Goal: Task Accomplishment & Management: Manage account settings

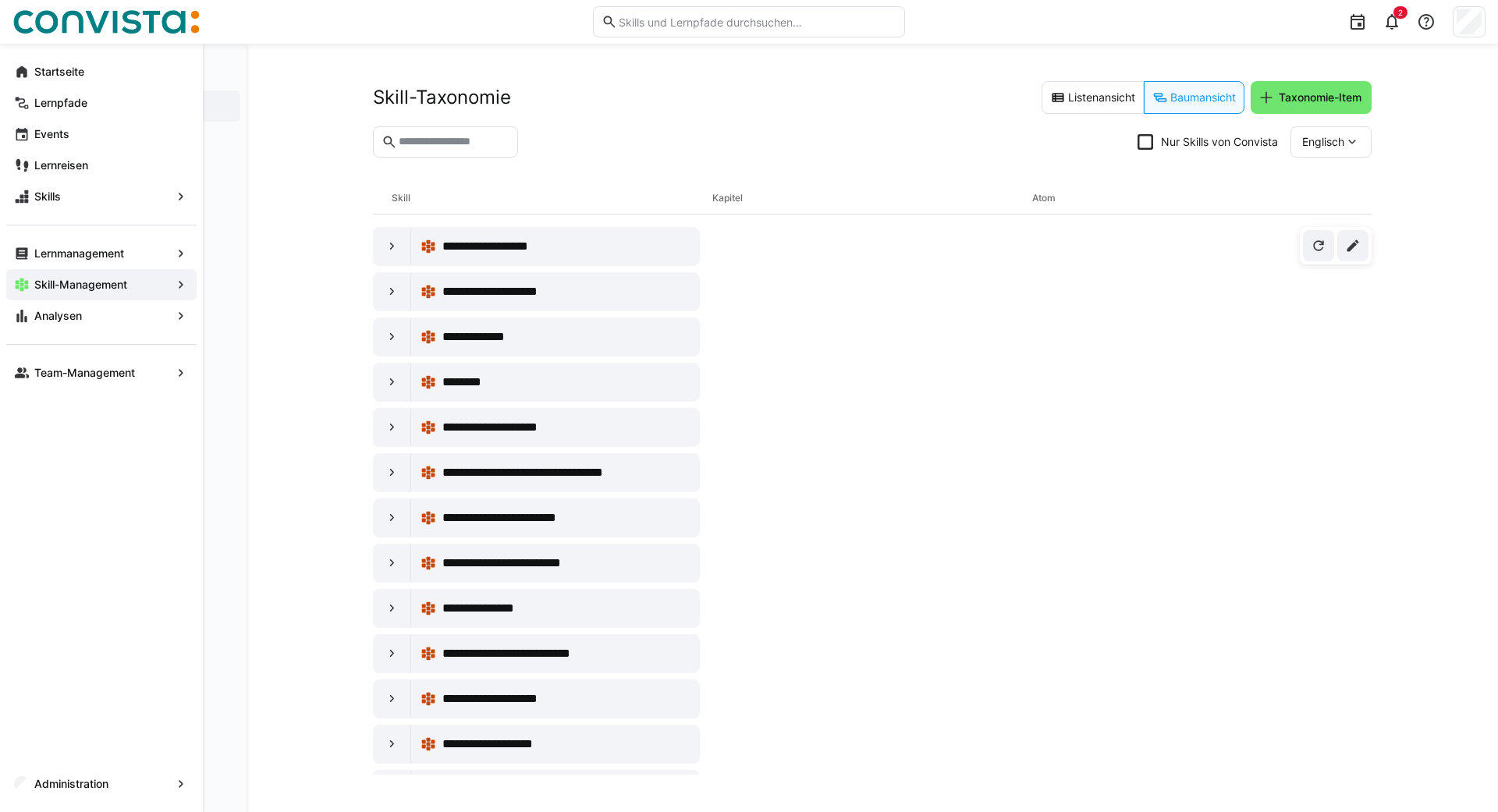
scroll to position [3120, 0]
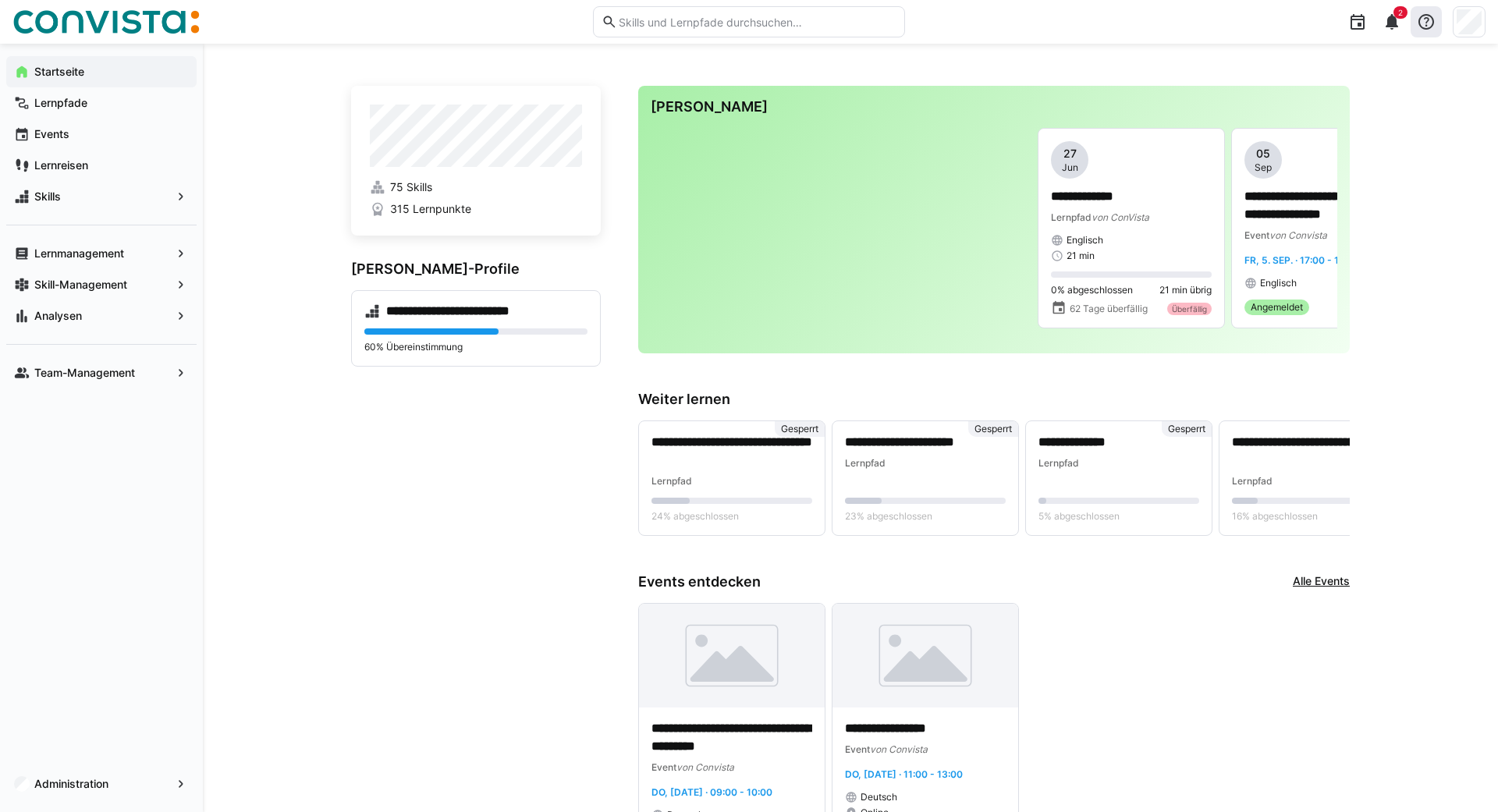
scroll to position [0, 274]
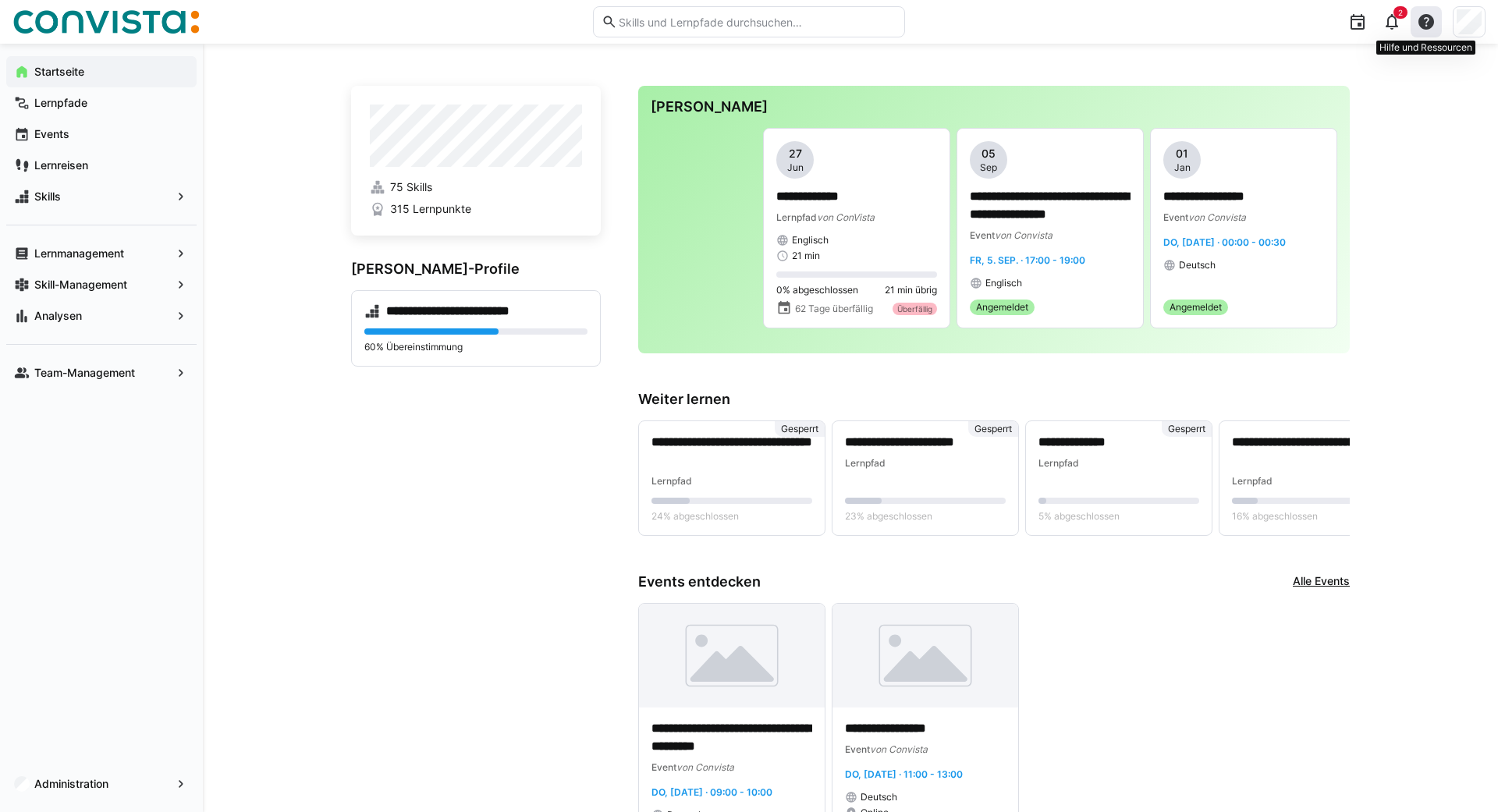
click at [1430, 18] on eds-icon at bounding box center [1426, 22] width 19 height 19
click at [1314, 62] on div "Hilfecenter besuchen" at bounding box center [1352, 63] width 109 height 16
click at [1429, 18] on eds-icon at bounding box center [1426, 22] width 19 height 19
click at [1309, 90] on span "Eine Frage stellen" at bounding box center [1362, 96] width 155 height 33
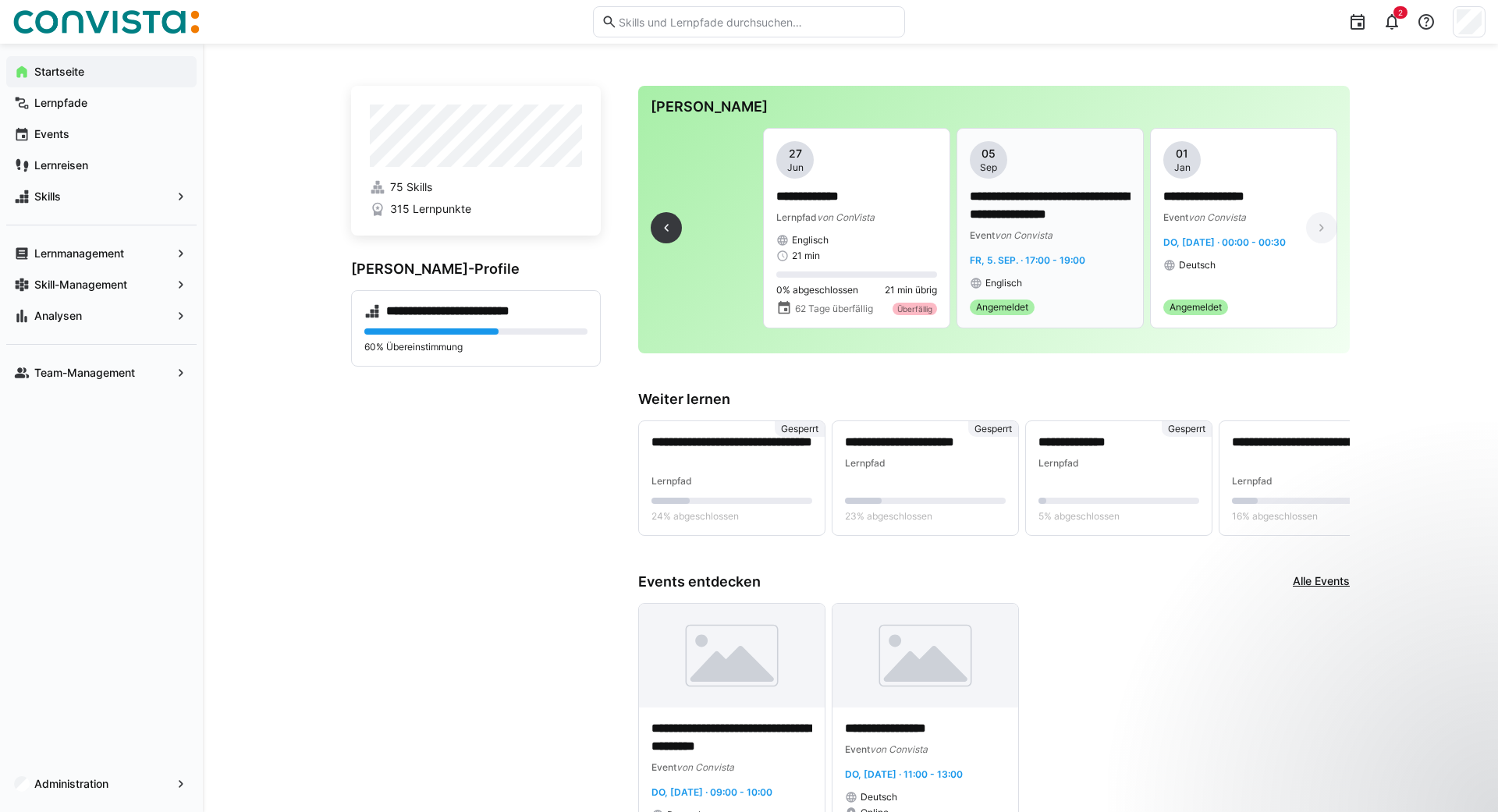
scroll to position [0, 0]
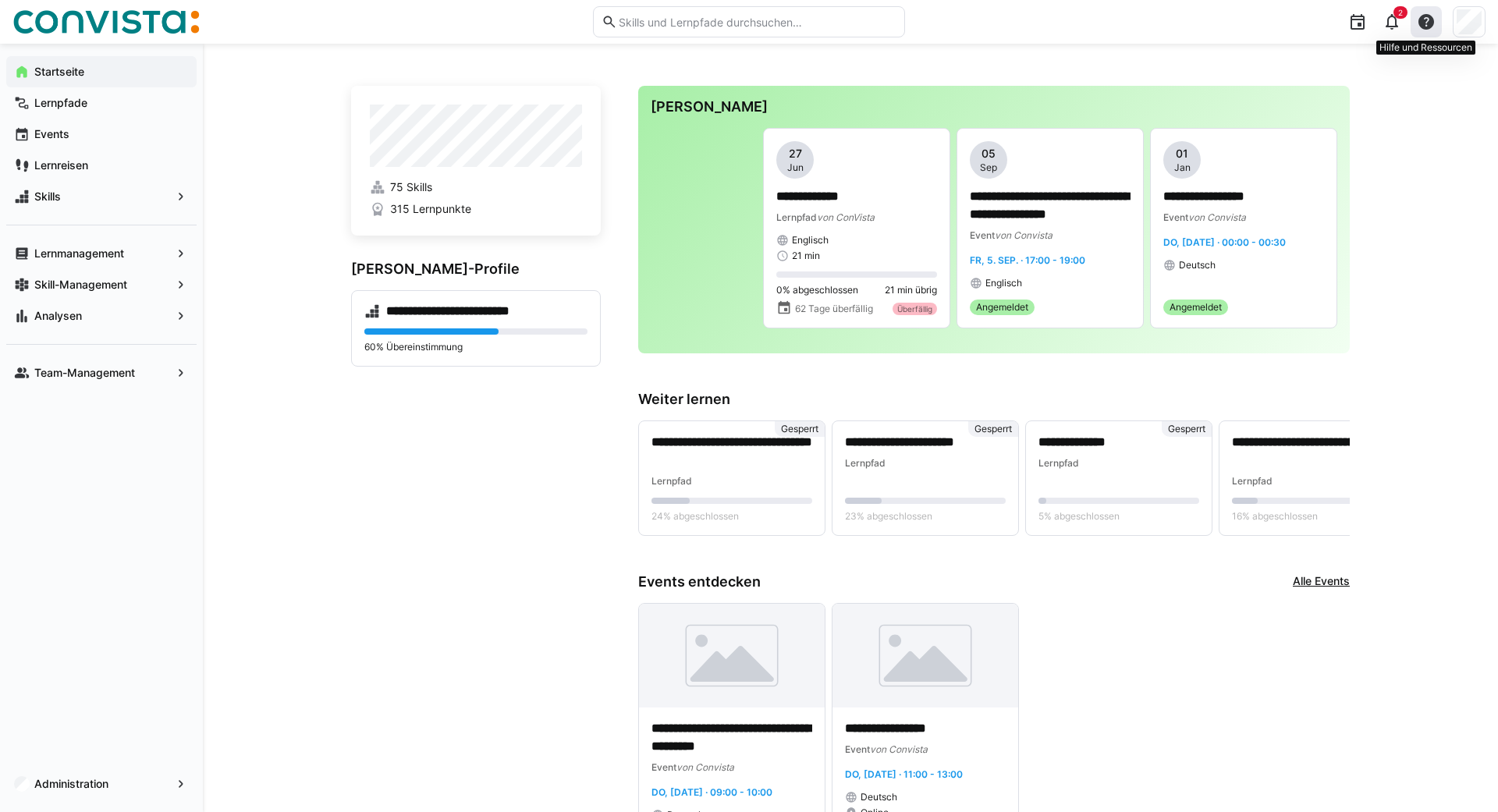
click at [1426, 17] on eds-icon at bounding box center [1426, 22] width 19 height 19
click at [1402, 203] on div "**********" at bounding box center [850, 787] width 1295 height 1487
click at [1424, 19] on eds-icon at bounding box center [1426, 22] width 19 height 19
click at [1345, 99] on span "Eine Frage stellen" at bounding box center [1362, 96] width 155 height 33
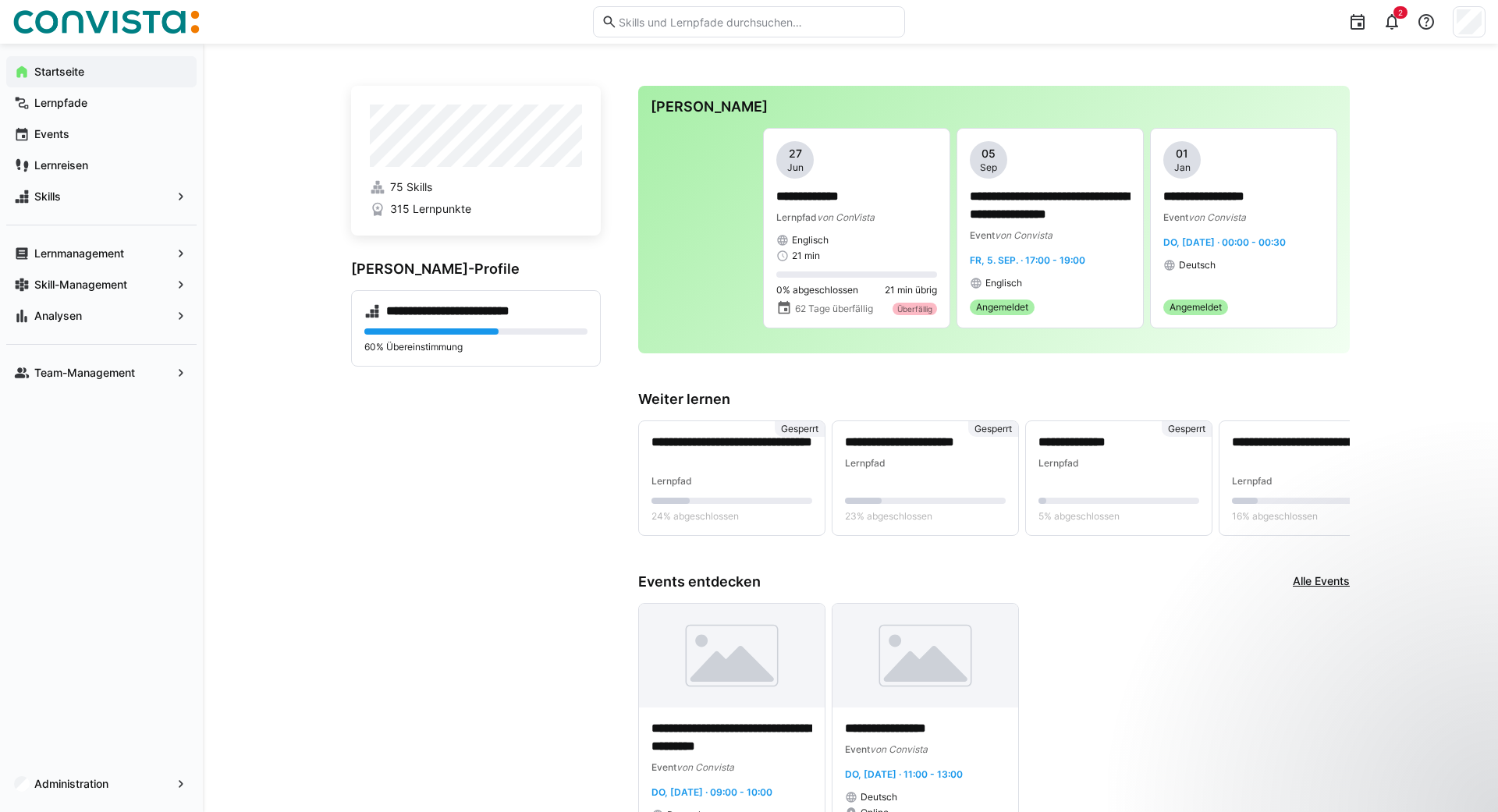
type textarea "warum kann ich einen Lernfpad nicht abschließen?"
click at [0, 0] on app-navigation-label "Lernpfade" at bounding box center [0, 0] width 0 height 0
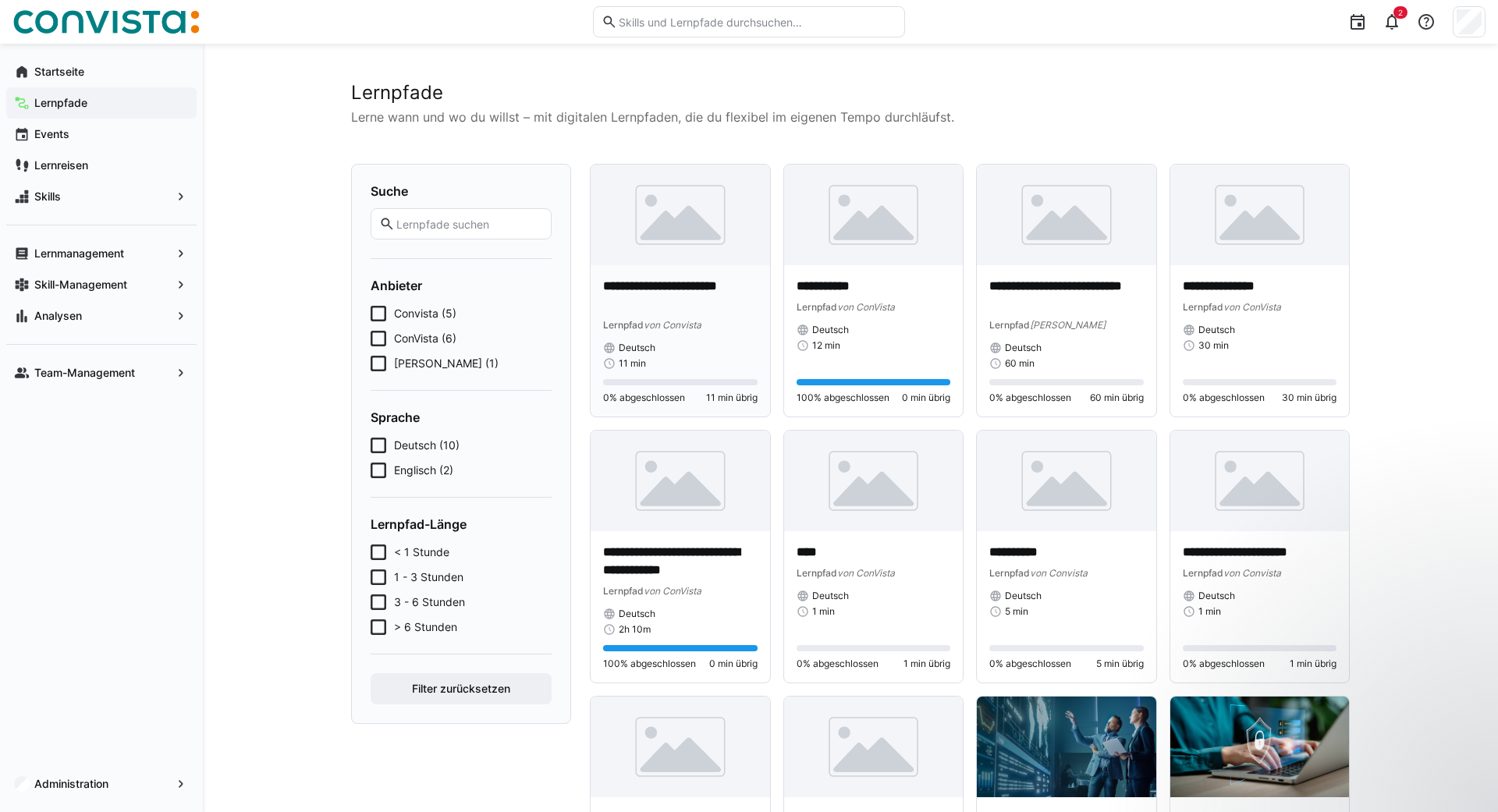
click at [660, 306] on p "**********" at bounding box center [680, 296] width 155 height 36
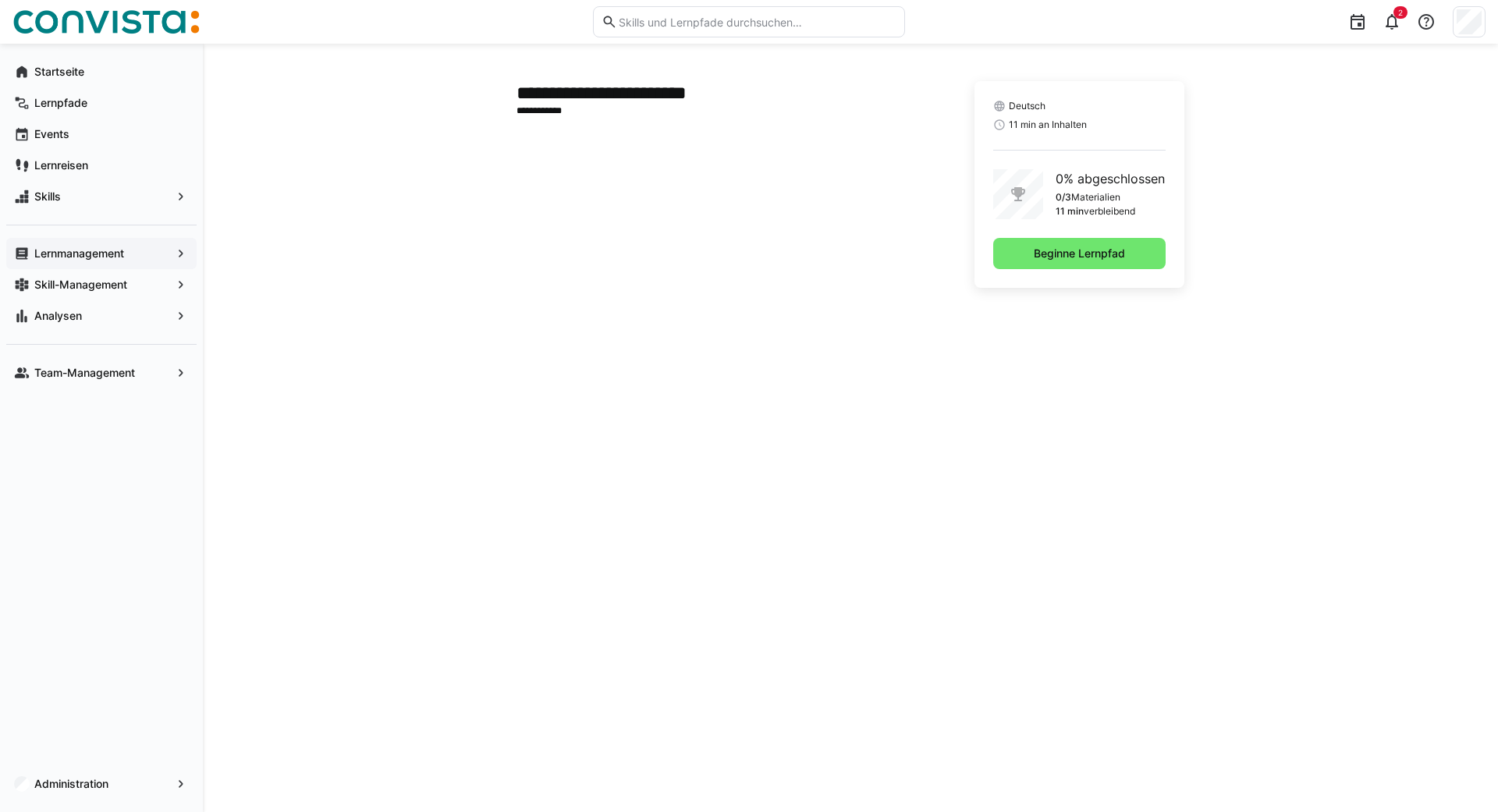
click at [0, 0] on app-navigation-label "Lernmanagement" at bounding box center [0, 0] width 0 height 0
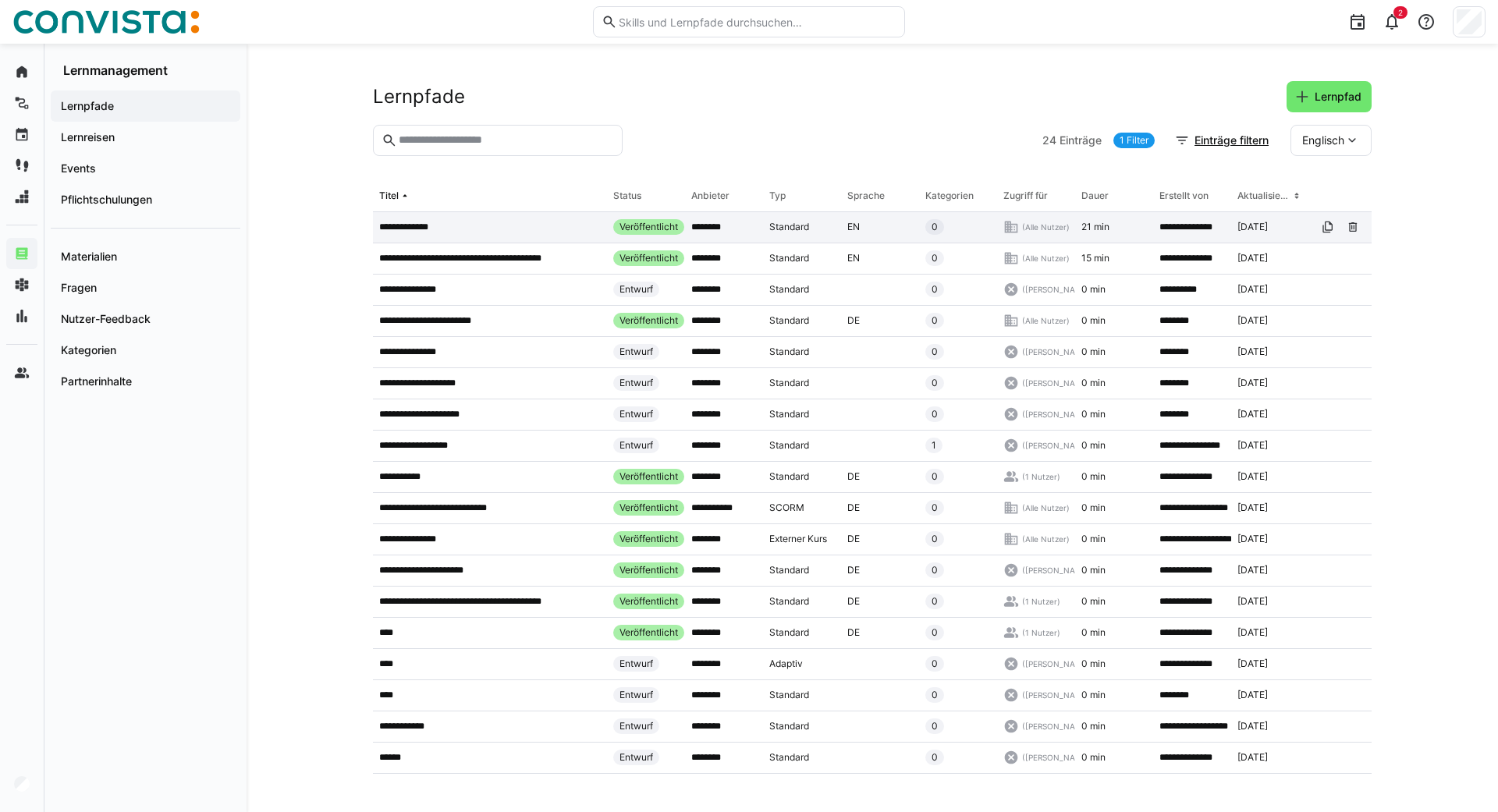
click at [425, 233] on p "**********" at bounding box center [409, 227] width 61 height 13
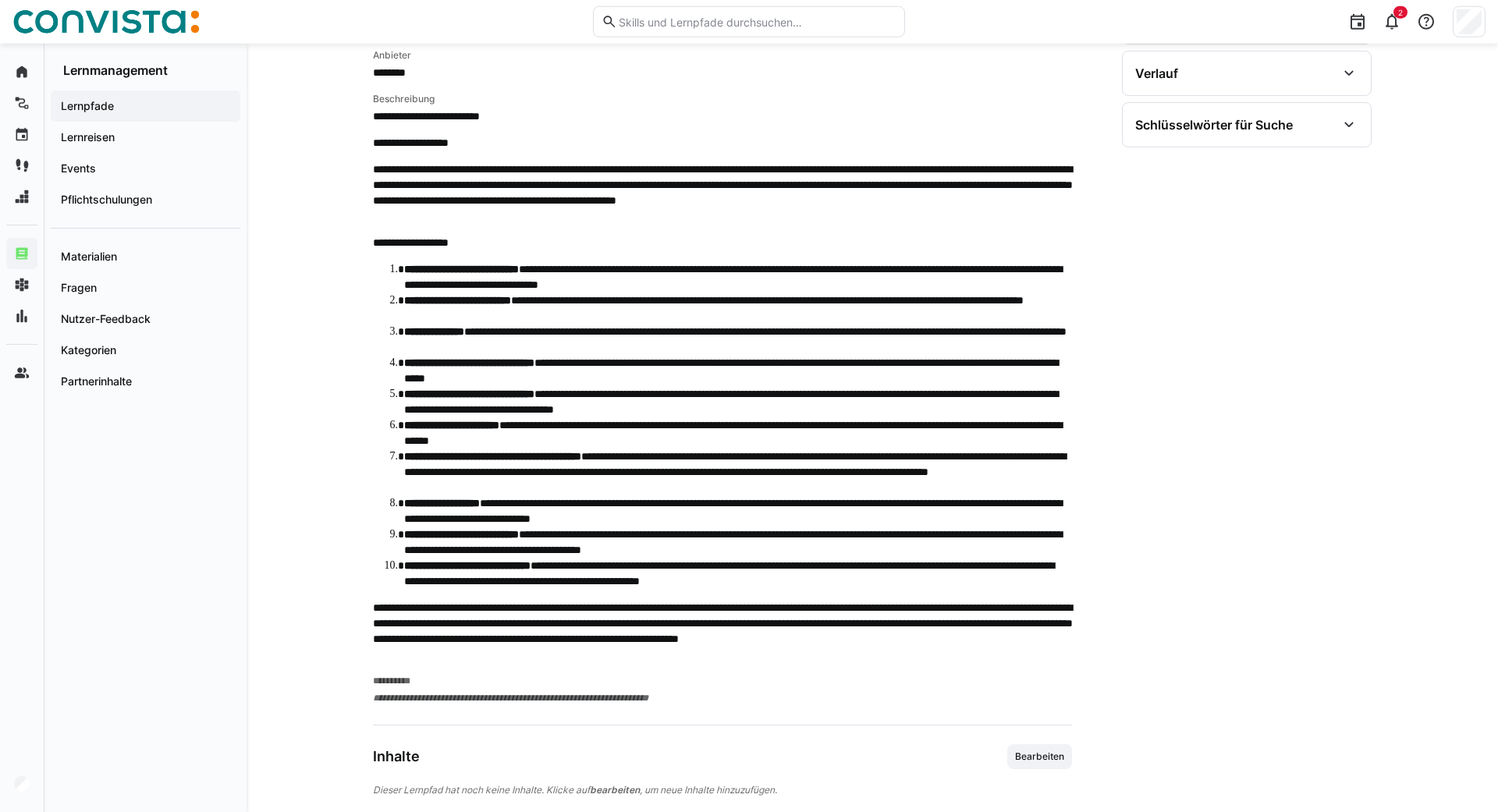
scroll to position [667, 0]
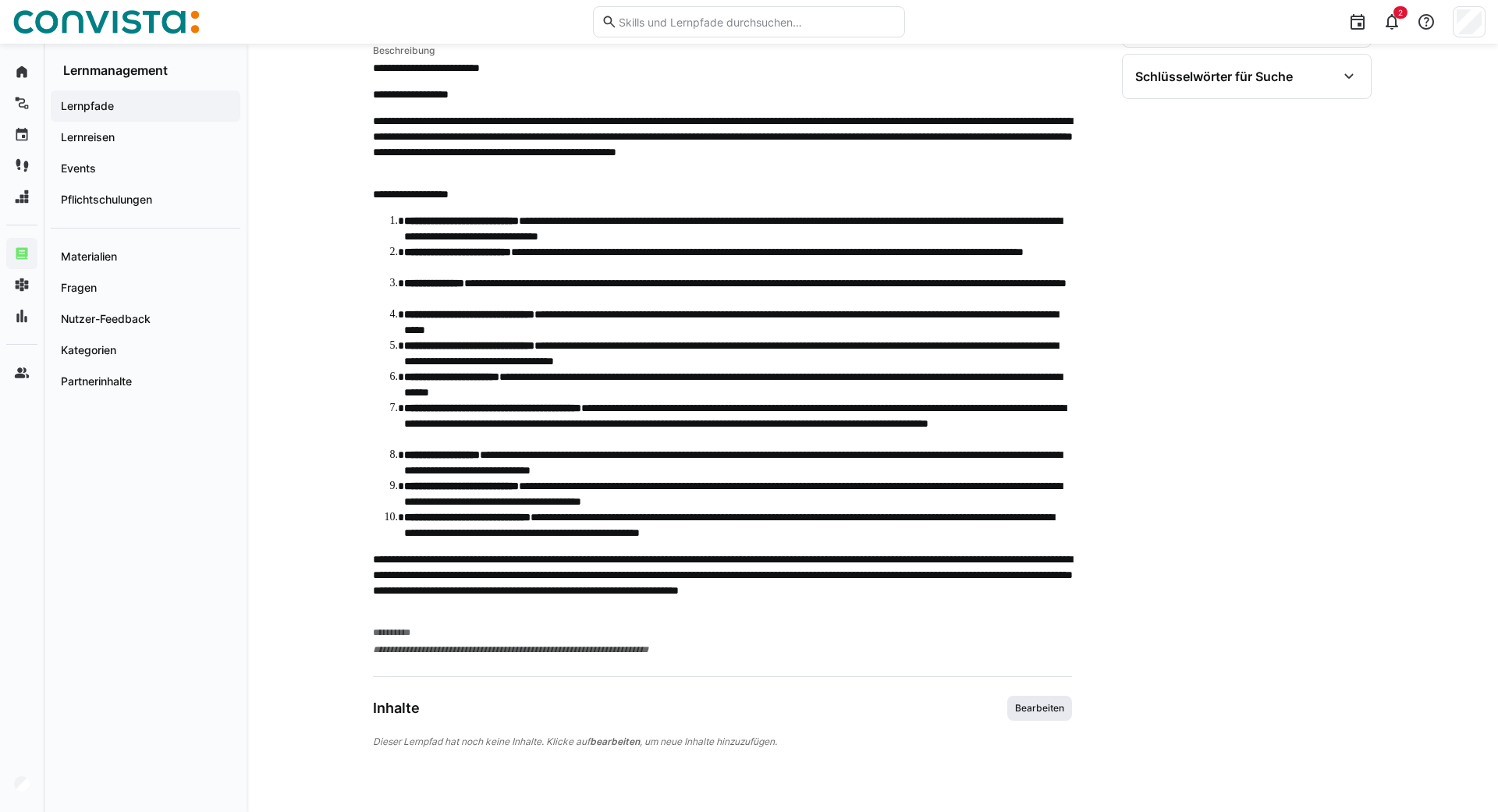
click at [1045, 714] on span "Bearbeiten" at bounding box center [1040, 709] width 52 height 13
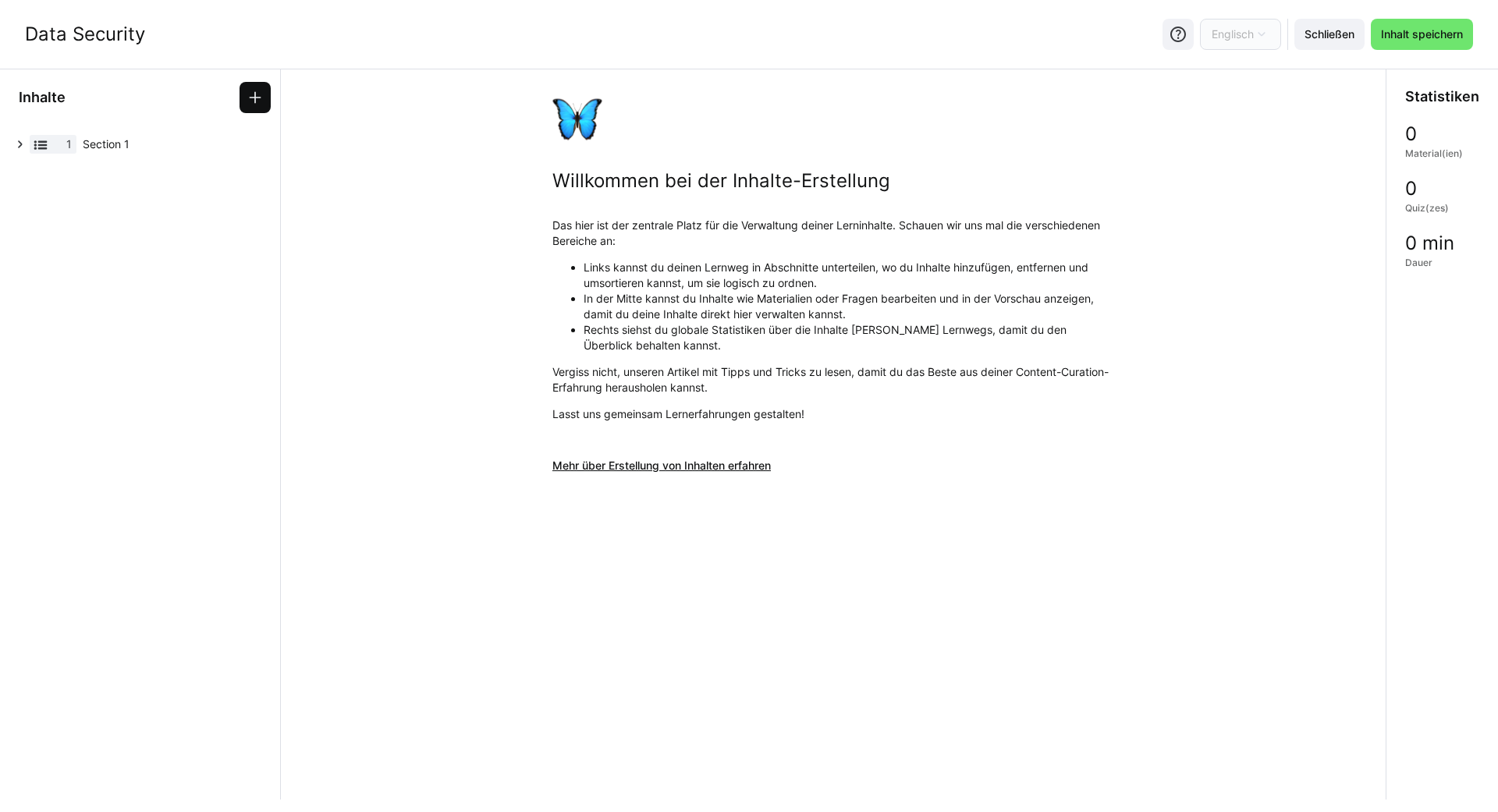
click at [264, 91] on span at bounding box center [255, 98] width 32 height 32
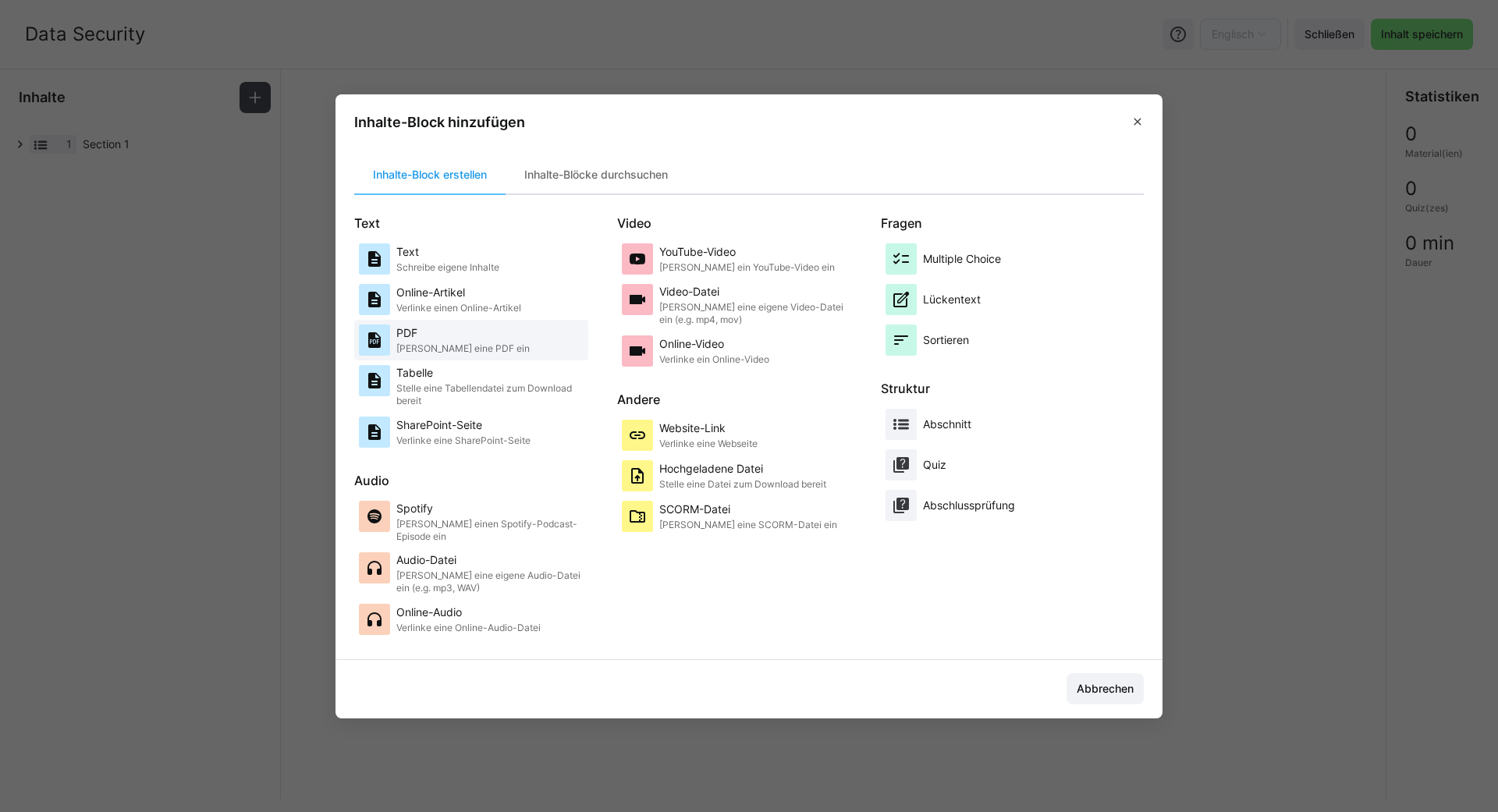
click at [439, 345] on p "Bette eine PDF ein" at bounding box center [463, 348] width 133 height 13
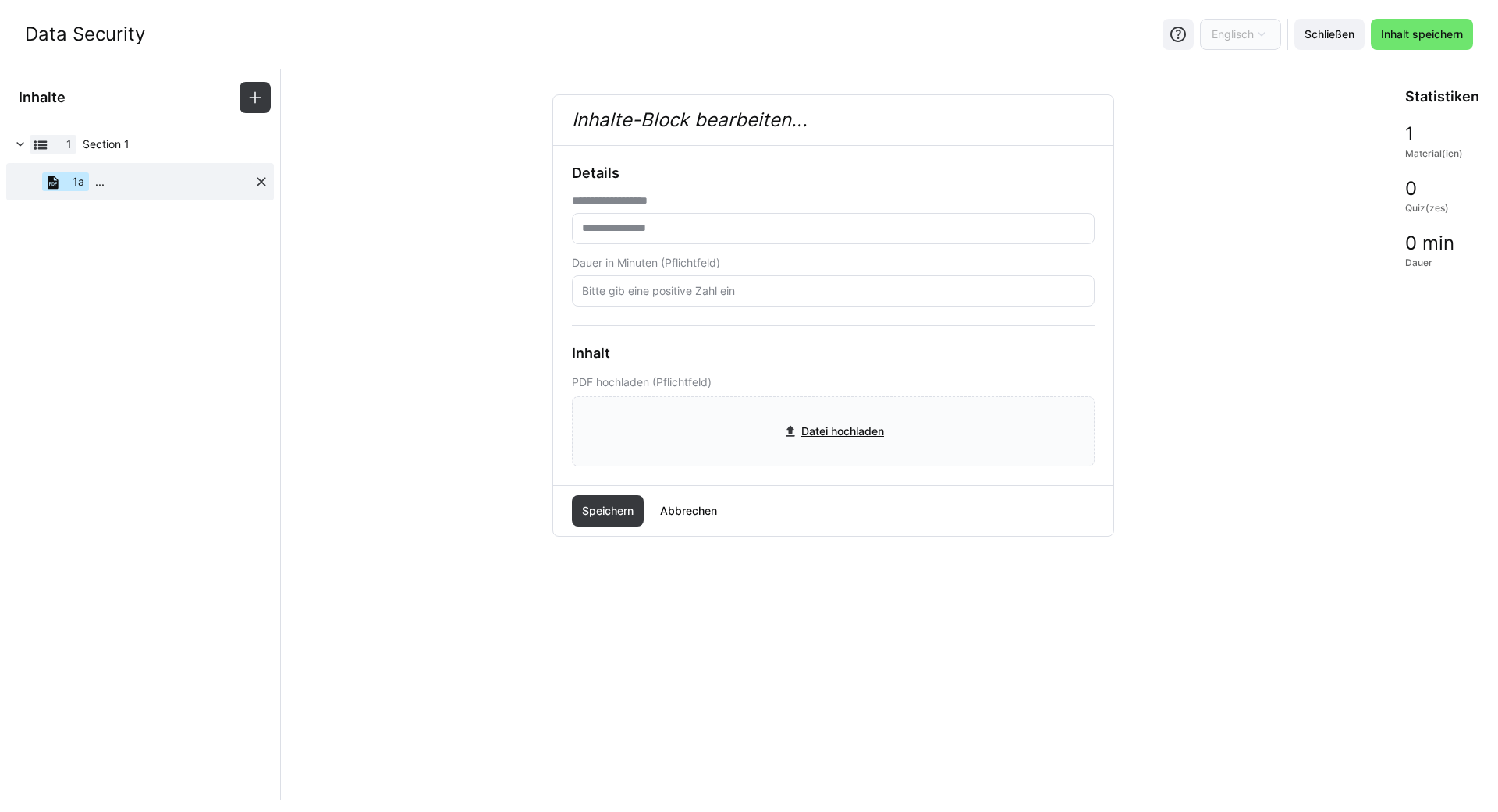
click at [99, 185] on span "..." at bounding box center [100, 182] width 9 height 16
click at [250, 181] on div "1a ..." at bounding box center [132, 182] width 243 height 38
click at [259, 181] on eds-icon at bounding box center [262, 182] width 16 height 16
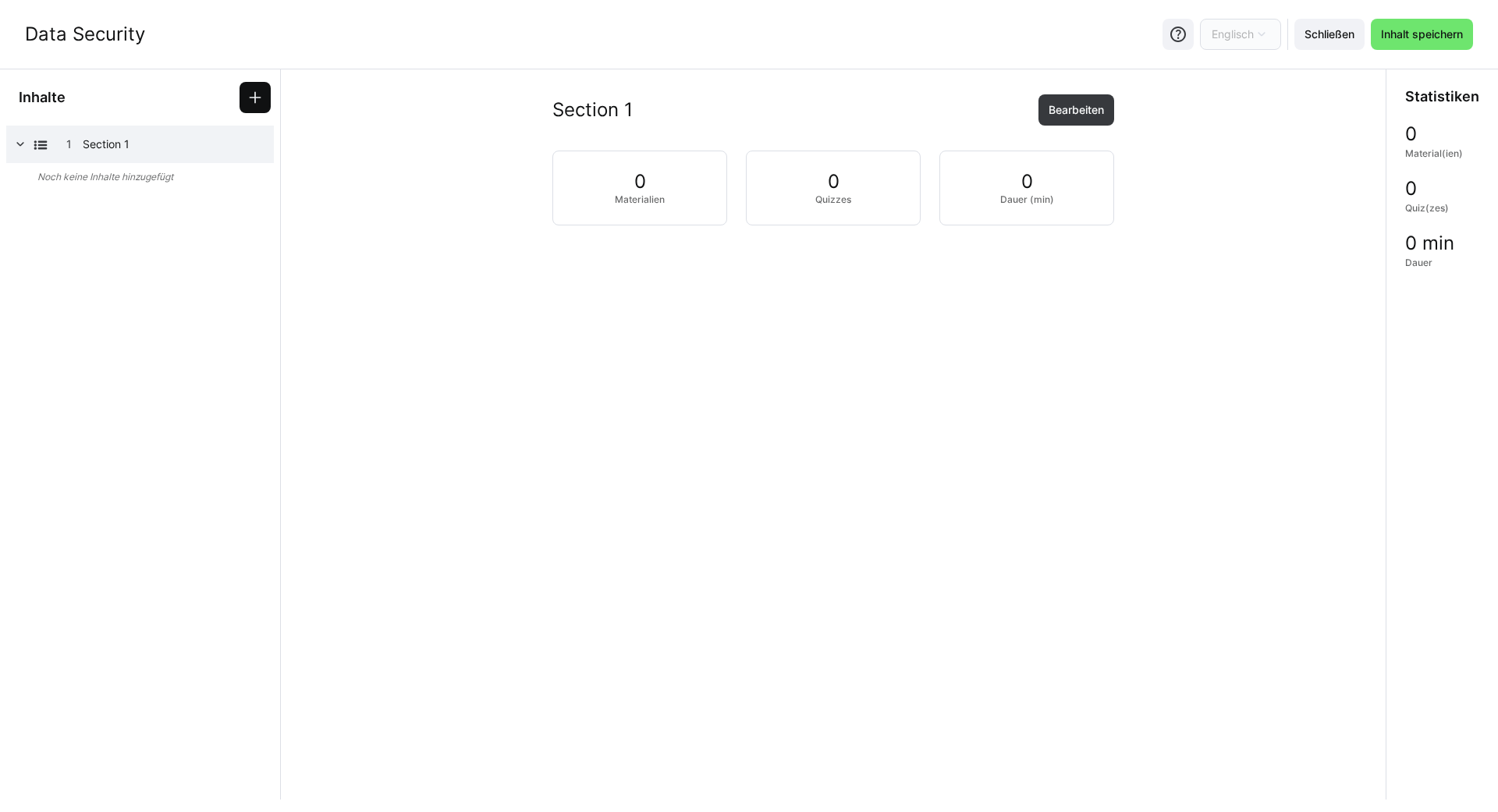
click at [255, 101] on eds-icon at bounding box center [255, 98] width 16 height 16
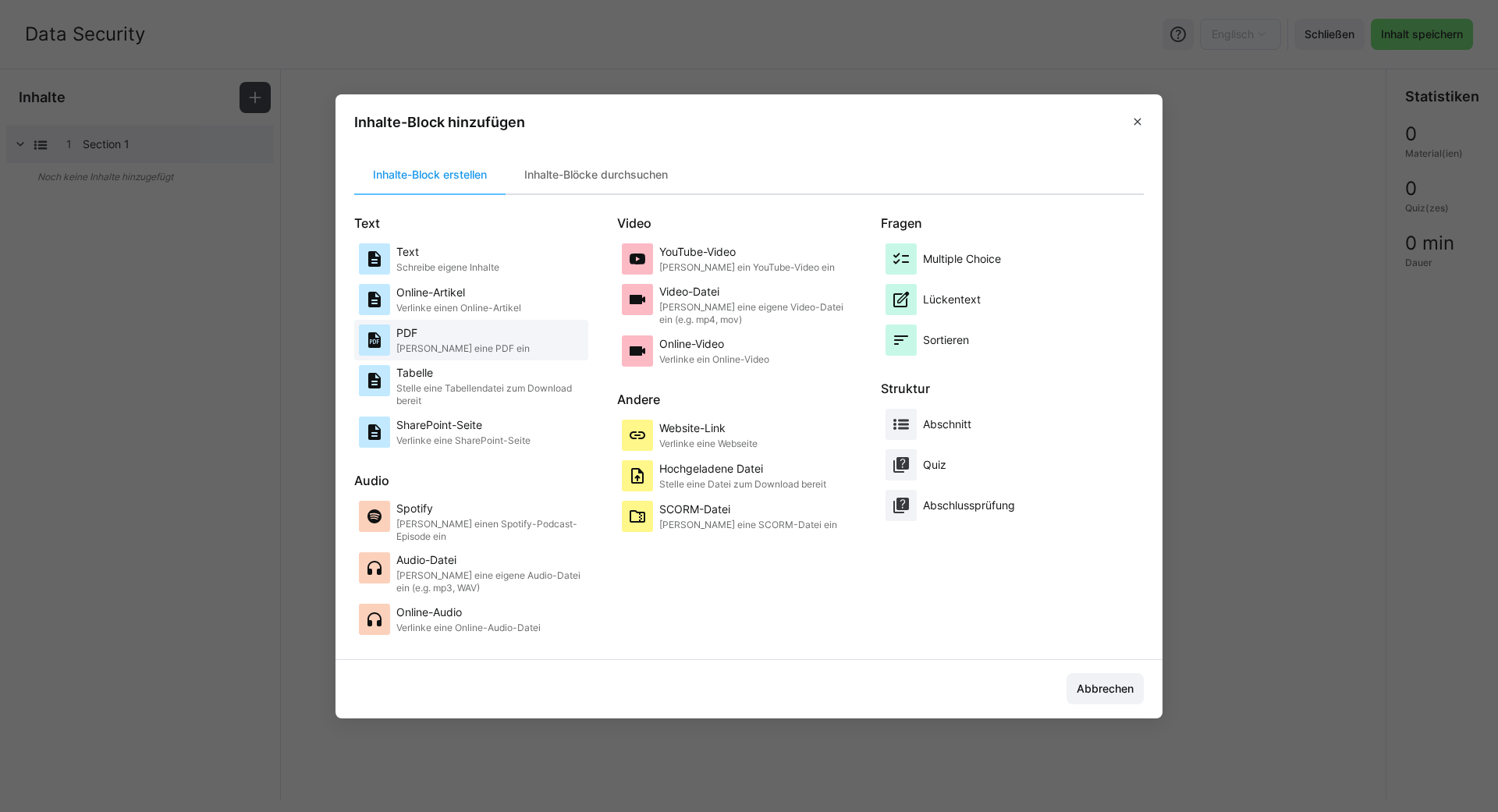
click at [422, 352] on p "Bette eine PDF ein" at bounding box center [463, 348] width 133 height 13
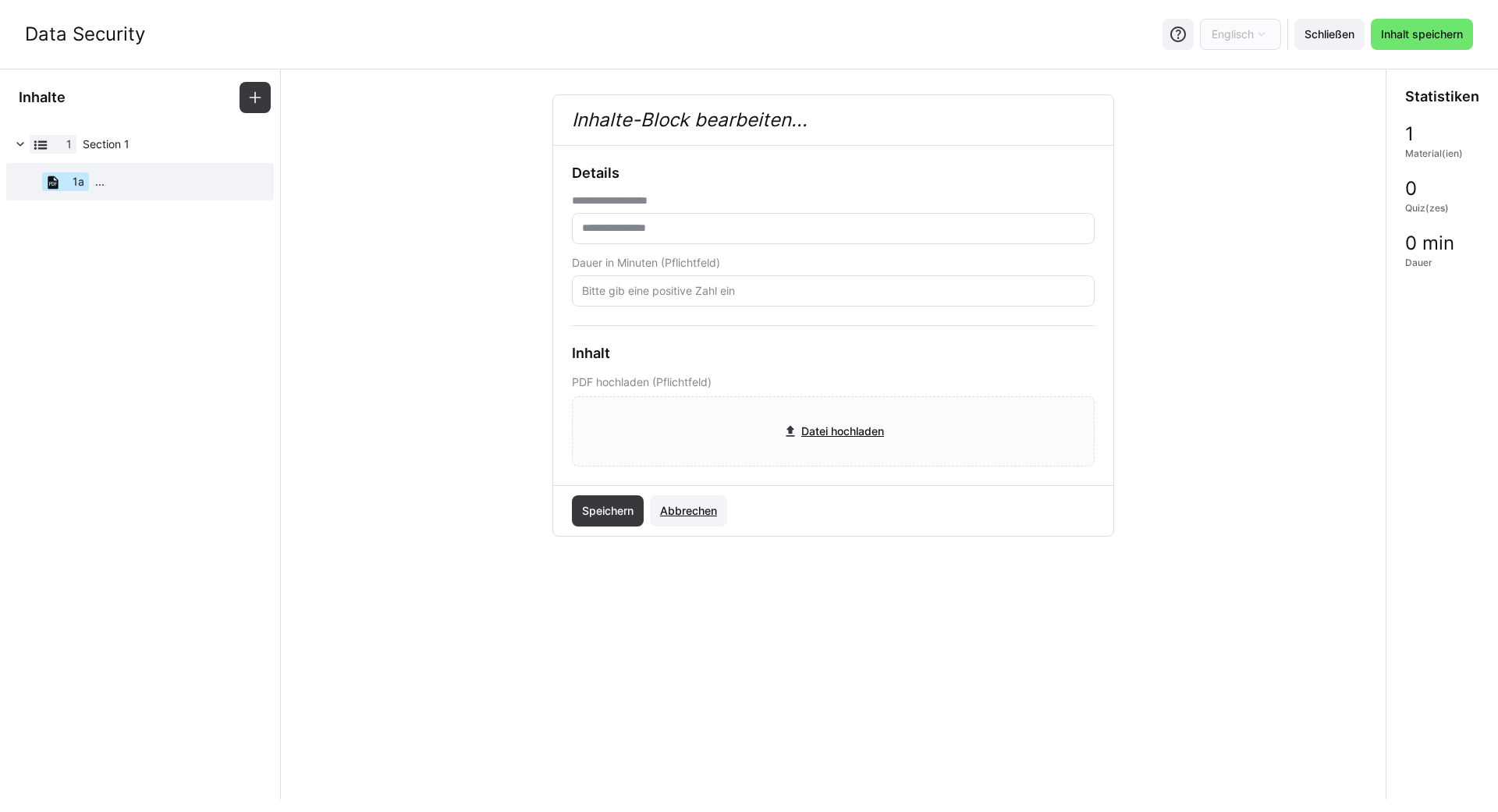
click at [691, 502] on span "Abbrechen" at bounding box center [688, 511] width 77 height 32
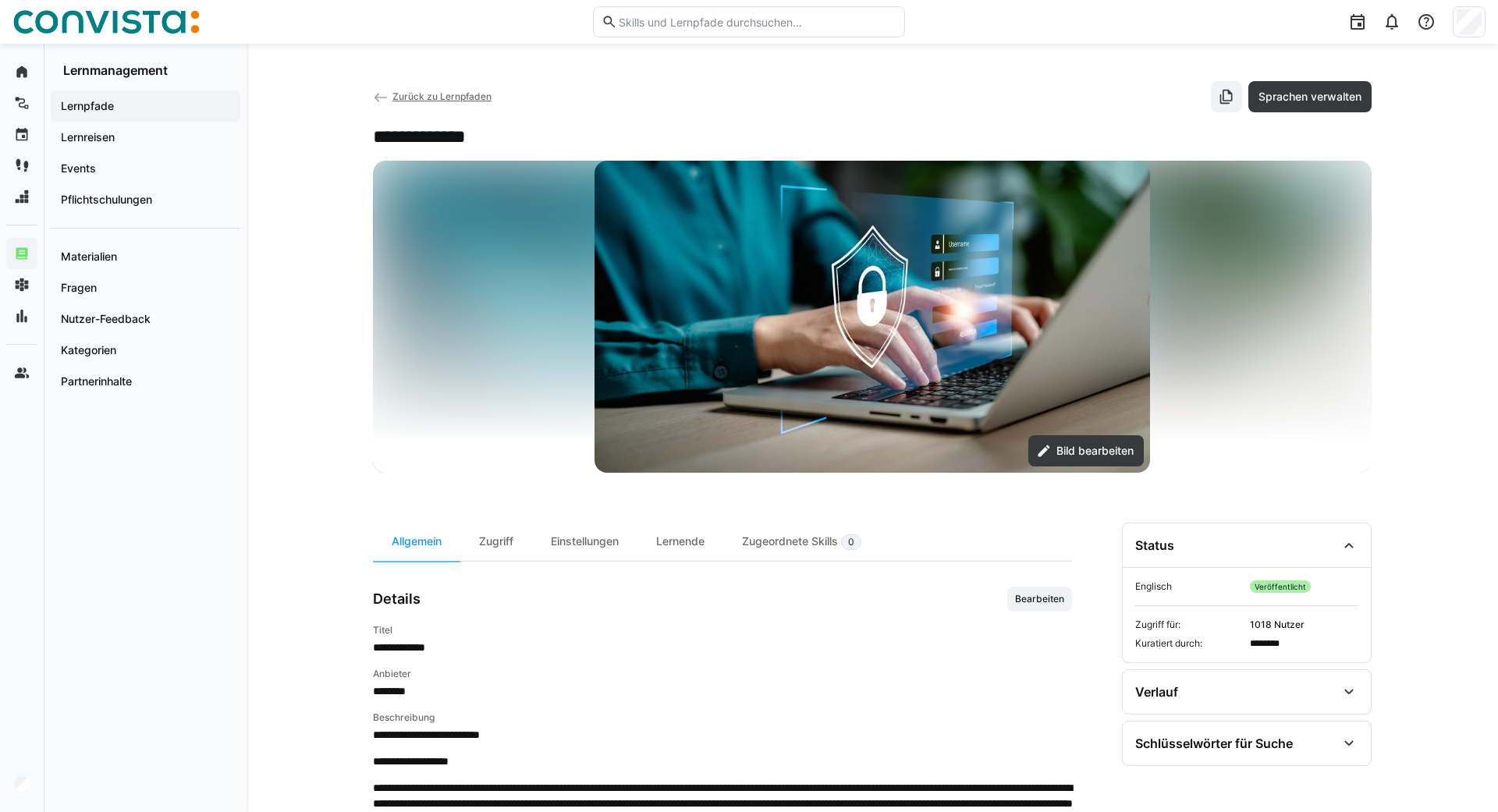
scroll to position [667, 0]
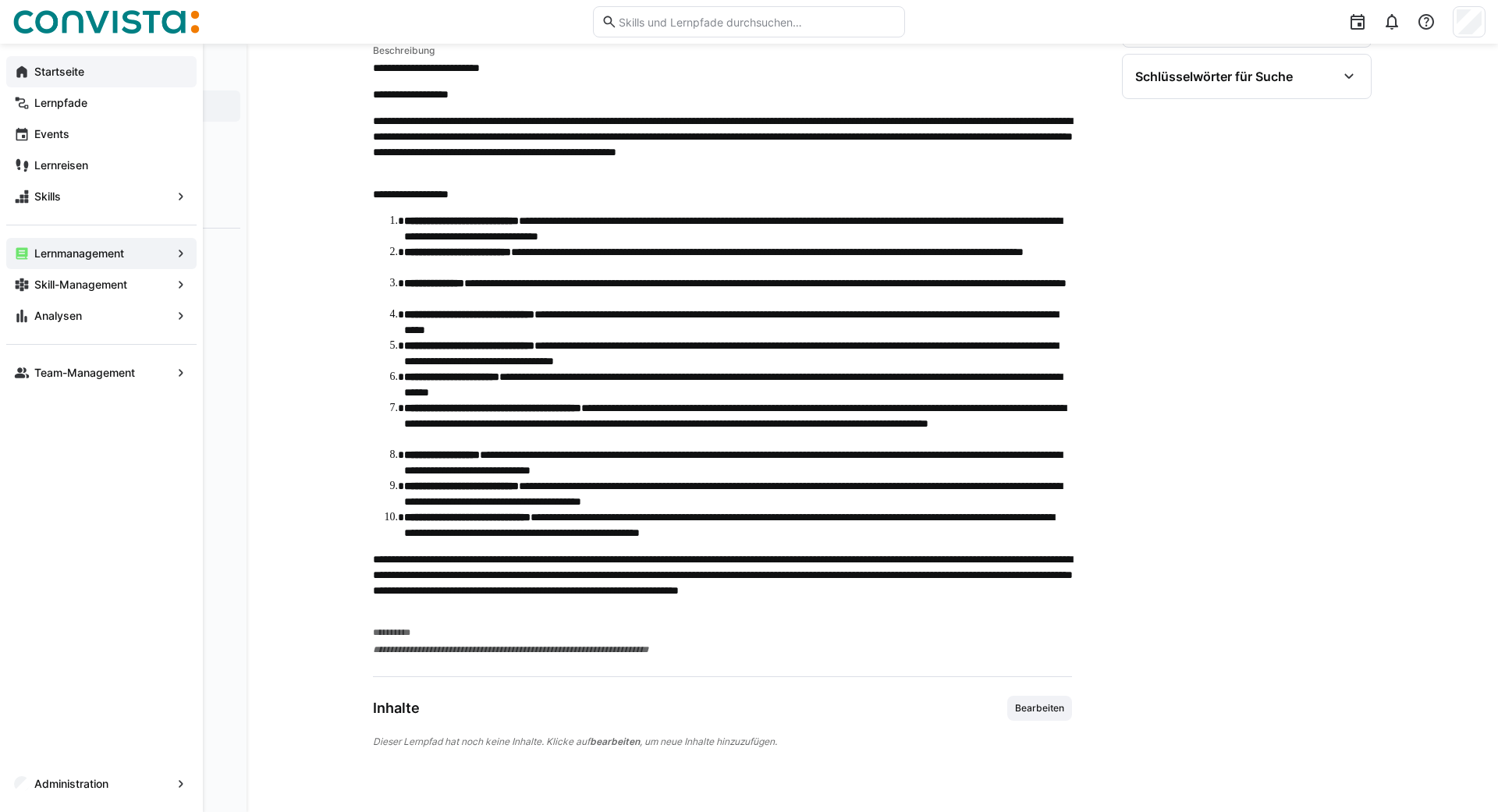
click at [20, 63] on div "Startseite" at bounding box center [101, 72] width 190 height 32
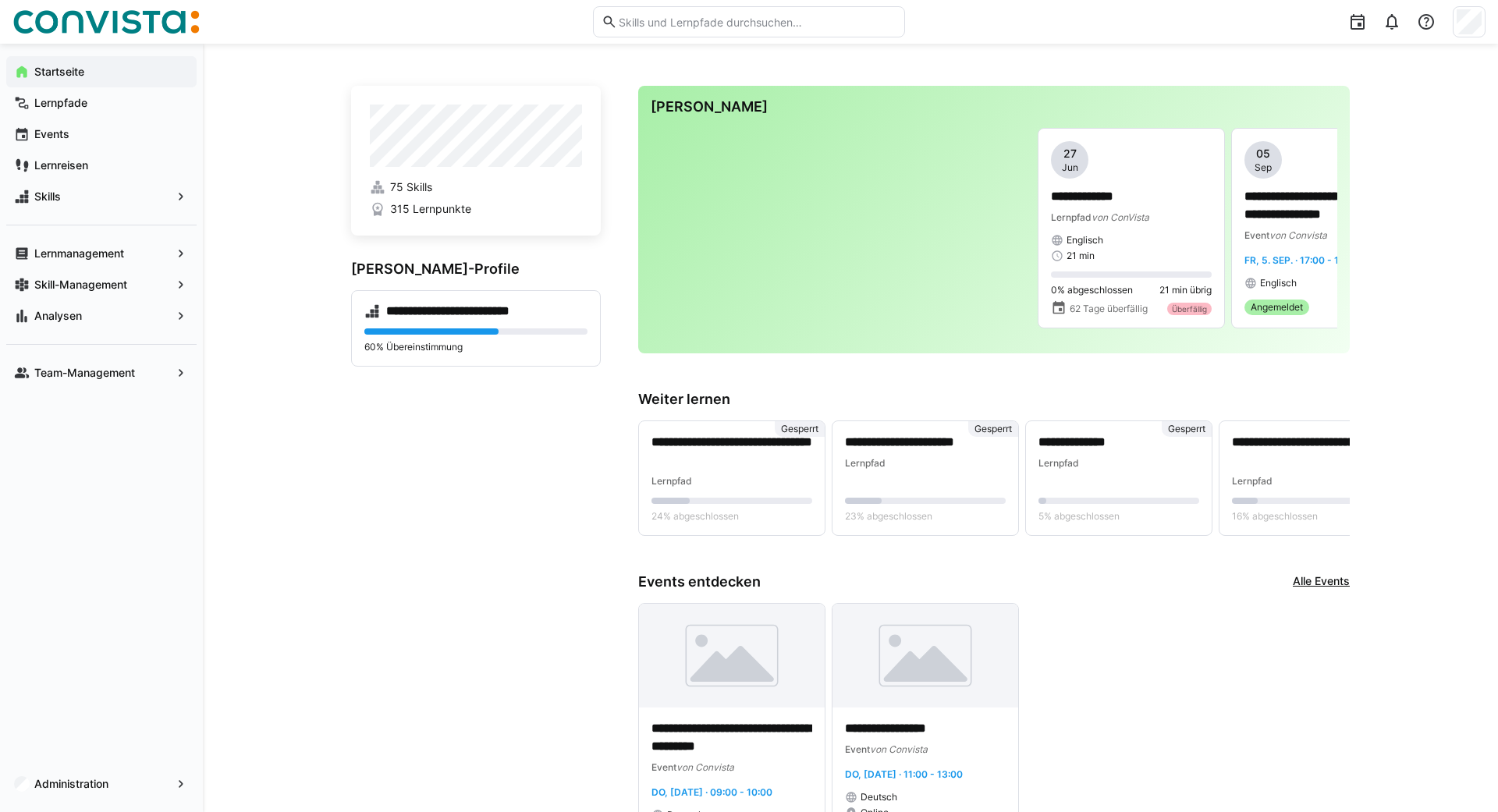
click at [1455, 19] on div at bounding box center [1470, 22] width 33 height 32
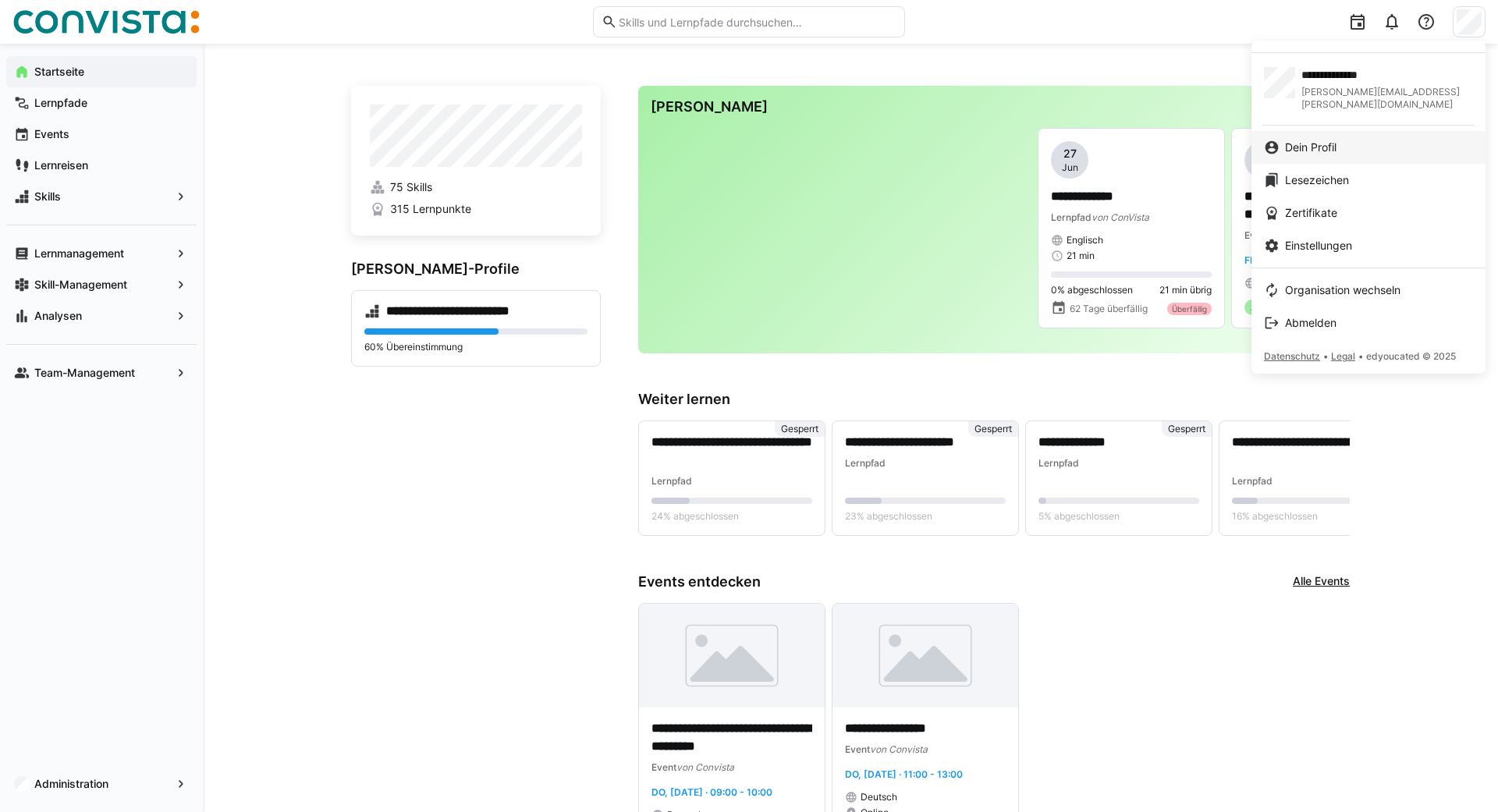
click at [1326, 146] on link "Dein Profil" at bounding box center [1368, 147] width 234 height 33
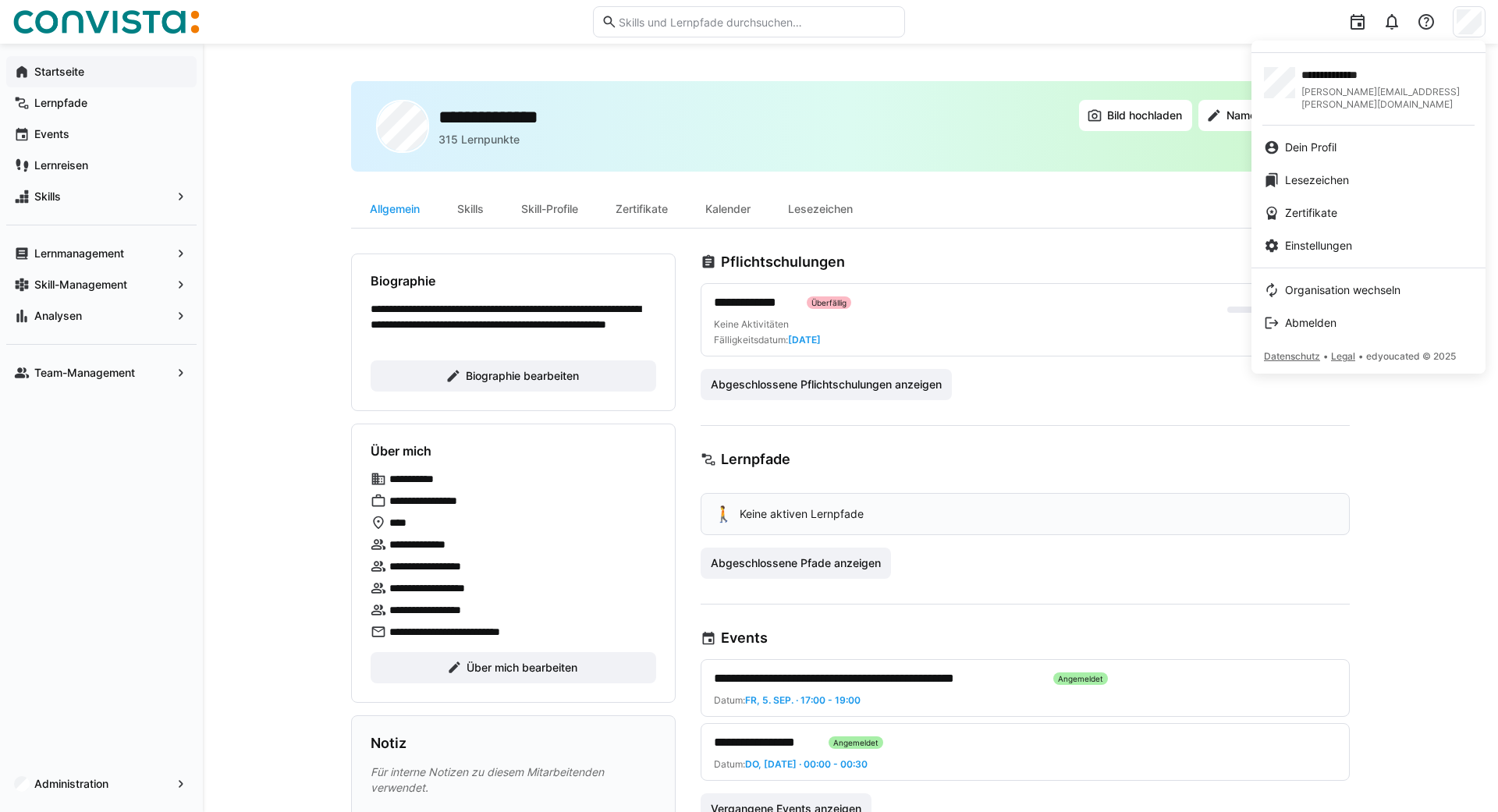
click at [1427, 486] on div at bounding box center [749, 406] width 1498 height 812
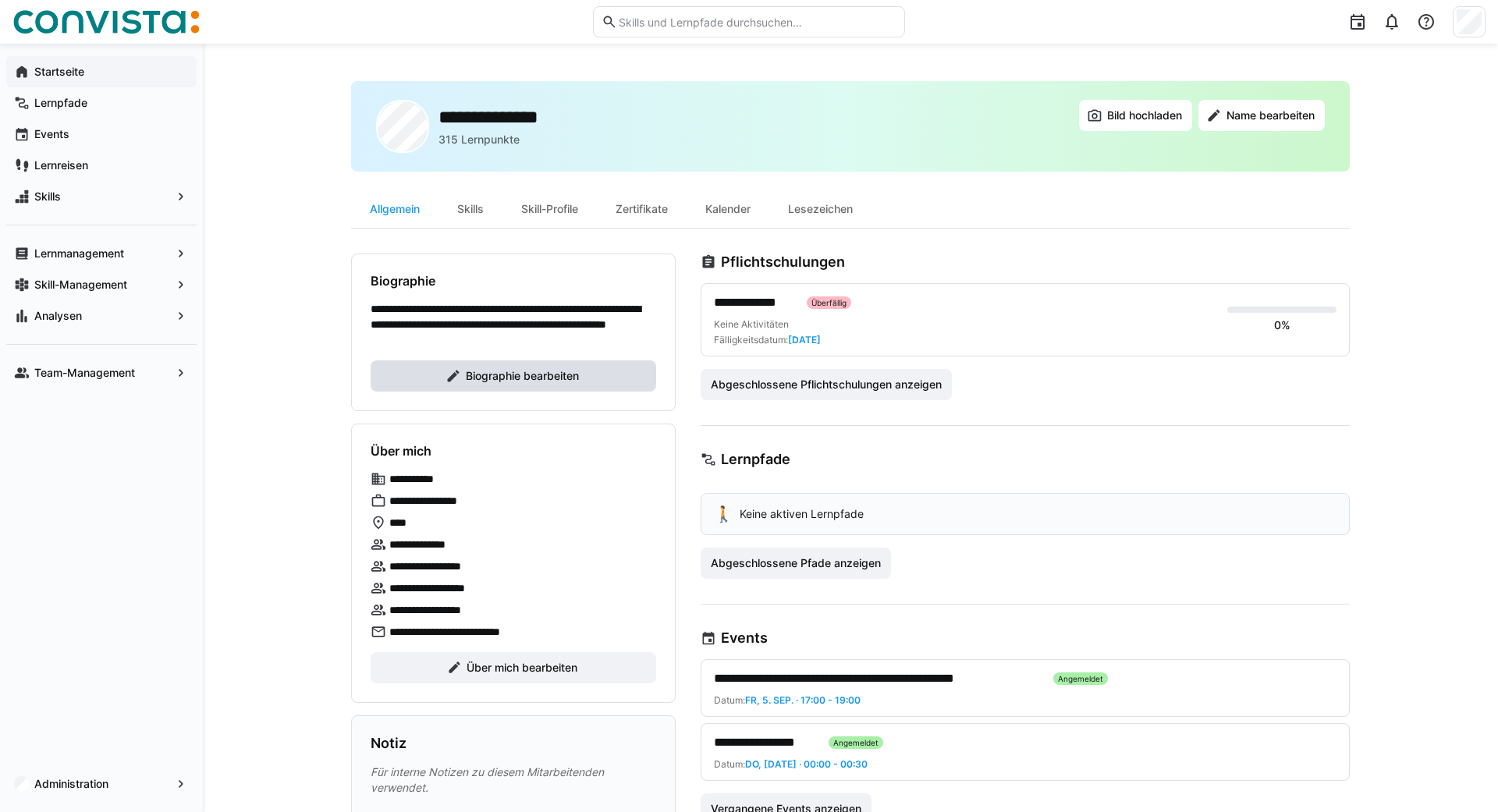
click at [486, 375] on span "Biographie bearbeiten" at bounding box center [522, 376] width 117 height 16
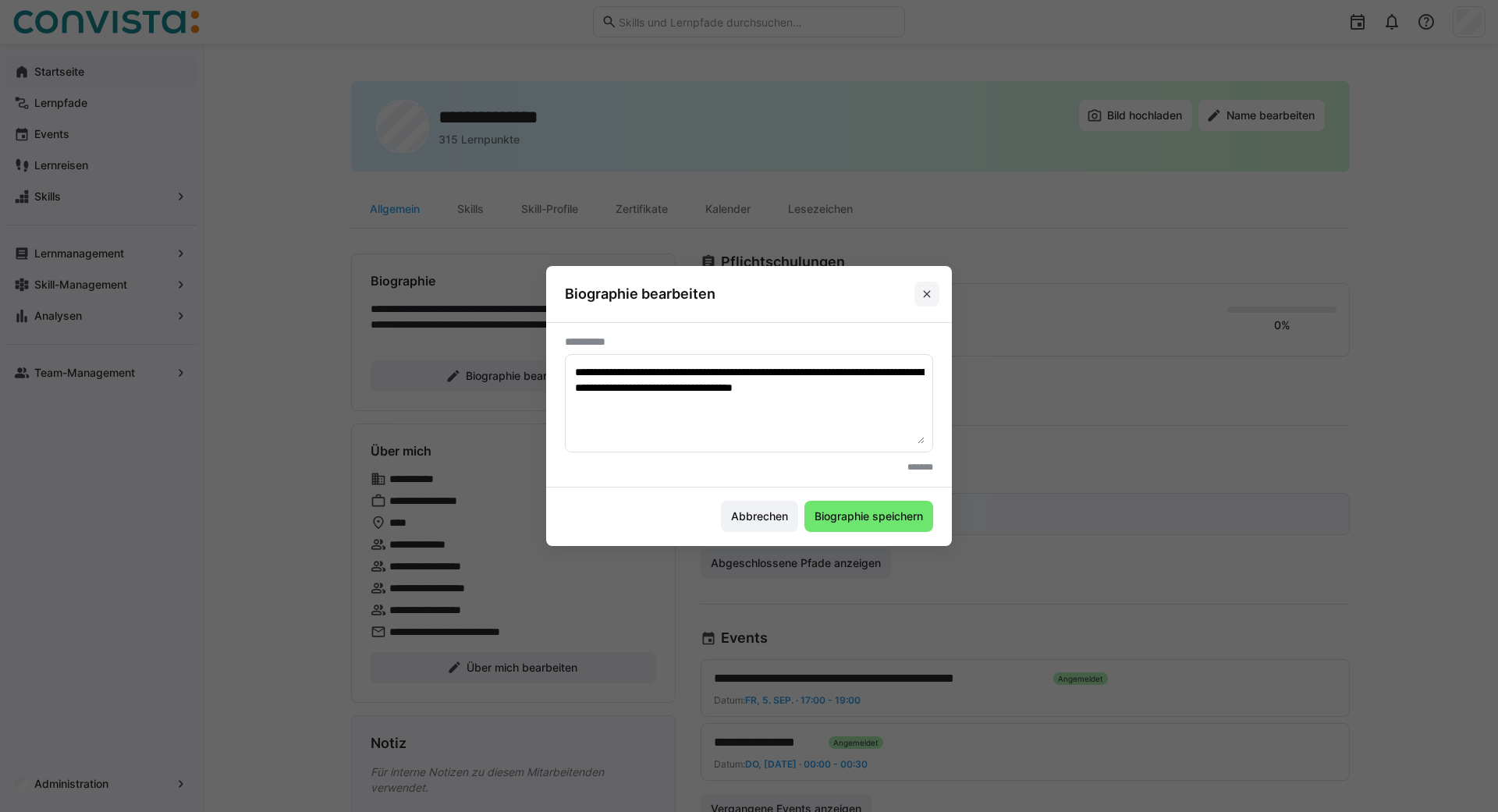
click at [928, 295] on eds-icon at bounding box center [927, 294] width 13 height 13
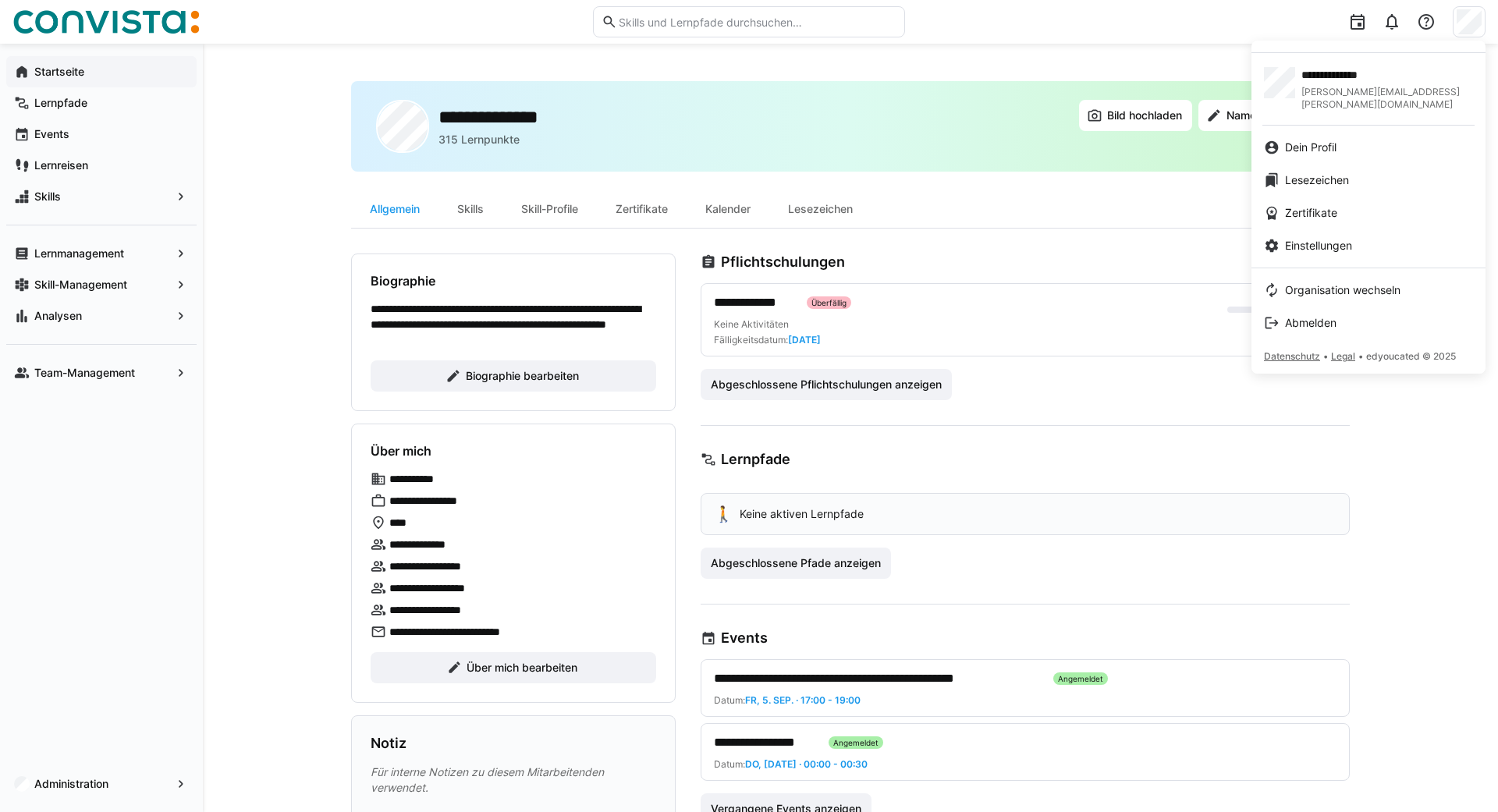
click at [259, 368] on div at bounding box center [749, 406] width 1498 height 812
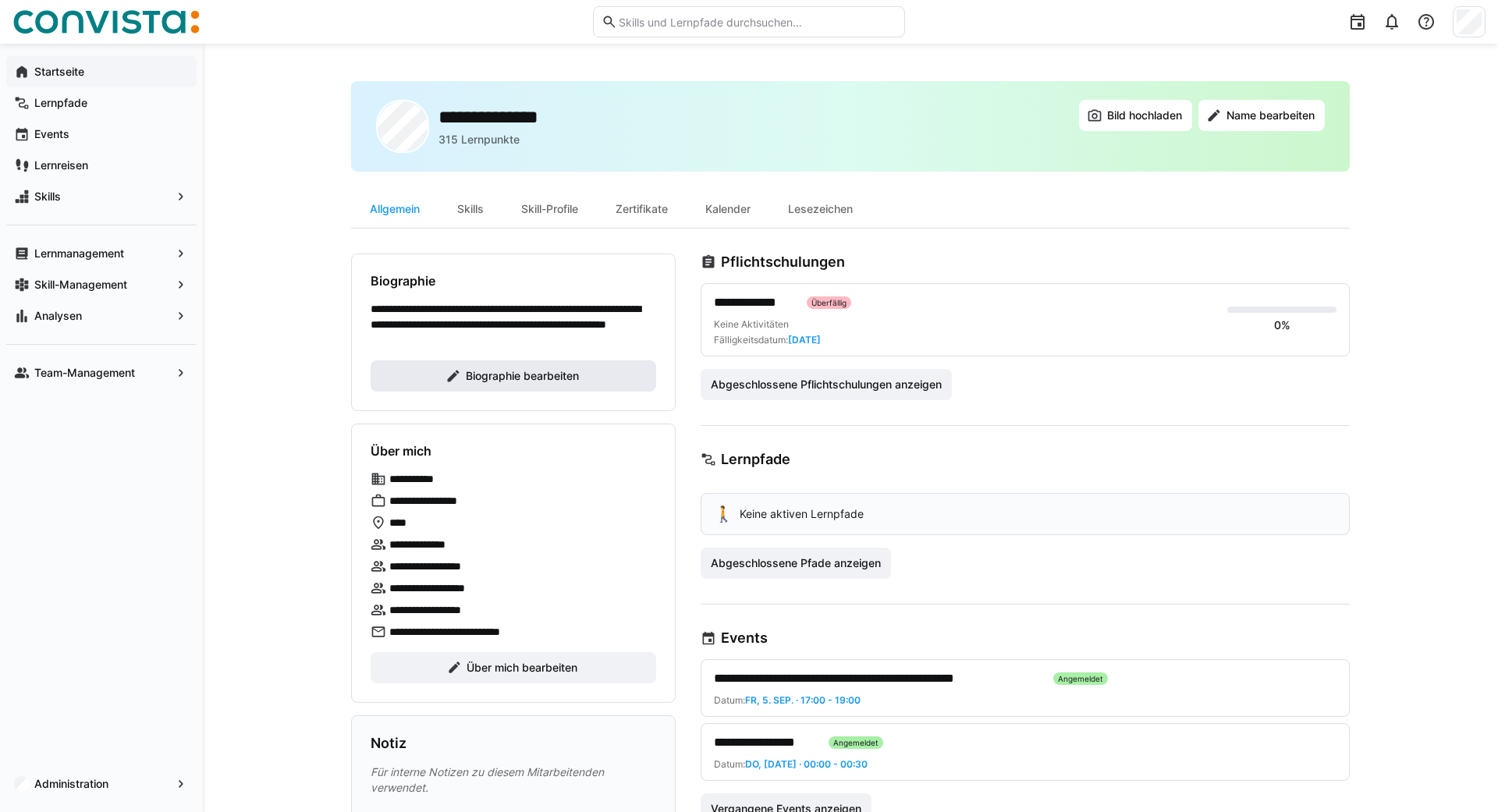
click at [485, 372] on span "Biographie bearbeiten" at bounding box center [522, 376] width 117 height 16
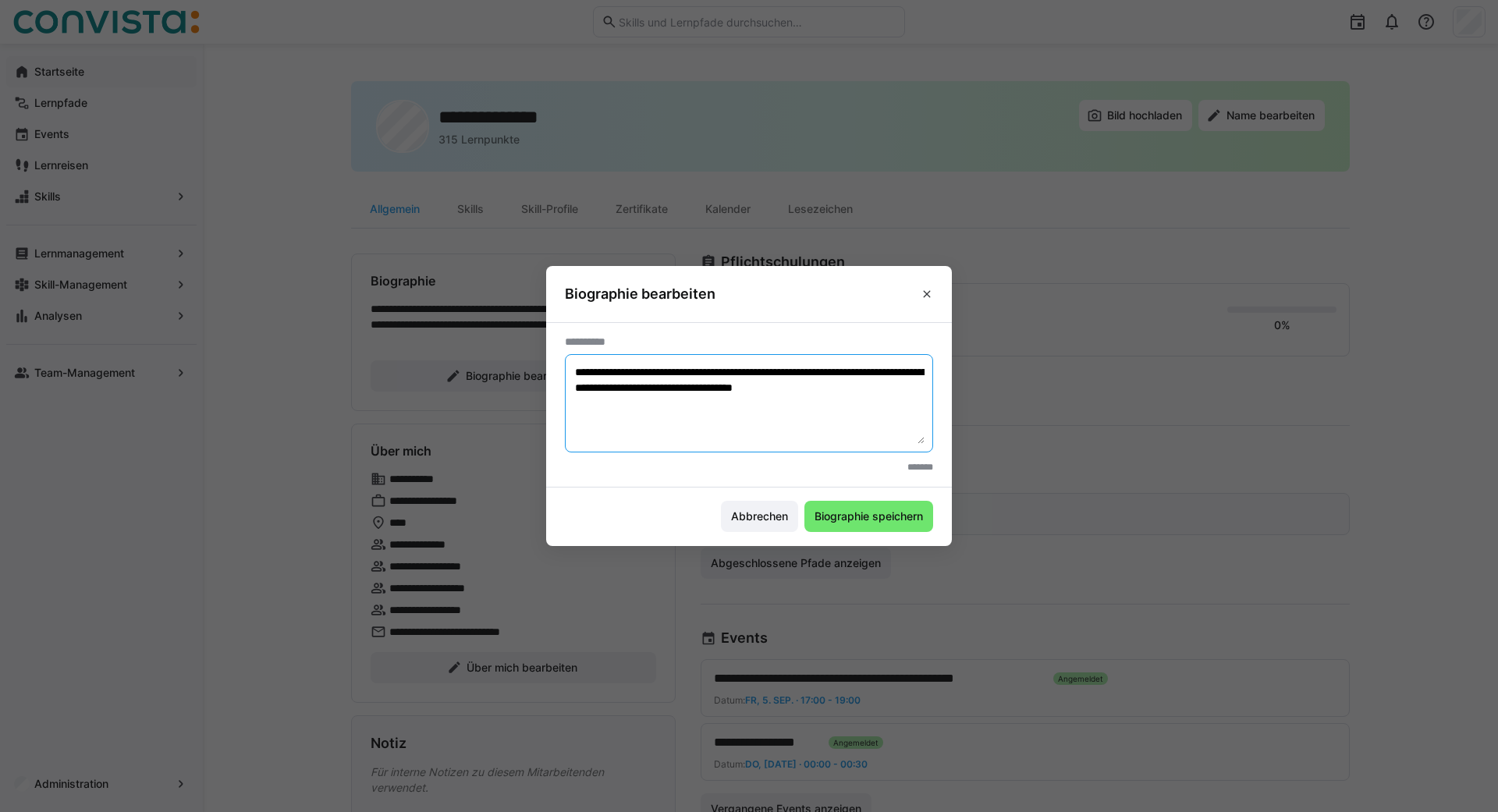
drag, startPoint x: 923, startPoint y: 387, endPoint x: 530, endPoint y: 353, distance: 394.5
click at [573, 363] on textarea "**********" at bounding box center [748, 403] width 351 height 81
click at [576, 369] on textarea "**********" at bounding box center [748, 403] width 351 height 81
drag, startPoint x: 896, startPoint y: 374, endPoint x: 781, endPoint y: 370, distance: 115.1
click at [781, 370] on textarea "**********" at bounding box center [748, 403] width 351 height 81
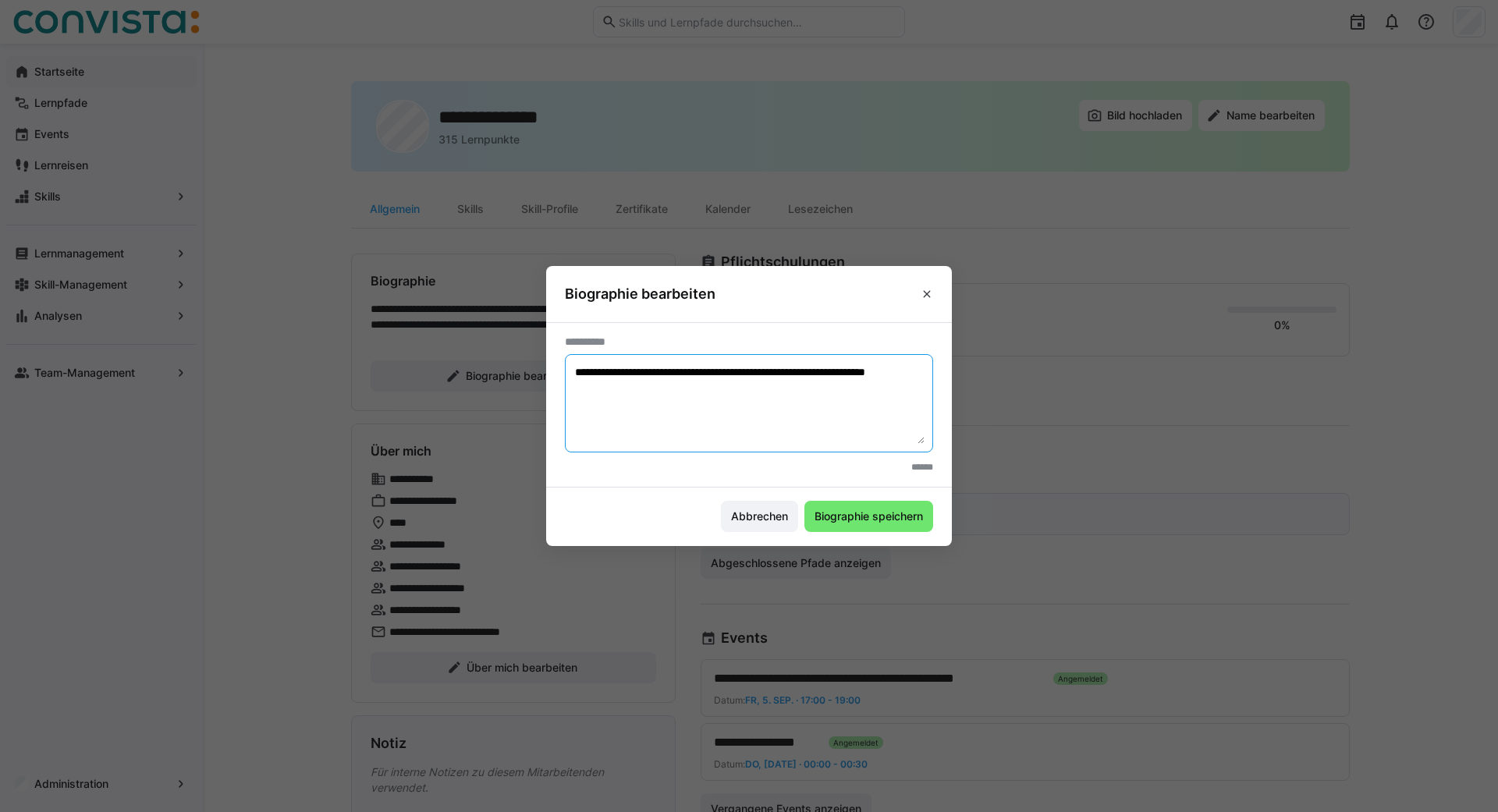
click at [782, 373] on textarea "**********" at bounding box center [748, 403] width 351 height 81
click at [660, 390] on textarea "**********" at bounding box center [748, 403] width 351 height 81
type textarea "**********"
click at [846, 525] on span "Biographie speichern" at bounding box center [868, 516] width 129 height 32
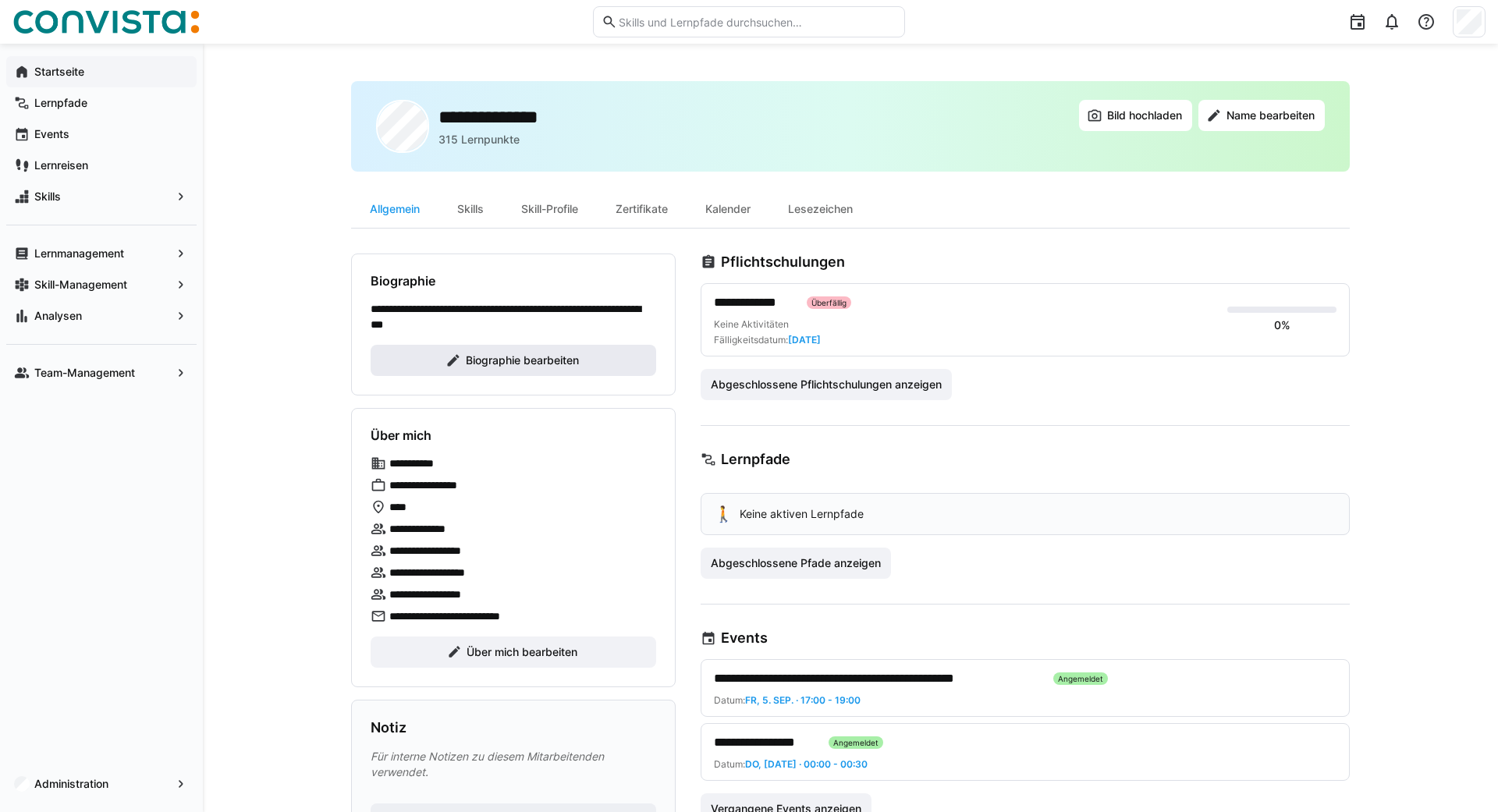
click at [500, 361] on span "Biographie bearbeiten" at bounding box center [522, 360] width 117 height 16
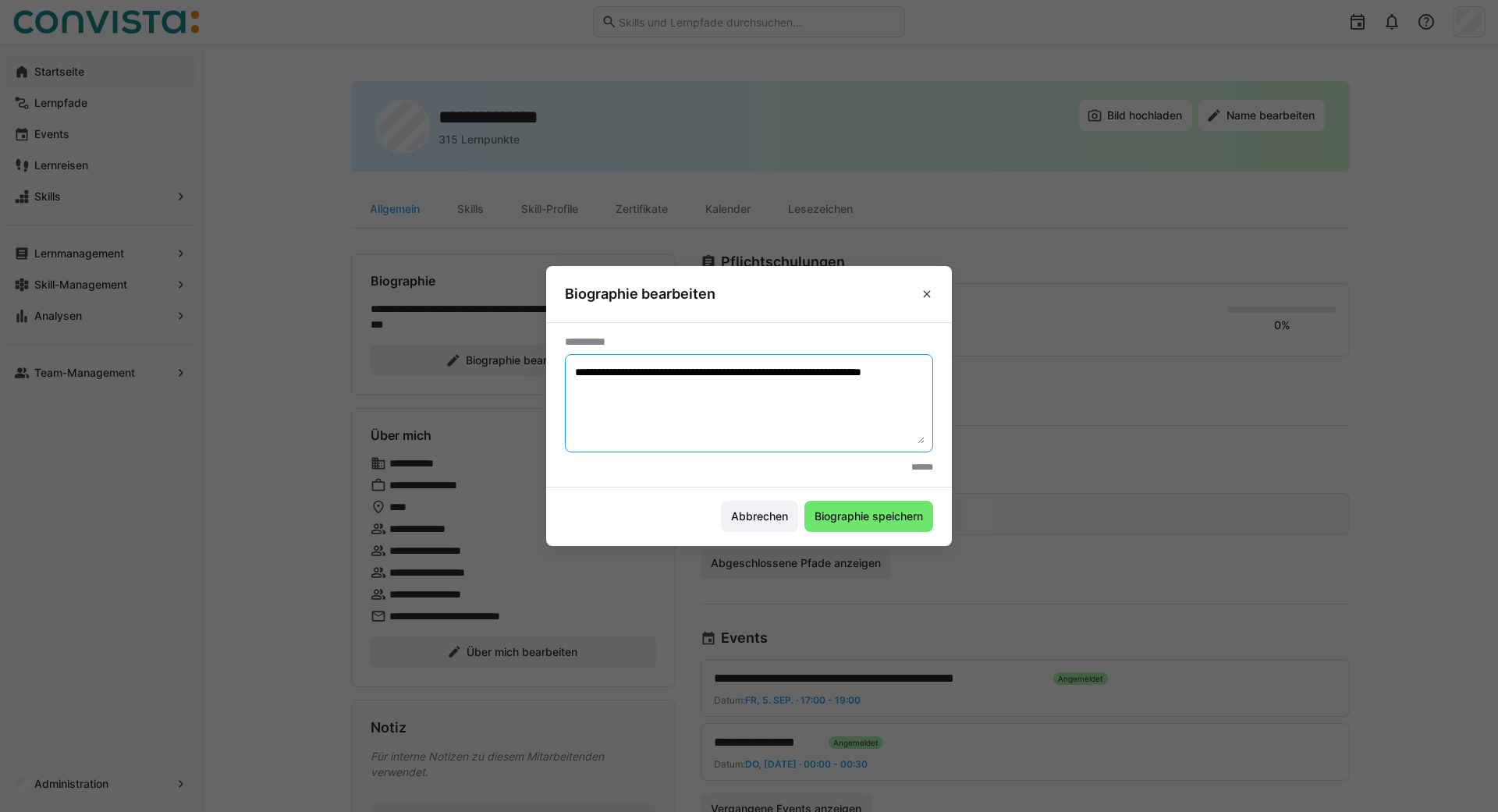
drag, startPoint x: 655, startPoint y: 389, endPoint x: 523, endPoint y: 349, distance: 137.9
click at [573, 363] on textarea "**********" at bounding box center [748, 403] width 351 height 81
click at [678, 391] on textarea "**********" at bounding box center [748, 403] width 351 height 81
drag, startPoint x: 666, startPoint y: 386, endPoint x: 528, endPoint y: 368, distance: 139.2
click at [573, 368] on textarea "**********" at bounding box center [748, 403] width 351 height 81
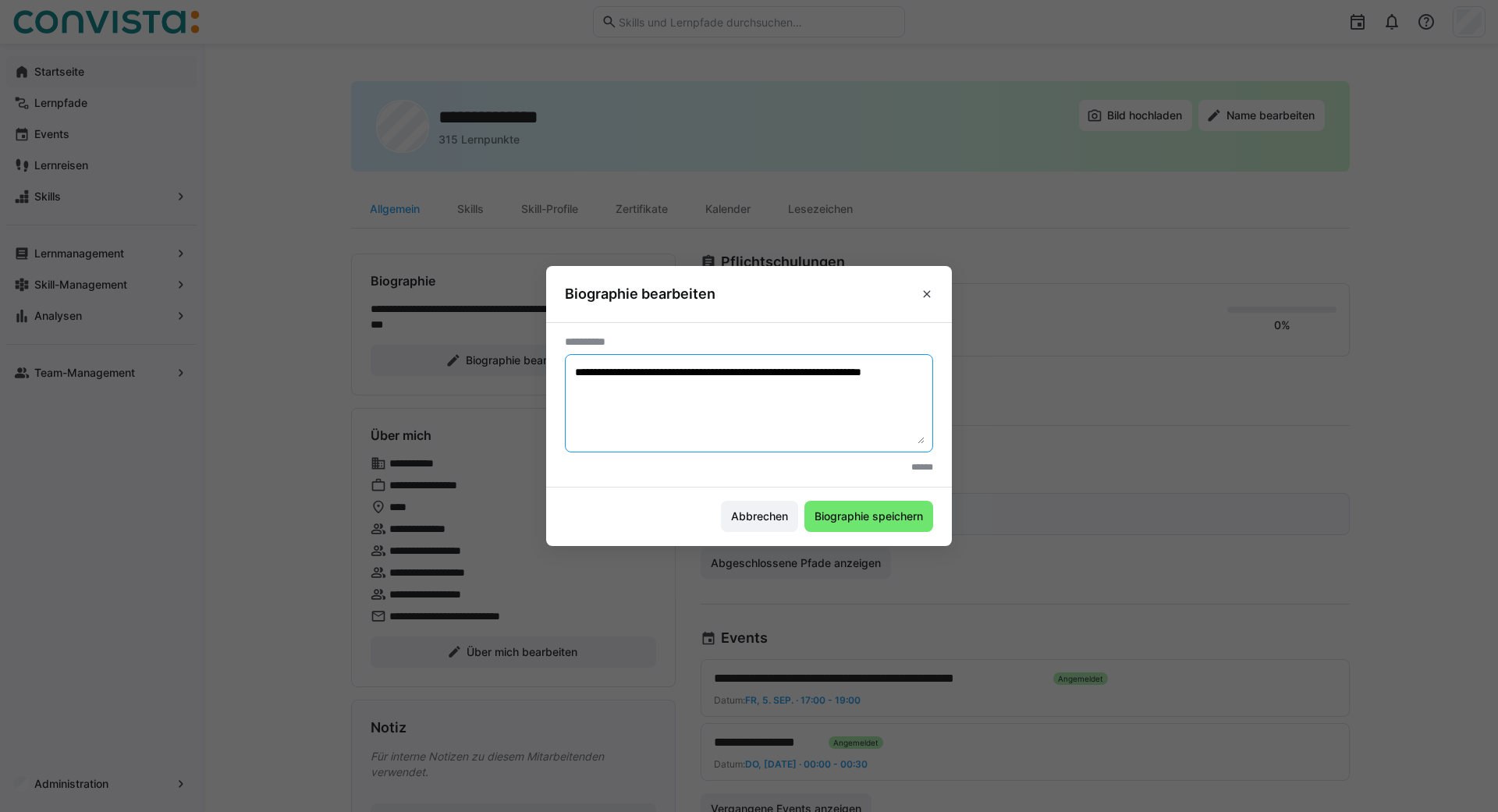
paste textarea "****"
type textarea "**********"
click at [829, 518] on span "Biographie speichern" at bounding box center [868, 516] width 113 height 16
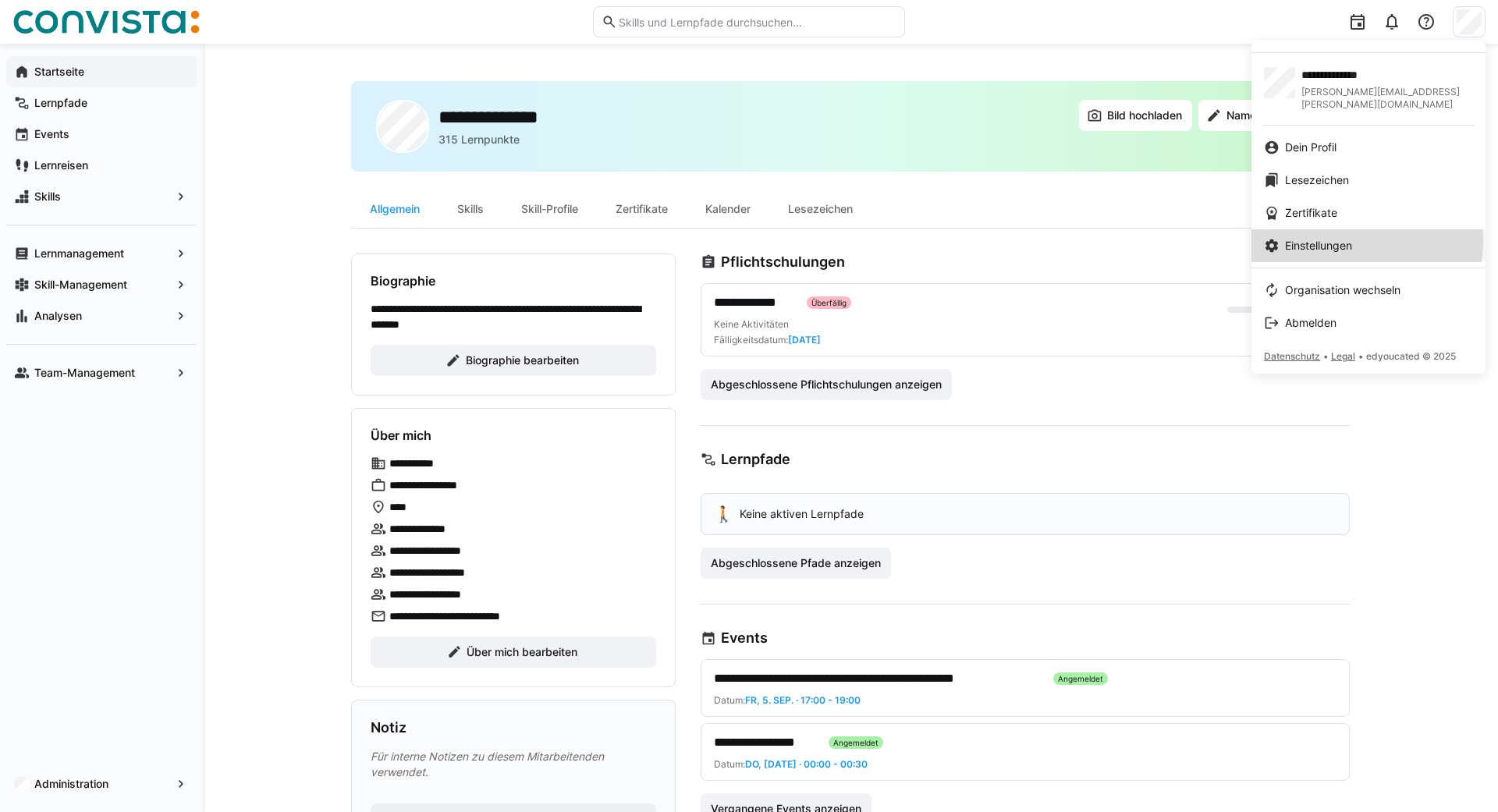
click at [1329, 238] on span "Einstellungen" at bounding box center [1318, 246] width 67 height 16
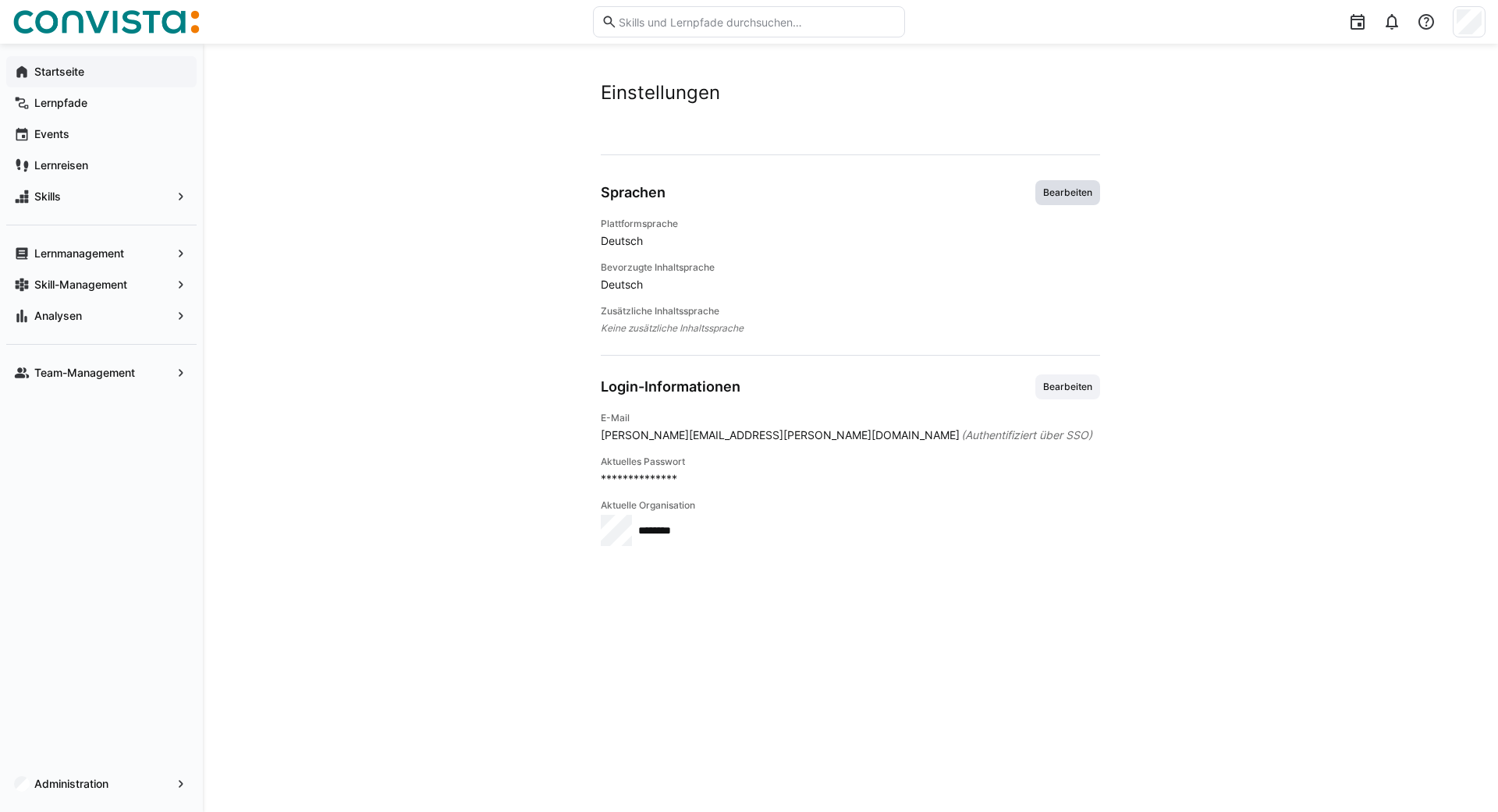
click at [1068, 195] on span "Bearbeiten" at bounding box center [1068, 193] width 52 height 13
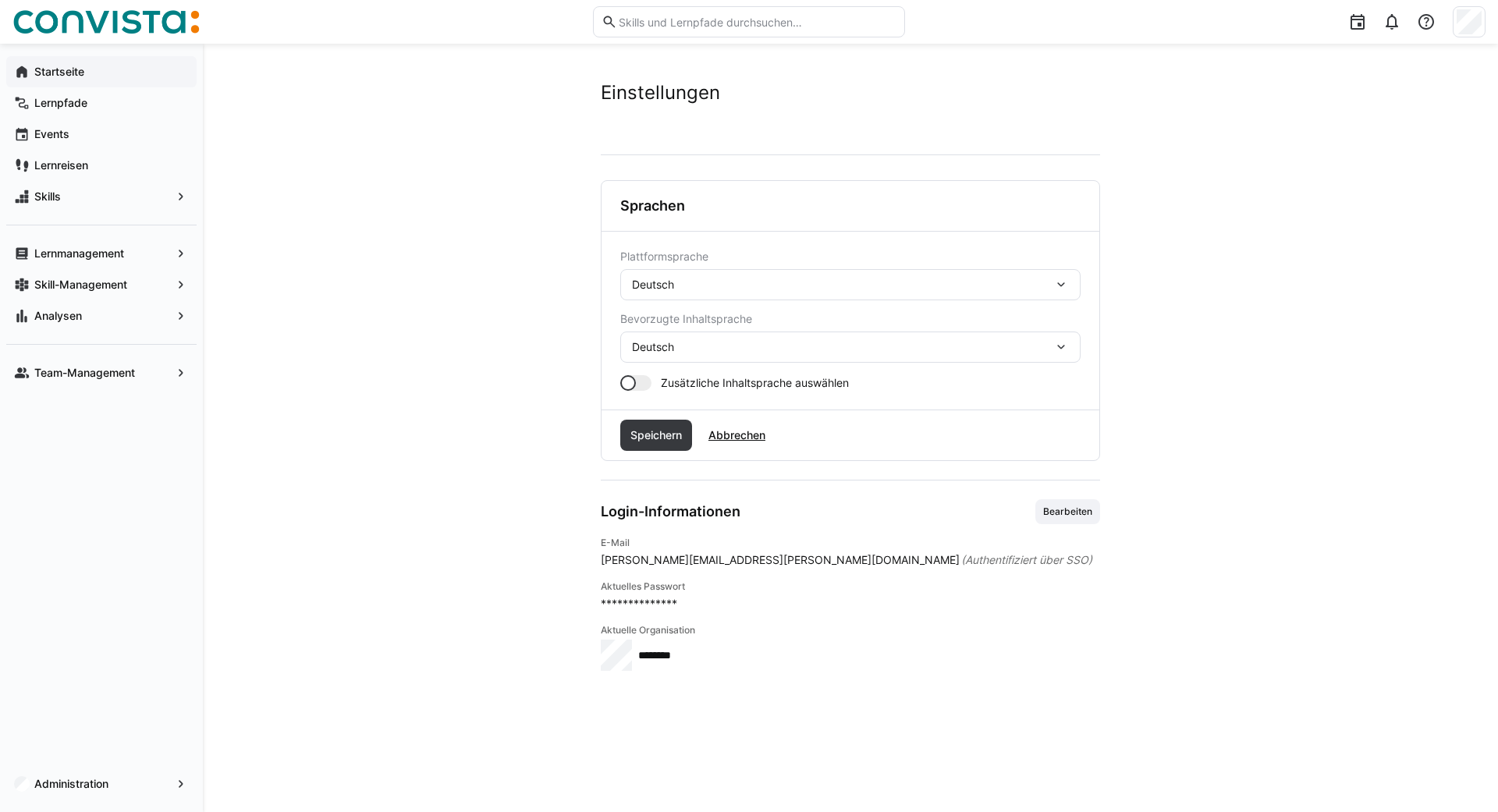
click at [700, 290] on div "Deutsch" at bounding box center [843, 285] width 421 height 14
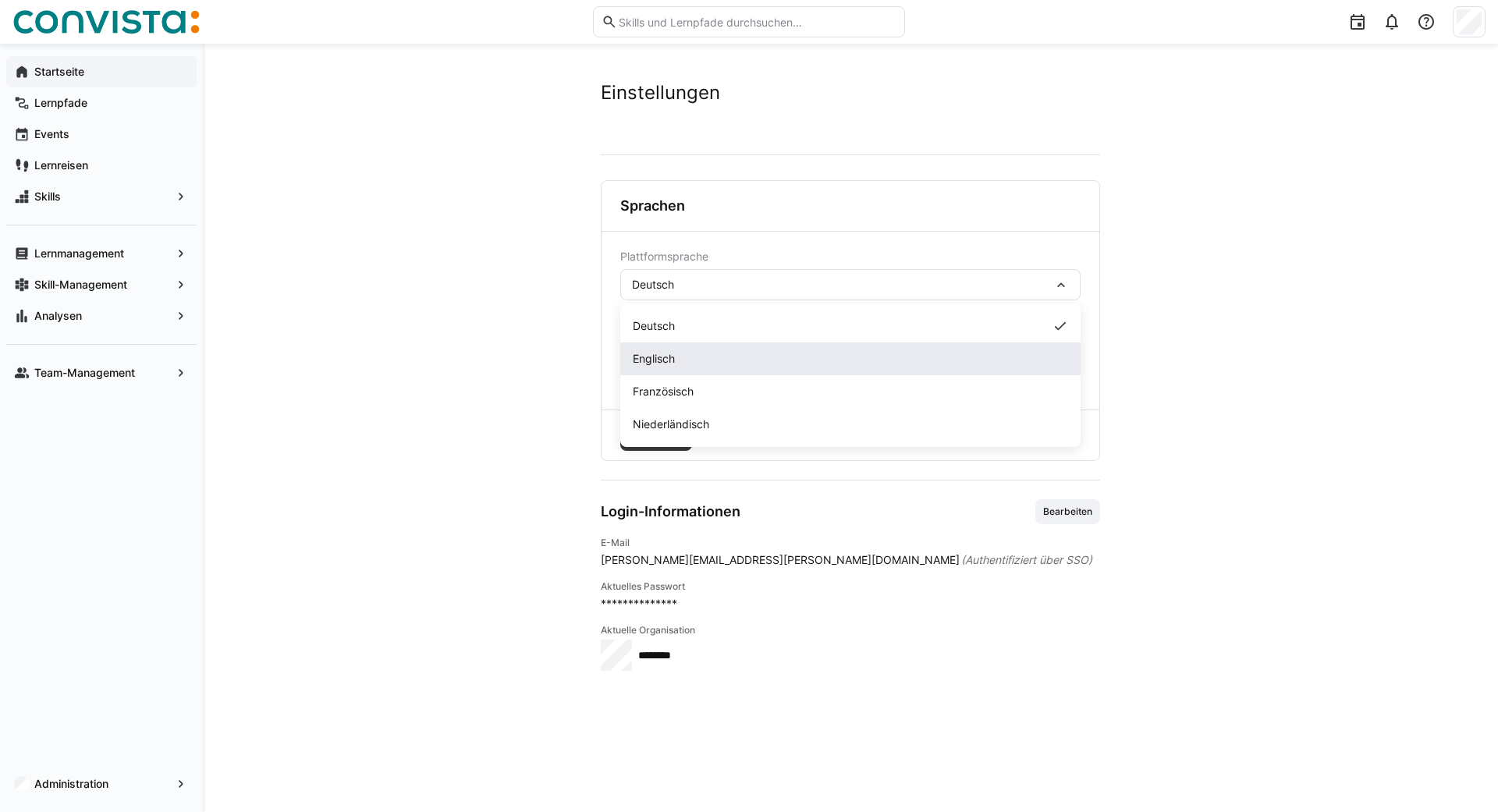
click at [660, 350] on div "Englisch" at bounding box center [851, 359] width 460 height 33
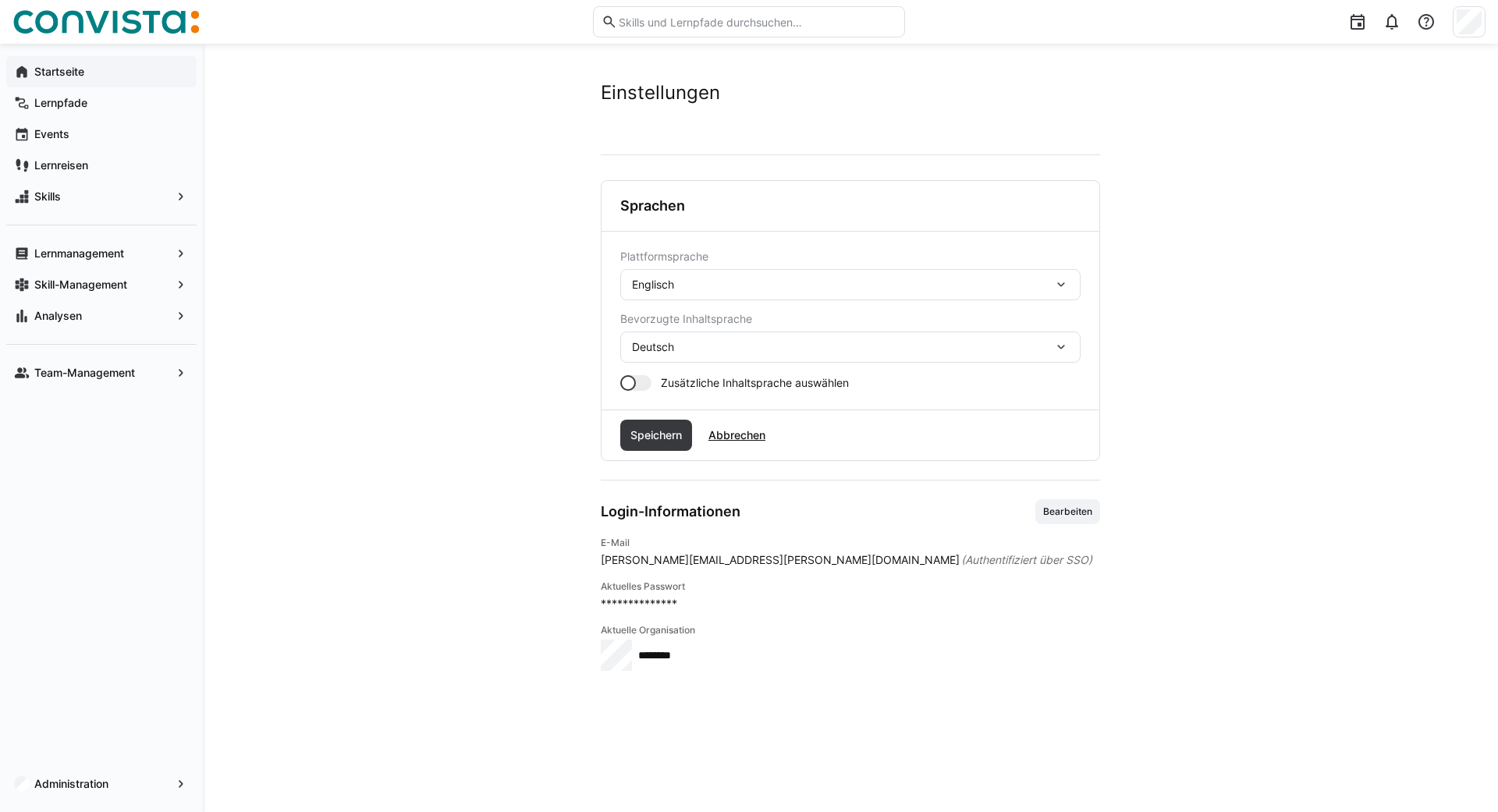
click at [710, 355] on div "Deutsch" at bounding box center [851, 348] width 460 height 32
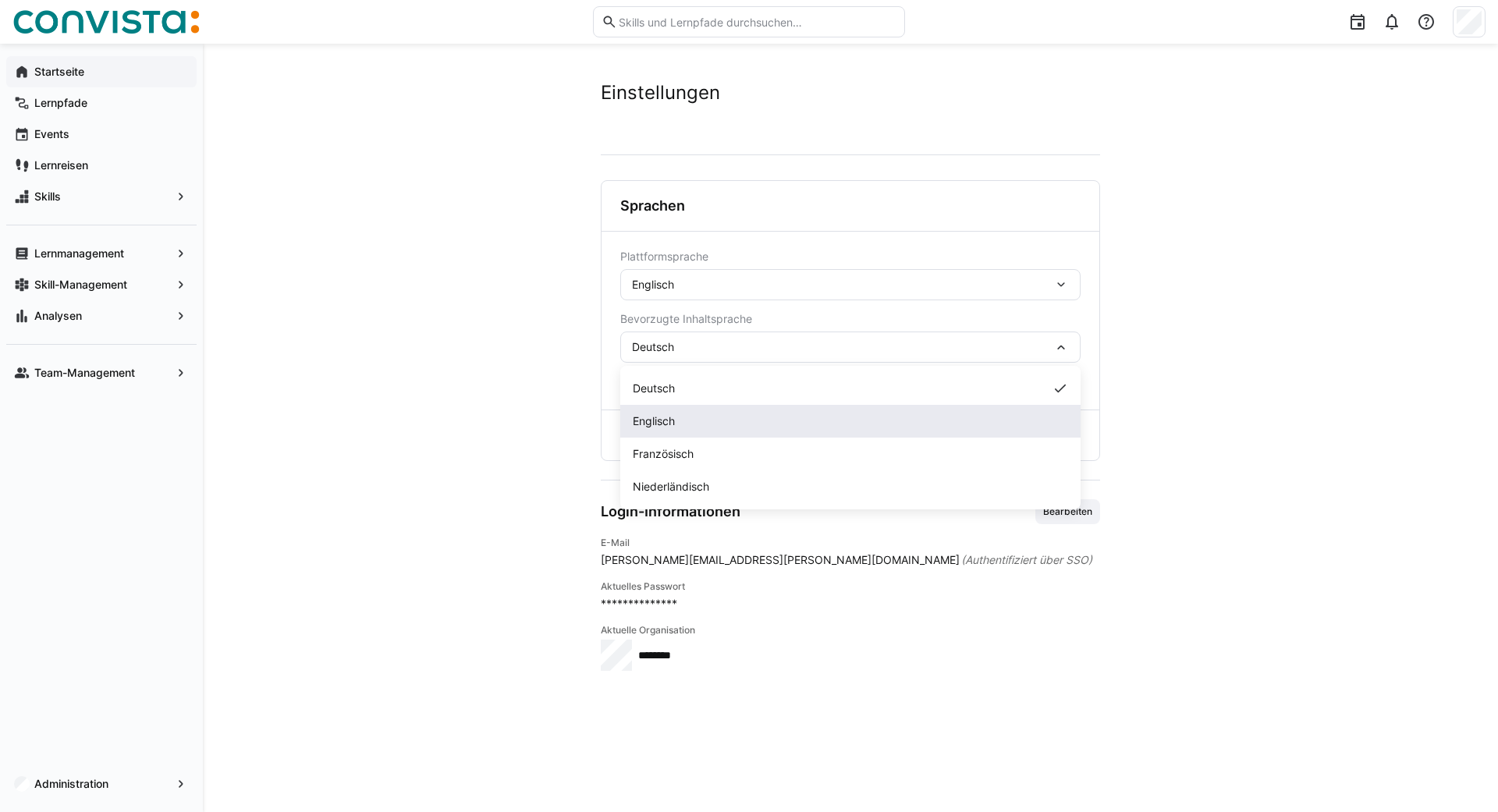
click at [657, 422] on span "Englisch" at bounding box center [654, 422] width 42 height 16
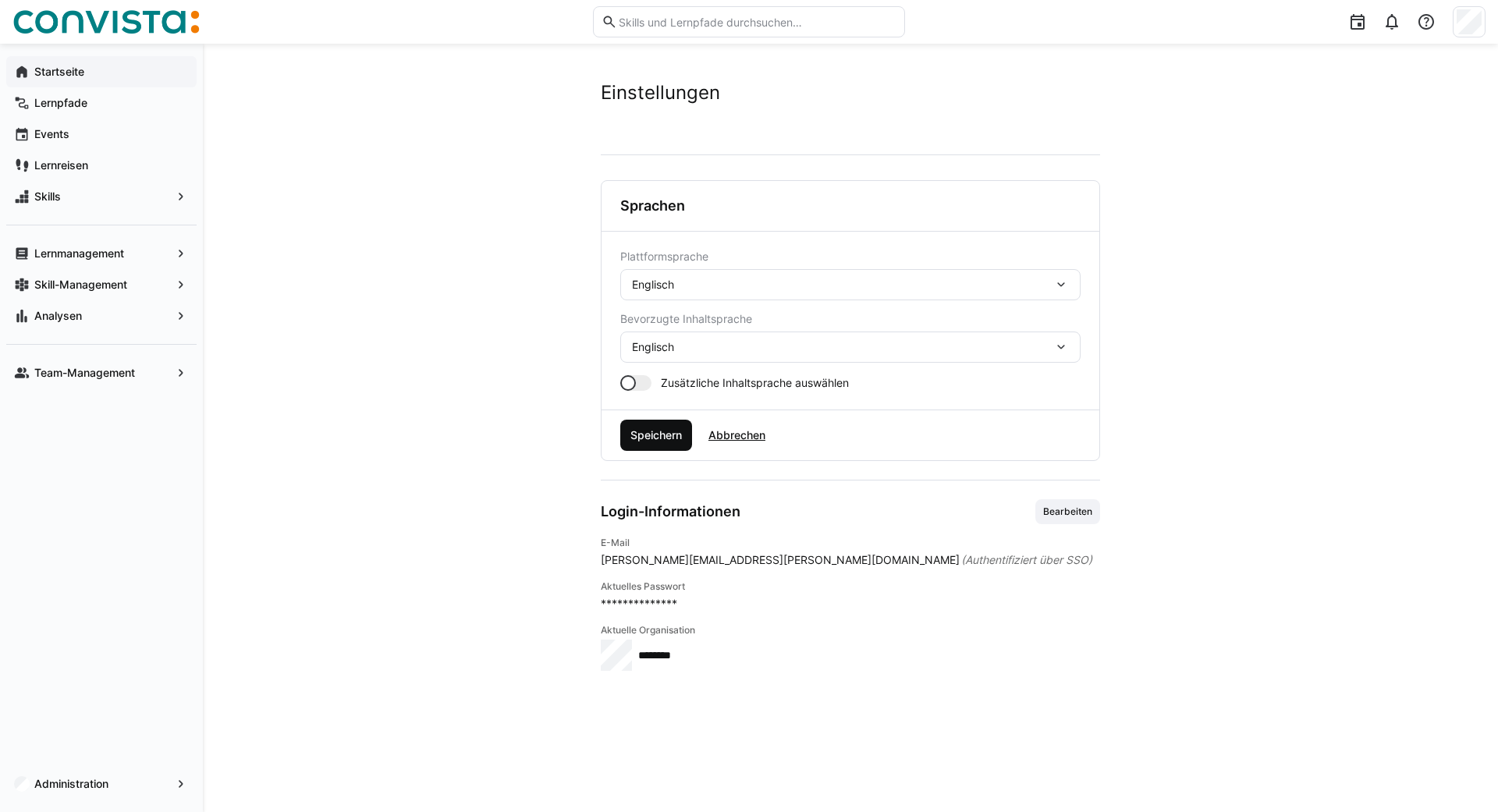
click at [655, 446] on span "Speichern" at bounding box center [656, 435] width 72 height 32
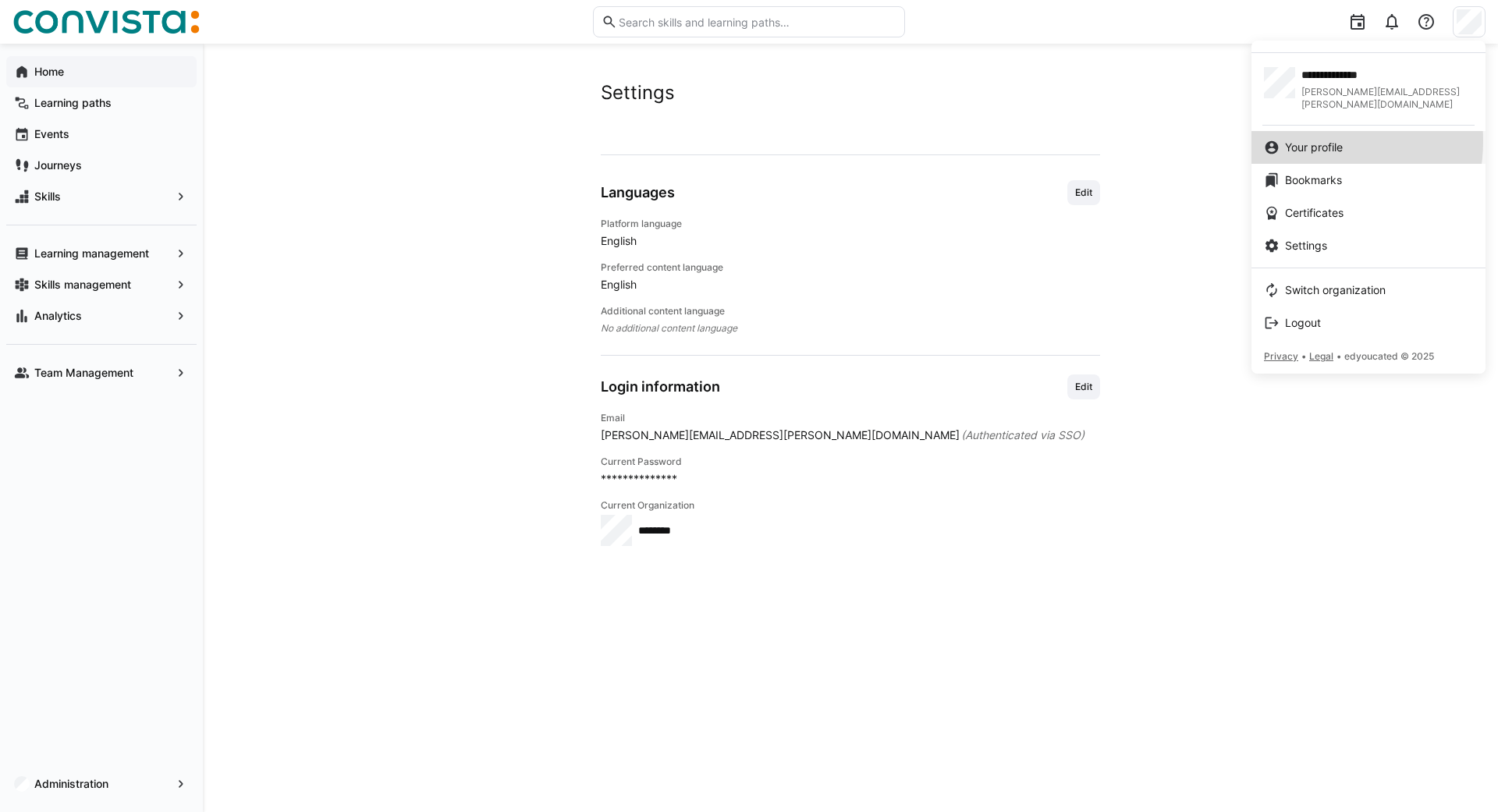
click at [1299, 140] on span "Your profile" at bounding box center [1314, 147] width 58 height 16
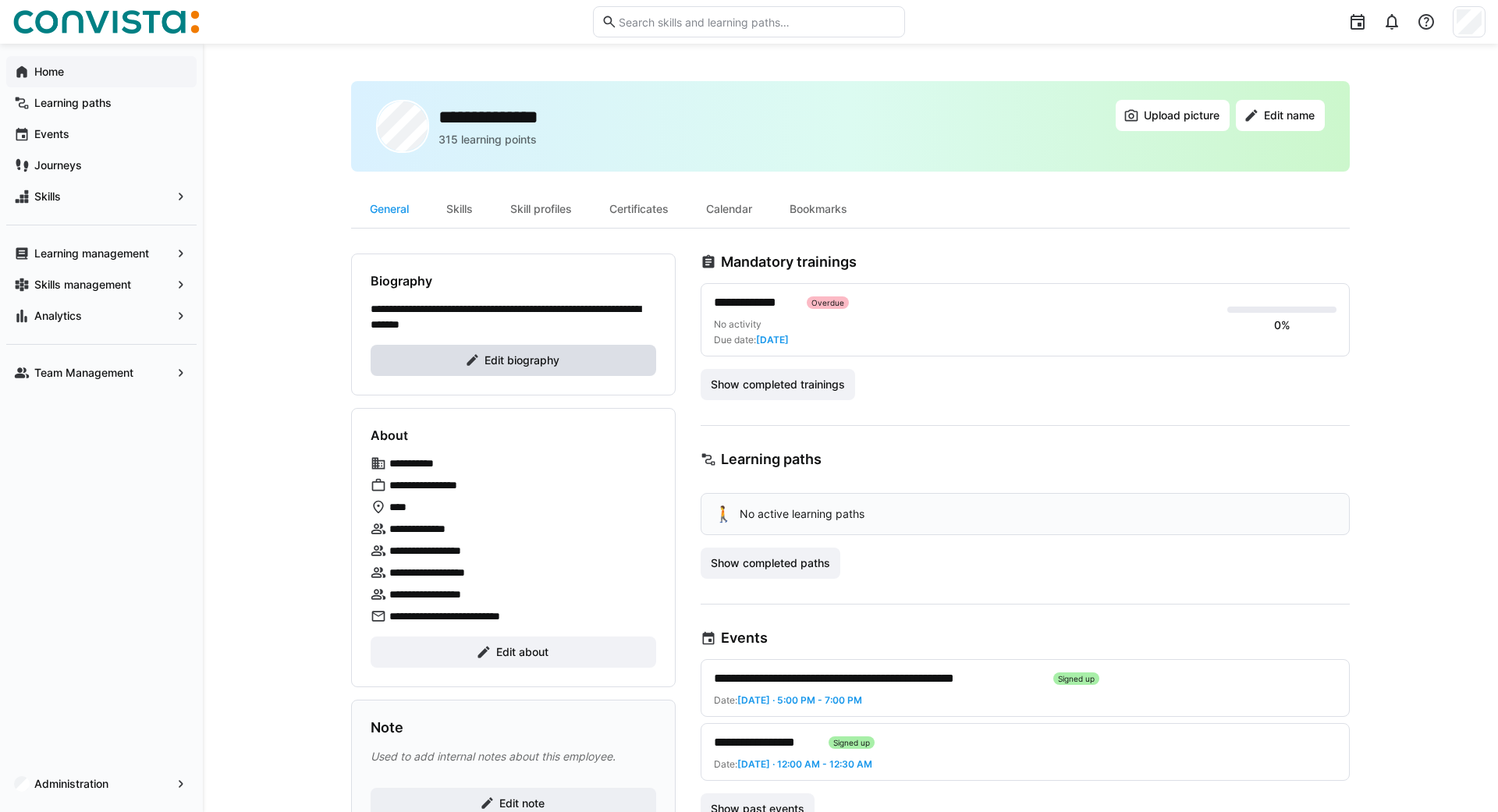
click at [516, 355] on span "Edit biography" at bounding box center [522, 360] width 80 height 16
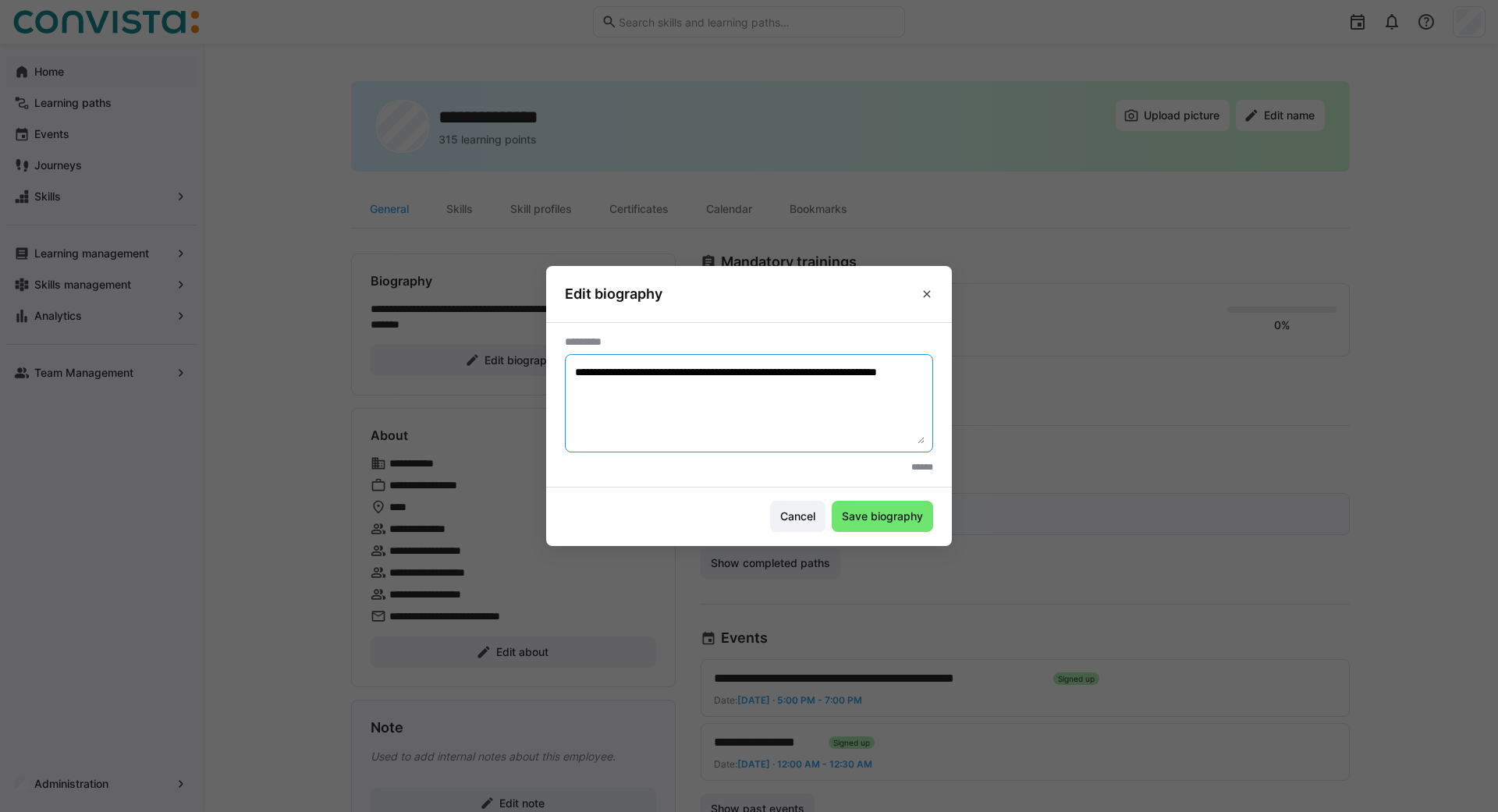
drag, startPoint x: 710, startPoint y: 399, endPoint x: 471, endPoint y: 345, distance: 245.0
click at [573, 363] on textarea "**********" at bounding box center [748, 403] width 351 height 81
click at [252, 371] on eds-dialog "**********" at bounding box center [749, 406] width 1498 height 812
click at [922, 301] on span at bounding box center [927, 294] width 25 height 25
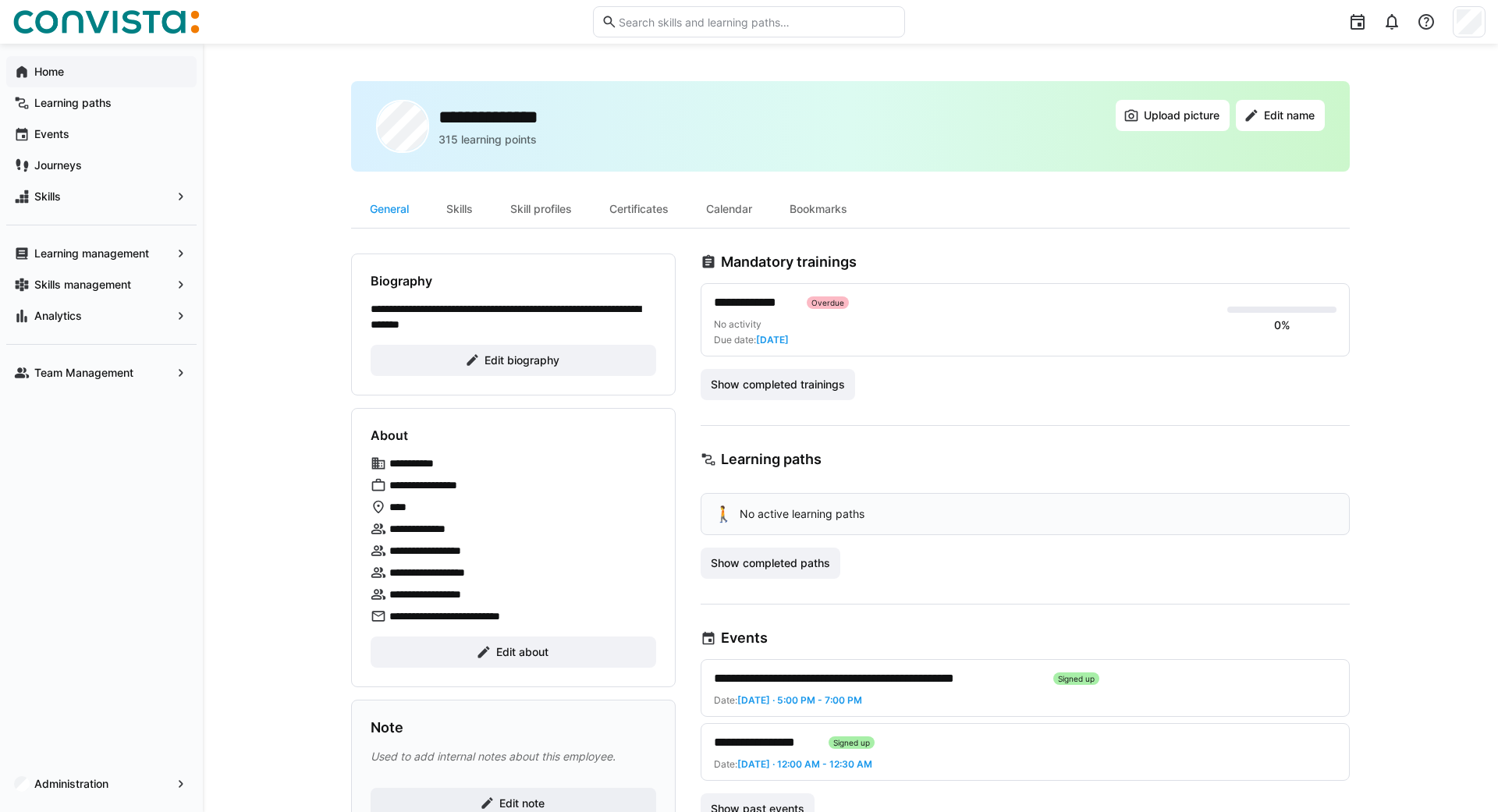
click at [554, 314] on p "**********" at bounding box center [513, 317] width 285 height 32
click at [516, 360] on span "Edit biography" at bounding box center [522, 360] width 80 height 16
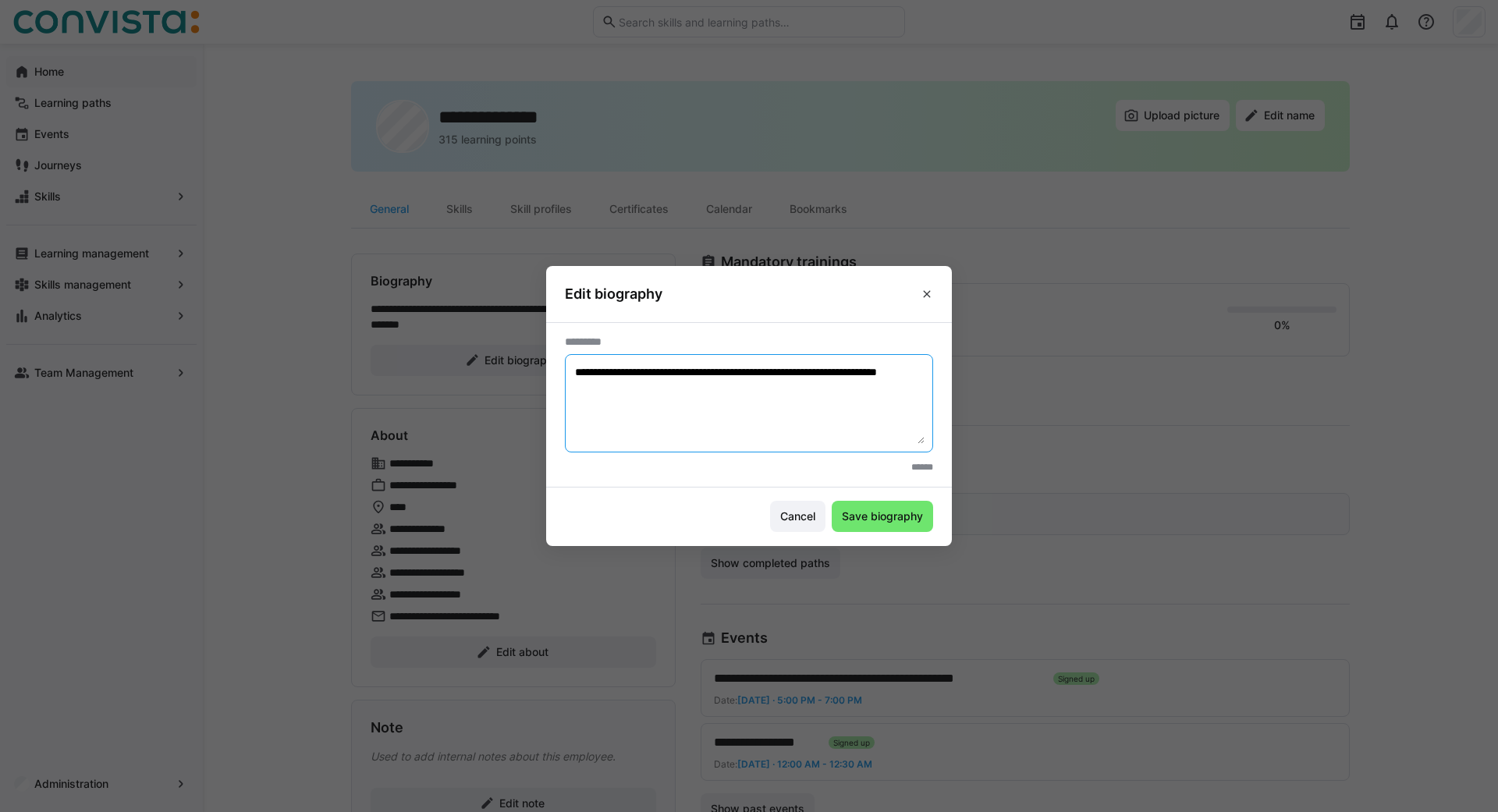
drag, startPoint x: 707, startPoint y: 397, endPoint x: 485, endPoint y: 349, distance: 227.1
click at [573, 363] on textarea "**********" at bounding box center [748, 403] width 351 height 81
paste textarea
type textarea "**********"
click at [903, 507] on span "Save biography" at bounding box center [882, 516] width 102 height 32
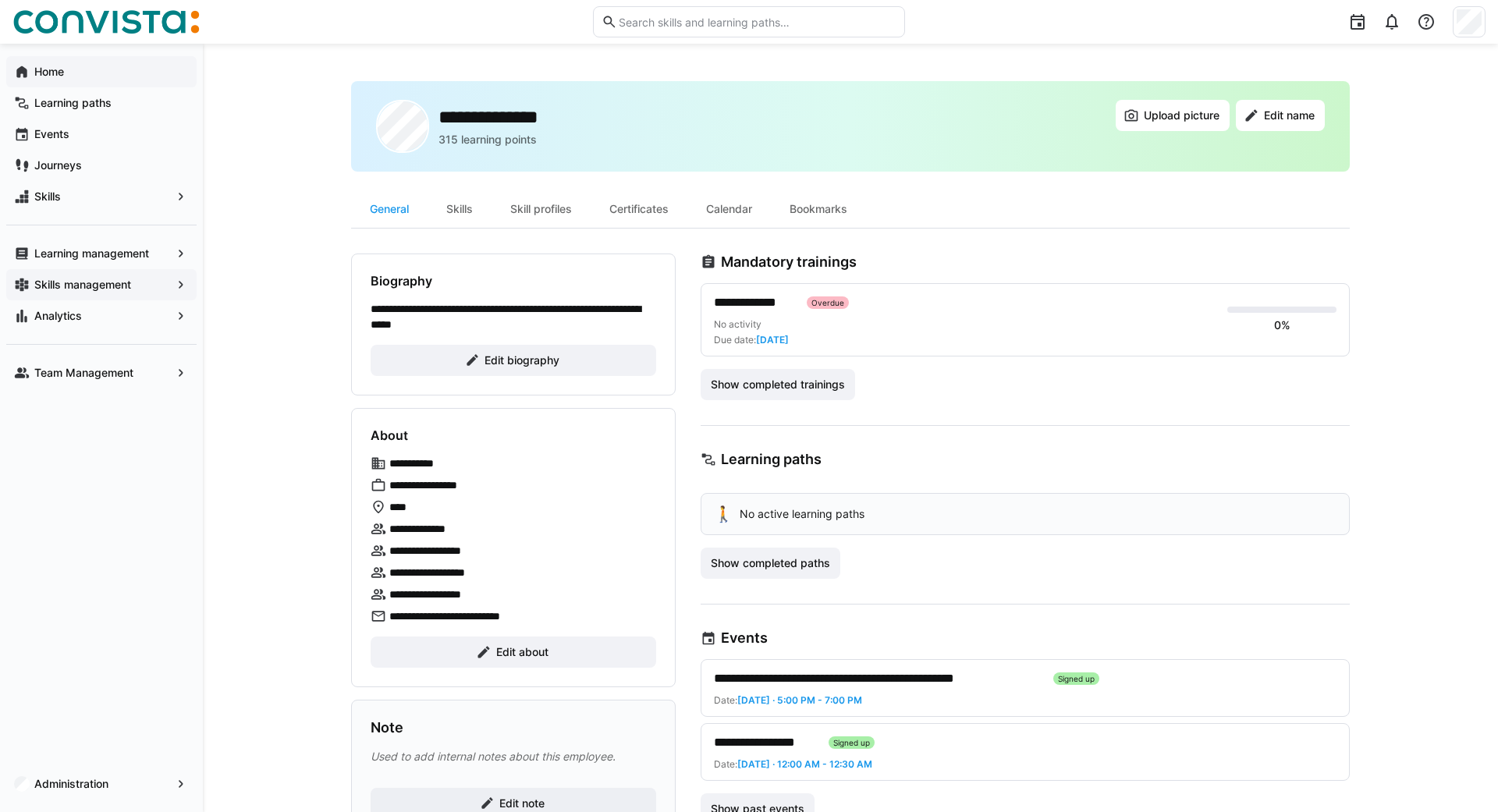
click at [0, 0] on app-navigation-label "Skills management" at bounding box center [0, 0] width 0 height 0
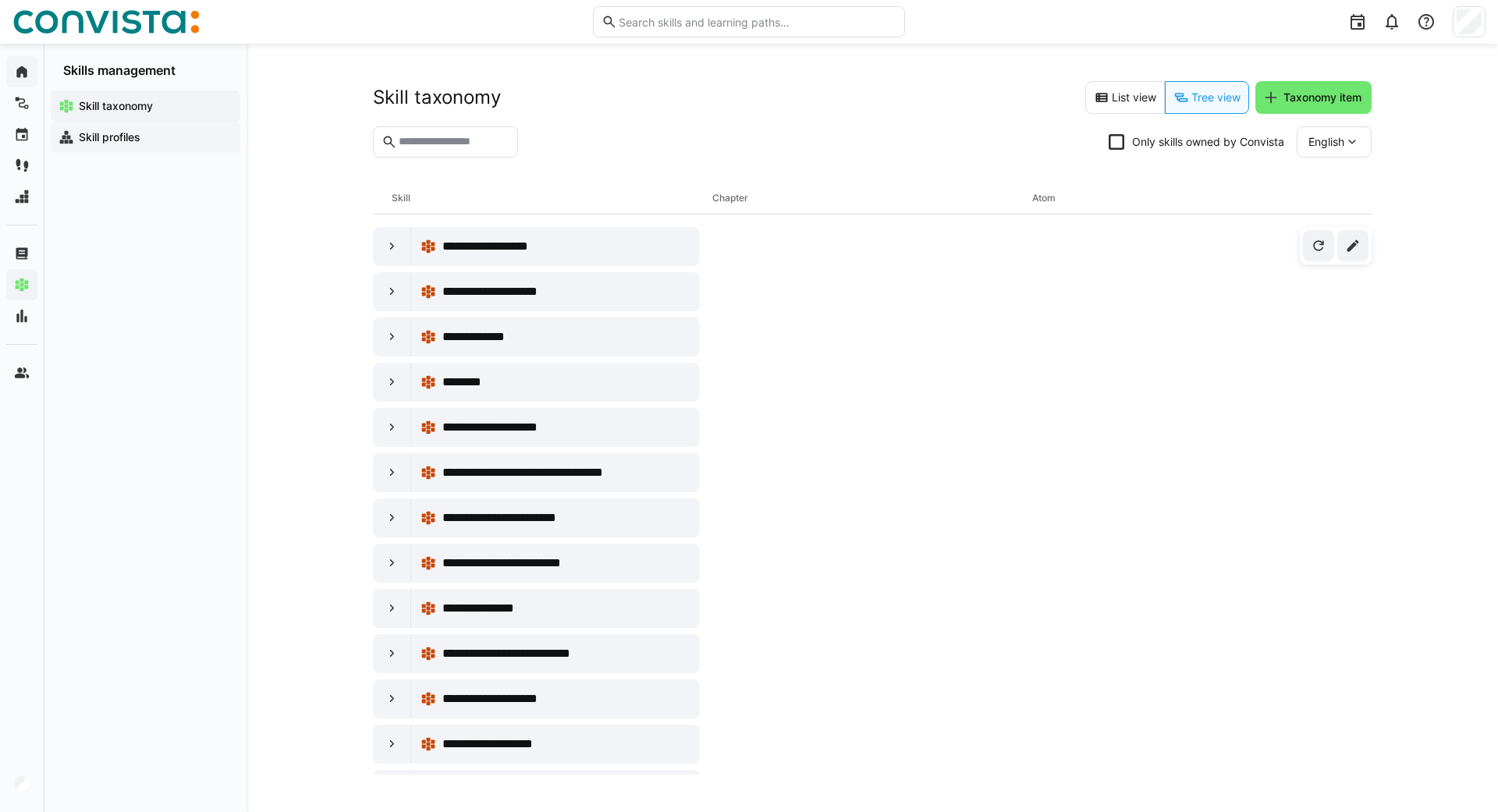
click at [117, 144] on span "Skill profiles" at bounding box center [155, 137] width 156 height 16
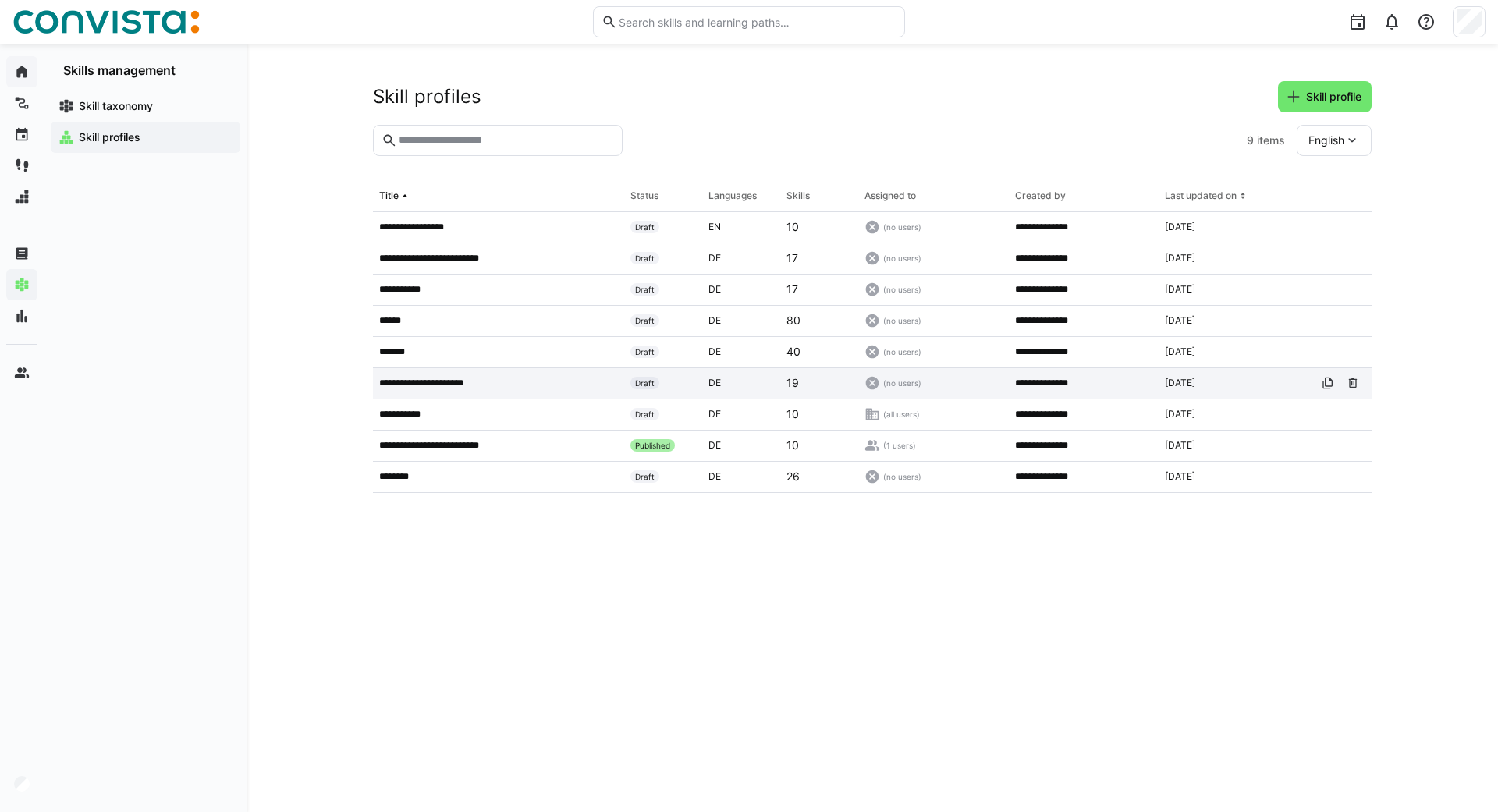
click at [427, 381] on p "**********" at bounding box center [430, 383] width 102 height 13
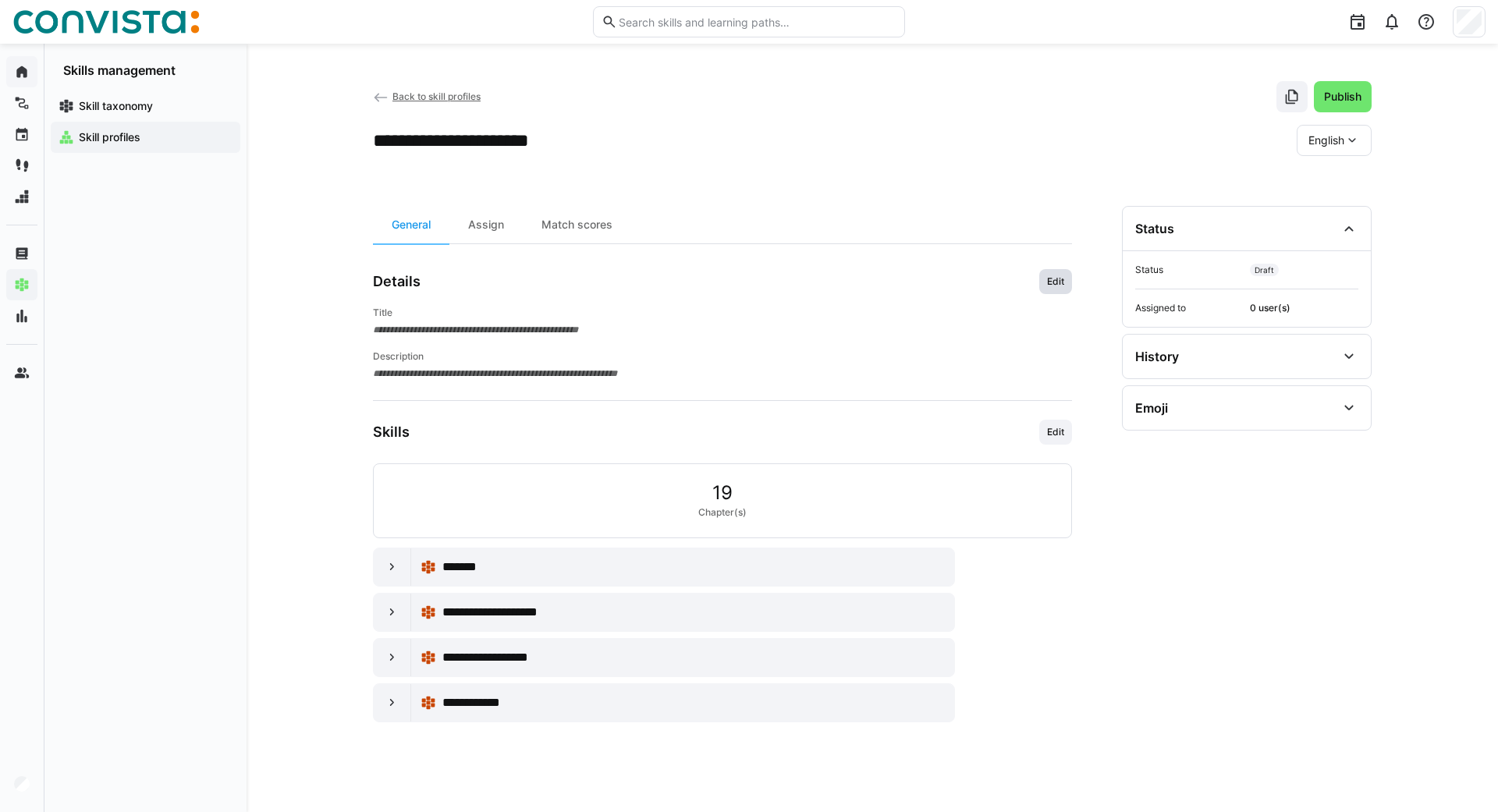
click at [1056, 278] on span "Edit" at bounding box center [1056, 281] width 20 height 13
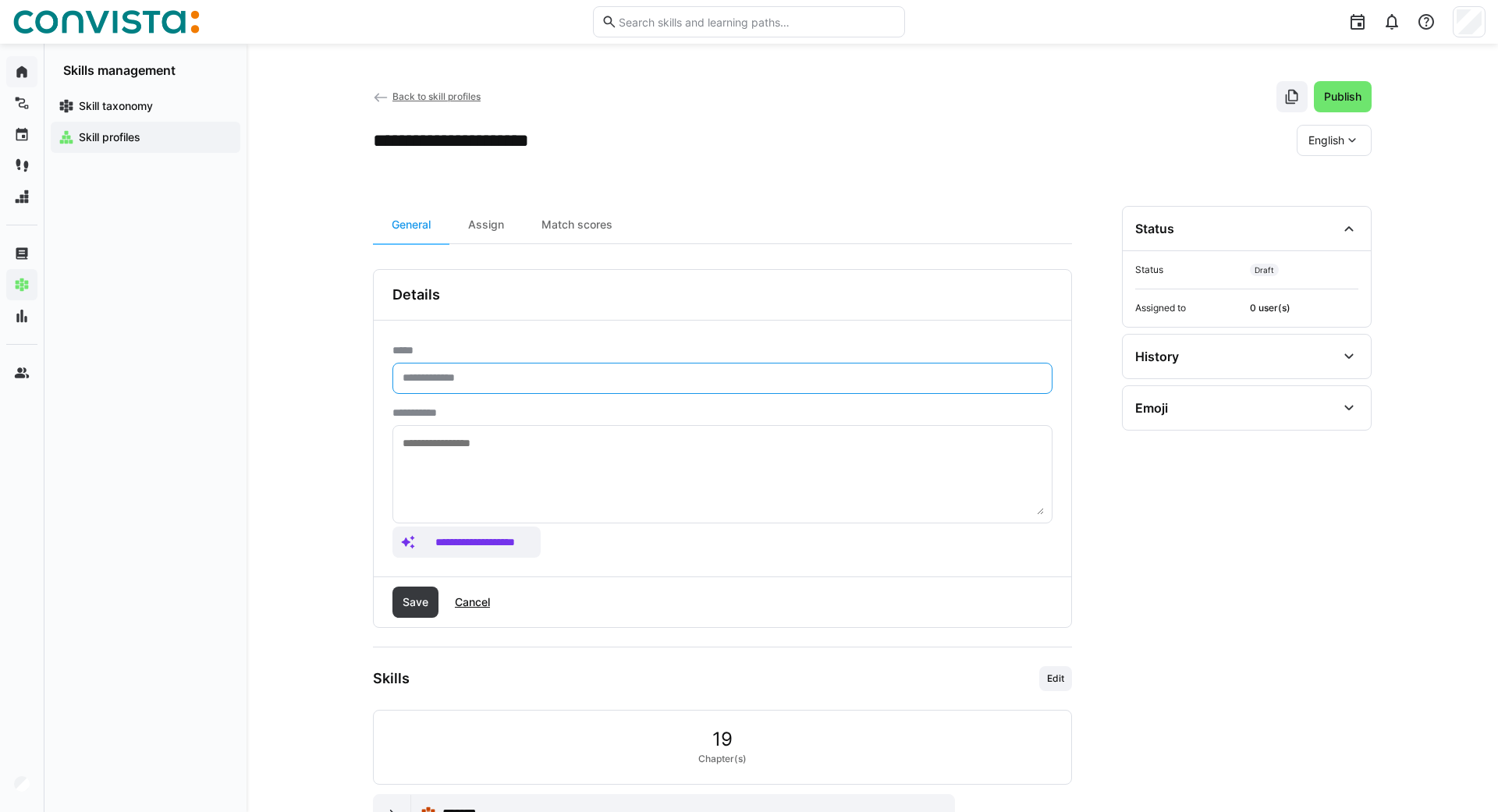
click at [432, 382] on input "text" at bounding box center [722, 378] width 643 height 14
click at [497, 379] on input "**********" at bounding box center [722, 378] width 643 height 14
type input "**********"
click at [401, 601] on span "Save" at bounding box center [415, 602] width 31 height 16
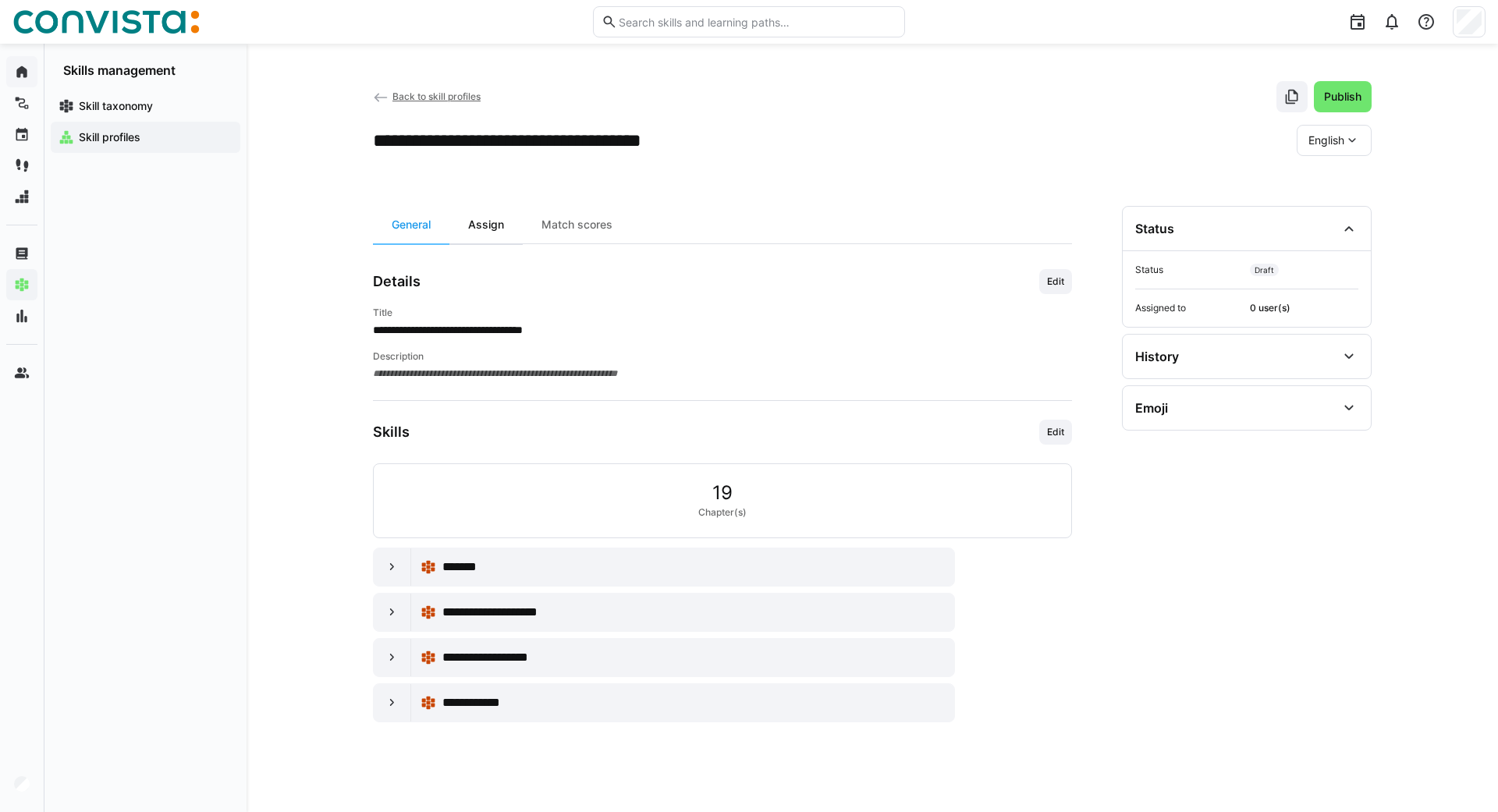
click at [486, 221] on div "Assign" at bounding box center [486, 225] width 73 height 38
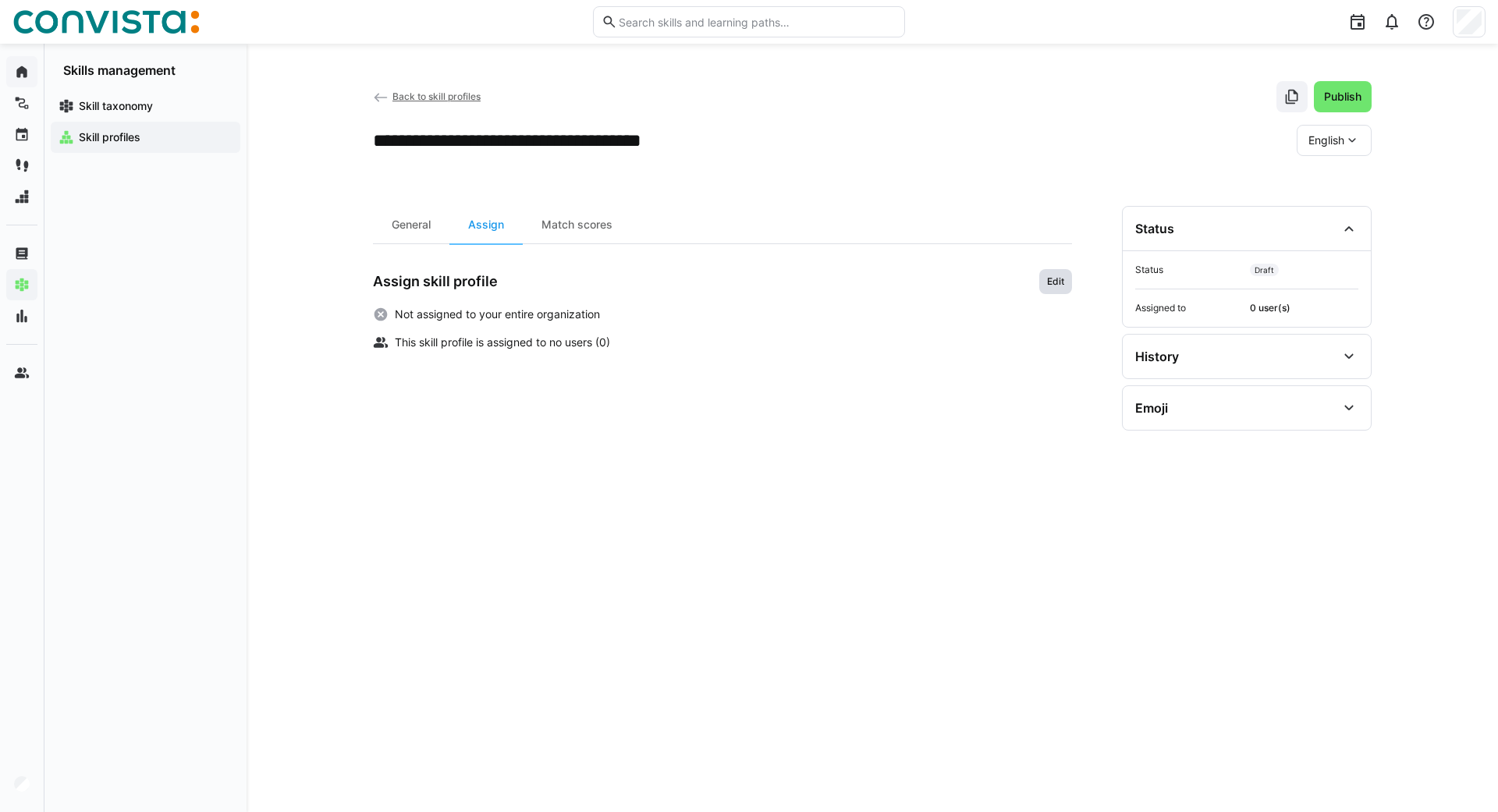
click at [1063, 281] on span "Edit" at bounding box center [1056, 281] width 20 height 13
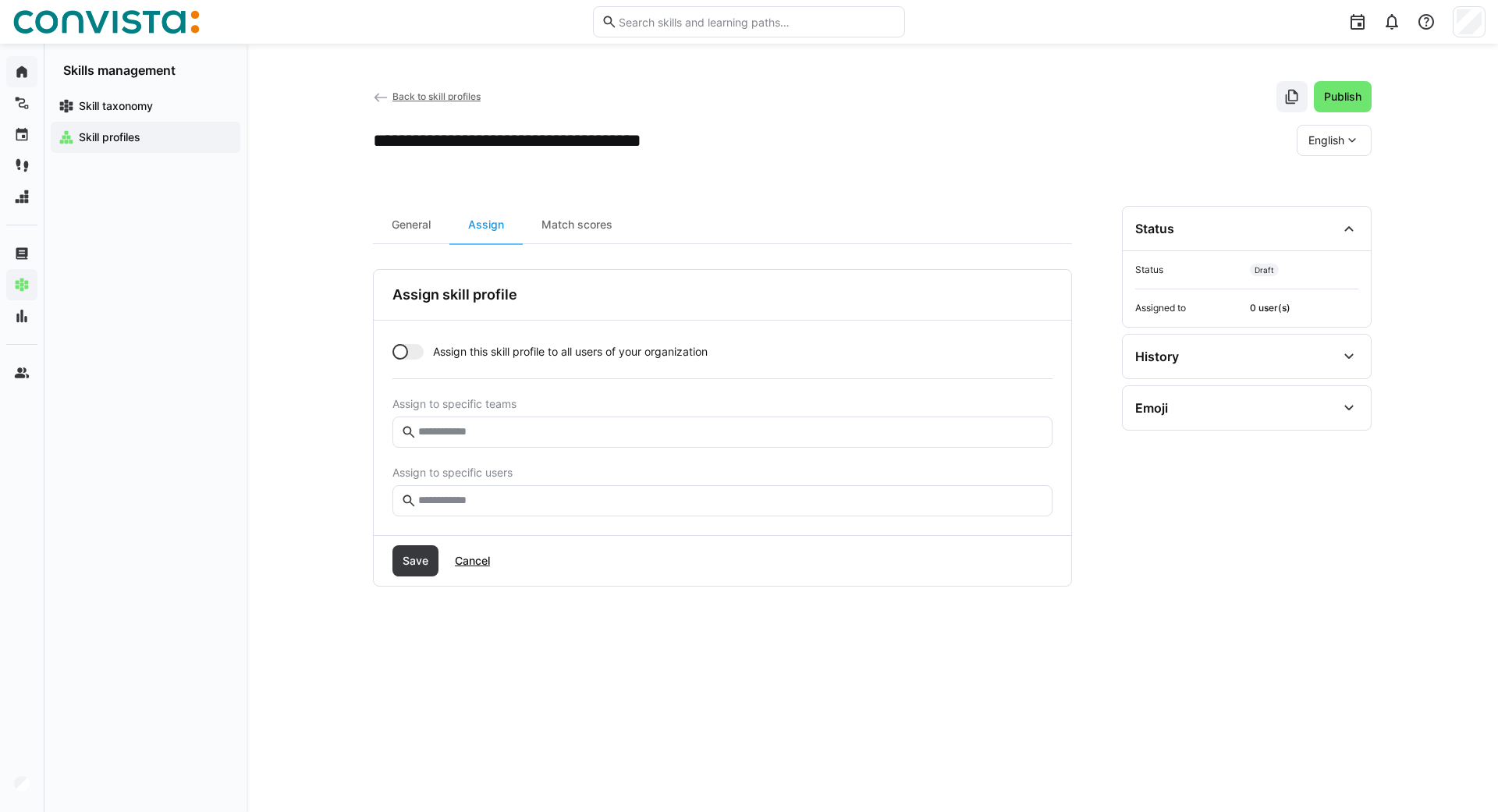
click at [460, 501] on input "text" at bounding box center [730, 501] width 628 height 14
type input "*"
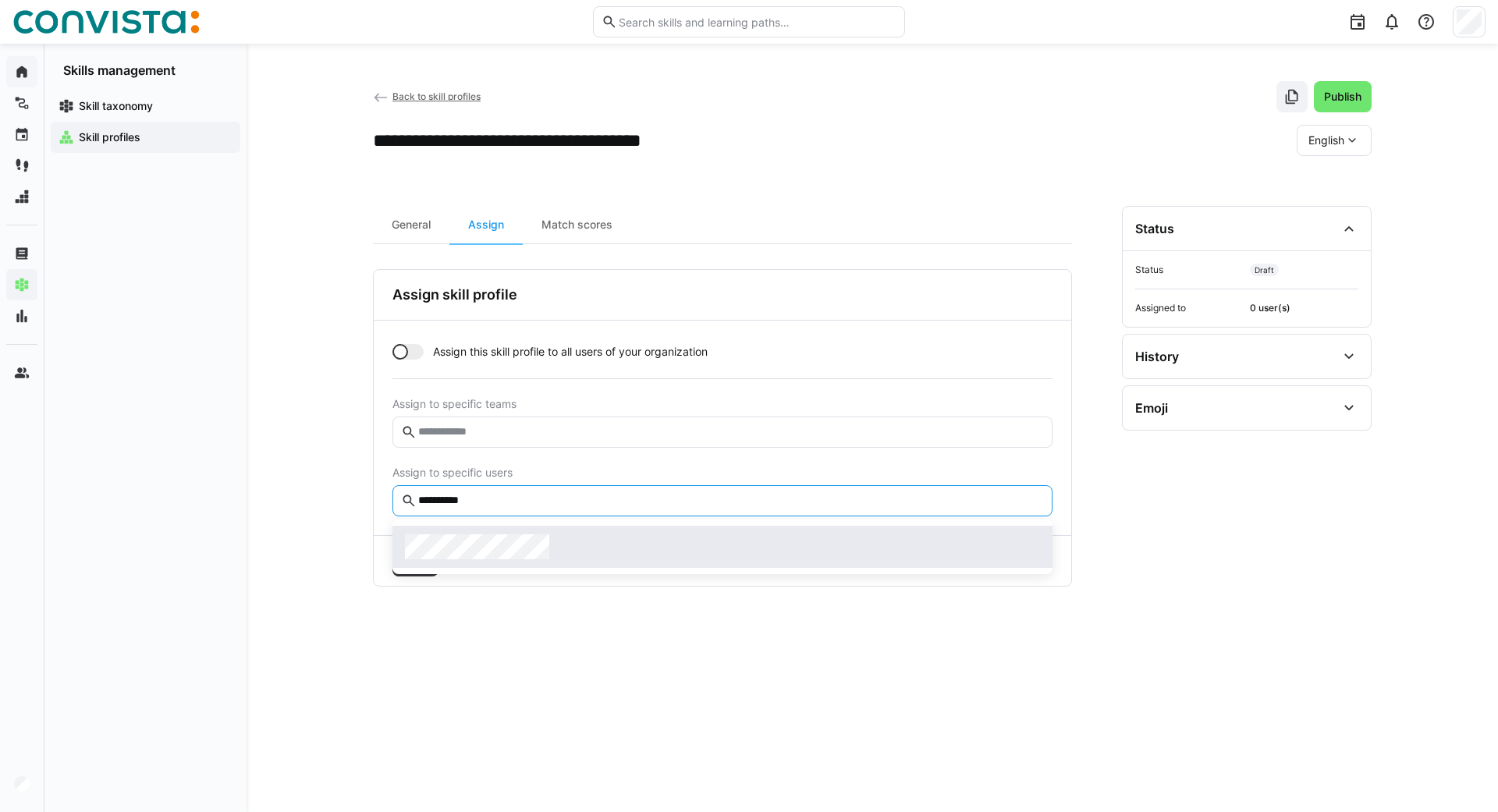
type input "**********"
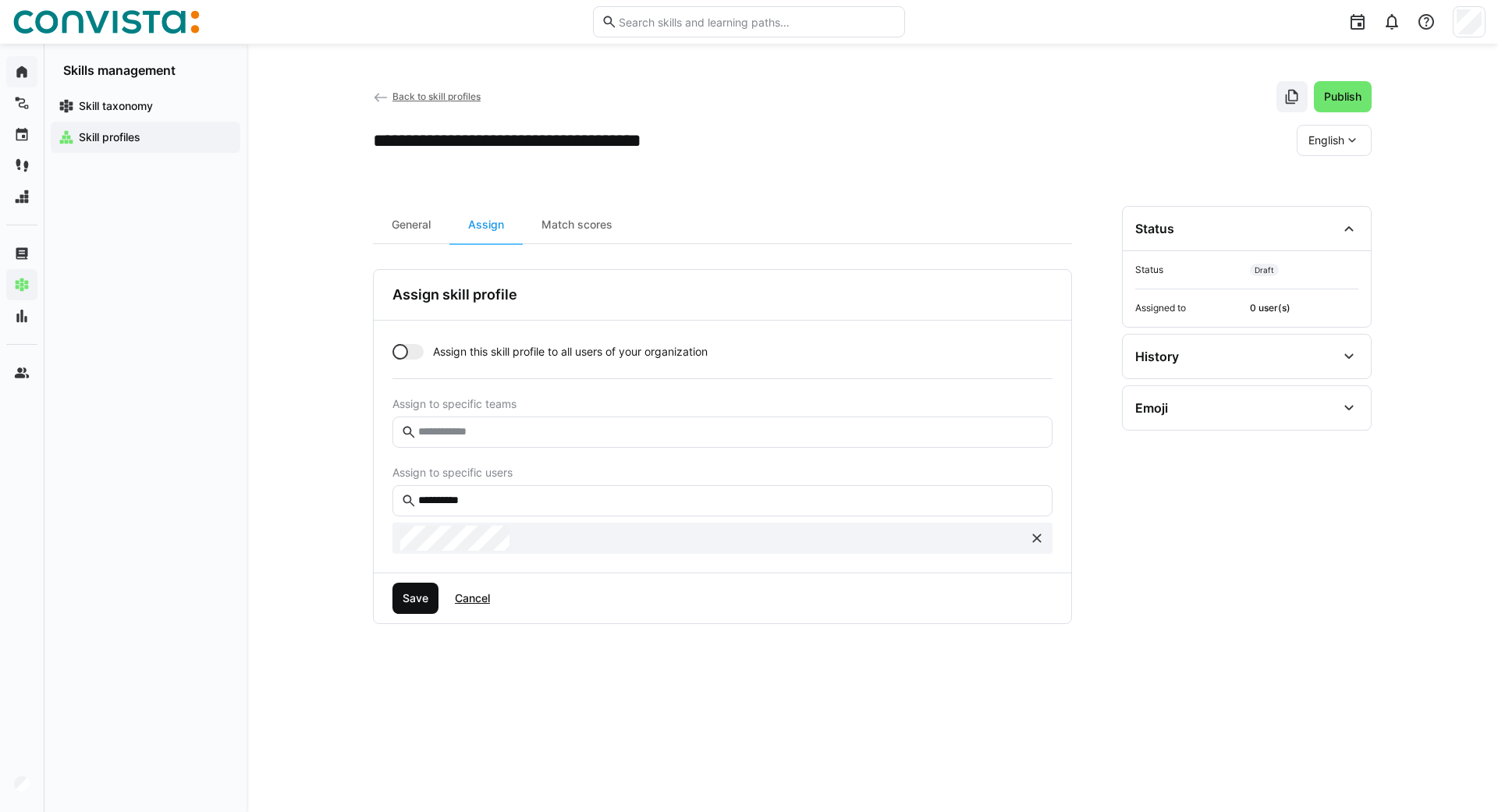
click at [416, 600] on span "Save" at bounding box center [415, 598] width 31 height 16
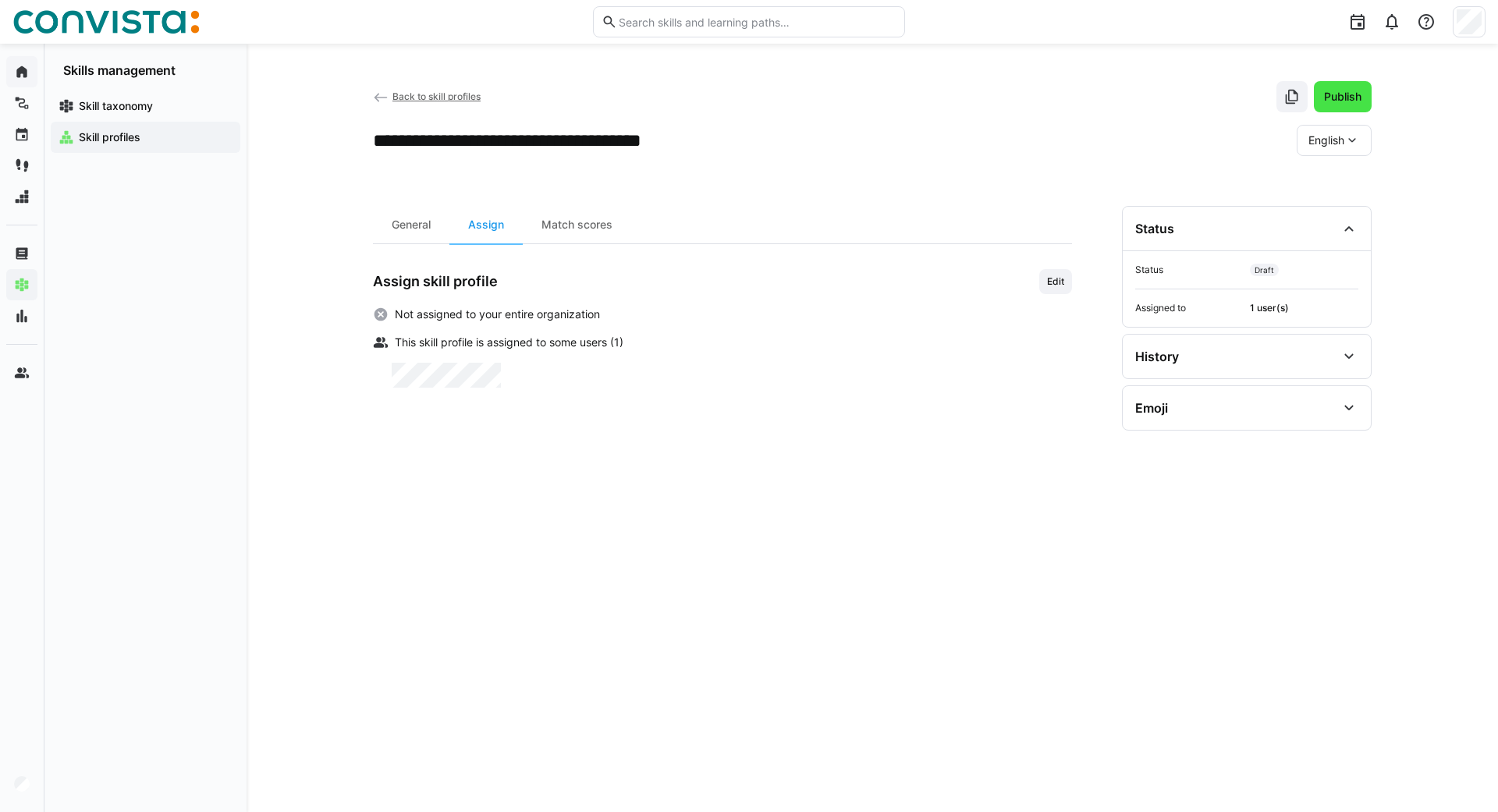
click at [1347, 103] on span "Publish" at bounding box center [1342, 97] width 42 height 16
click at [1335, 143] on span "English" at bounding box center [1327, 140] width 36 height 16
click at [1321, 213] on span "German" at bounding box center [1328, 214] width 39 height 16
click at [411, 228] on div "General" at bounding box center [411, 225] width 76 height 38
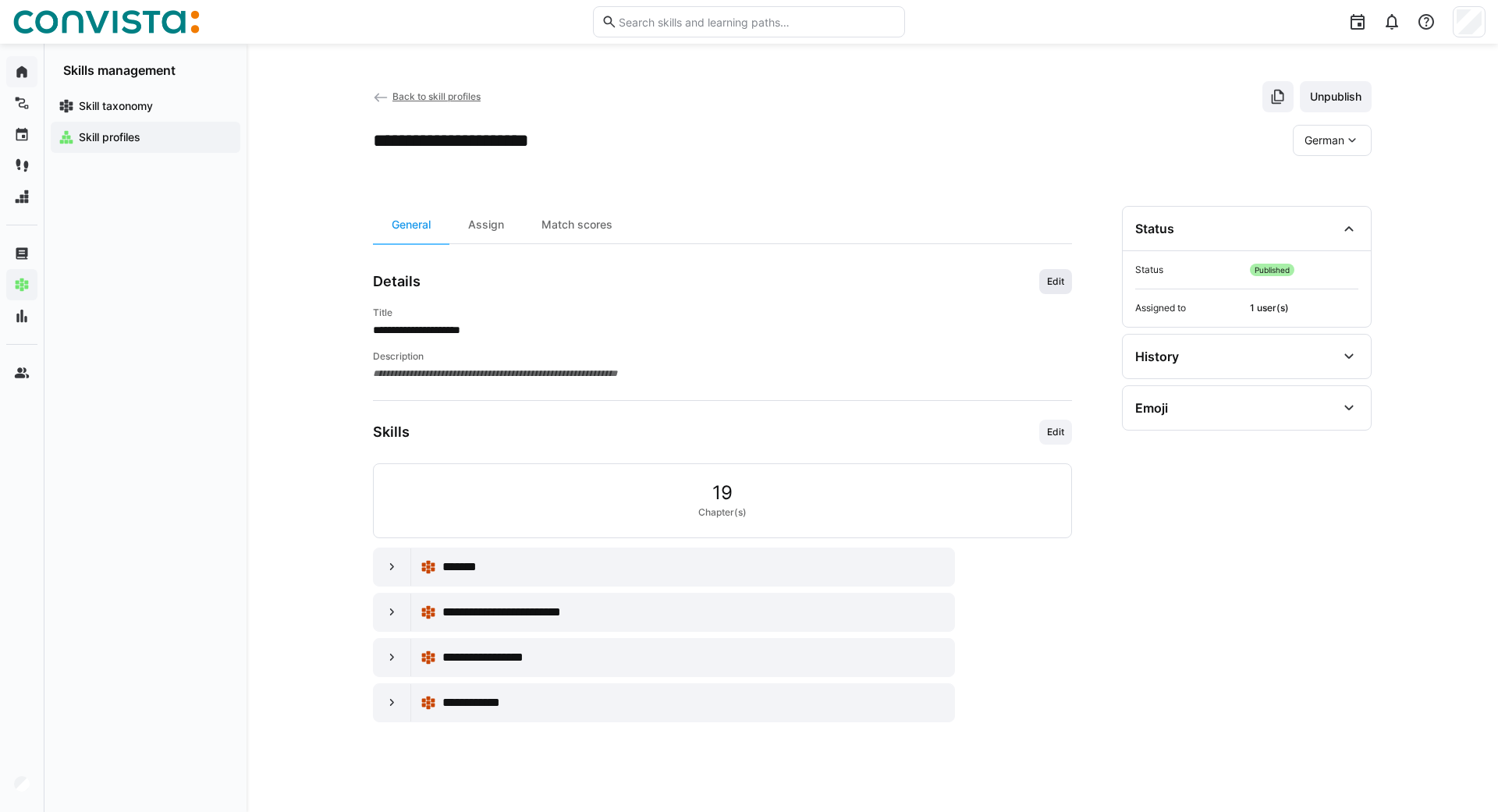
click at [1060, 277] on span "Edit" at bounding box center [1056, 281] width 20 height 13
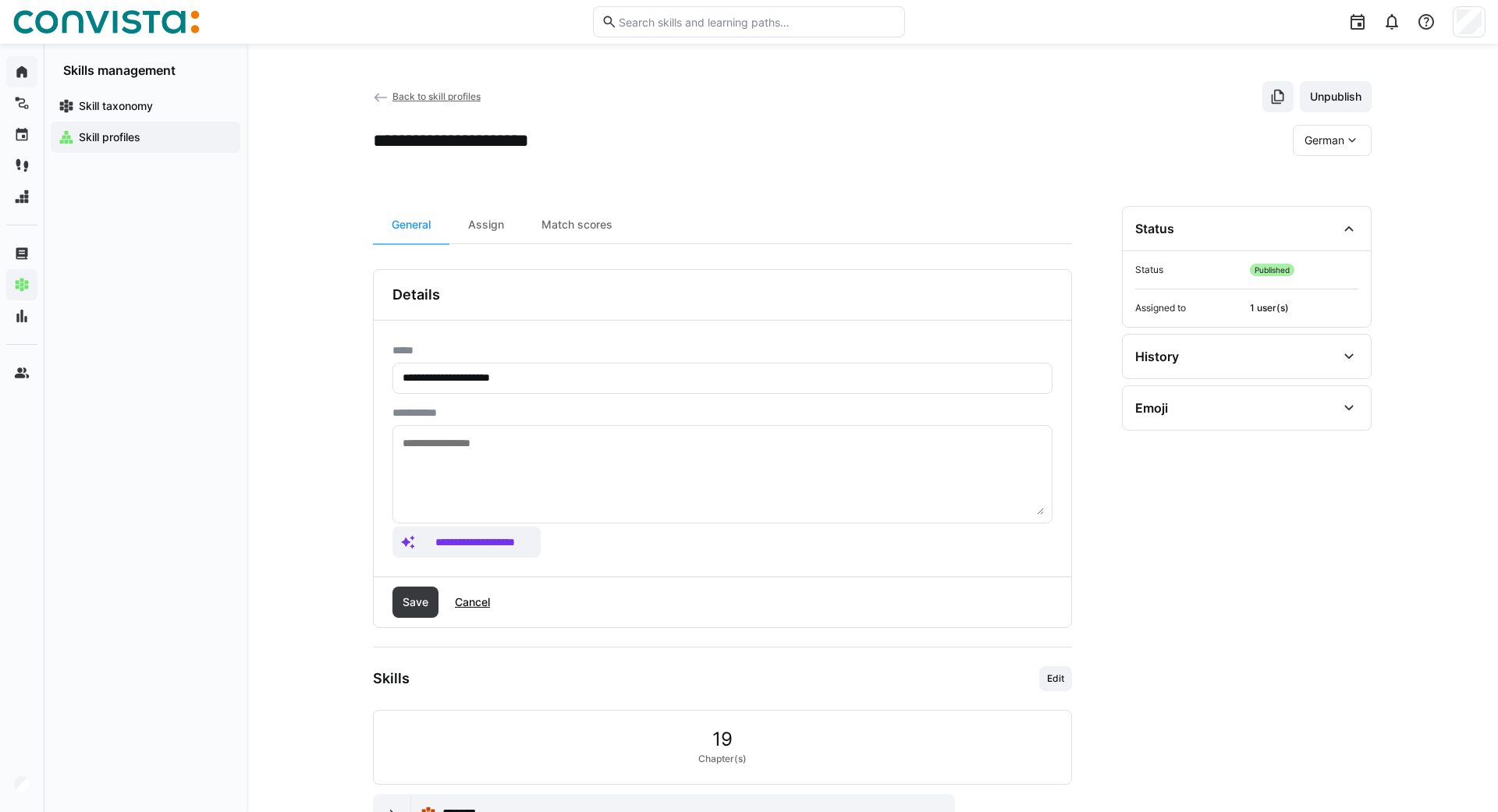
drag, startPoint x: 543, startPoint y: 369, endPoint x: 363, endPoint y: 384, distance: 180.6
click at [393, 384] on eds-input "**********" at bounding box center [722, 378] width 660 height 32
drag, startPoint x: 531, startPoint y: 378, endPoint x: 282, endPoint y: 378, distance: 249.0
click at [401, 378] on input "**********" at bounding box center [722, 378] width 643 height 14
type input "**********"
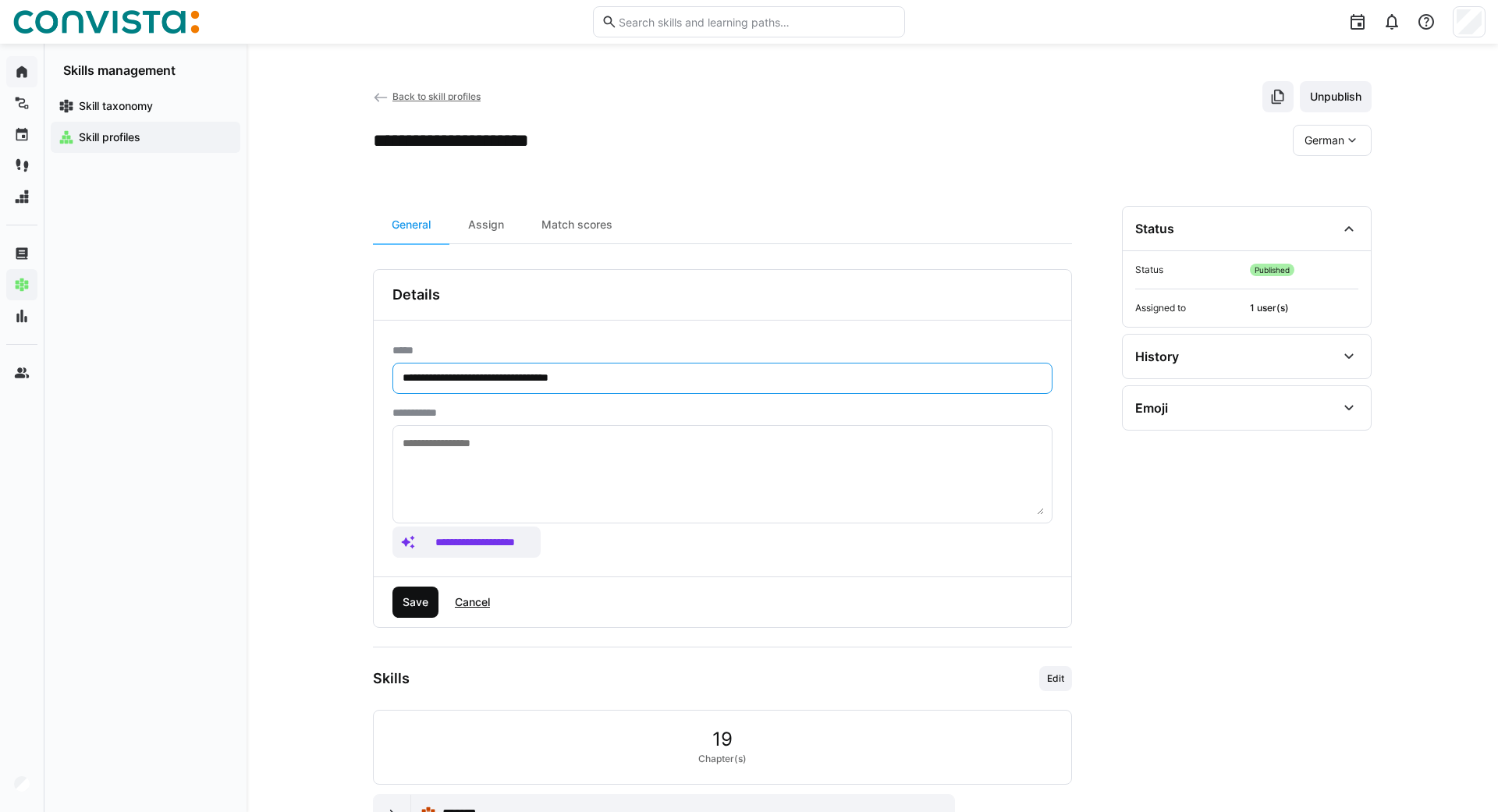
click at [421, 607] on span "Save" at bounding box center [415, 602] width 31 height 16
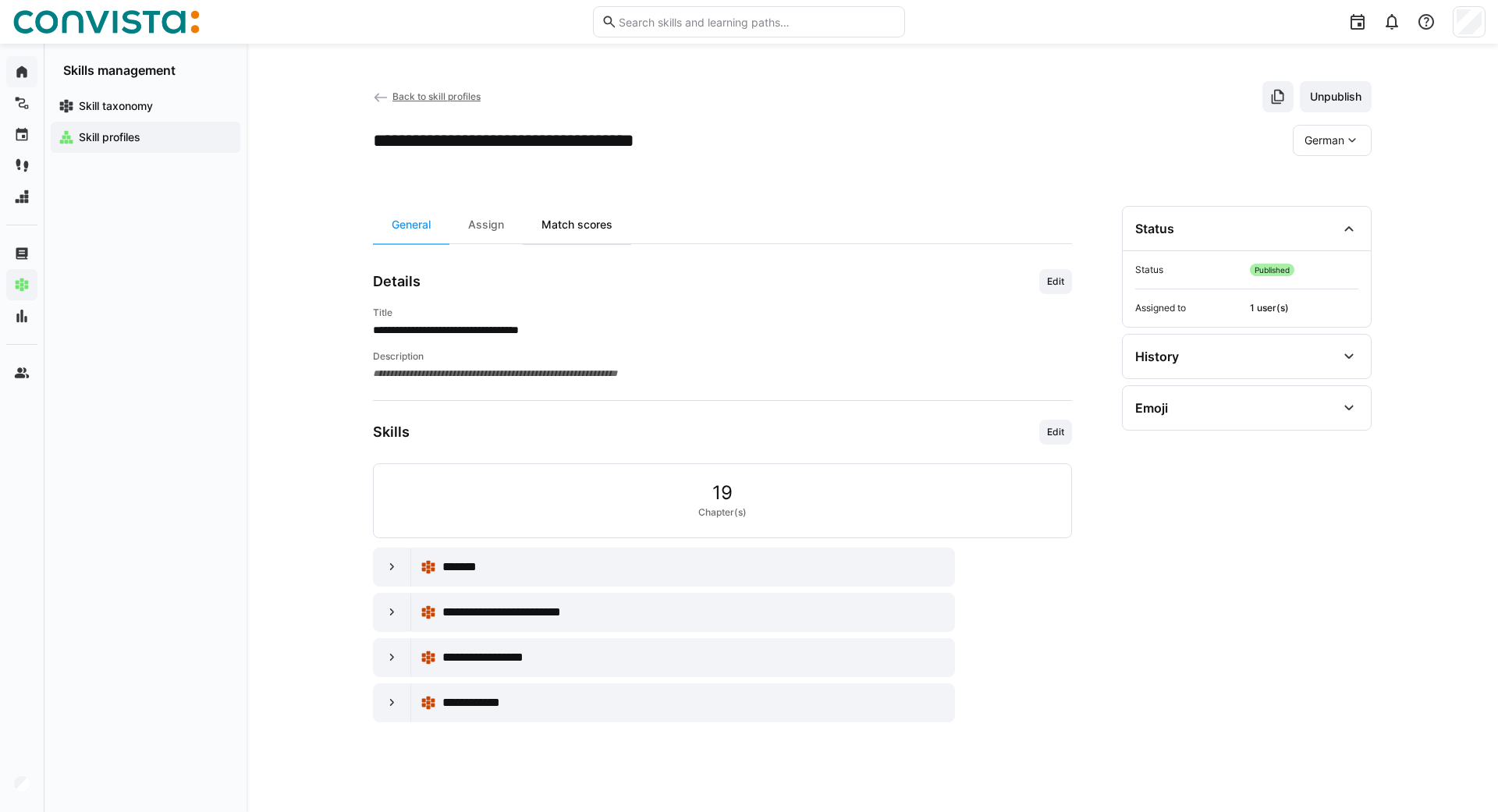
click at [574, 225] on div "Match scores" at bounding box center [577, 225] width 109 height 38
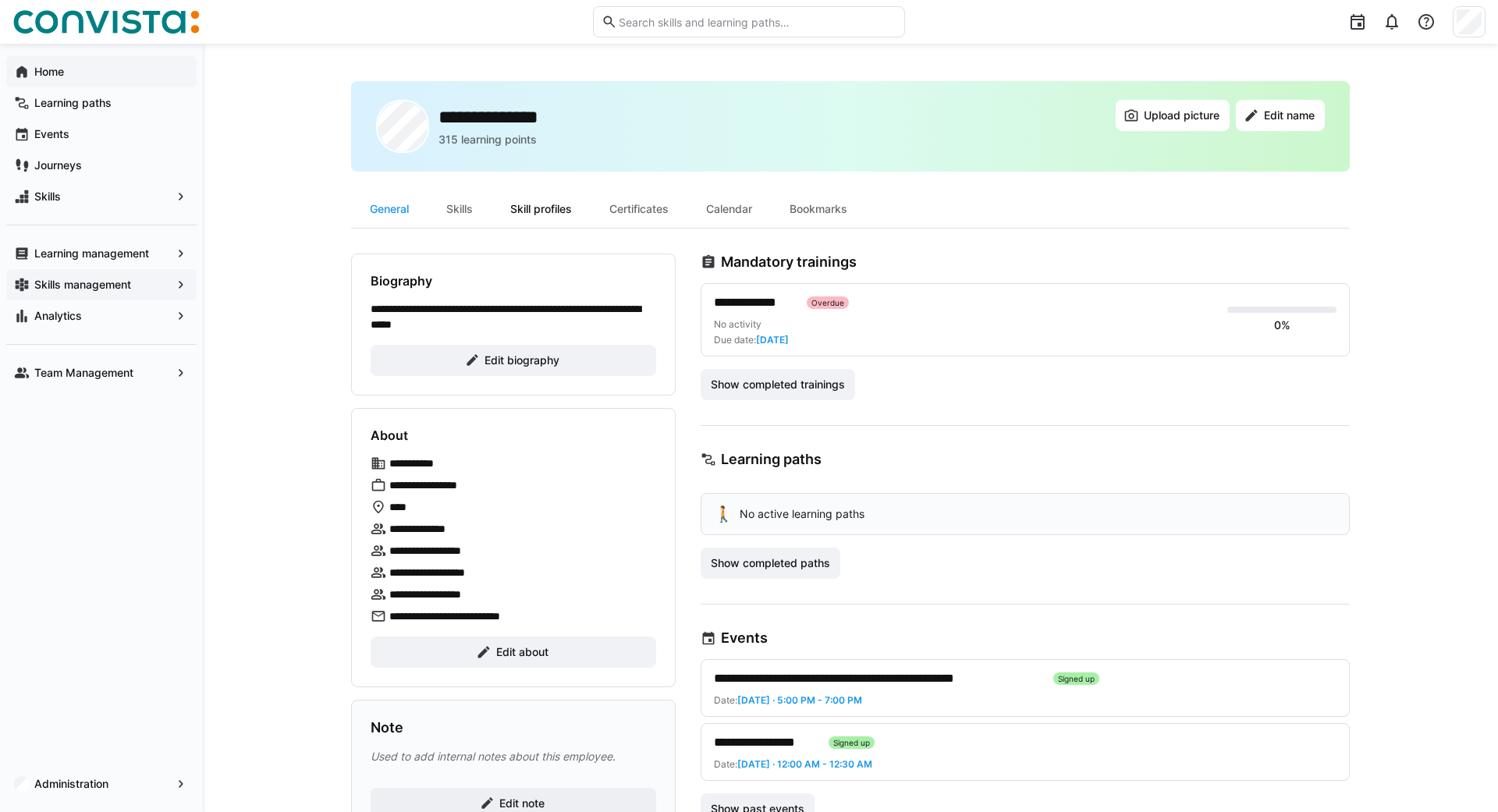
click at [514, 206] on div "Skill profiles" at bounding box center [541, 209] width 99 height 38
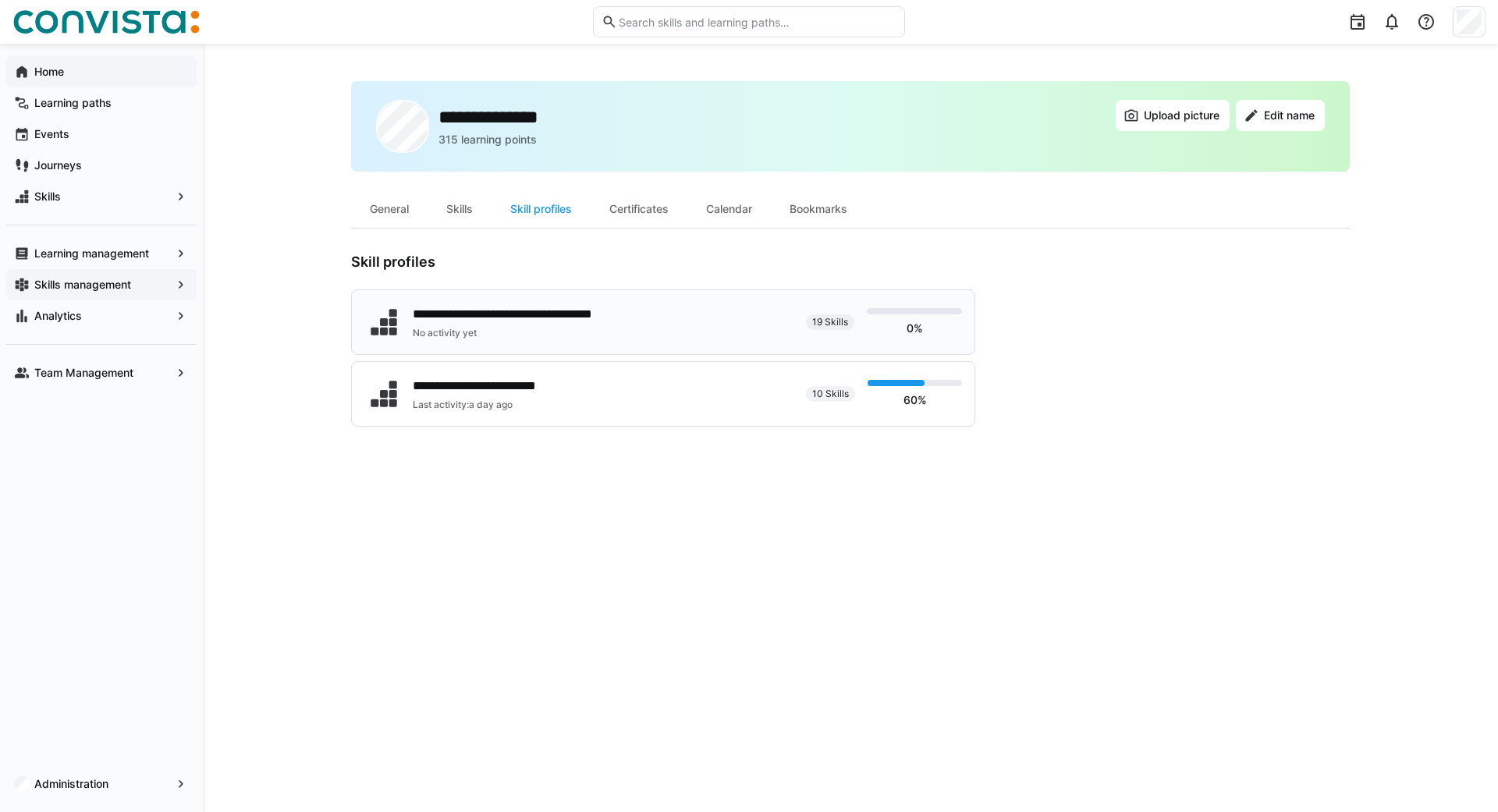
click at [479, 330] on div "No activity yet" at bounding box center [537, 333] width 248 height 13
click at [723, 553] on div "**********" at bounding box center [850, 428] width 999 height 694
click at [523, 322] on div "**********" at bounding box center [537, 315] width 248 height 19
click at [109, 277] on span "Skills management" at bounding box center [102, 285] width 139 height 16
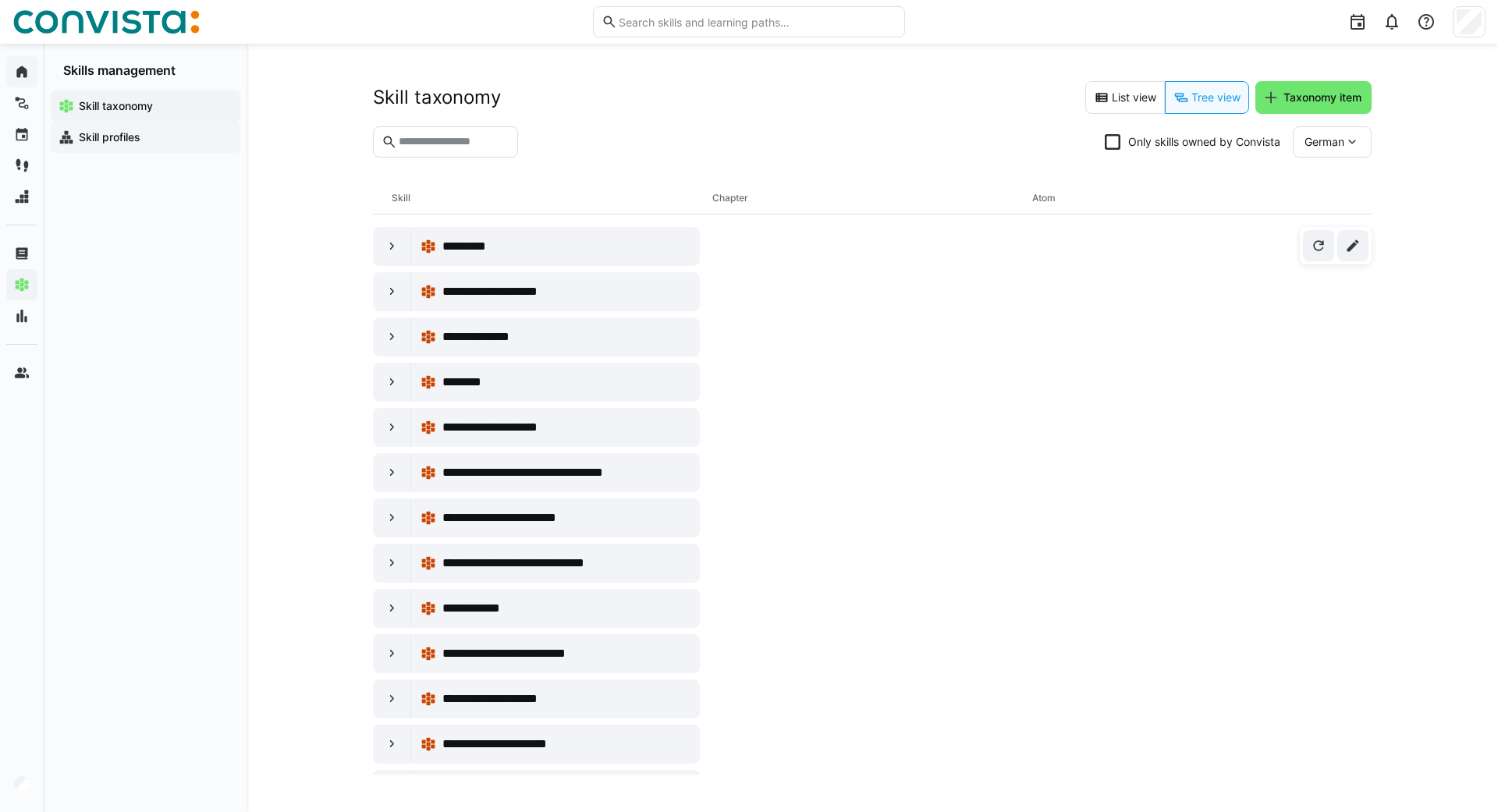
click at [0, 0] on app-navigation-label "Skill profiles" at bounding box center [0, 0] width 0 height 0
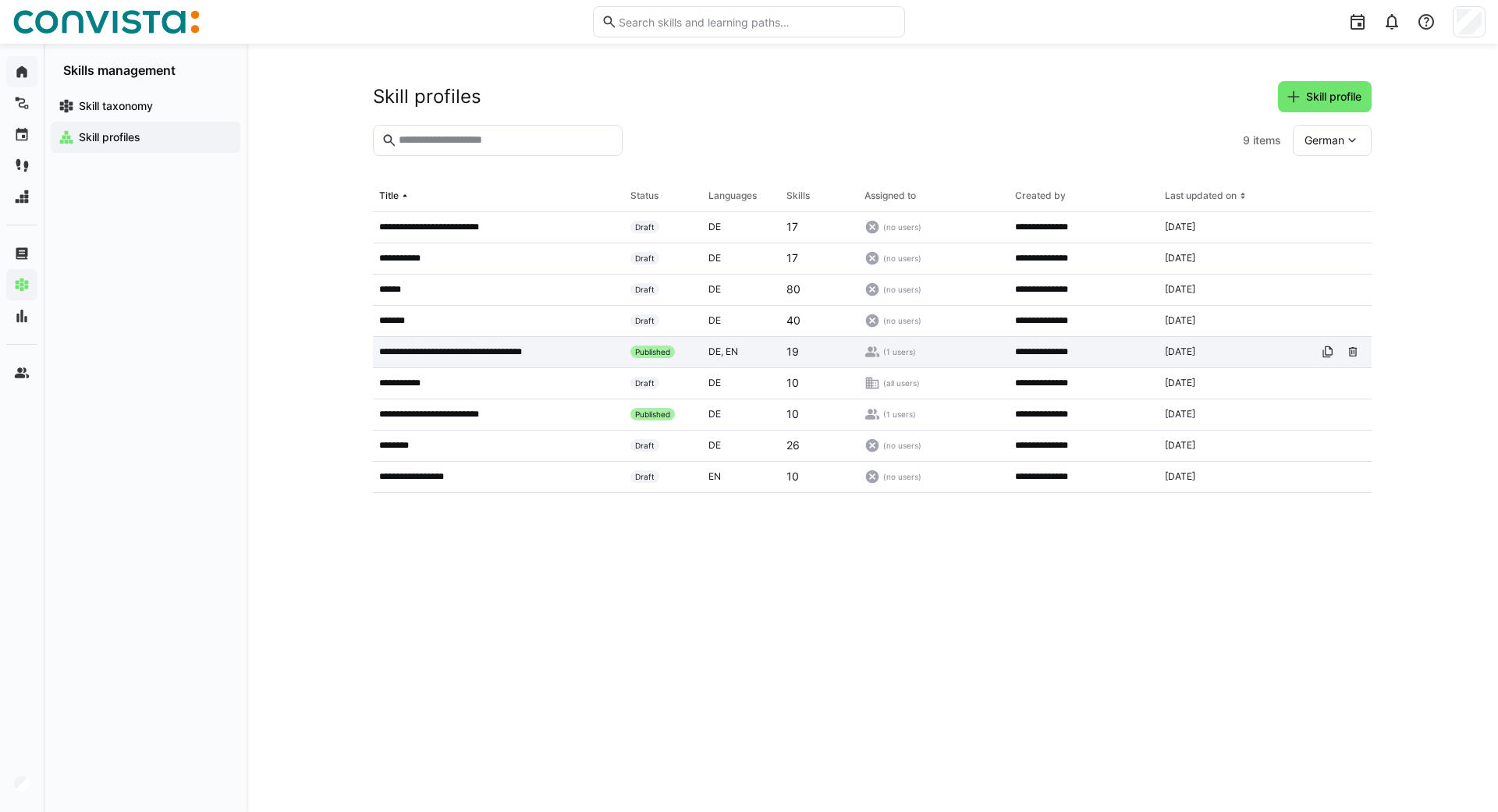
click at [478, 347] on p "**********" at bounding box center [471, 352] width 184 height 13
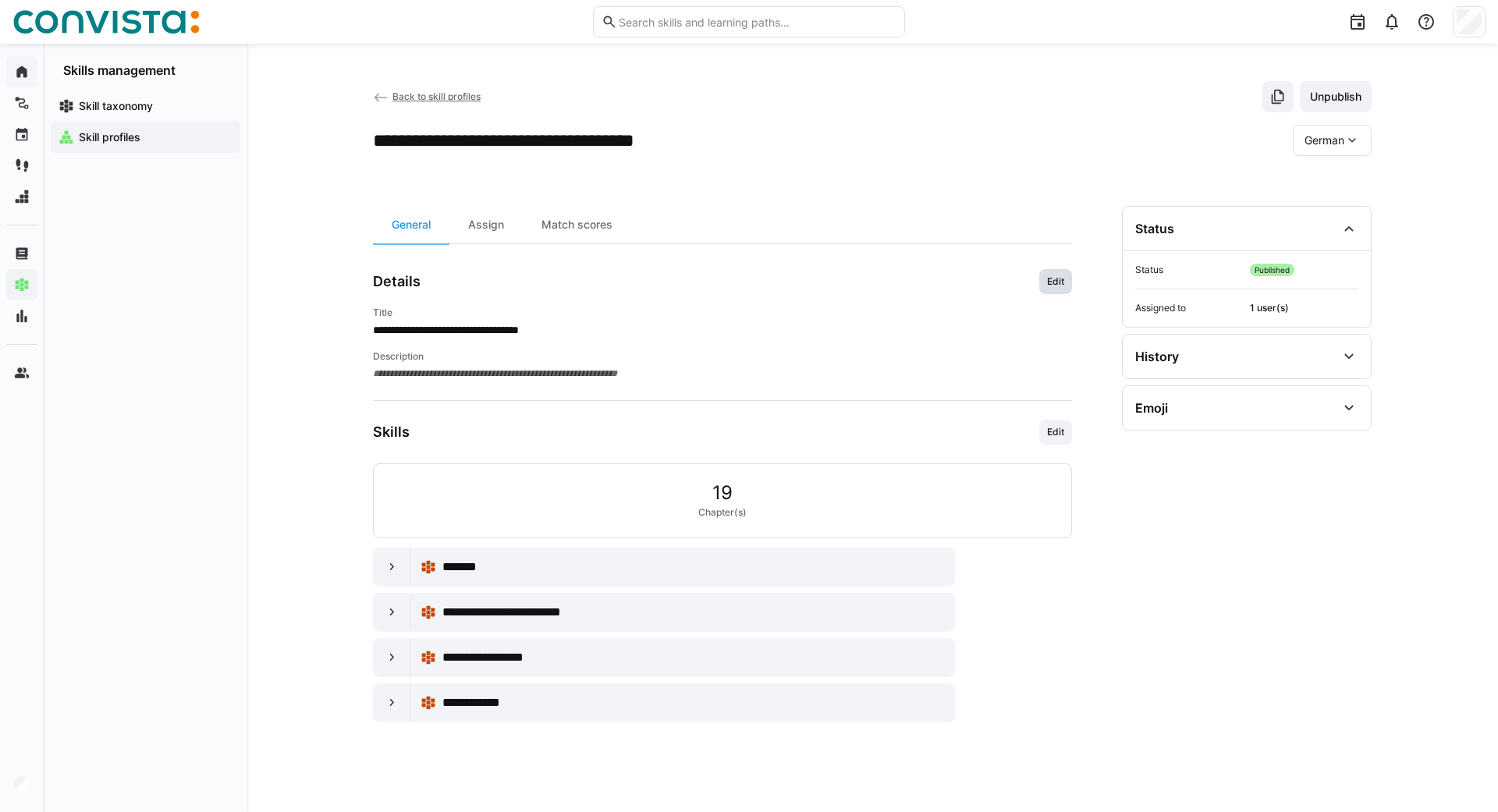
click at [1045, 276] on span "Edit" at bounding box center [1056, 281] width 20 height 13
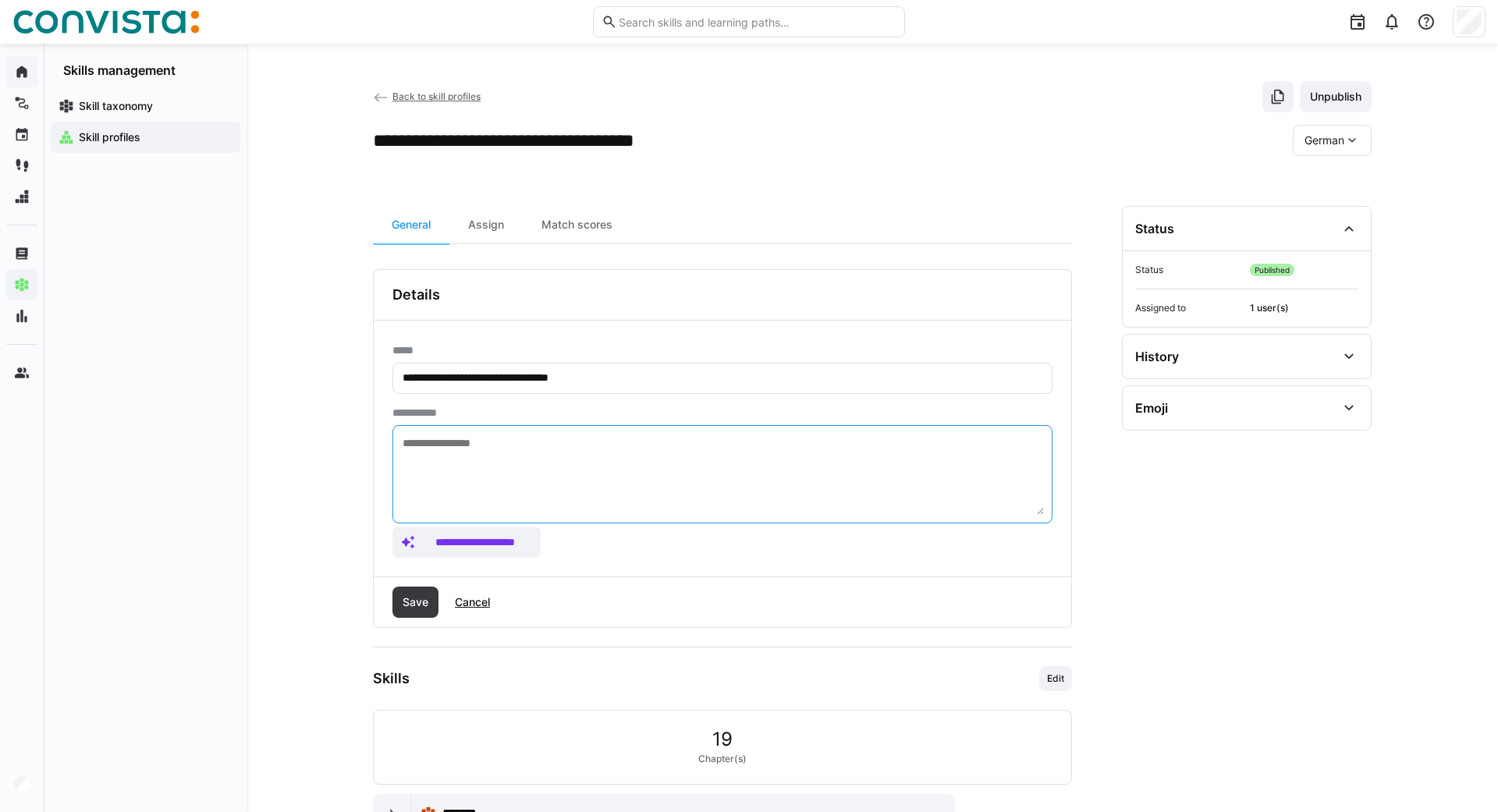
click at [477, 447] on textarea at bounding box center [722, 474] width 643 height 81
paste textarea "**********"
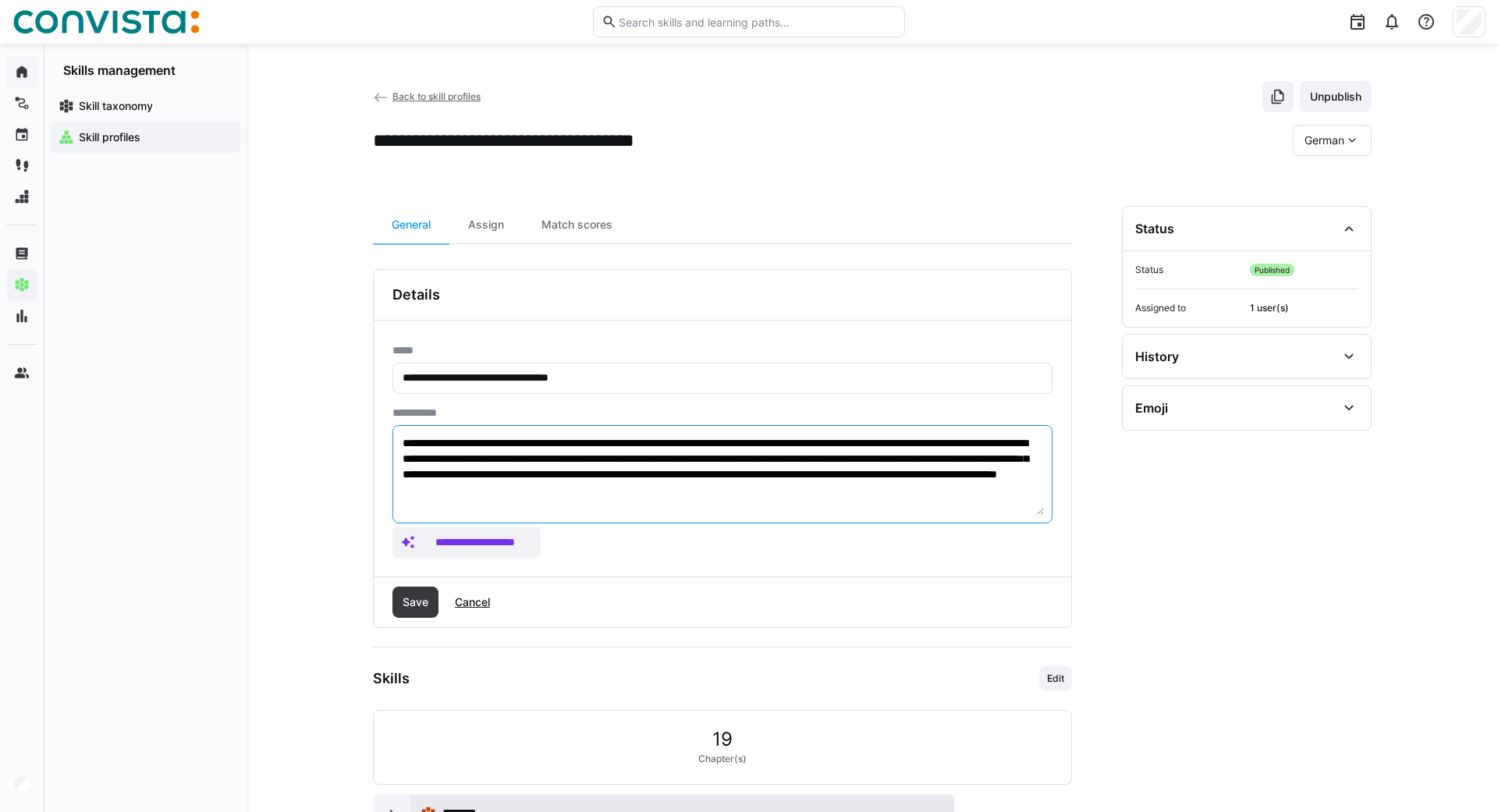
type textarea "**********"
click at [1322, 147] on span "German" at bounding box center [1325, 140] width 39 height 16
click at [424, 600] on span "Save" at bounding box center [415, 602] width 31 height 16
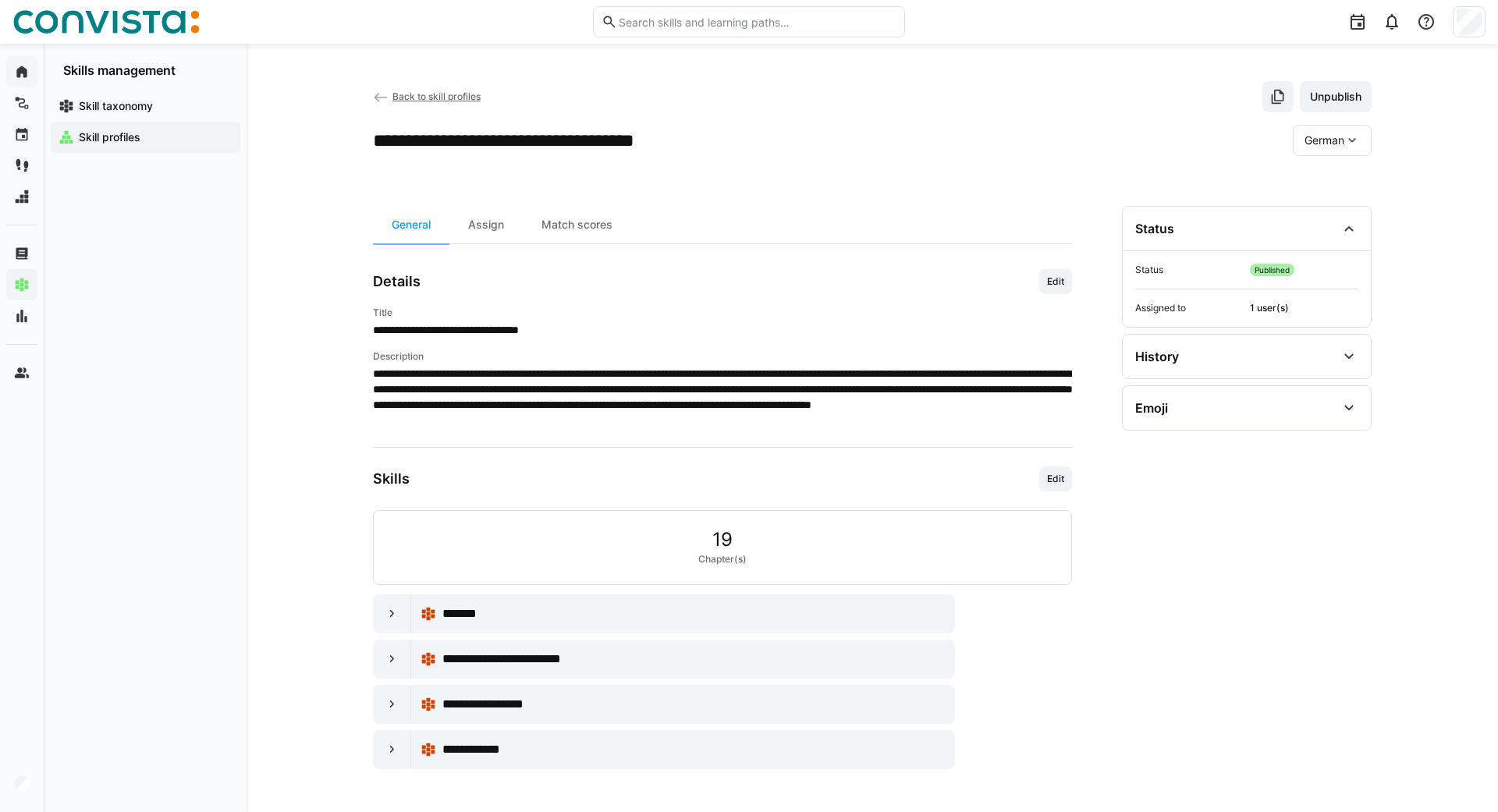
click at [1332, 141] on span "German" at bounding box center [1325, 140] width 39 height 16
click at [1313, 176] on span "English" at bounding box center [1323, 182] width 36 height 16
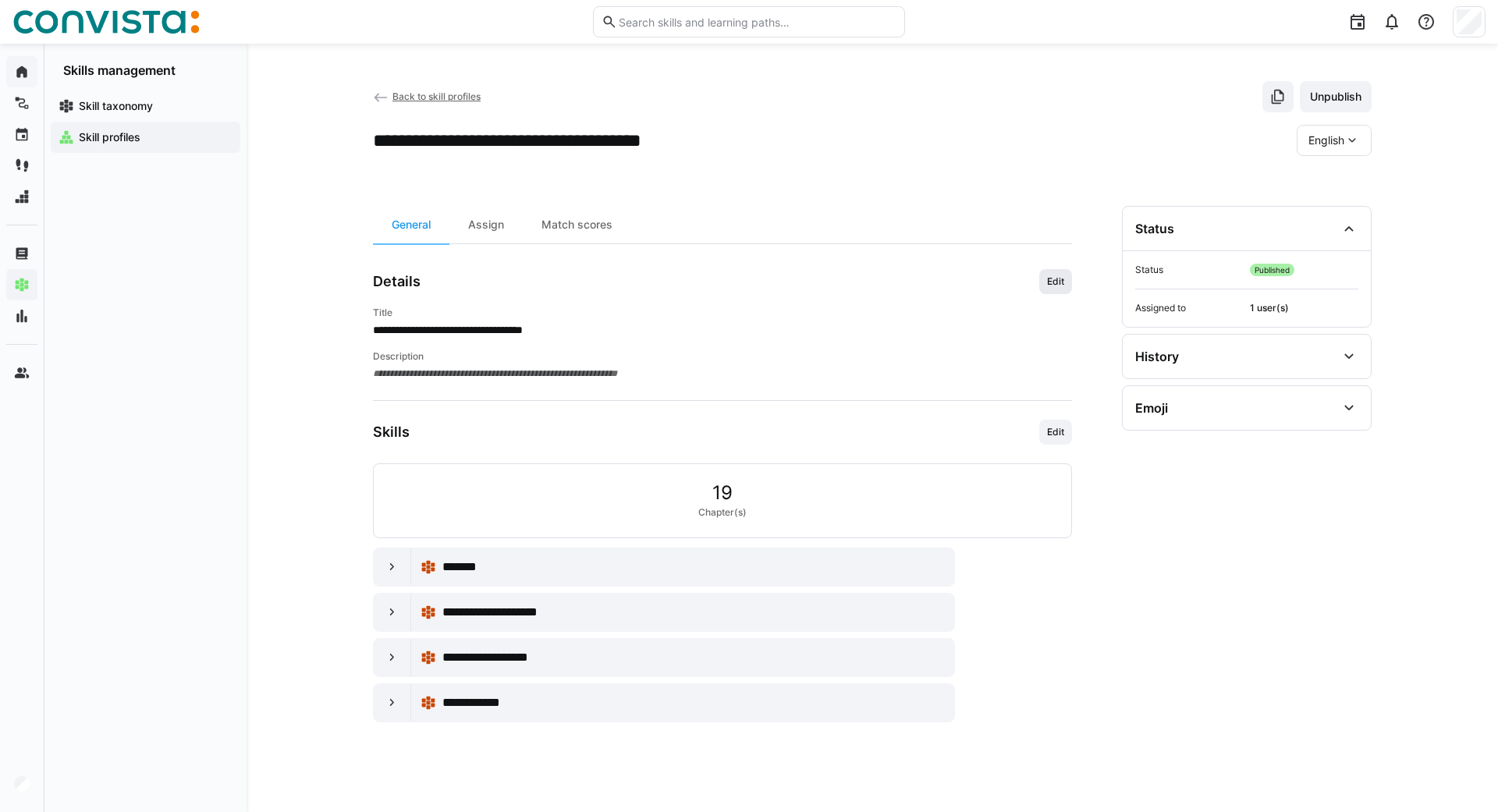
click at [1054, 289] on span "Edit" at bounding box center [1056, 281] width 33 height 25
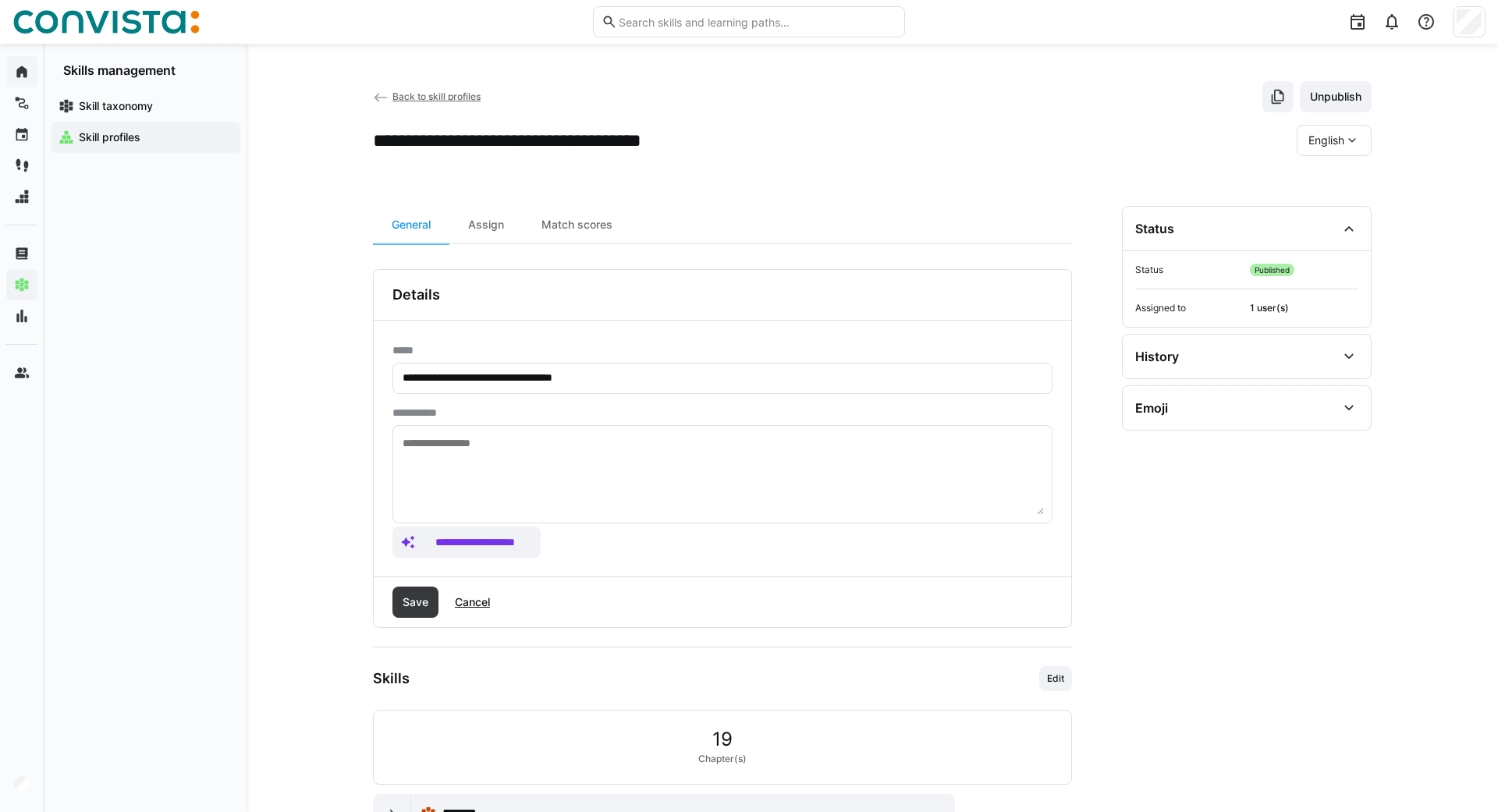
click at [483, 459] on textarea at bounding box center [722, 474] width 643 height 81
paste textarea "**********"
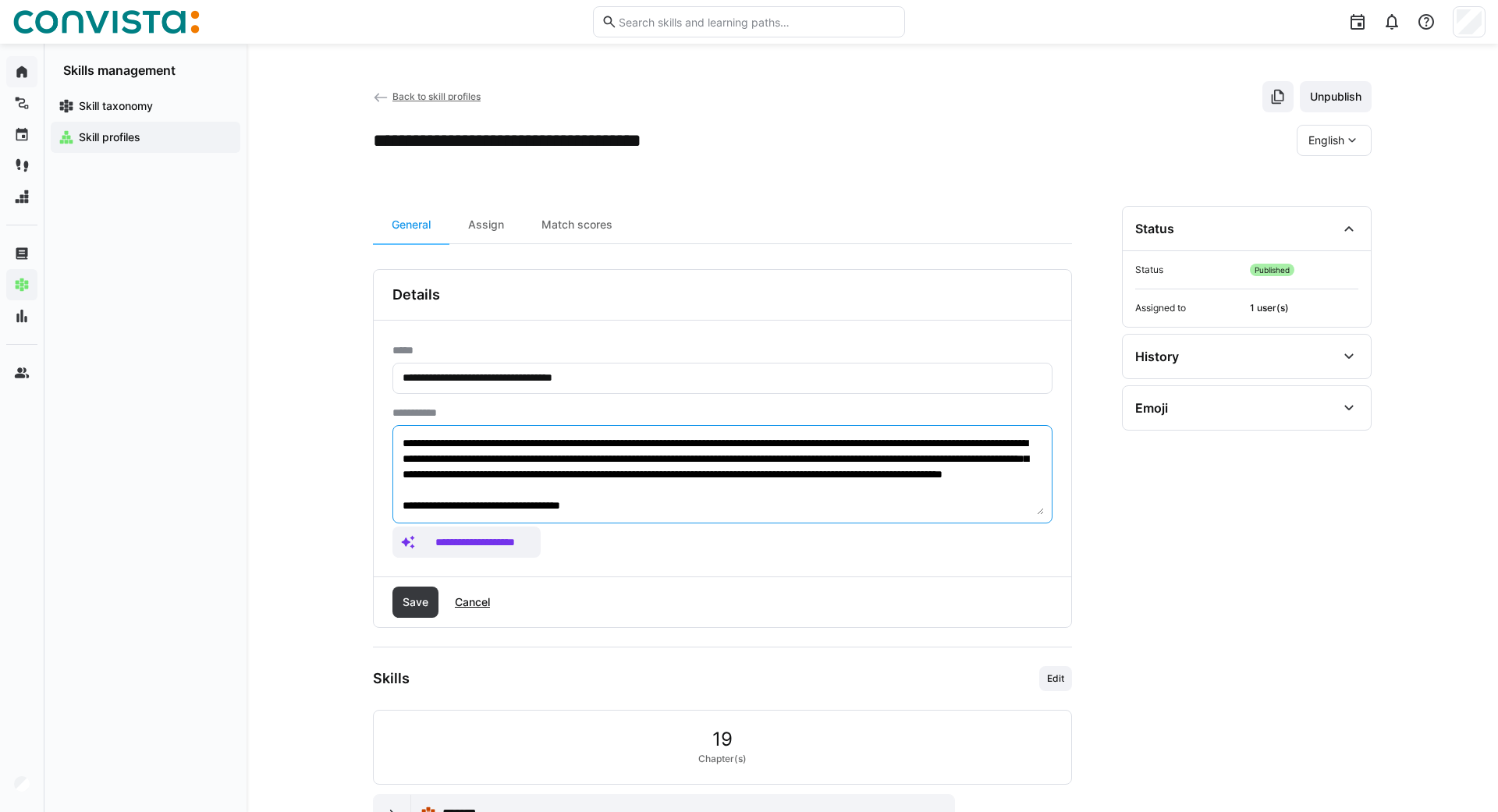
scroll to position [13, 0]
drag, startPoint x: 620, startPoint y: 507, endPoint x: 348, endPoint y: 497, distance: 272.2
click at [401, 497] on textarea "**********" at bounding box center [722, 474] width 643 height 81
type textarea "**********"
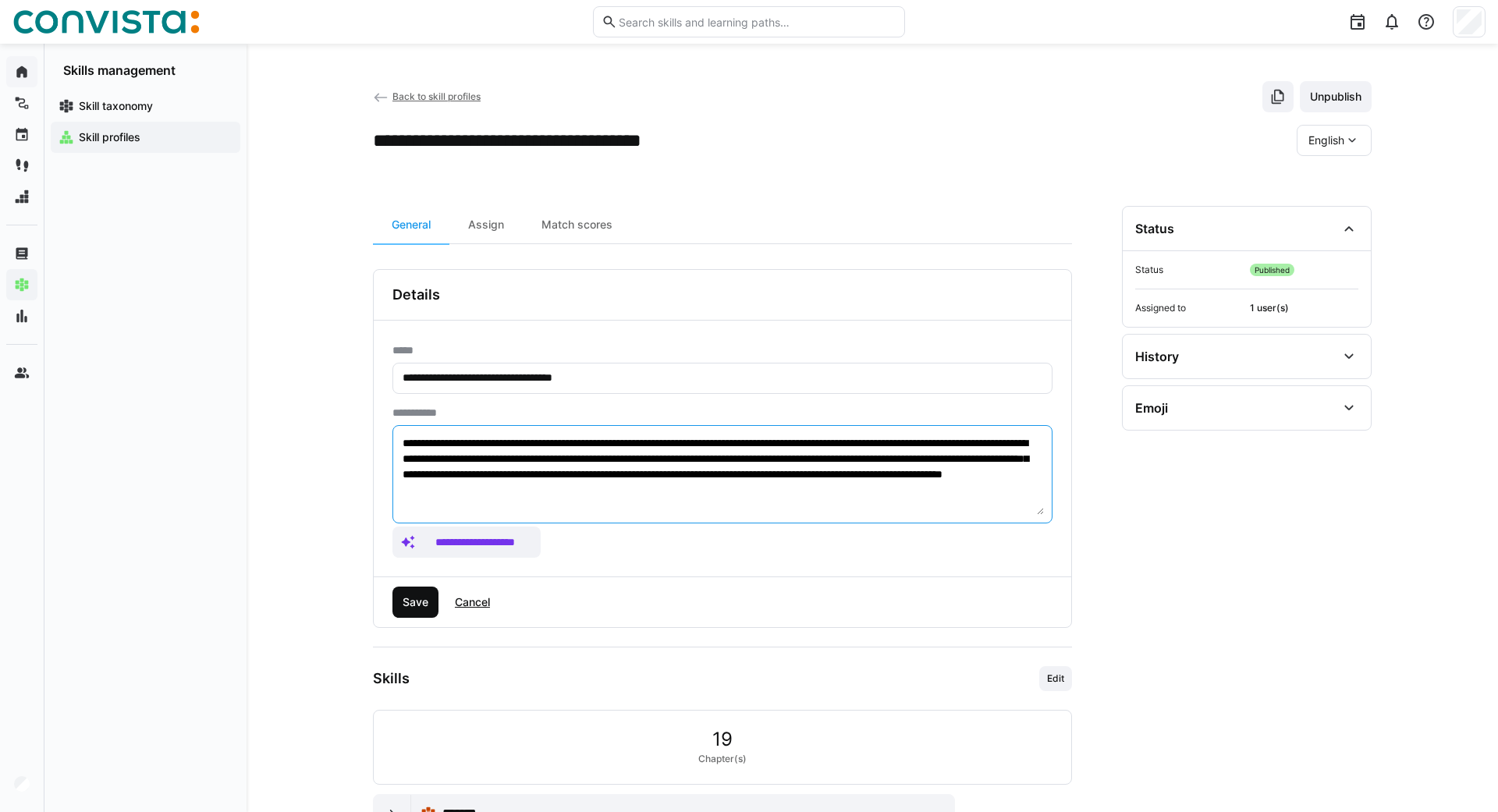
click at [413, 596] on span "Save" at bounding box center [415, 602] width 31 height 16
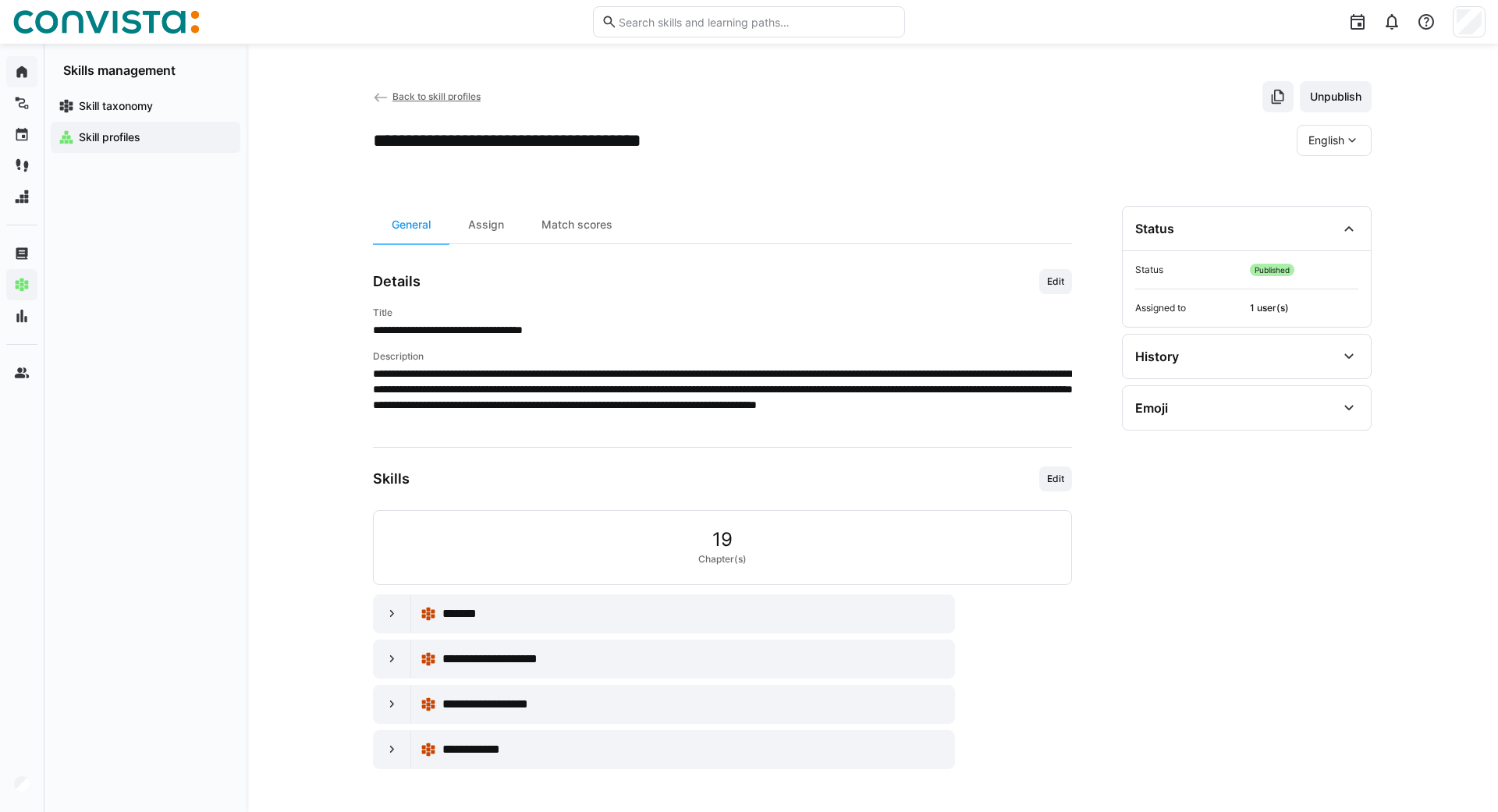
click at [1347, 145] on eds-icon at bounding box center [1352, 140] width 16 height 16
click at [1330, 206] on div "German" at bounding box center [1334, 214] width 76 height 33
click at [1045, 281] on span "Edit" at bounding box center [1056, 281] width 20 height 13
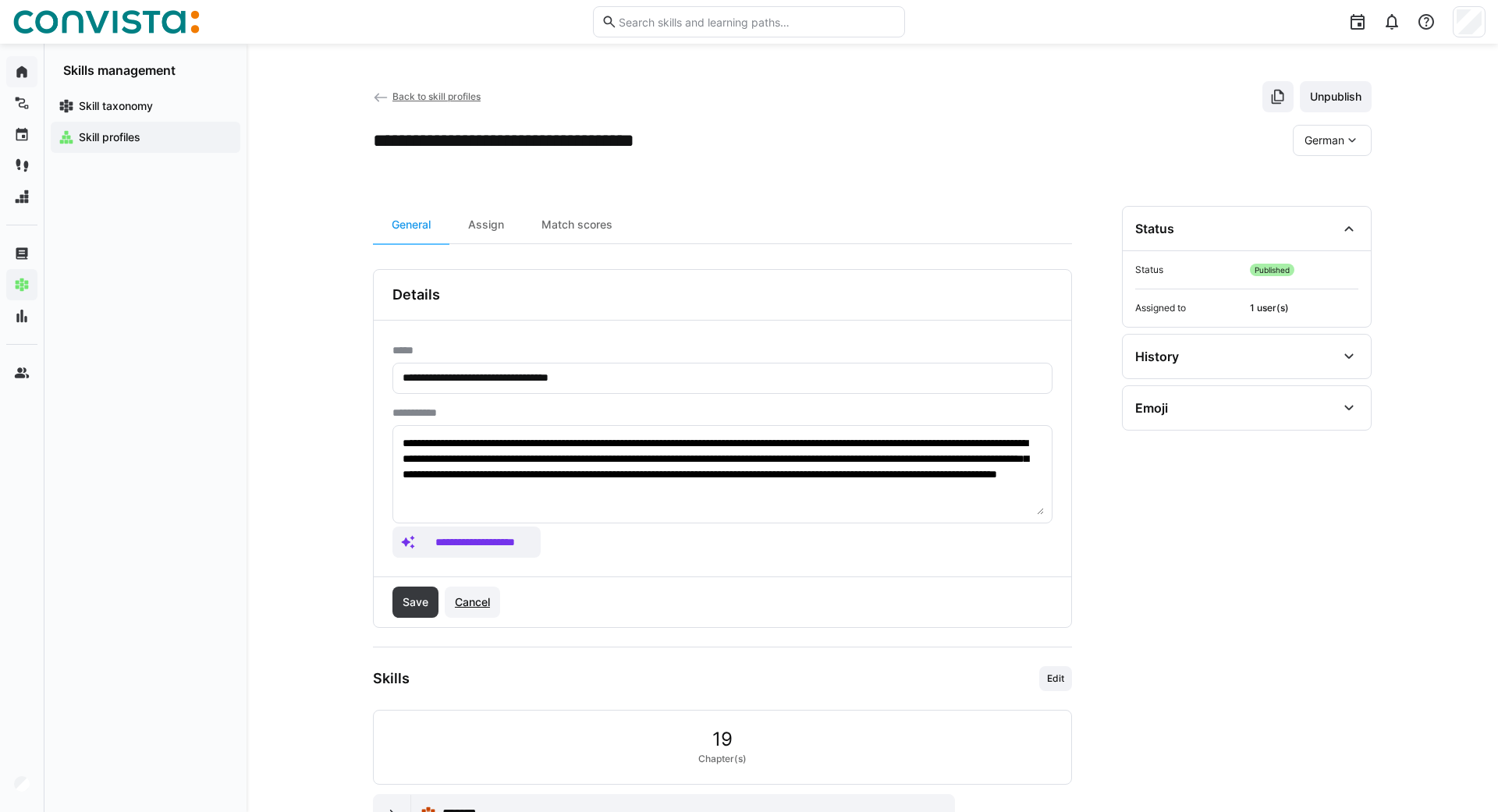
click at [474, 606] on span "Cancel" at bounding box center [472, 602] width 39 height 16
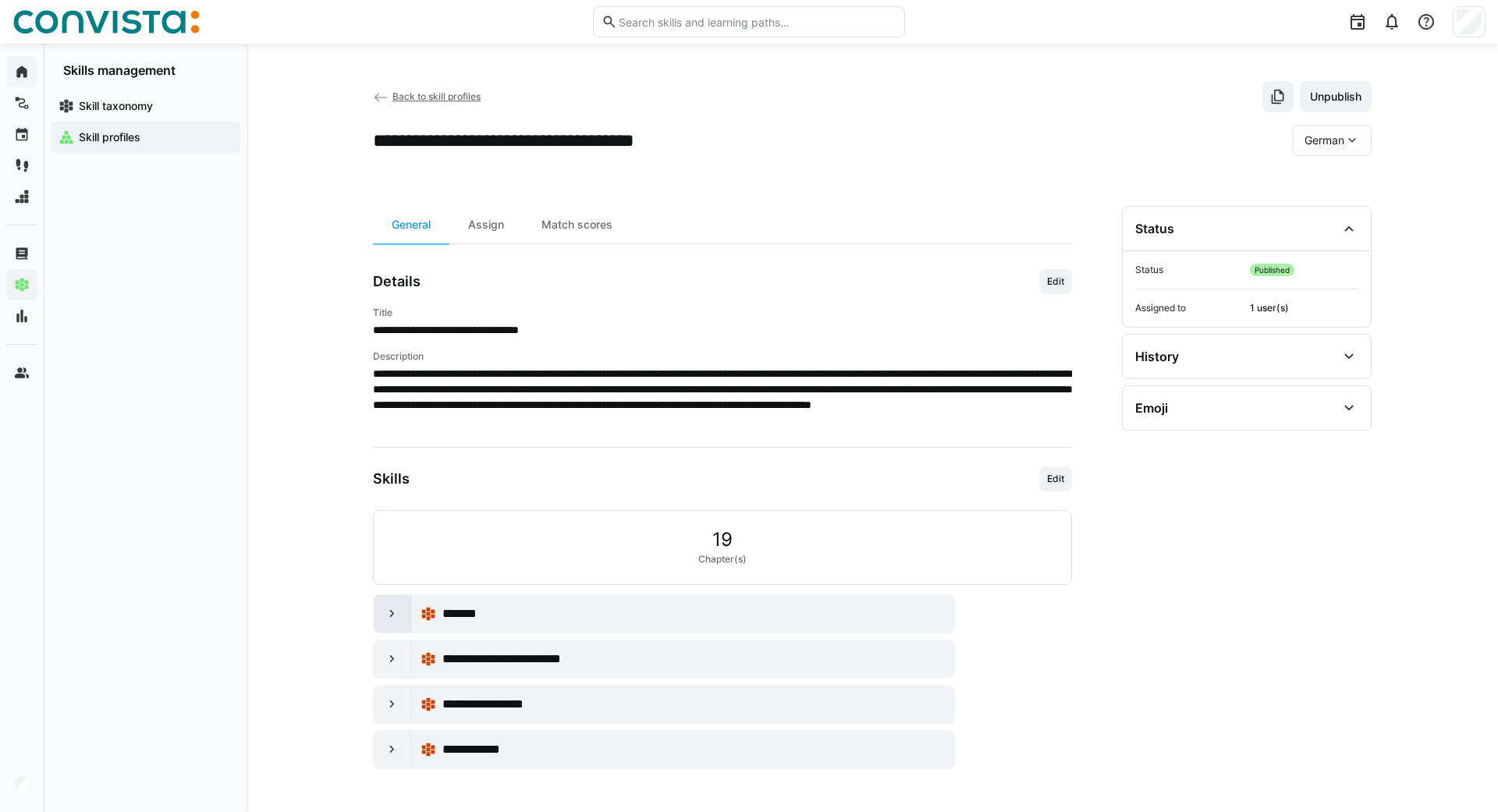
click at [397, 610] on eds-icon at bounding box center [393, 614] width 16 height 16
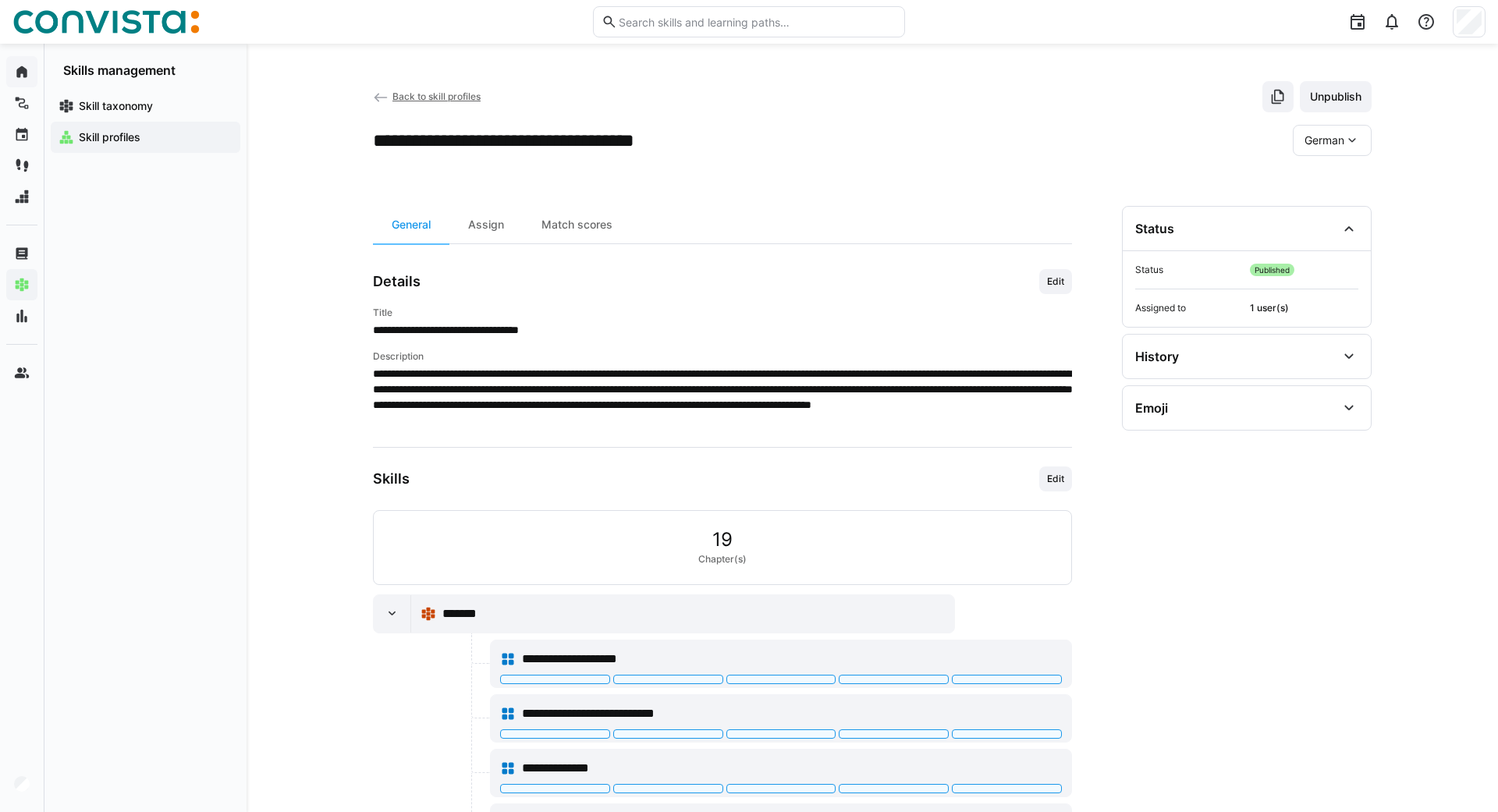
scroll to position [213, 0]
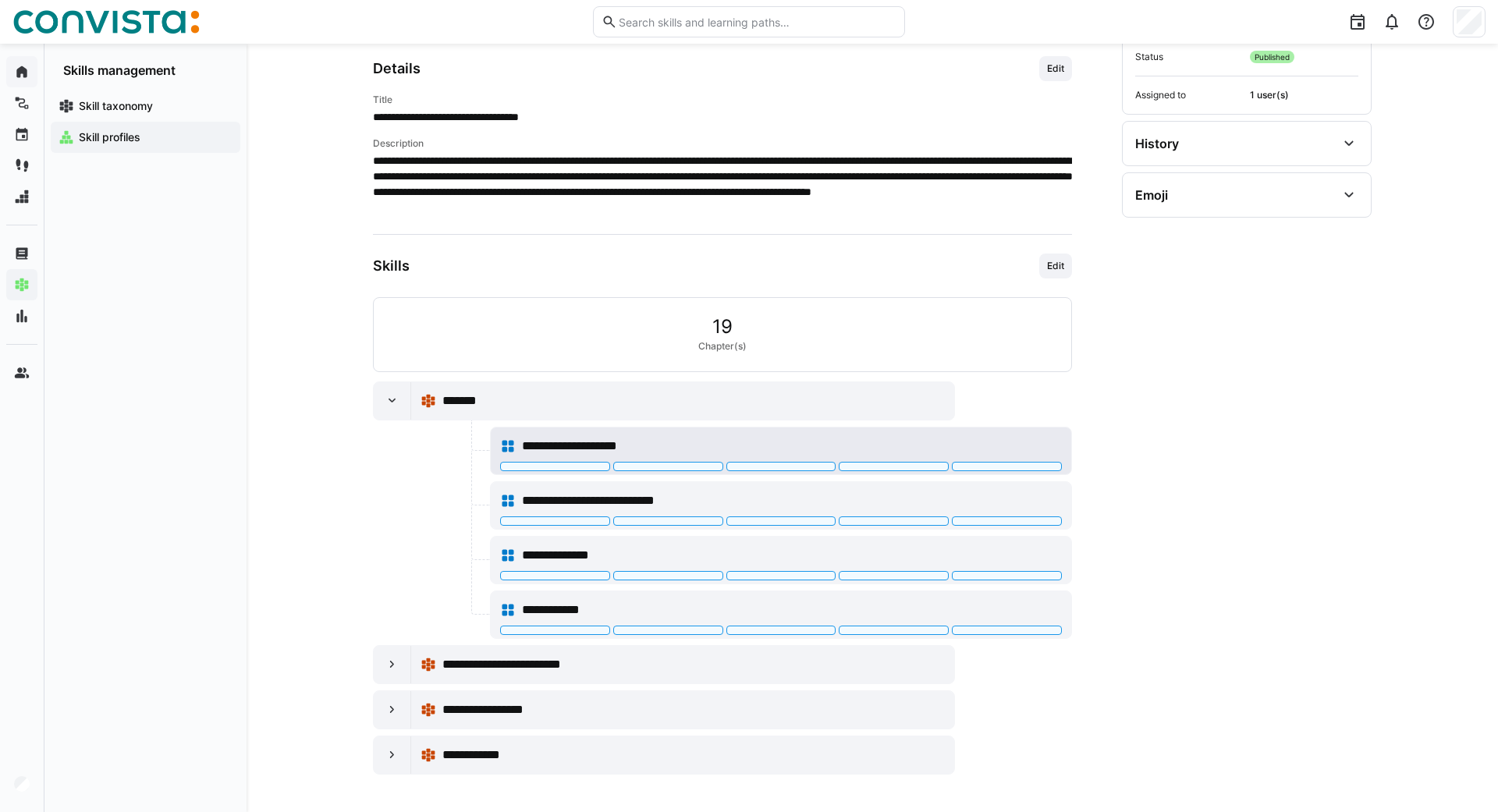
click at [769, 467] on div at bounding box center [781, 467] width 110 height 9
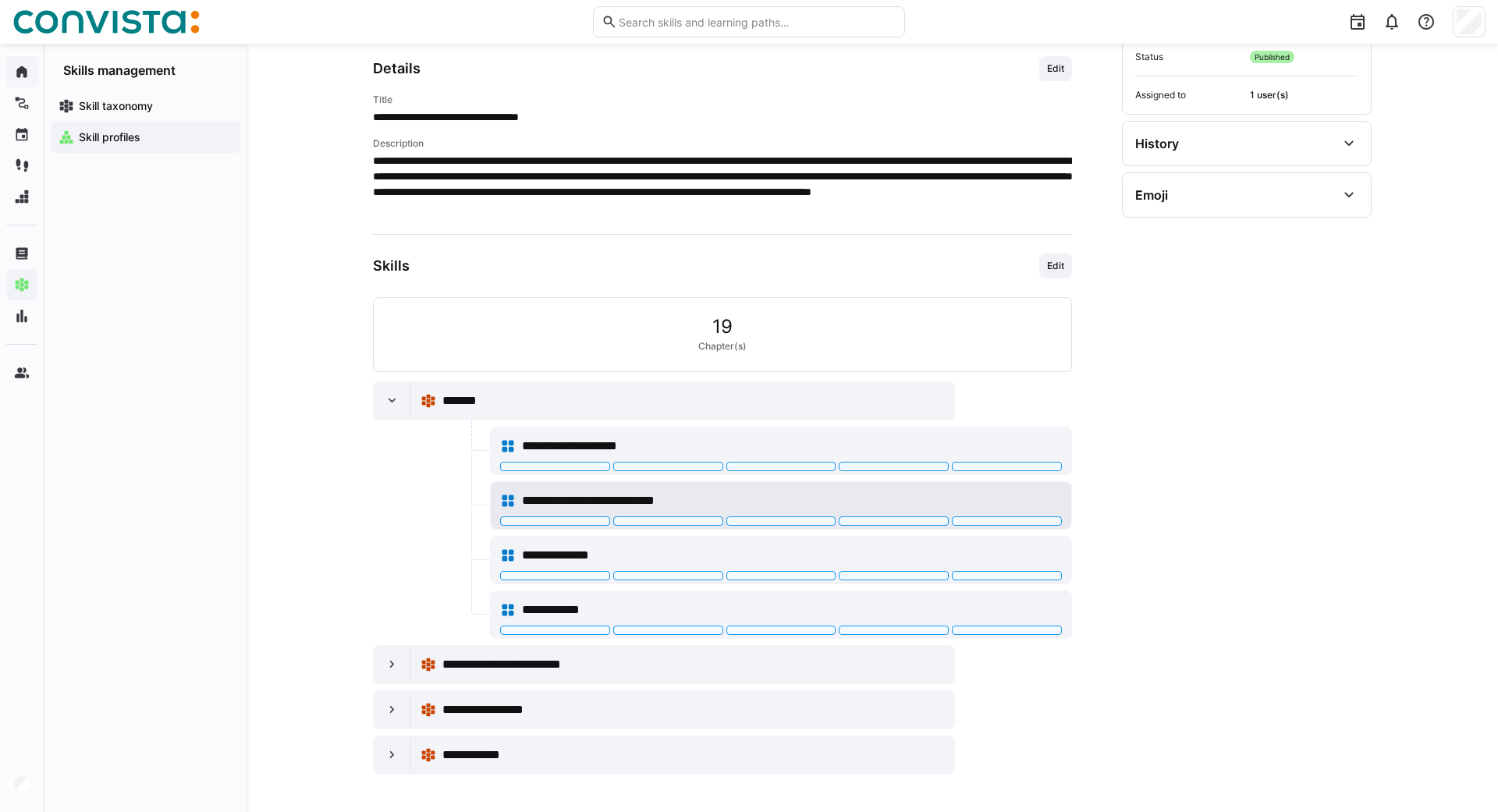
click at [770, 523] on div at bounding box center [781, 521] width 110 height 9
click at [1057, 260] on span "Edit" at bounding box center [1056, 266] width 20 height 13
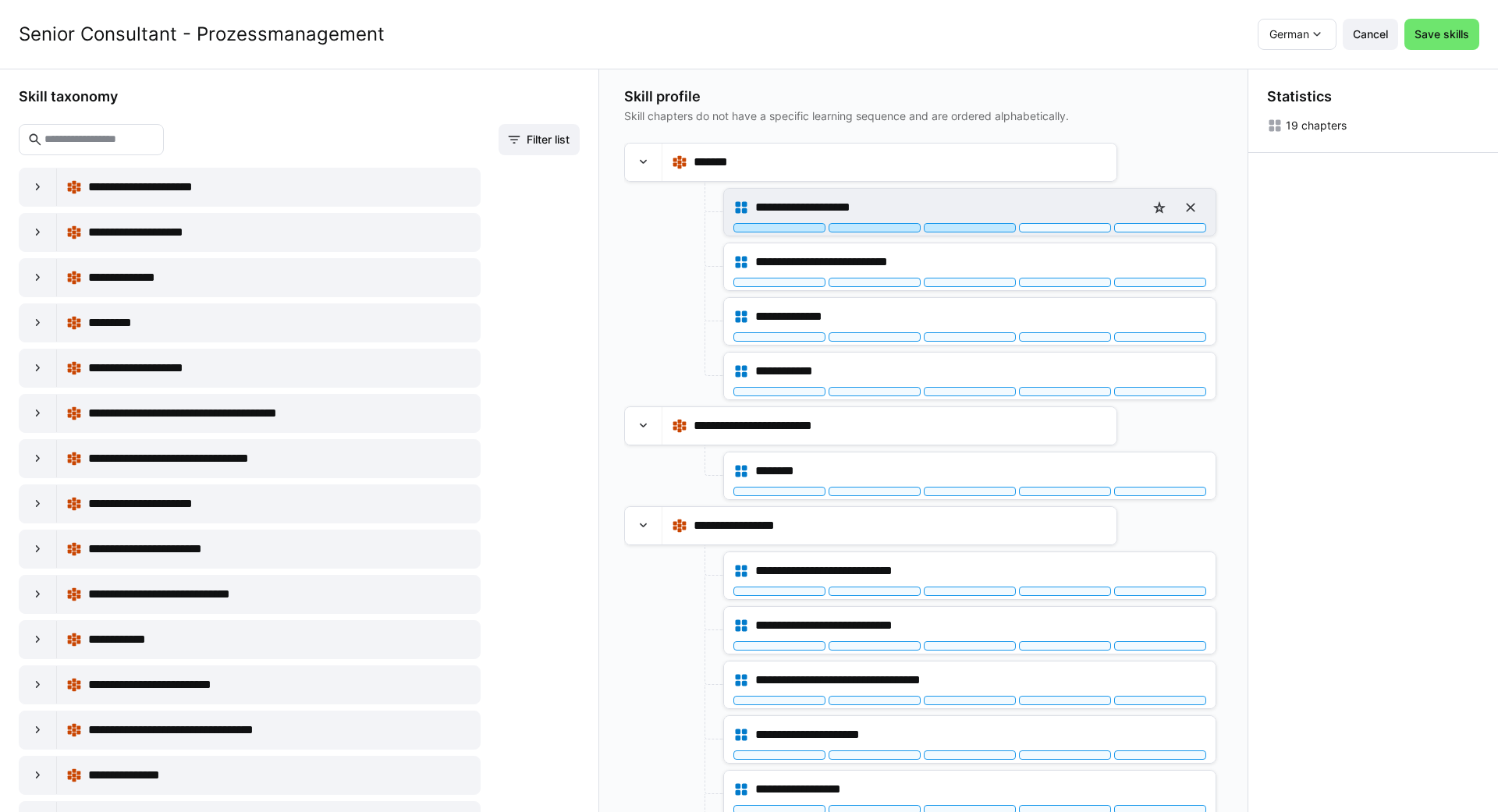
click at [976, 225] on div at bounding box center [970, 228] width 92 height 9
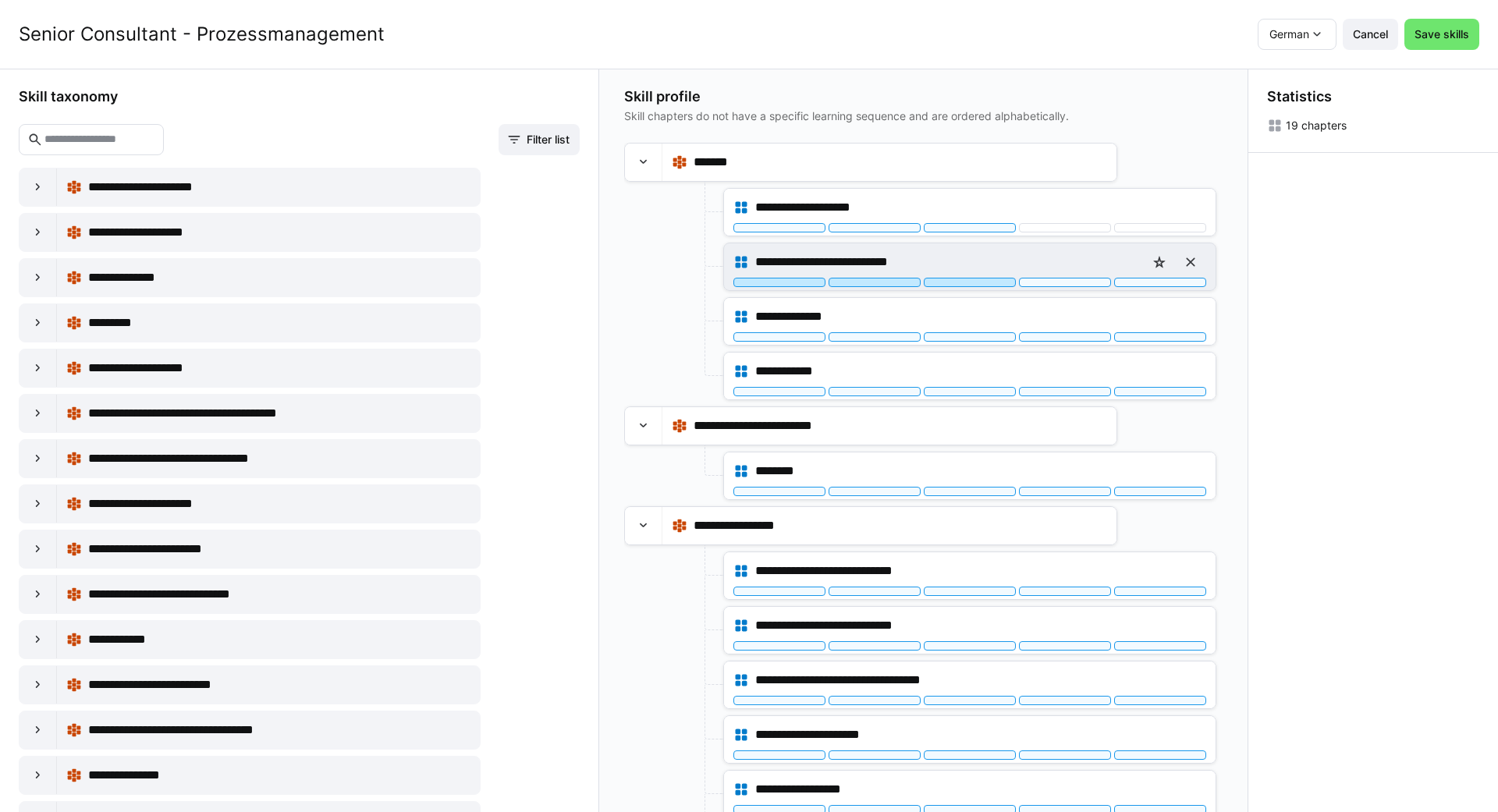
click at [972, 285] on div at bounding box center [970, 282] width 92 height 9
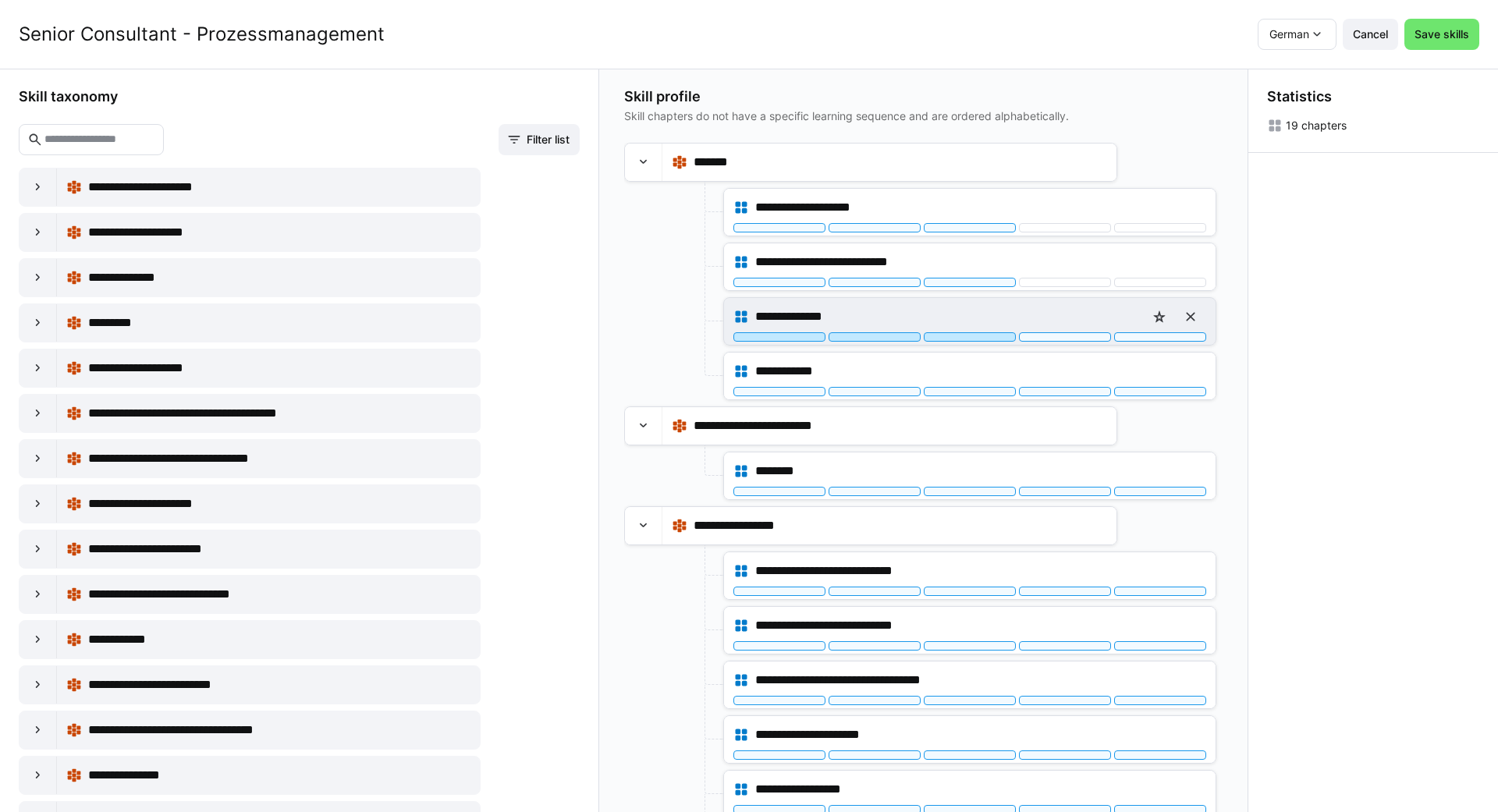
click at [968, 335] on div at bounding box center [970, 337] width 92 height 9
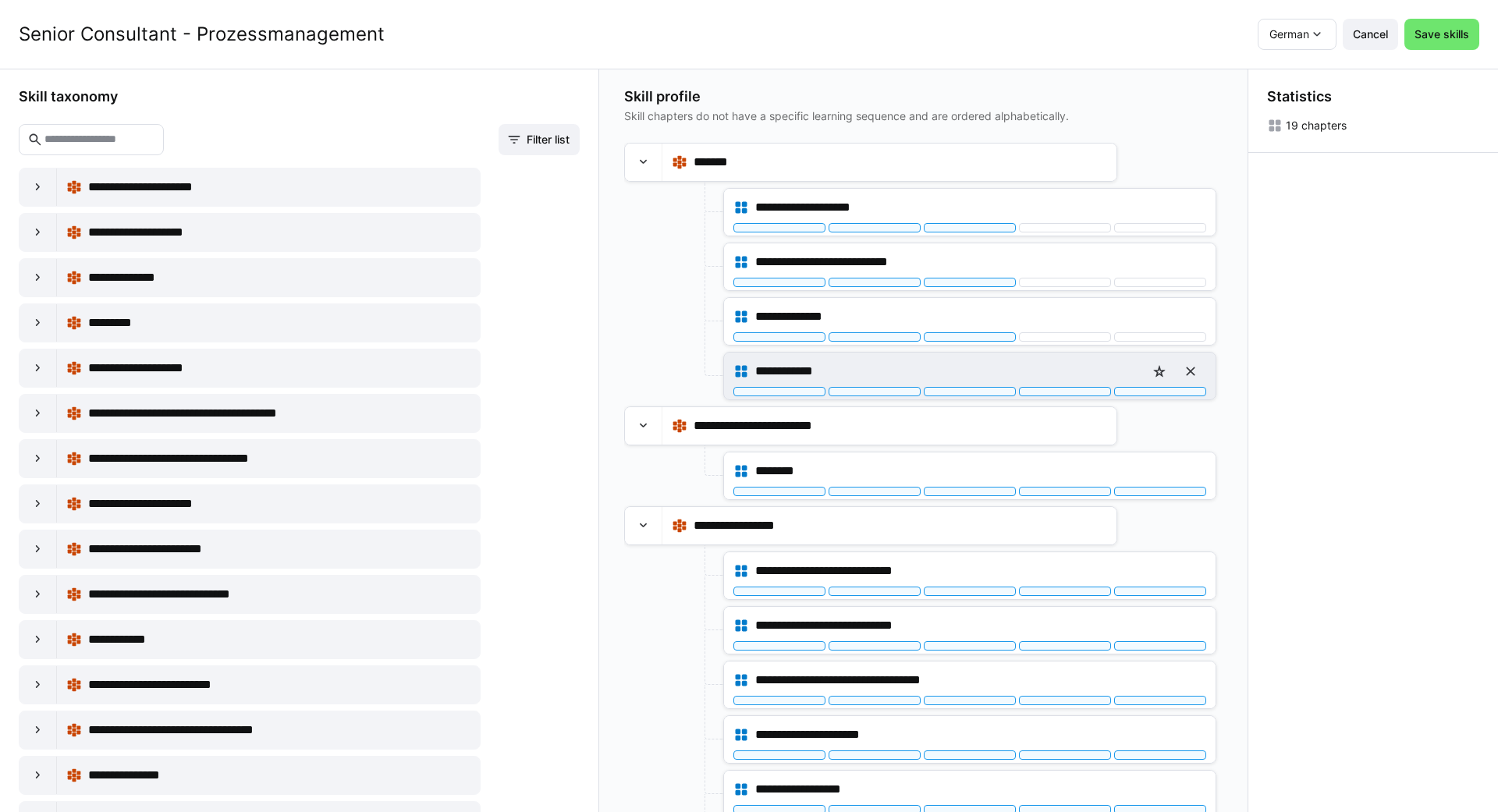
click at [955, 397] on div "**********" at bounding box center [969, 375] width 491 height 47
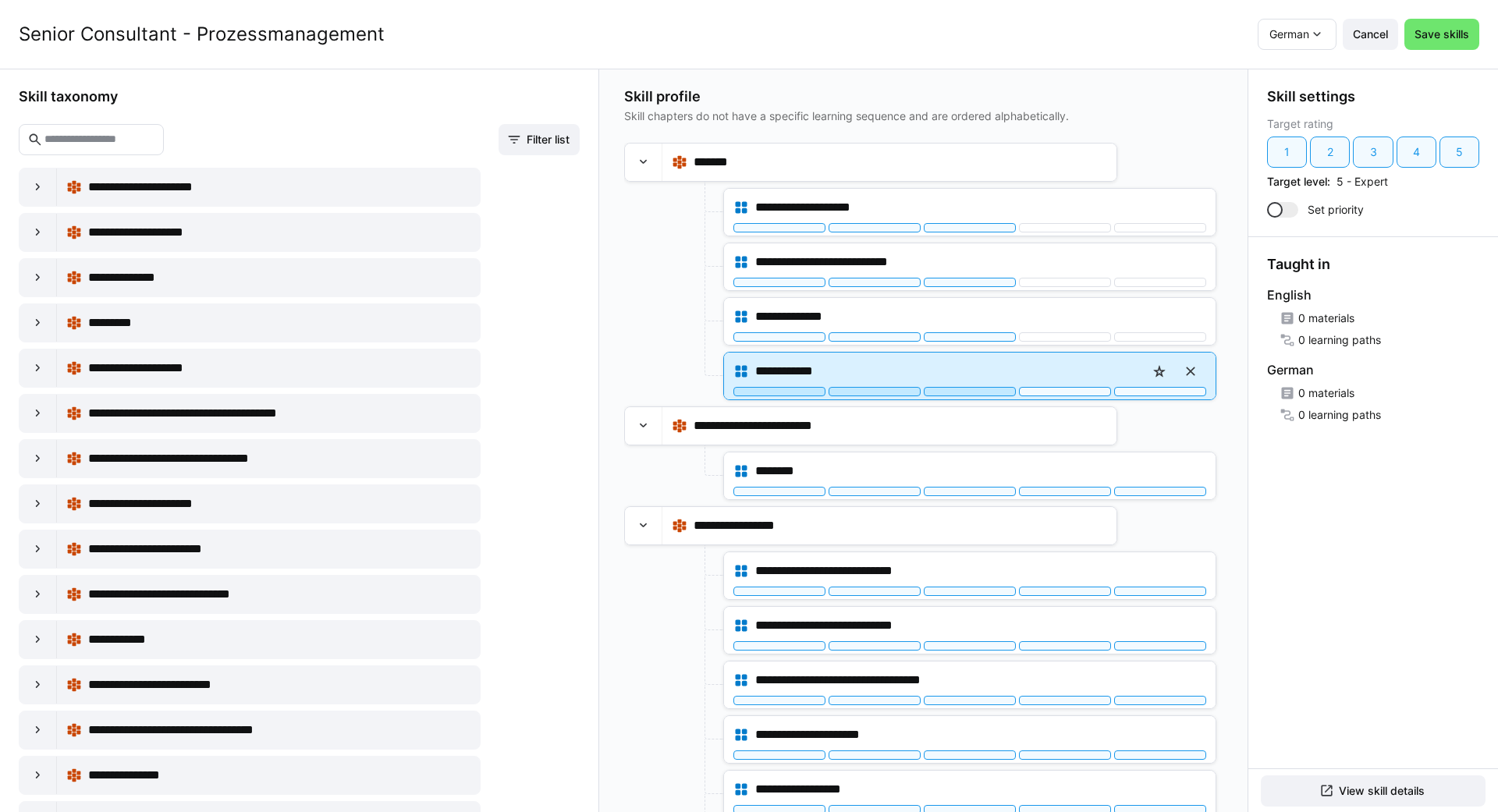
click at [950, 393] on div at bounding box center [970, 392] width 92 height 9
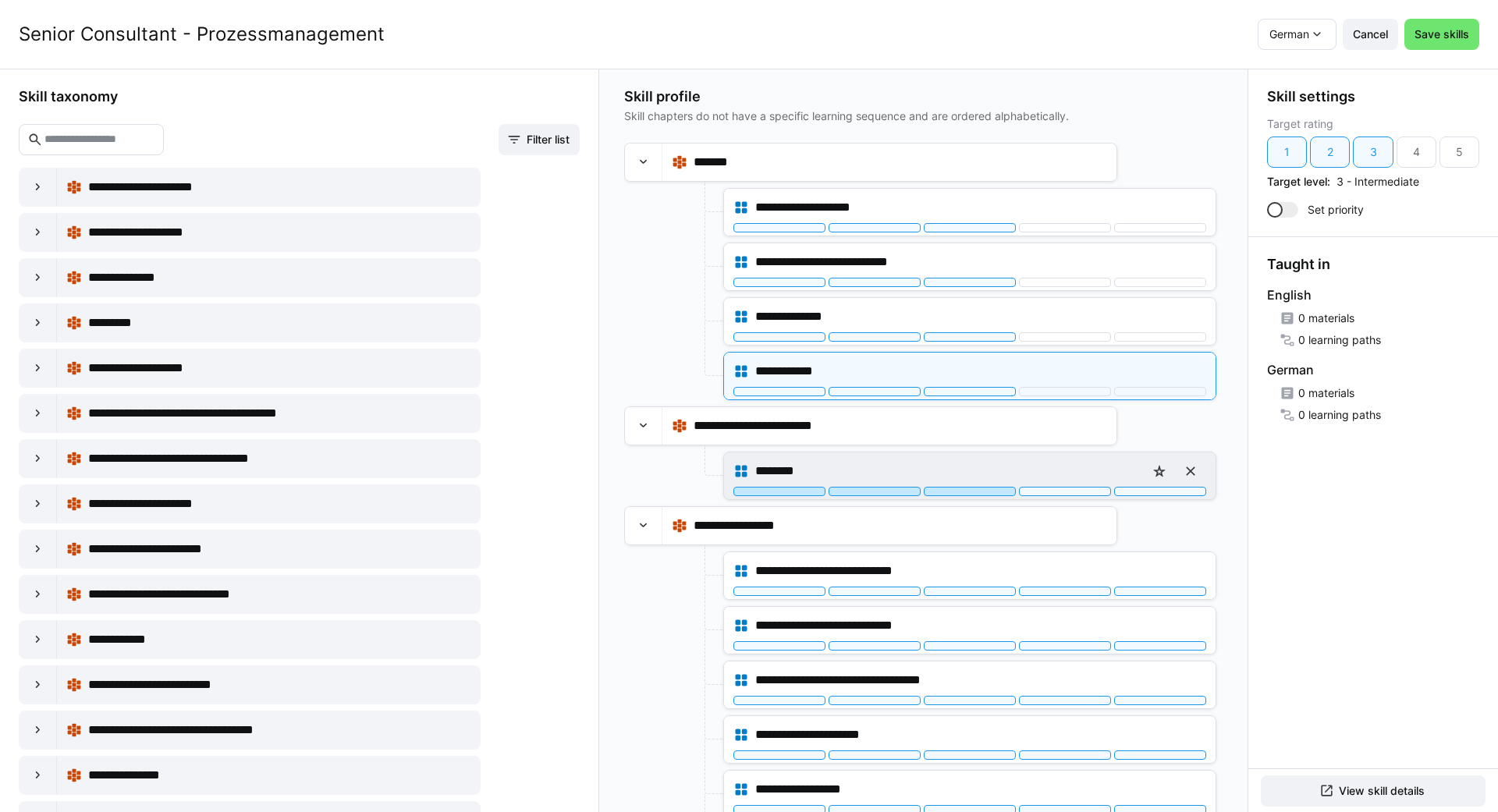
click at [974, 492] on div at bounding box center [970, 492] width 92 height 9
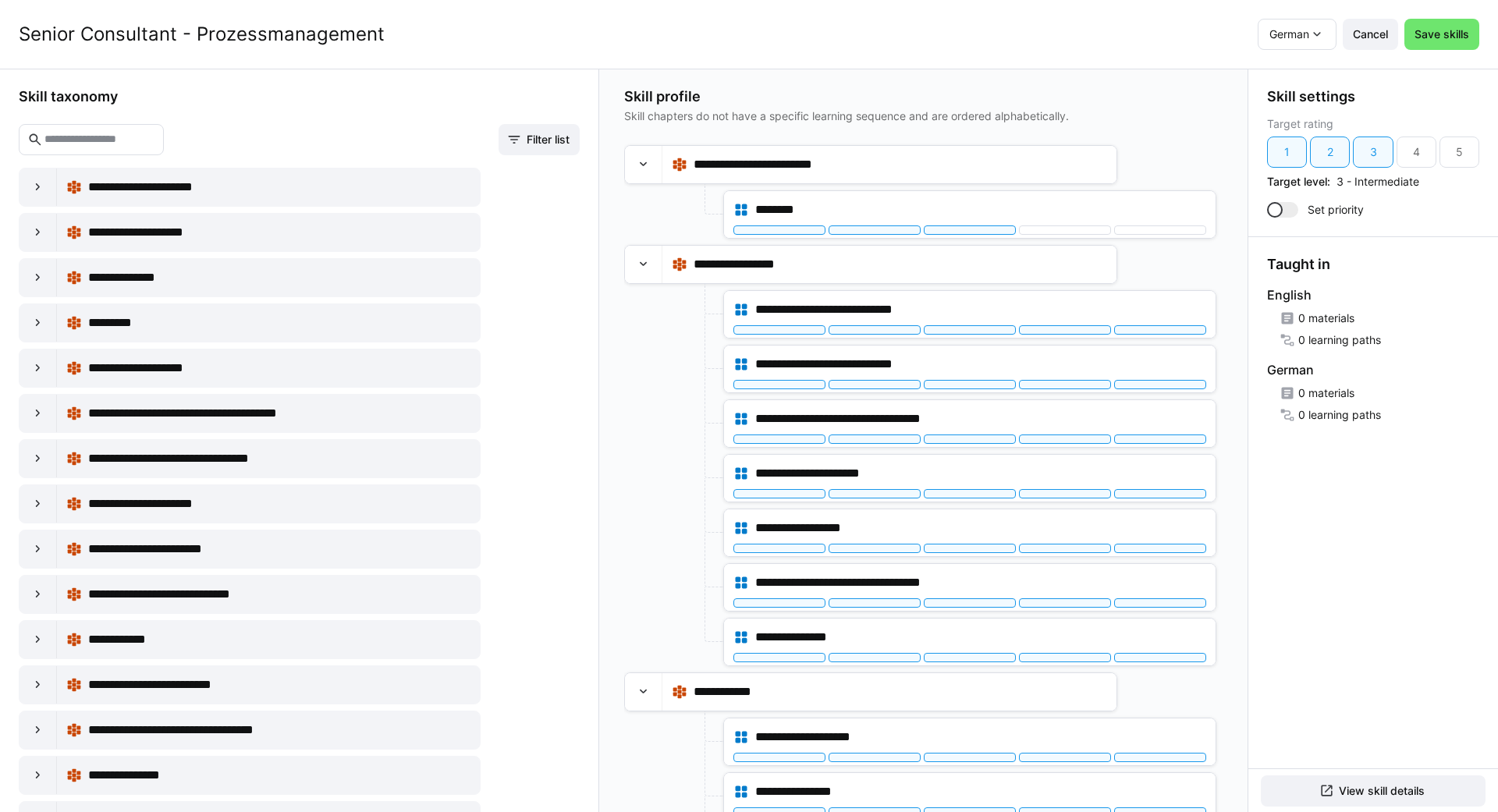
scroll to position [281, 0]
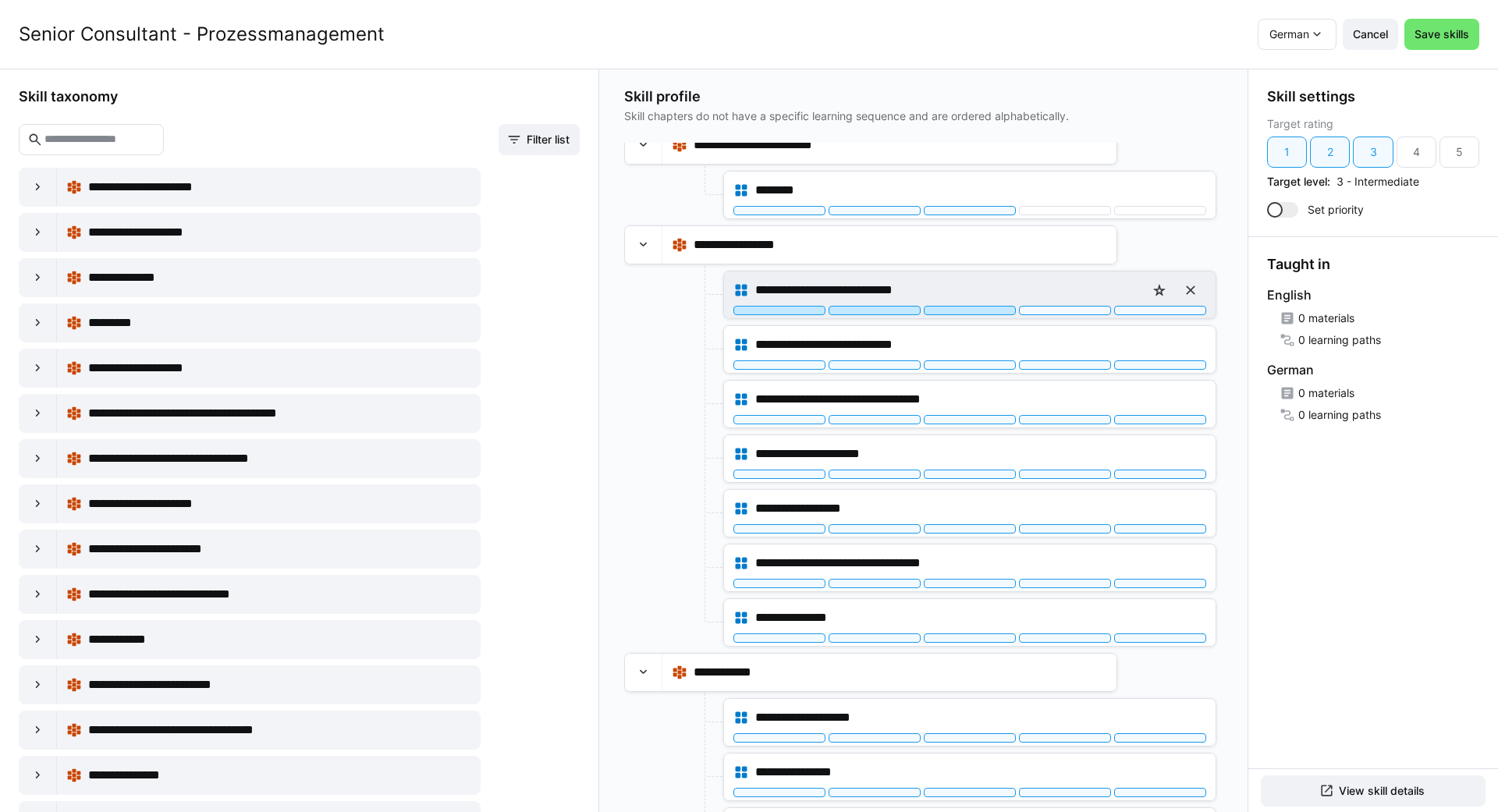
click at [943, 313] on div at bounding box center [970, 311] width 92 height 9
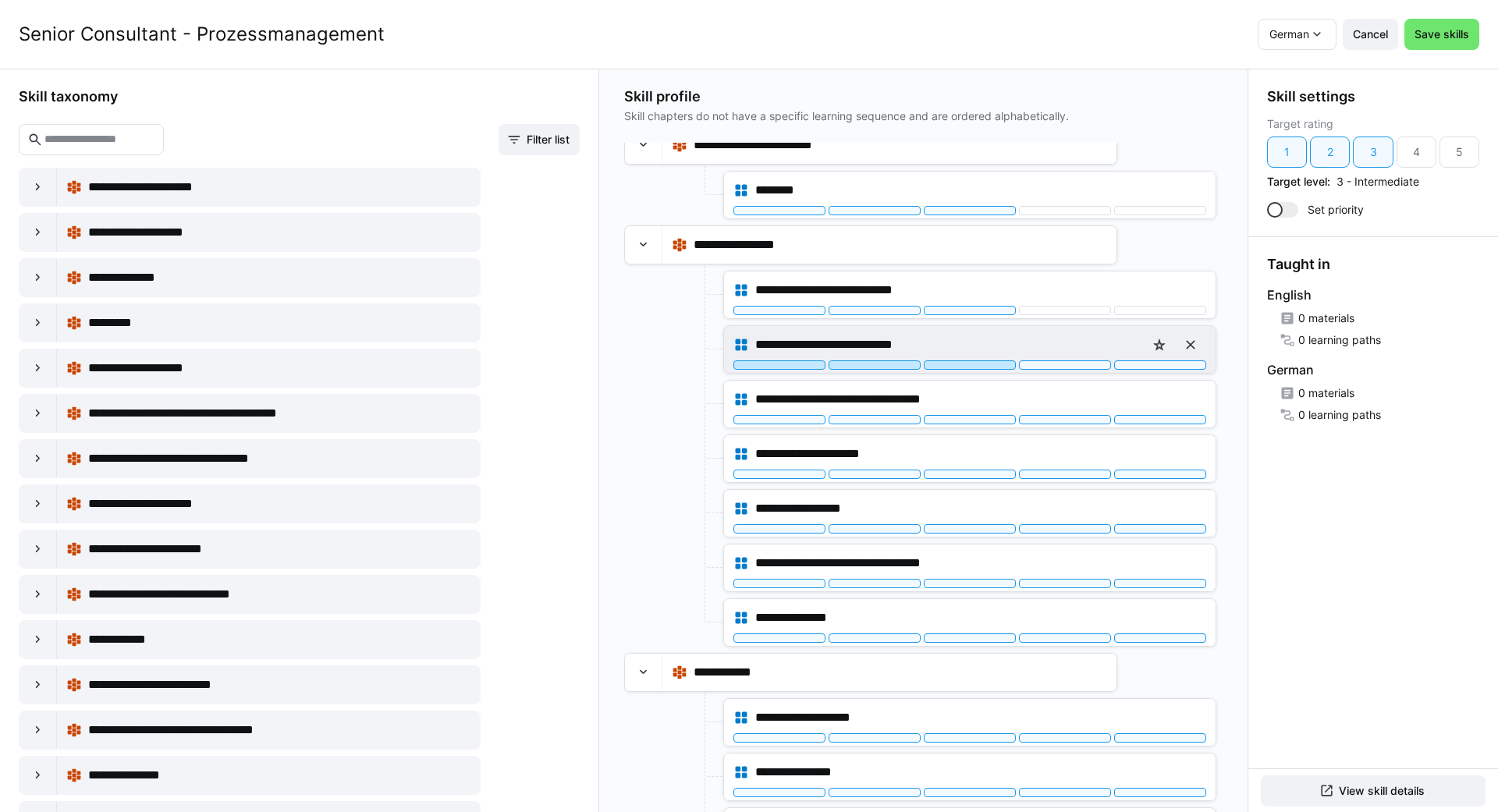
click at [960, 362] on div at bounding box center [970, 365] width 92 height 9
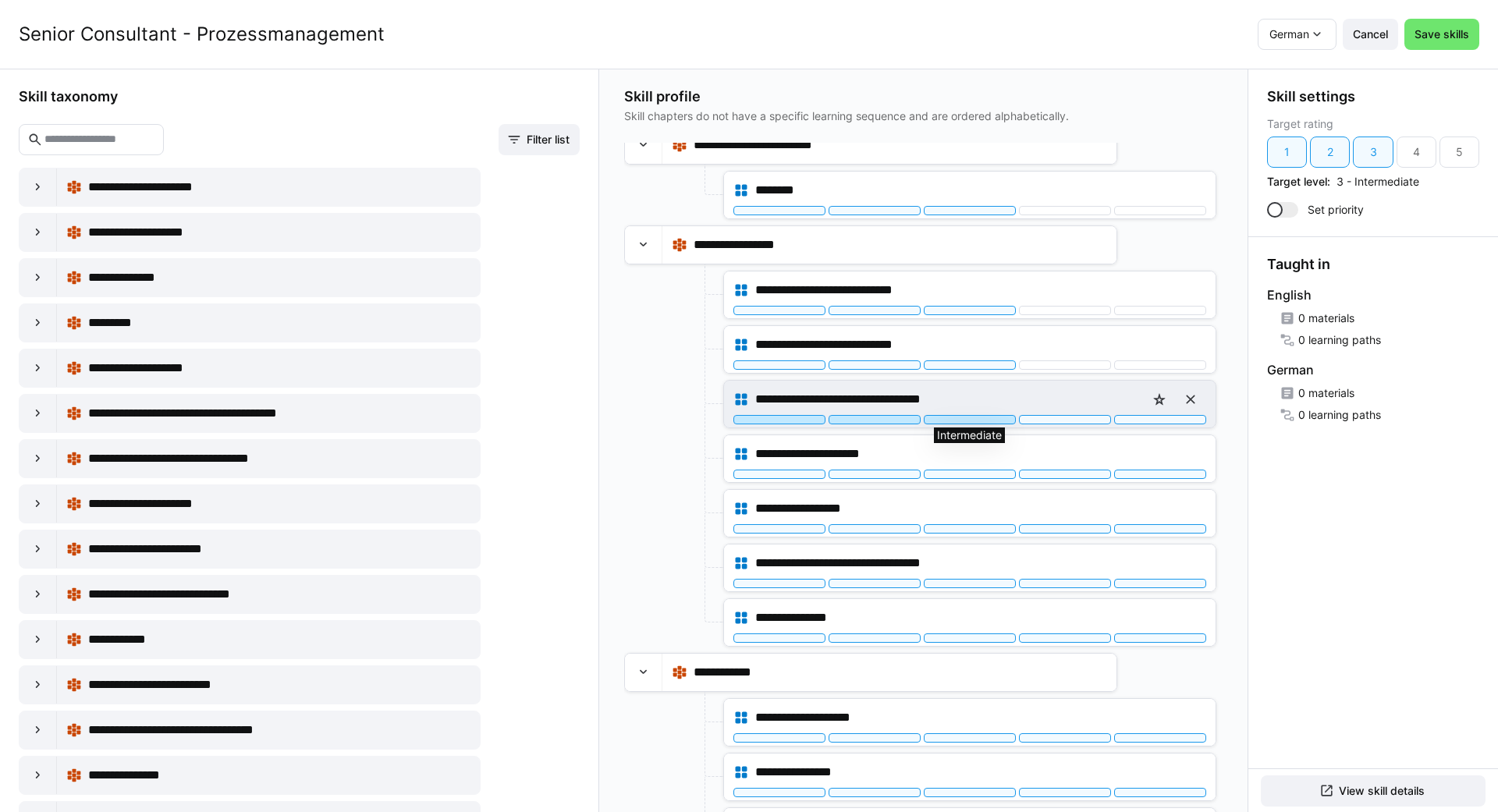
click at [951, 419] on div at bounding box center [970, 419] width 92 height 9
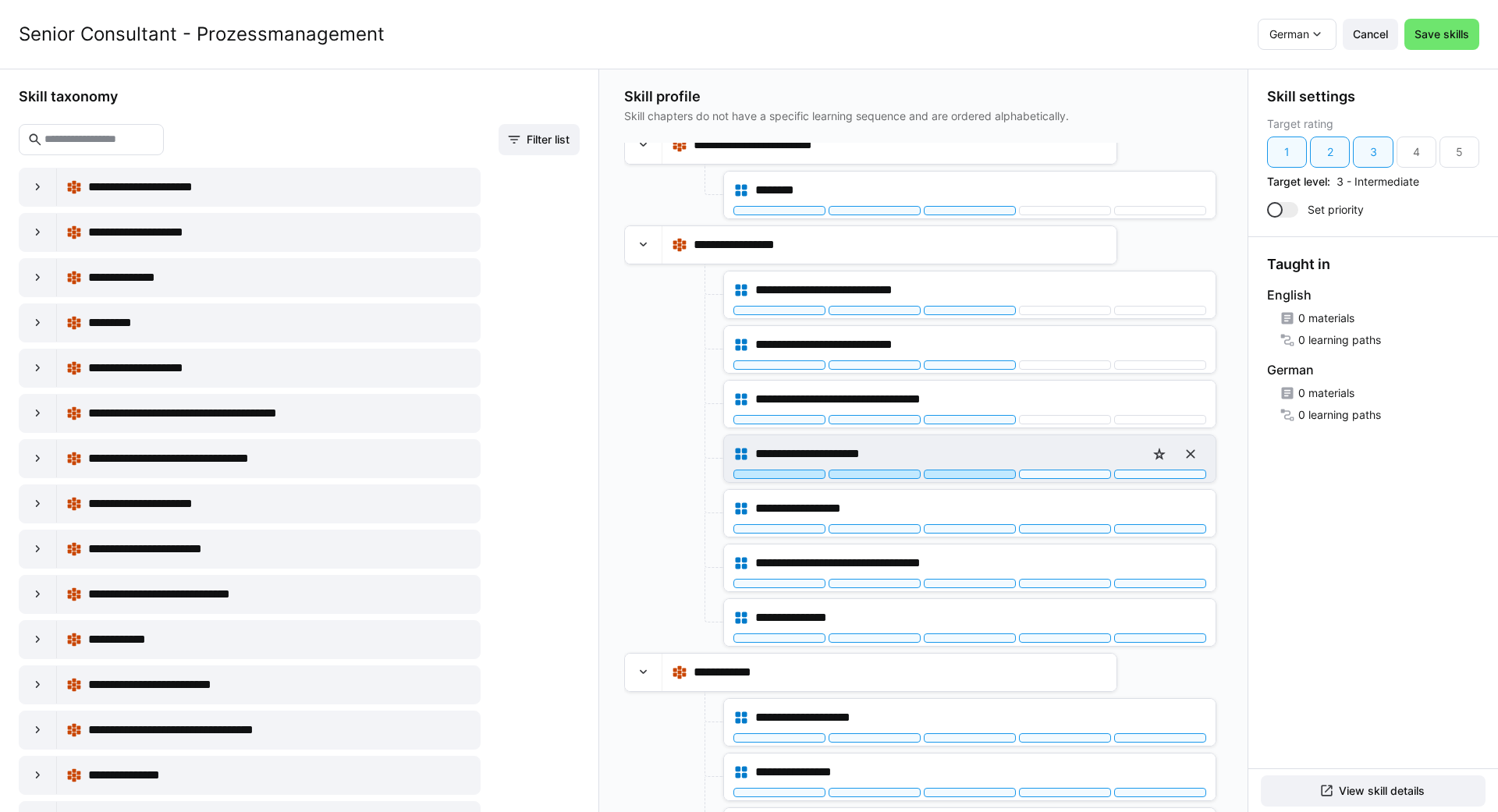
click at [954, 471] on div at bounding box center [970, 475] width 92 height 9
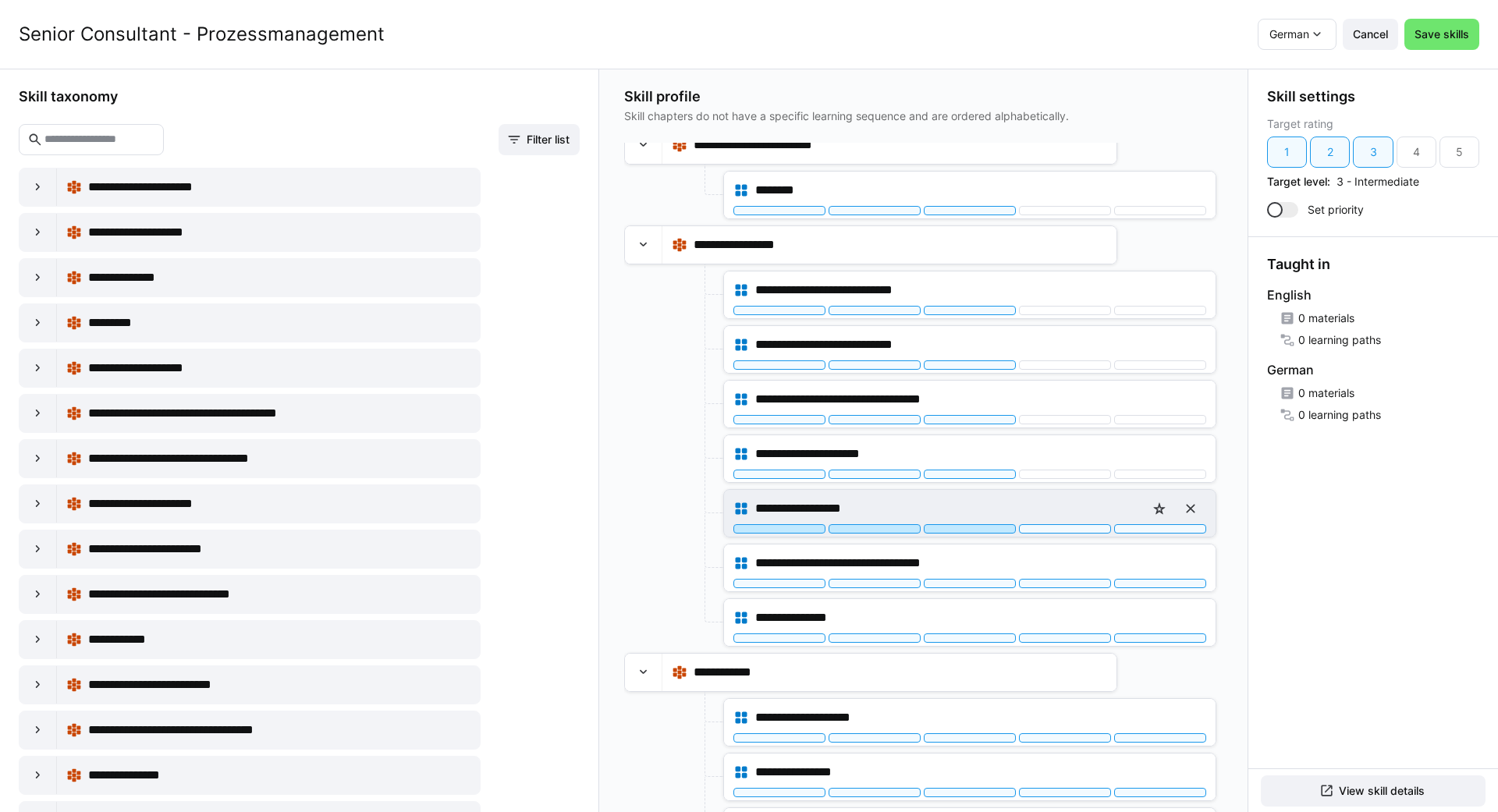
click at [949, 533] on div at bounding box center [970, 529] width 92 height 9
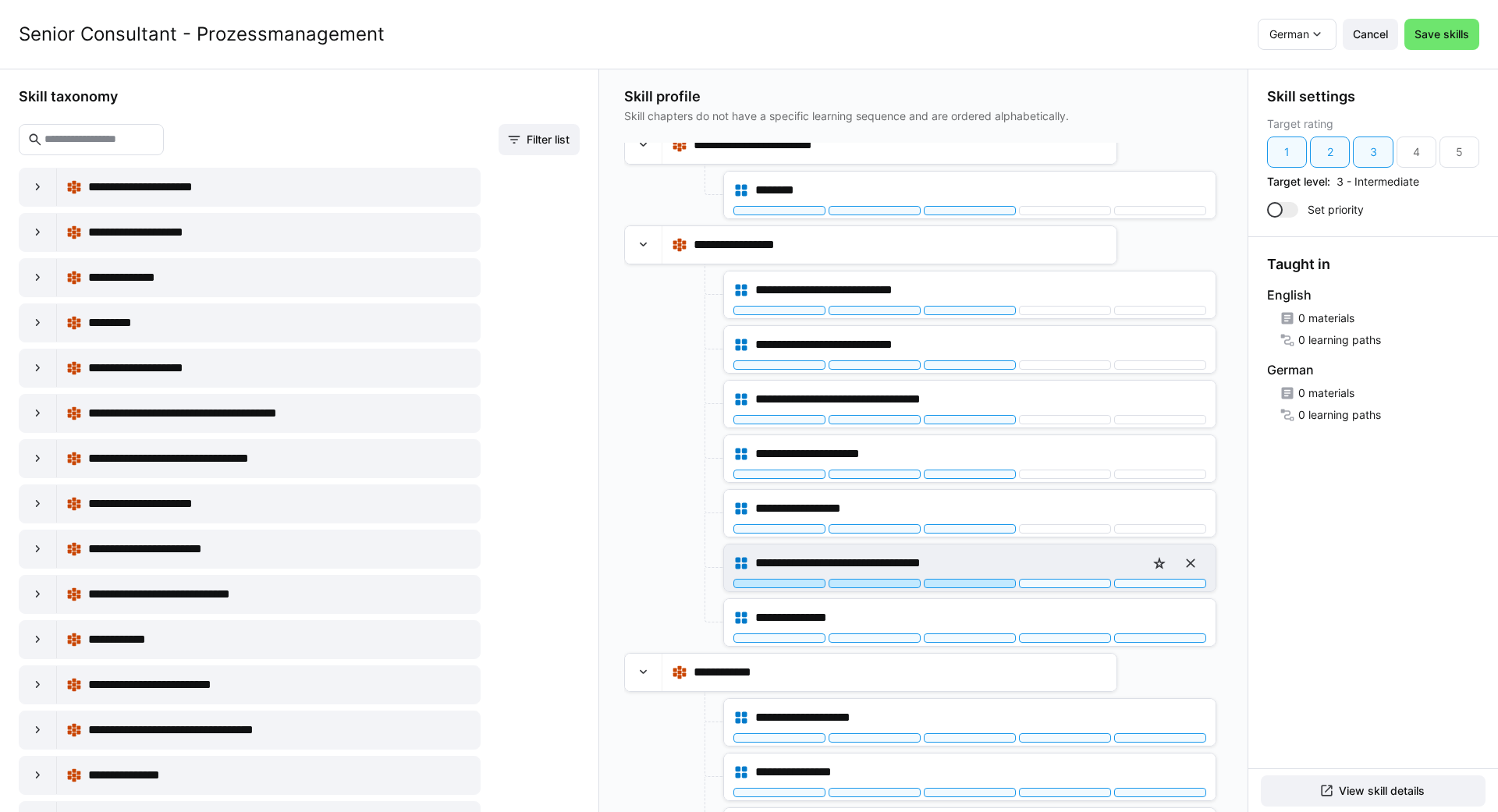
click at [965, 580] on div at bounding box center [970, 583] width 92 height 9
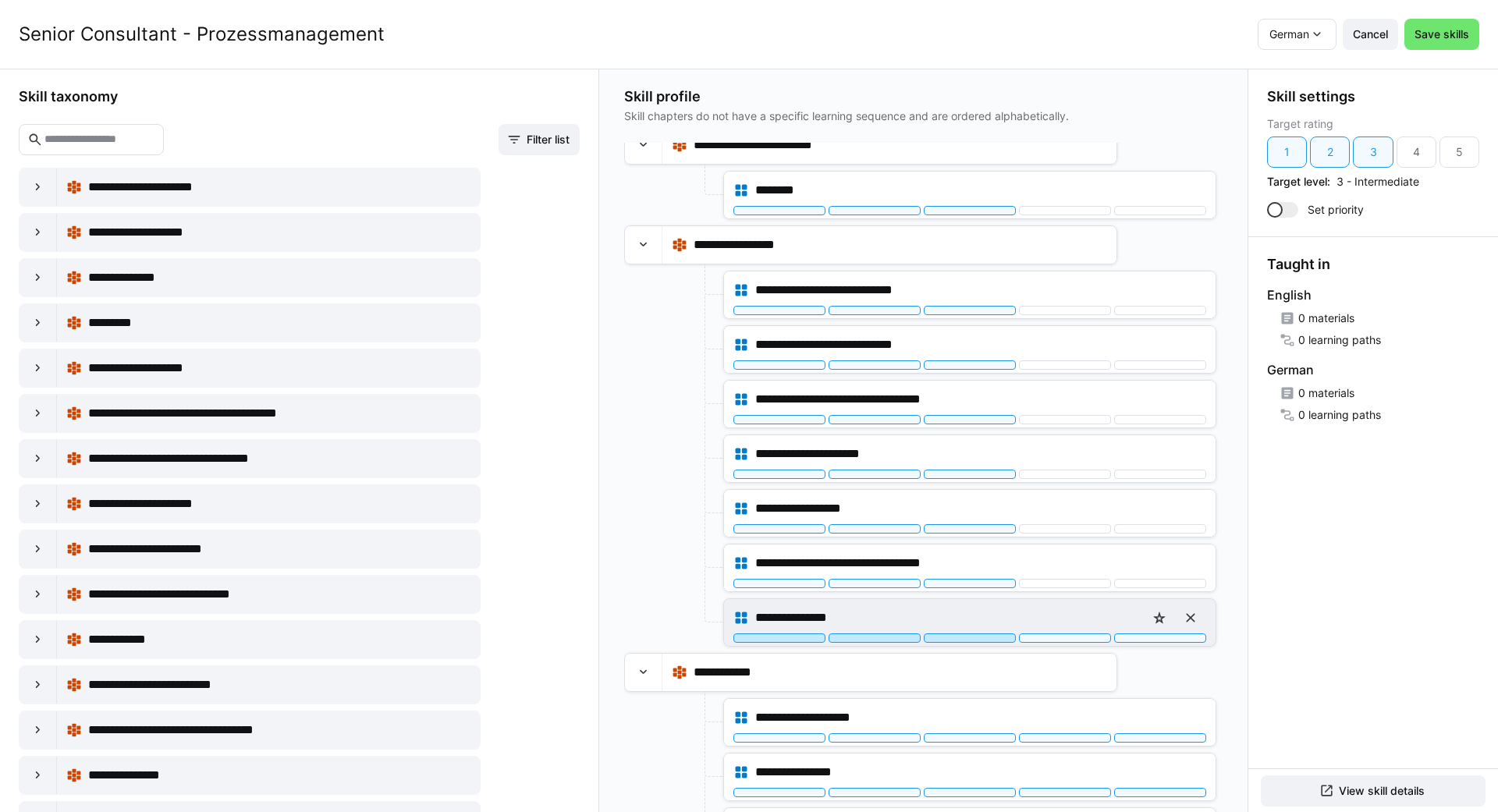
click at [960, 637] on div at bounding box center [970, 639] width 92 height 9
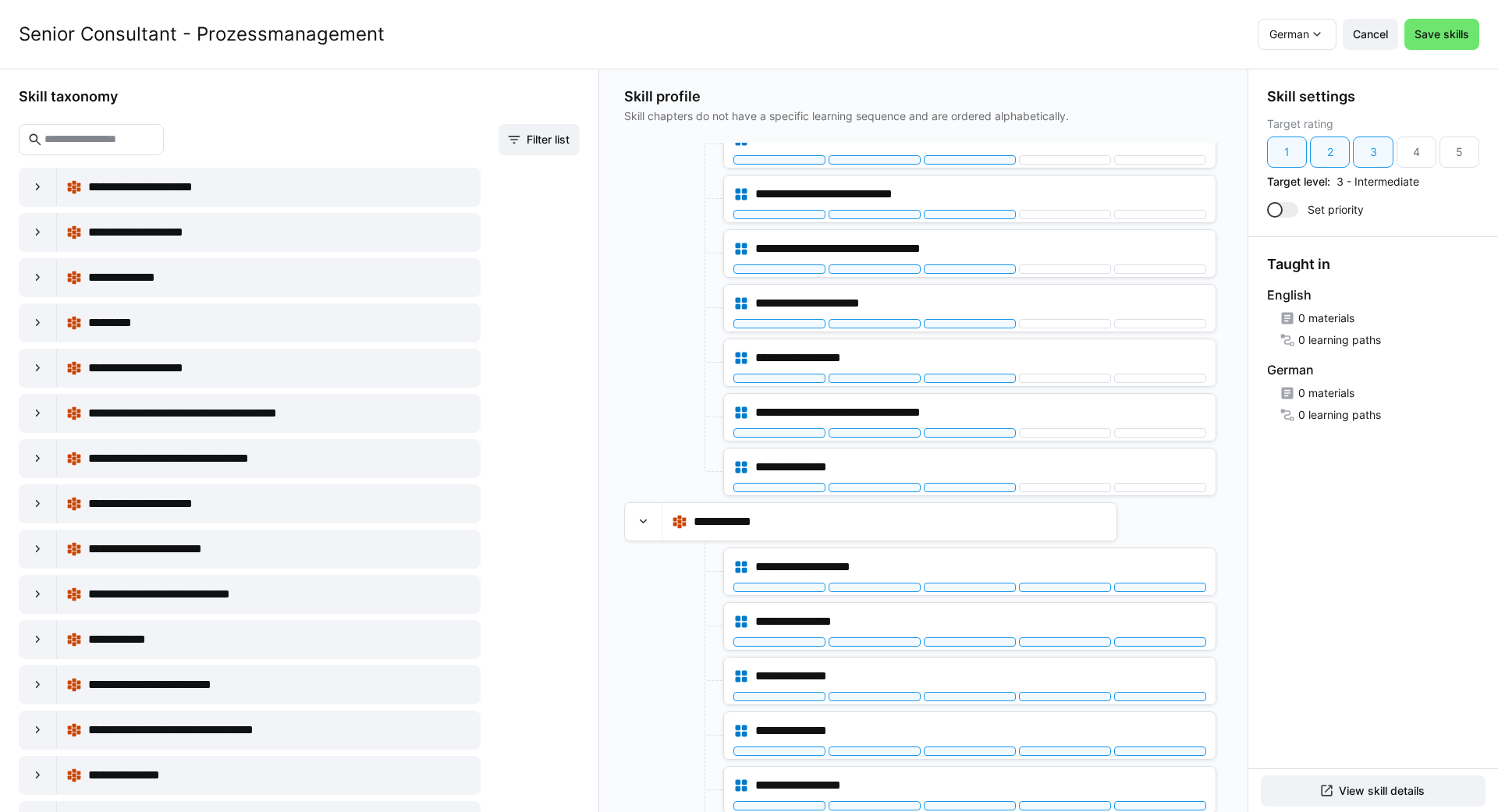
scroll to position [542, 0]
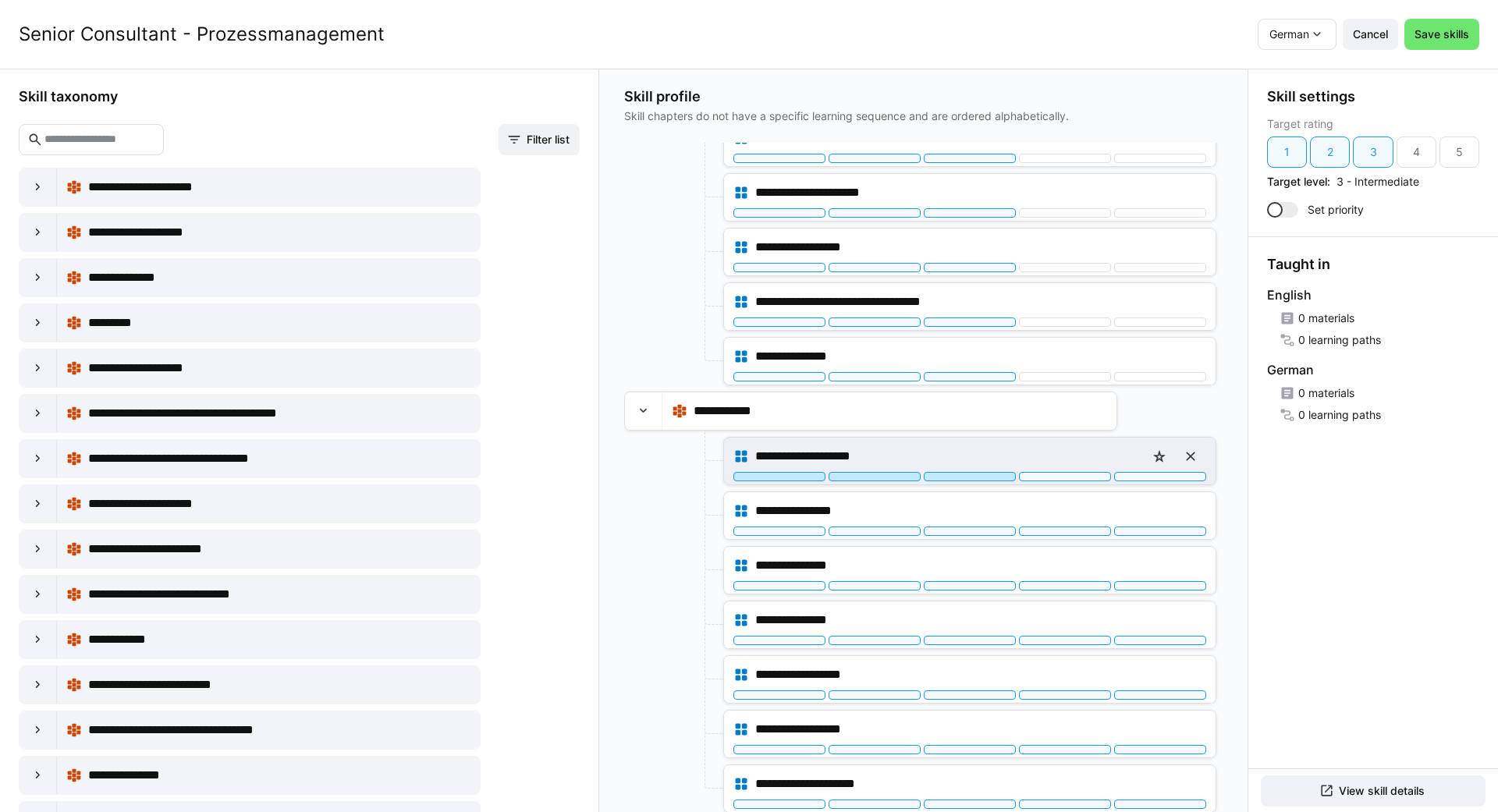
click at [963, 480] on div at bounding box center [970, 477] width 92 height 9
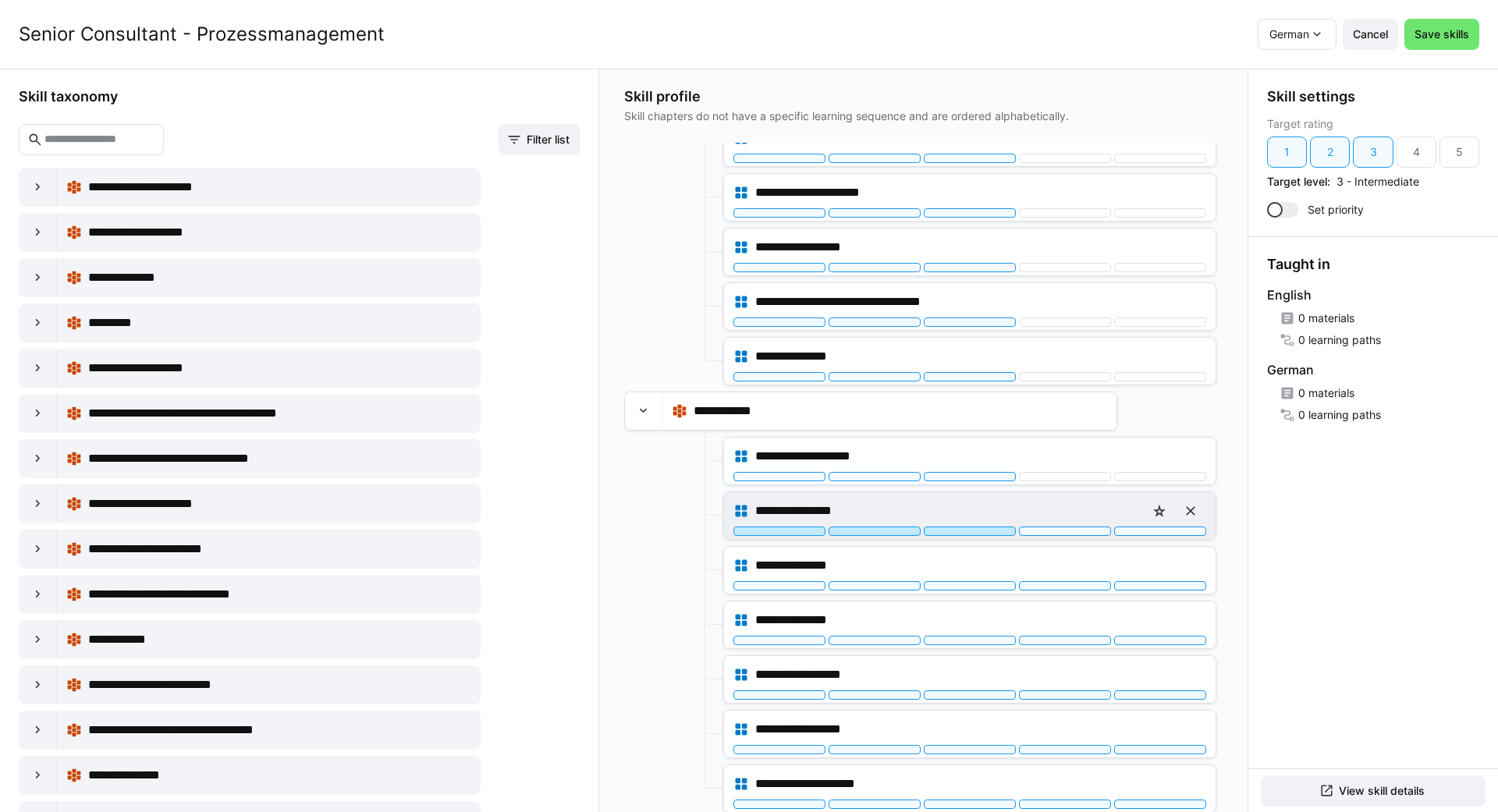
click at [959, 530] on div at bounding box center [970, 531] width 92 height 9
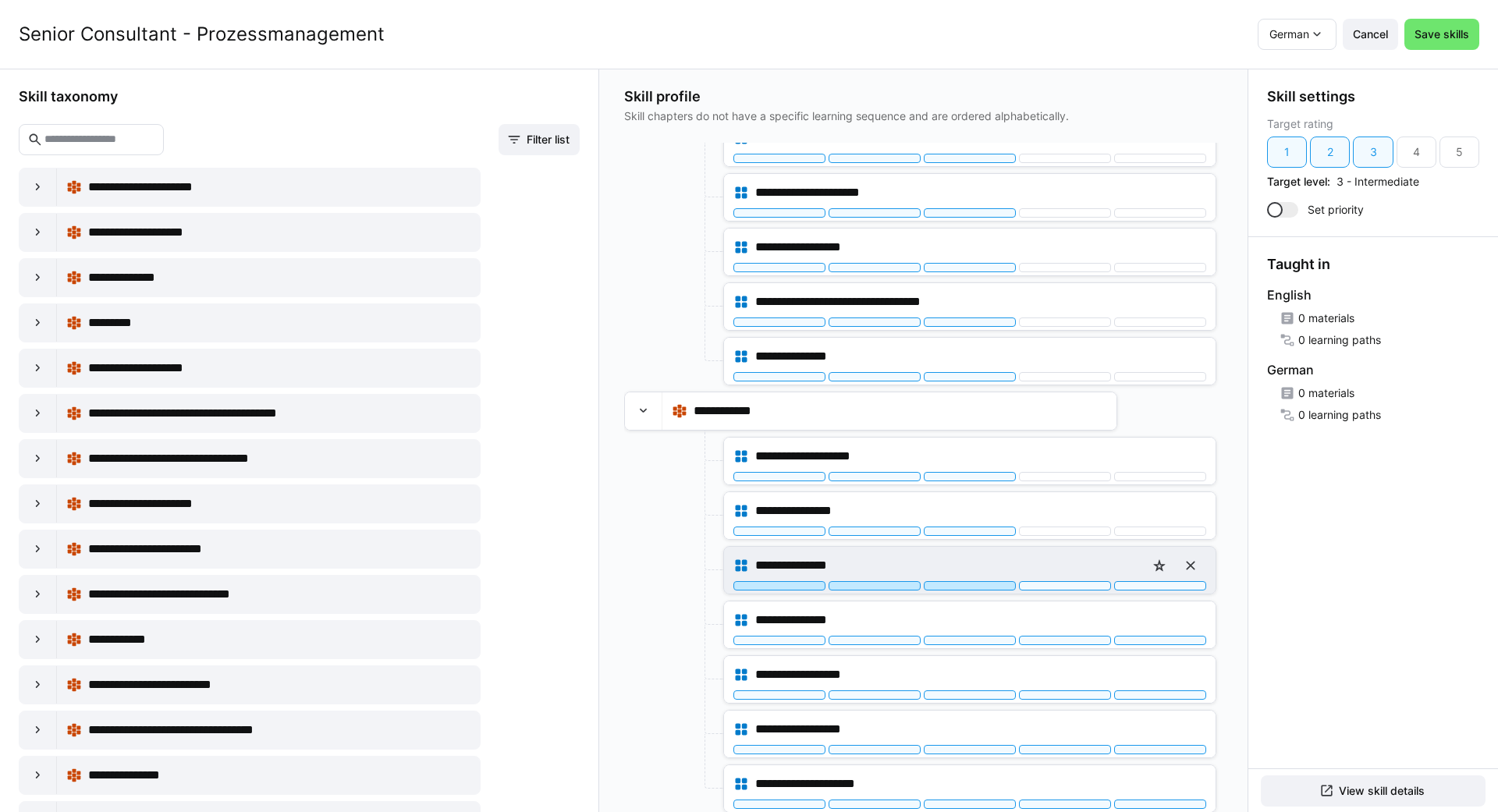
click at [959, 582] on div at bounding box center [970, 586] width 92 height 9
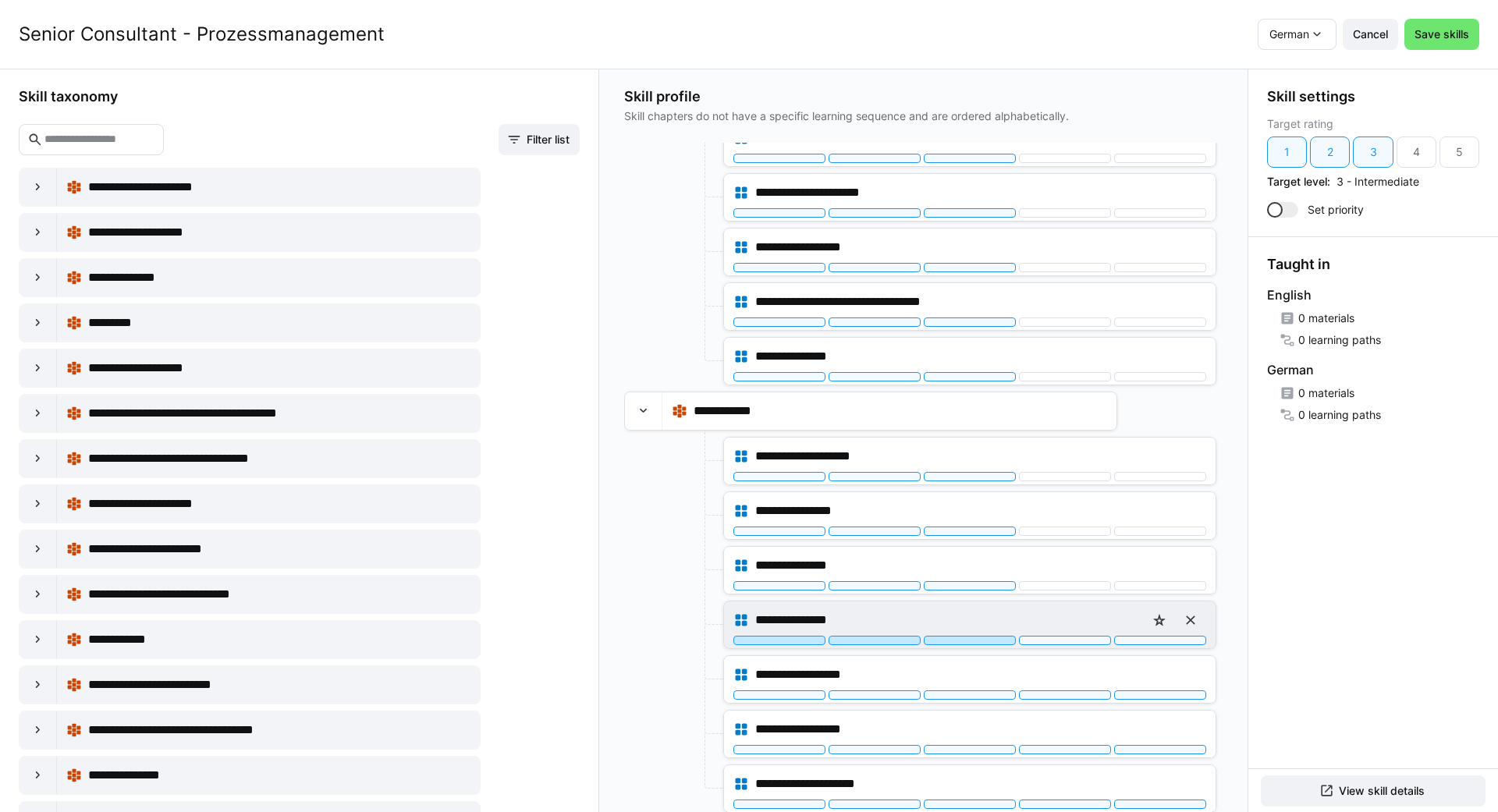
click at [967, 642] on div at bounding box center [970, 641] width 92 height 9
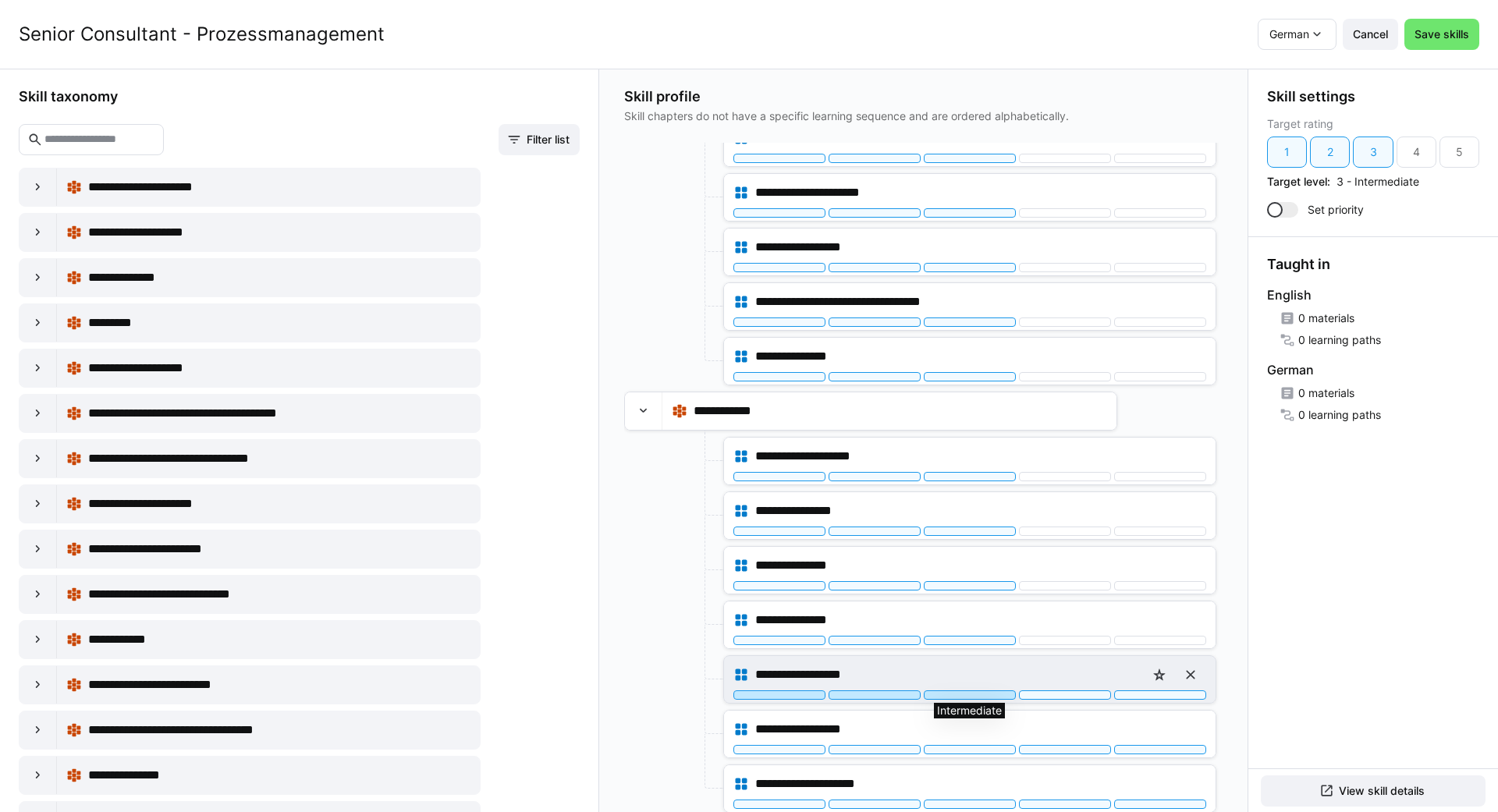
click at [958, 698] on div at bounding box center [970, 695] width 92 height 9
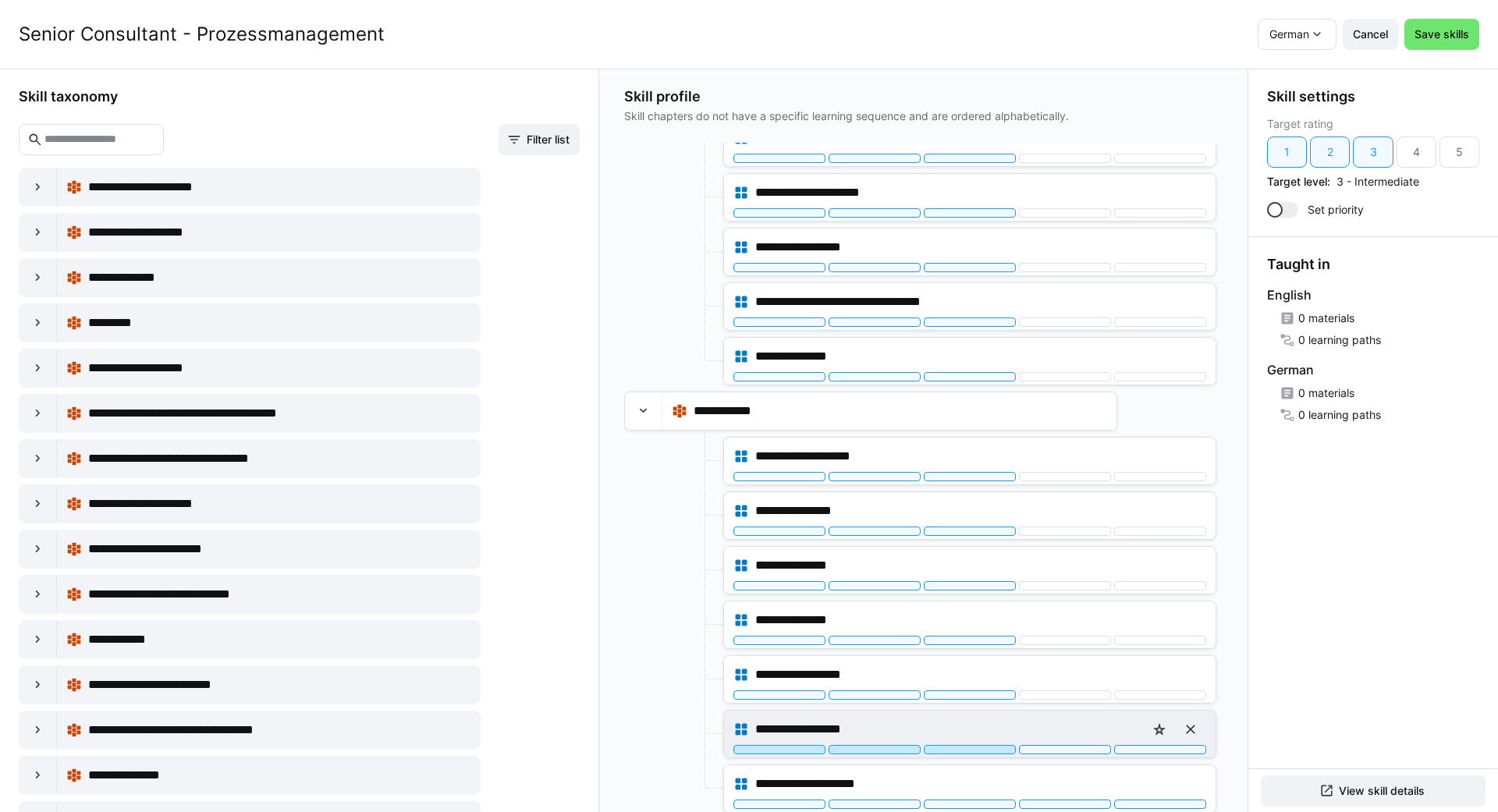
click at [954, 750] on div at bounding box center [970, 750] width 92 height 9
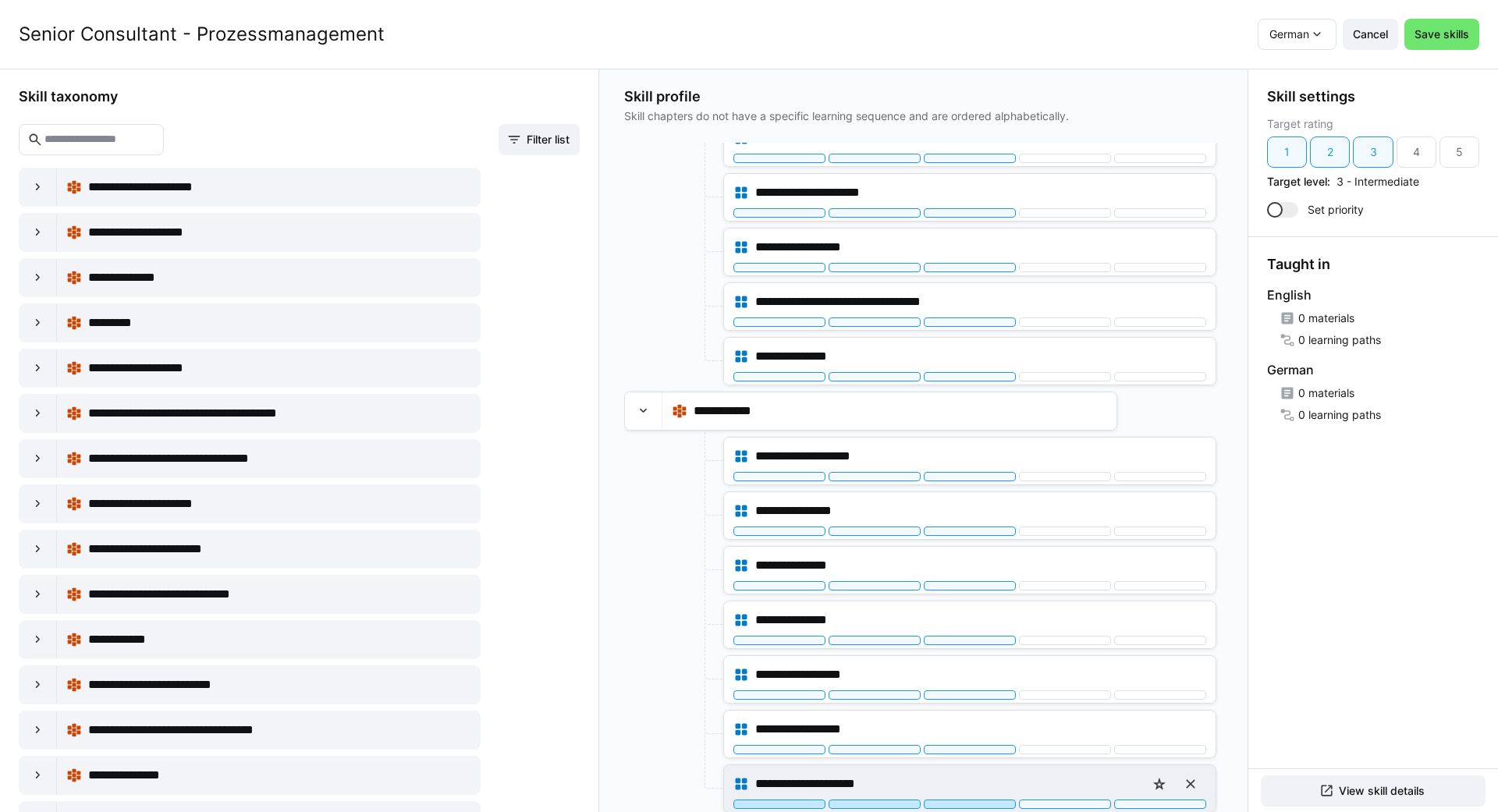
click at [974, 807] on div at bounding box center [970, 804] width 92 height 9
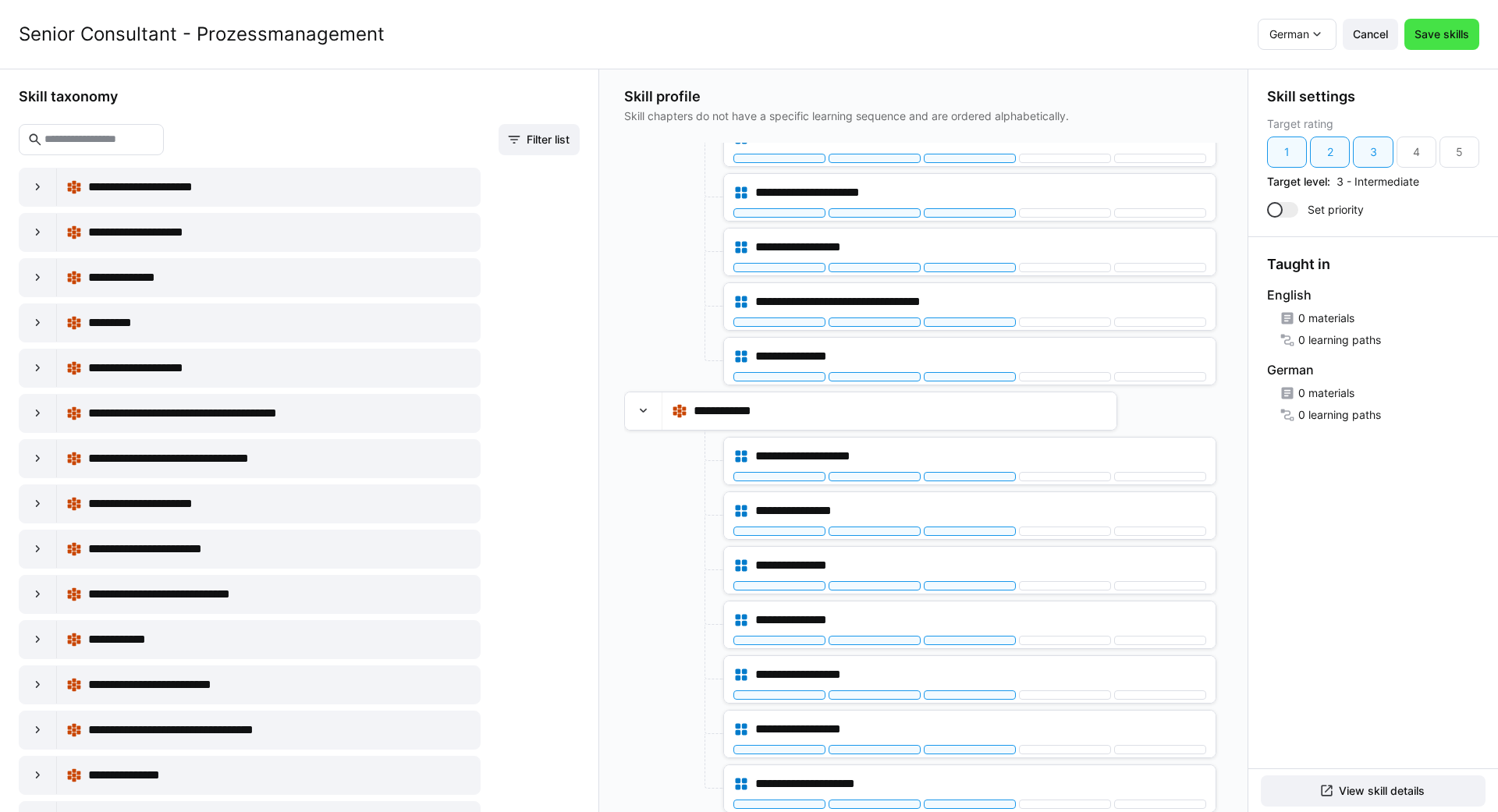
click at [1444, 34] on span "Save skills" at bounding box center [1441, 35] width 59 height 16
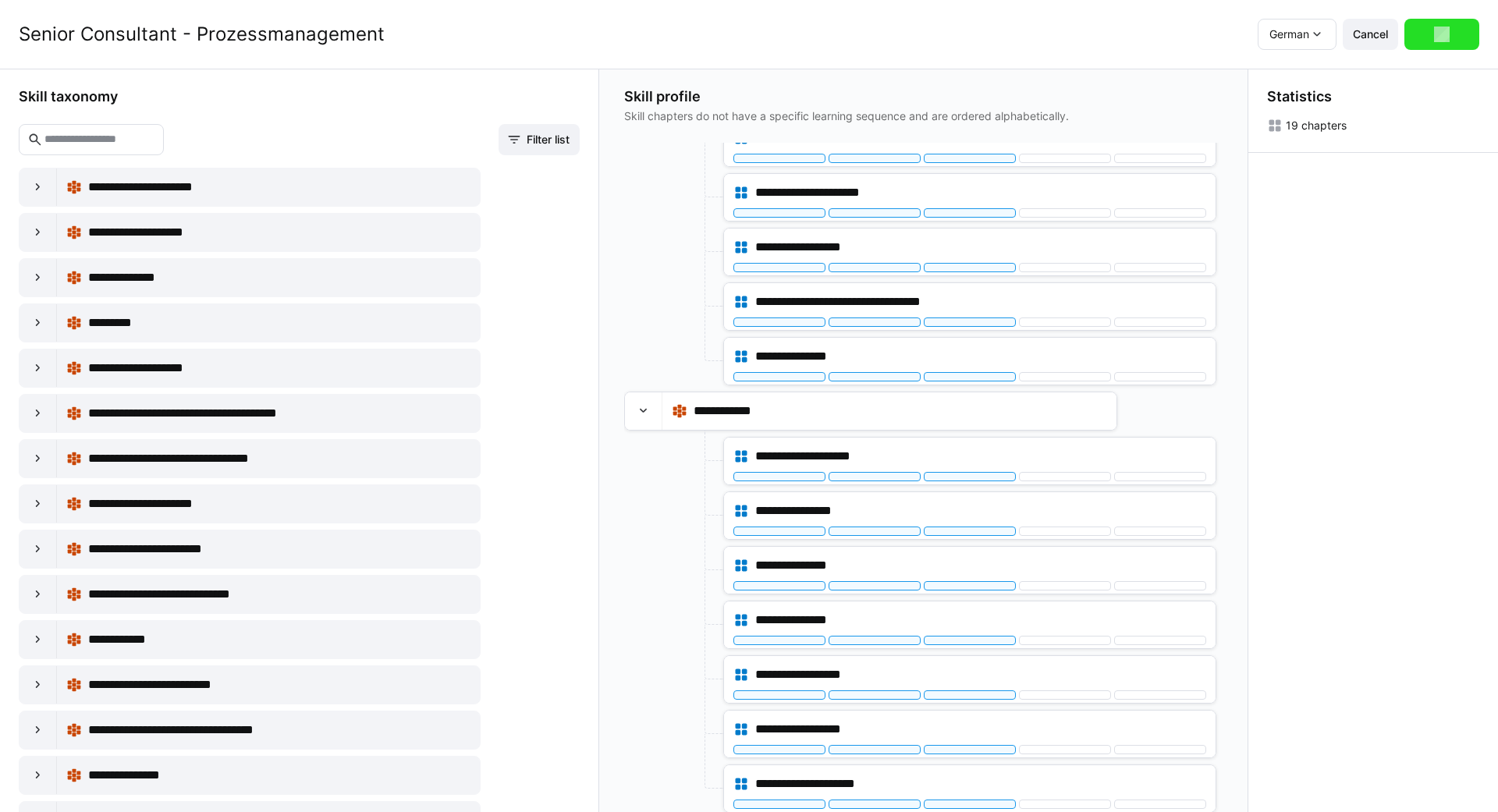
scroll to position [0, 0]
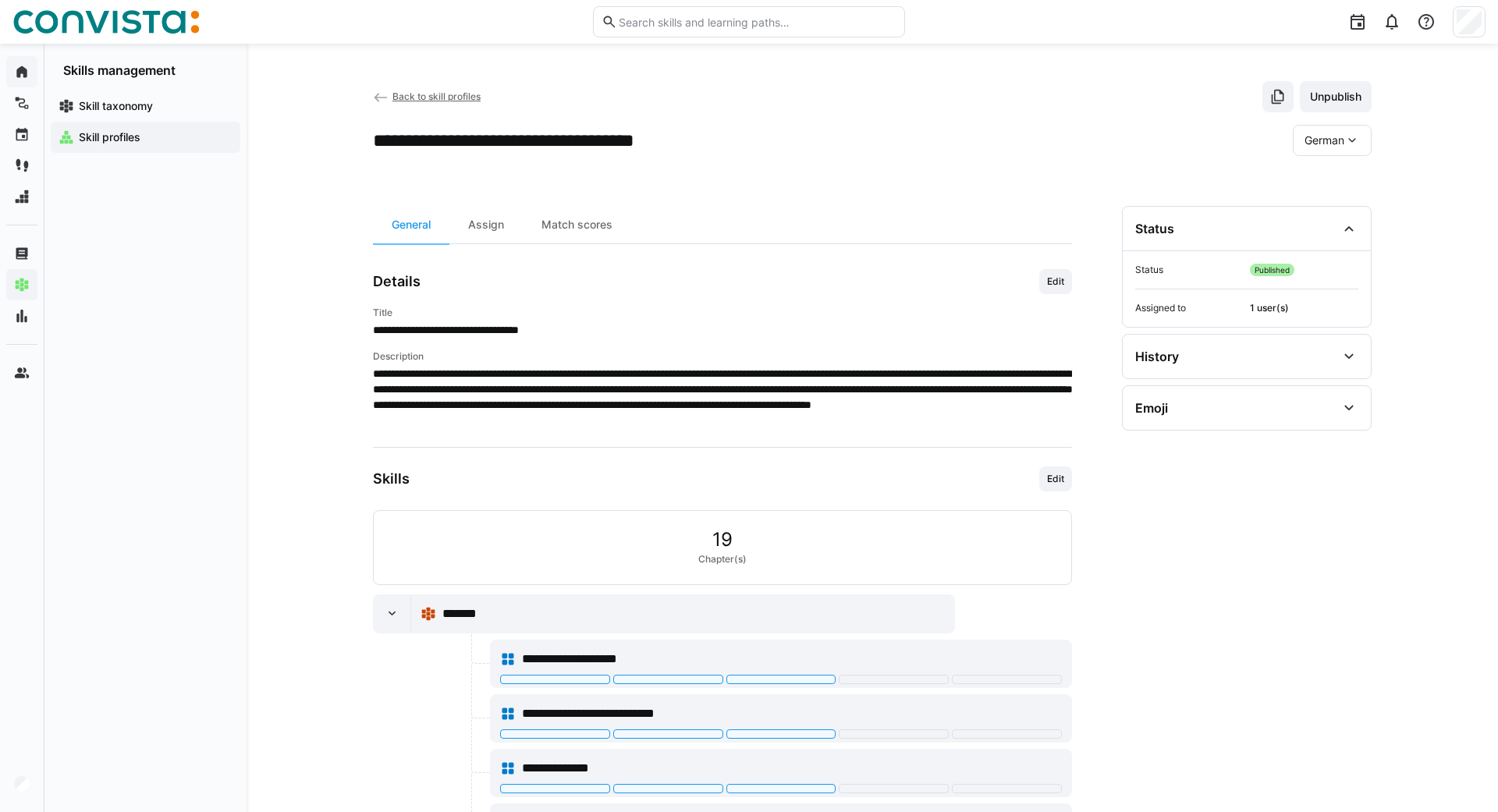
click at [378, 95] on eds-icon at bounding box center [381, 98] width 16 height 16
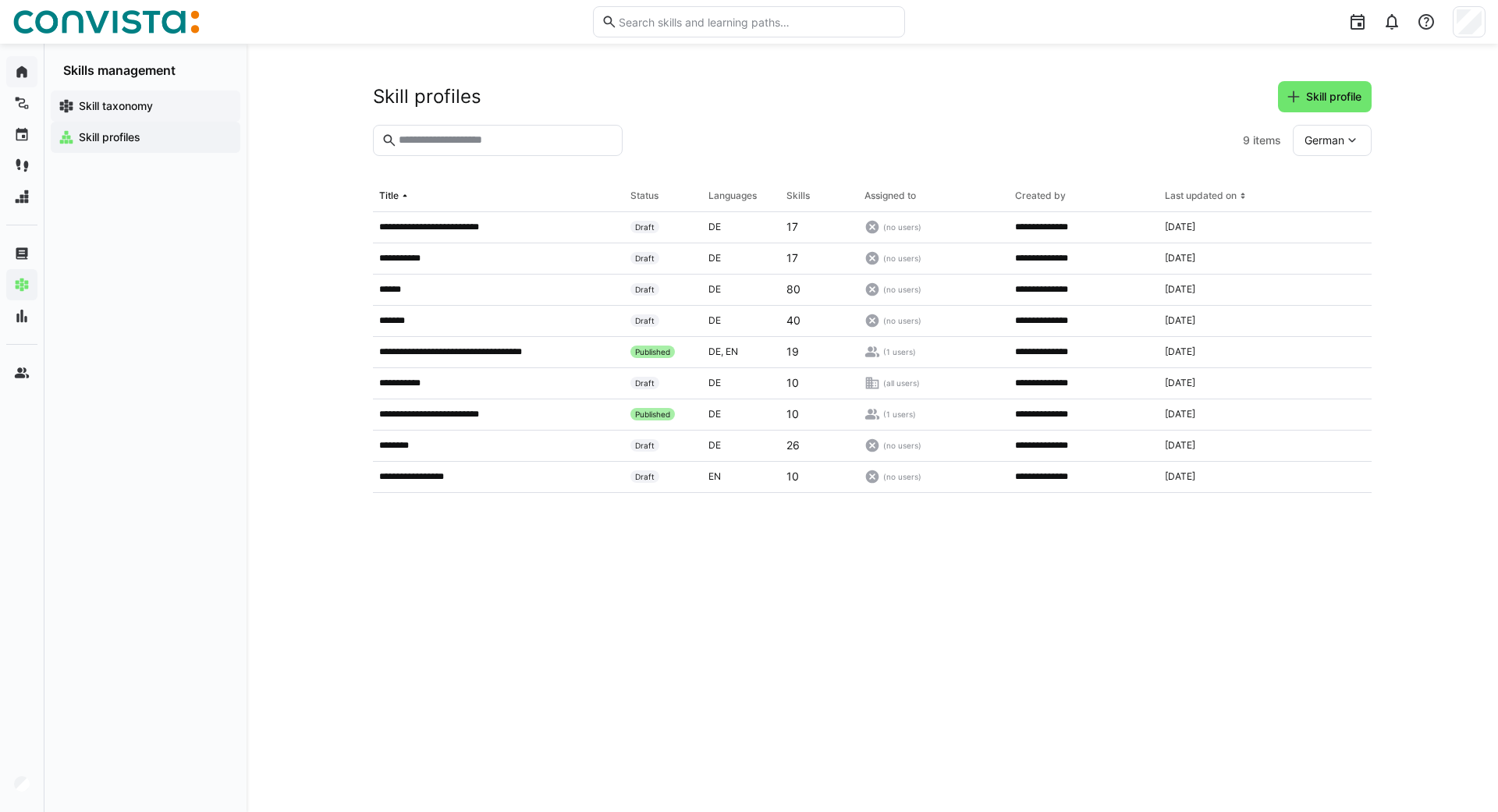
click at [78, 106] on span "Skill taxonomy" at bounding box center [155, 106] width 156 height 16
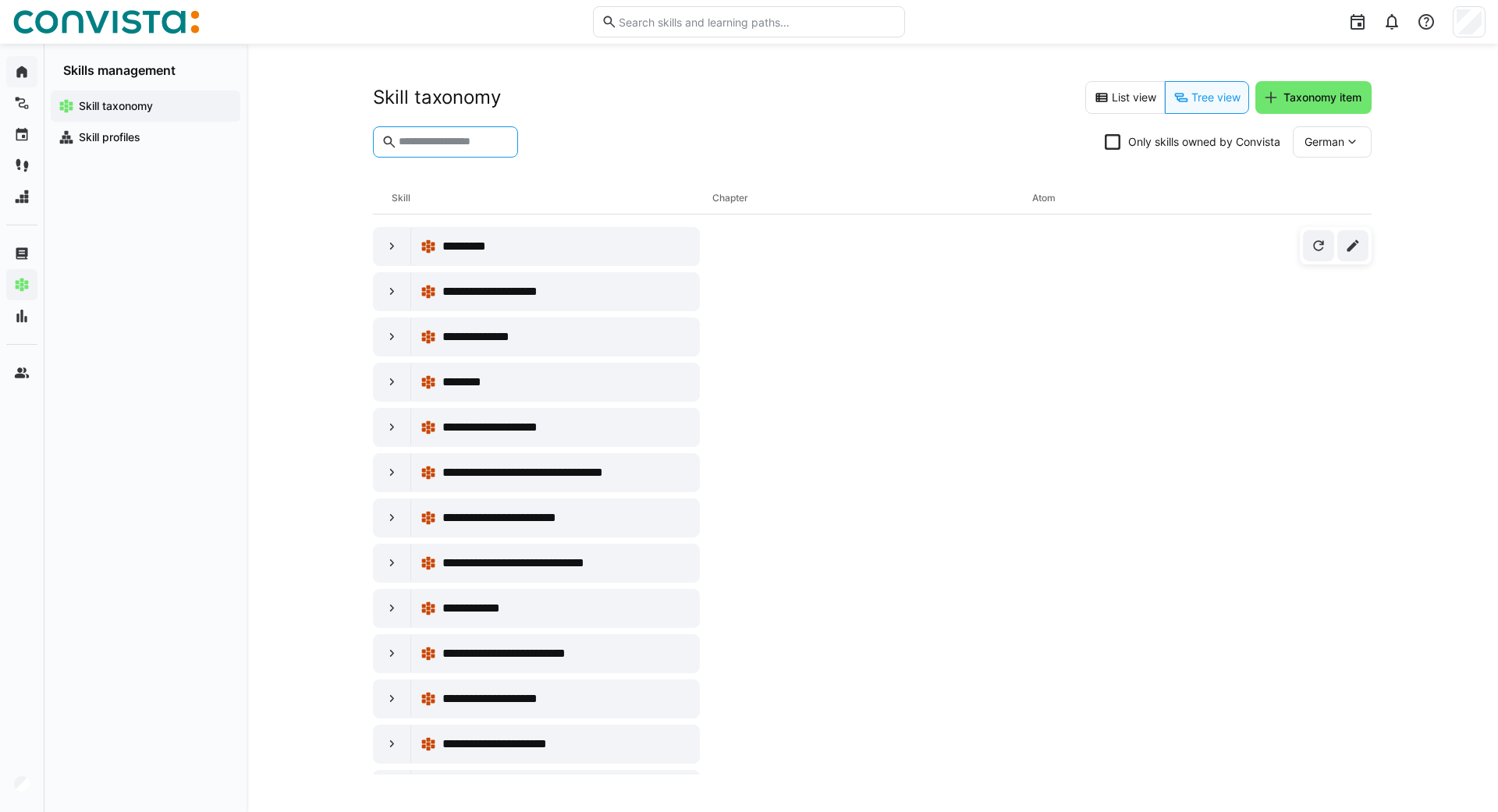
click at [475, 146] on input "text" at bounding box center [453, 142] width 113 height 14
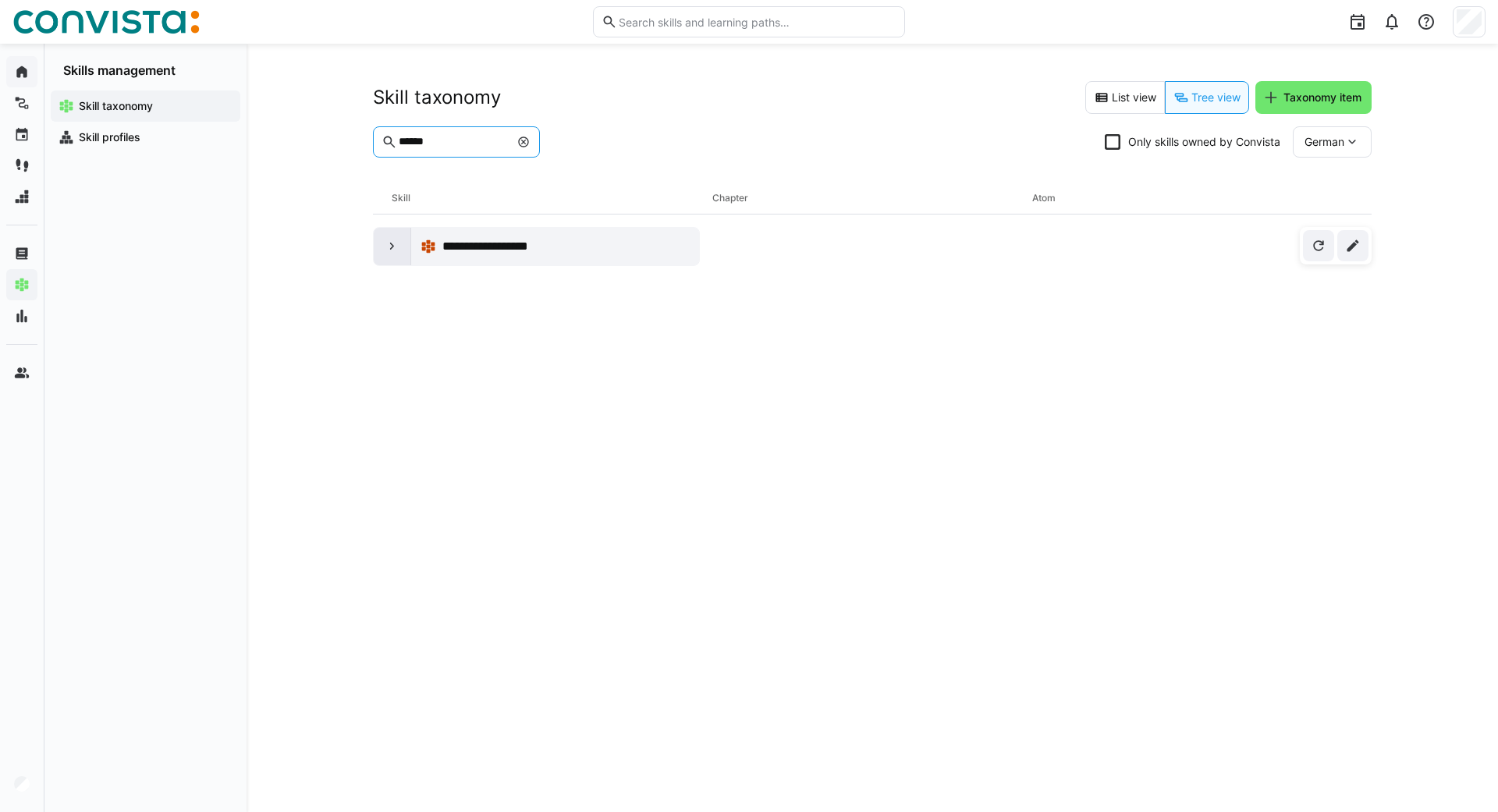
type input "******"
click at [383, 243] on div at bounding box center [393, 247] width 38 height 38
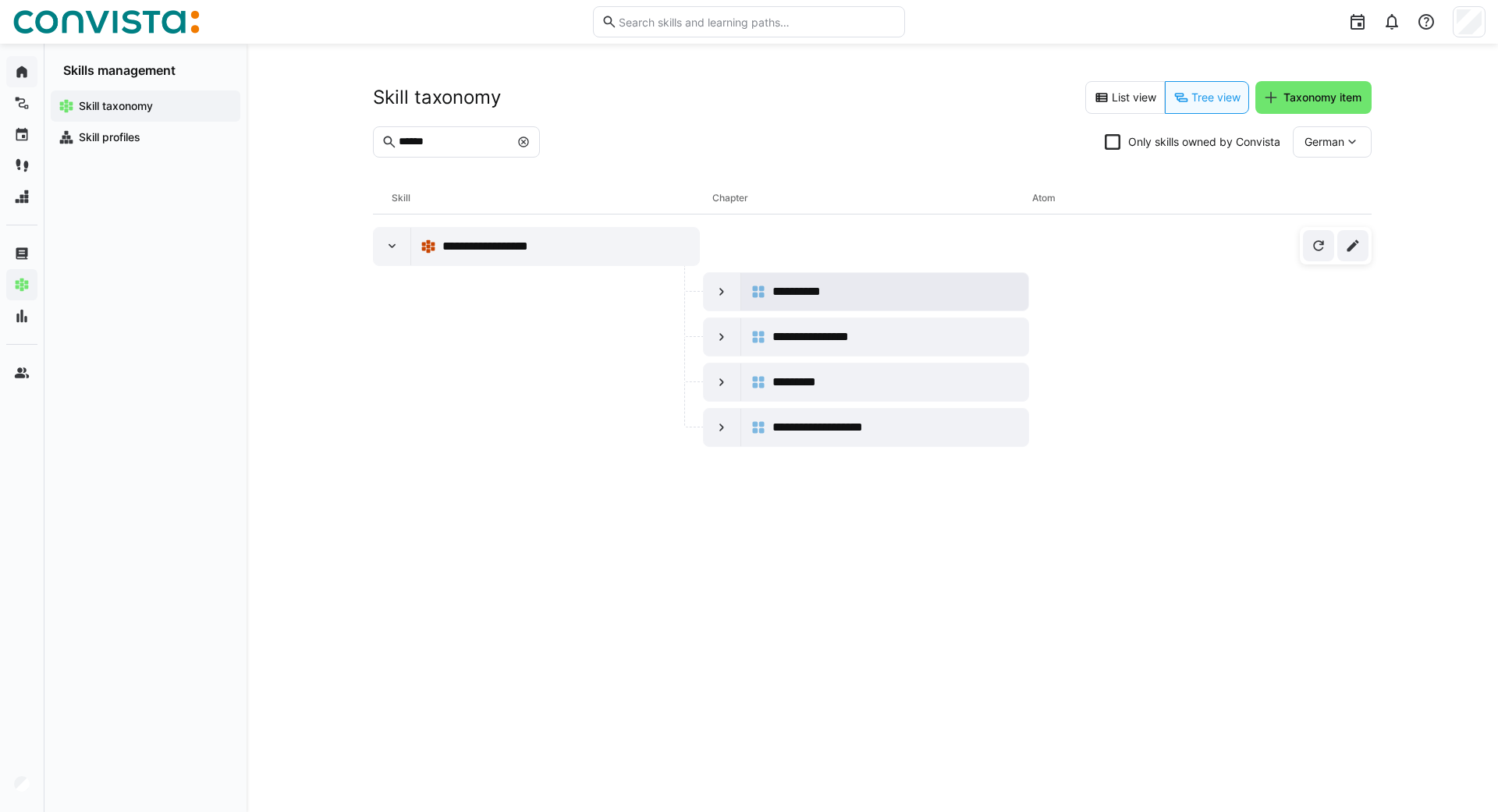
click at [791, 289] on span "**********" at bounding box center [804, 292] width 63 height 19
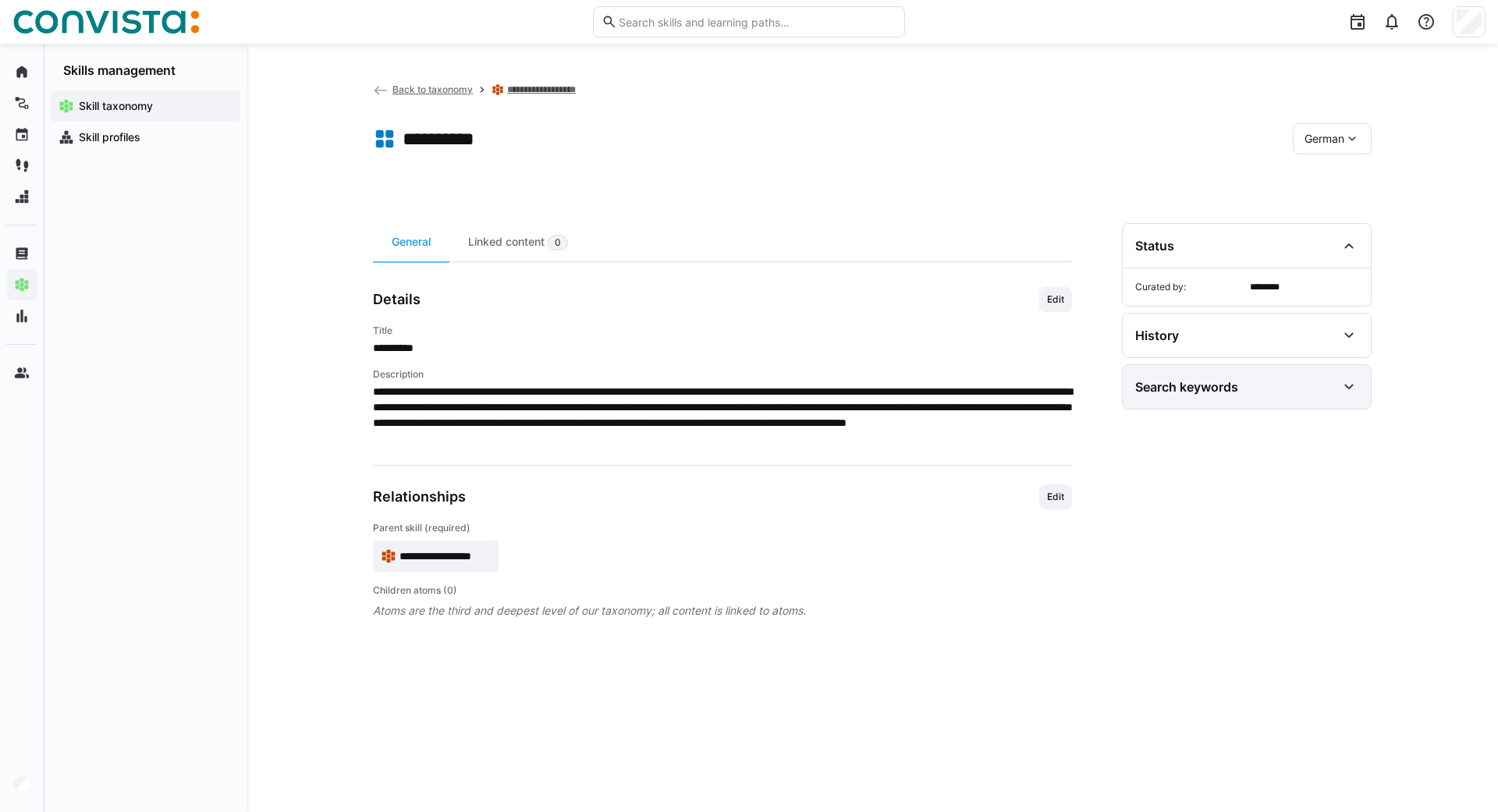
click at [1213, 382] on div "Search keywords" at bounding box center [1187, 387] width 103 height 16
click at [377, 88] on eds-icon at bounding box center [381, 91] width 16 height 16
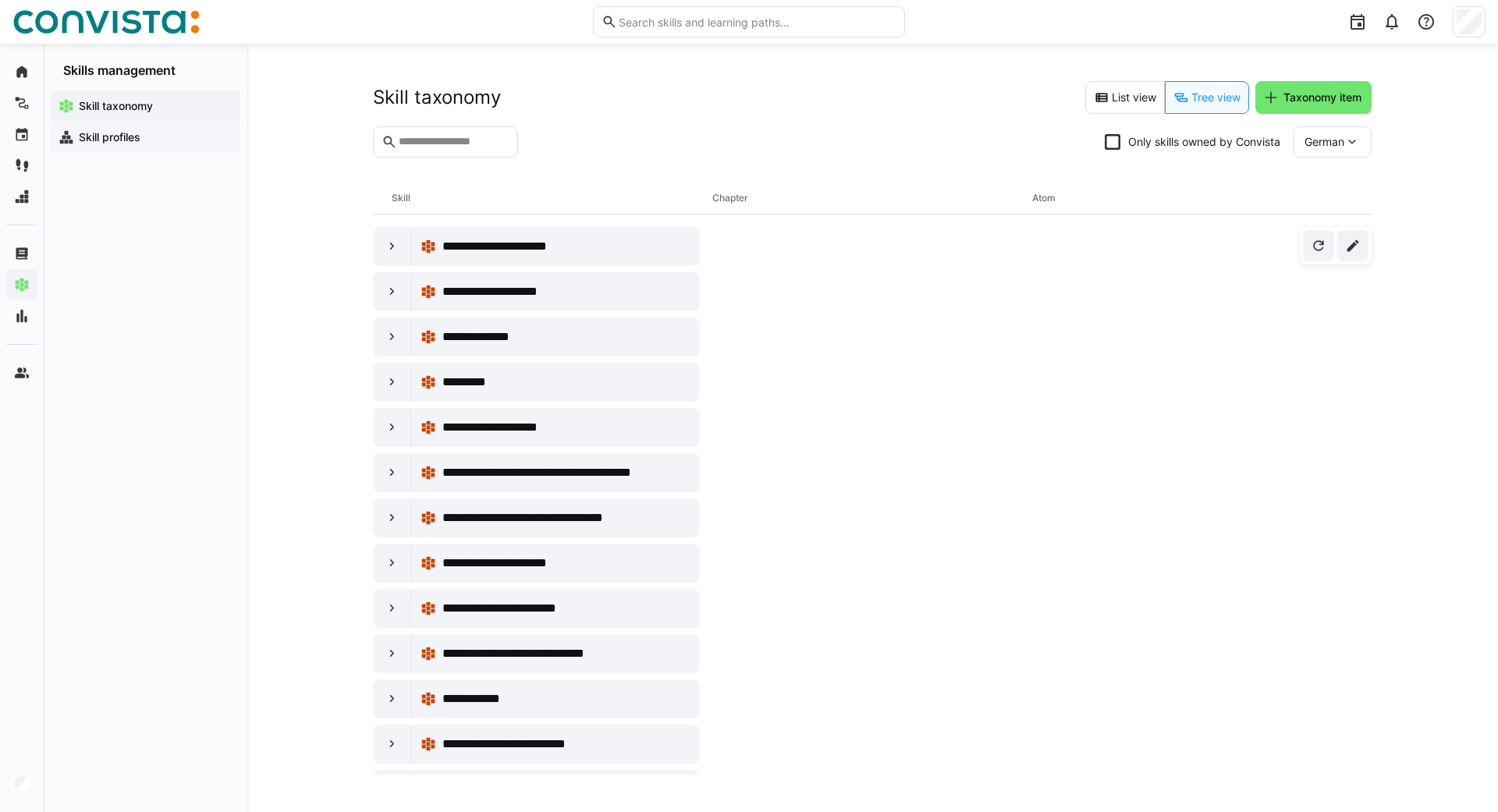
click at [0, 0] on app-navigation-label "Skill profiles" at bounding box center [0, 0] width 0 height 0
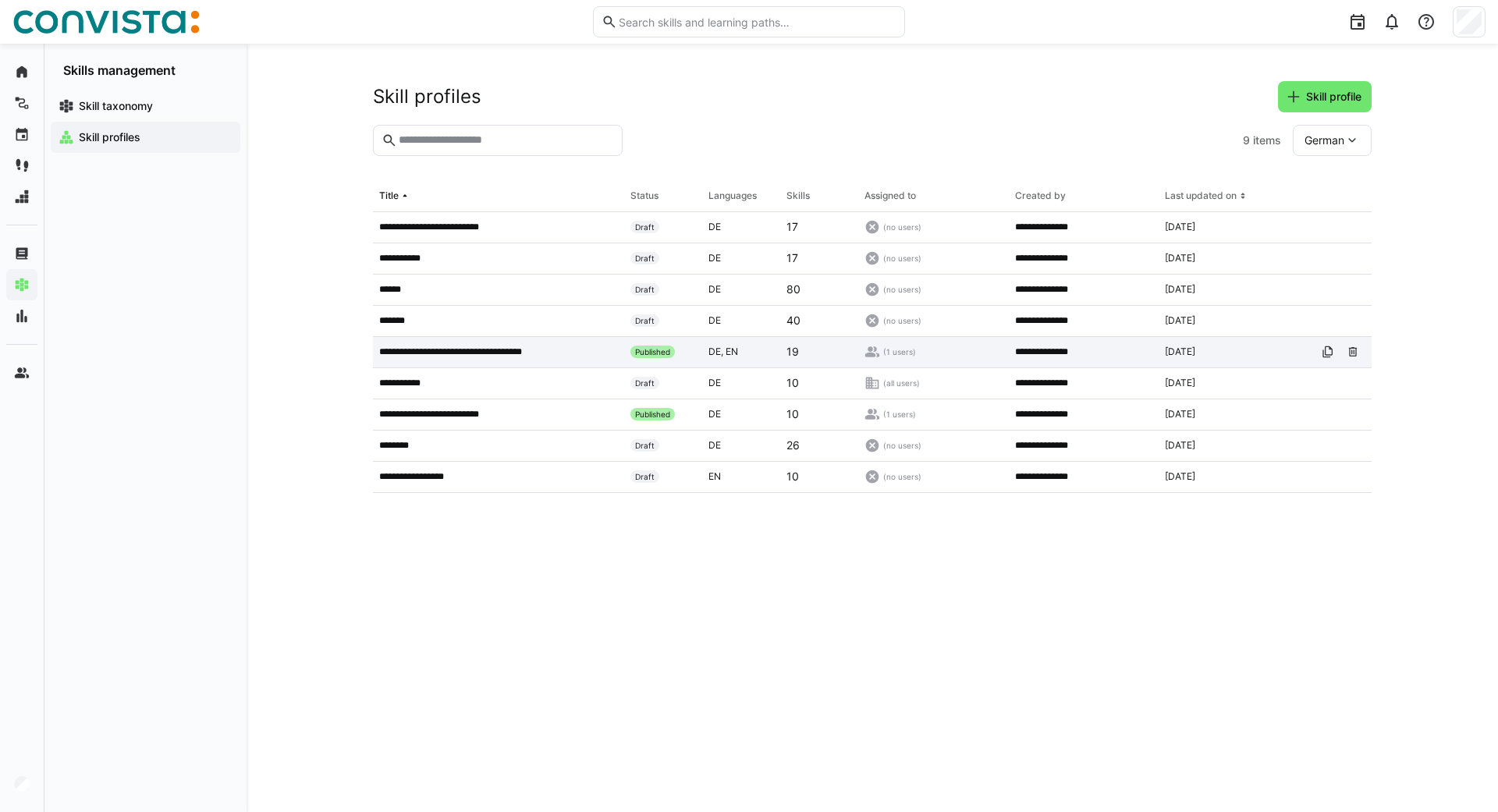
click at [494, 346] on p "**********" at bounding box center [471, 352] width 184 height 13
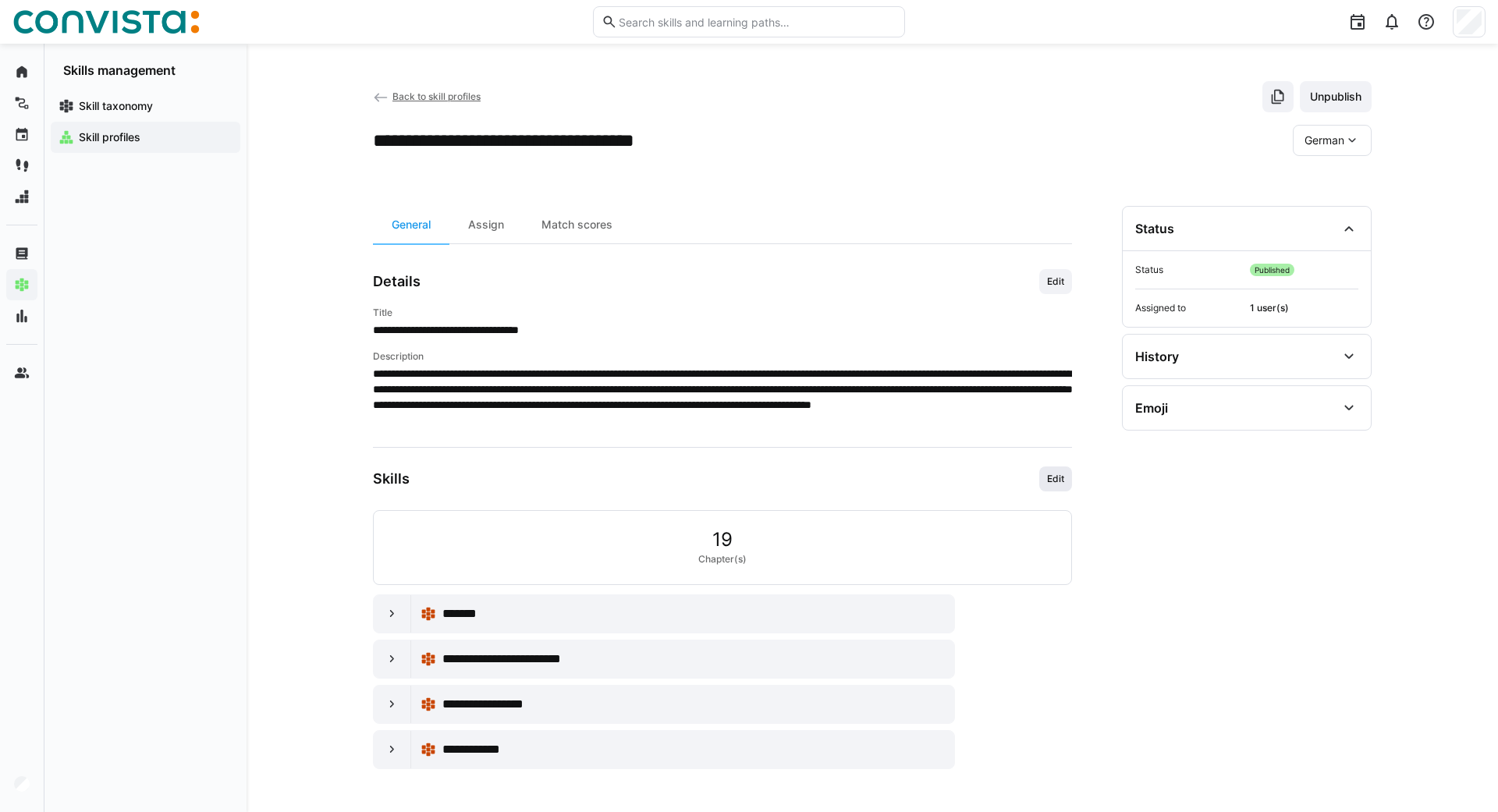
click at [1055, 471] on span "Edit" at bounding box center [1056, 479] width 33 height 25
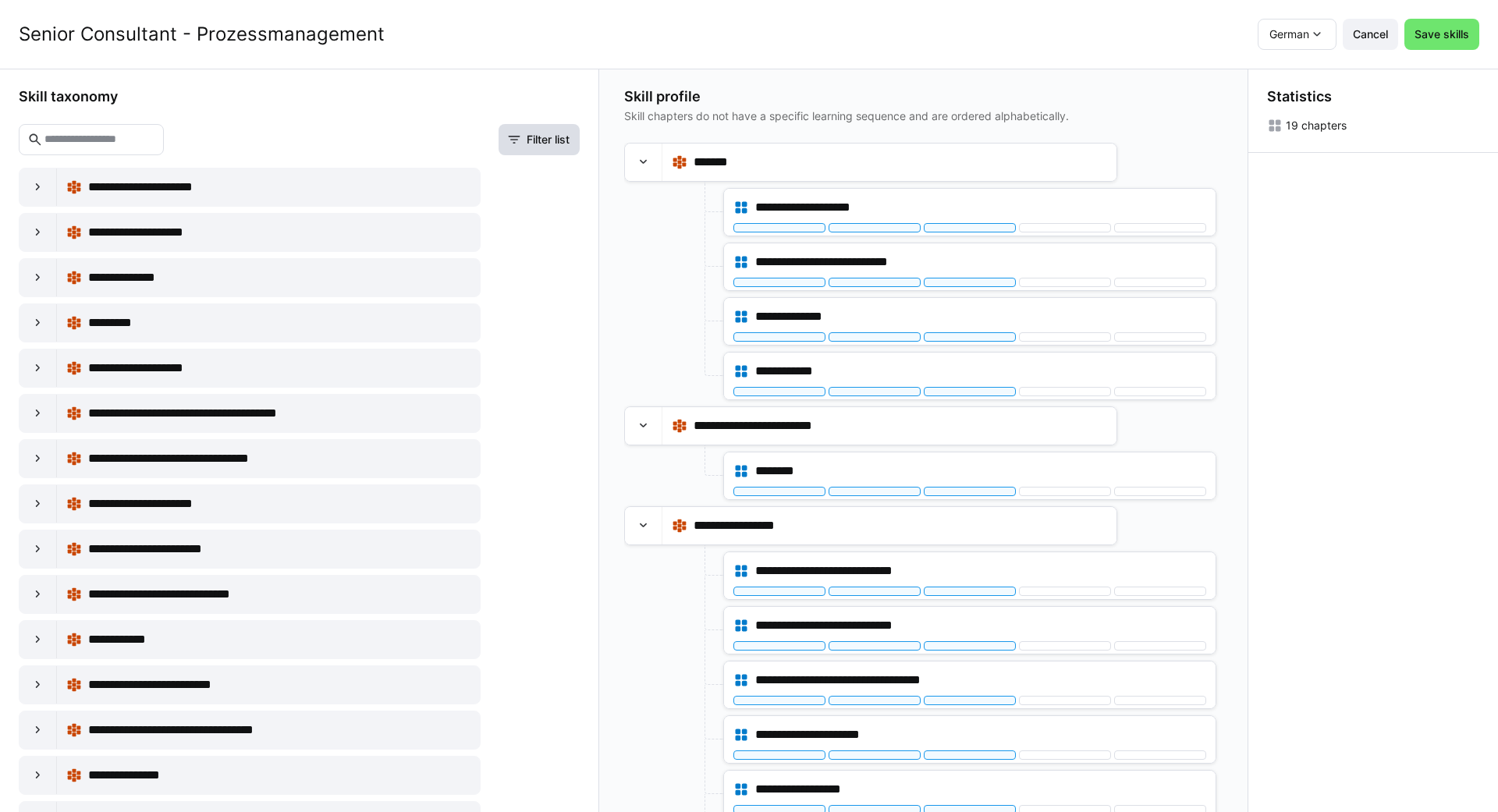
click at [531, 133] on span "Filter list" at bounding box center [548, 140] width 47 height 16
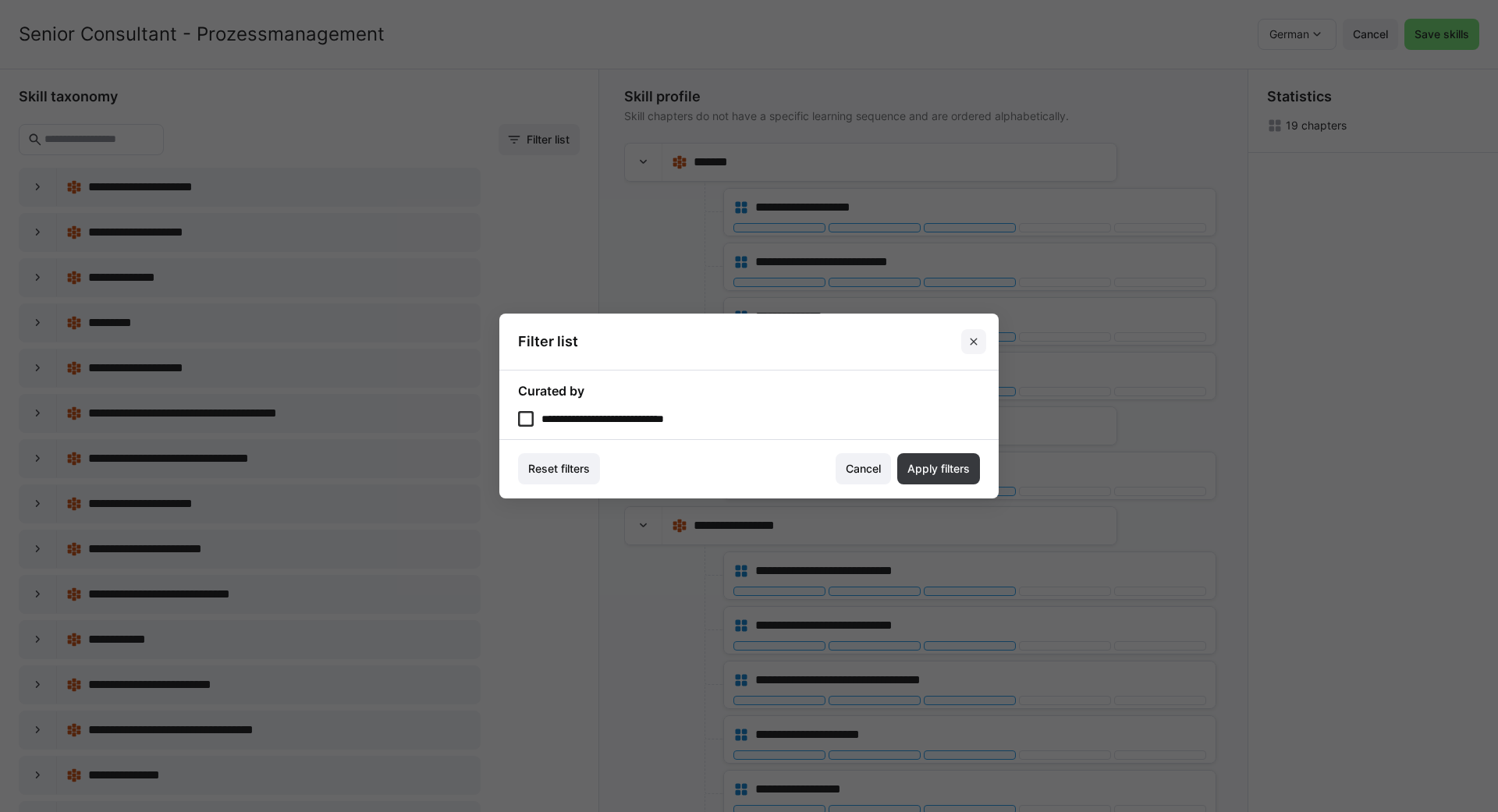
click at [973, 335] on span at bounding box center [974, 342] width 25 height 25
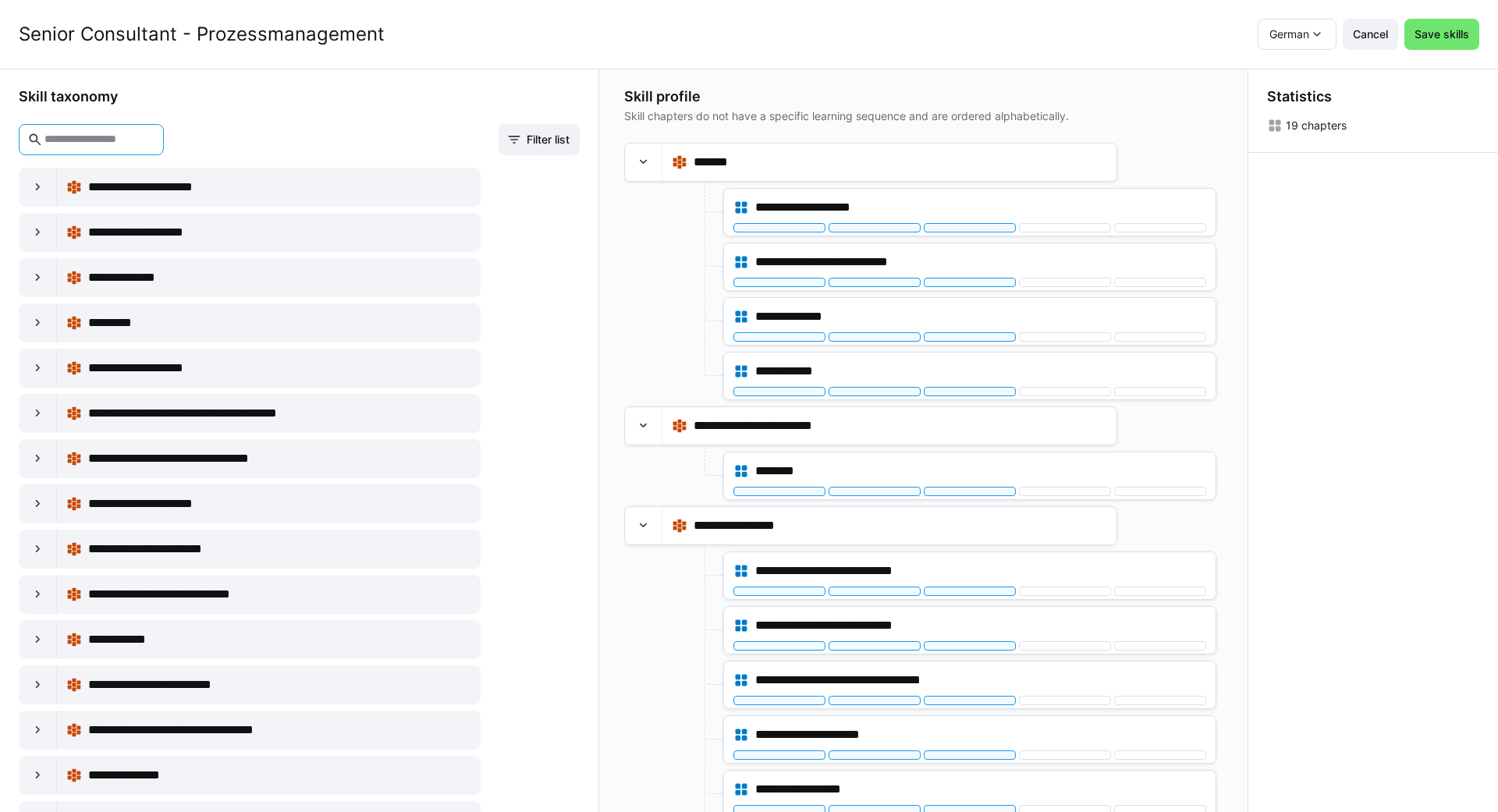
click at [140, 136] on input "text" at bounding box center [99, 140] width 113 height 14
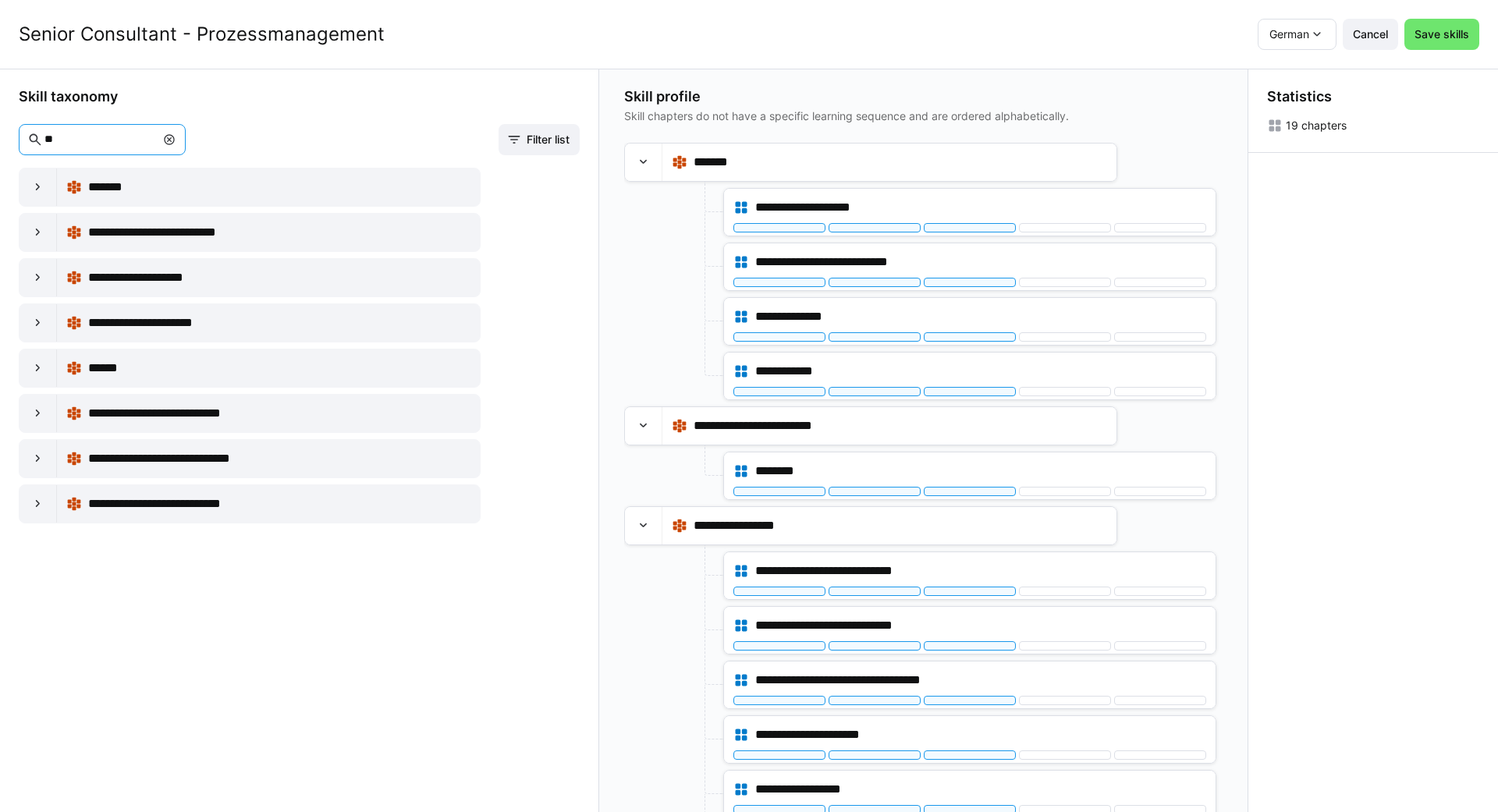
type input "*"
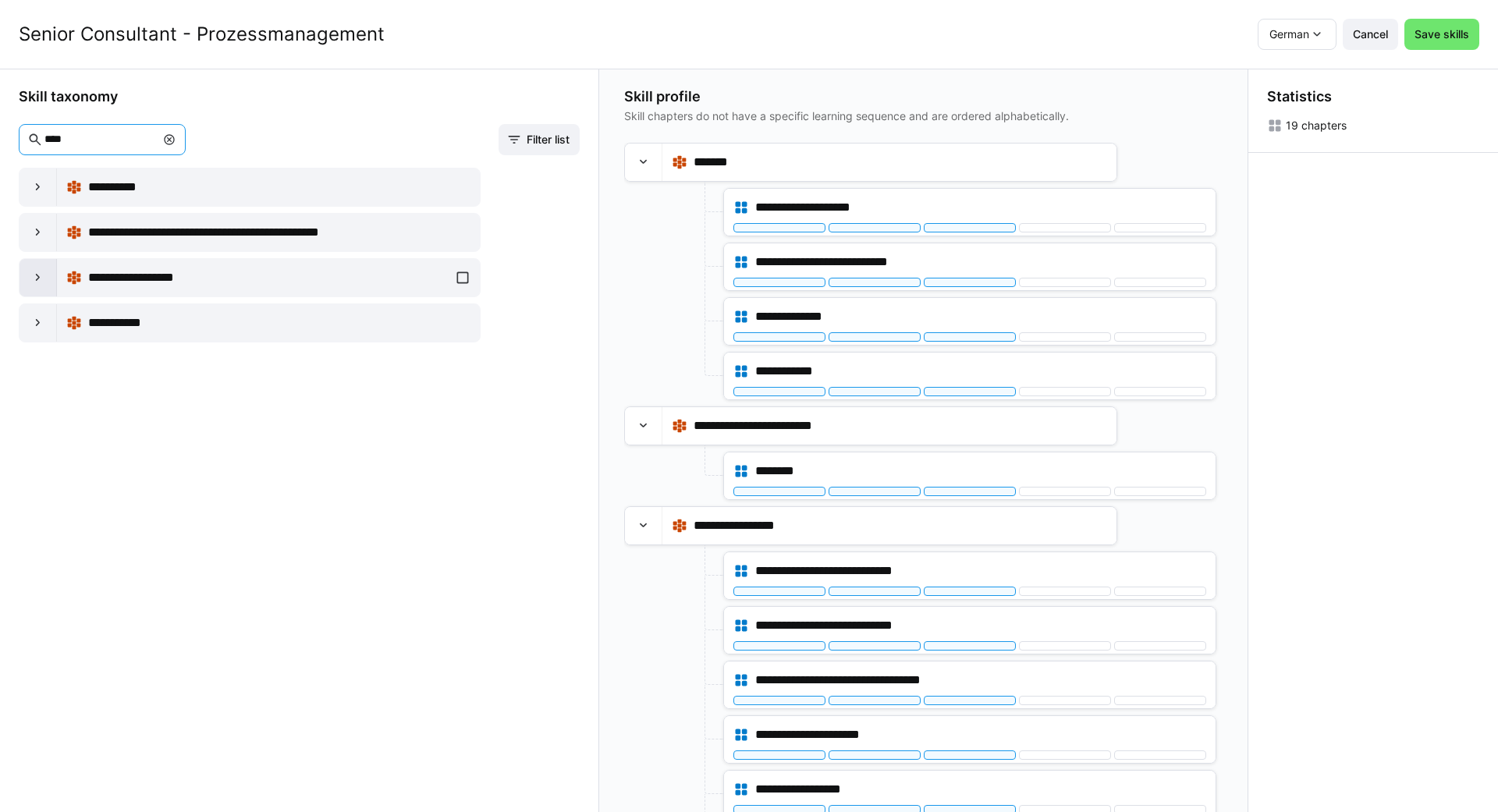
type input "****"
click at [49, 273] on div at bounding box center [39, 278] width 38 height 38
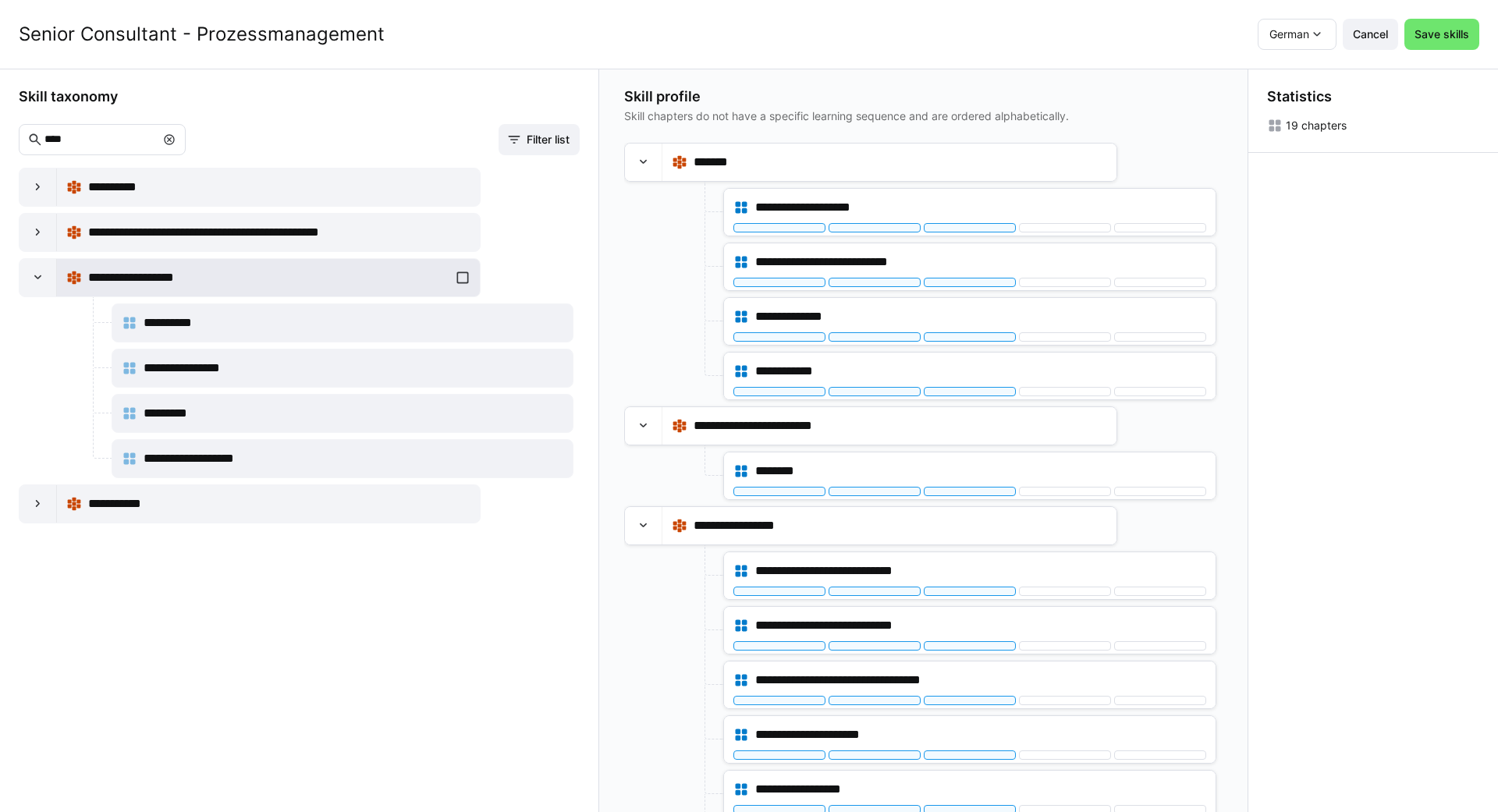
click at [464, 272] on div "**********" at bounding box center [268, 278] width 404 height 32
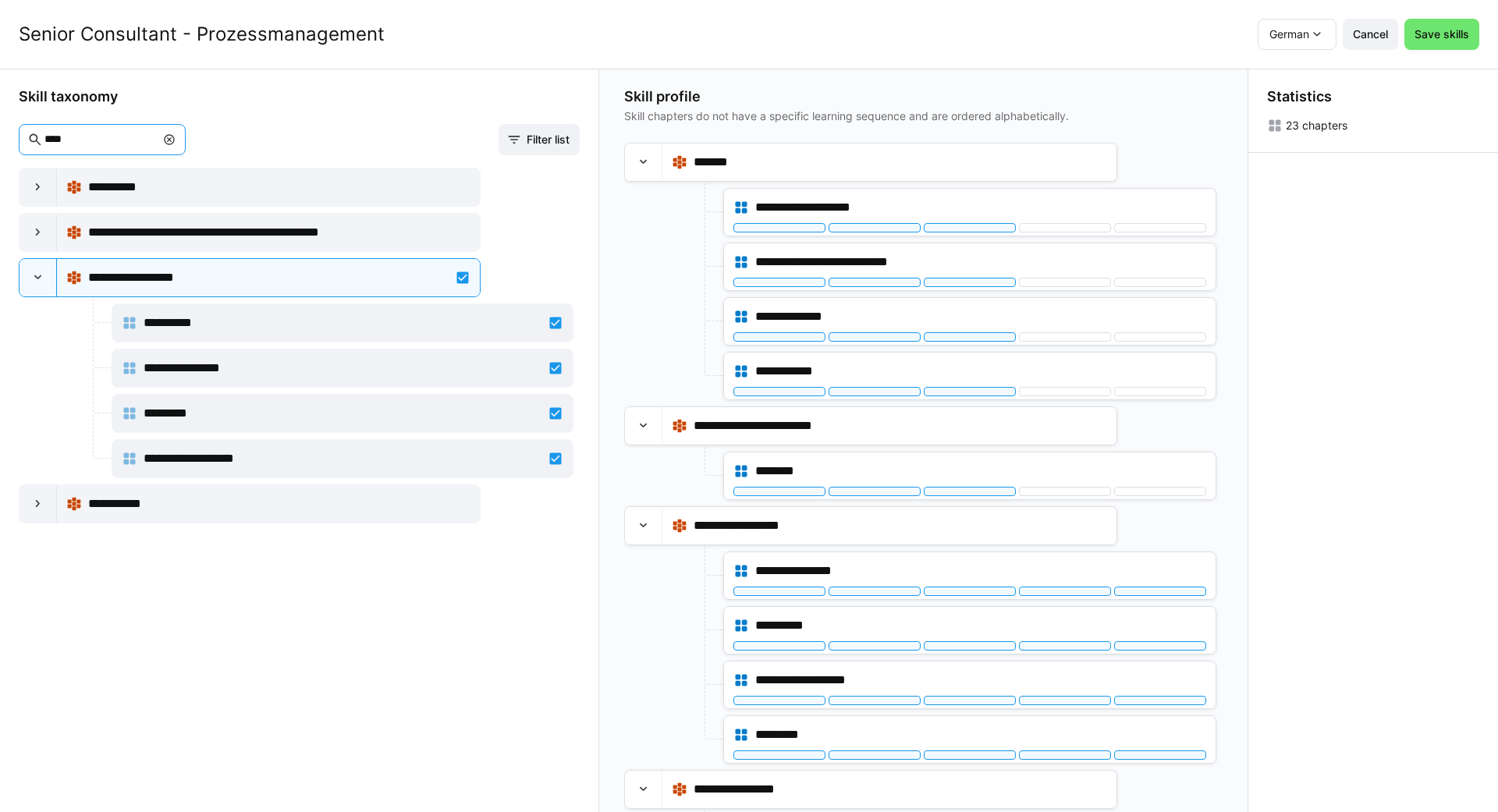
click at [118, 141] on input "****" at bounding box center [99, 140] width 113 height 14
click at [176, 138] on eds-icon at bounding box center [170, 140] width 13 height 13
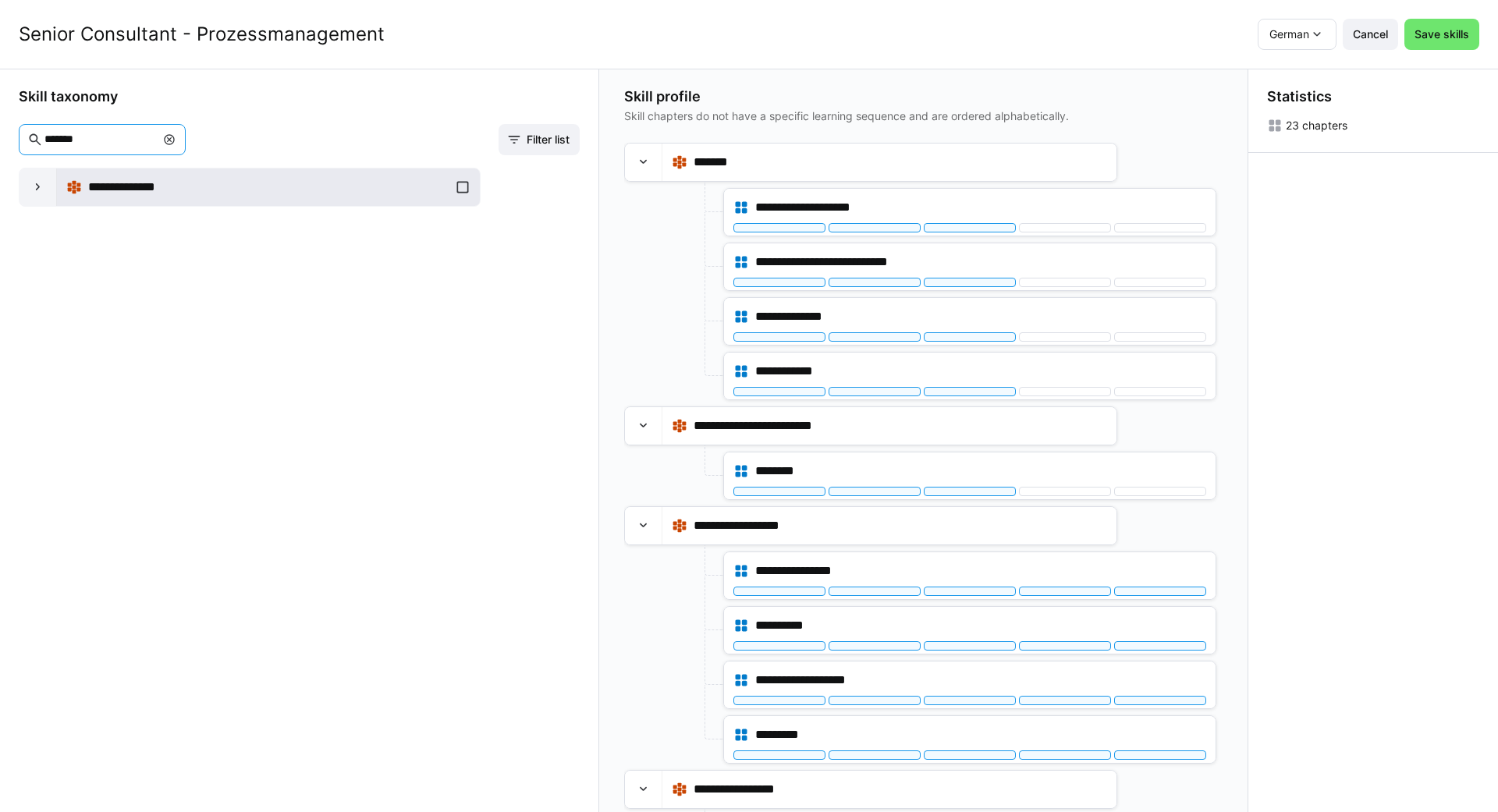
type input "*******"
click at [467, 193] on div "**********" at bounding box center [268, 188] width 404 height 32
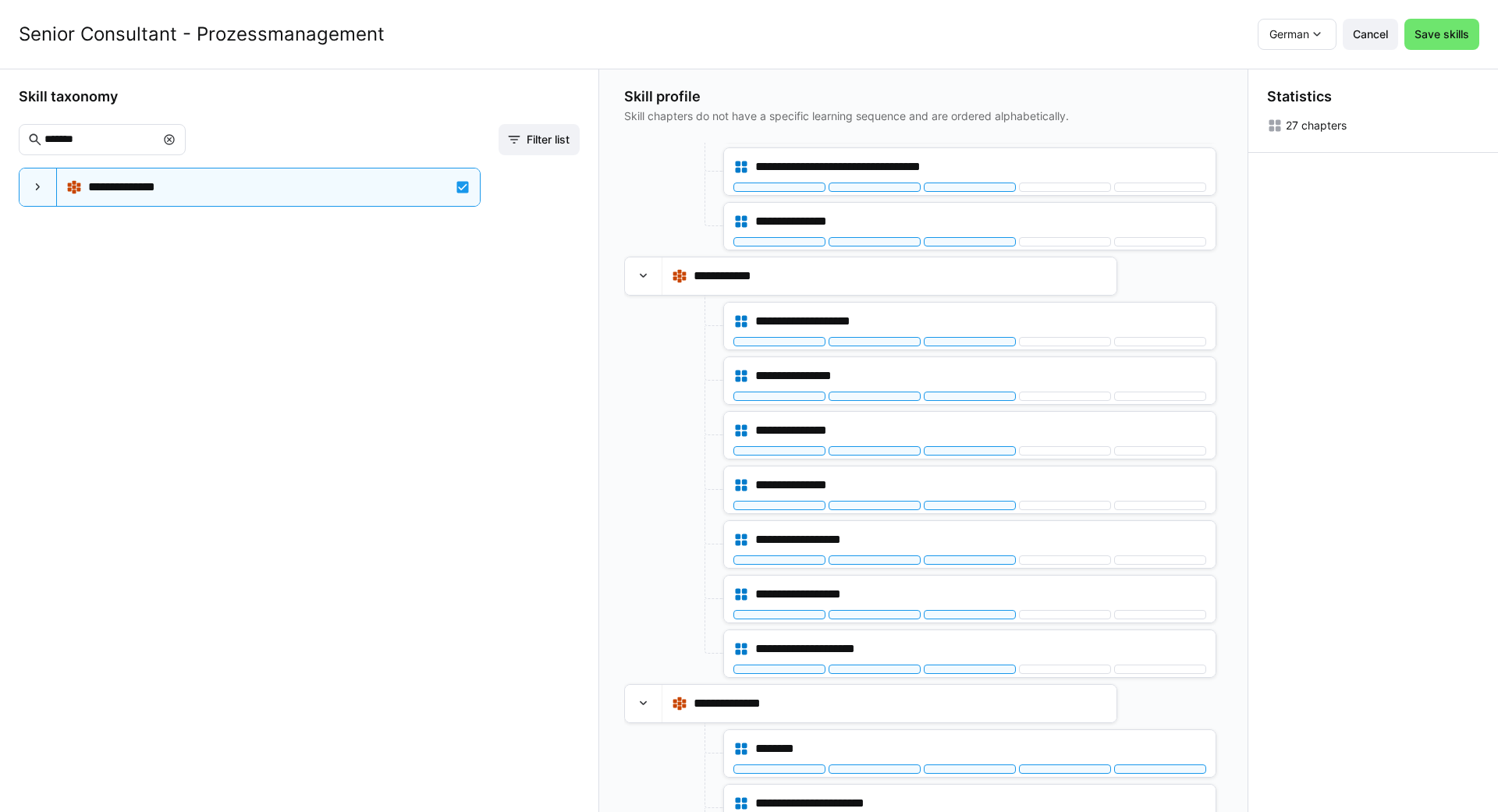
scroll to position [1070, 0]
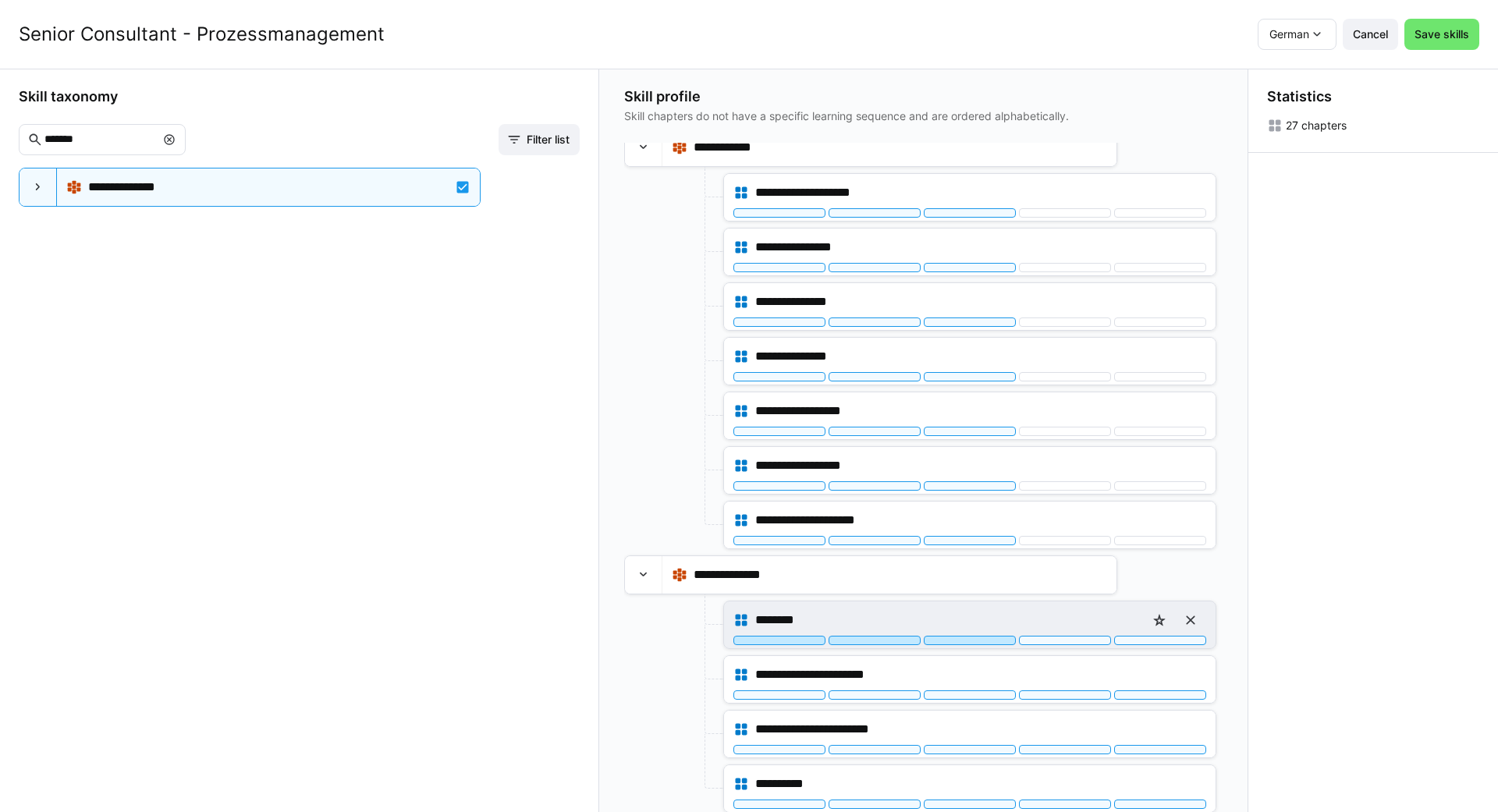
click at [967, 641] on div at bounding box center [970, 641] width 92 height 9
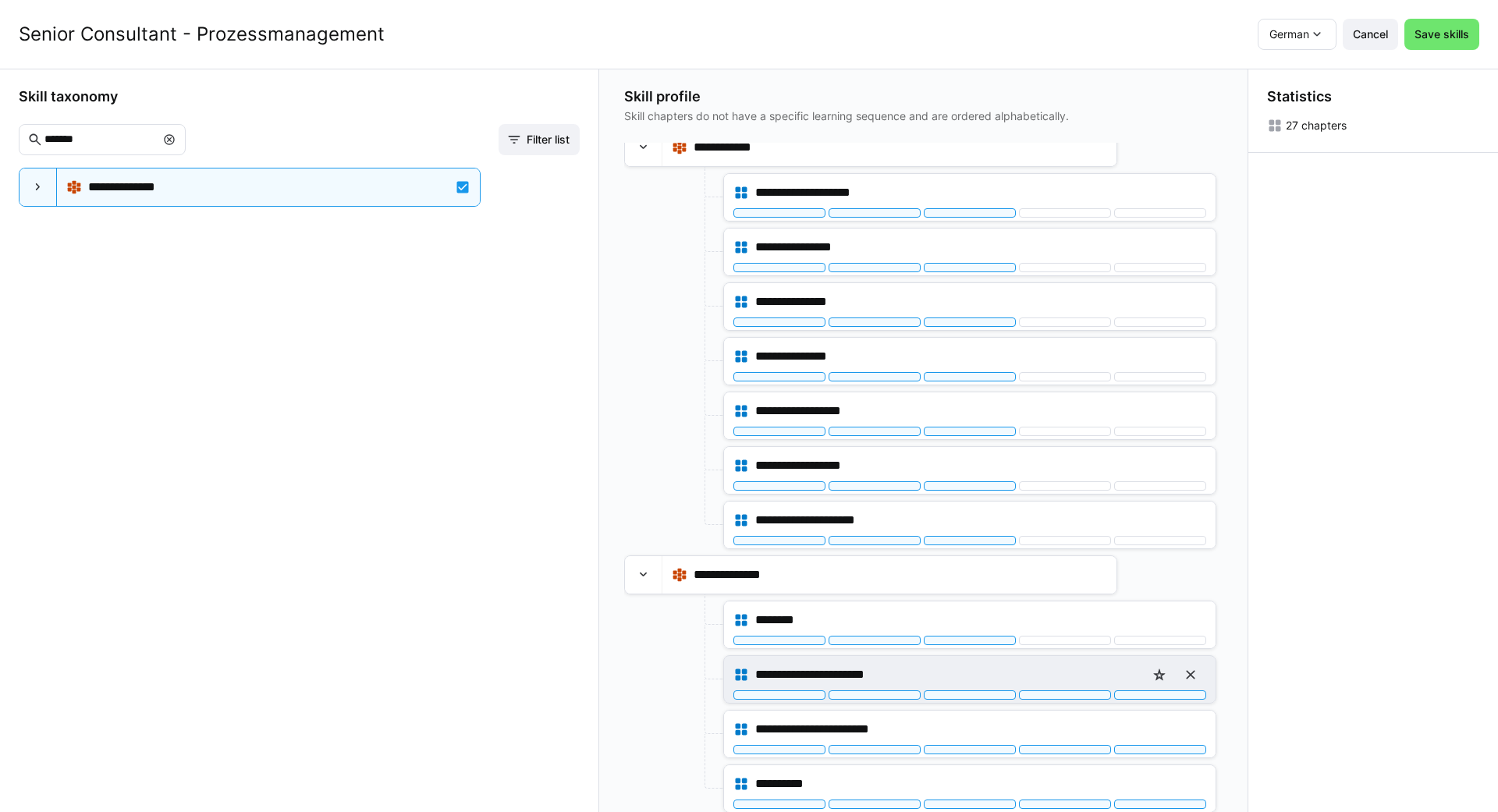
click at [967, 689] on div "**********" at bounding box center [970, 675] width 473 height 32
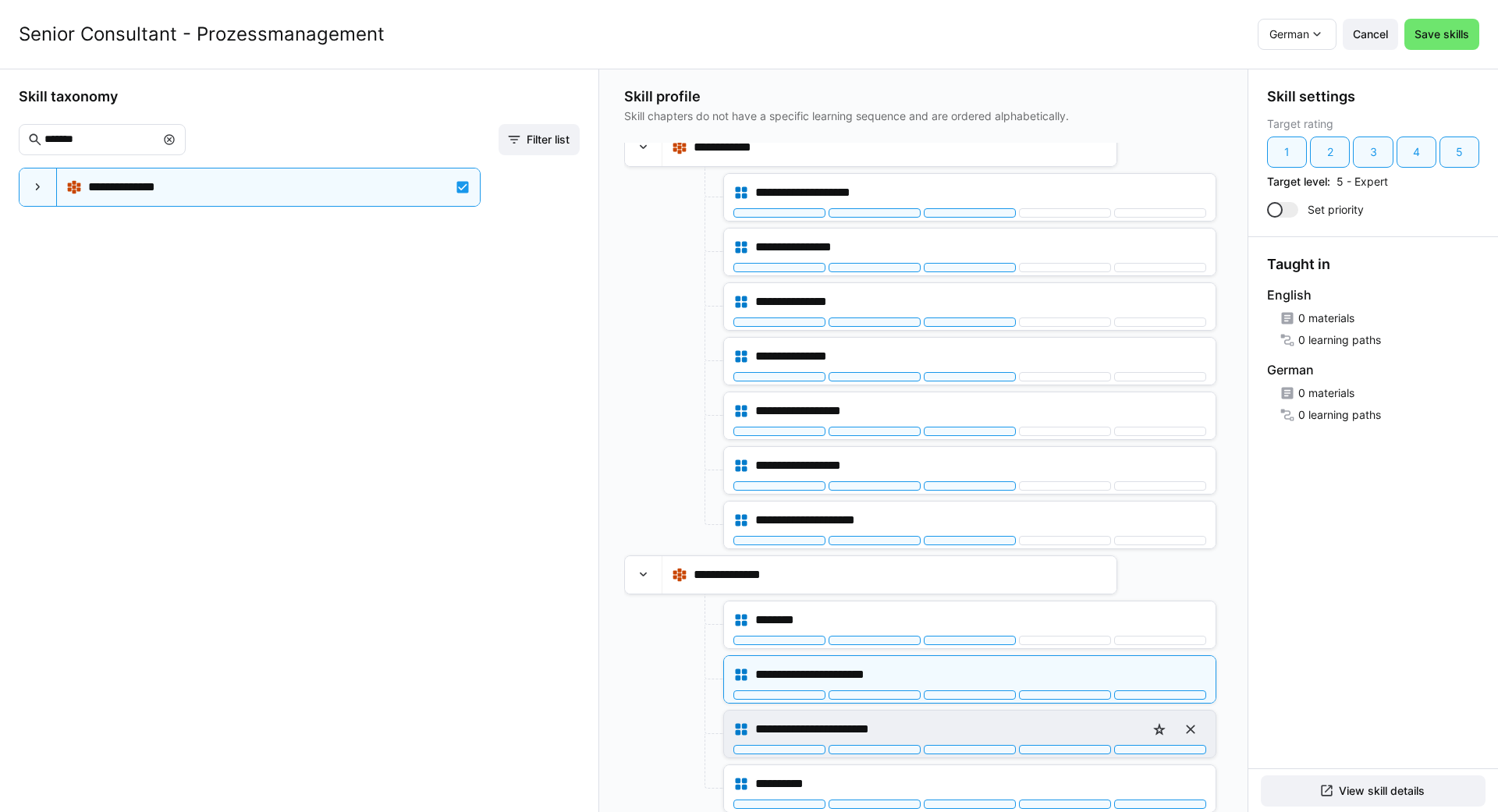
click at [978, 739] on div "**********" at bounding box center [970, 730] width 473 height 32
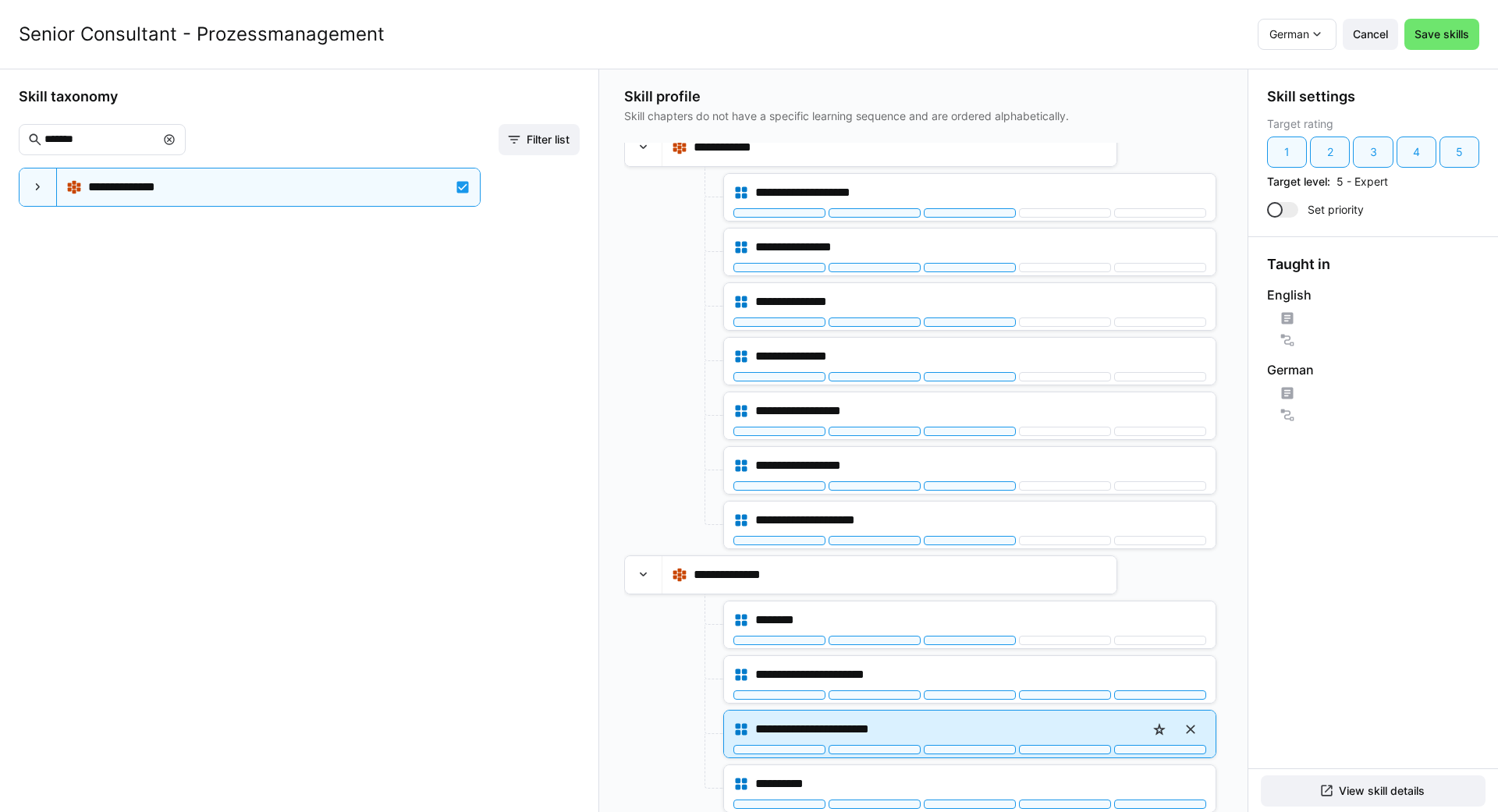
click at [972, 744] on div "**********" at bounding box center [970, 730] width 473 height 32
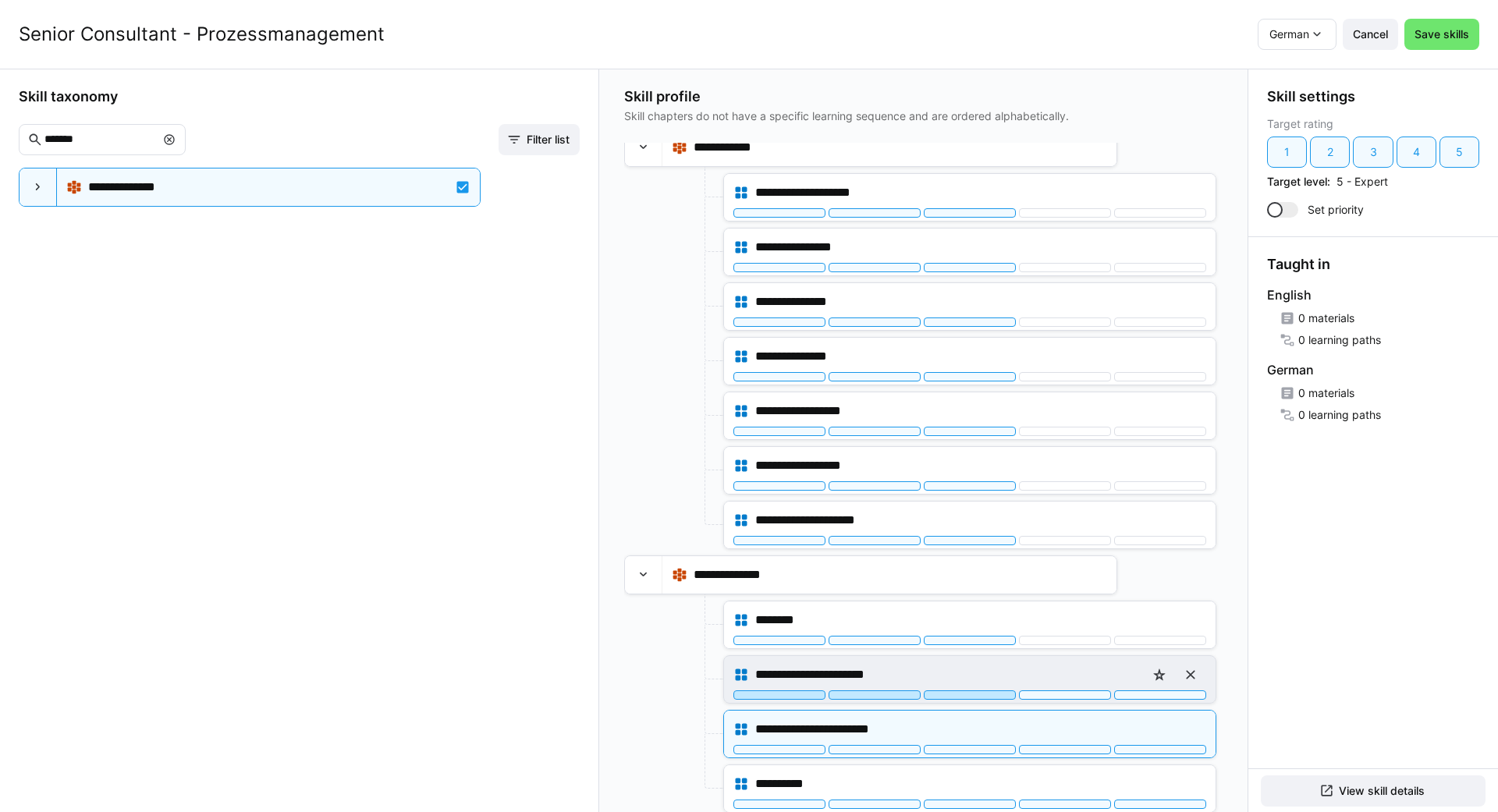
click at [968, 691] on div at bounding box center [970, 695] width 92 height 9
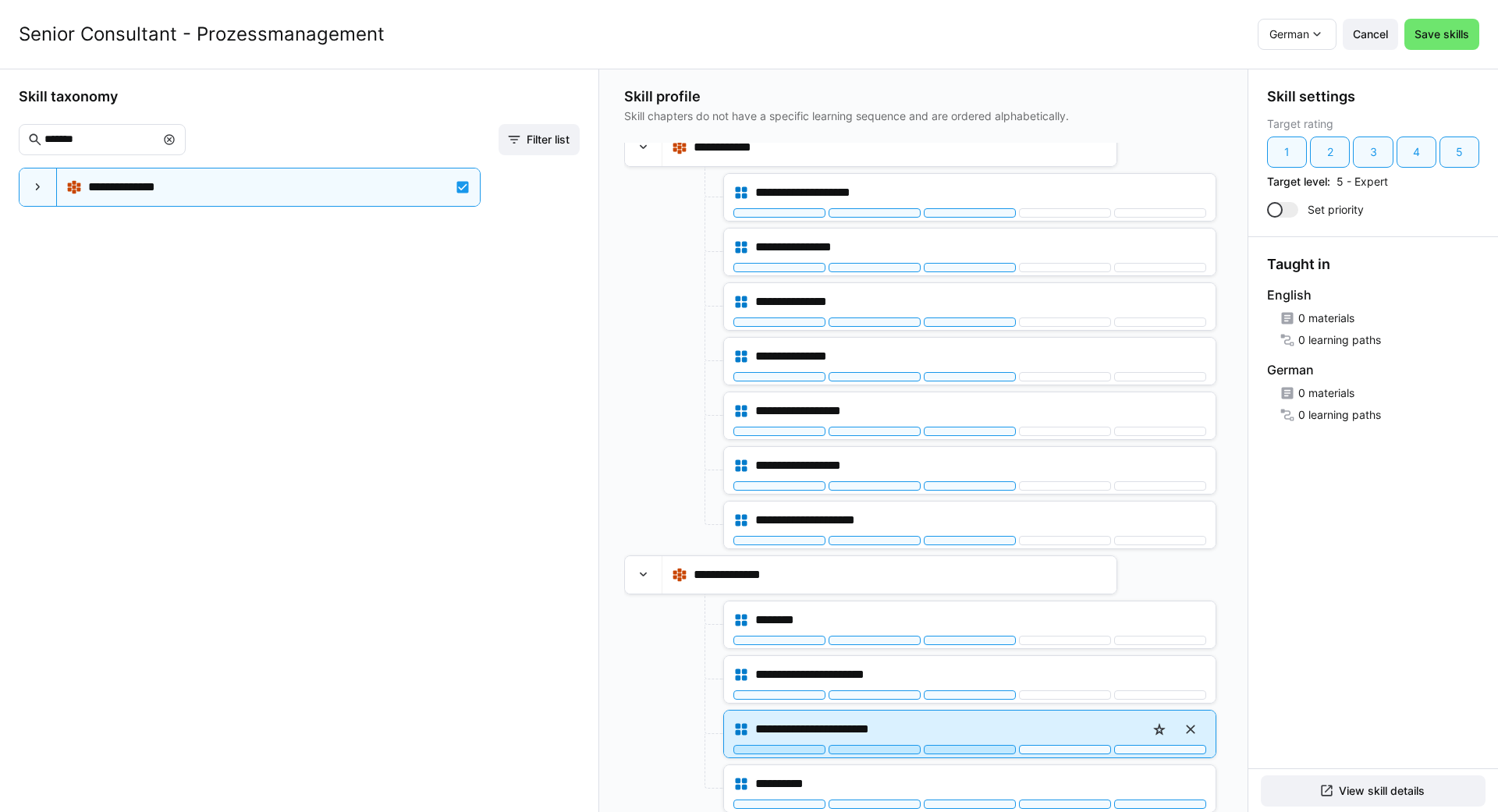
click at [954, 747] on div at bounding box center [970, 750] width 92 height 9
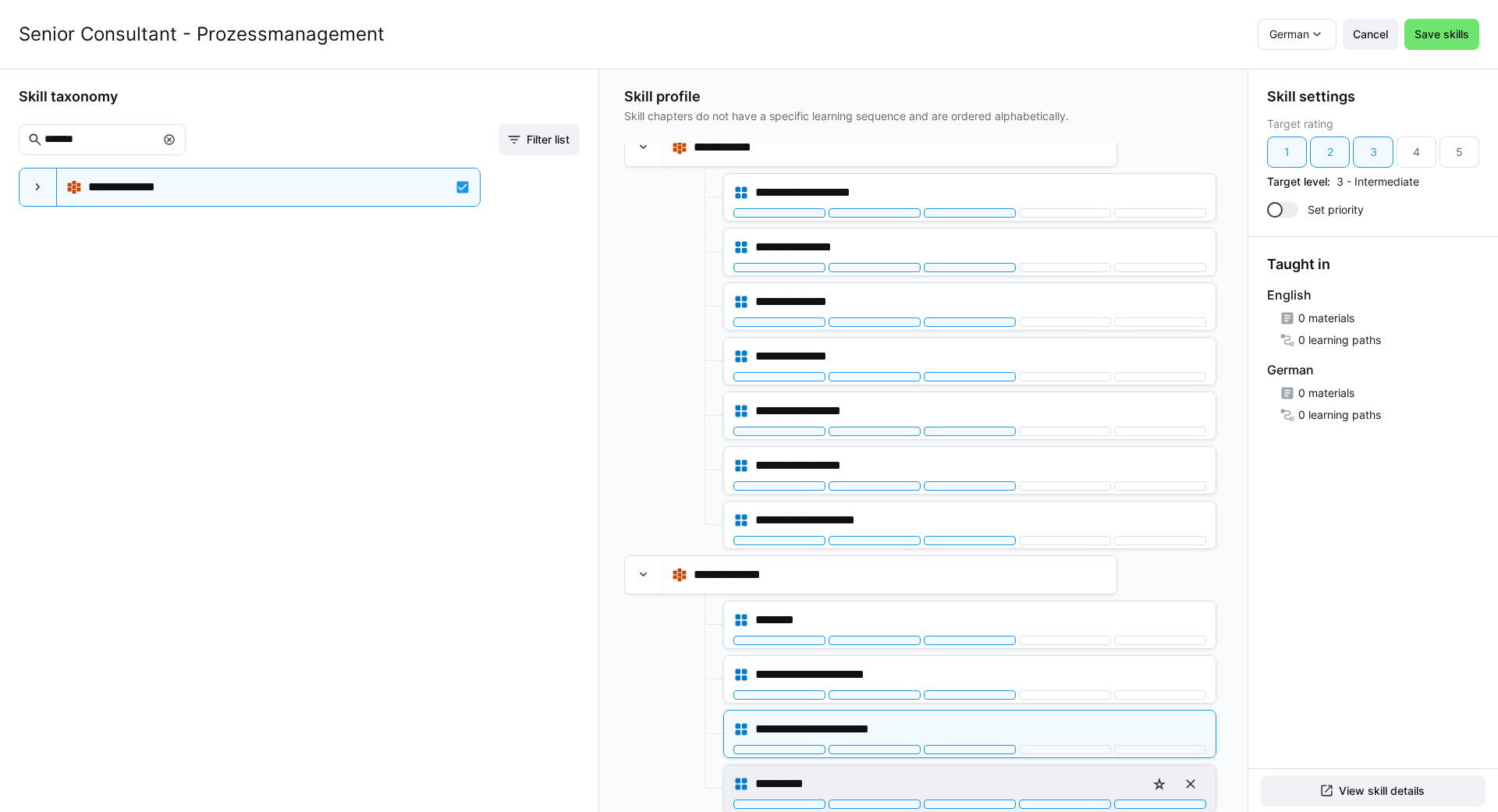
click at [968, 798] on div "**********" at bounding box center [970, 784] width 473 height 32
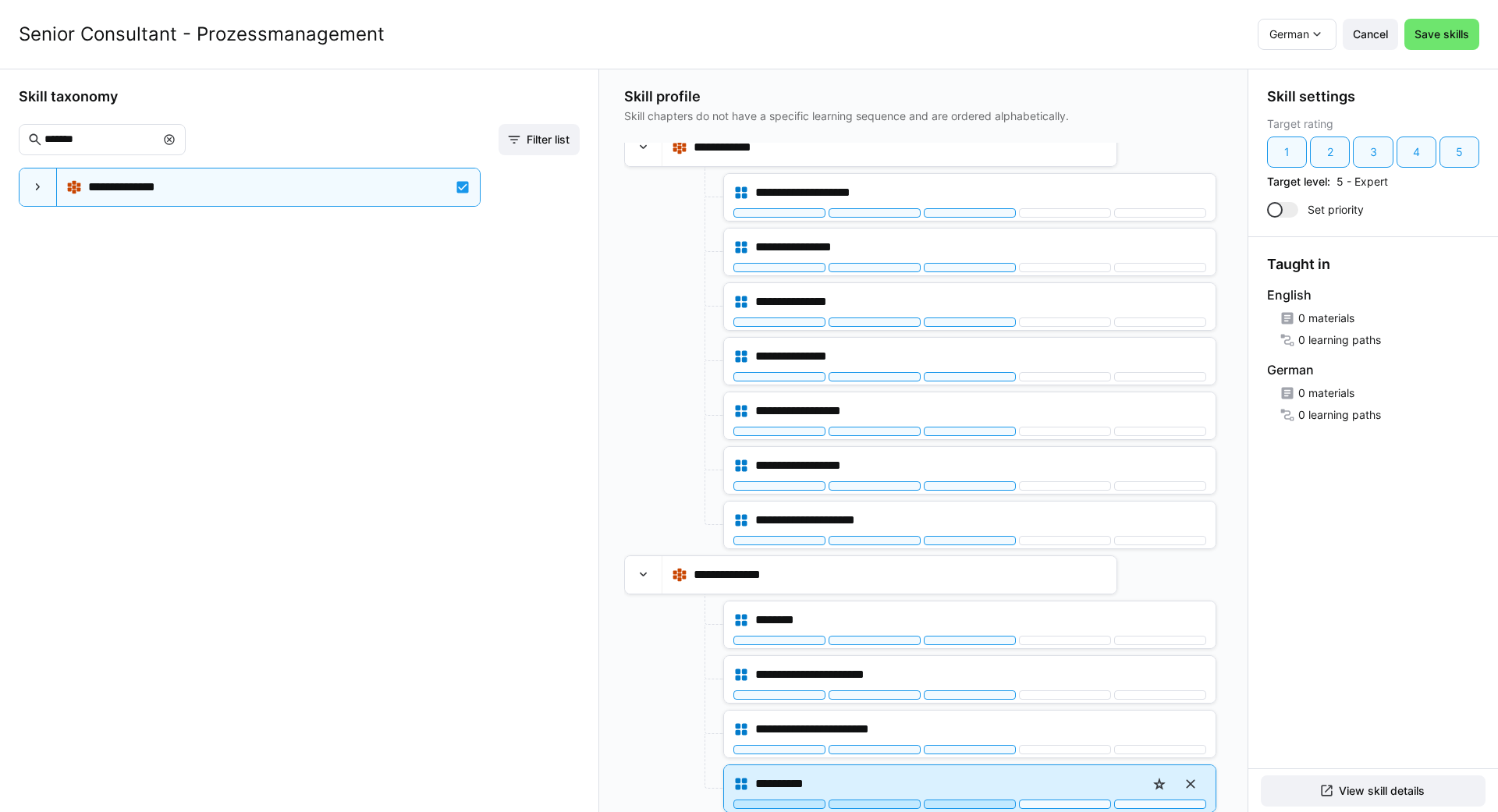
click at [968, 804] on div at bounding box center [970, 804] width 92 height 9
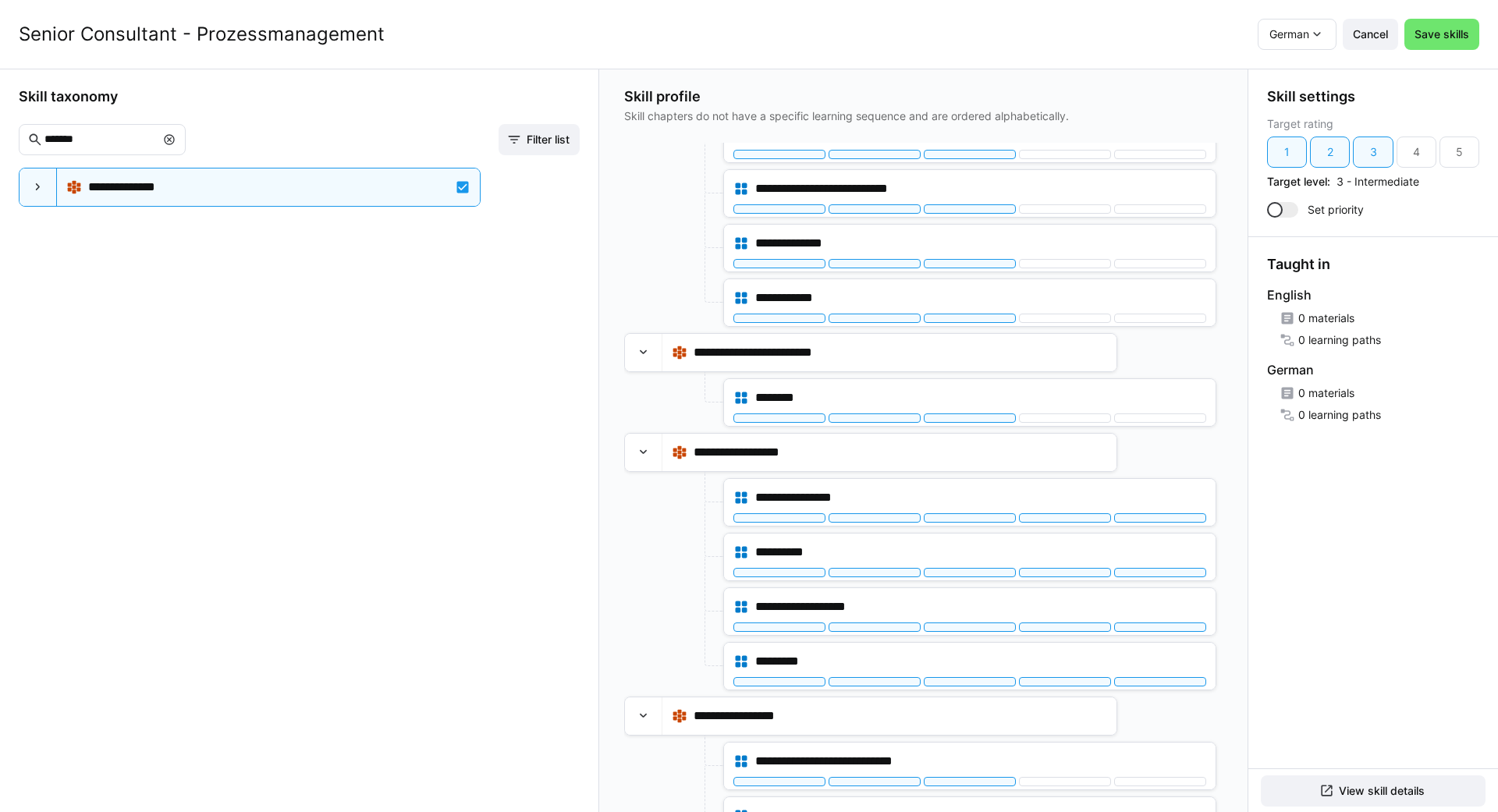
scroll to position [53, 0]
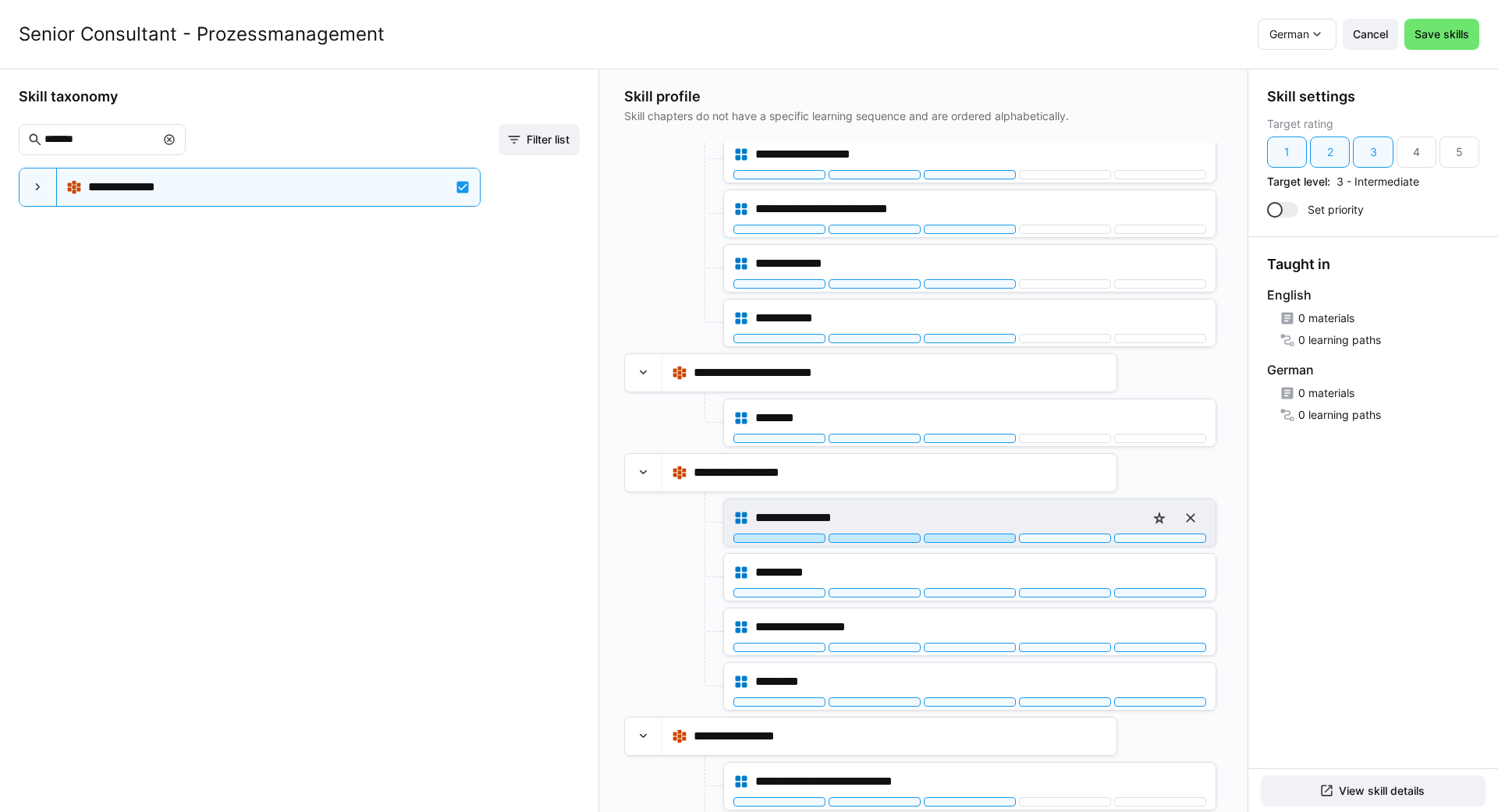
click at [976, 542] on div at bounding box center [970, 538] width 92 height 9
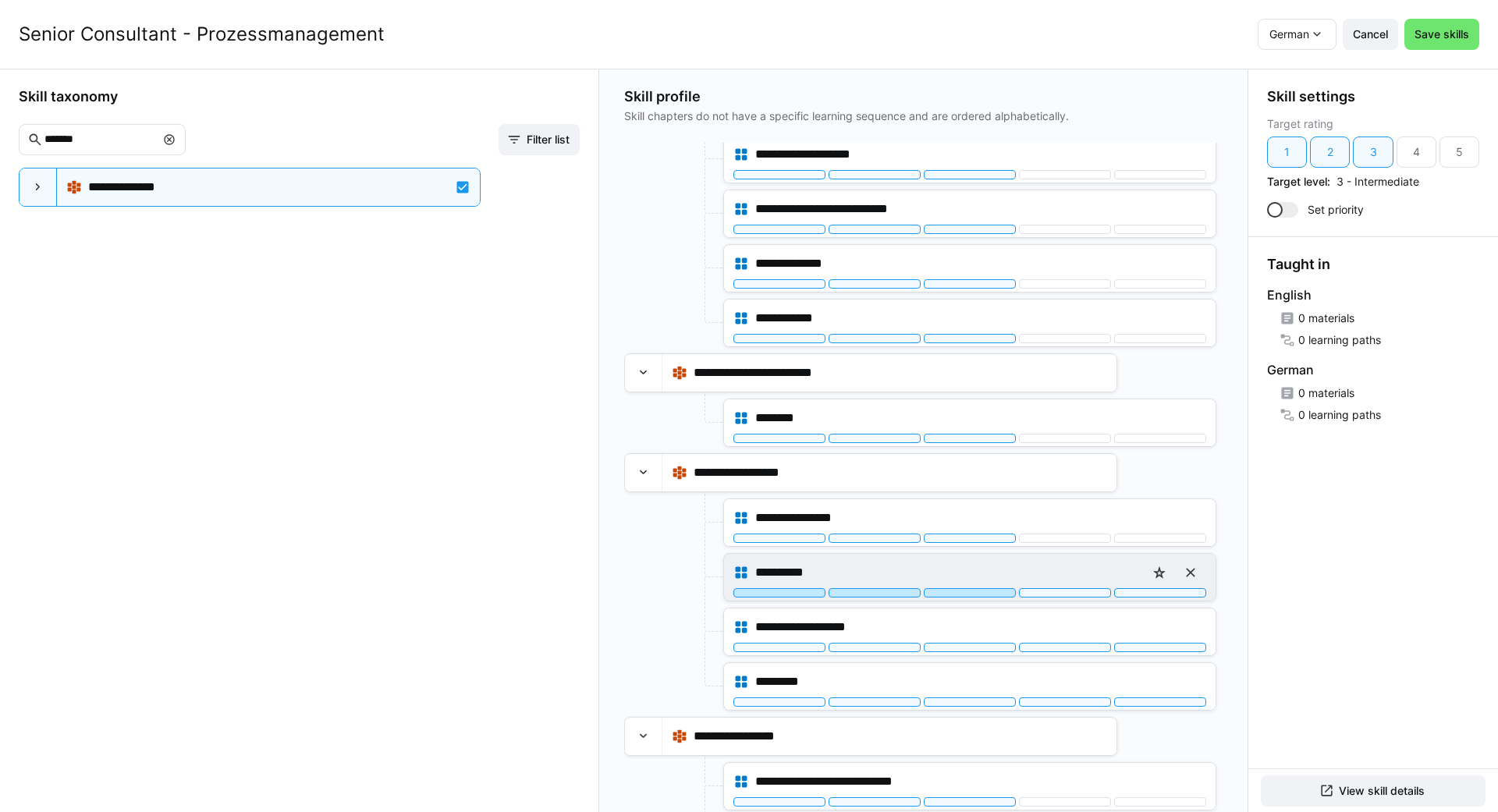
click at [954, 589] on div at bounding box center [970, 593] width 92 height 9
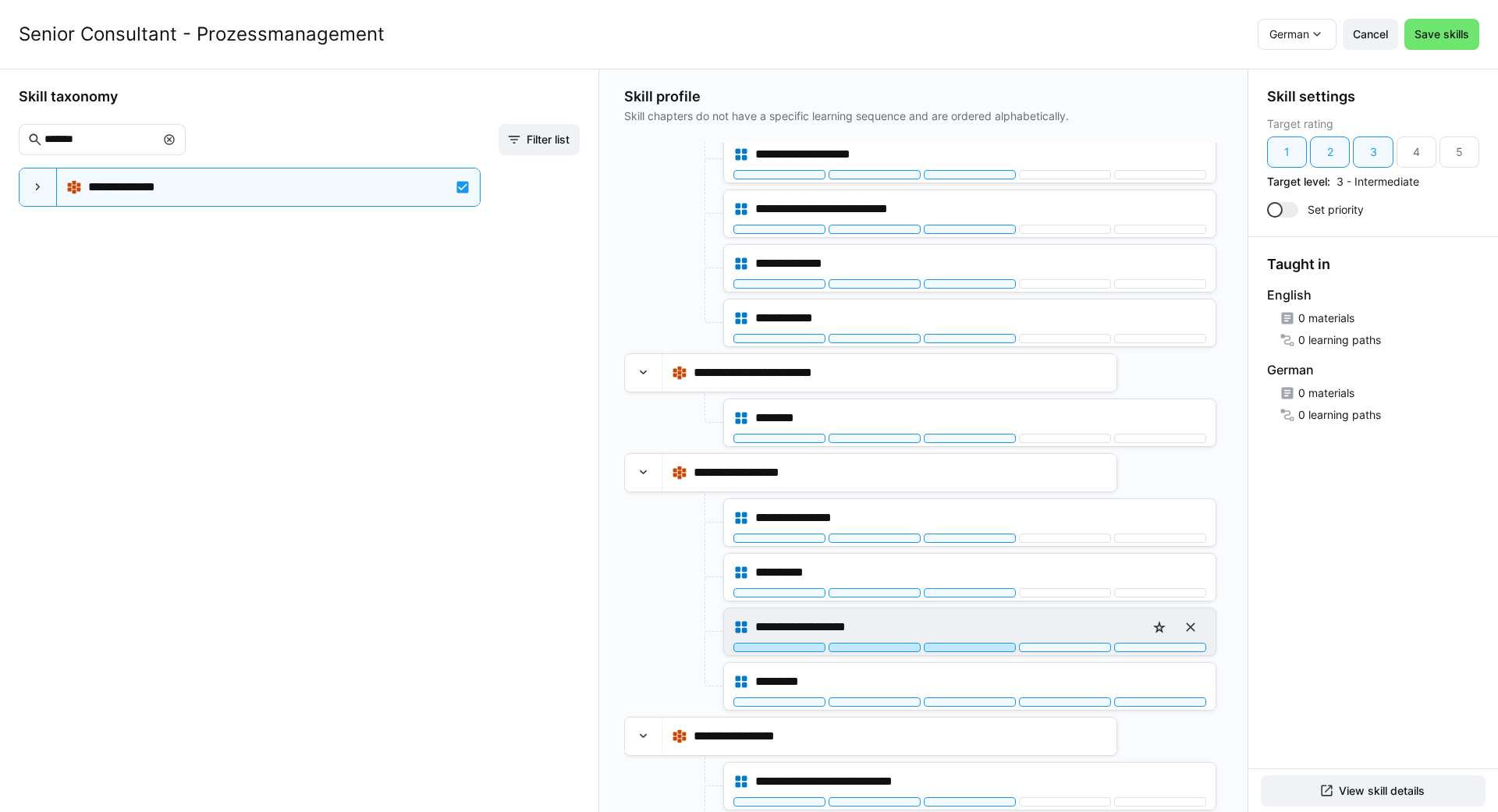
click at [971, 649] on div at bounding box center [970, 647] width 92 height 9
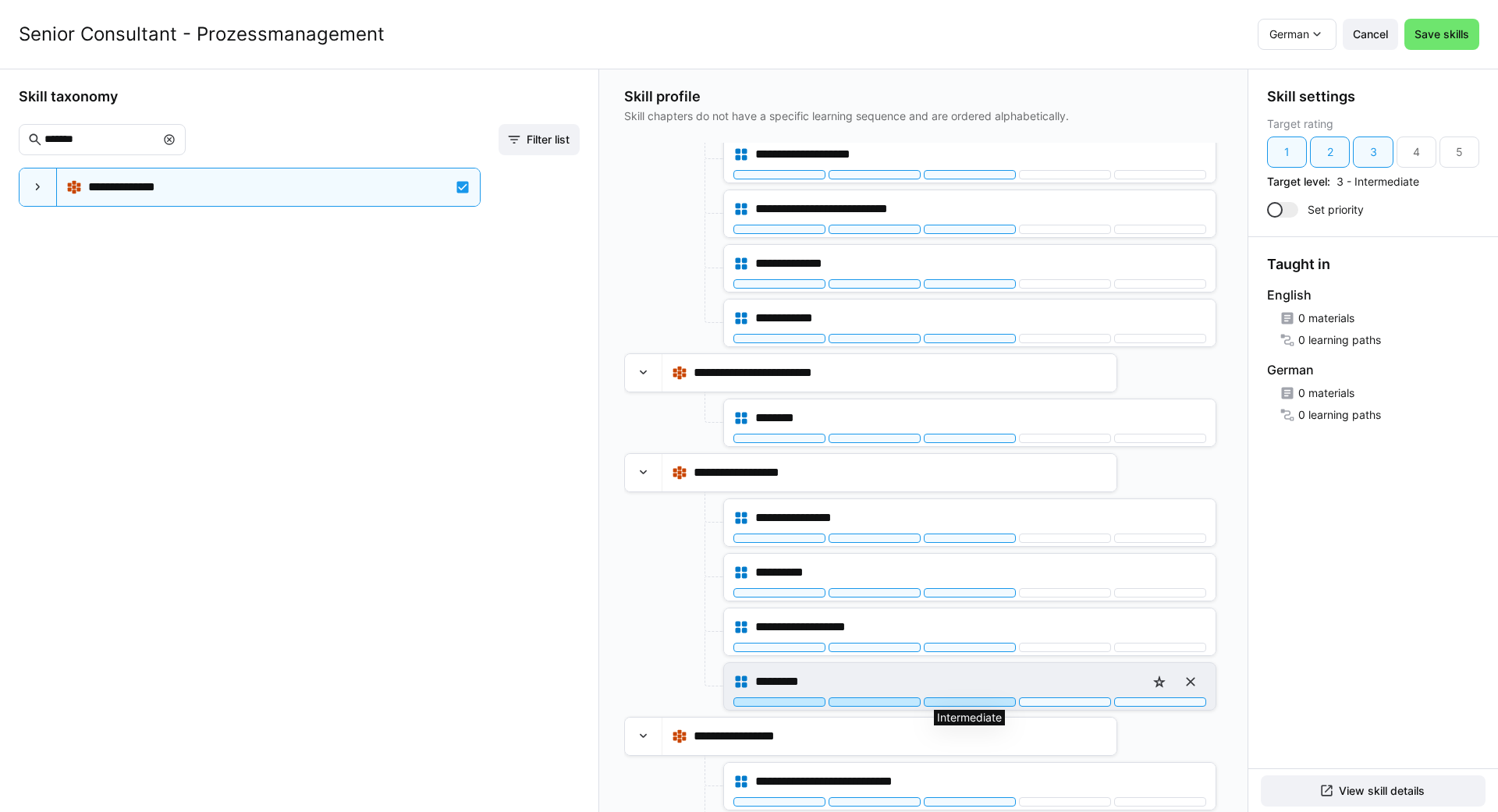
click at [979, 704] on div at bounding box center [970, 702] width 92 height 9
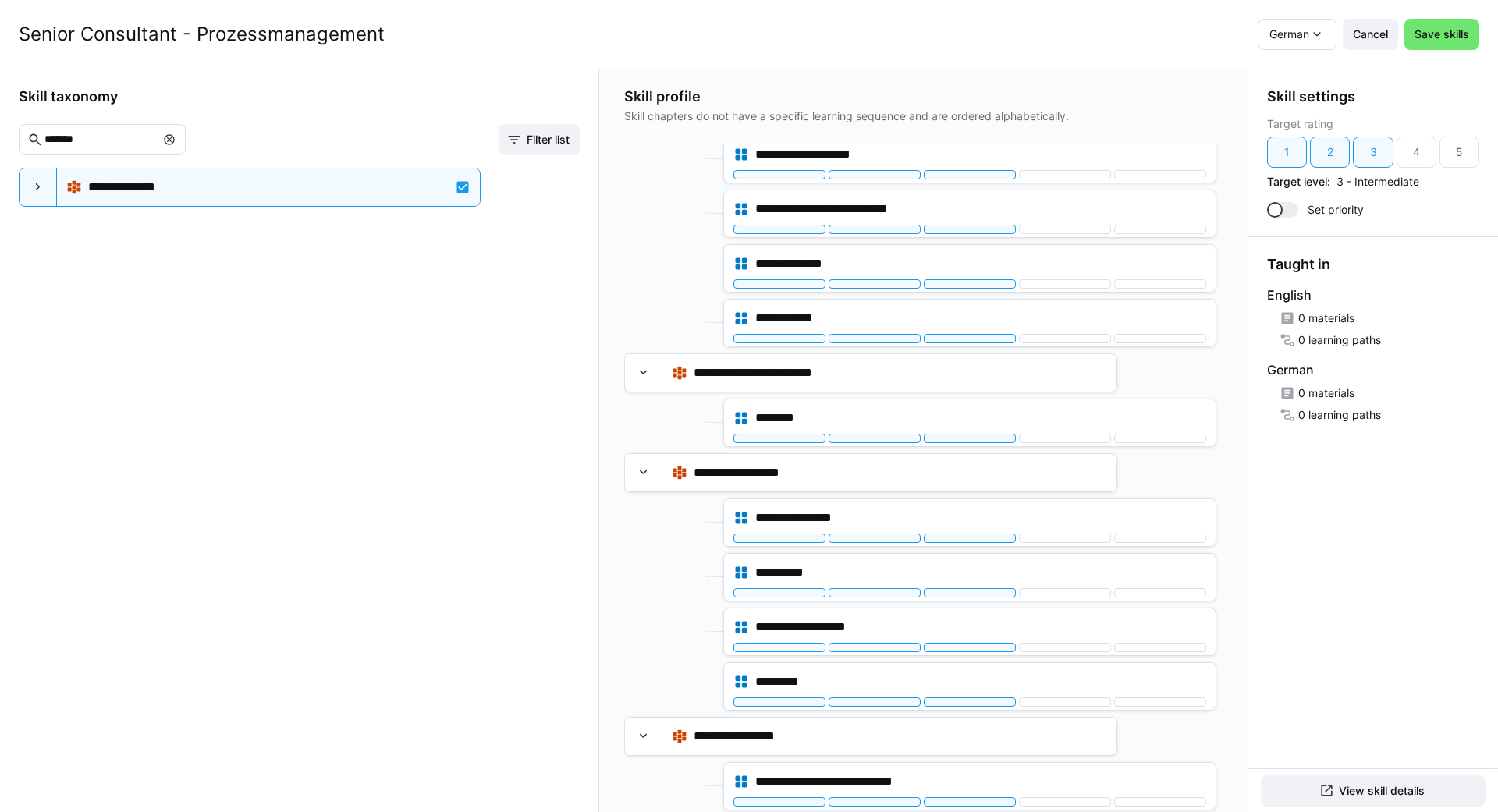
scroll to position [0, 0]
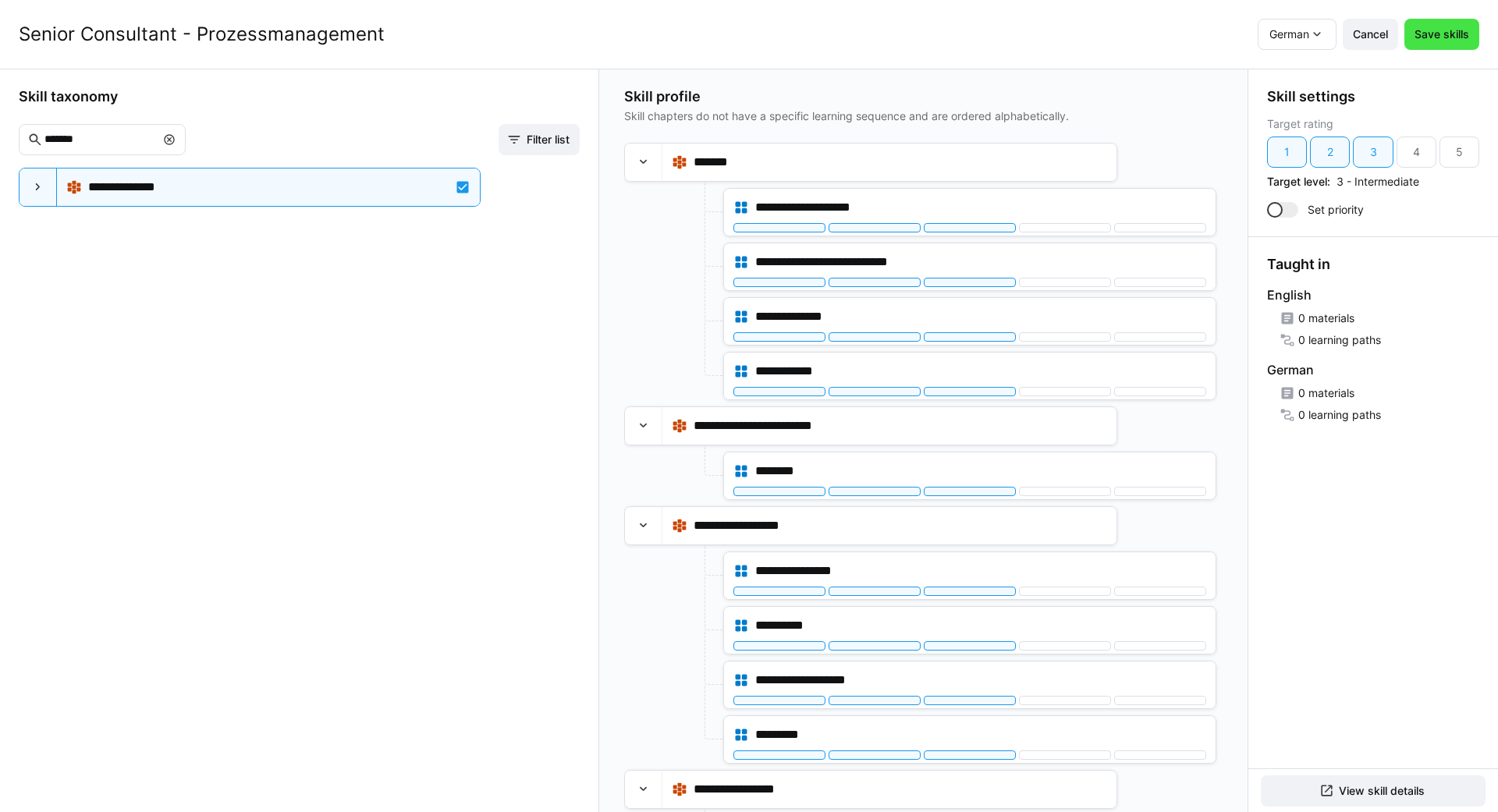
click at [1437, 27] on span "Save skills" at bounding box center [1441, 35] width 59 height 16
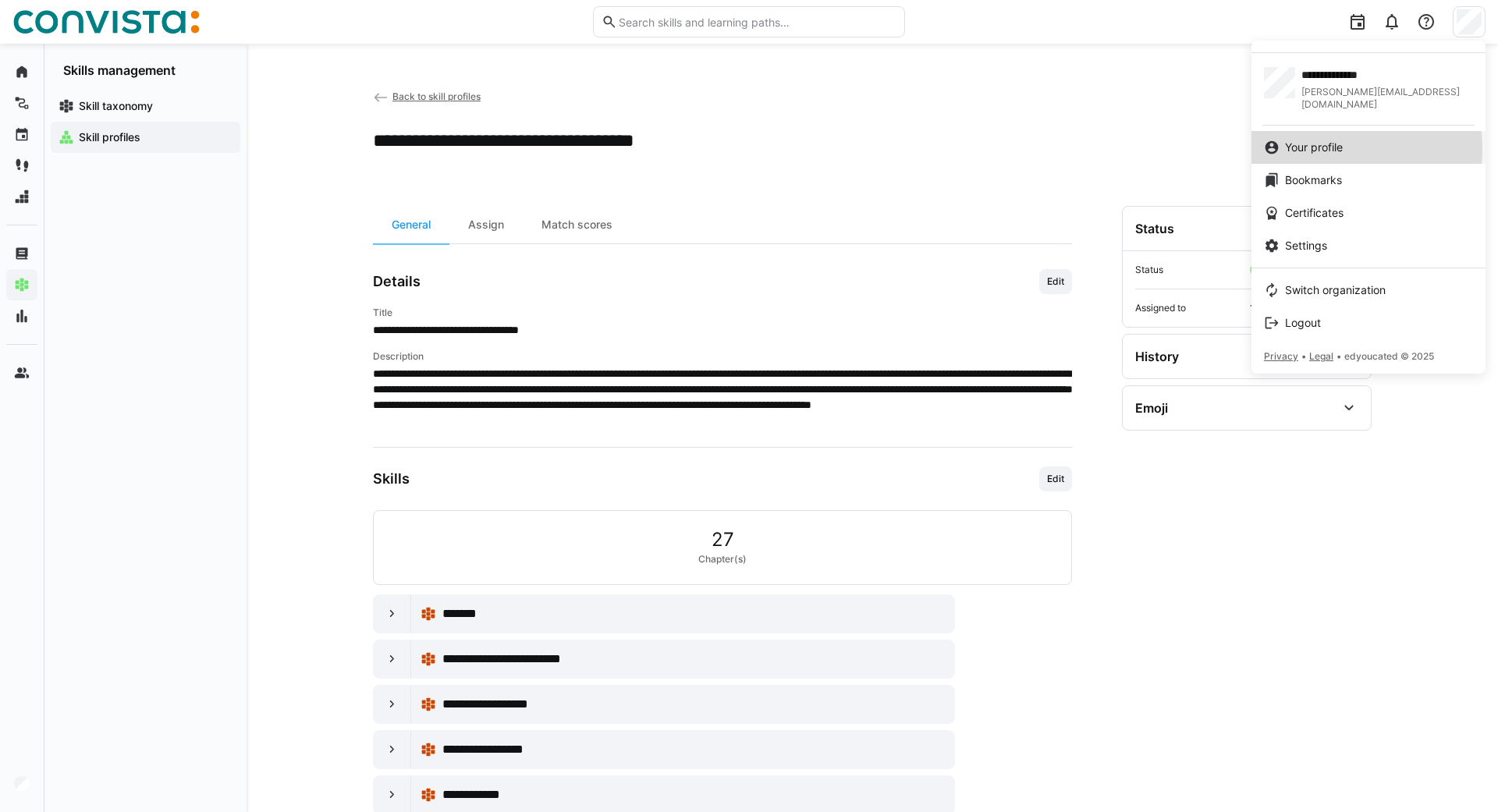
click at [1314, 140] on span "Your profile" at bounding box center [1314, 147] width 58 height 16
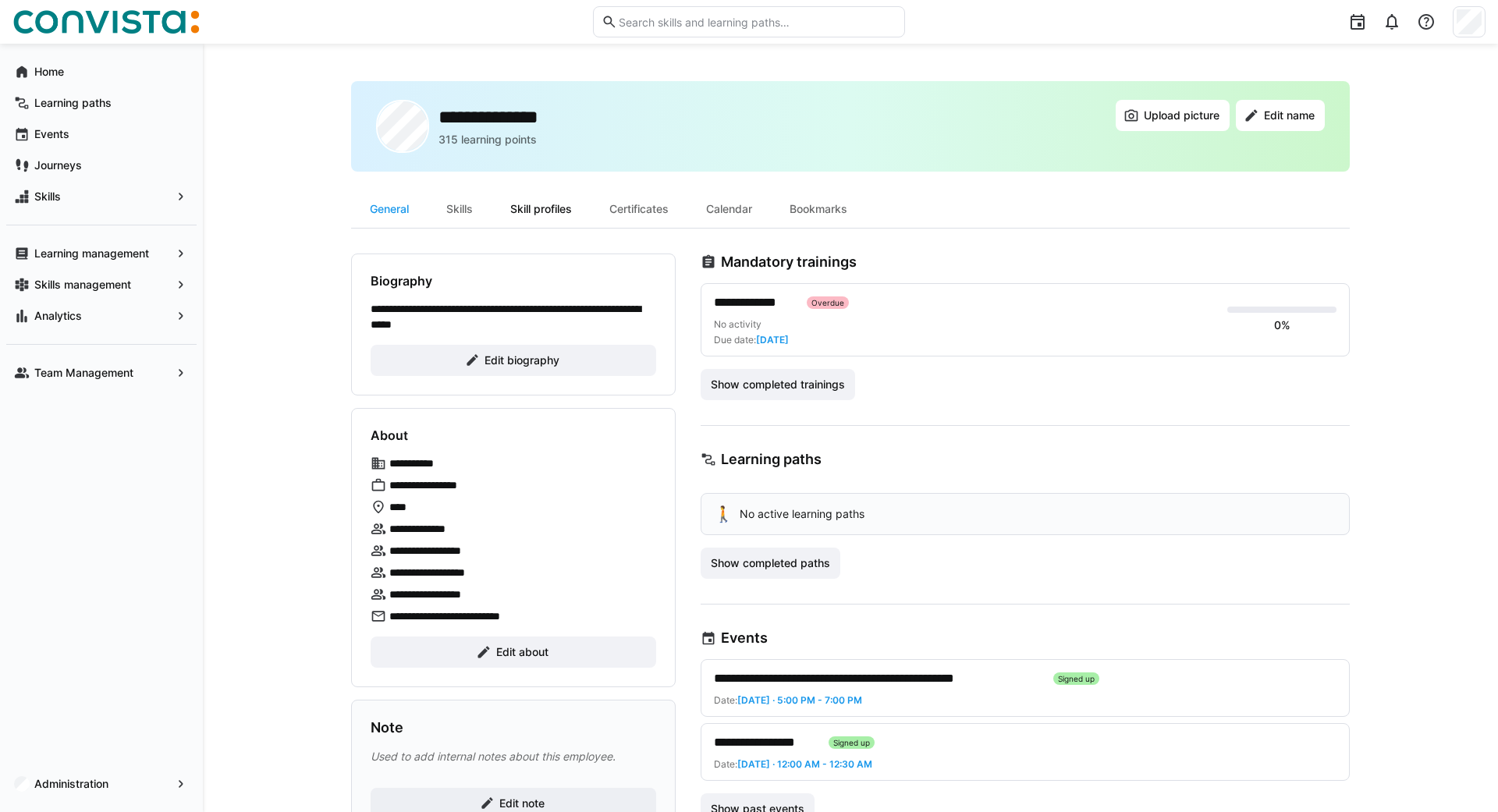
click at [536, 211] on div "Skill profiles" at bounding box center [541, 209] width 99 height 38
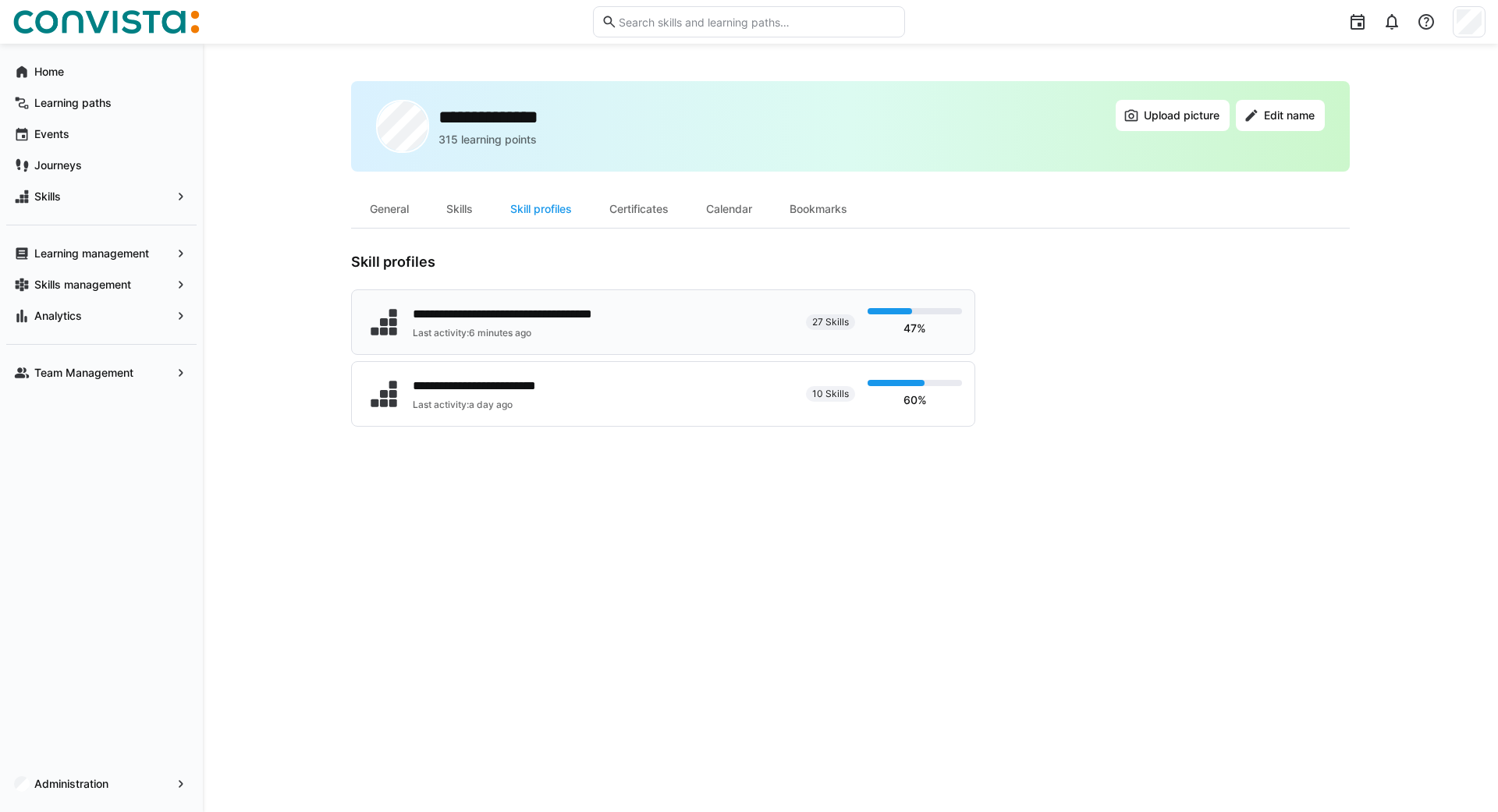
click at [591, 318] on div "**********" at bounding box center [537, 315] width 248 height 19
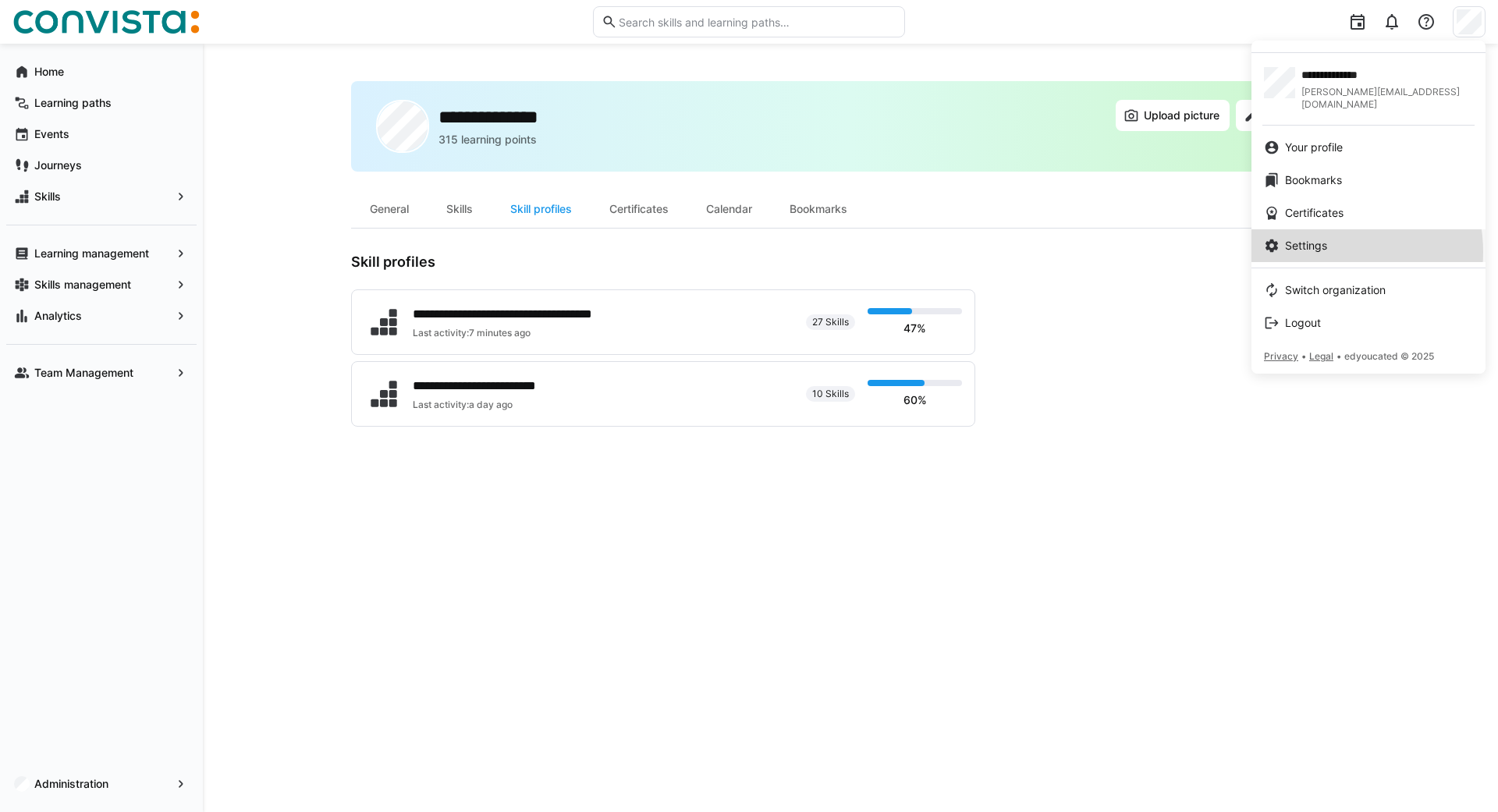
click at [1323, 240] on span "Settings" at bounding box center [1306, 246] width 42 height 16
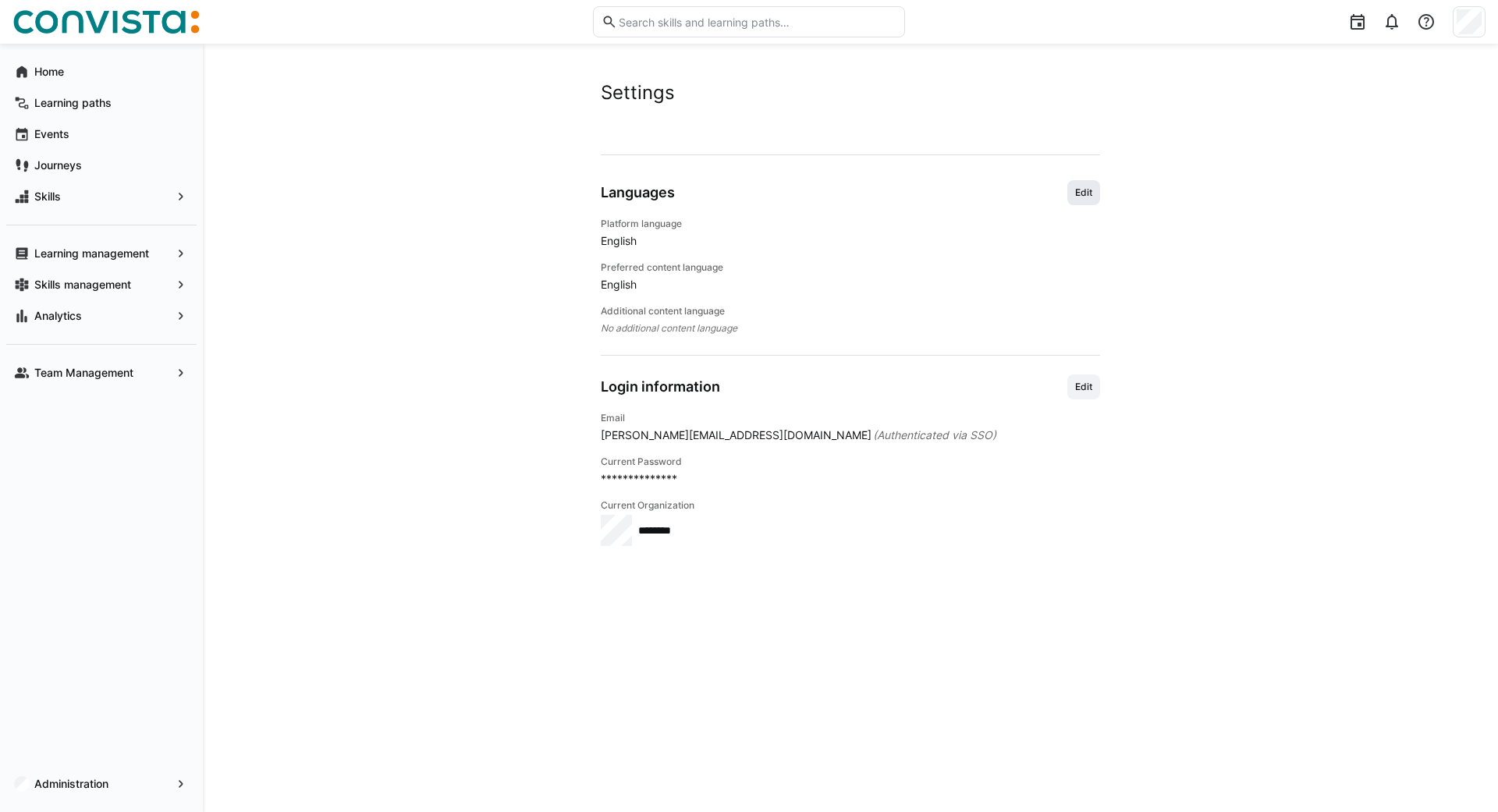
click at [1086, 188] on span "Edit" at bounding box center [1084, 193] width 20 height 13
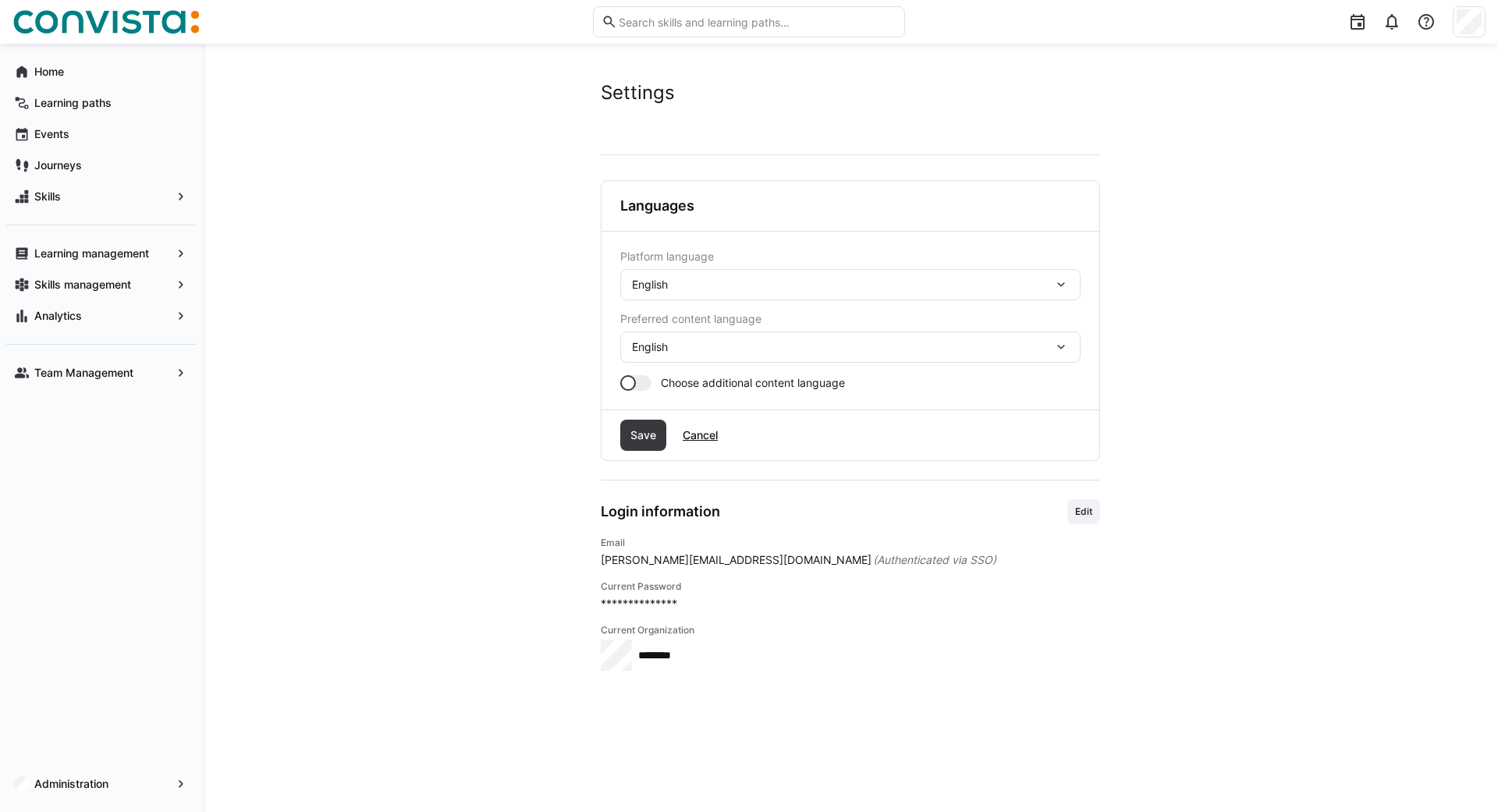
click at [665, 294] on div "English" at bounding box center [851, 285] width 460 height 32
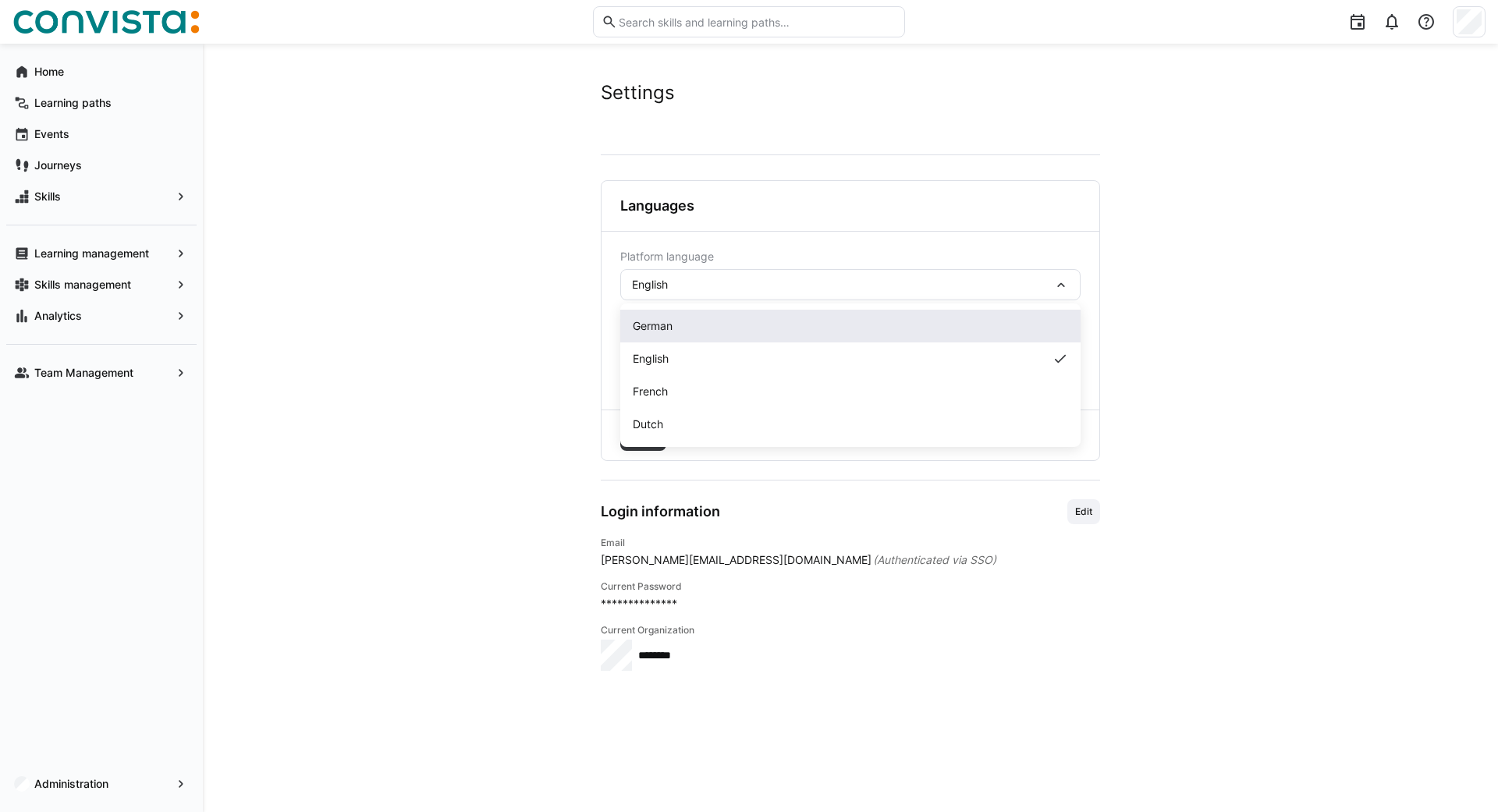
click at [639, 340] on div "German" at bounding box center [851, 326] width 460 height 33
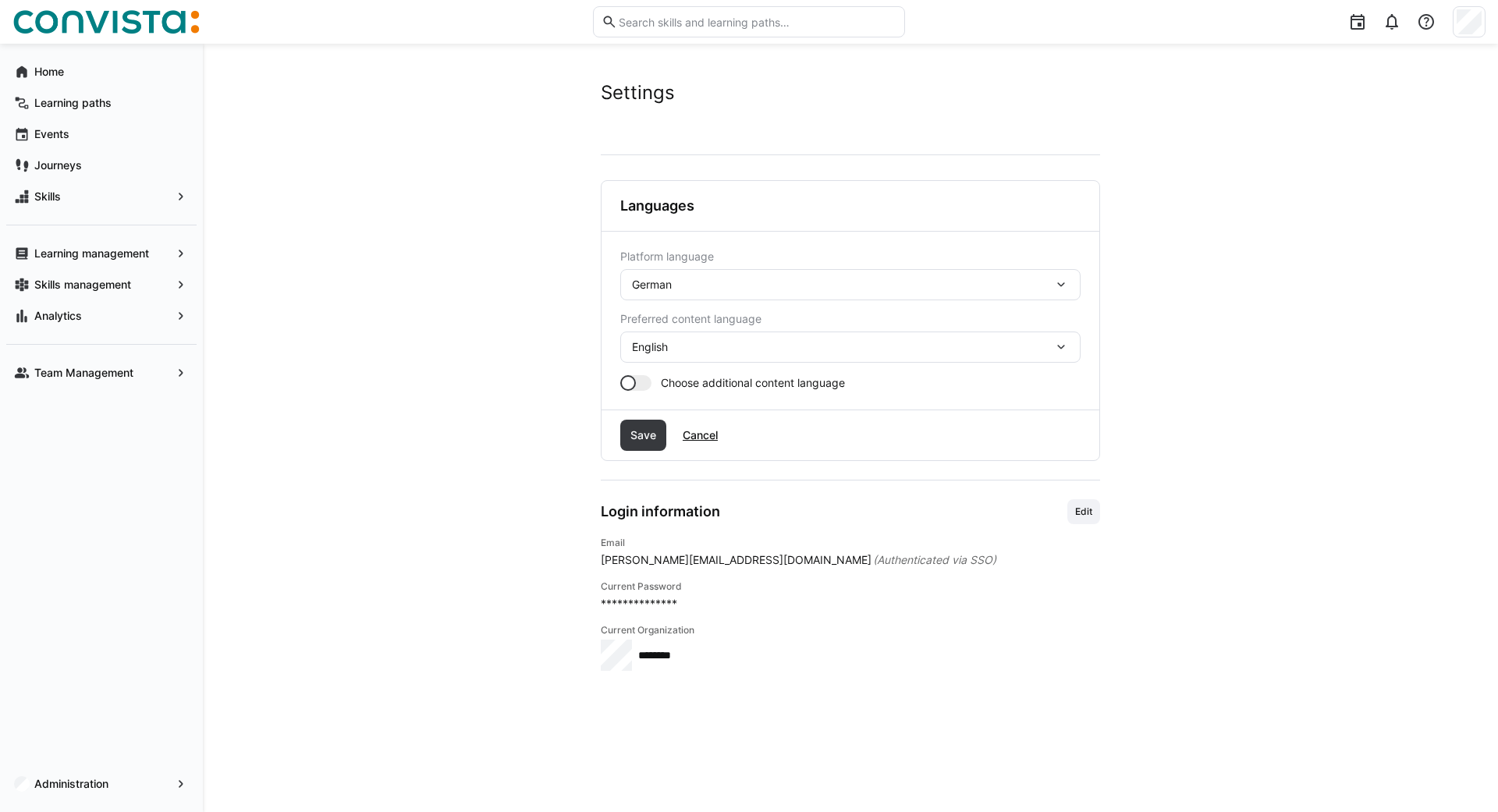
click at [661, 351] on span "English" at bounding box center [650, 347] width 36 height 16
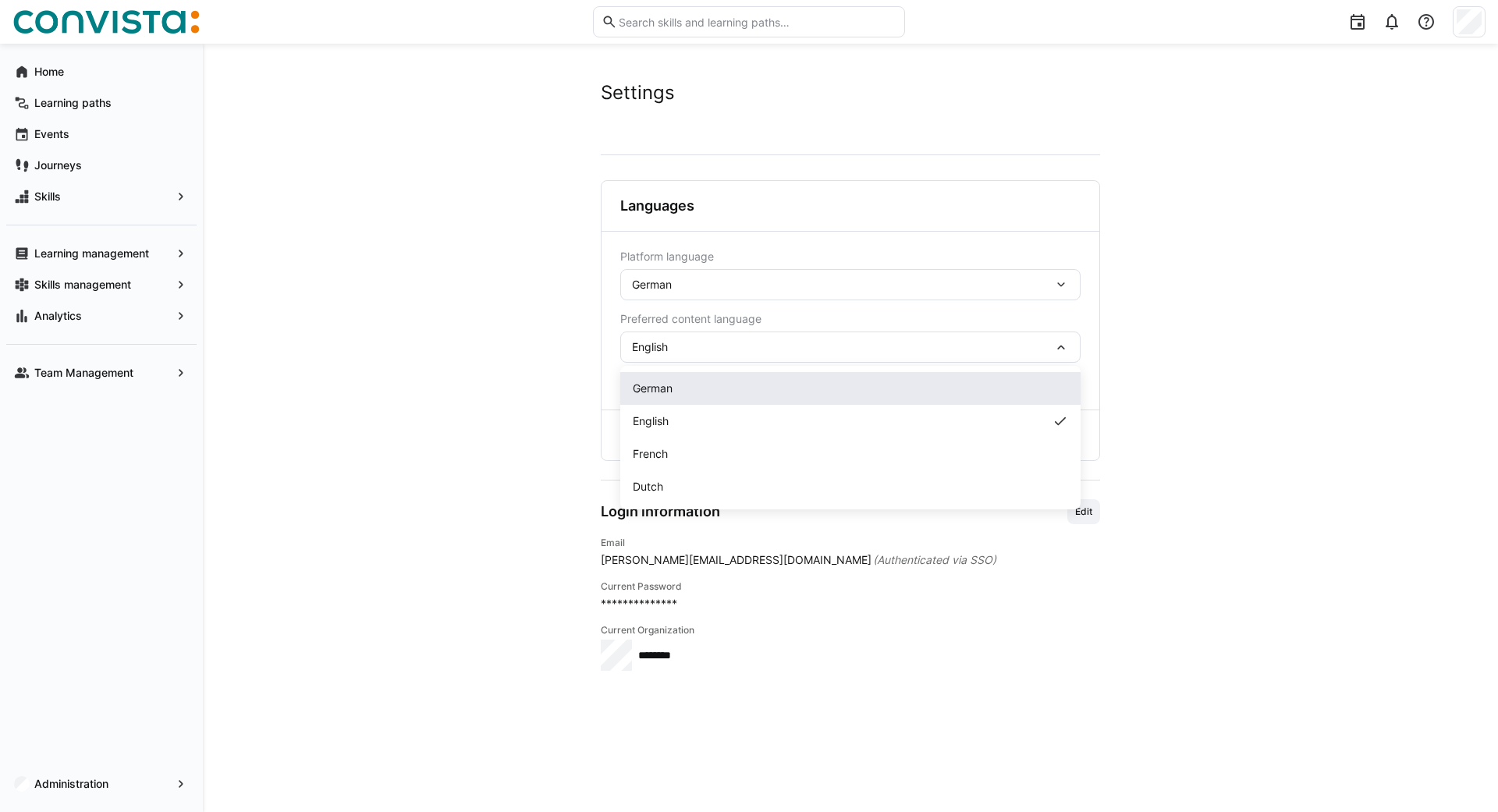
click at [674, 382] on div "German" at bounding box center [851, 389] width 435 height 16
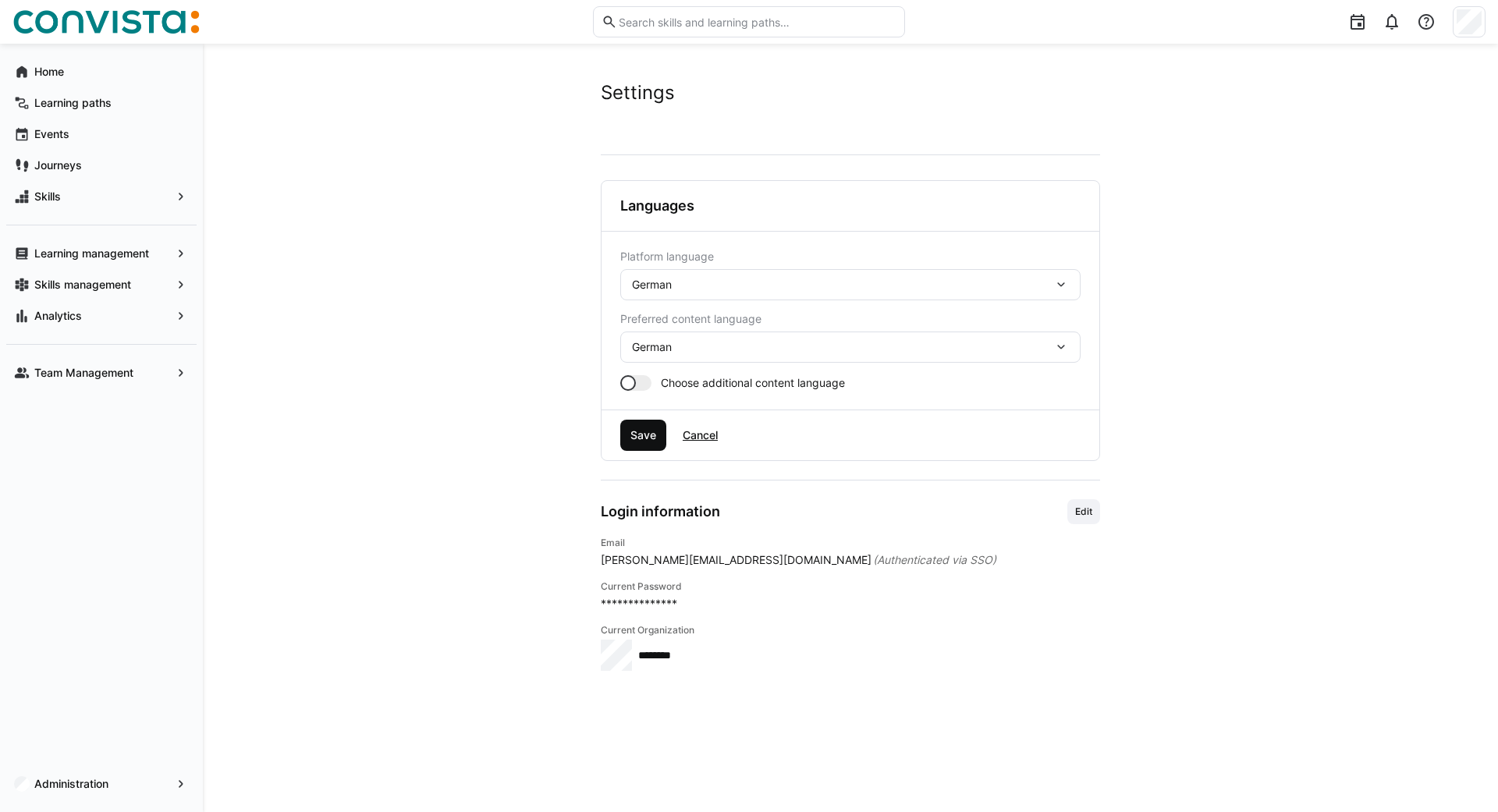
click at [634, 435] on span "Save" at bounding box center [643, 435] width 31 height 16
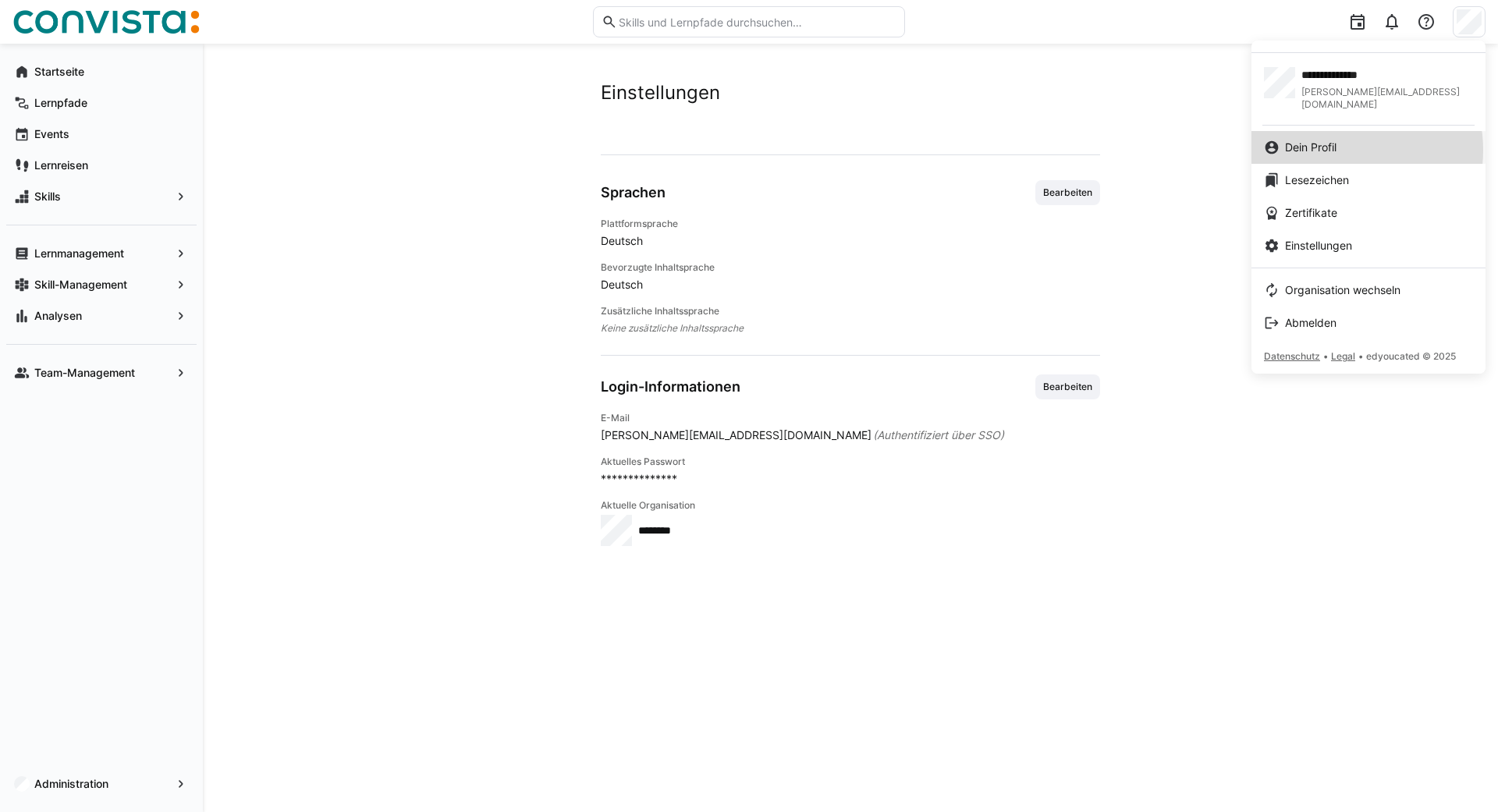
click at [1336, 140] on span "Dein Profil" at bounding box center [1310, 147] width 51 height 16
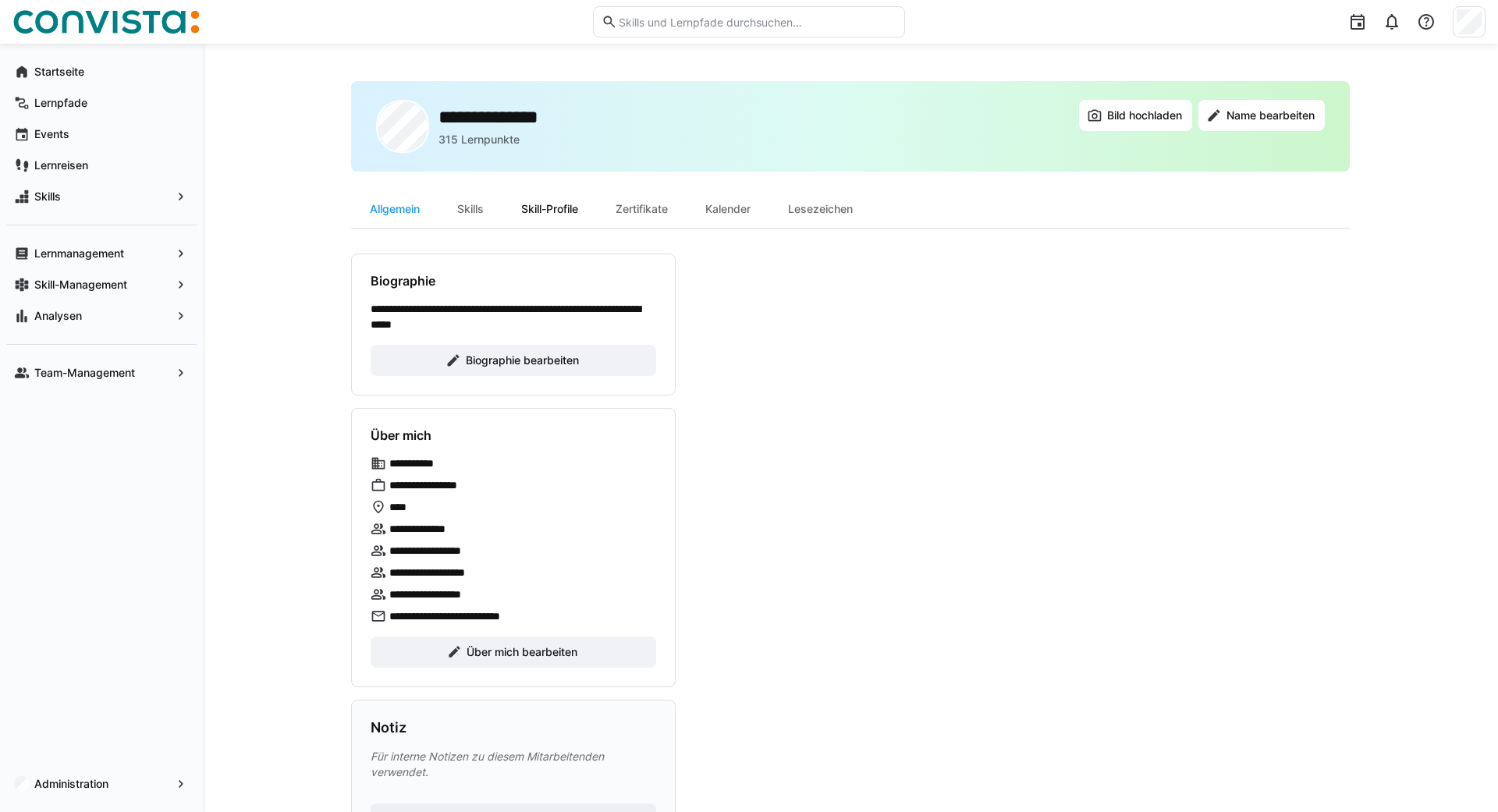
click at [538, 211] on div "Skill-Profile" at bounding box center [550, 209] width 95 height 38
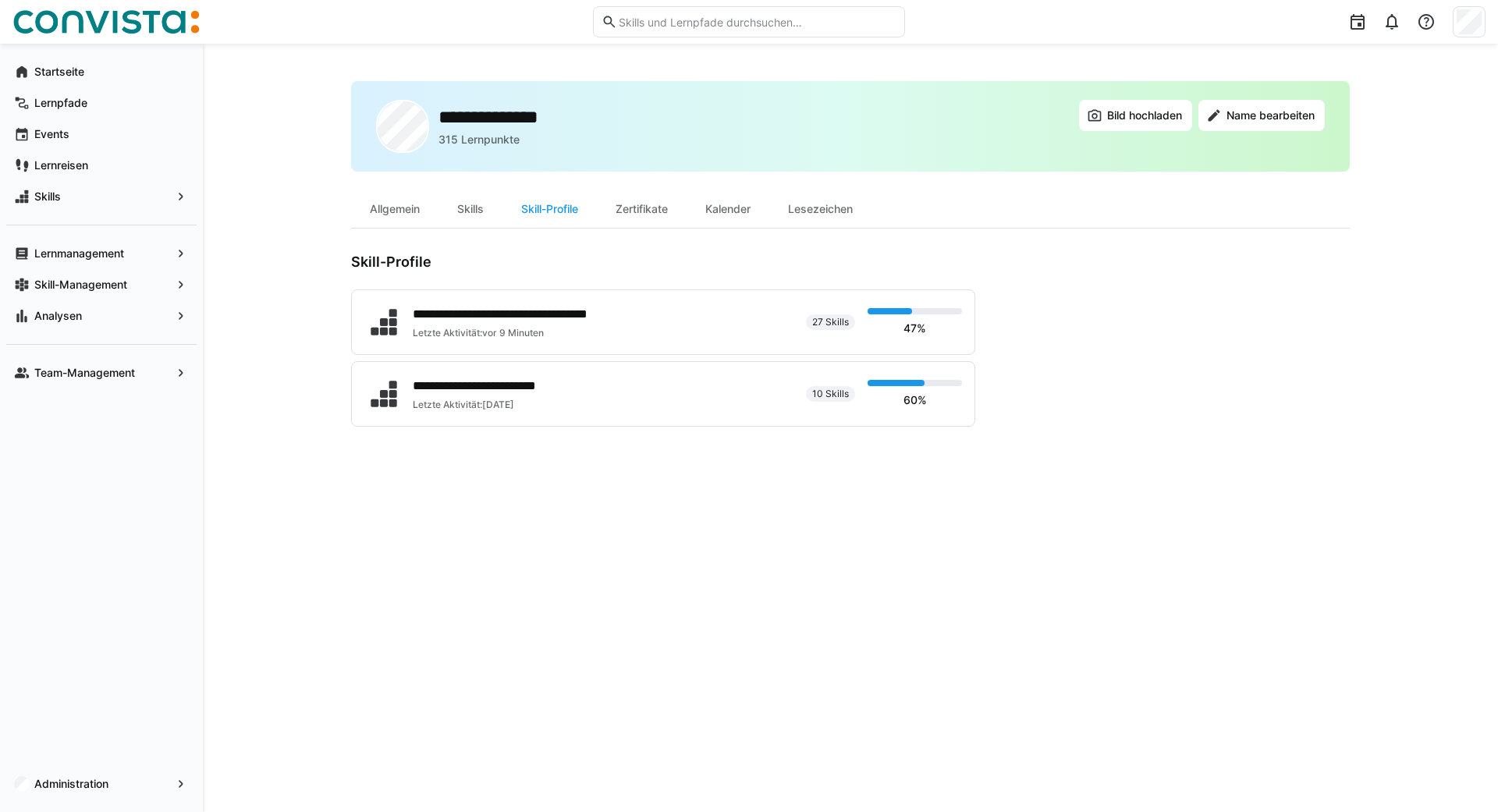
click at [327, 532] on div "**********" at bounding box center [850, 427] width 1295 height 769
click at [562, 333] on div "Letzte Aktivität: vor 9 Minuten" at bounding box center [535, 333] width 245 height 13
click at [1242, 111] on span "Name bearbeiten" at bounding box center [1271, 116] width 93 height 16
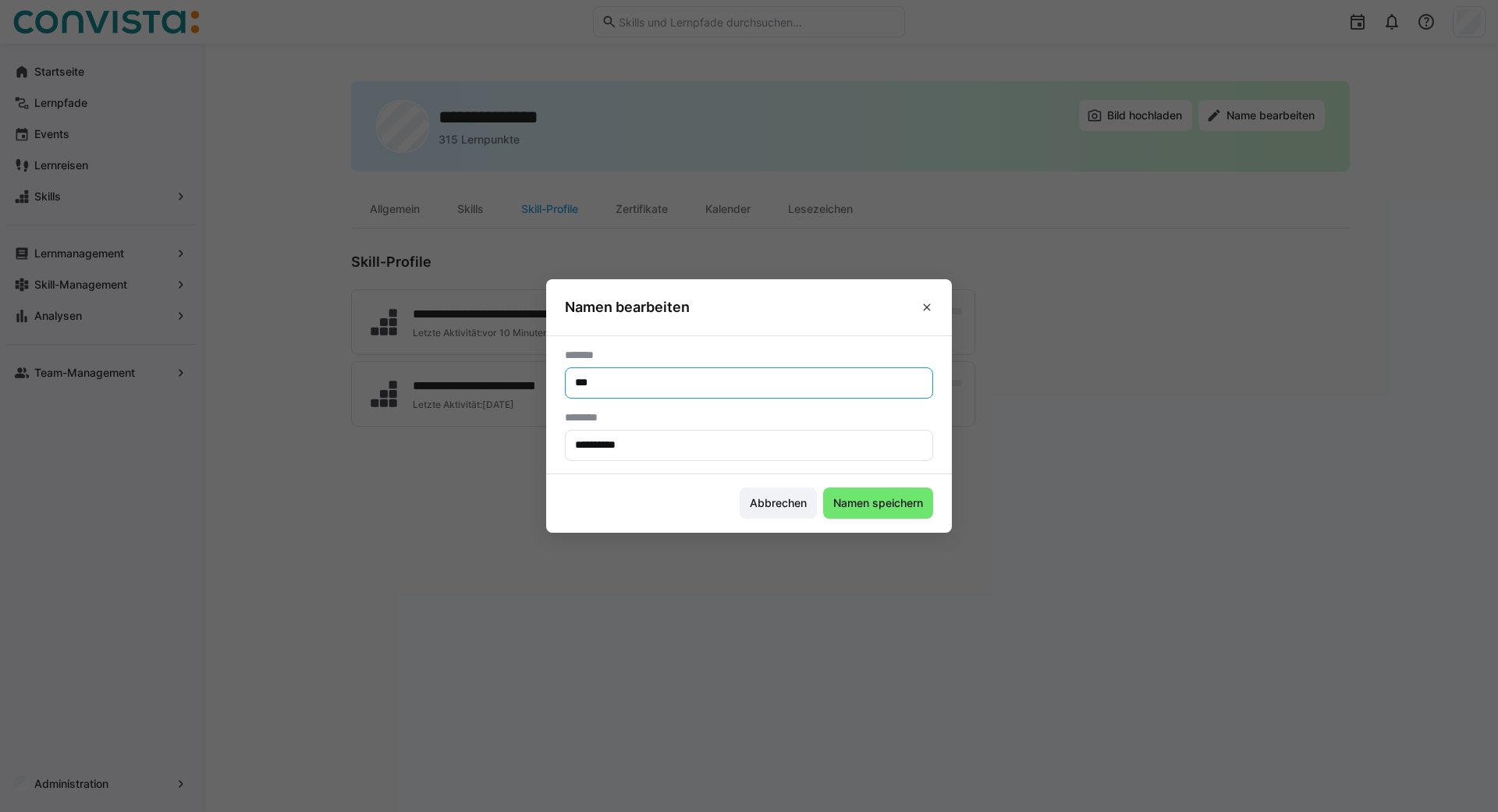
drag, startPoint x: 630, startPoint y: 379, endPoint x: 397, endPoint y: 384, distance: 233.1
click at [573, 384] on input "***" at bounding box center [748, 383] width 351 height 14
type input "*"
type input "***"
click at [885, 505] on span "Namen speichern" at bounding box center [878, 503] width 95 height 16
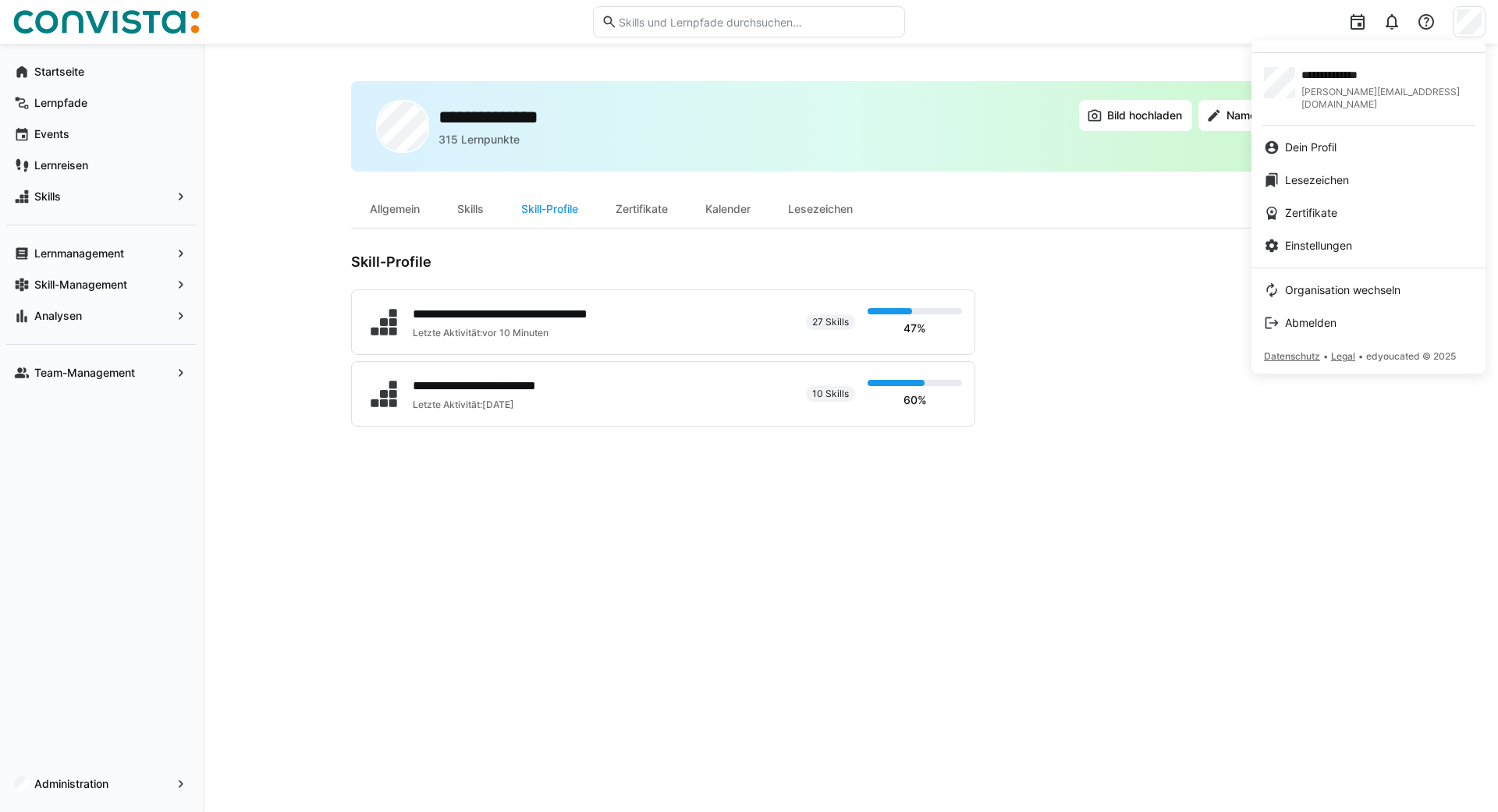
click at [1075, 388] on div at bounding box center [749, 406] width 1498 height 812
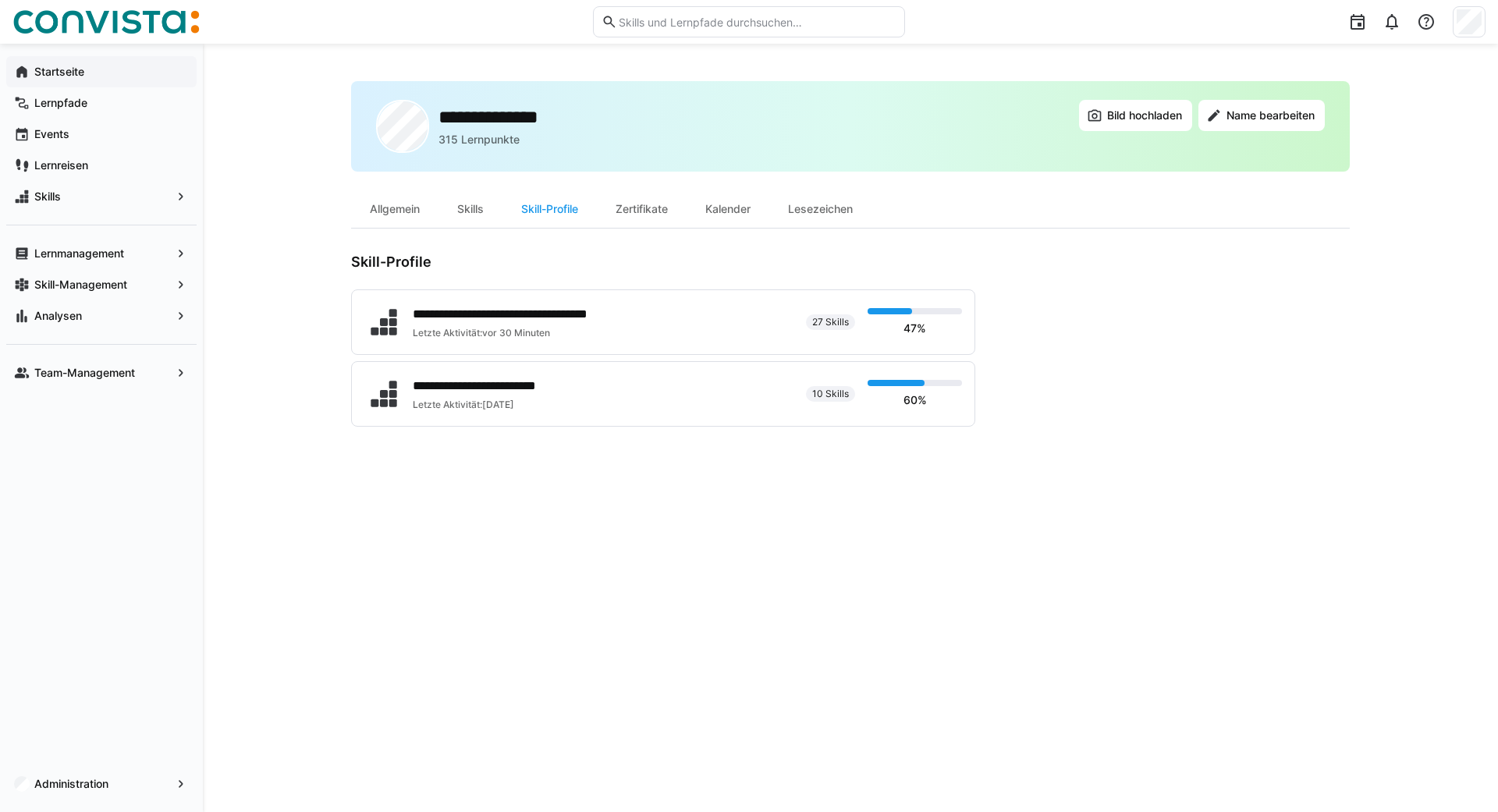
click at [0, 0] on app-navigation-label "Startseite" at bounding box center [0, 0] width 0 height 0
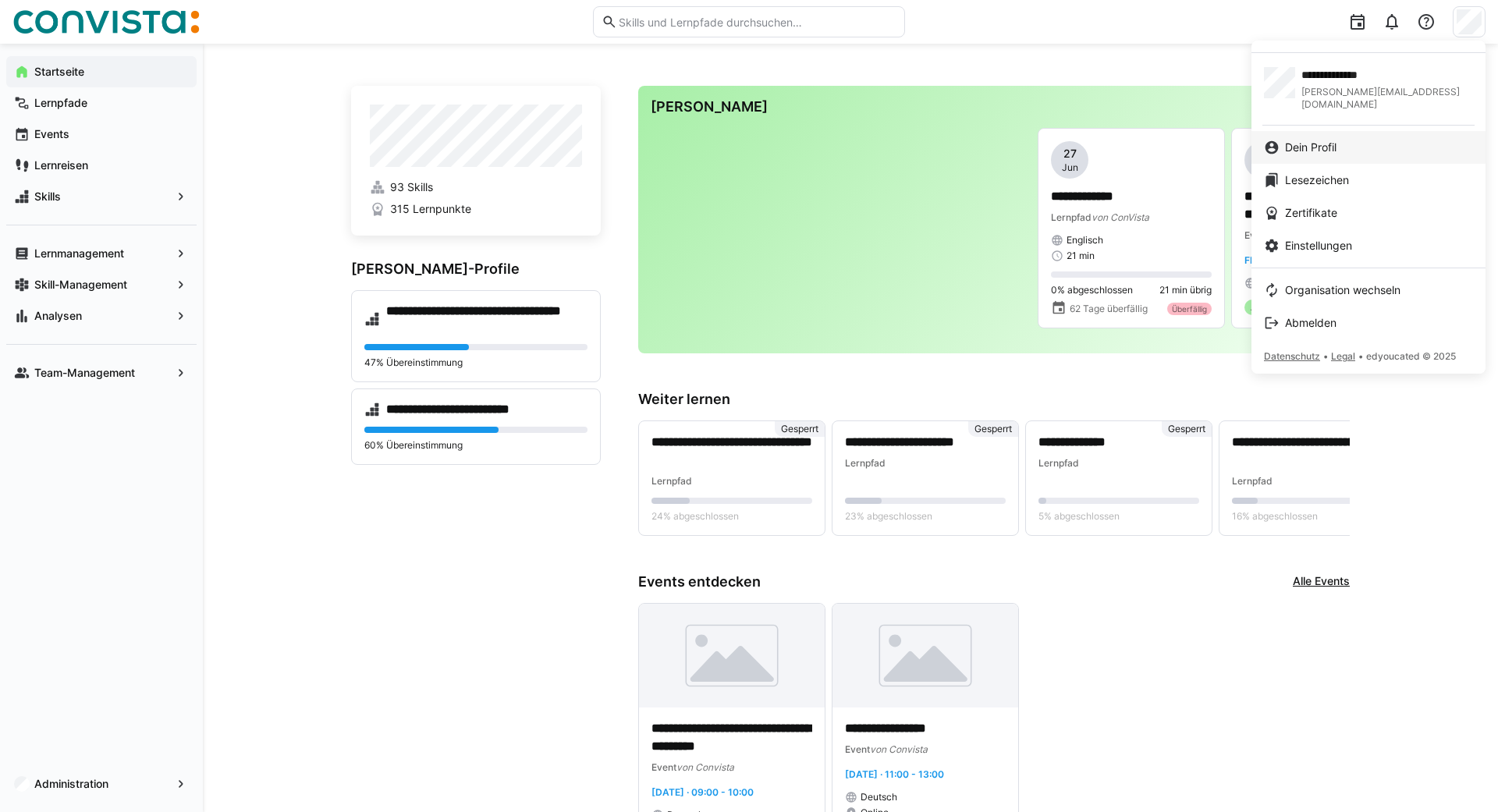
click at [1326, 131] on link "Dein Profil" at bounding box center [1368, 147] width 234 height 33
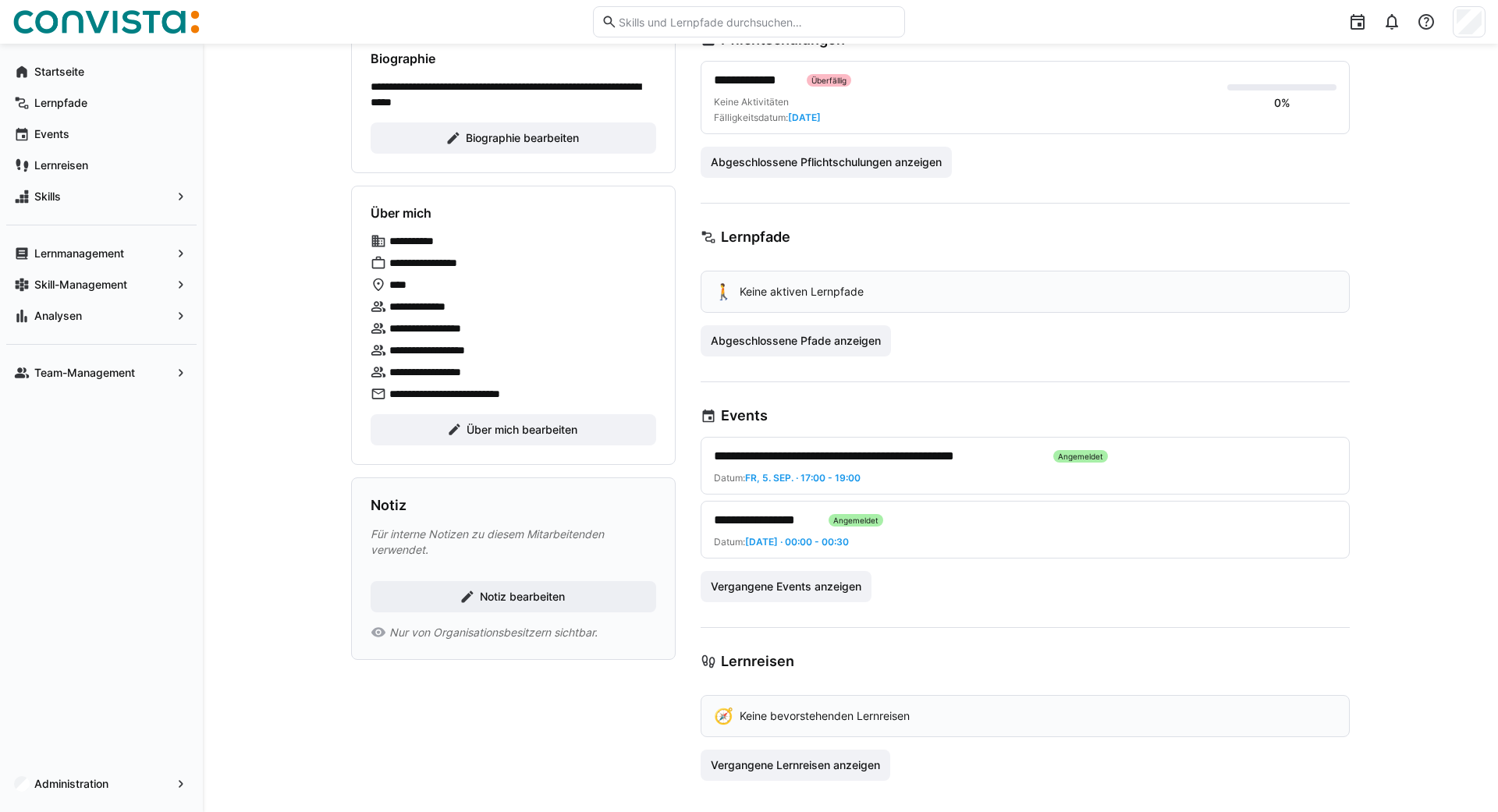
scroll to position [229, 0]
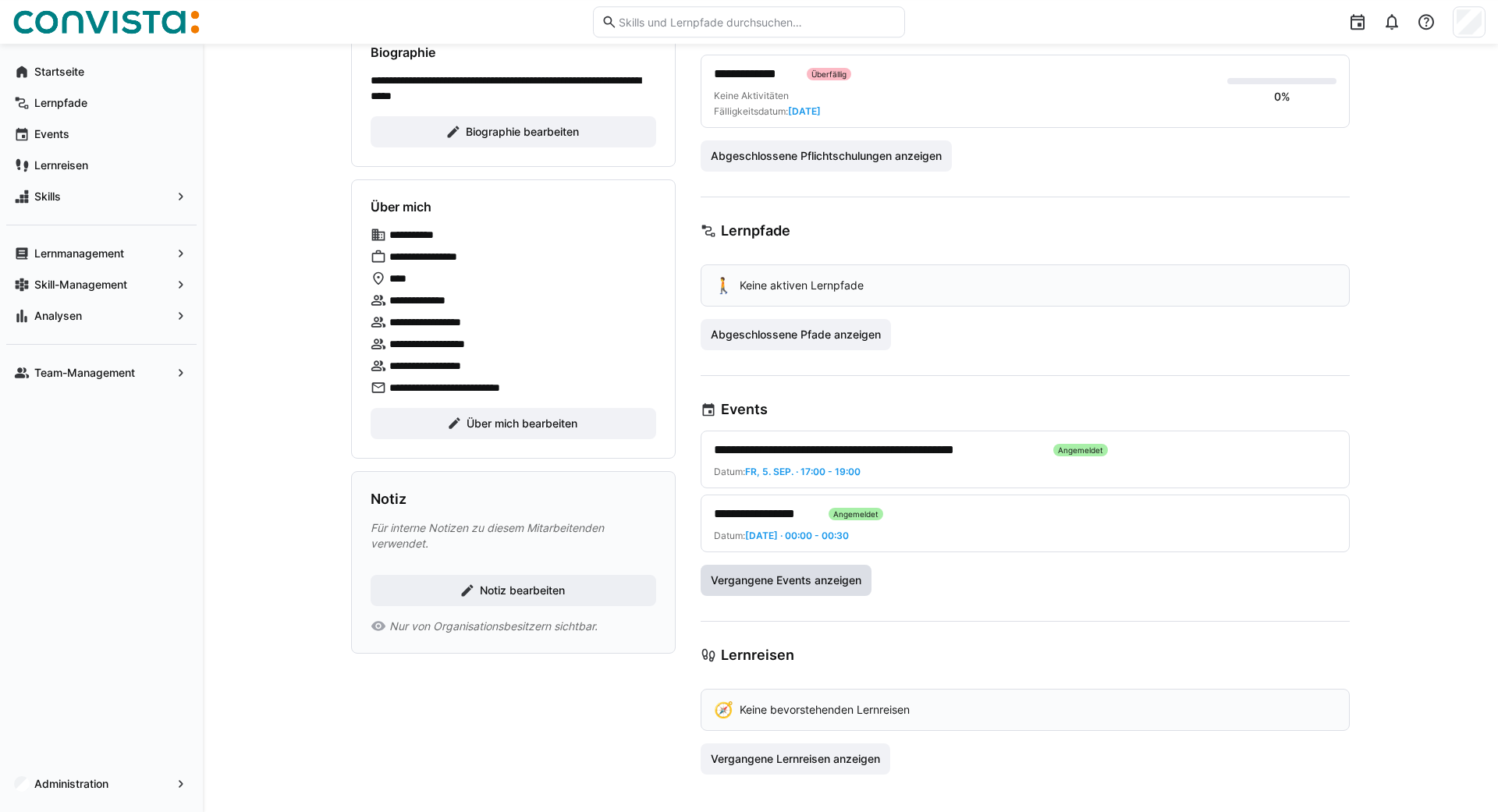
click at [803, 578] on span "Vergangene Events anzeigen" at bounding box center [786, 580] width 155 height 16
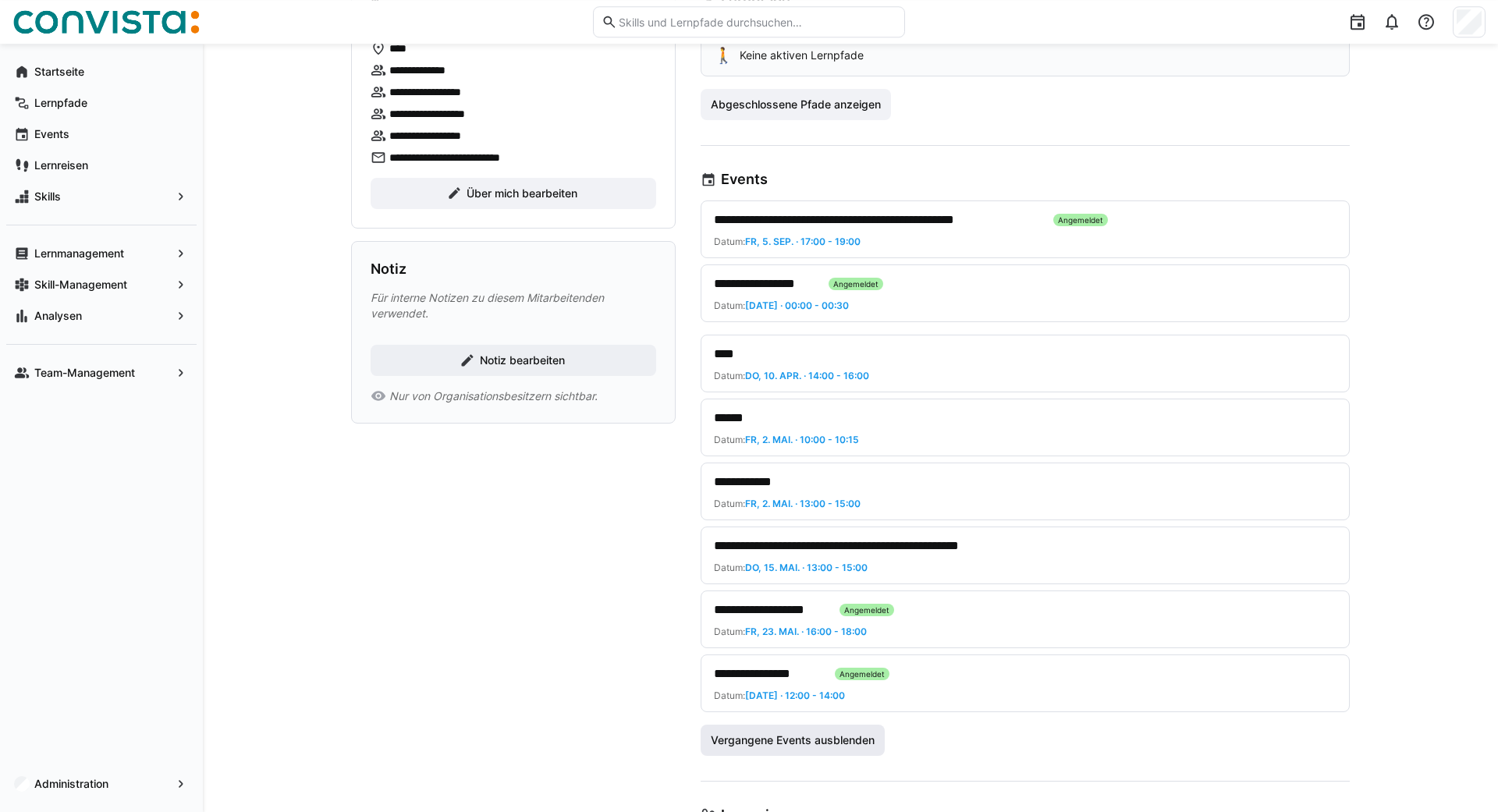
scroll to position [473, 0]
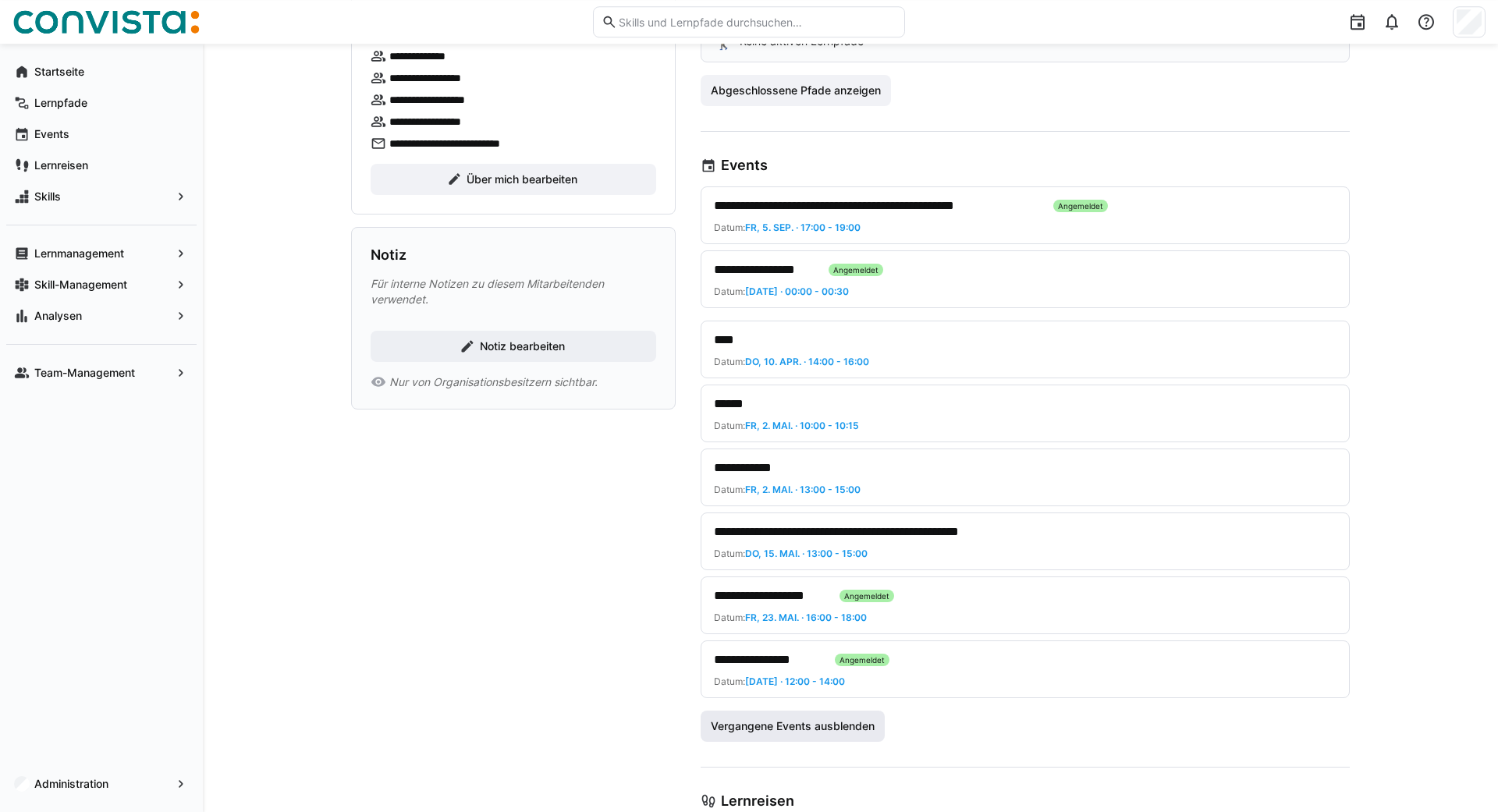
click at [850, 736] on span "Vergangene Events ausblenden" at bounding box center [793, 727] width 184 height 32
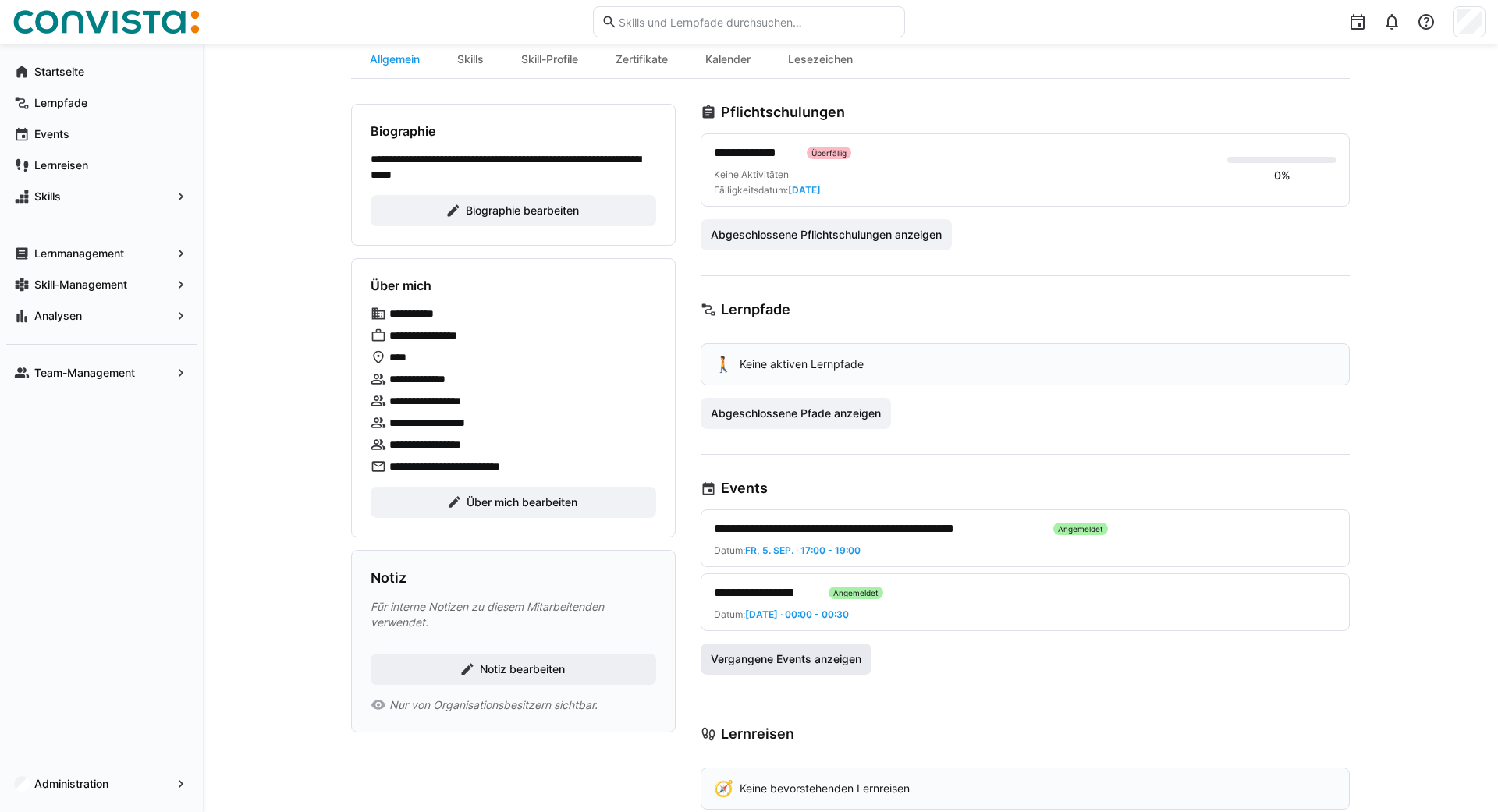
scroll to position [0, 0]
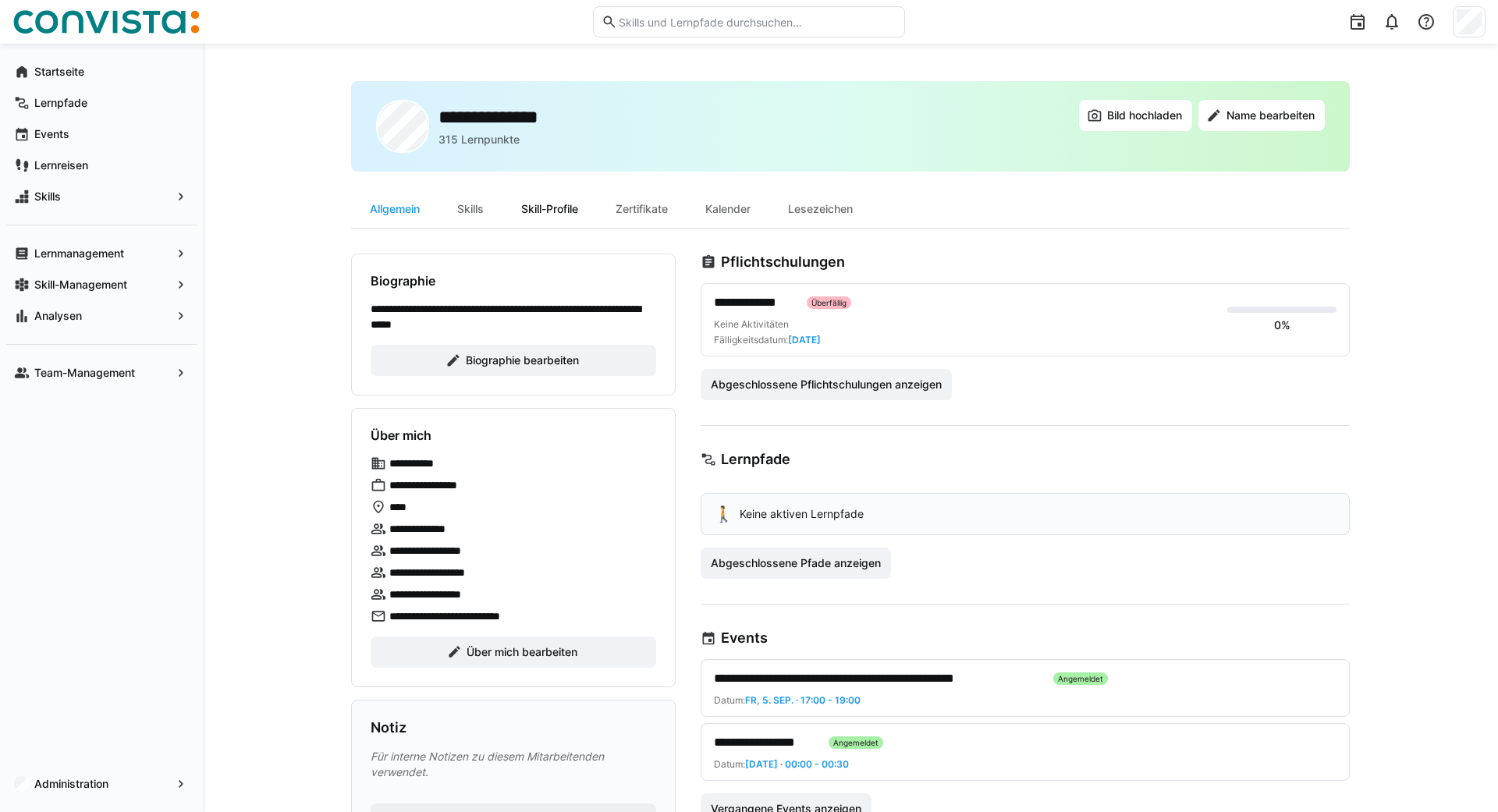
click at [543, 218] on div "Skill-Profile" at bounding box center [550, 209] width 95 height 38
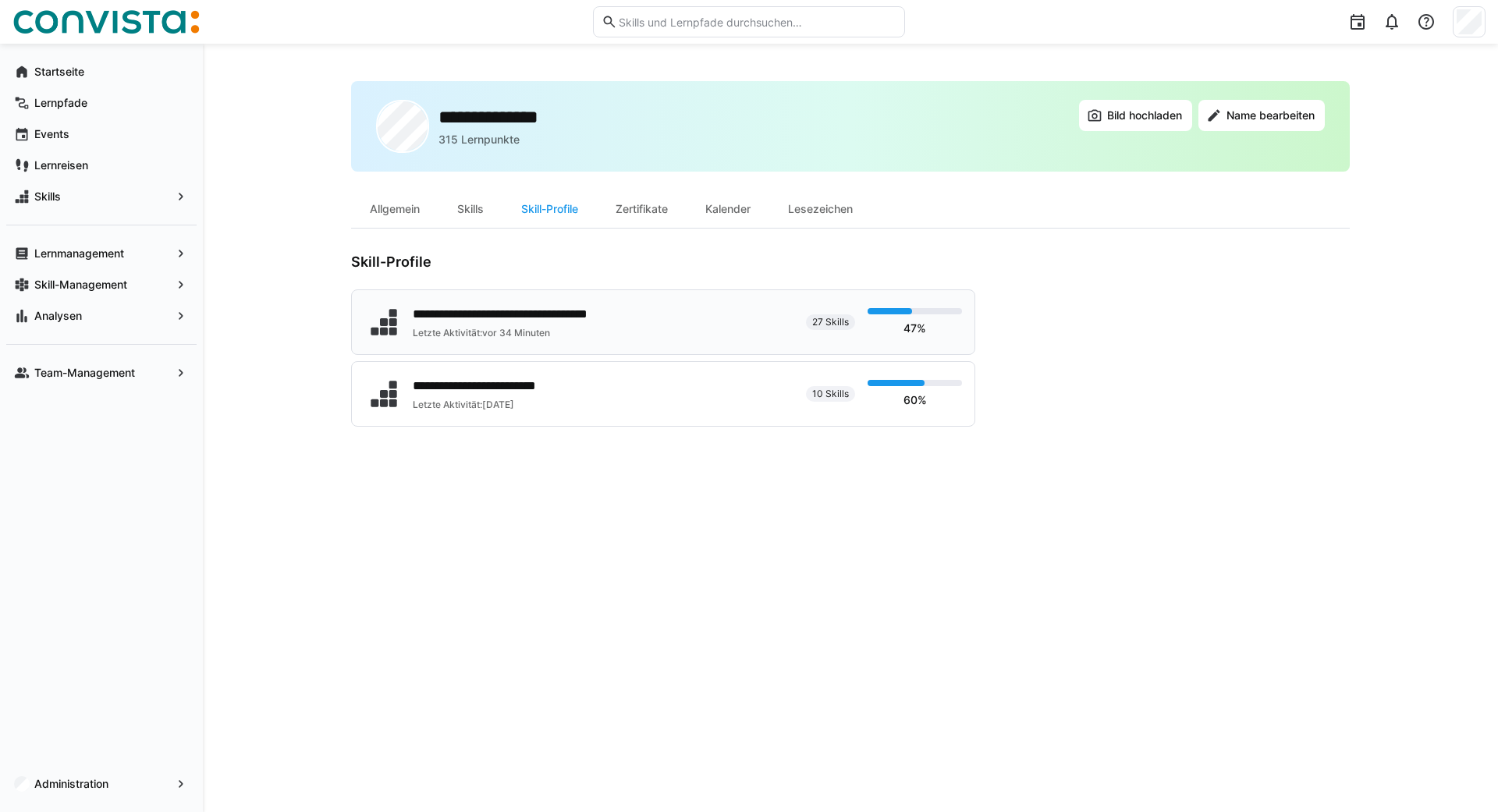
click at [520, 316] on div "**********" at bounding box center [535, 315] width 245 height 19
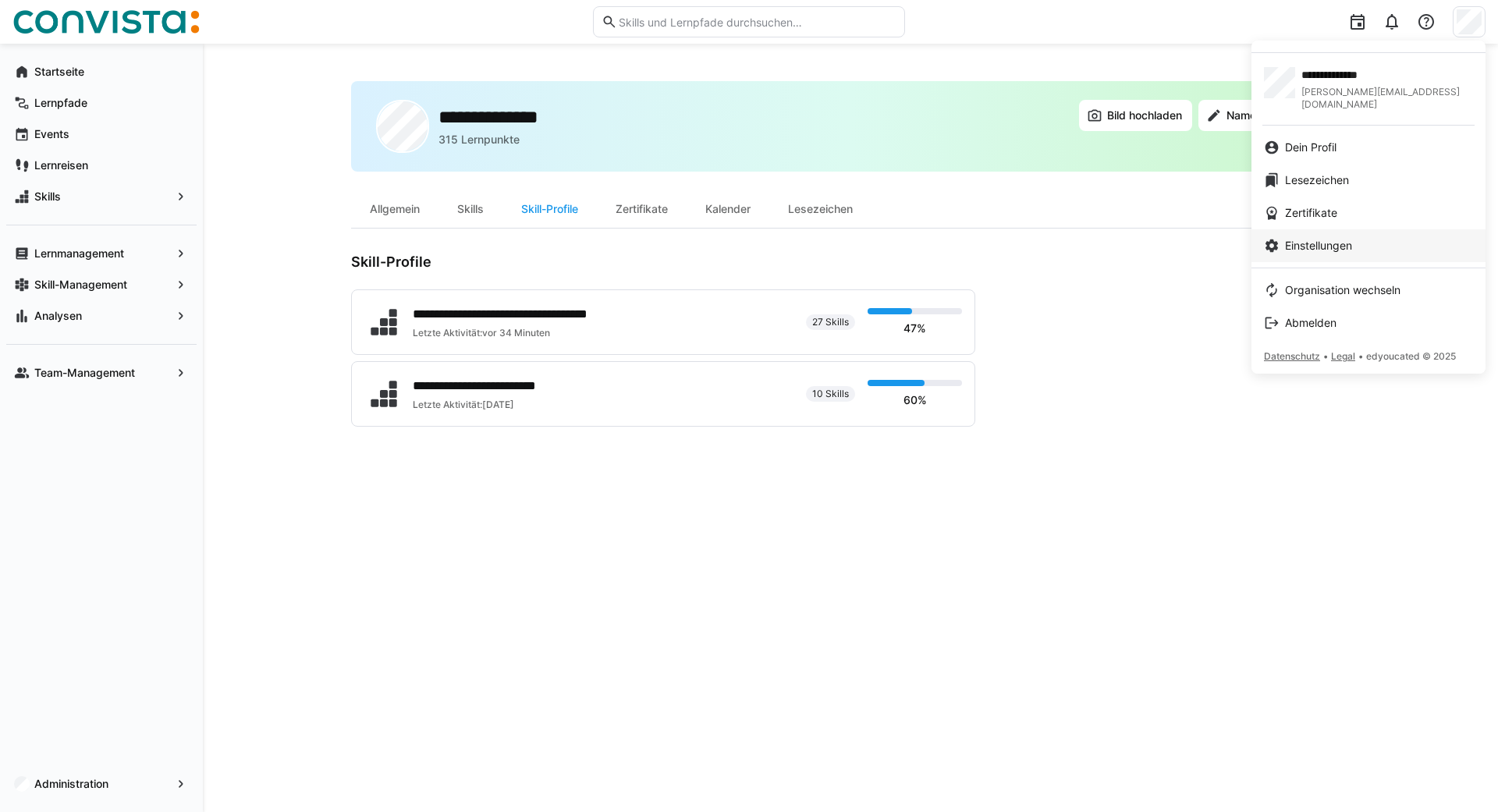
click at [1284, 241] on link "Einstellungen" at bounding box center [1368, 246] width 234 height 33
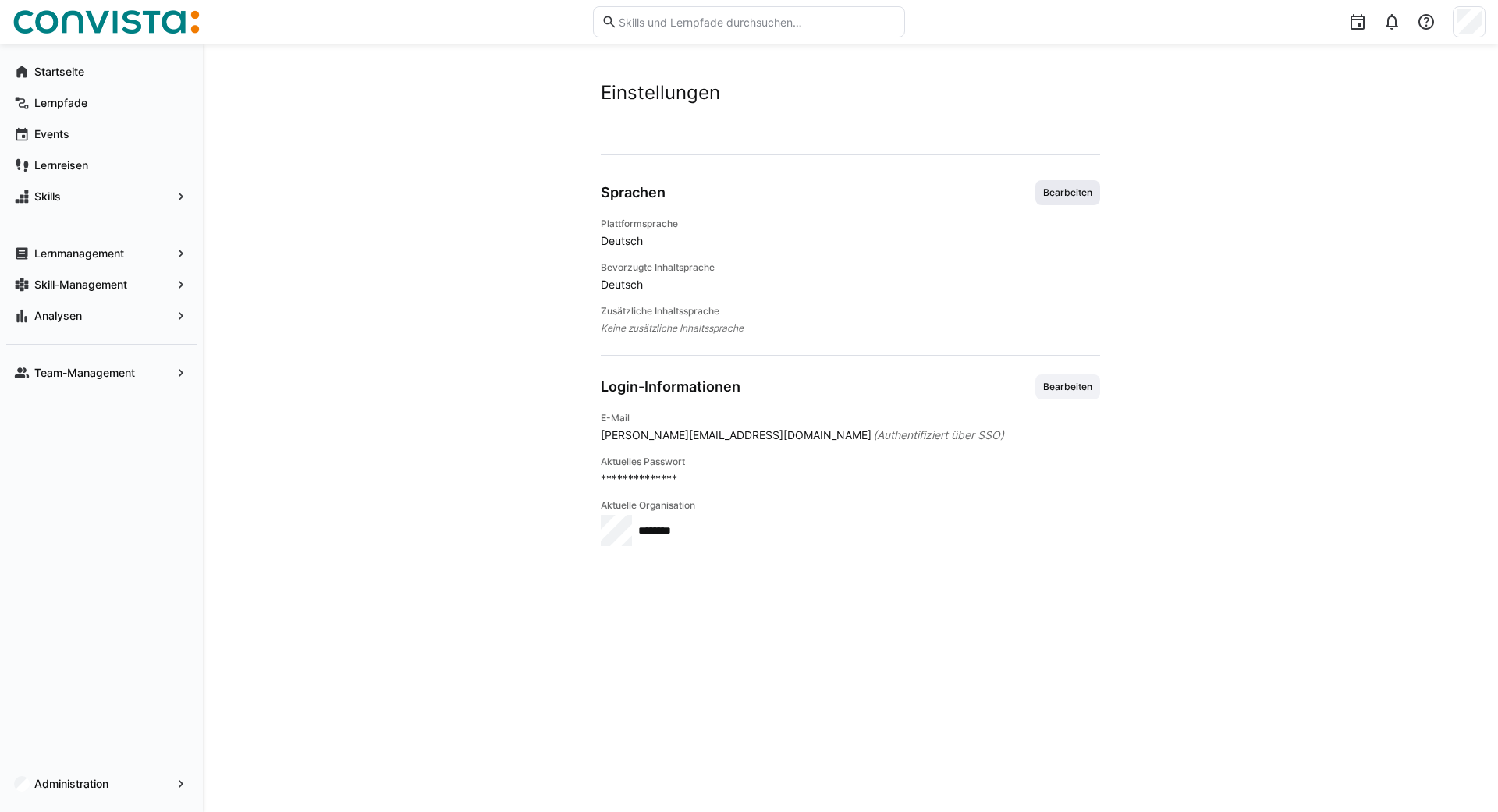
click at [1069, 188] on span "Bearbeiten" at bounding box center [1068, 193] width 52 height 13
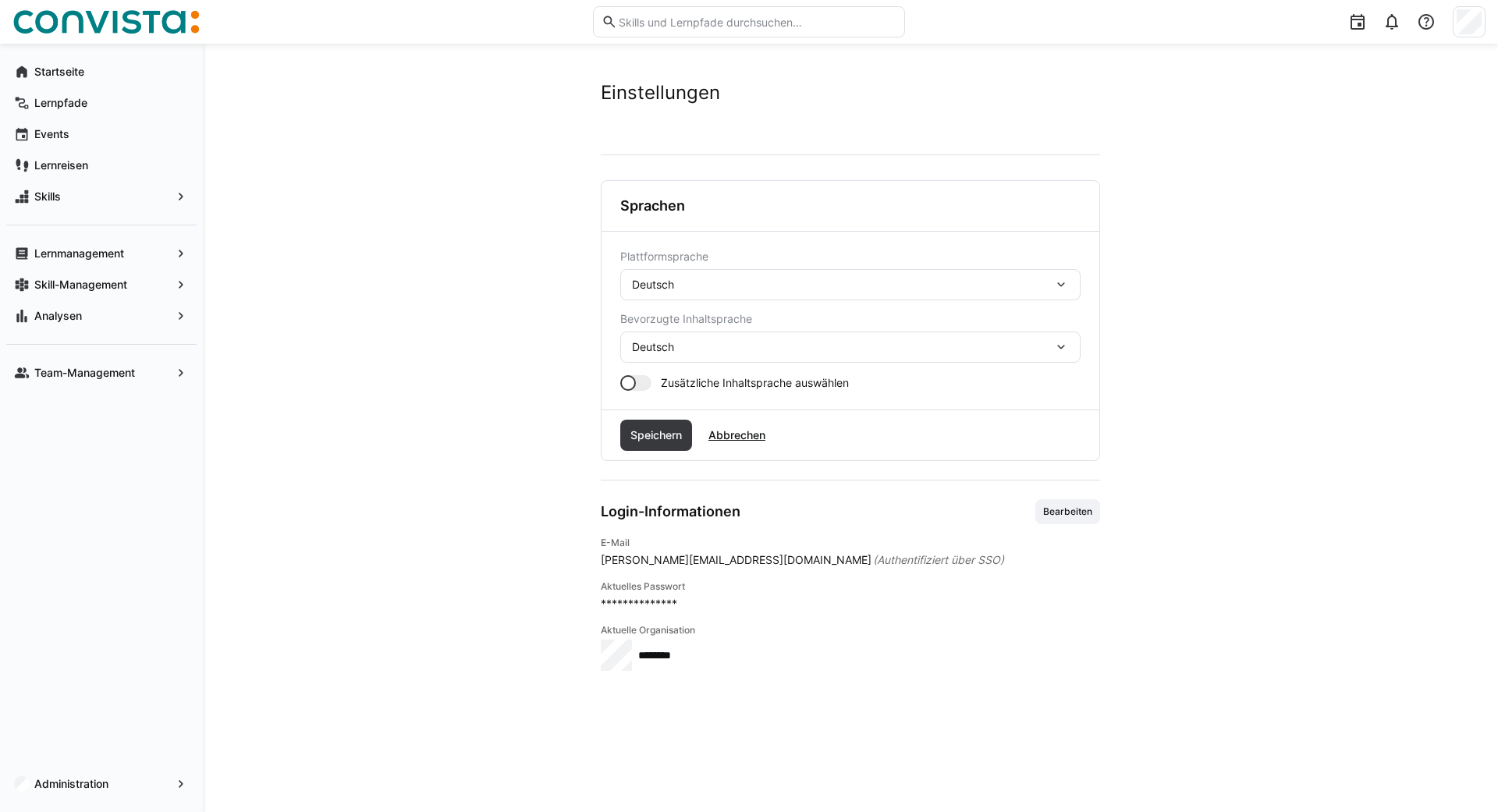
click at [691, 293] on div "Deutsch" at bounding box center [851, 285] width 460 height 32
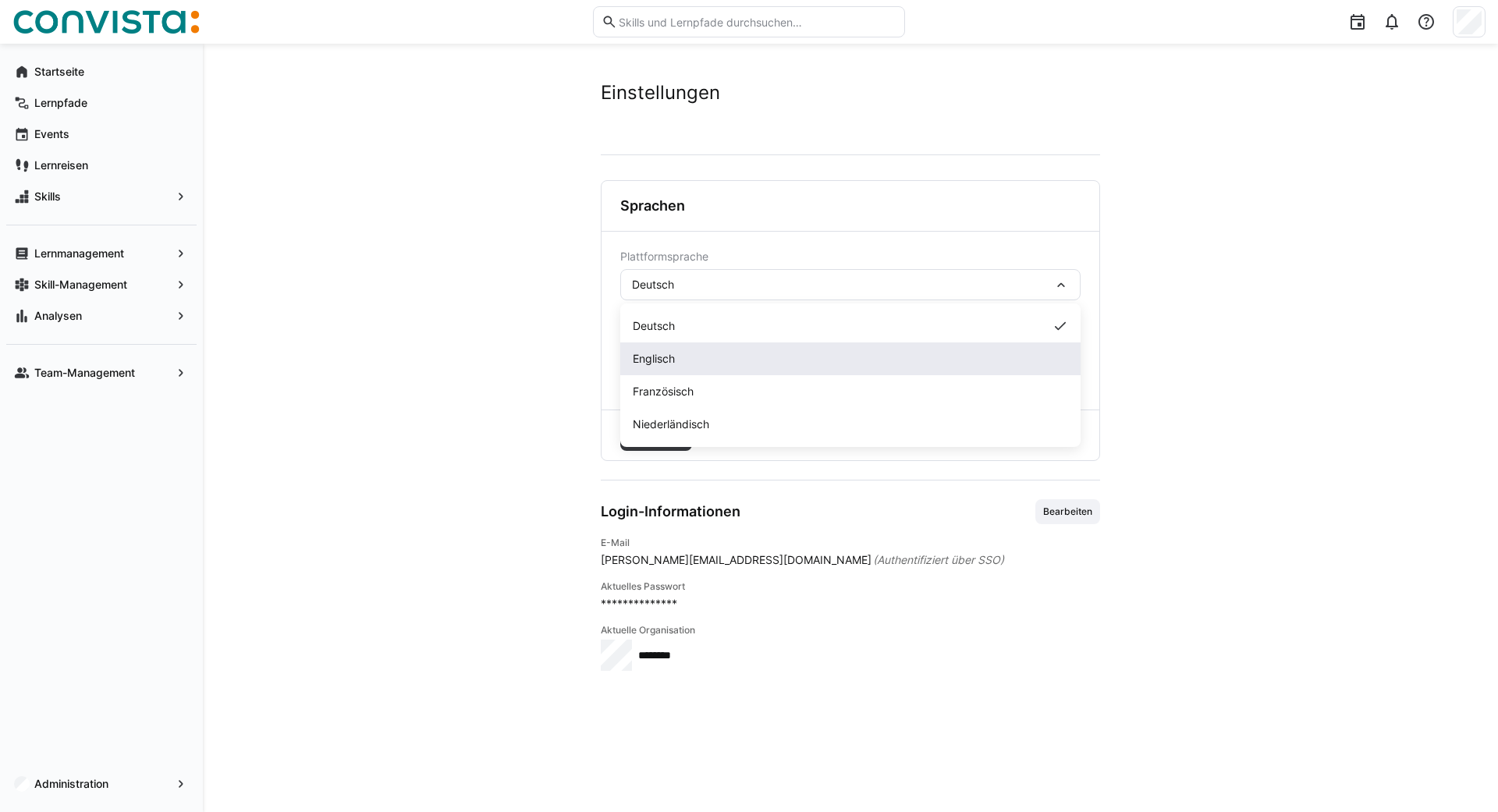
click at [649, 356] on span "Englisch" at bounding box center [654, 359] width 42 height 16
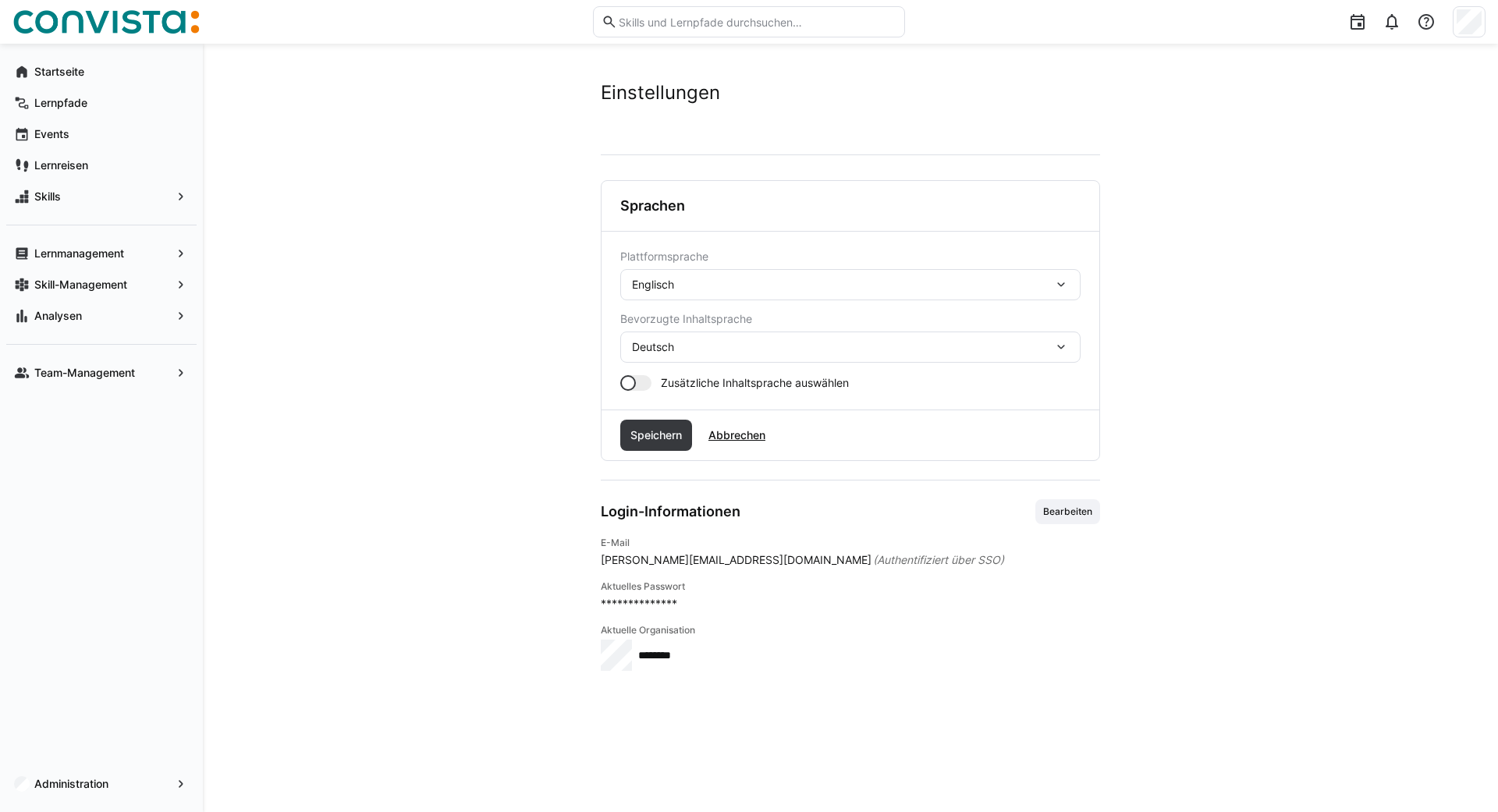
click at [696, 339] on div "Deutsch" at bounding box center [851, 348] width 460 height 32
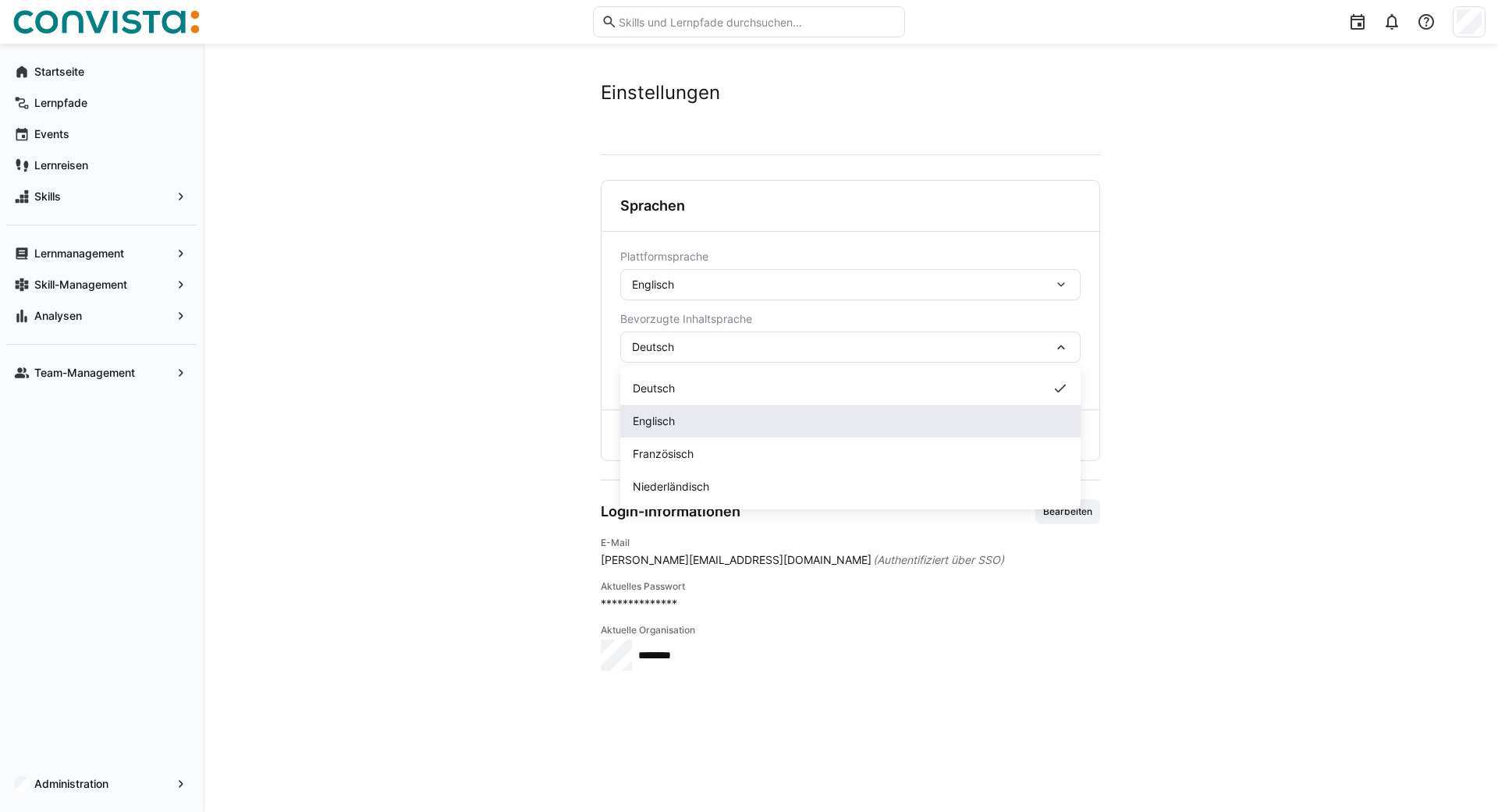
click at [650, 414] on span "Englisch" at bounding box center [654, 422] width 42 height 16
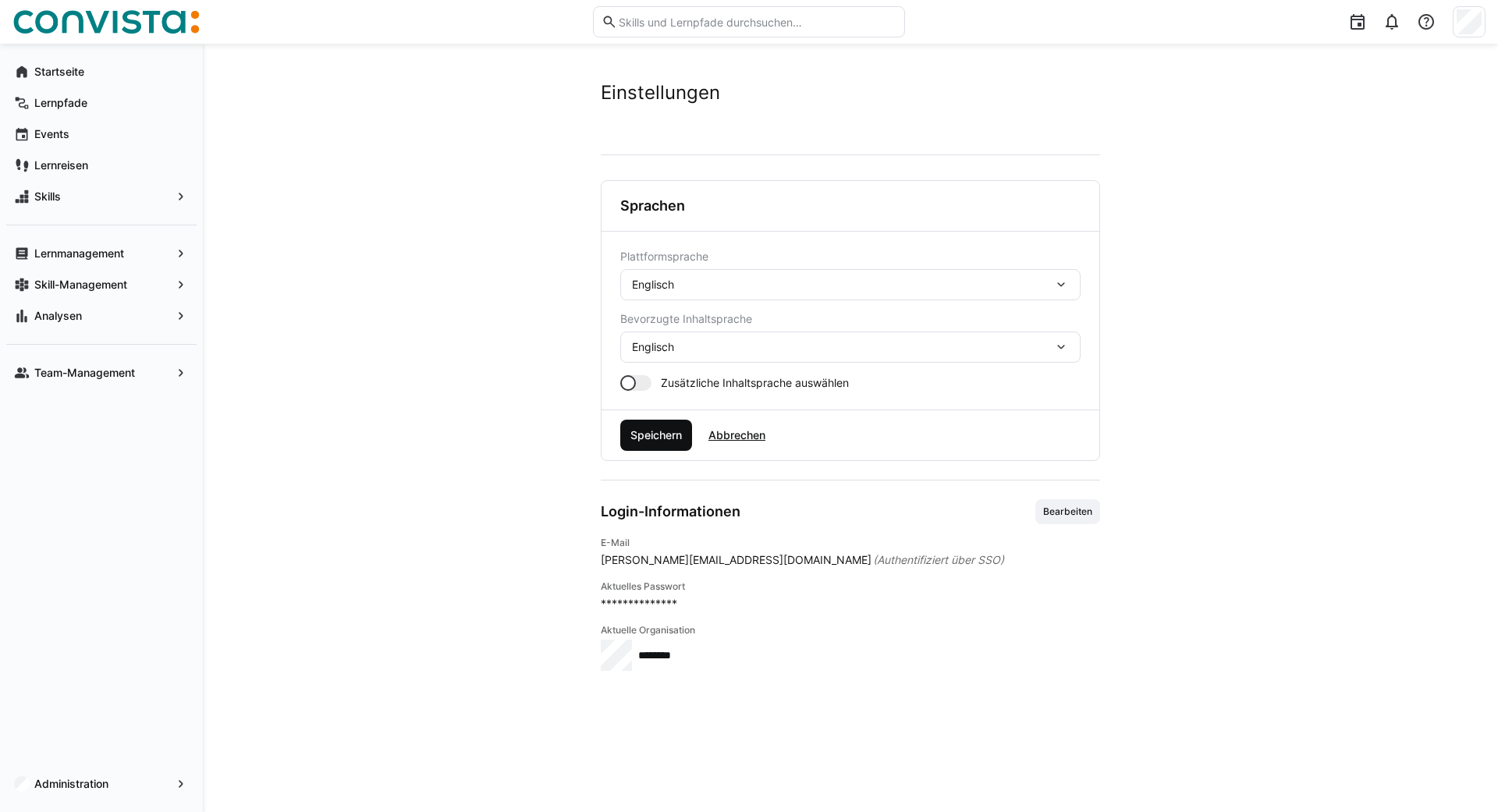
click at [659, 434] on span "Speichern" at bounding box center [656, 435] width 56 height 16
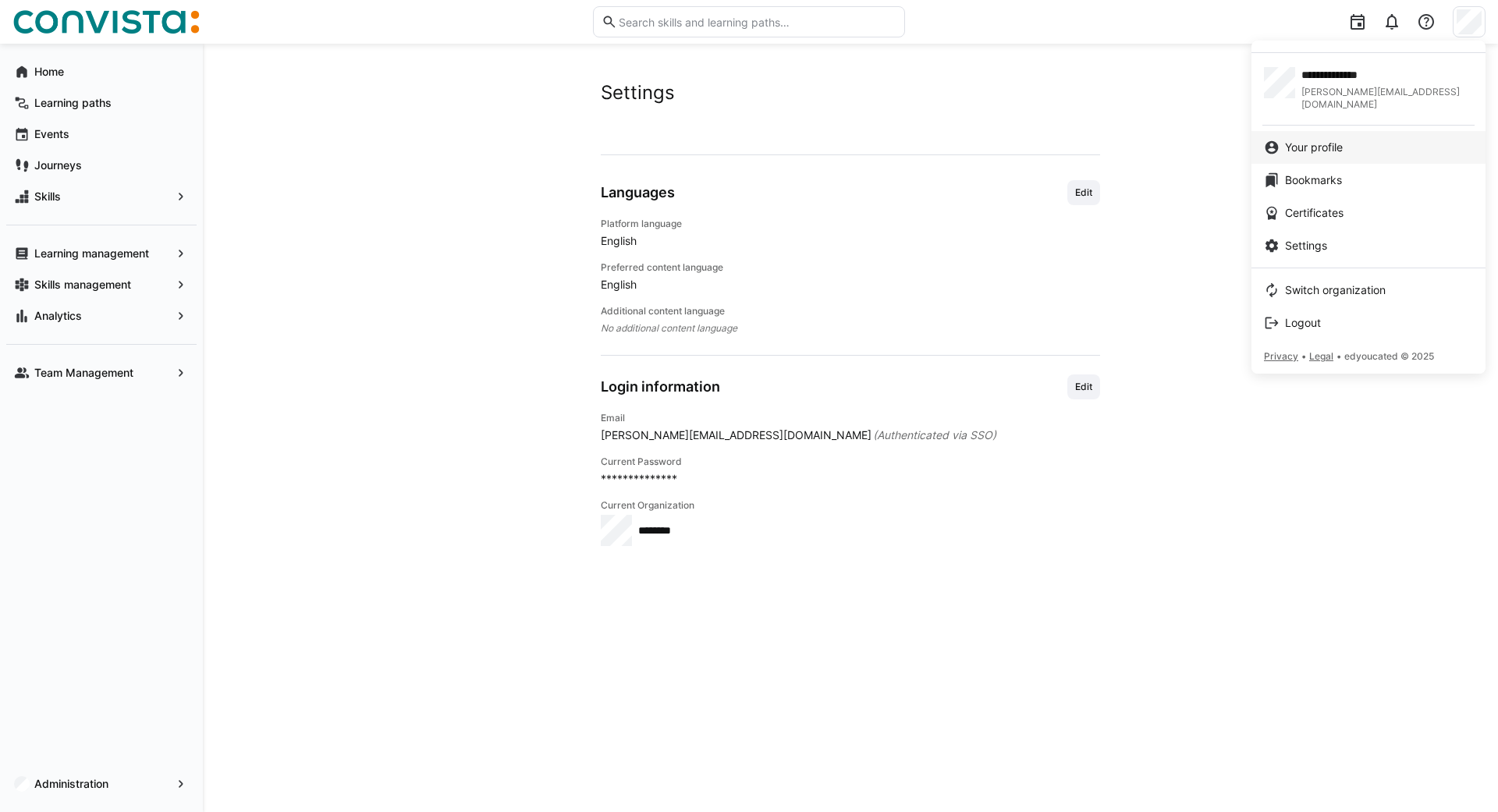
click at [1285, 147] on link "Your profile" at bounding box center [1368, 147] width 234 height 33
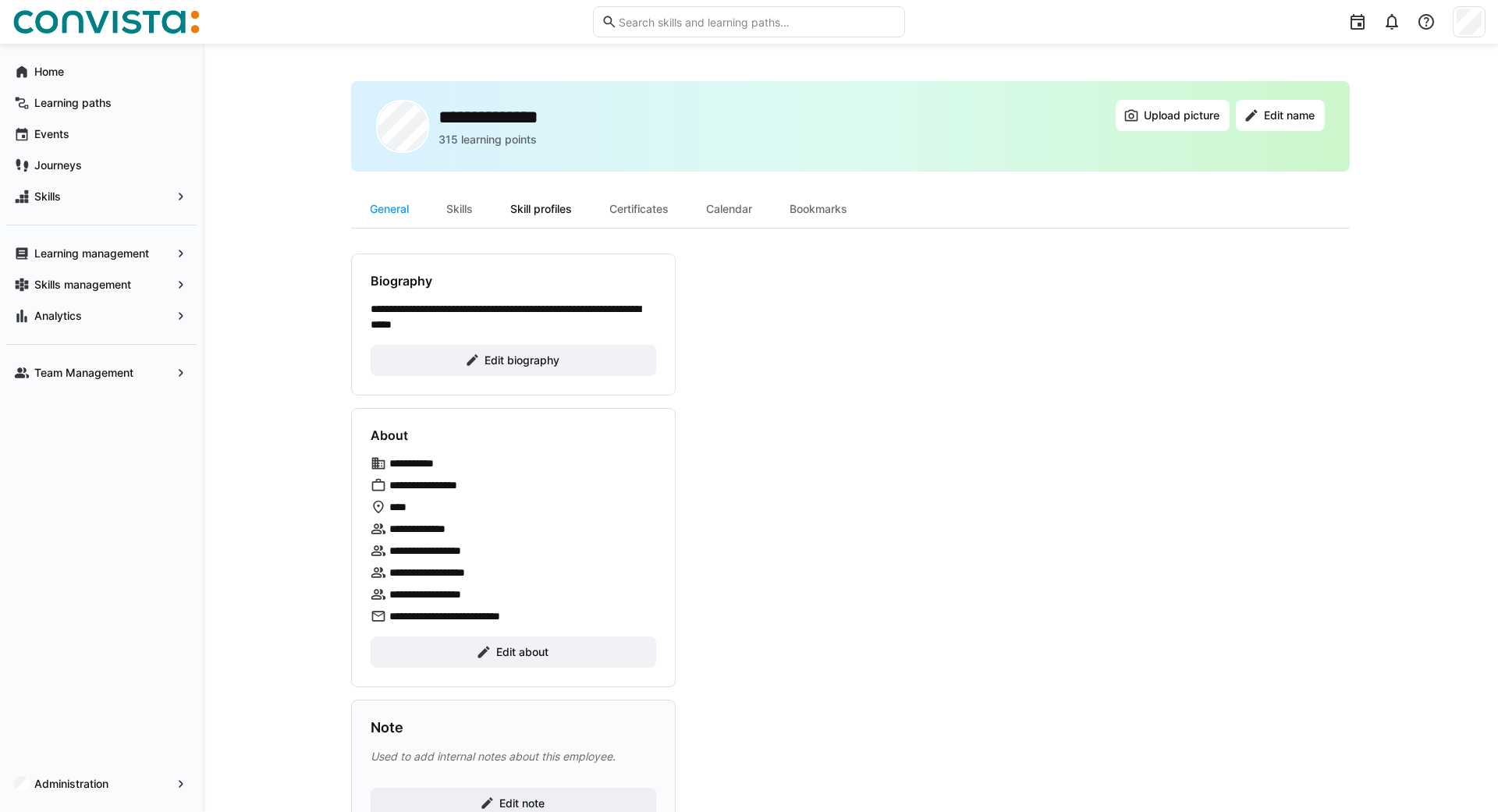
click at [562, 208] on div "Skill profiles" at bounding box center [541, 209] width 99 height 38
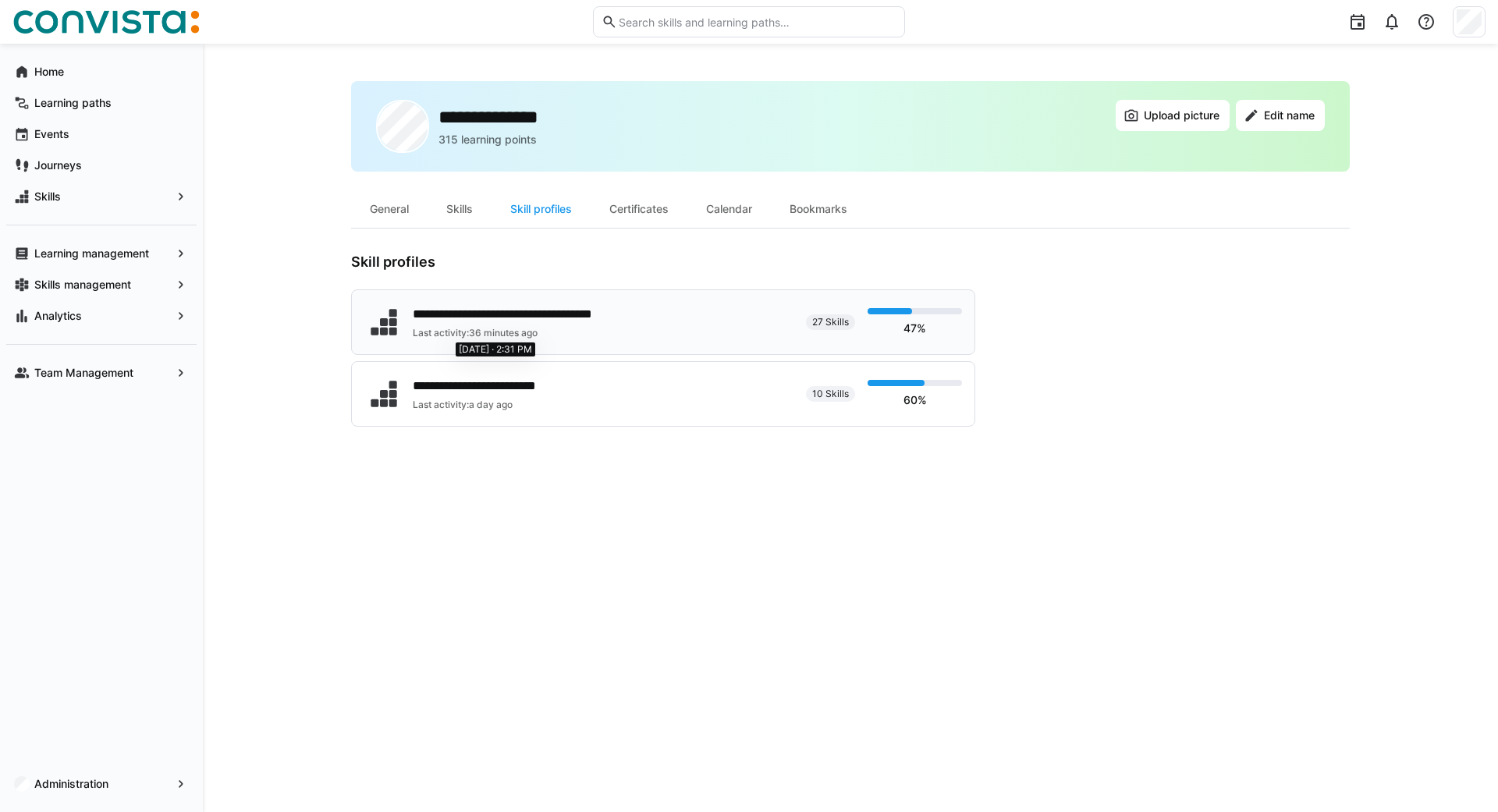
click at [527, 328] on span "36 minutes ago" at bounding box center [503, 333] width 69 height 12
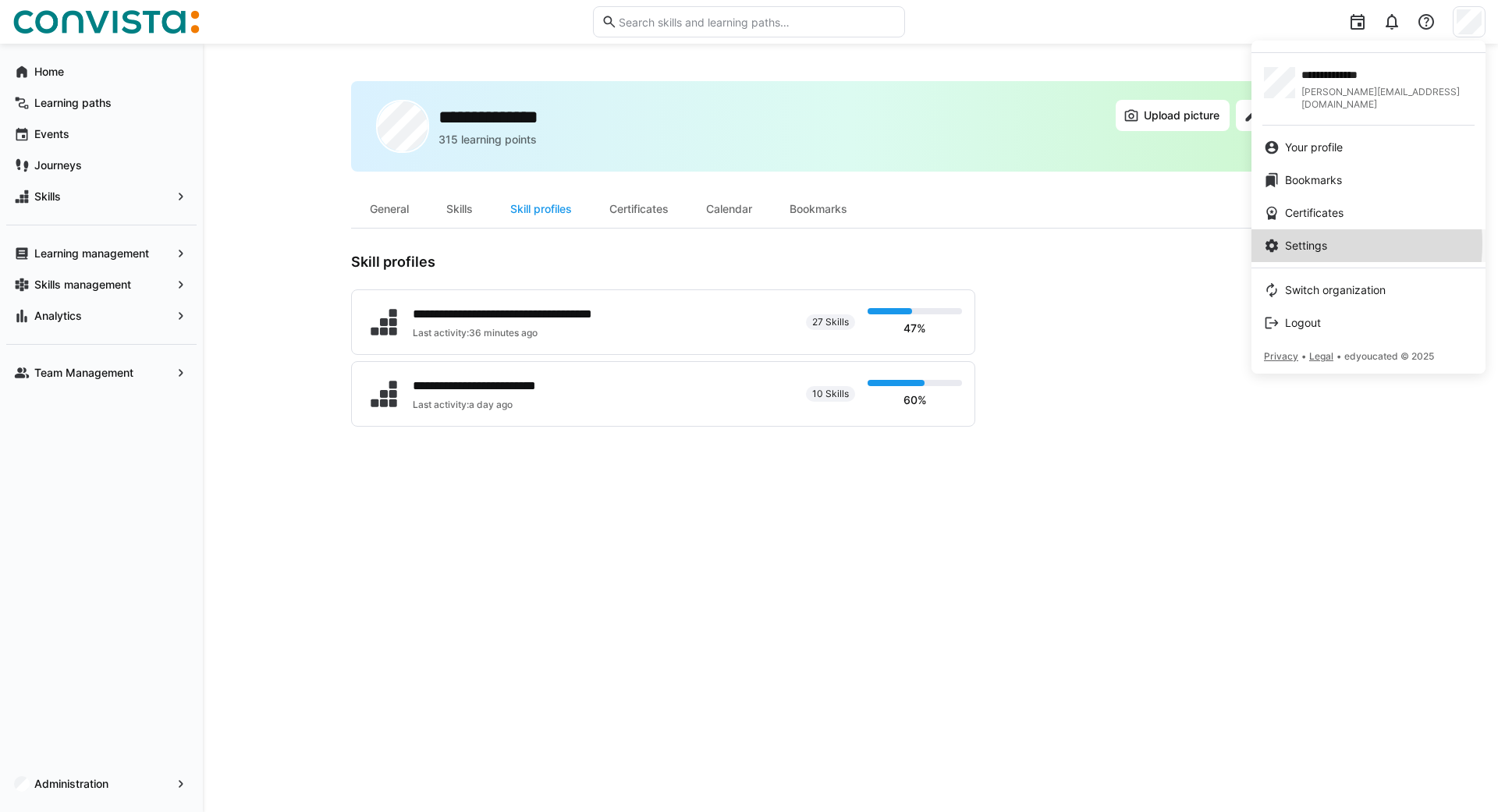
click at [1307, 238] on span "Settings" at bounding box center [1306, 246] width 42 height 16
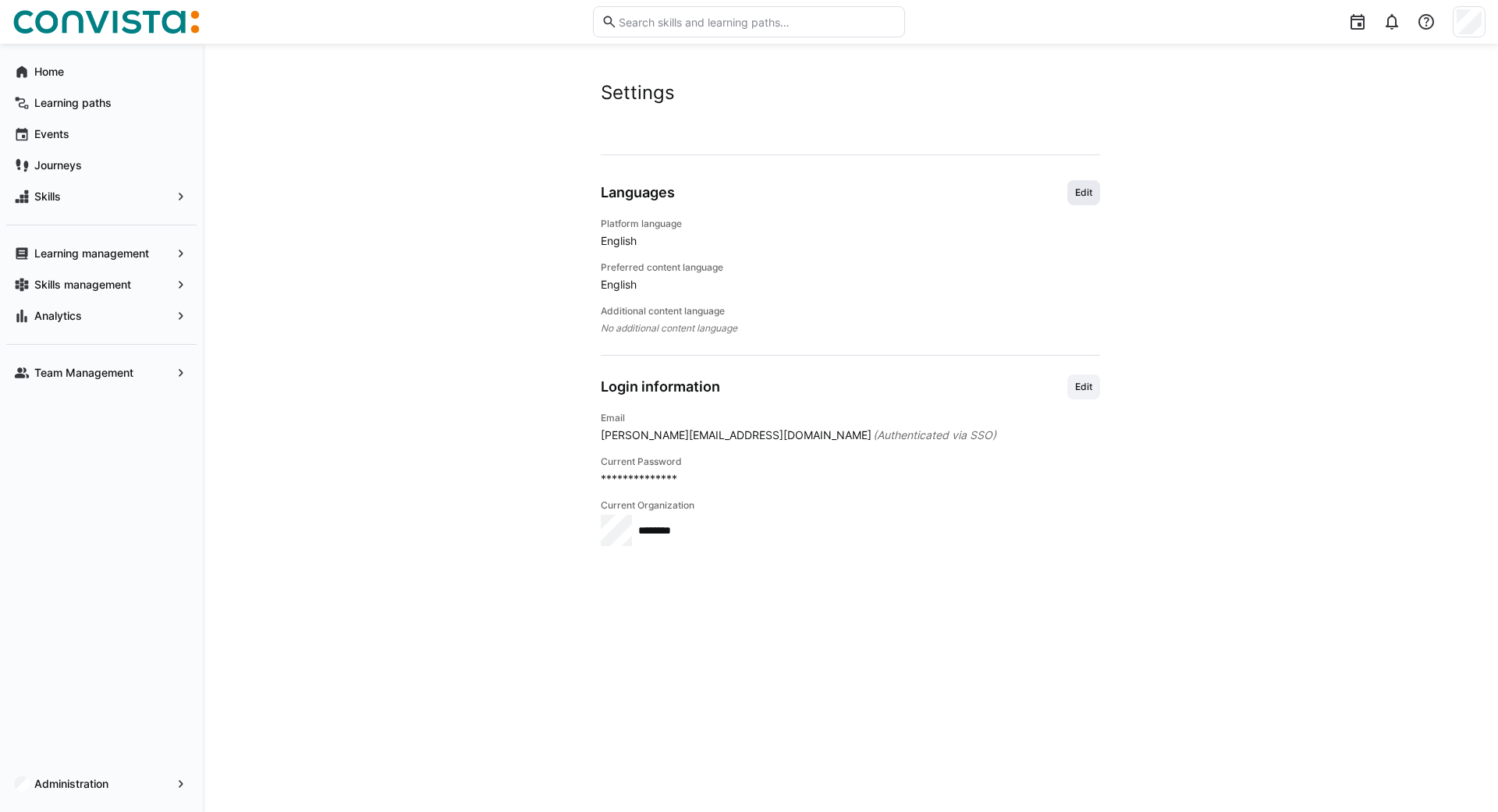
click at [1073, 198] on span "Edit" at bounding box center [1084, 193] width 33 height 25
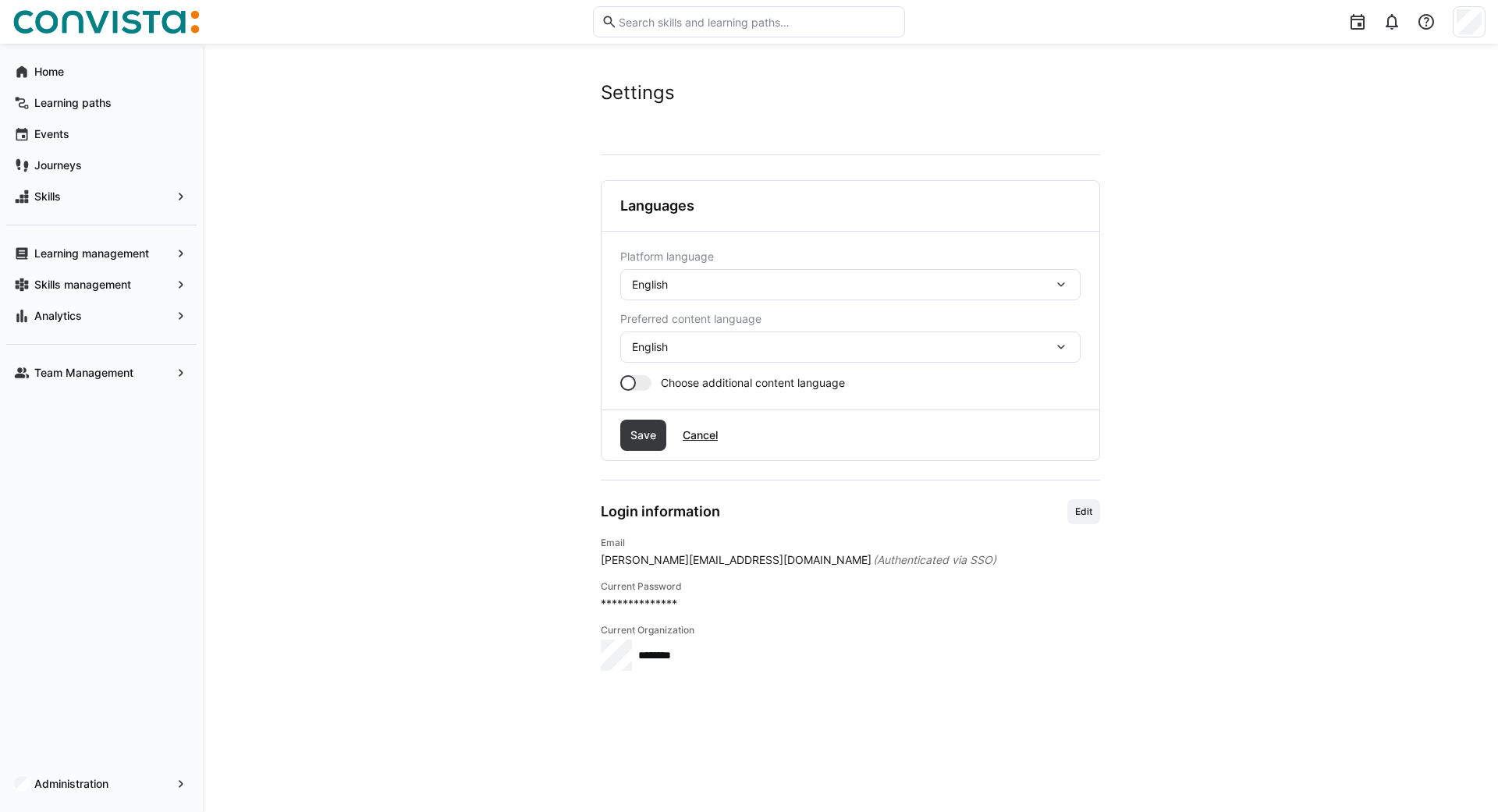
click at [682, 296] on div "English" at bounding box center [851, 285] width 460 height 32
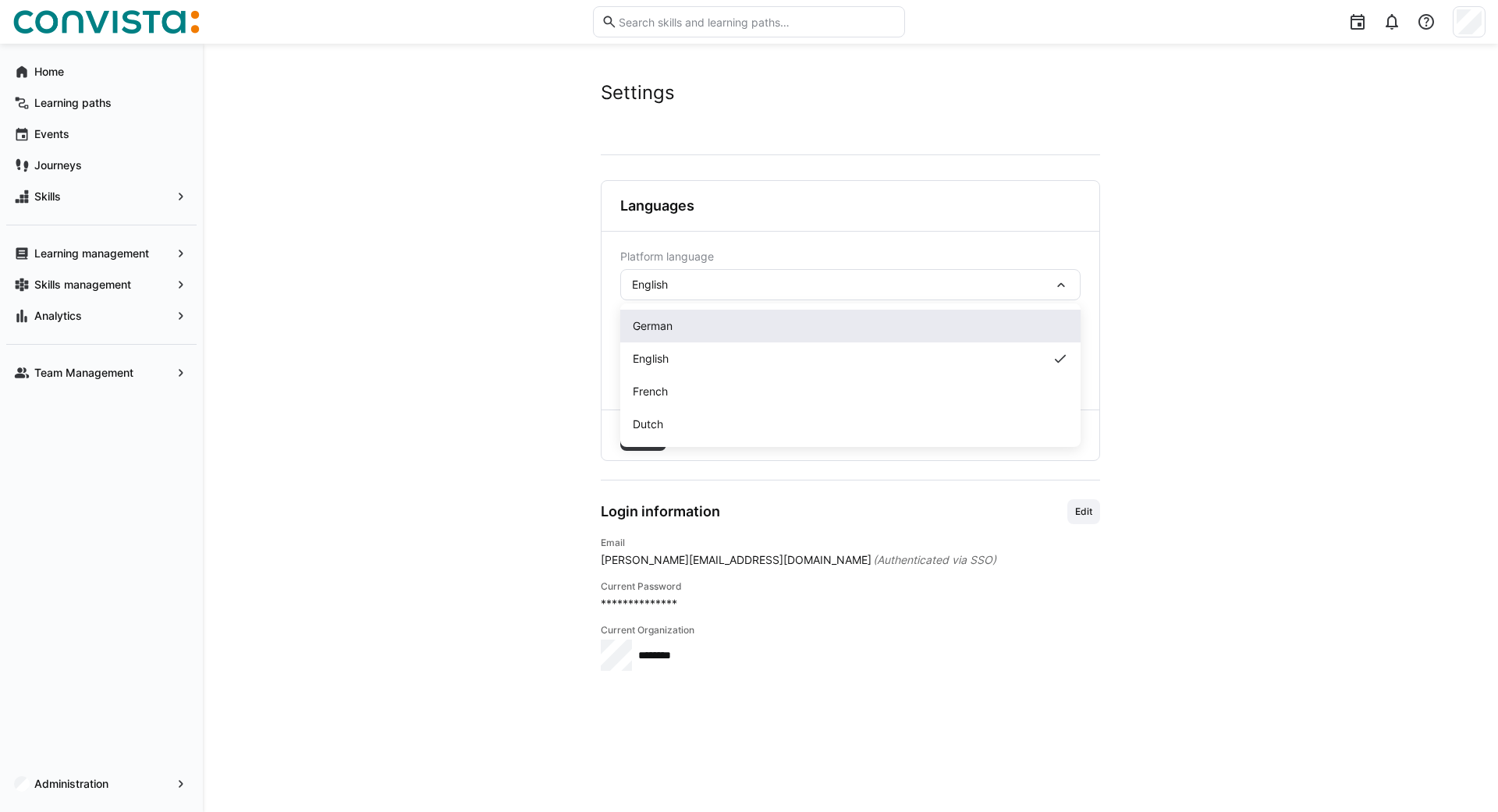
click at [652, 329] on span "German" at bounding box center [653, 326] width 39 height 16
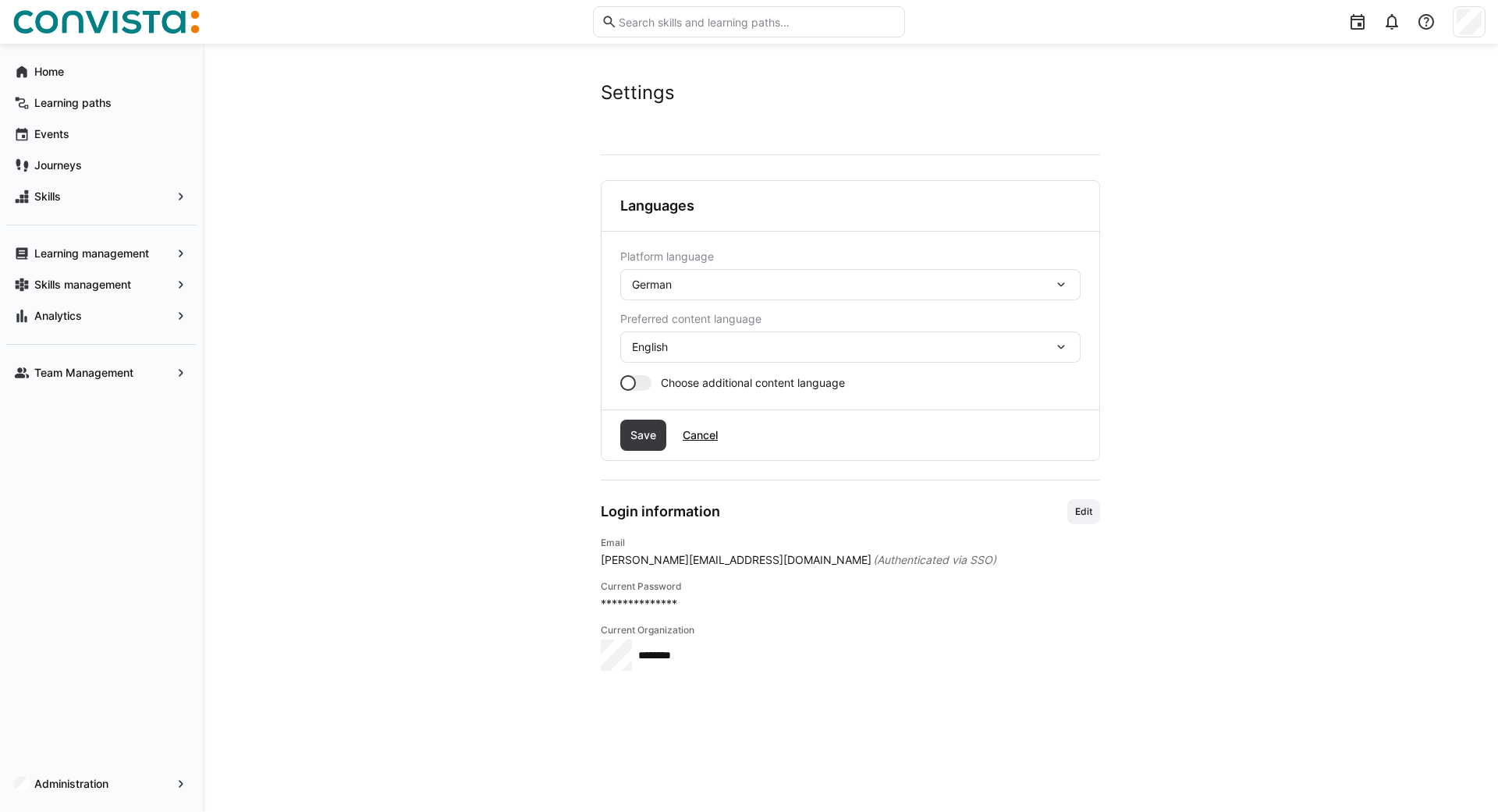
click at [668, 342] on span "English" at bounding box center [650, 347] width 36 height 16
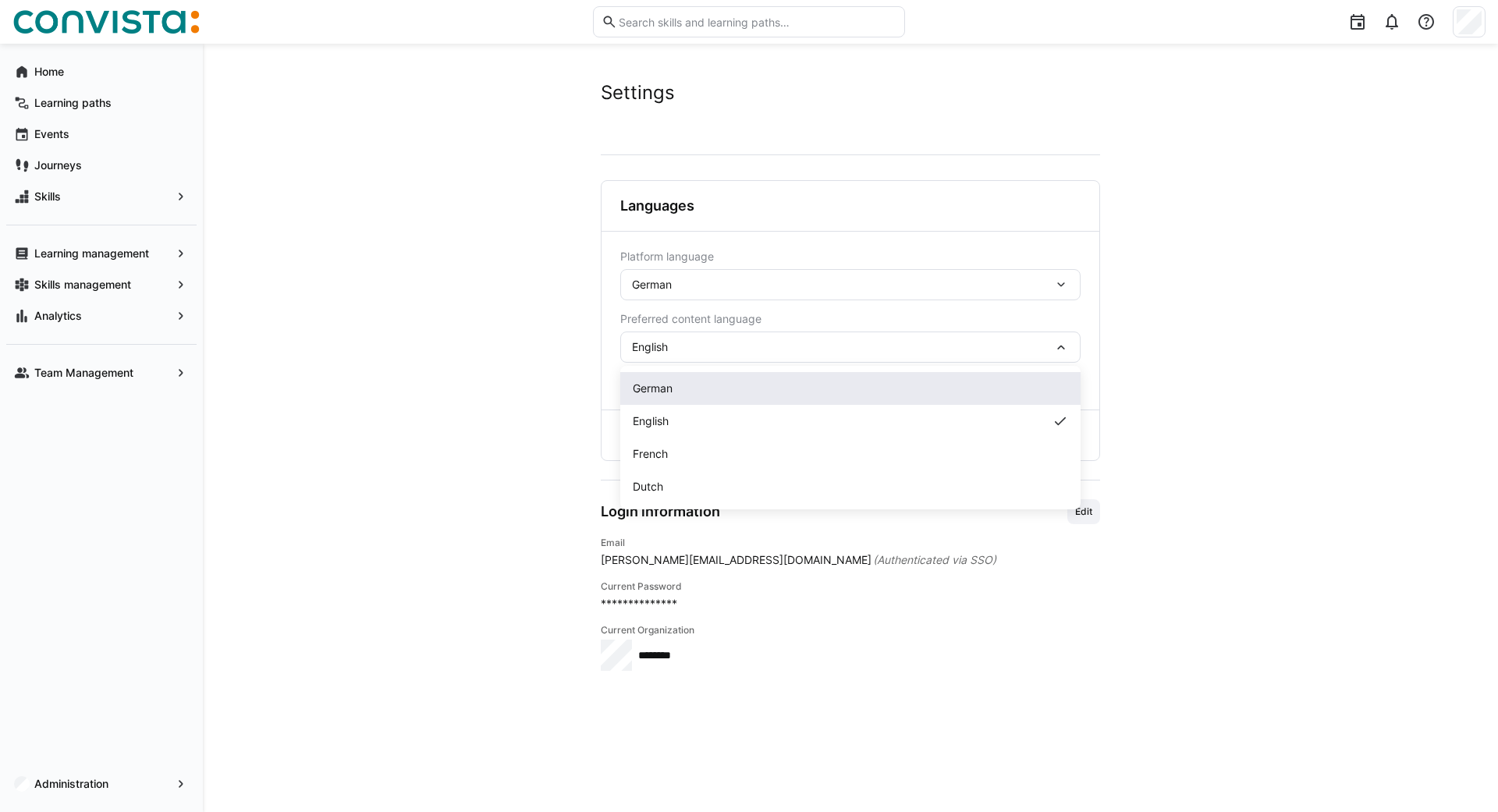
click at [661, 382] on span "German" at bounding box center [653, 389] width 39 height 16
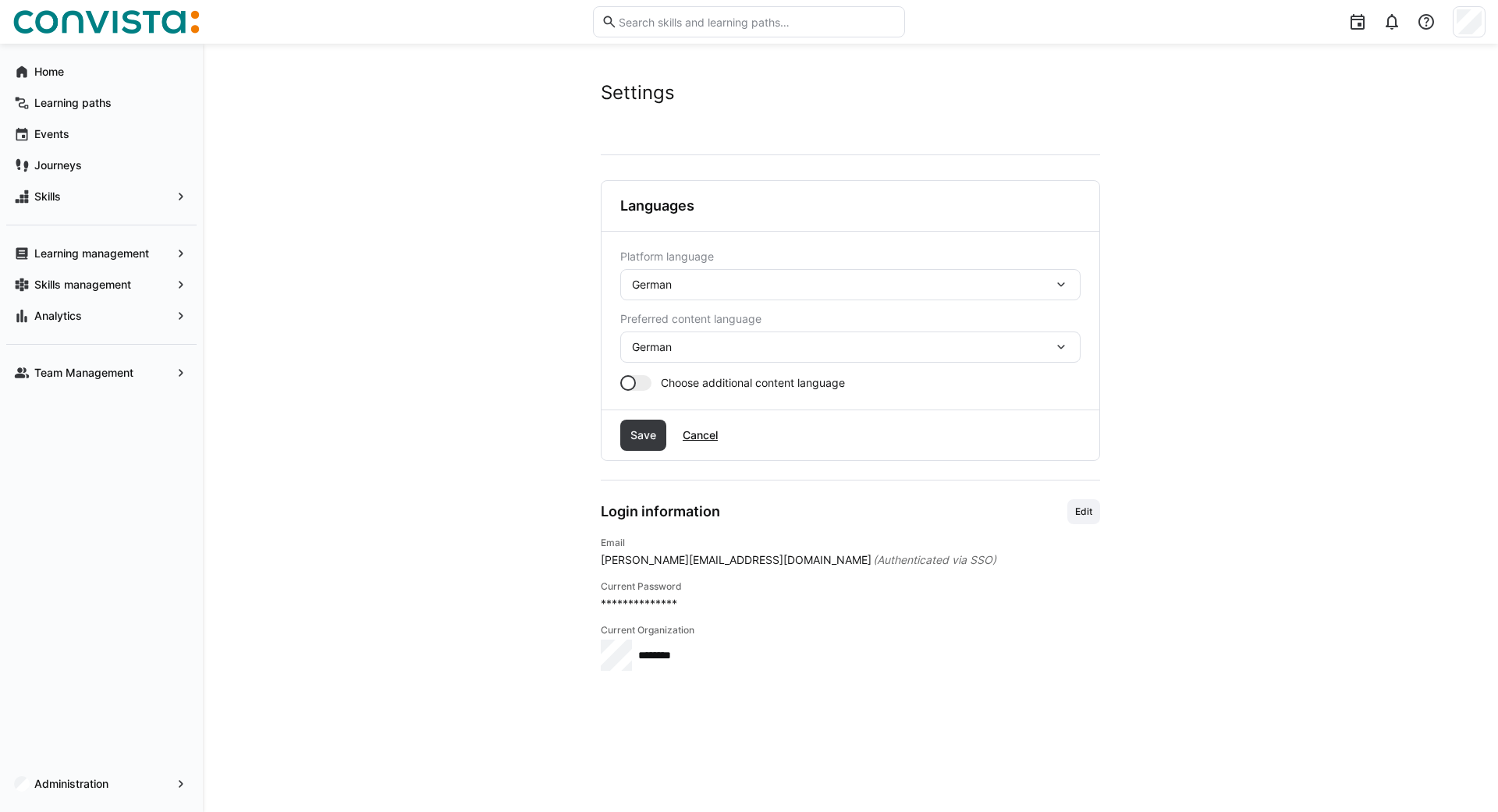
click at [643, 452] on div "Save Cancel" at bounding box center [850, 435] width 497 height 50
click at [639, 438] on span "Save" at bounding box center [643, 435] width 31 height 16
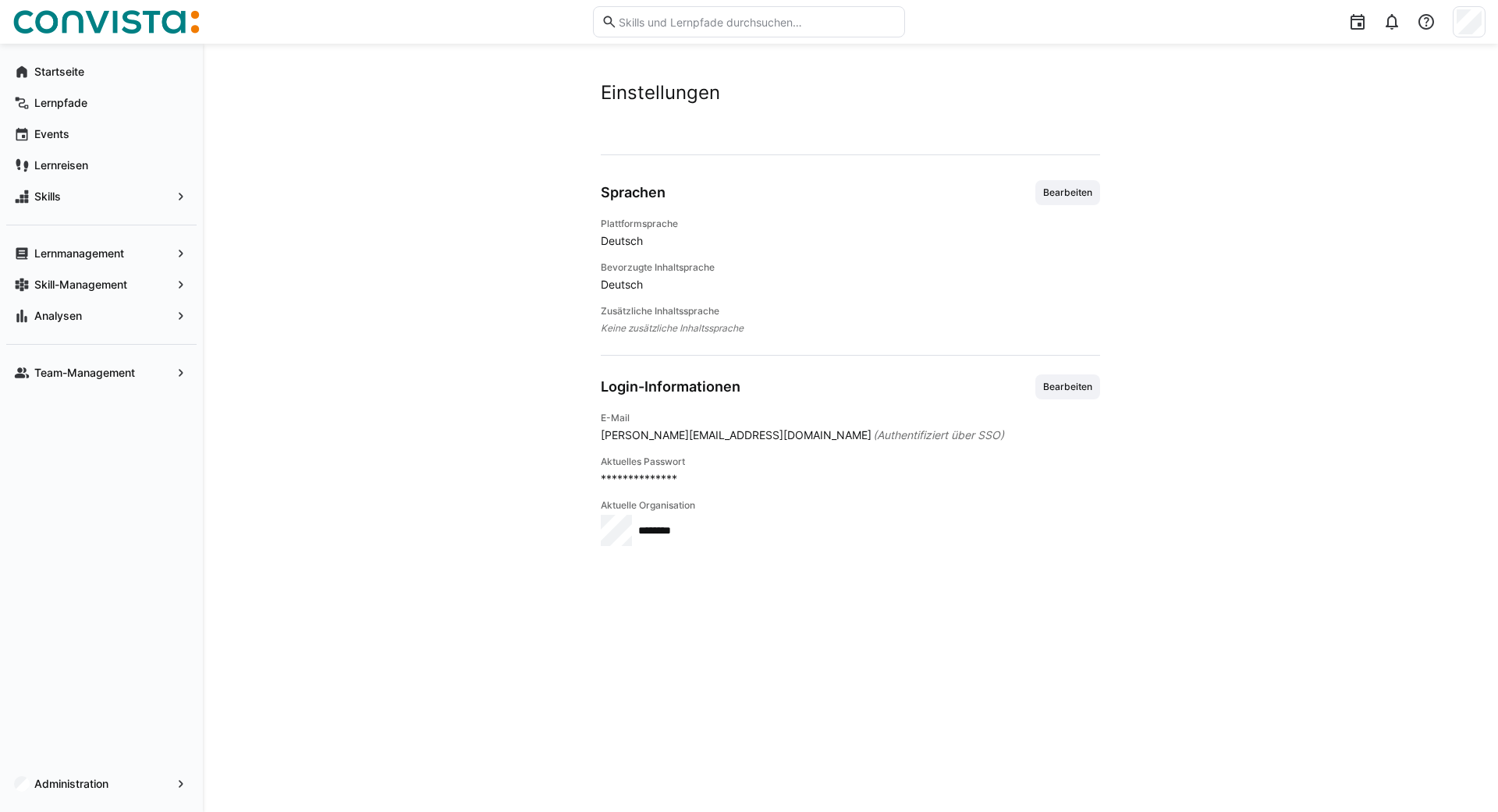
click at [1447, 21] on div at bounding box center [1201, 21] width 569 height 43
click at [1454, 22] on div at bounding box center [1470, 22] width 33 height 32
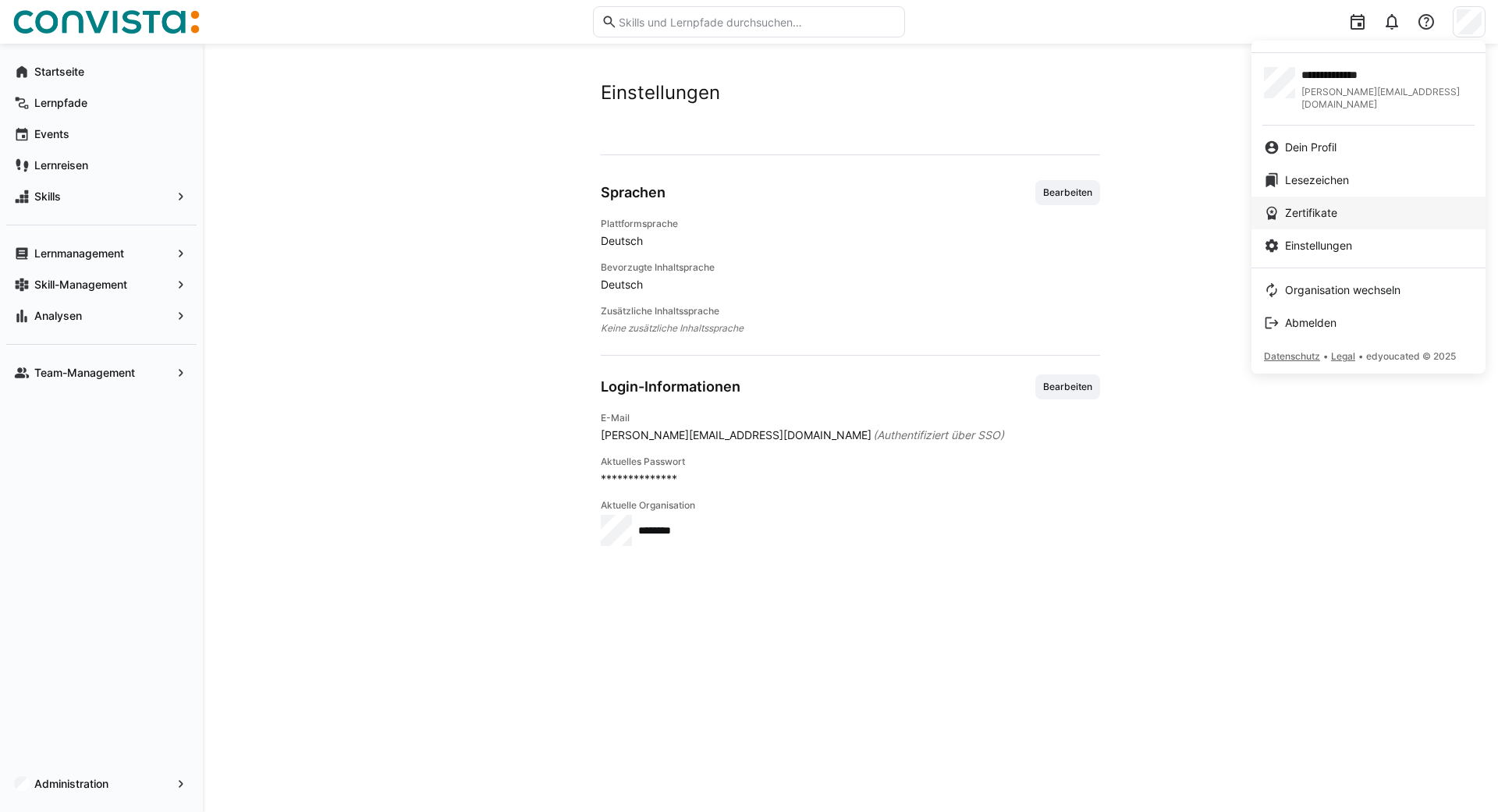
click at [1307, 205] on span "Zertifikate" at bounding box center [1311, 213] width 52 height 16
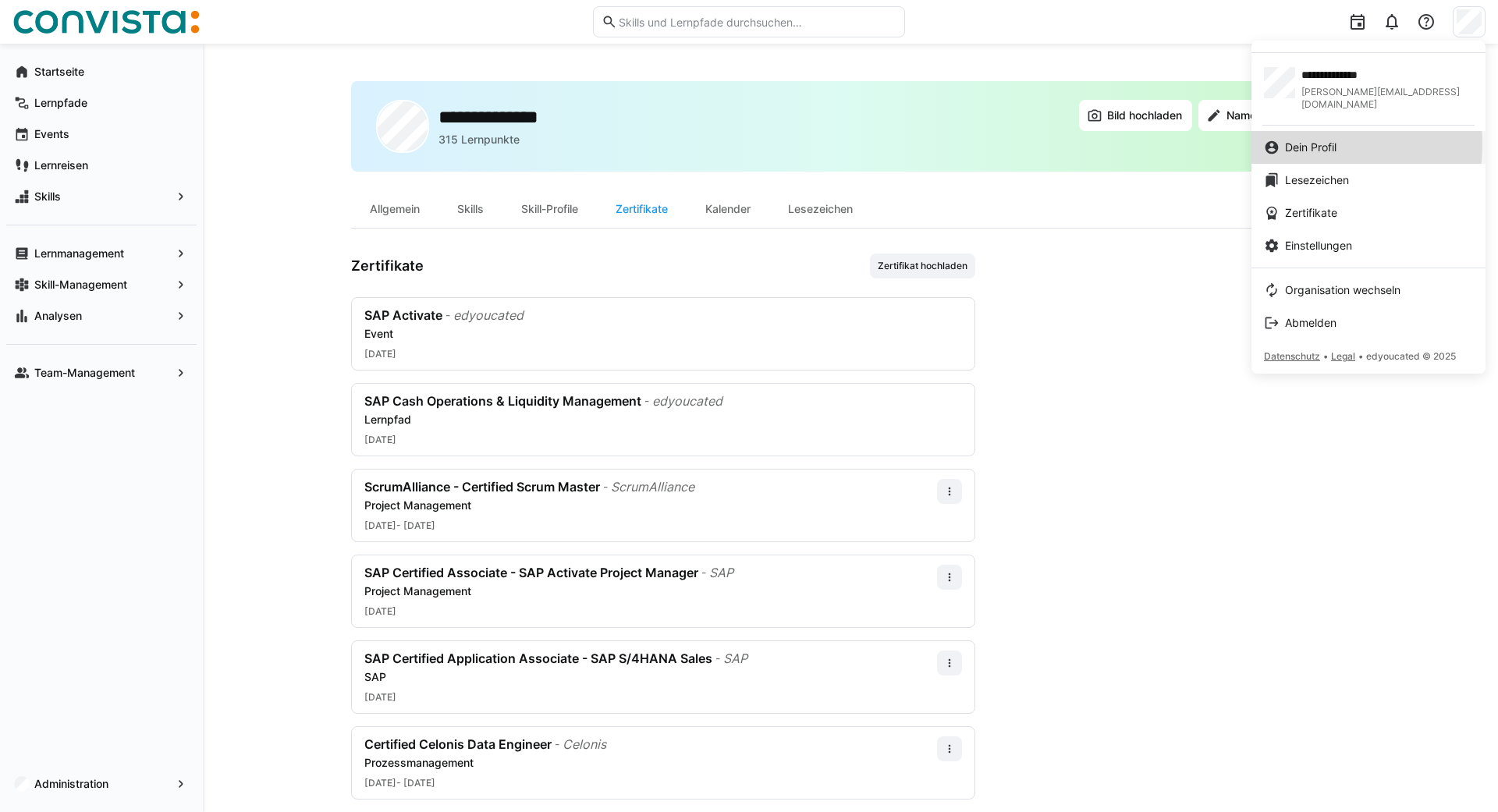
click at [1308, 140] on span "Dein Profil" at bounding box center [1310, 147] width 51 height 16
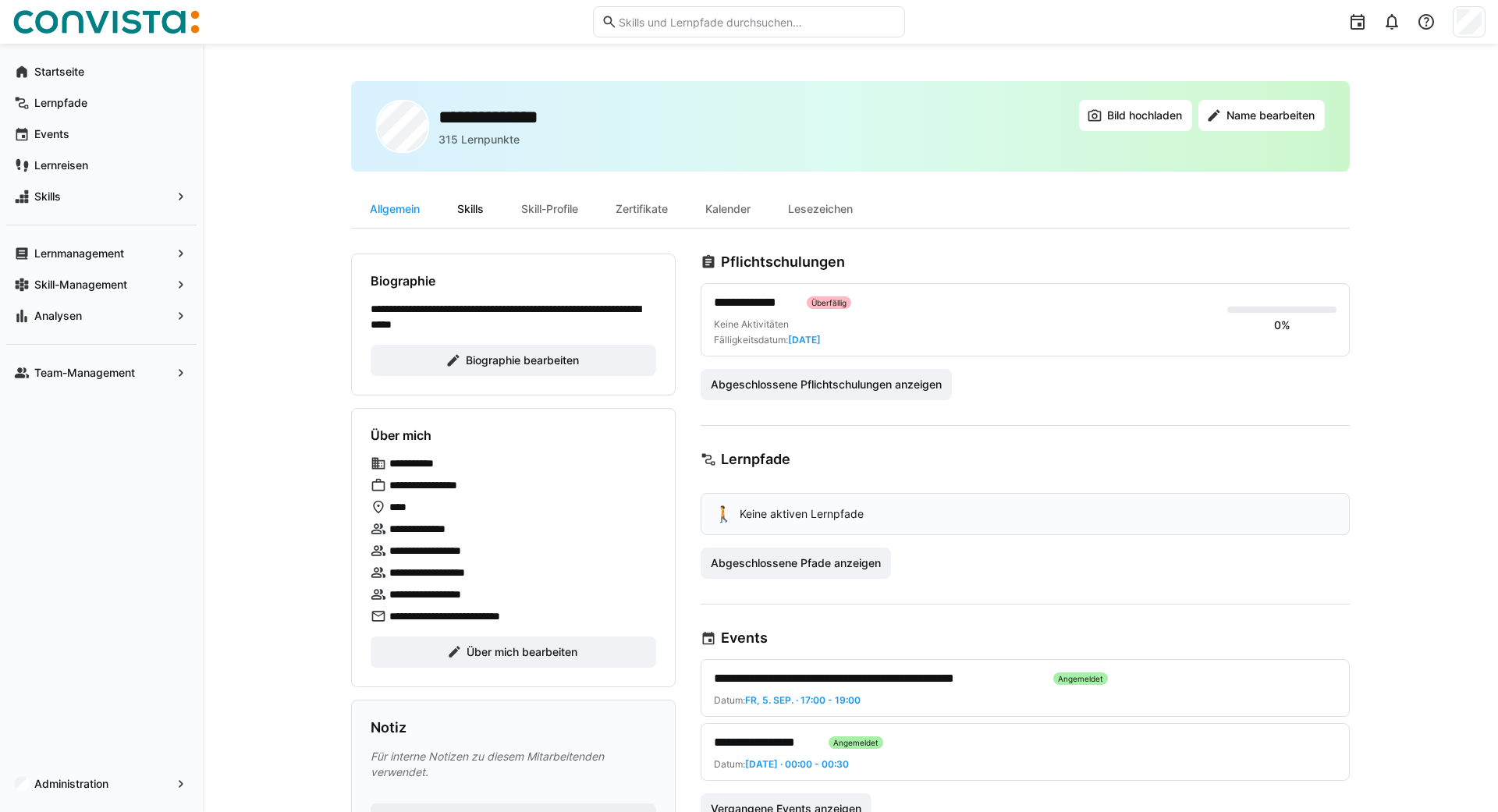
click at [495, 206] on div "Skills" at bounding box center [470, 209] width 64 height 38
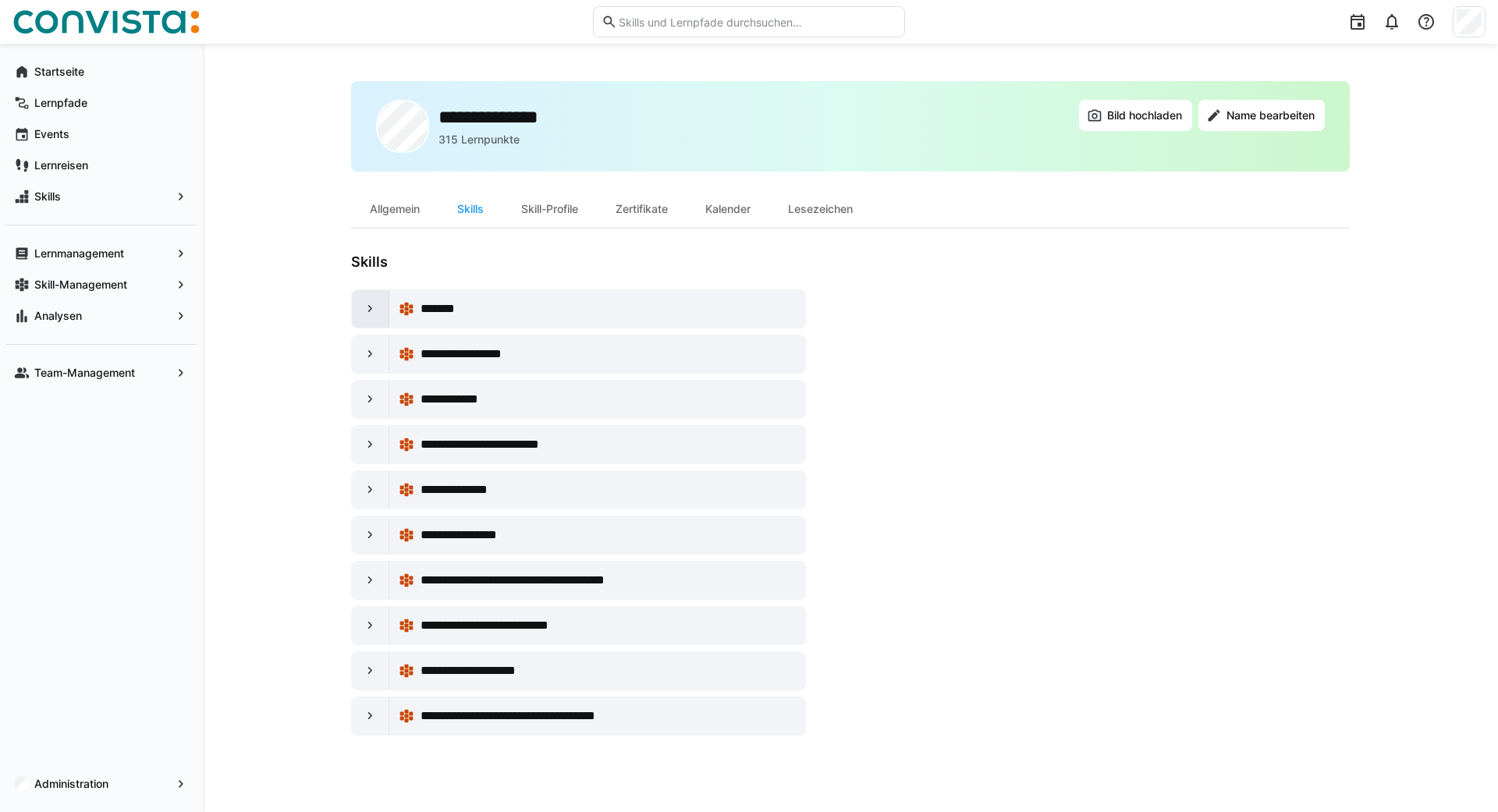
click at [373, 307] on eds-icon at bounding box center [371, 309] width 16 height 16
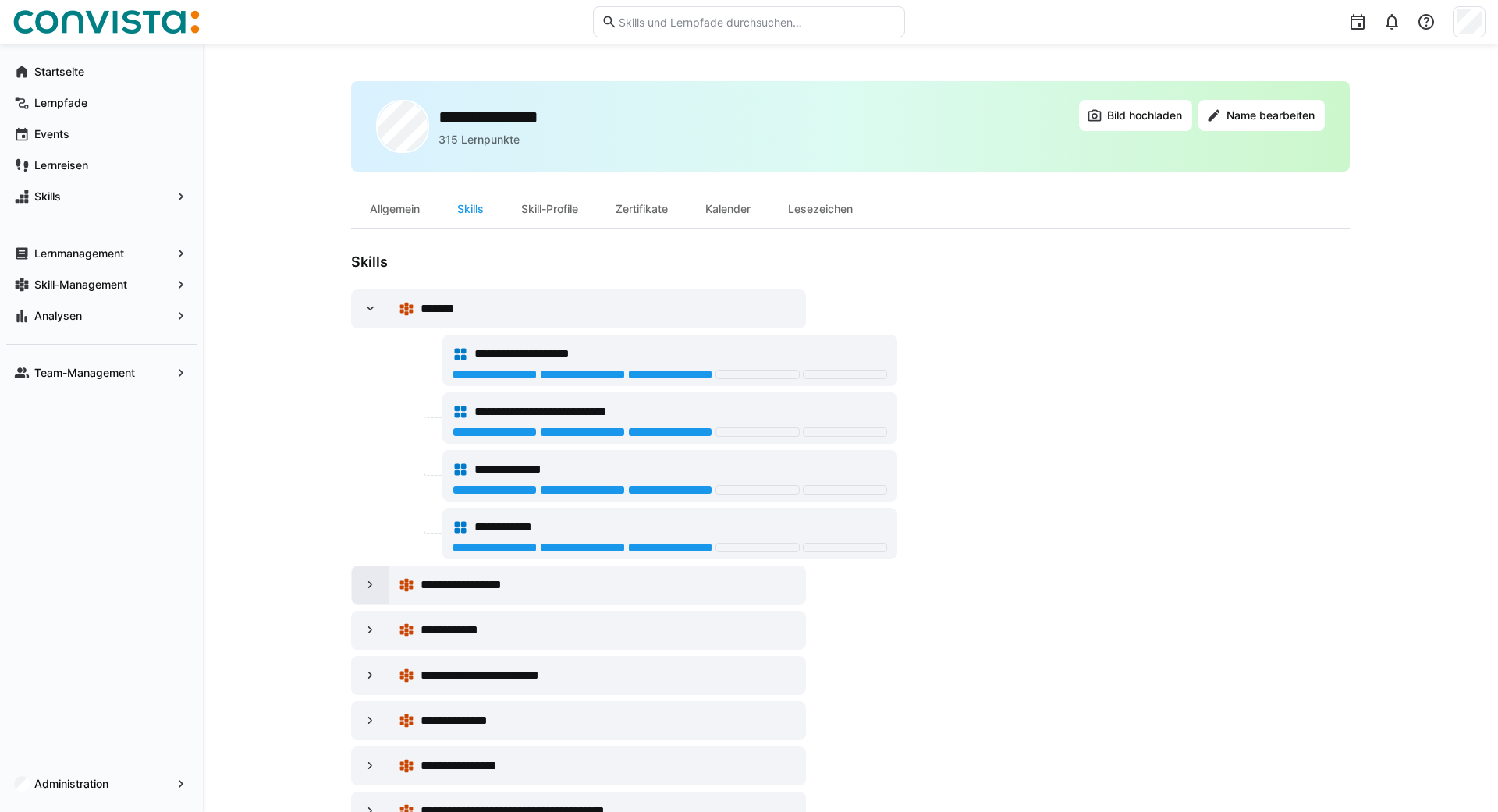
click at [374, 589] on eds-icon at bounding box center [371, 585] width 16 height 16
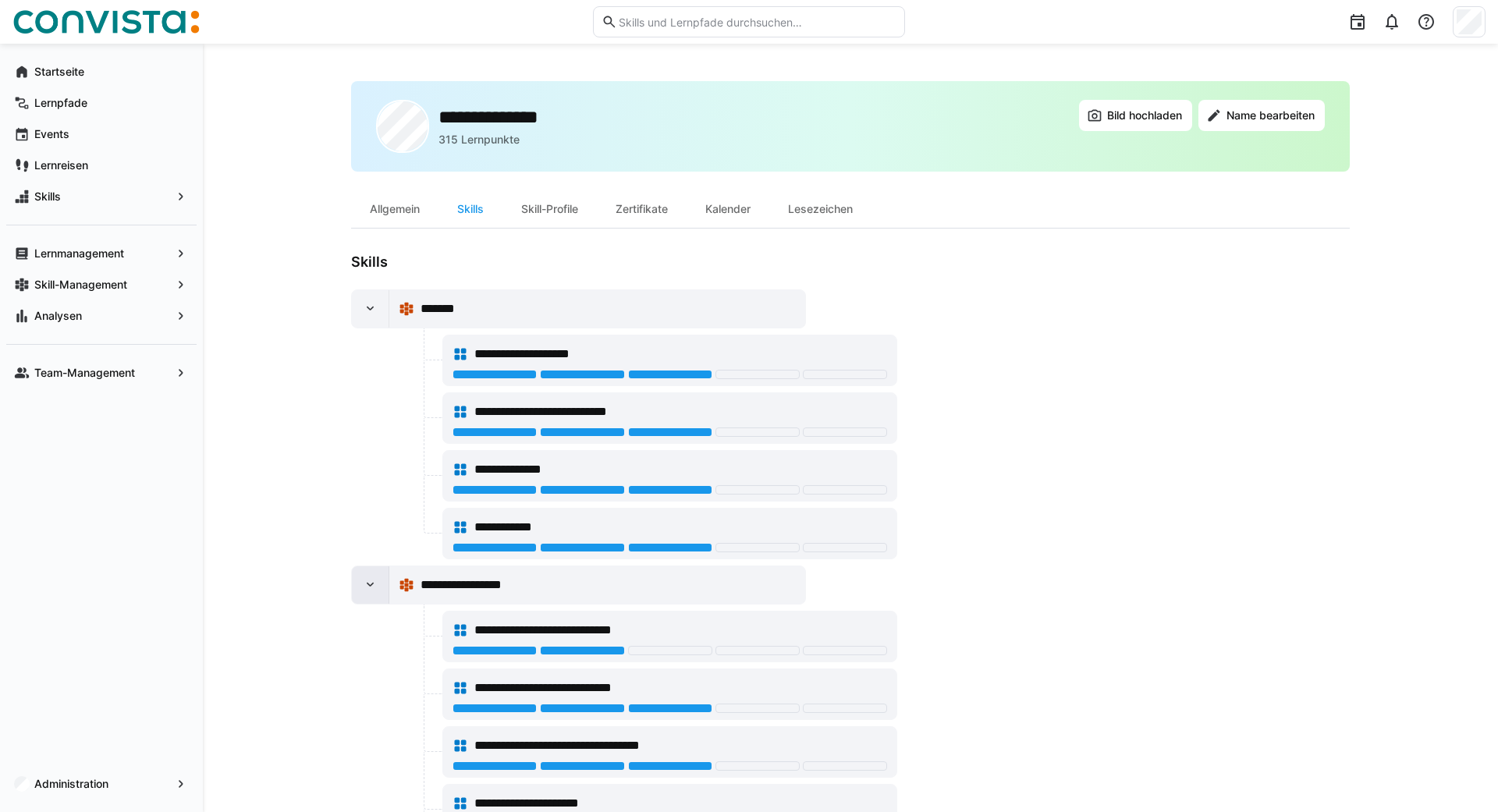
click at [374, 589] on eds-icon at bounding box center [371, 585] width 16 height 16
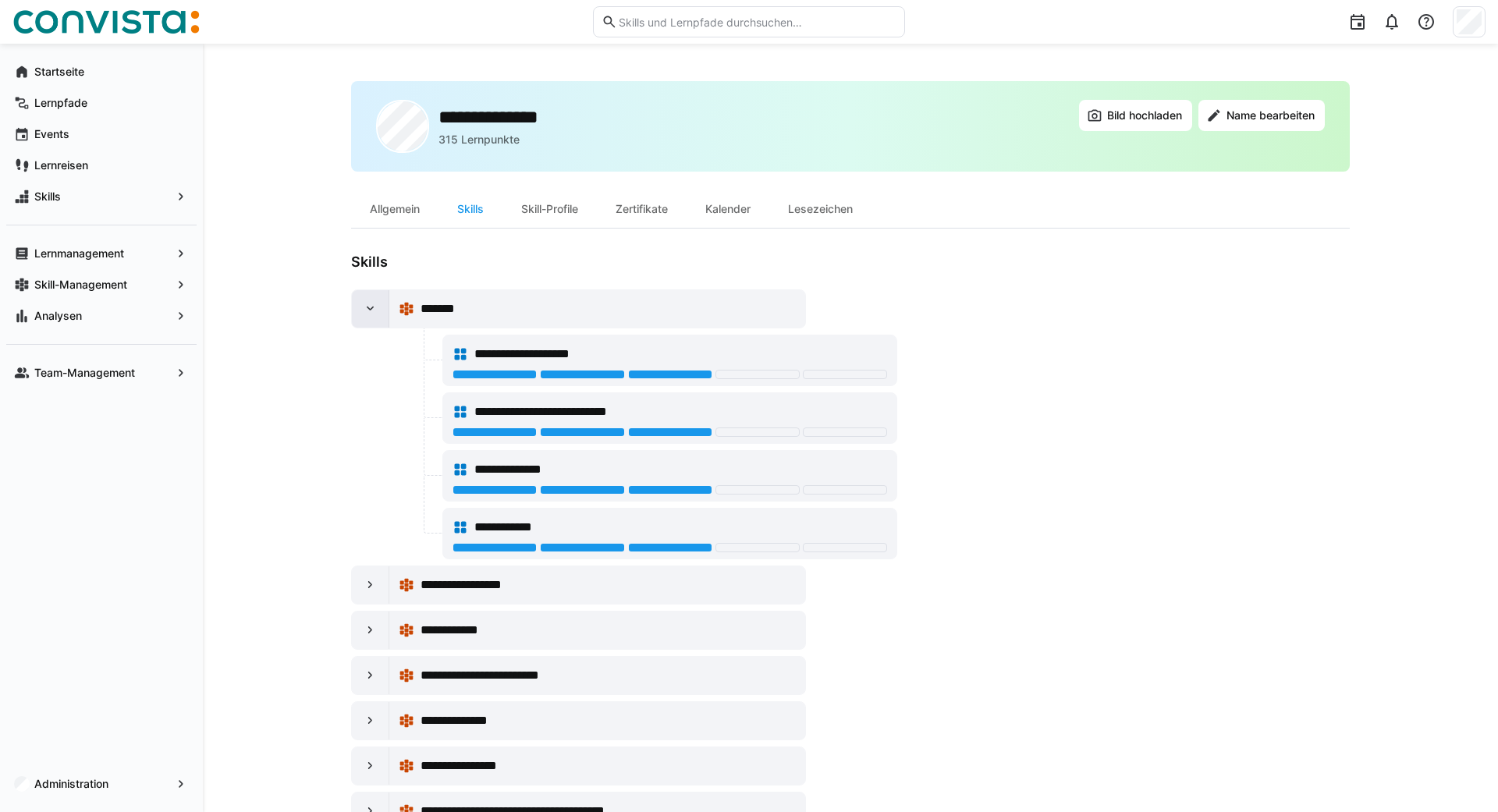
click at [375, 304] on eds-icon at bounding box center [371, 309] width 16 height 16
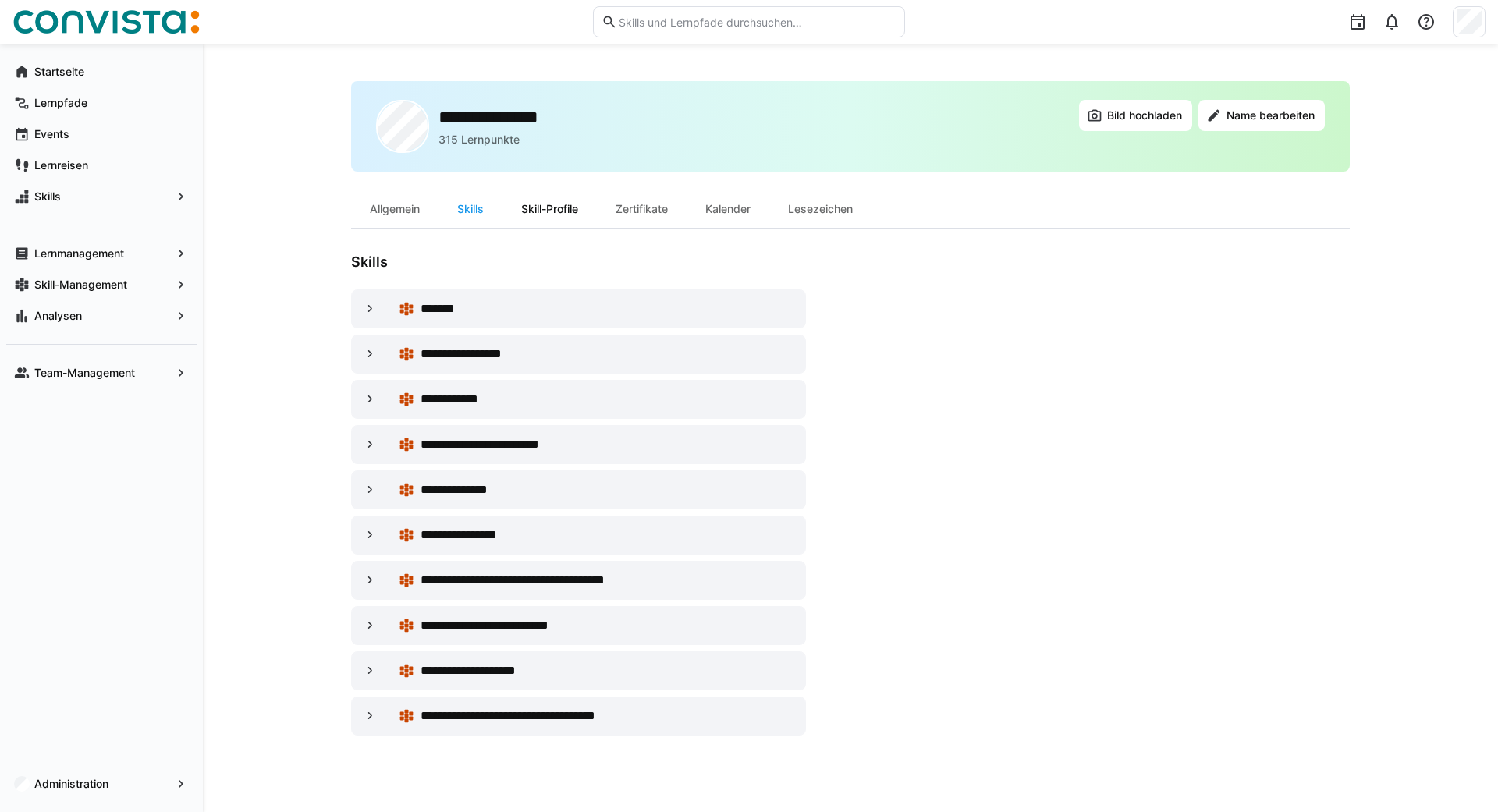
click at [539, 211] on div "Skill-Profile" at bounding box center [550, 209] width 95 height 38
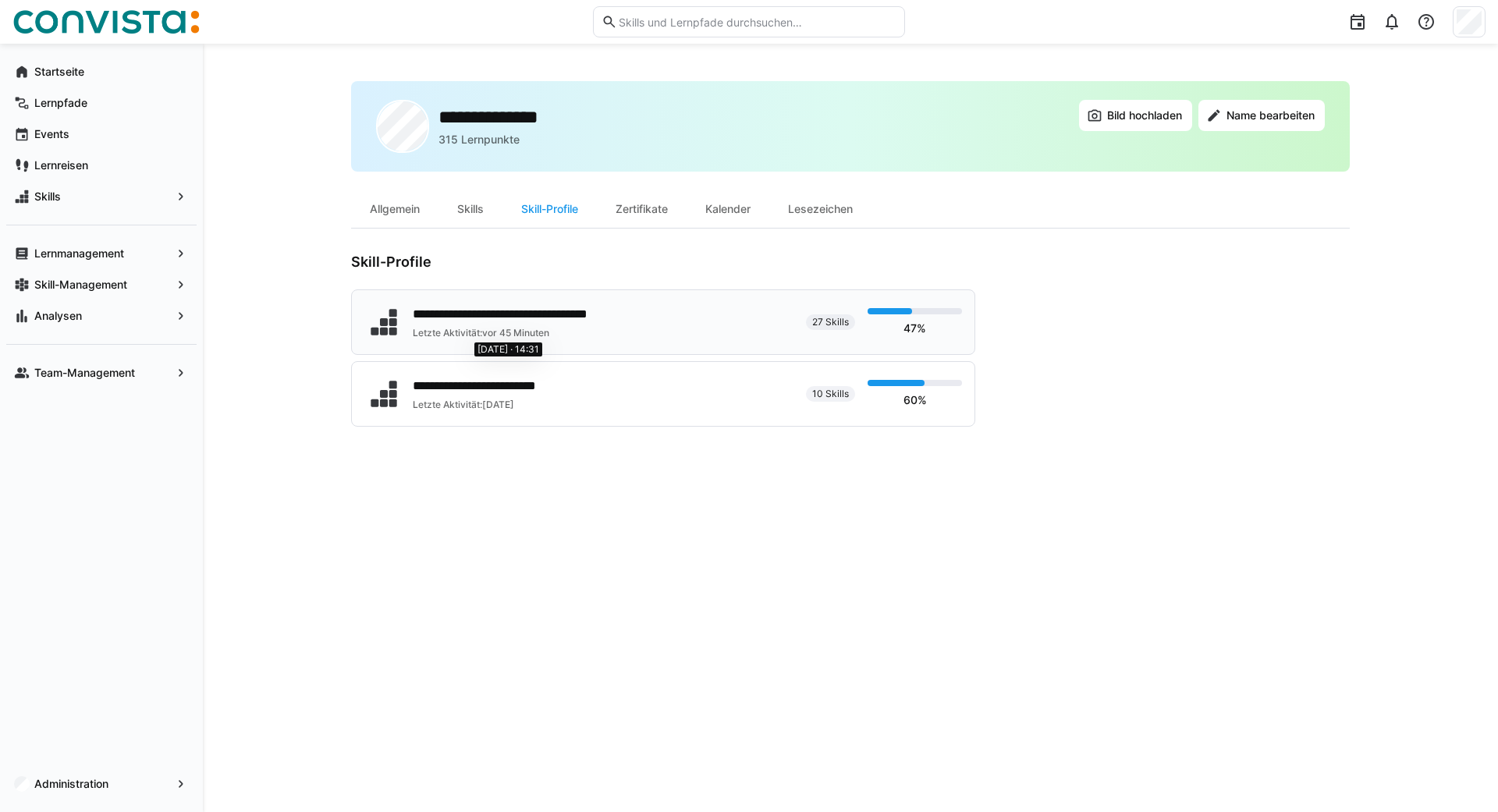
click at [523, 336] on span "vor 45 Minuten" at bounding box center [516, 333] width 67 height 12
click at [92, 75] on span "Startseite" at bounding box center [110, 72] width 157 height 16
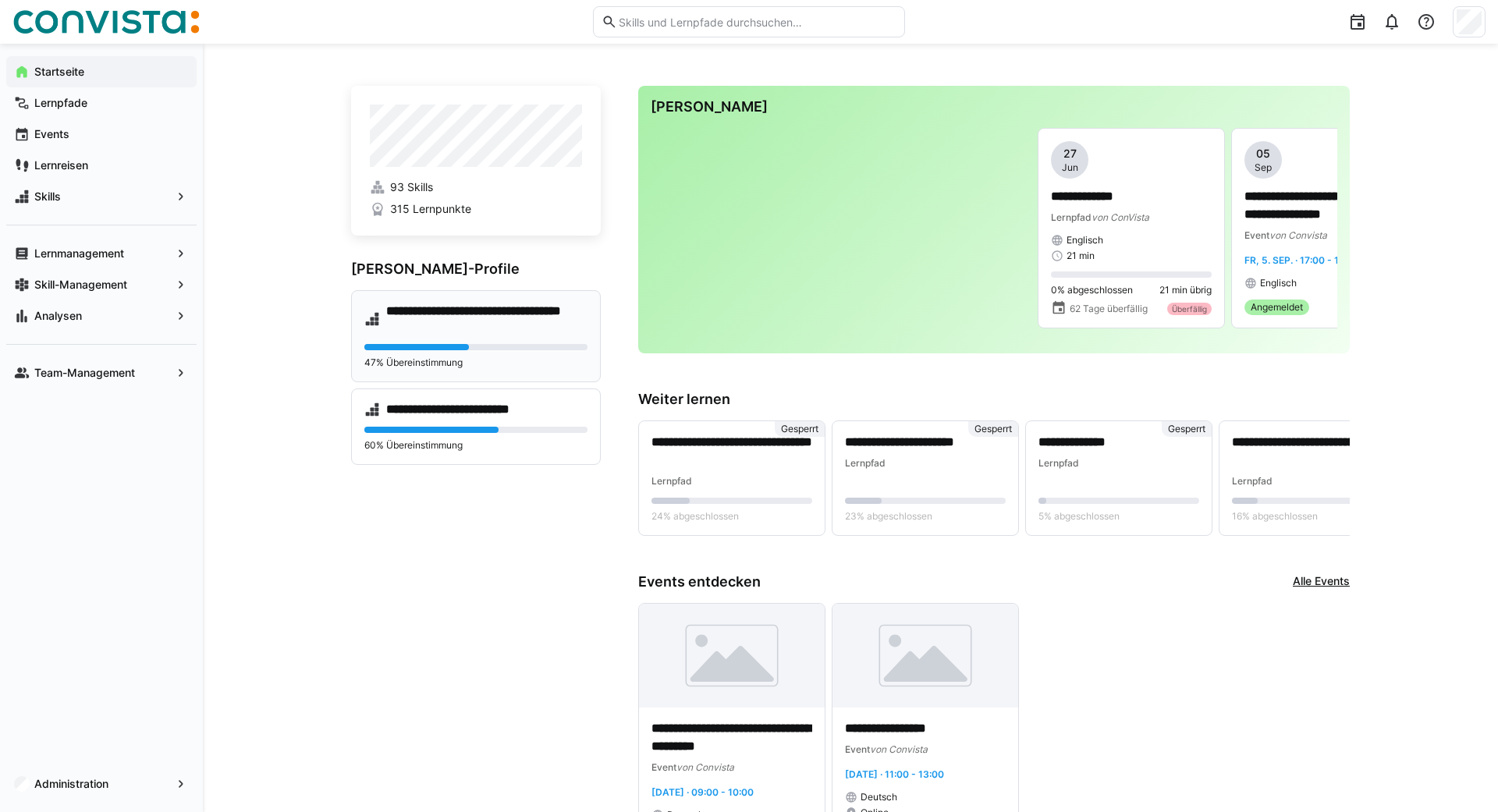
click at [433, 328] on h4 "**********" at bounding box center [486, 319] width 201 height 32
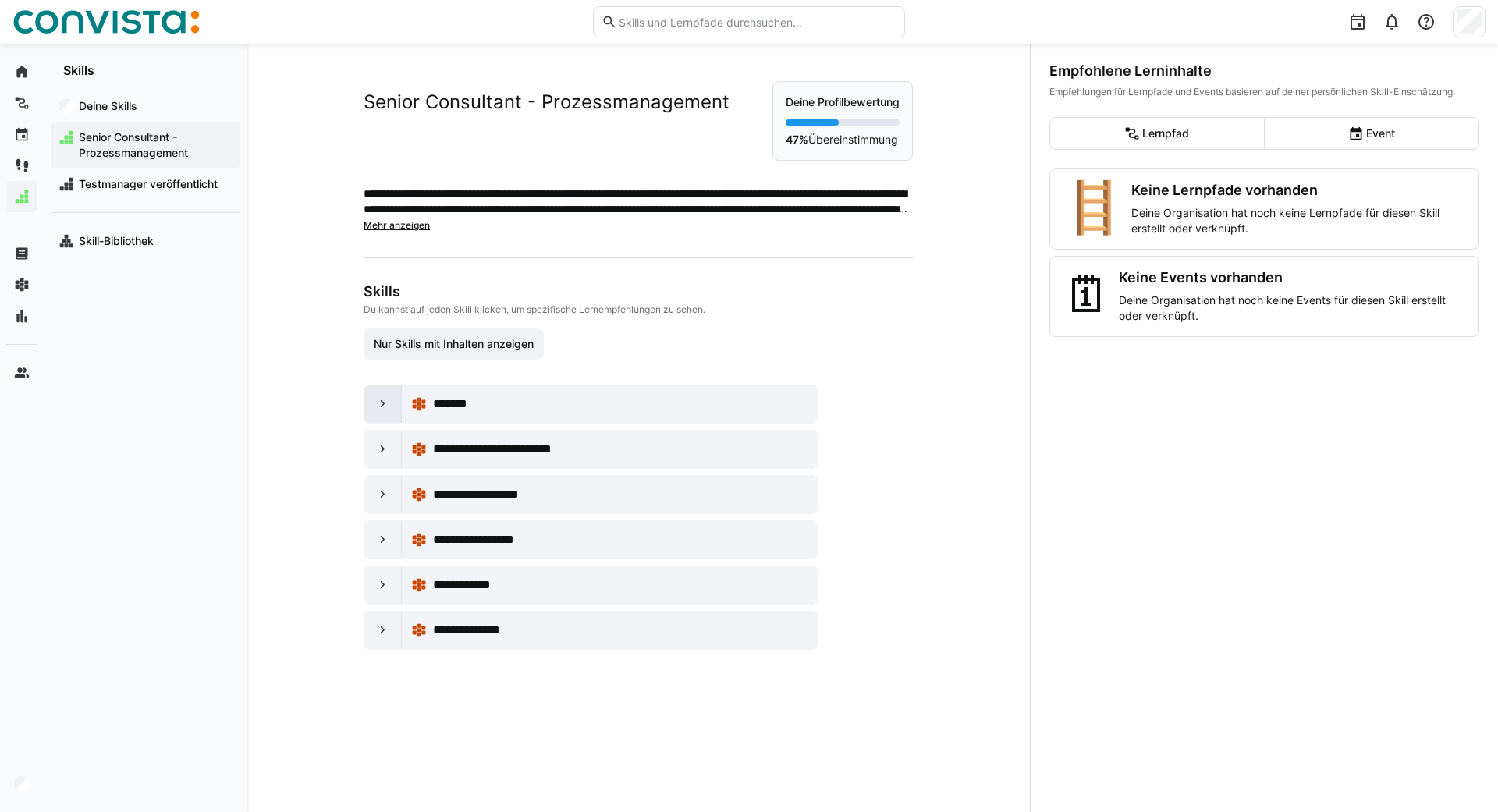
click at [383, 405] on eds-icon at bounding box center [383, 404] width 16 height 16
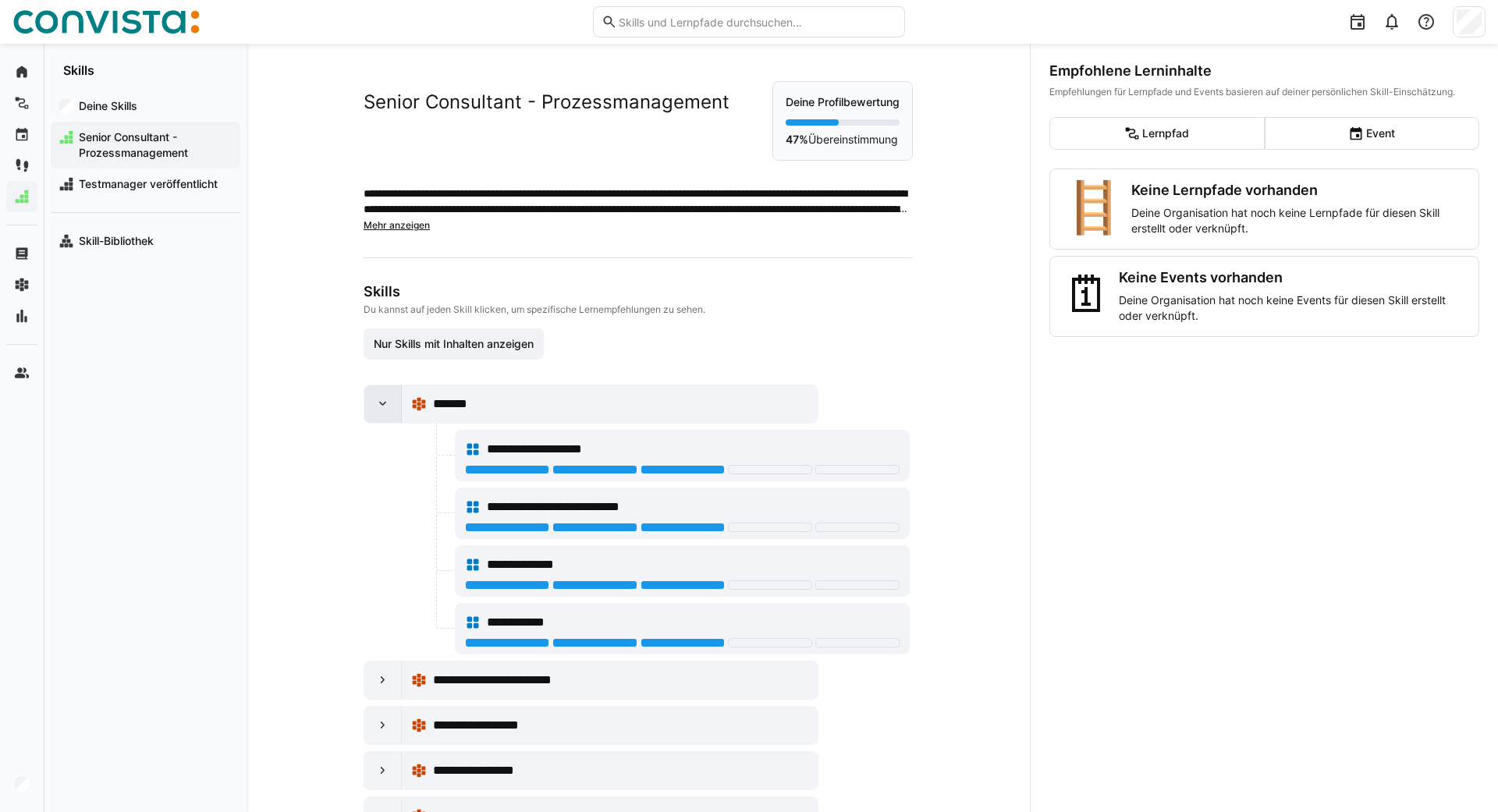
click at [383, 405] on eds-icon at bounding box center [383, 404] width 16 height 16
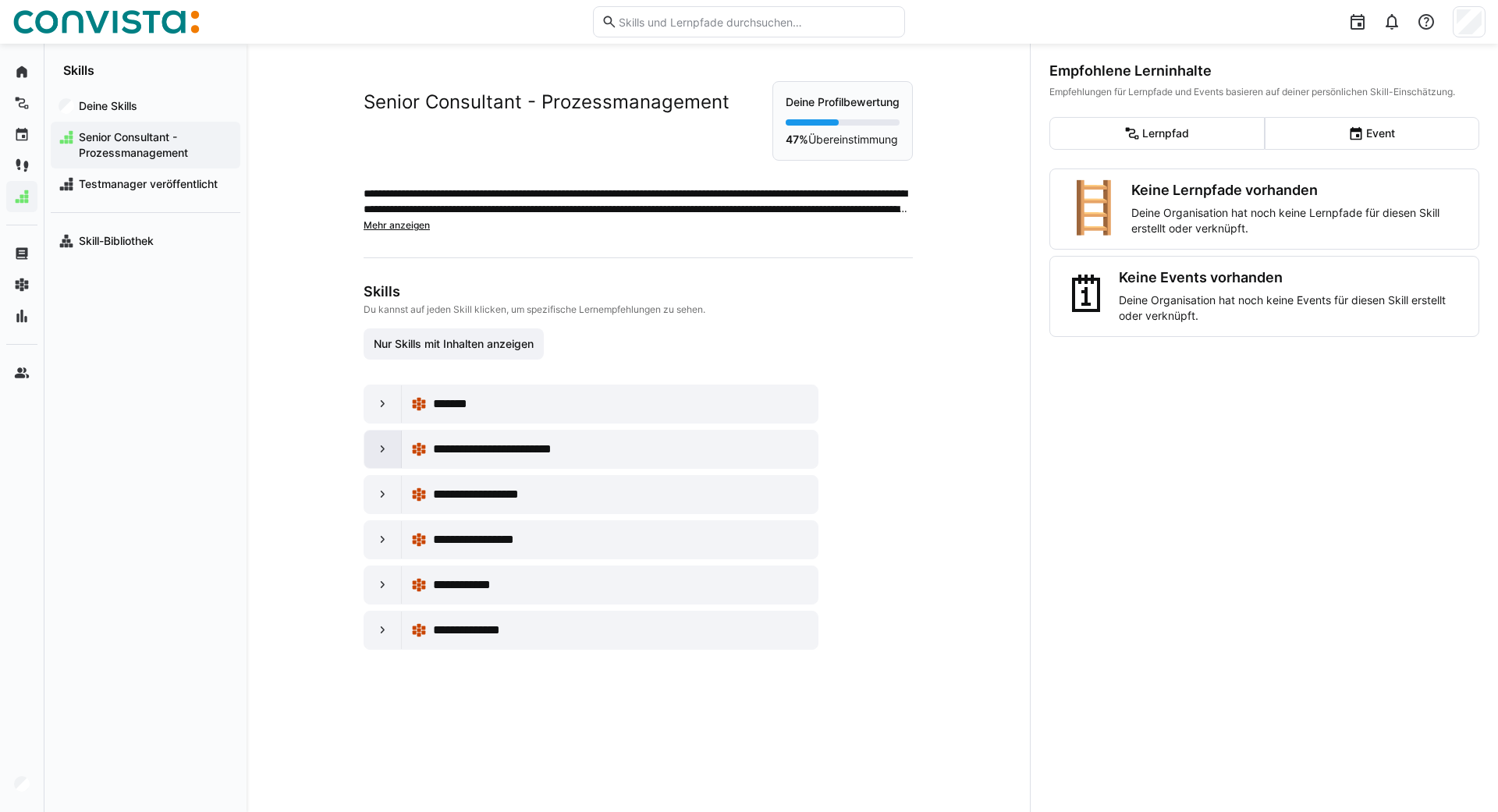
click at [379, 453] on eds-icon at bounding box center [383, 449] width 16 height 16
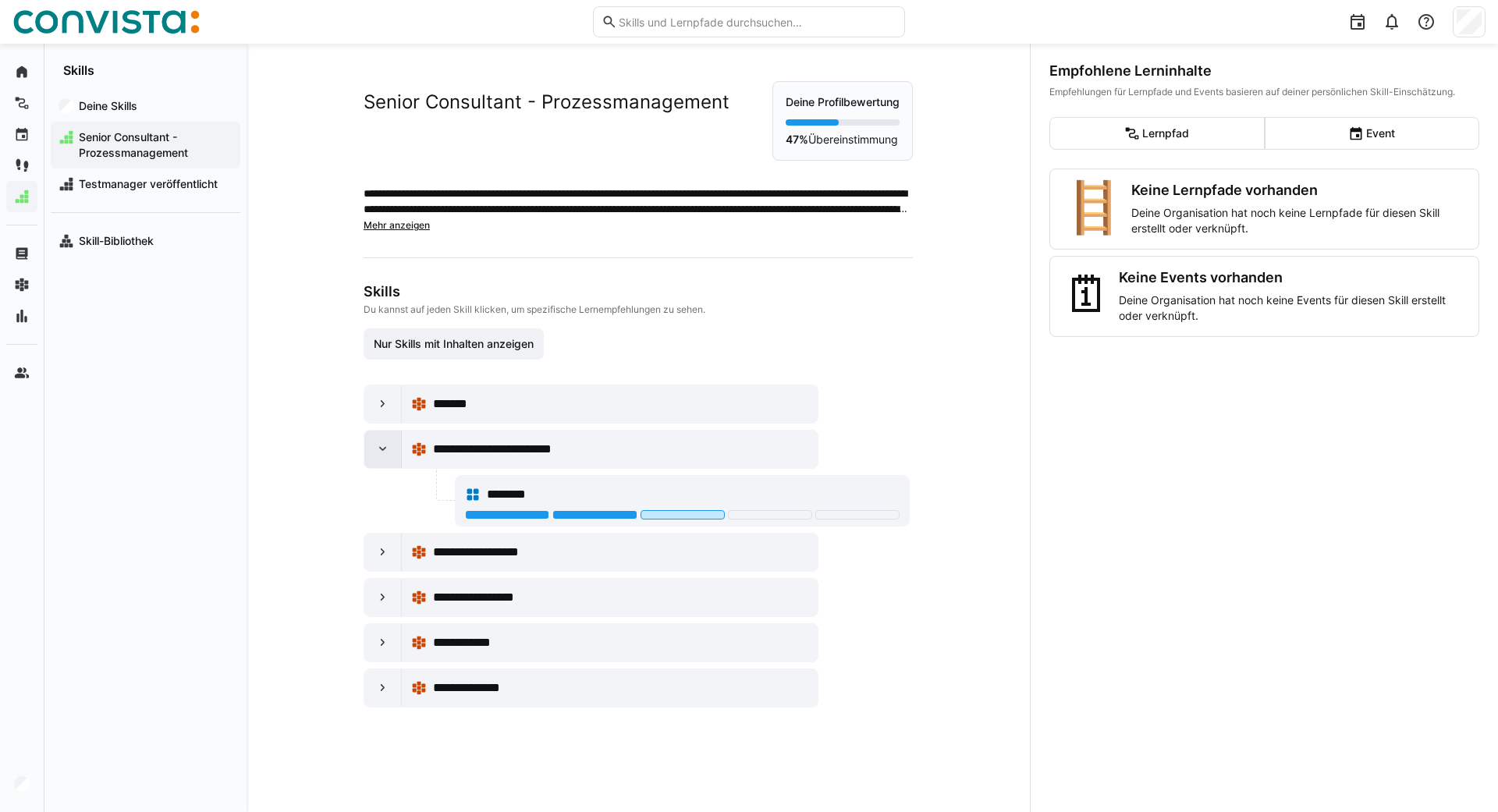
click at [379, 453] on eds-icon at bounding box center [383, 449] width 16 height 16
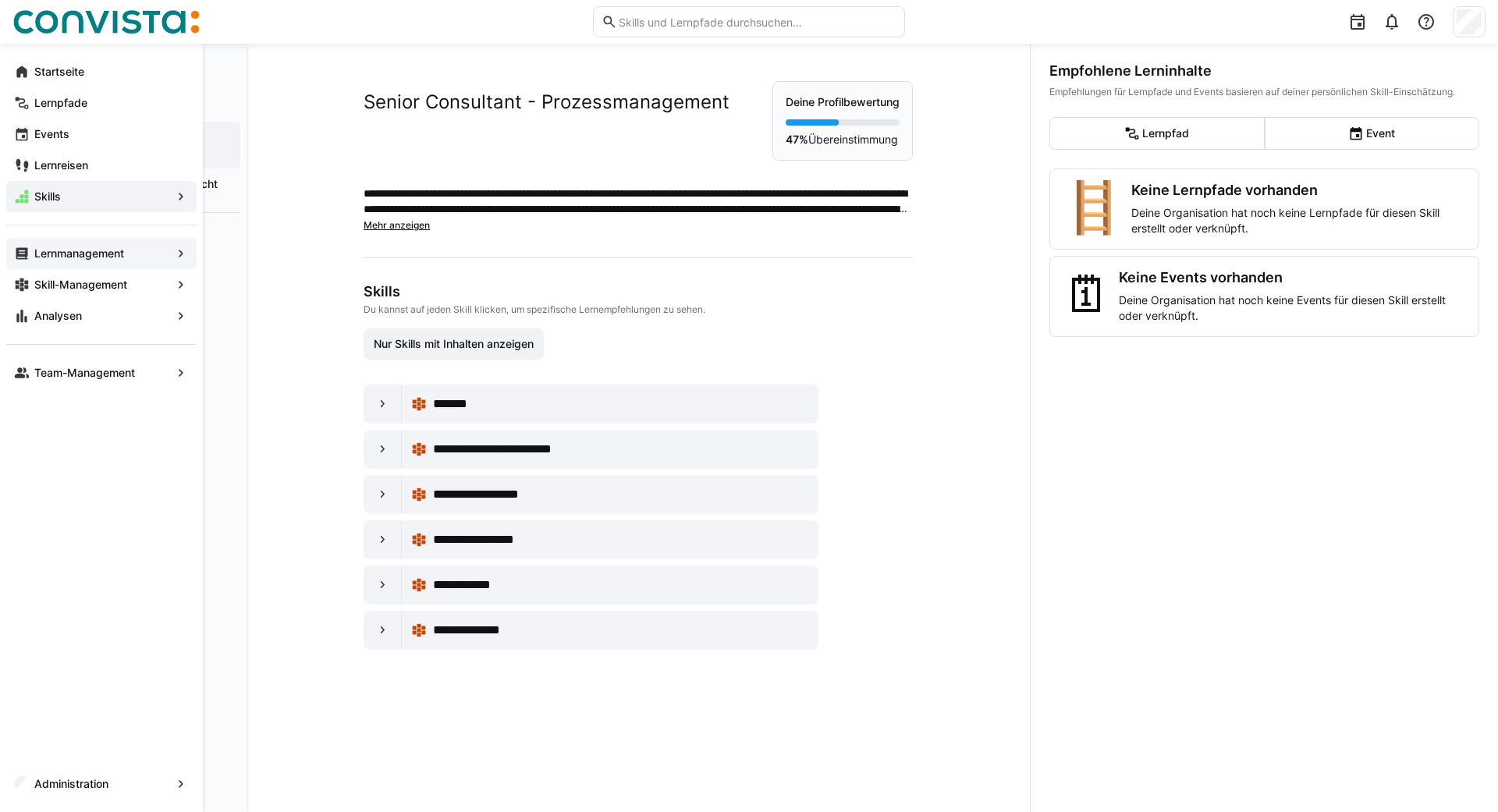
click at [0, 0] on app-navigation-label "Lernmanagement" at bounding box center [0, 0] width 0 height 0
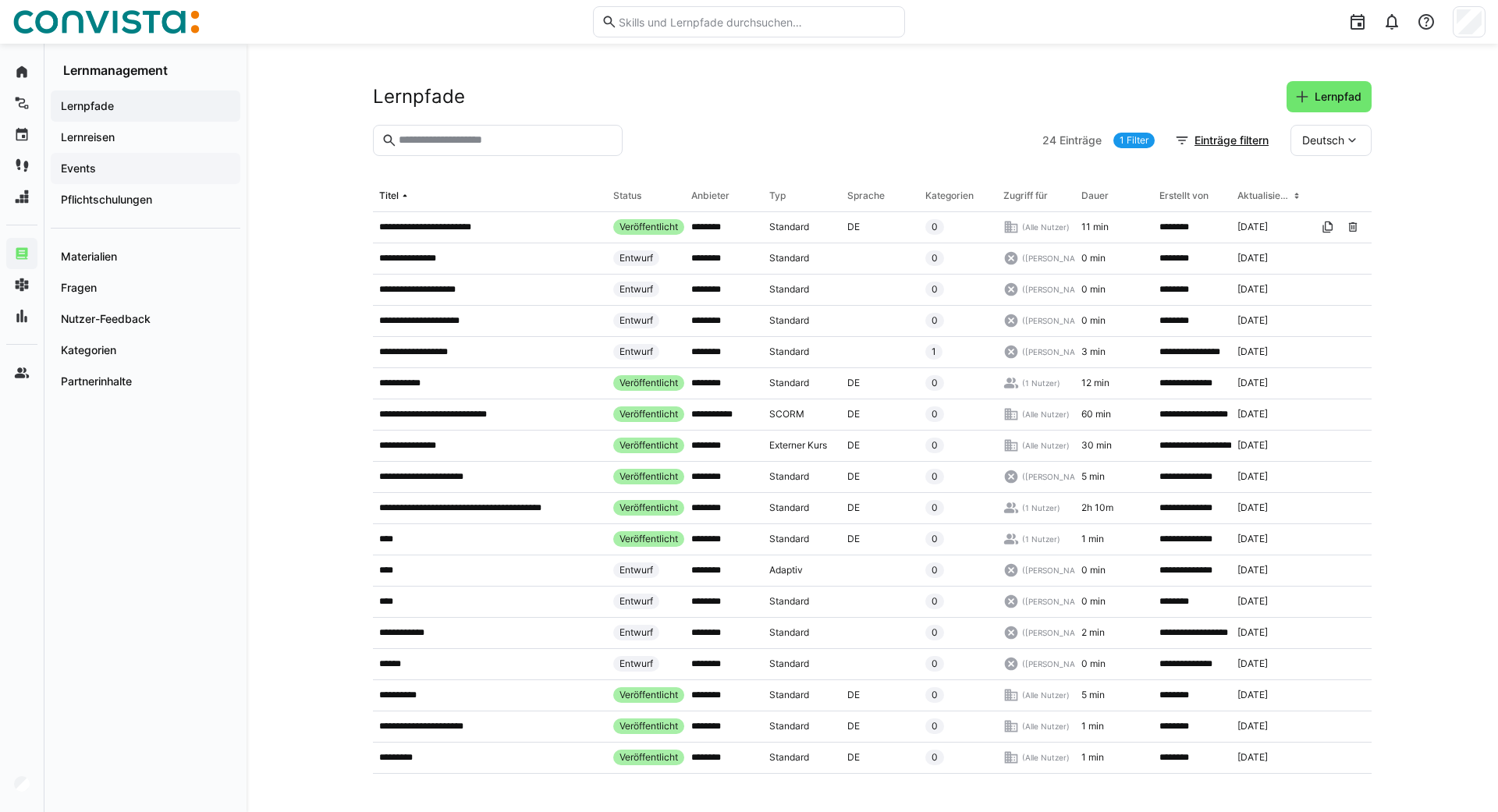
click at [0, 0] on app-navigation-label "Events" at bounding box center [0, 0] width 0 height 0
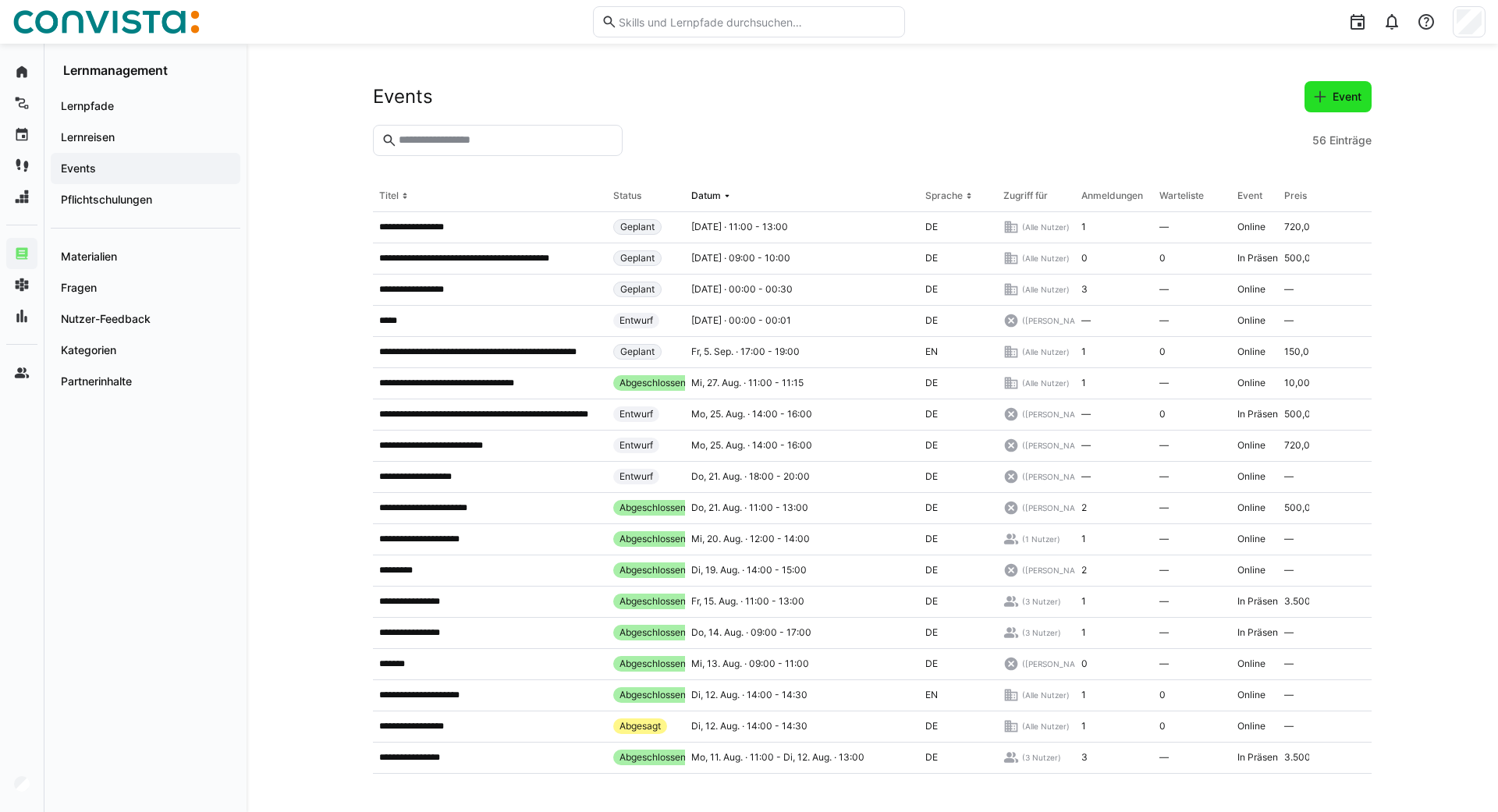
click at [1340, 92] on span "Event" at bounding box center [1347, 97] width 34 height 16
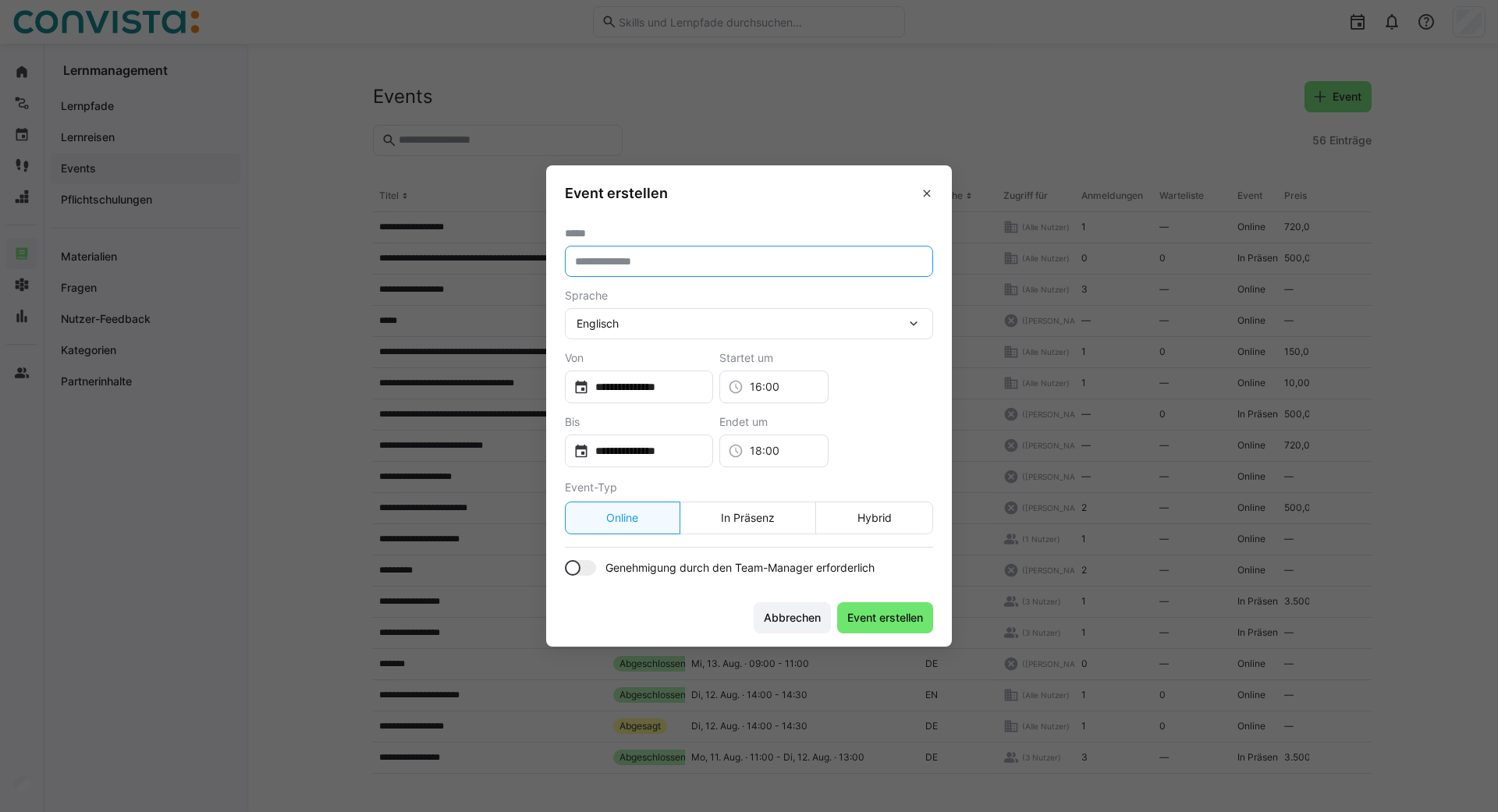
click at [634, 263] on input "text" at bounding box center [748, 262] width 351 height 14
type input "**********"
click at [587, 319] on span "Englisch" at bounding box center [597, 324] width 42 height 16
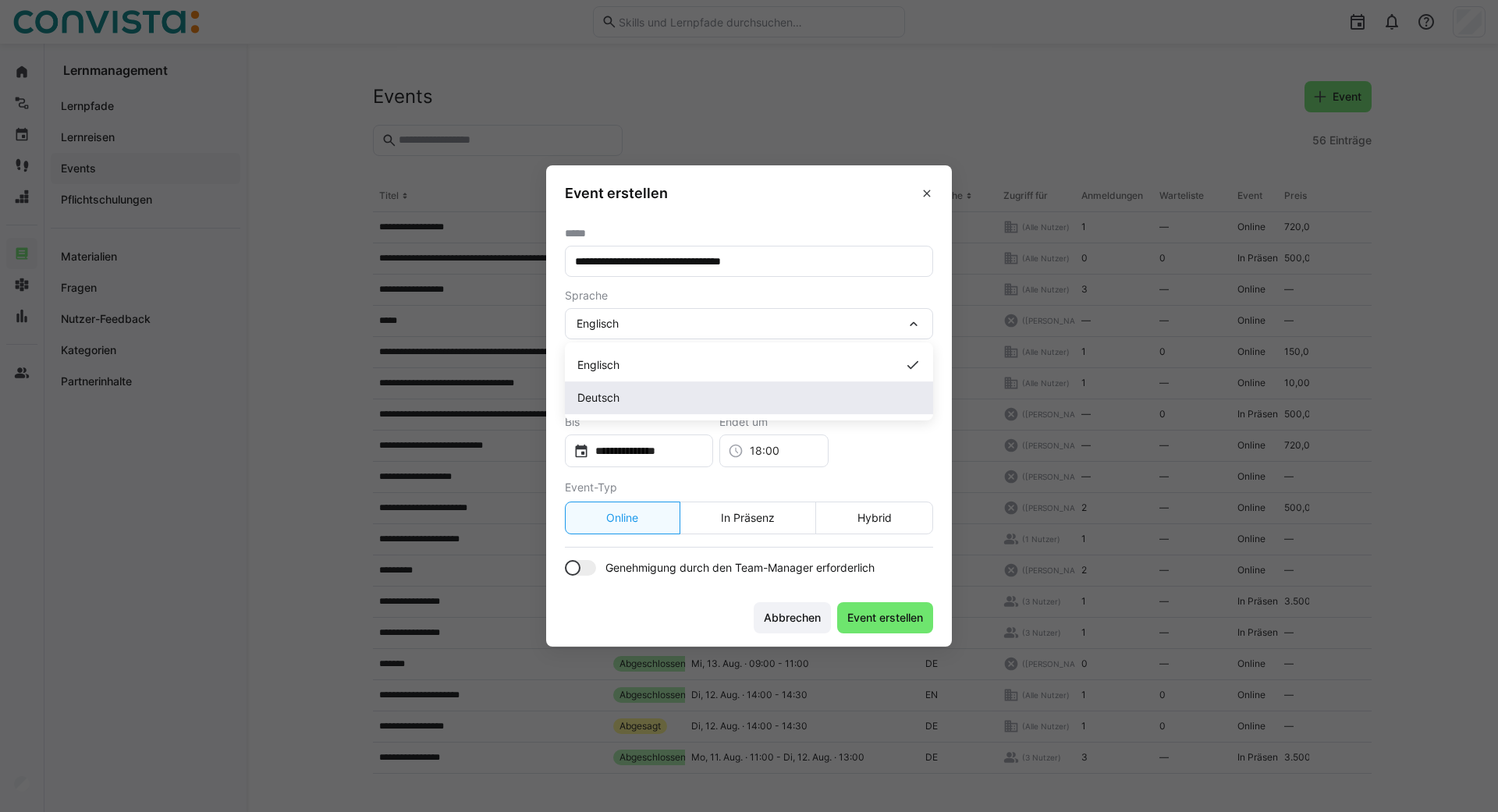
click at [616, 403] on span "Deutsch" at bounding box center [598, 398] width 42 height 16
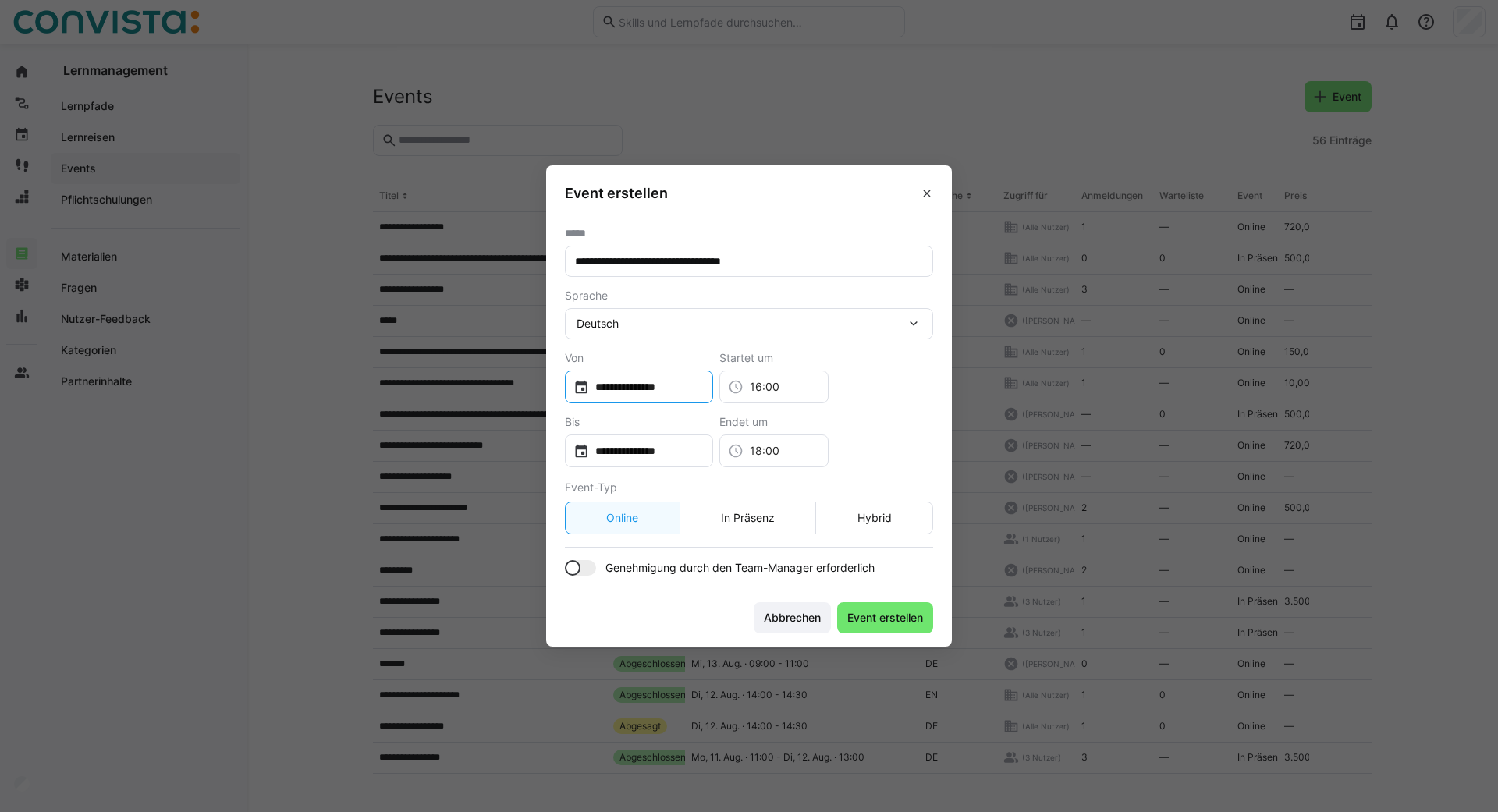
click at [705, 390] on input "**********" at bounding box center [647, 387] width 115 height 16
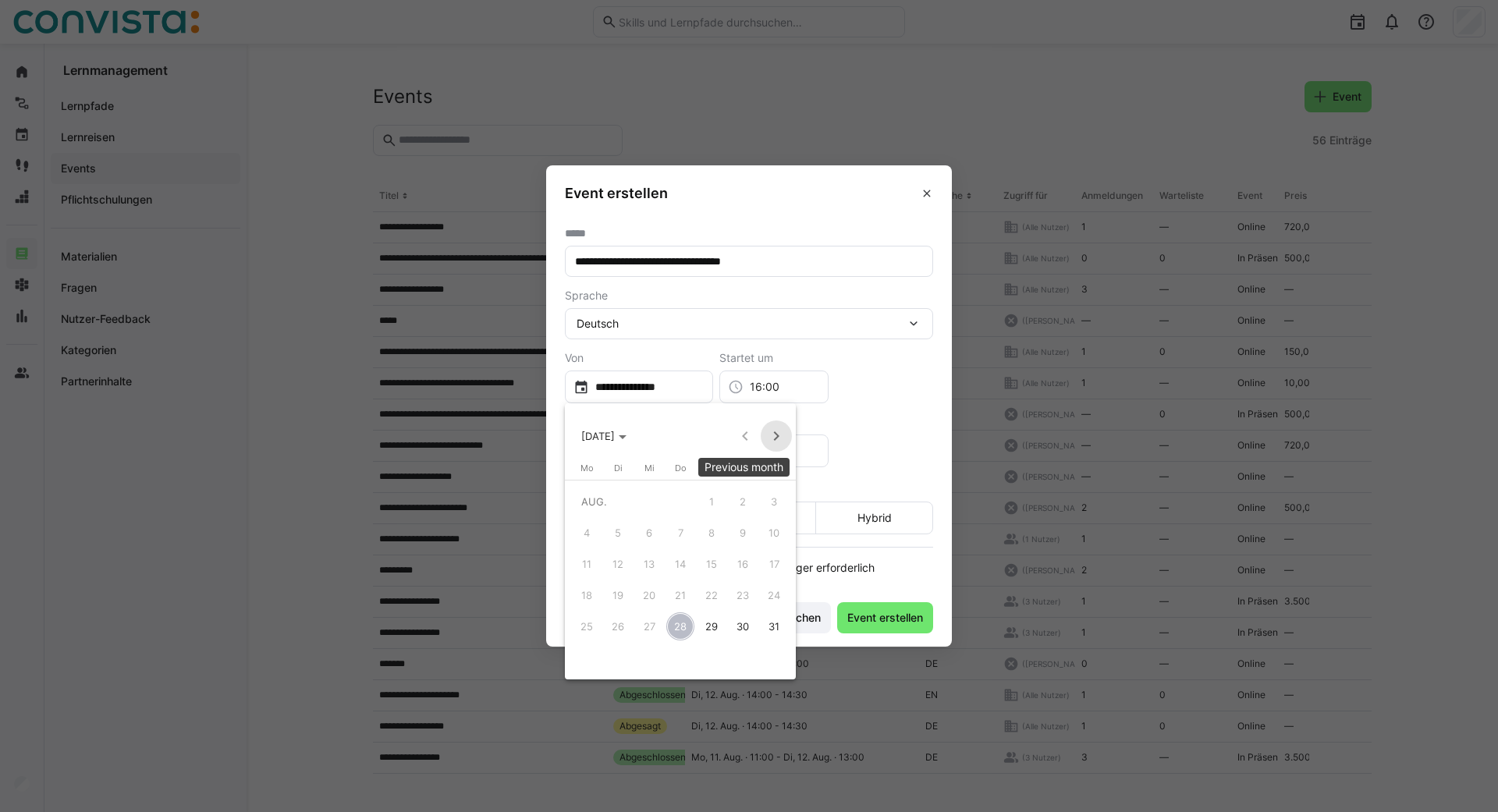
click at [784, 442] on span "Next month" at bounding box center [777, 436] width 32 height 32
click at [706, 629] on span "26" at bounding box center [712, 627] width 28 height 28
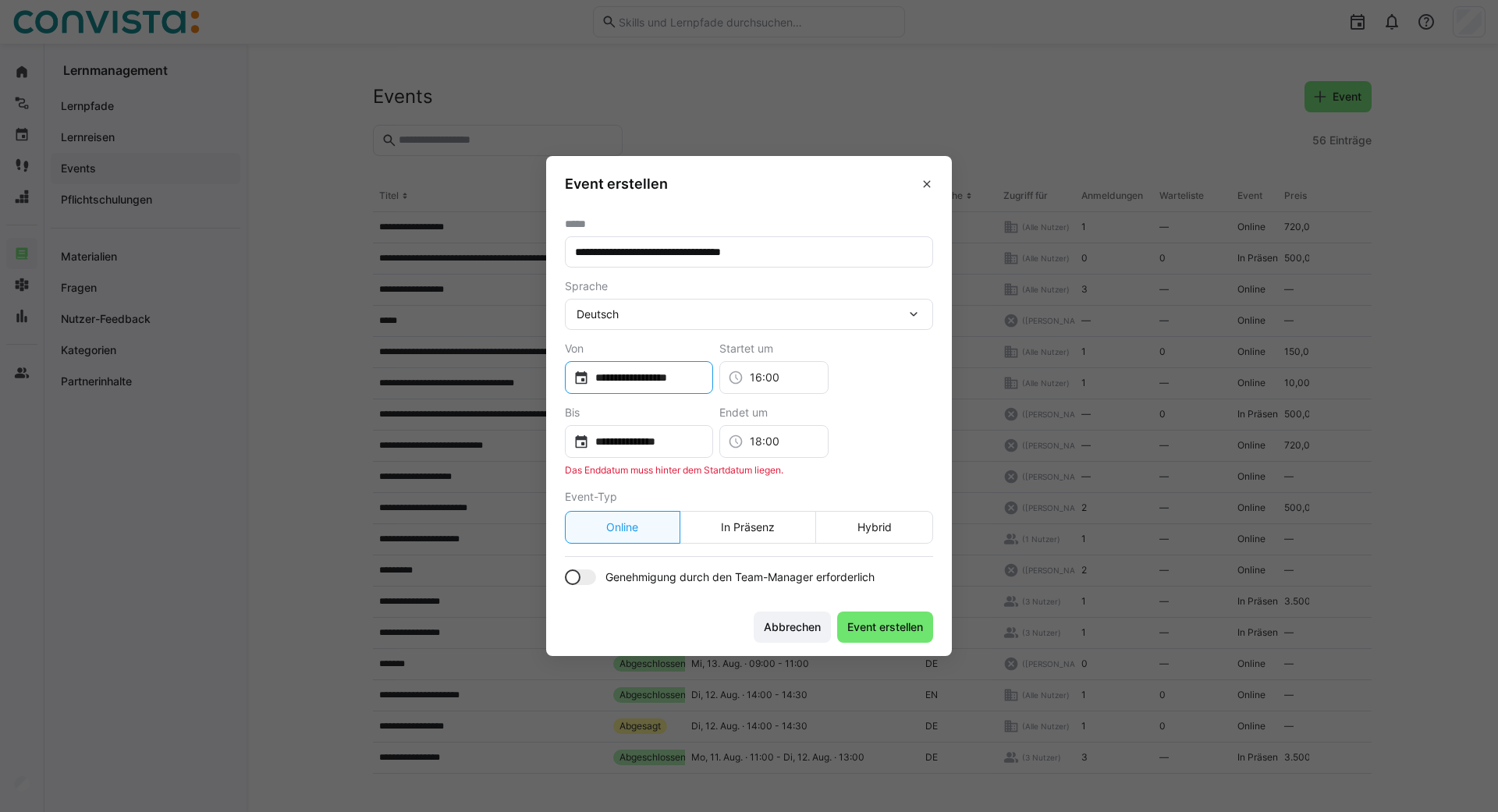
click at [705, 378] on input "**********" at bounding box center [647, 378] width 115 height 16
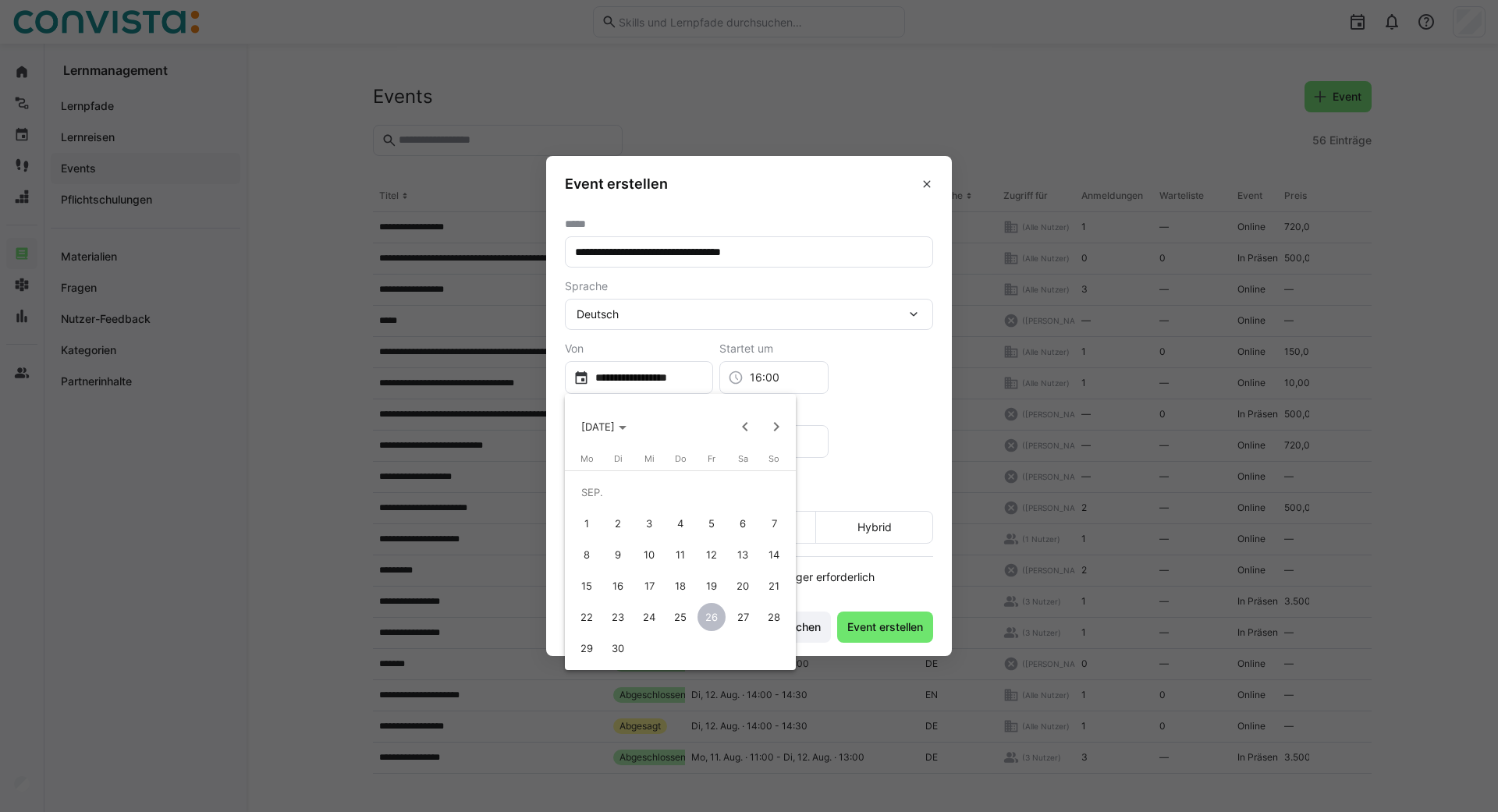
click at [648, 620] on span "24" at bounding box center [650, 617] width 28 height 28
type input "**********"
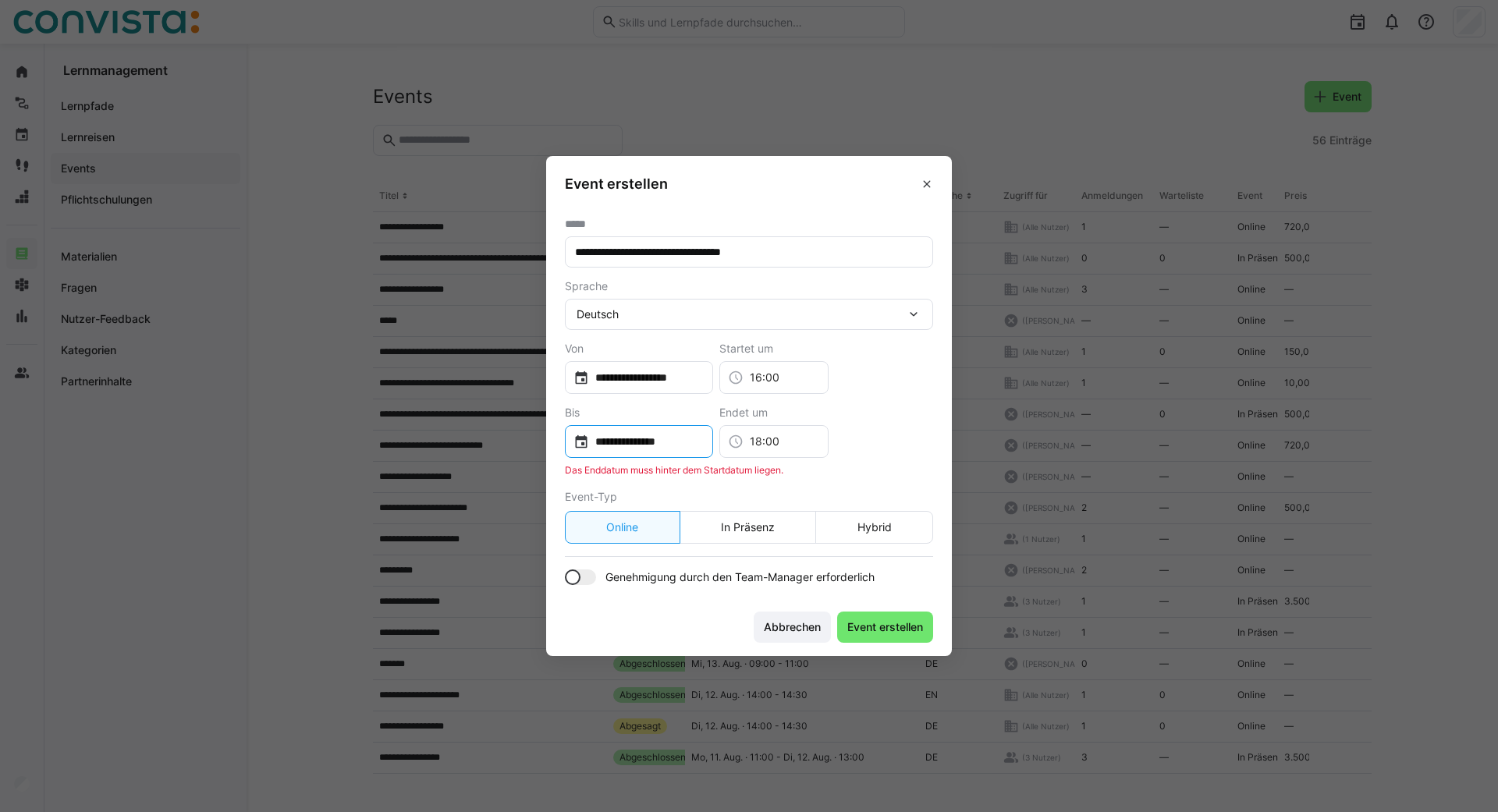
click at [705, 442] on input "**********" at bounding box center [647, 441] width 115 height 16
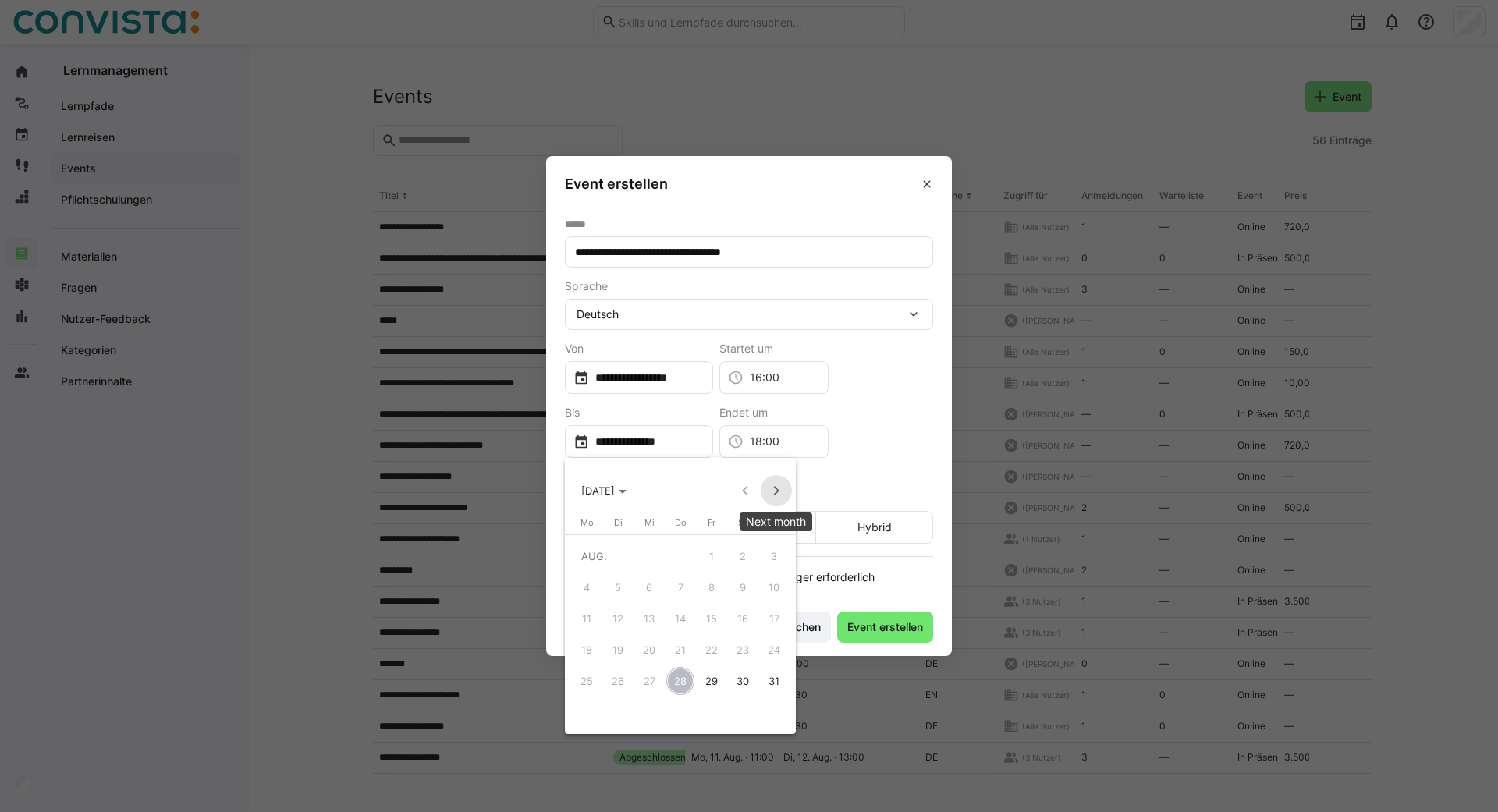
click at [774, 497] on span "Next month" at bounding box center [777, 491] width 32 height 32
click at [647, 680] on span "24" at bounding box center [650, 681] width 28 height 28
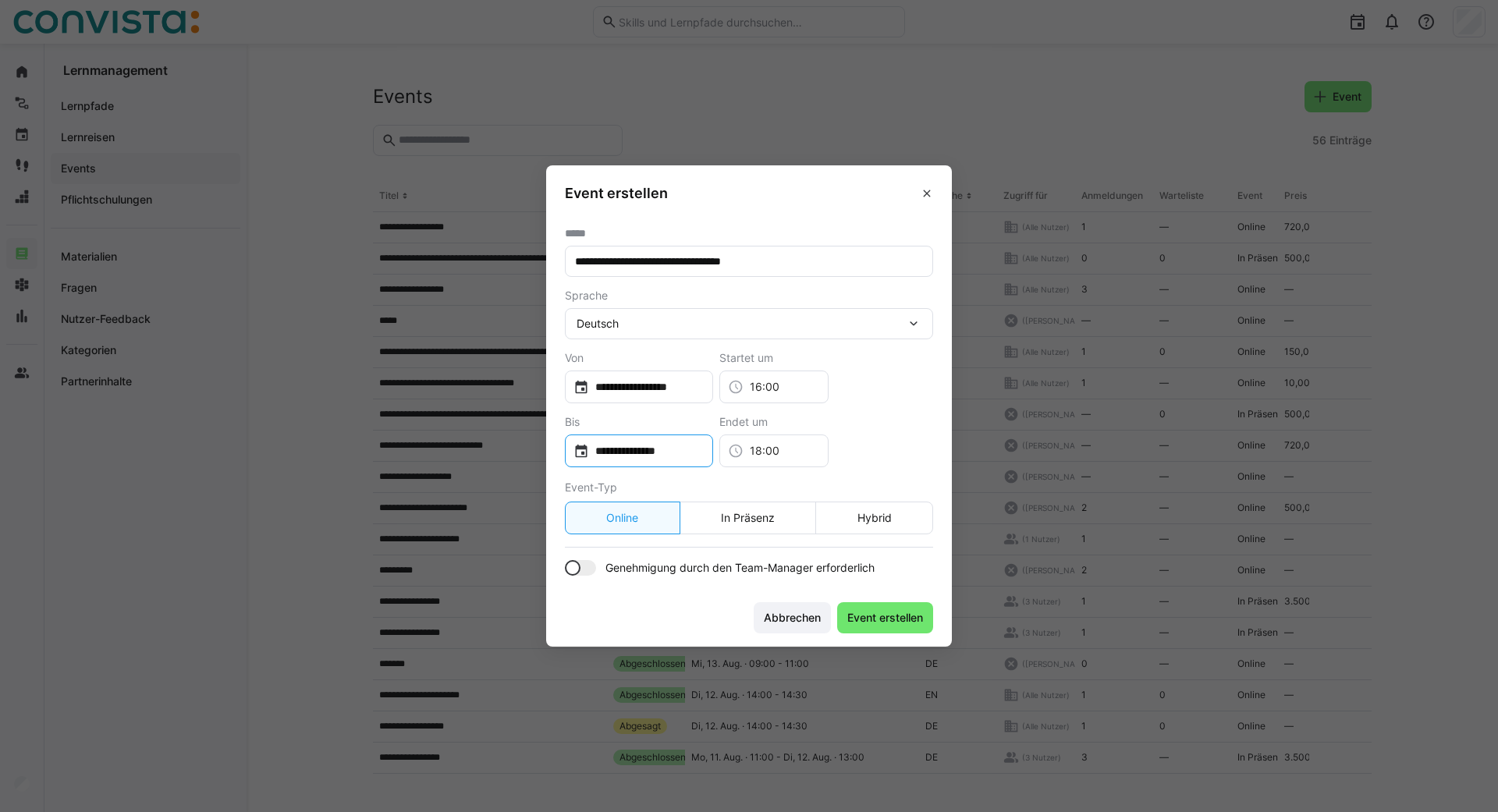
type input "**********"
click at [873, 428] on div "**********" at bounding box center [748, 441] width 368 height 51
click at [792, 567] on span "Genehmigung durch den Team-Manager erforderlich" at bounding box center [740, 568] width 269 height 16
click at [866, 614] on span "Event erstellen" at bounding box center [885, 618] width 80 height 16
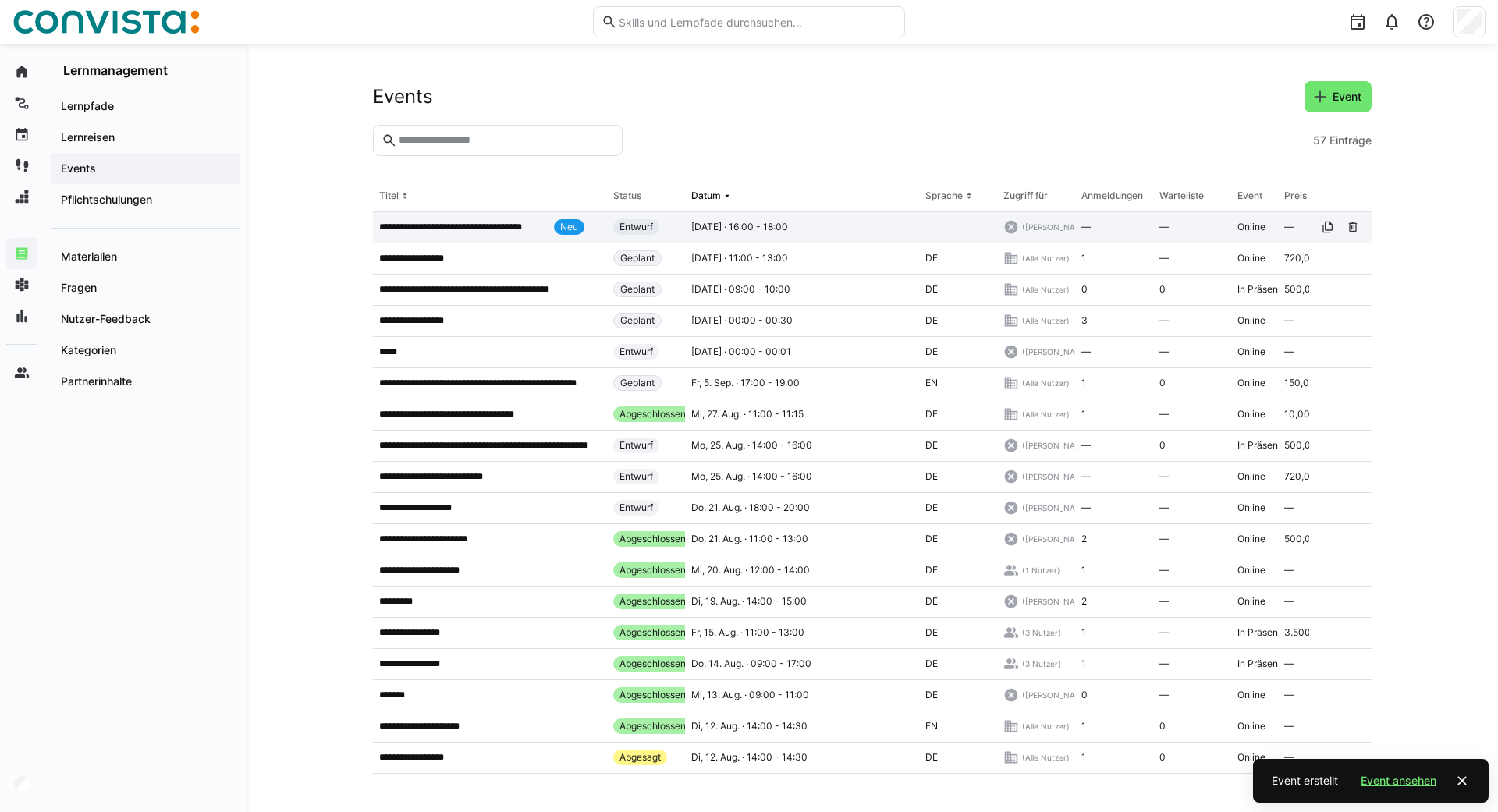
click at [490, 228] on p "**********" at bounding box center [464, 227] width 169 height 13
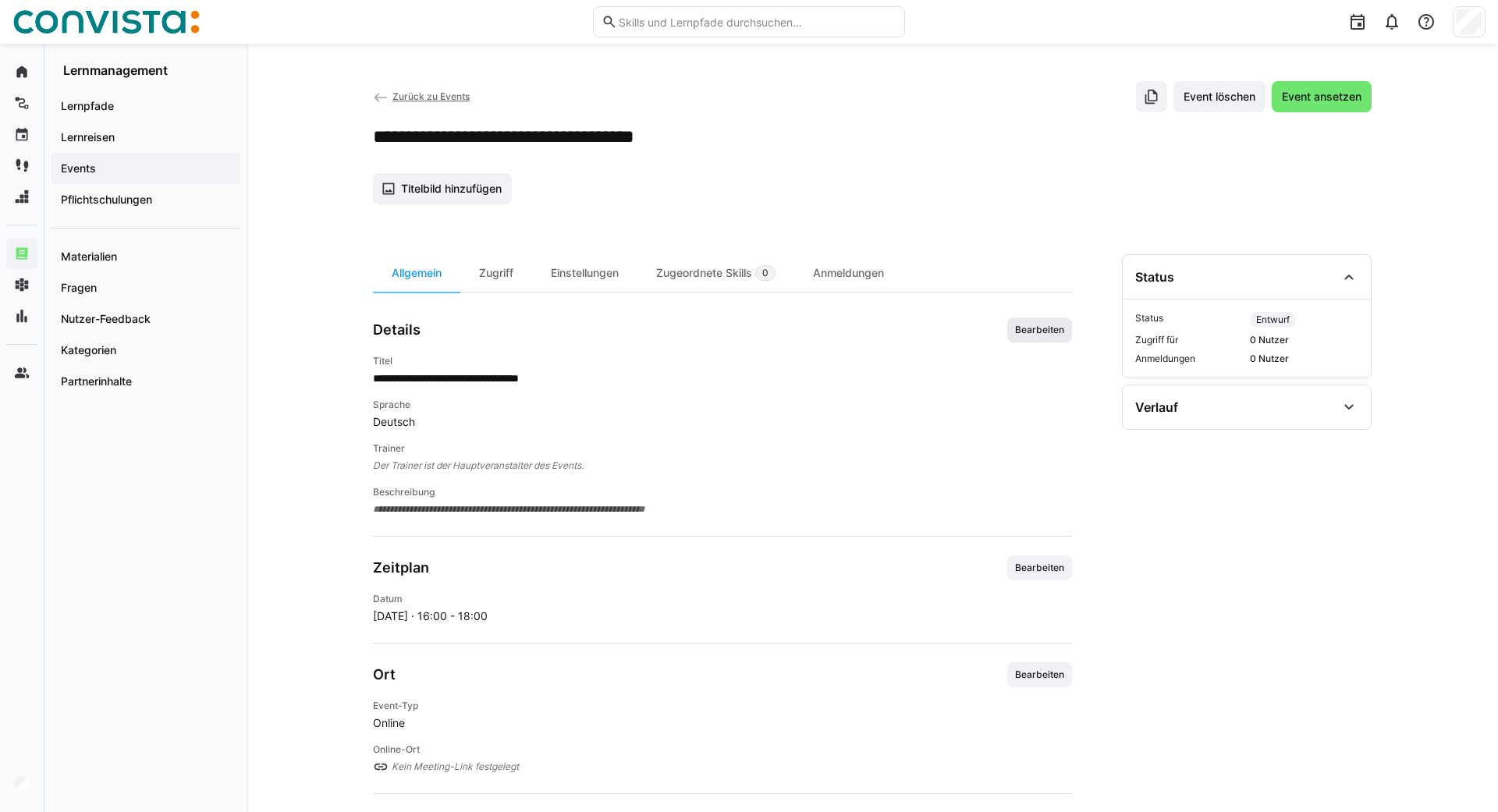
click at [1027, 339] on span "Bearbeiten" at bounding box center [1040, 330] width 65 height 25
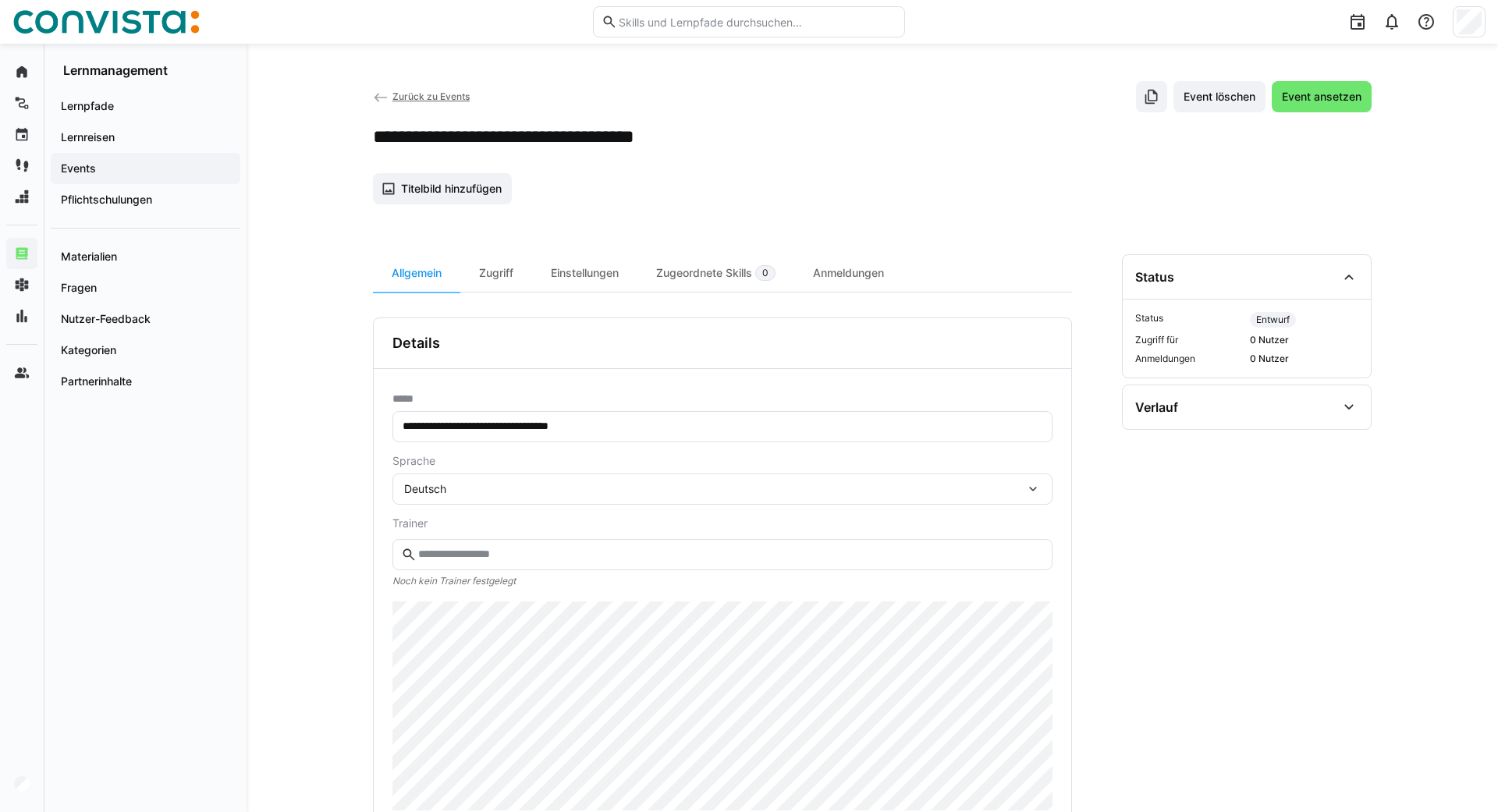
click at [478, 556] on input "text" at bounding box center [730, 555] width 628 height 14
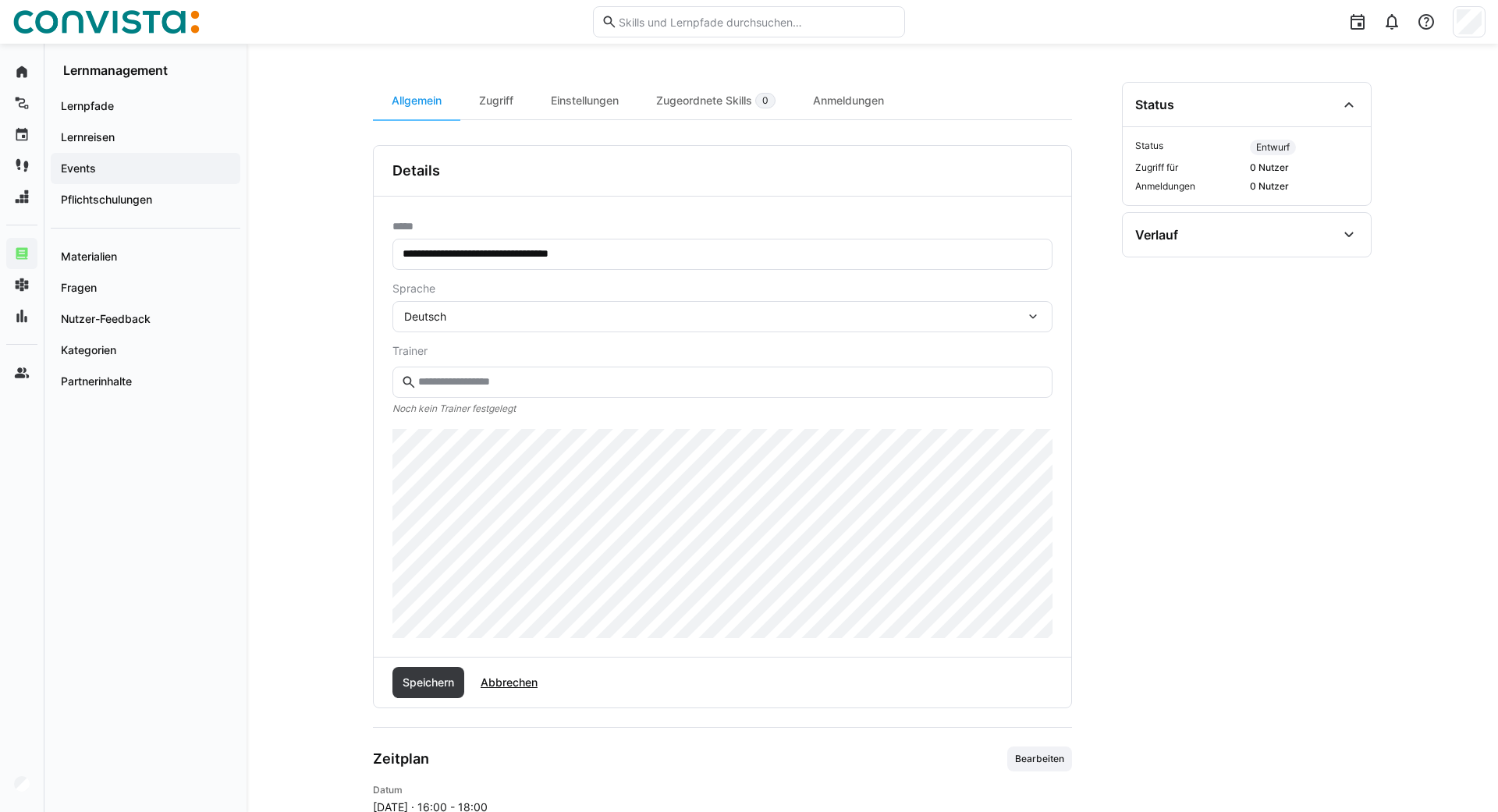
scroll to position [181, 0]
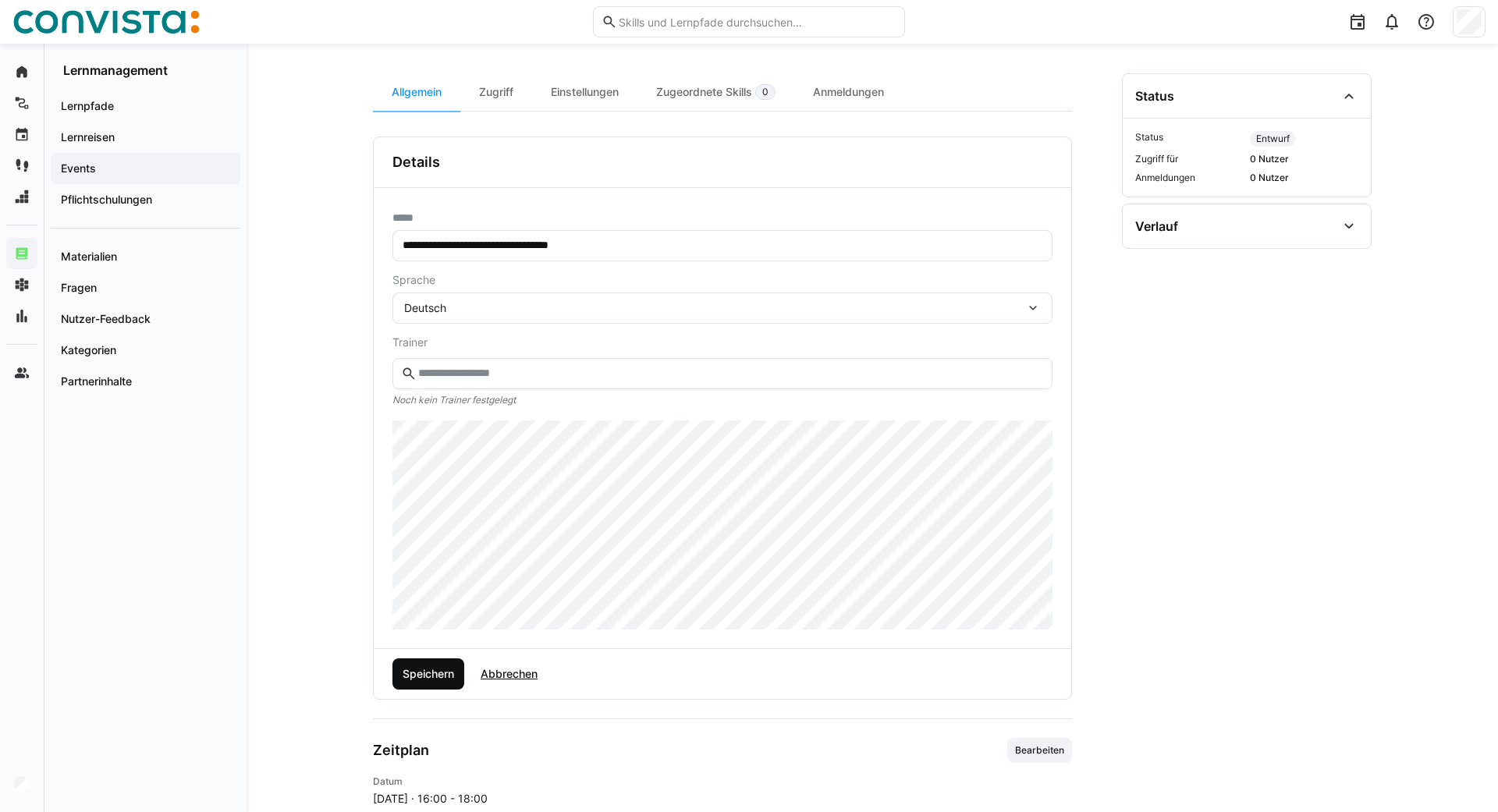
click at [443, 674] on span "Speichern" at bounding box center [428, 674] width 56 height 16
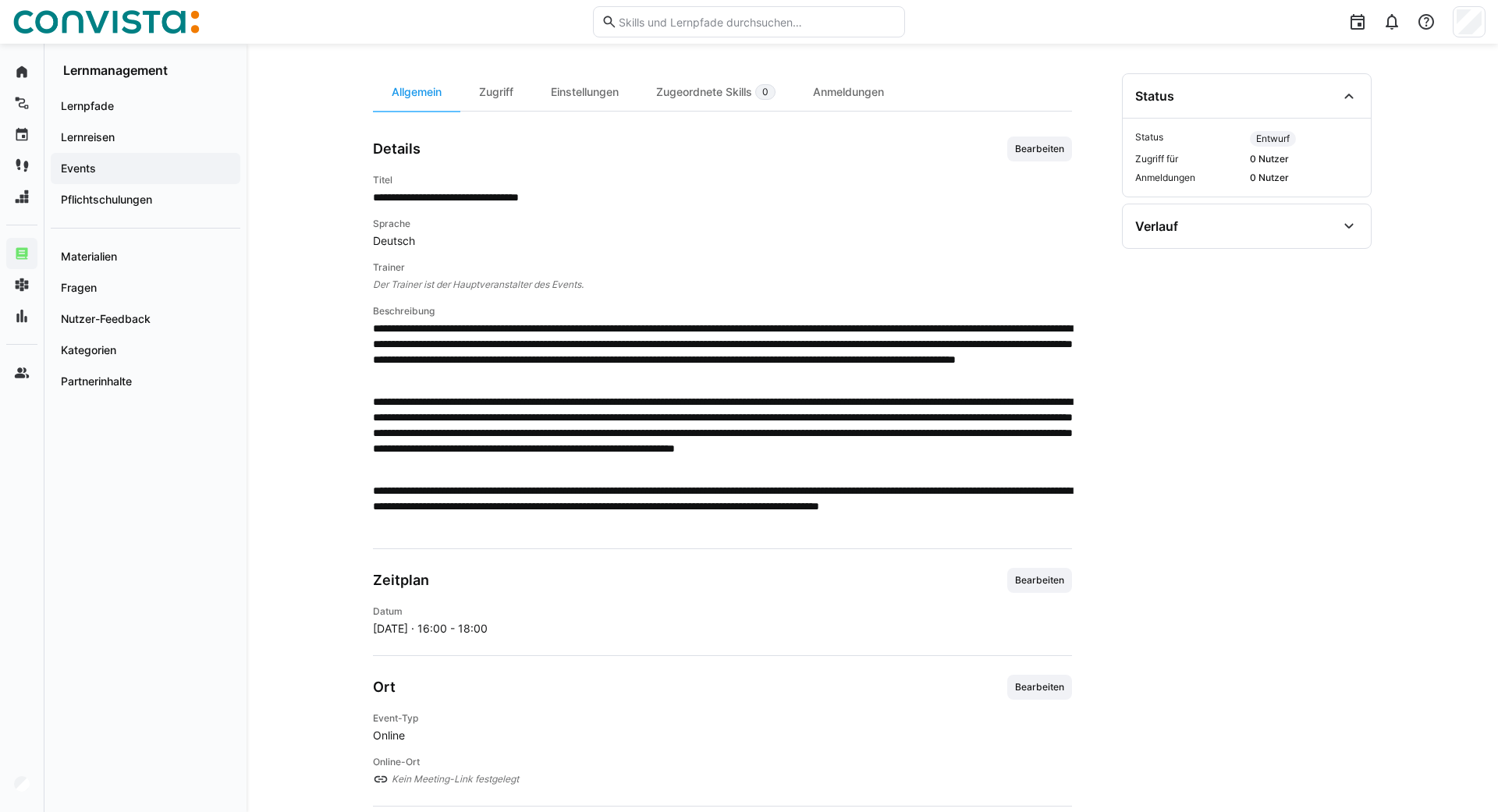
scroll to position [344, 0]
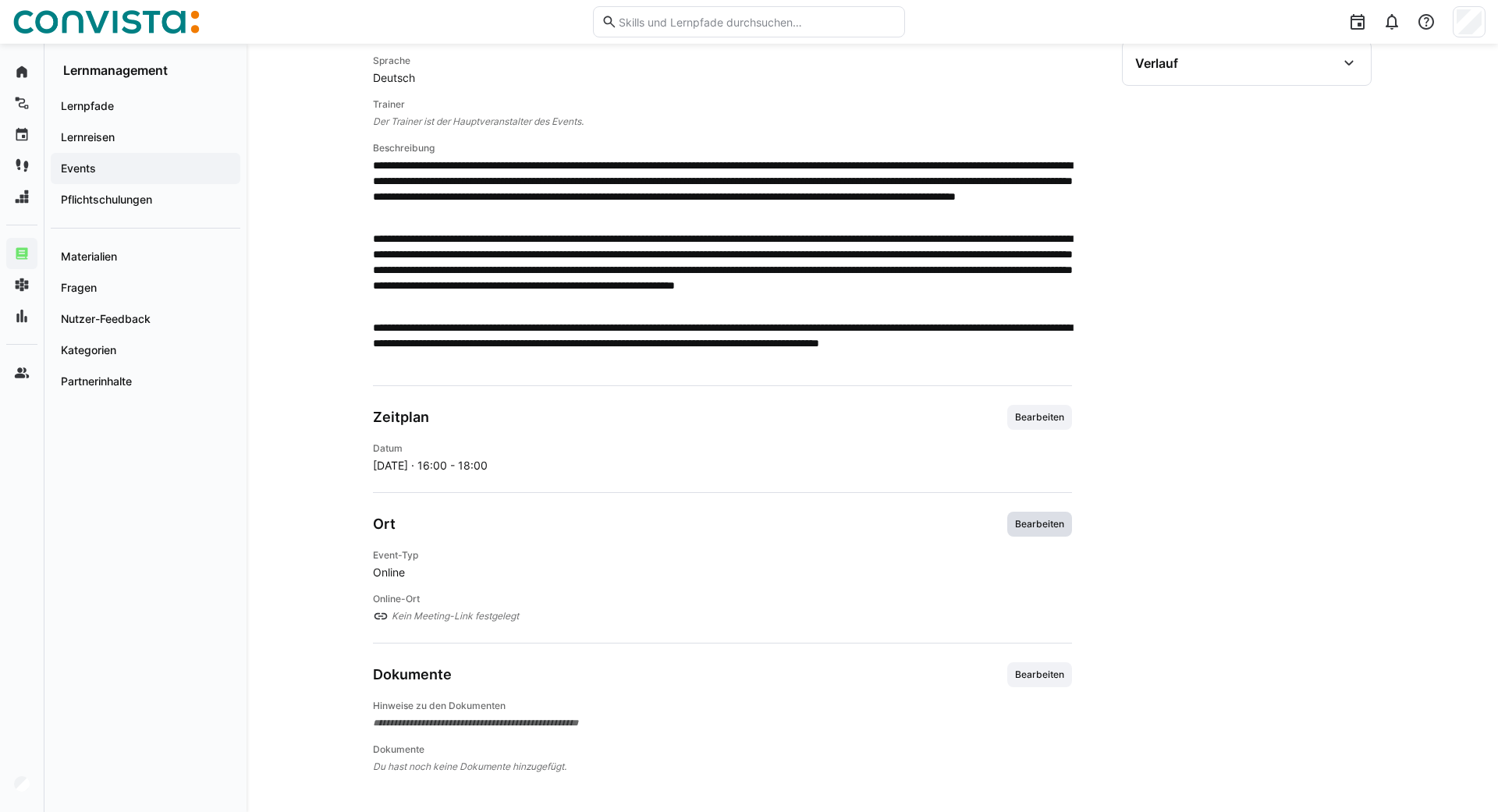
click at [1047, 523] on span "Bearbeiten" at bounding box center [1040, 524] width 52 height 13
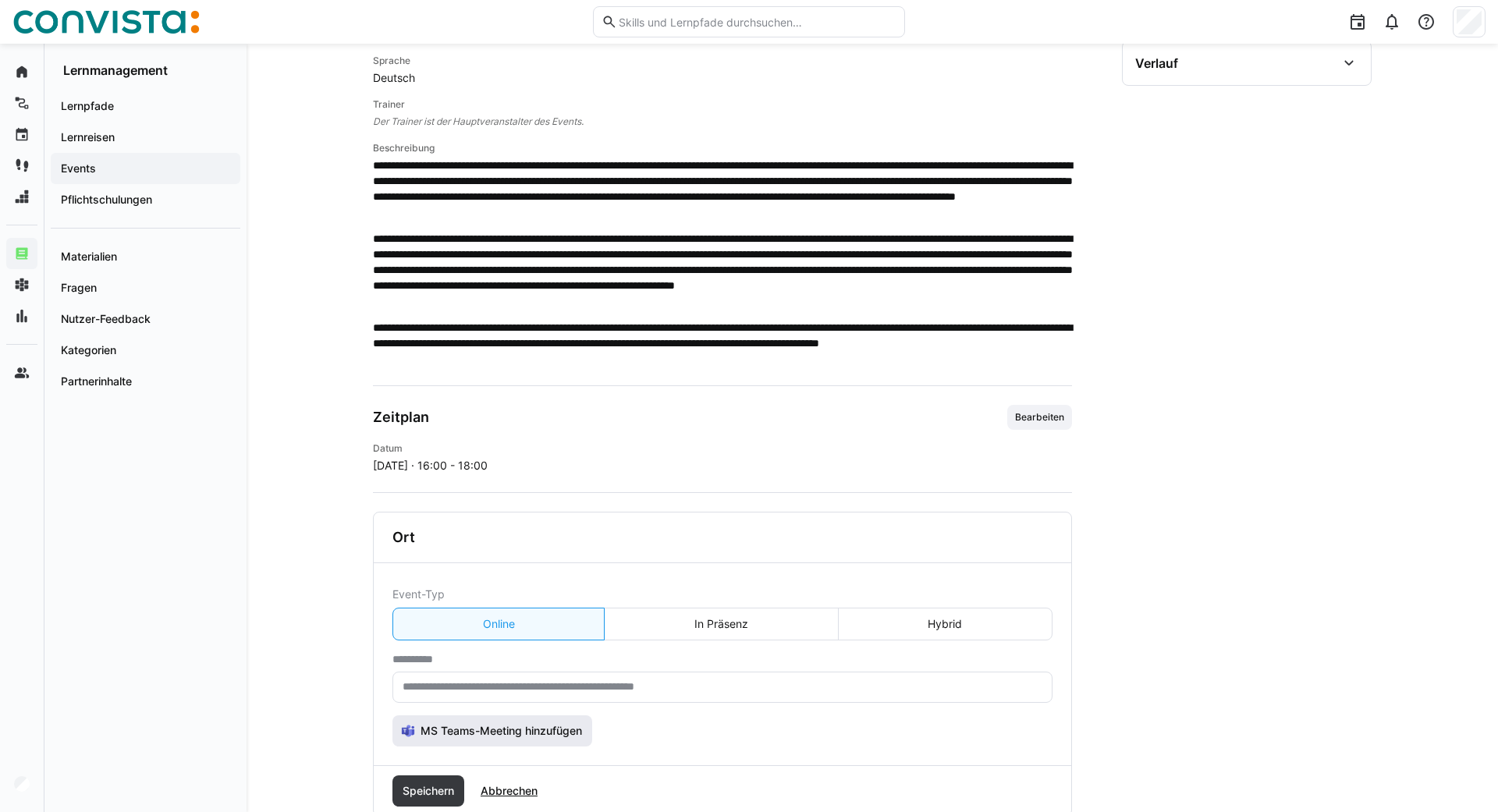
click at [501, 721] on span "MS Teams-Meeting hinzufügen" at bounding box center [492, 731] width 199 height 32
type input "**********"
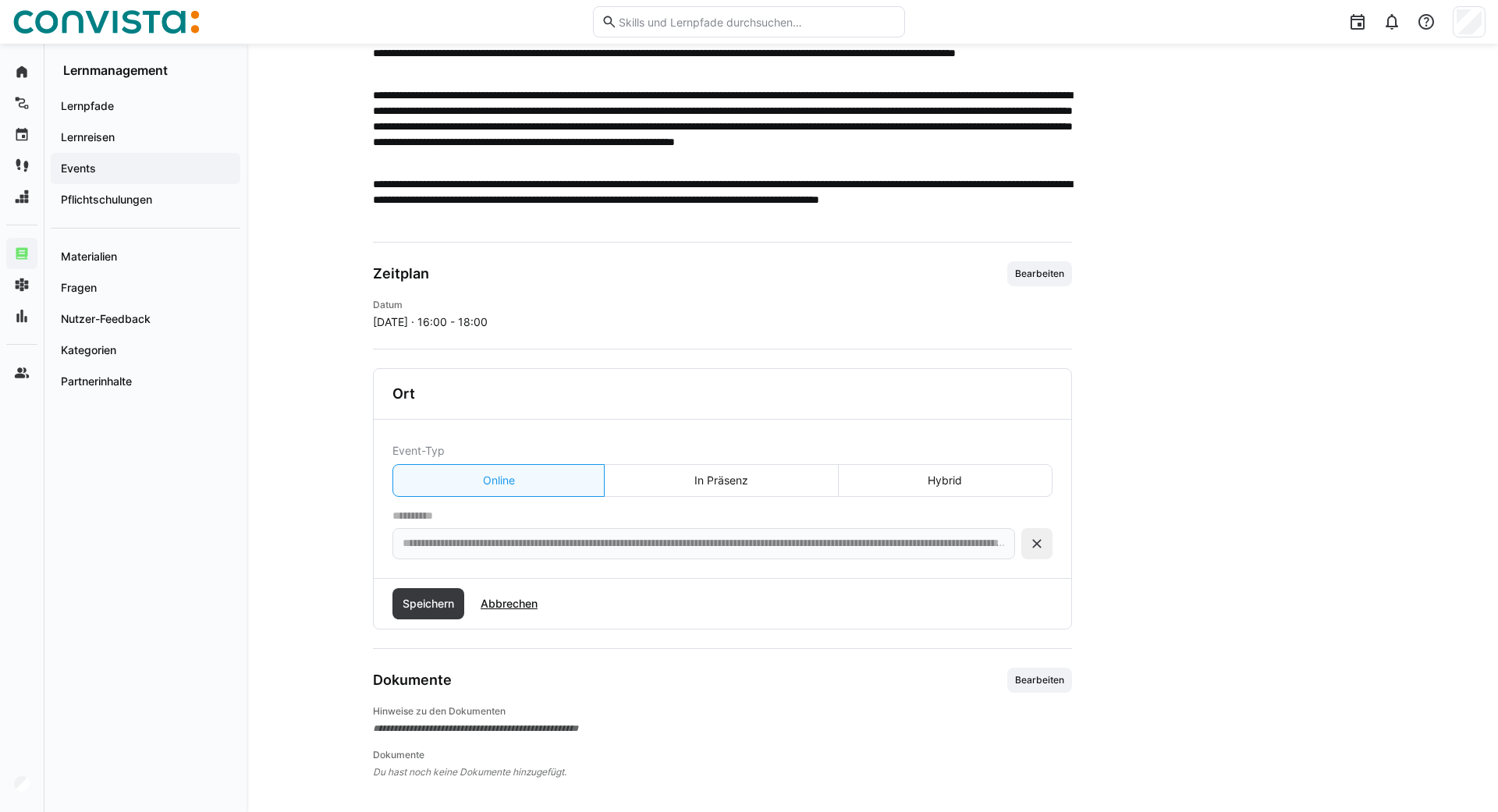
scroll to position [493, 0]
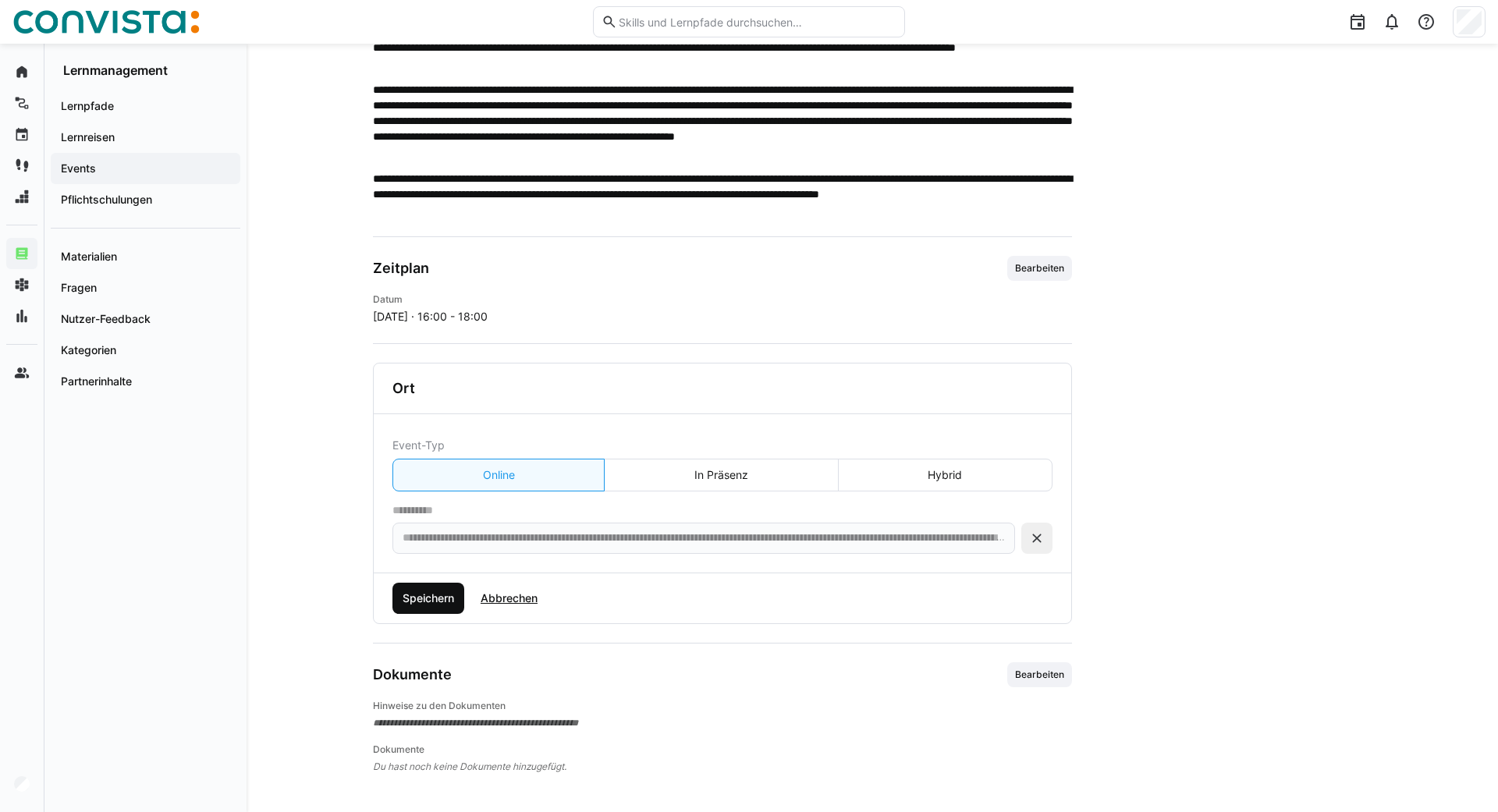
click at [413, 598] on span "Speichern" at bounding box center [428, 598] width 56 height 16
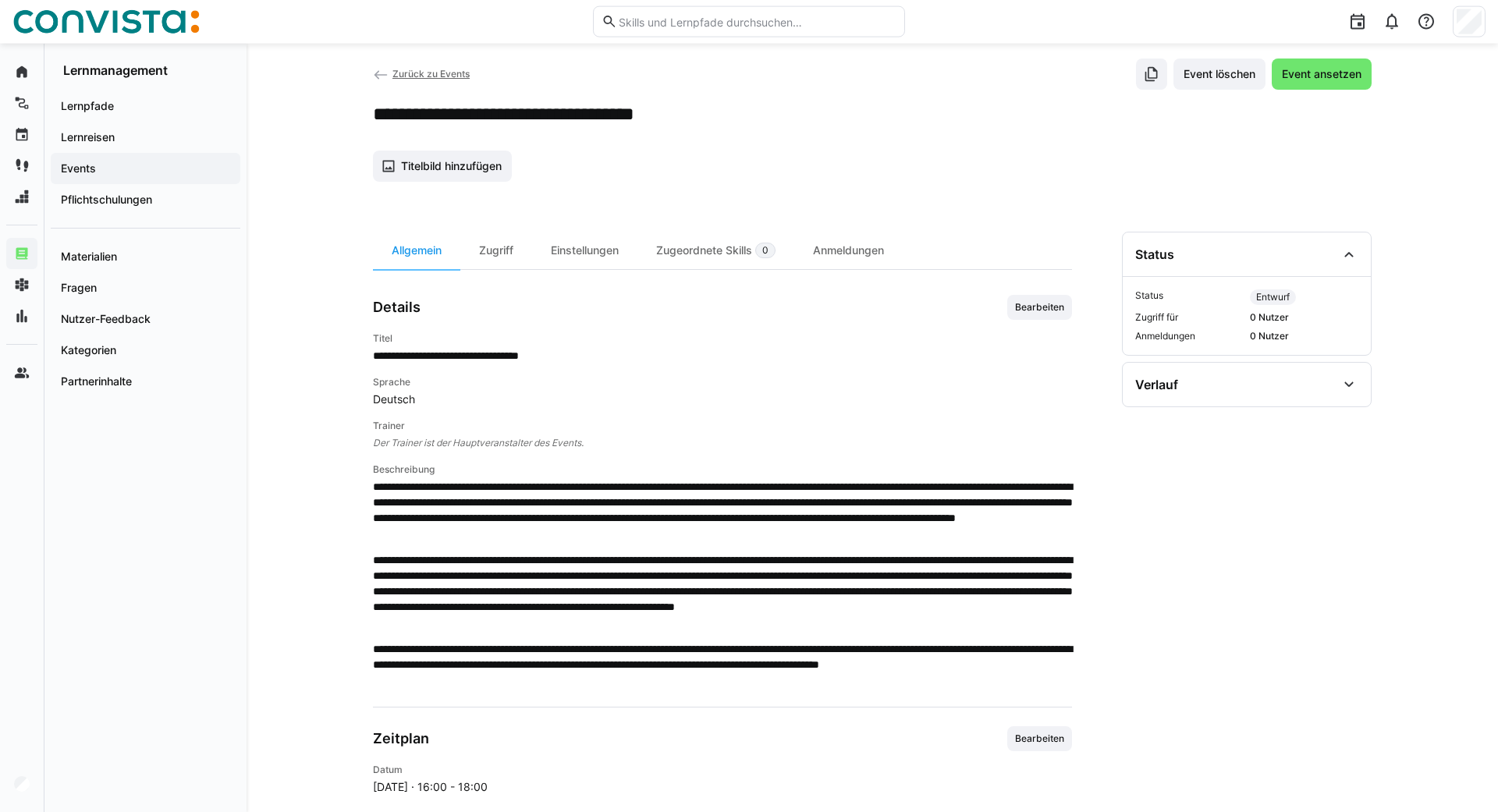
scroll to position [0, 0]
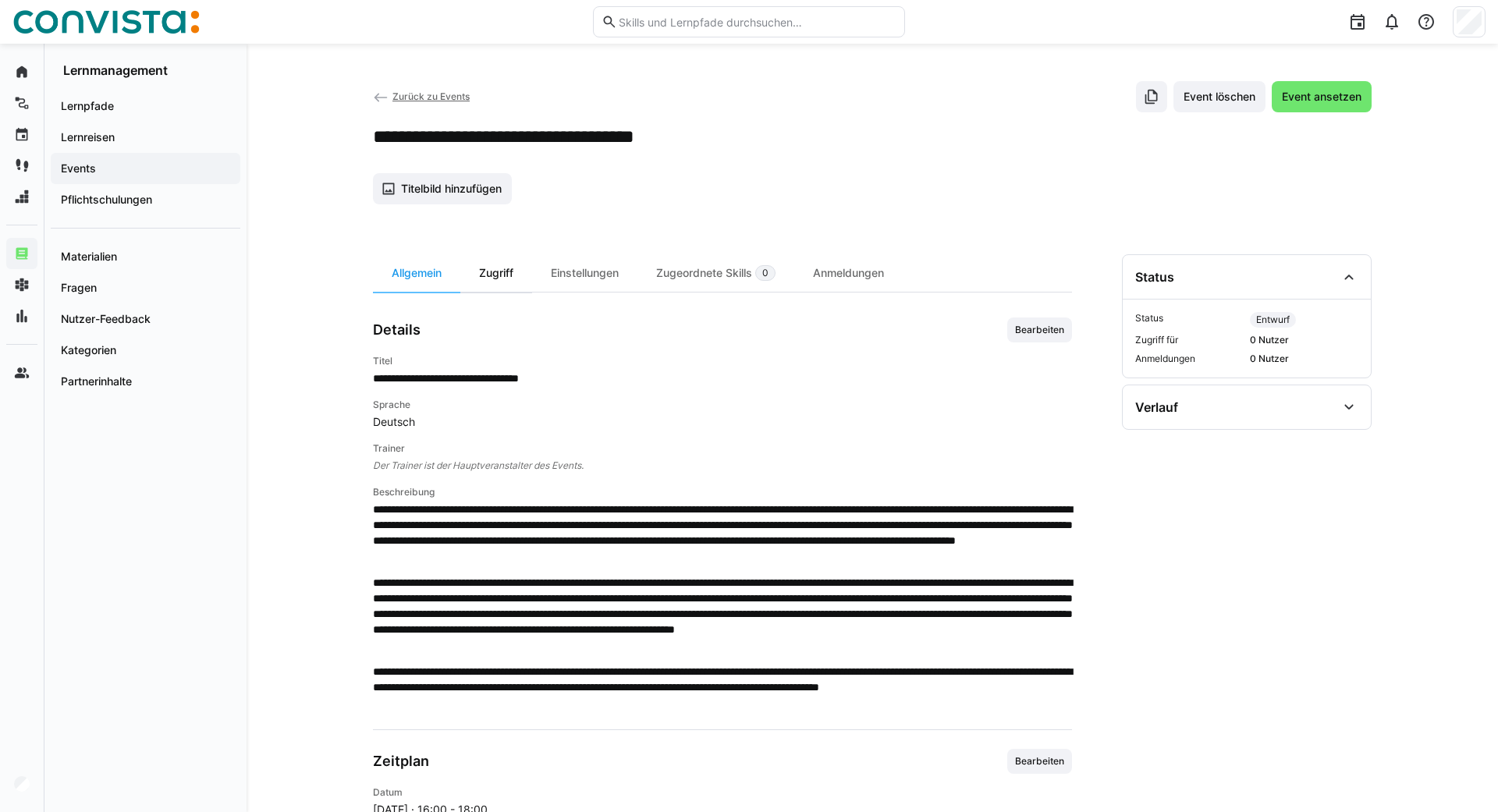
click at [492, 270] on div "Zugriff" at bounding box center [496, 274] width 72 height 38
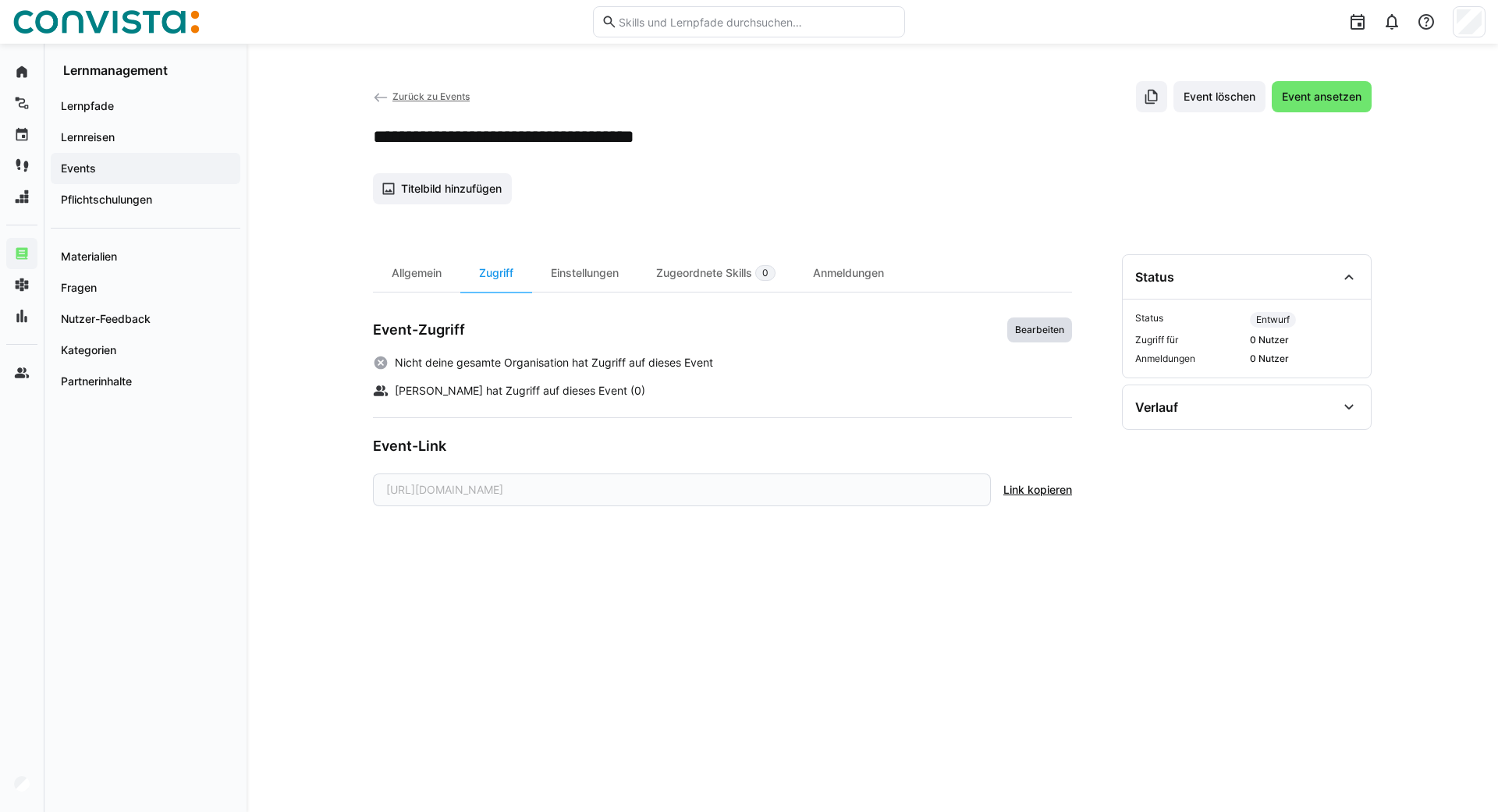
click at [1038, 334] on span "Bearbeiten" at bounding box center [1040, 330] width 52 height 13
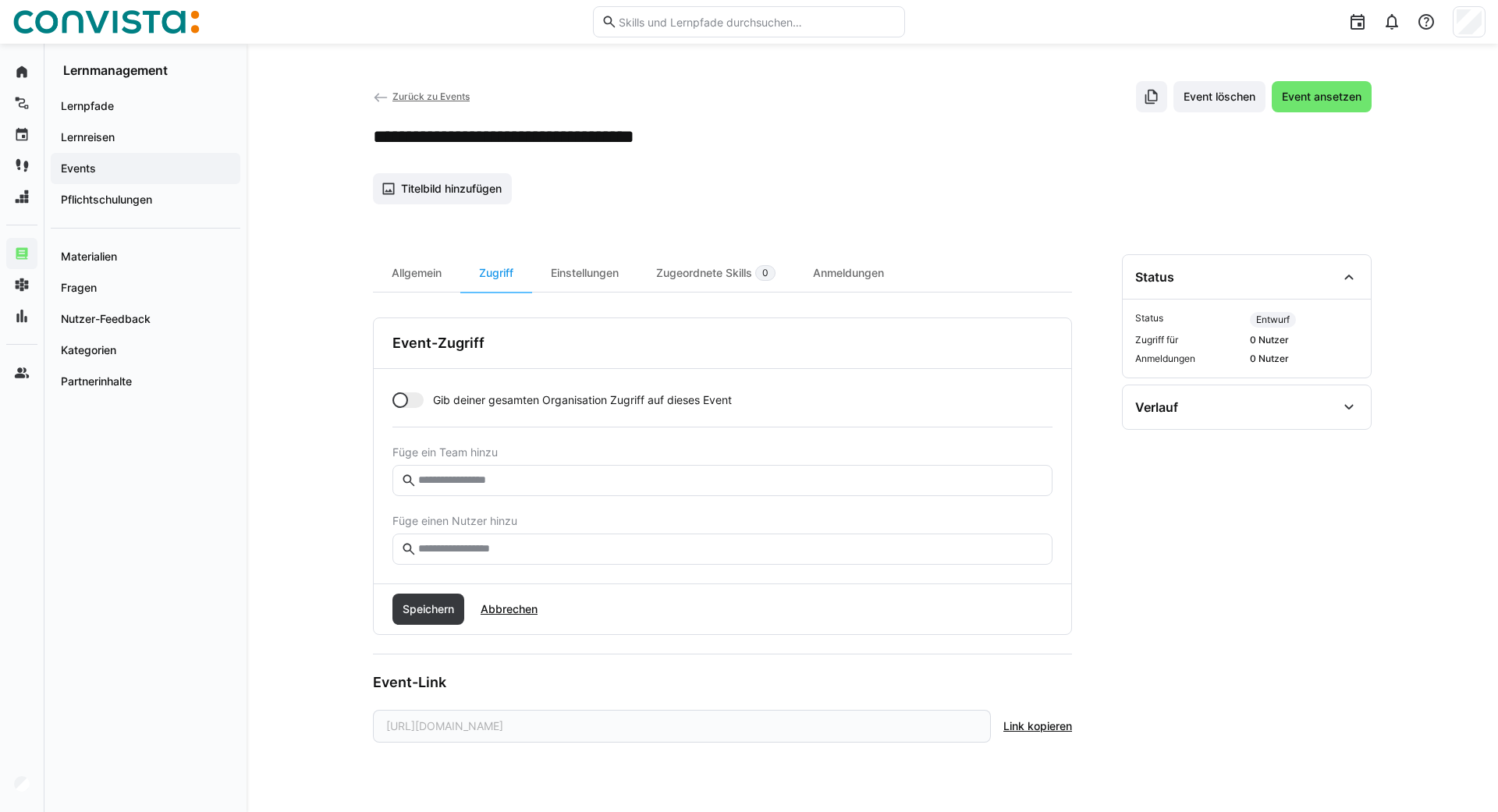
click at [401, 399] on div at bounding box center [401, 400] width 16 height 16
click at [430, 602] on span "Speichern" at bounding box center [428, 609] width 56 height 16
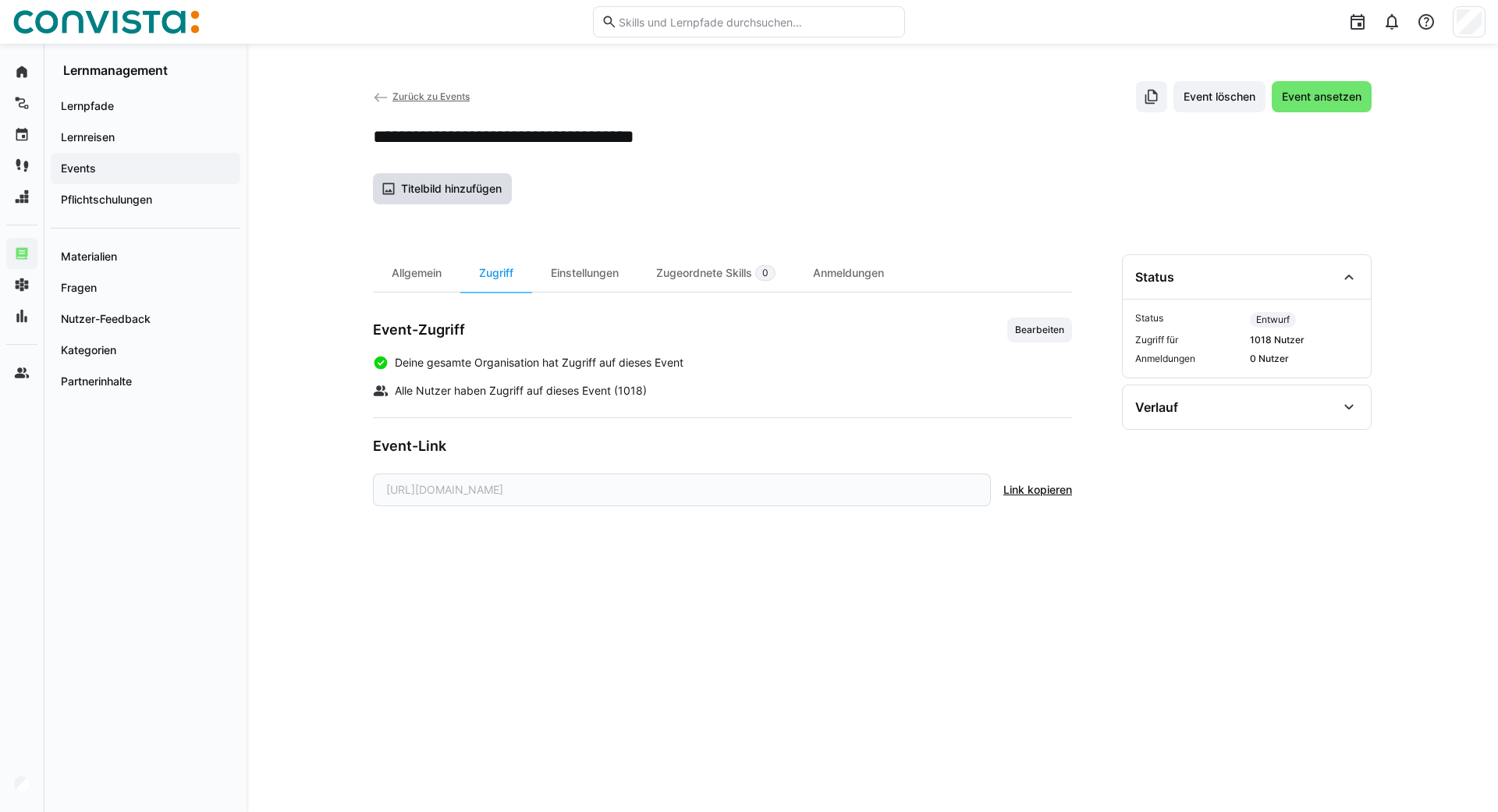
click at [428, 194] on span "Titelbild hinzufügen" at bounding box center [452, 189] width 106 height 16
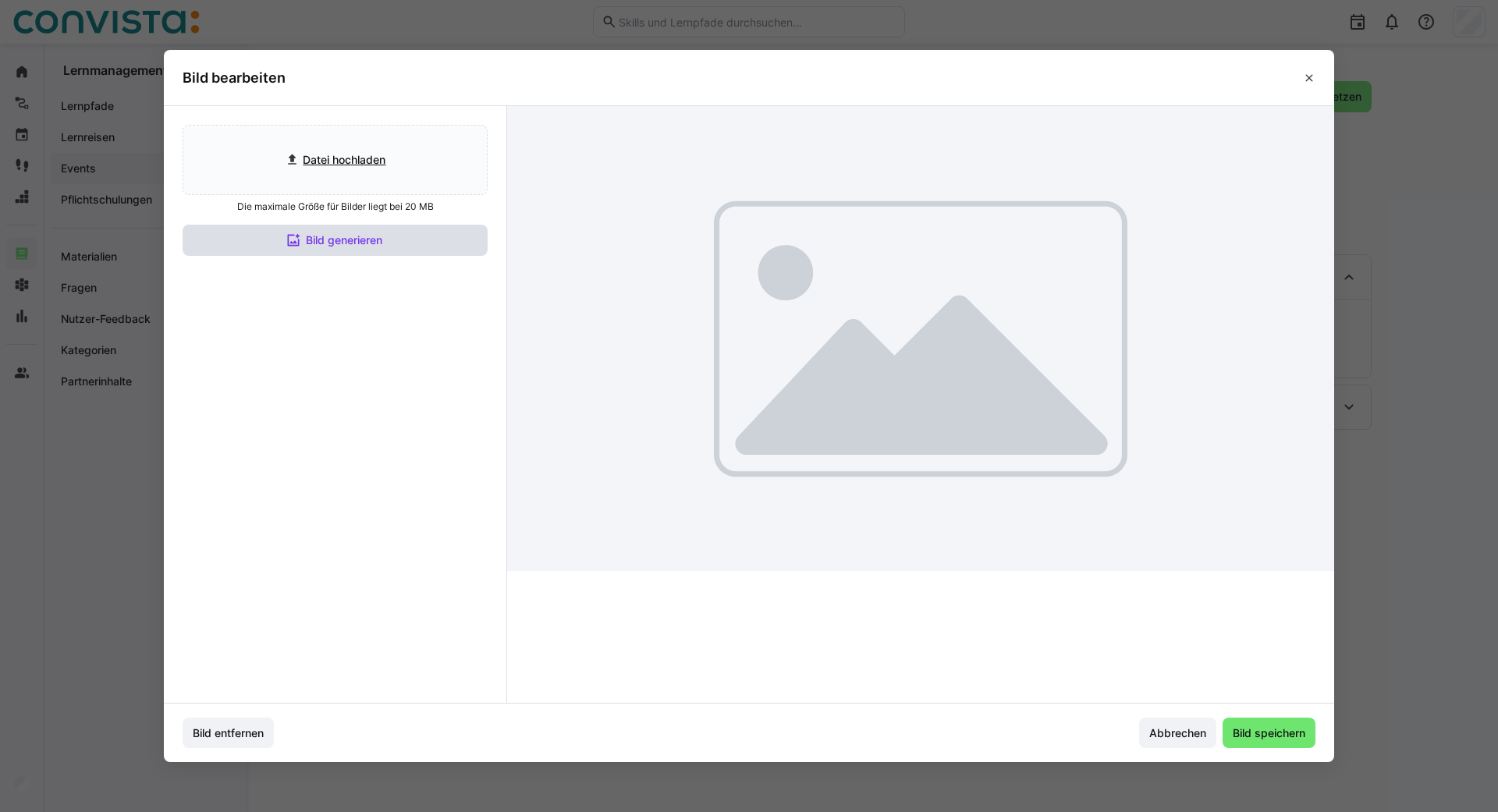
click at [347, 242] on span "Bild generieren" at bounding box center [344, 240] width 81 height 16
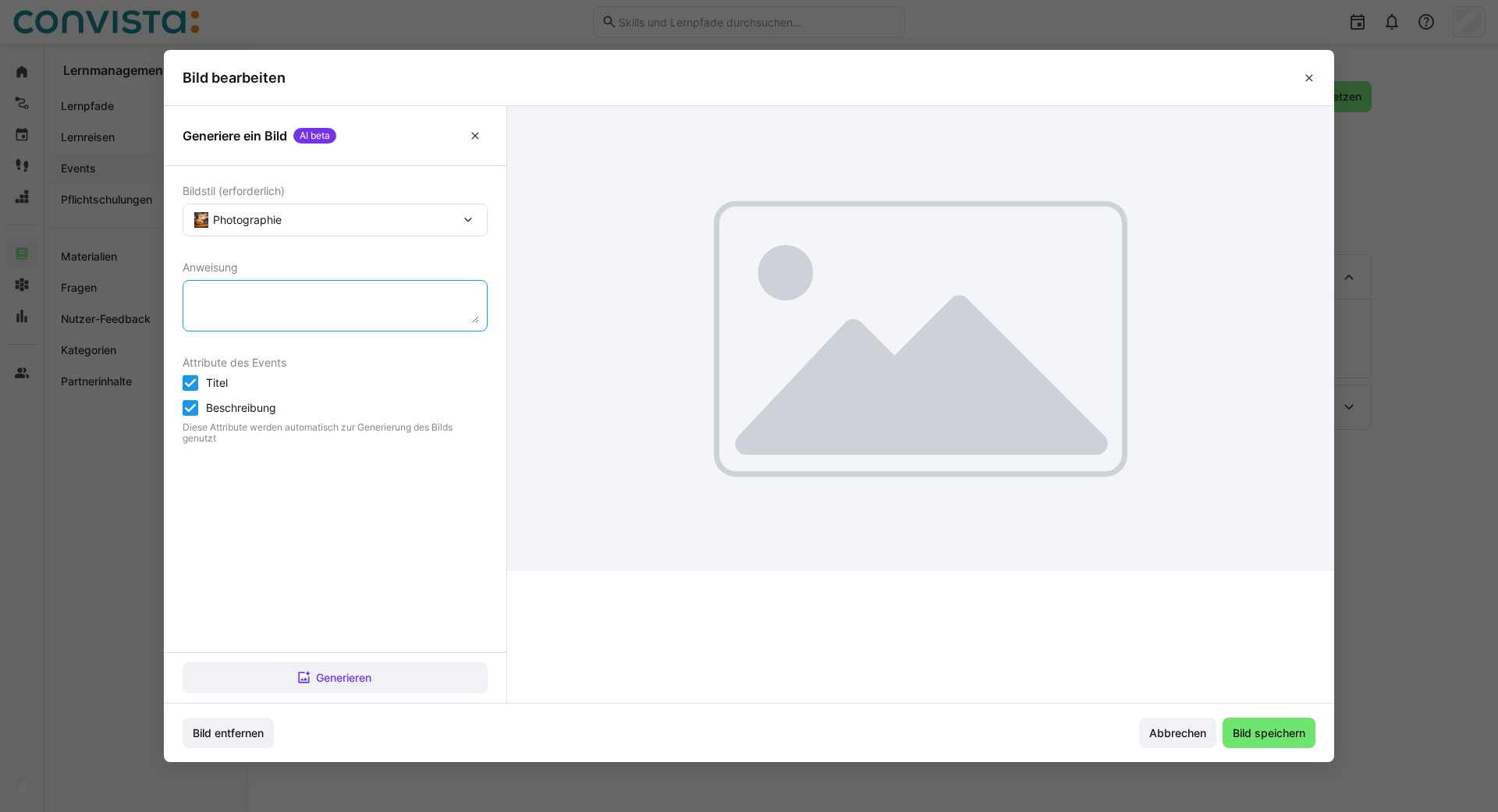
click at [266, 300] on textarea at bounding box center [334, 306] width 288 height 35
type textarea "Celonis Process Mining Data Transformation"
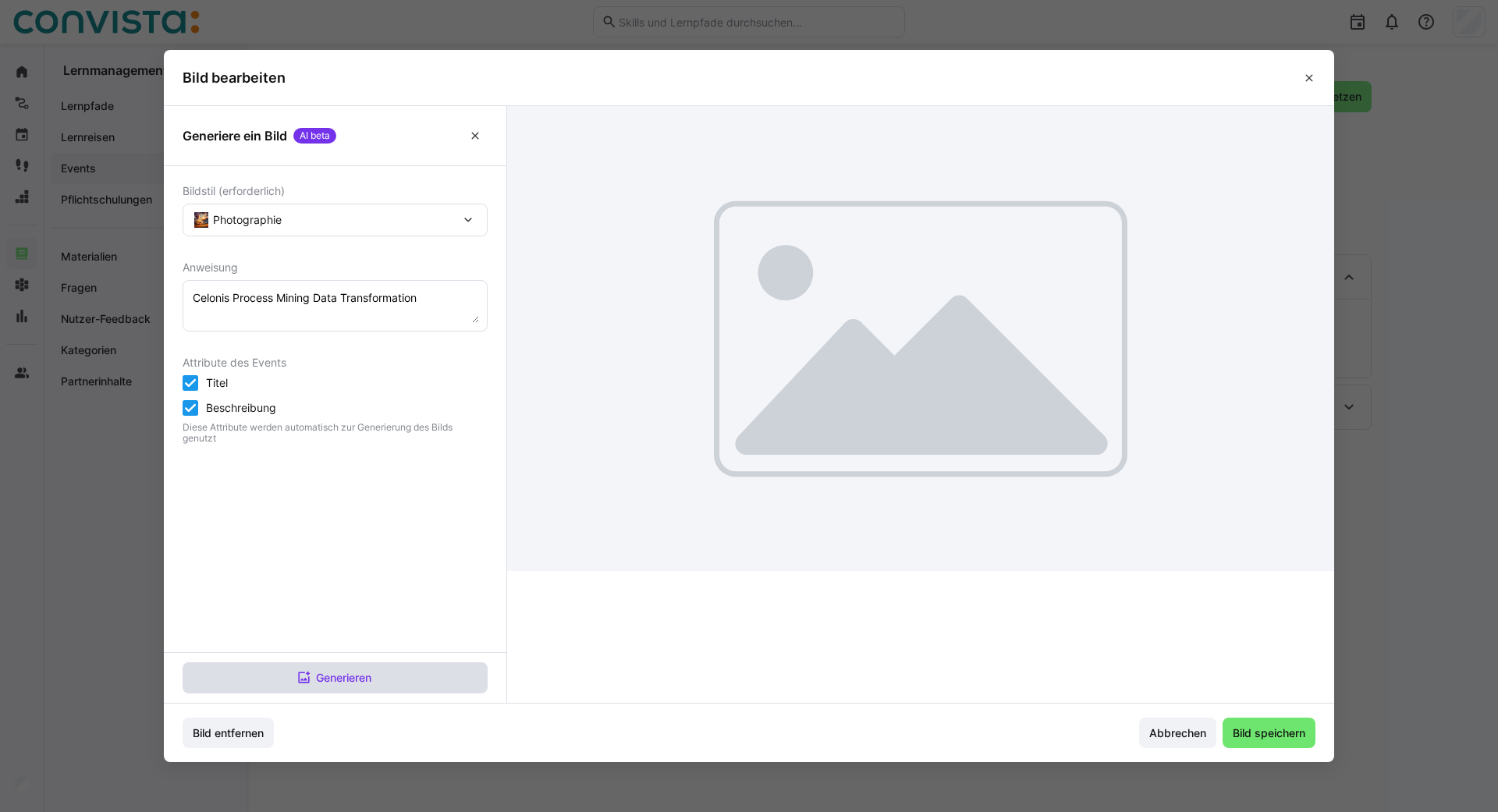
click at [337, 680] on span "Generieren" at bounding box center [344, 678] width 60 height 16
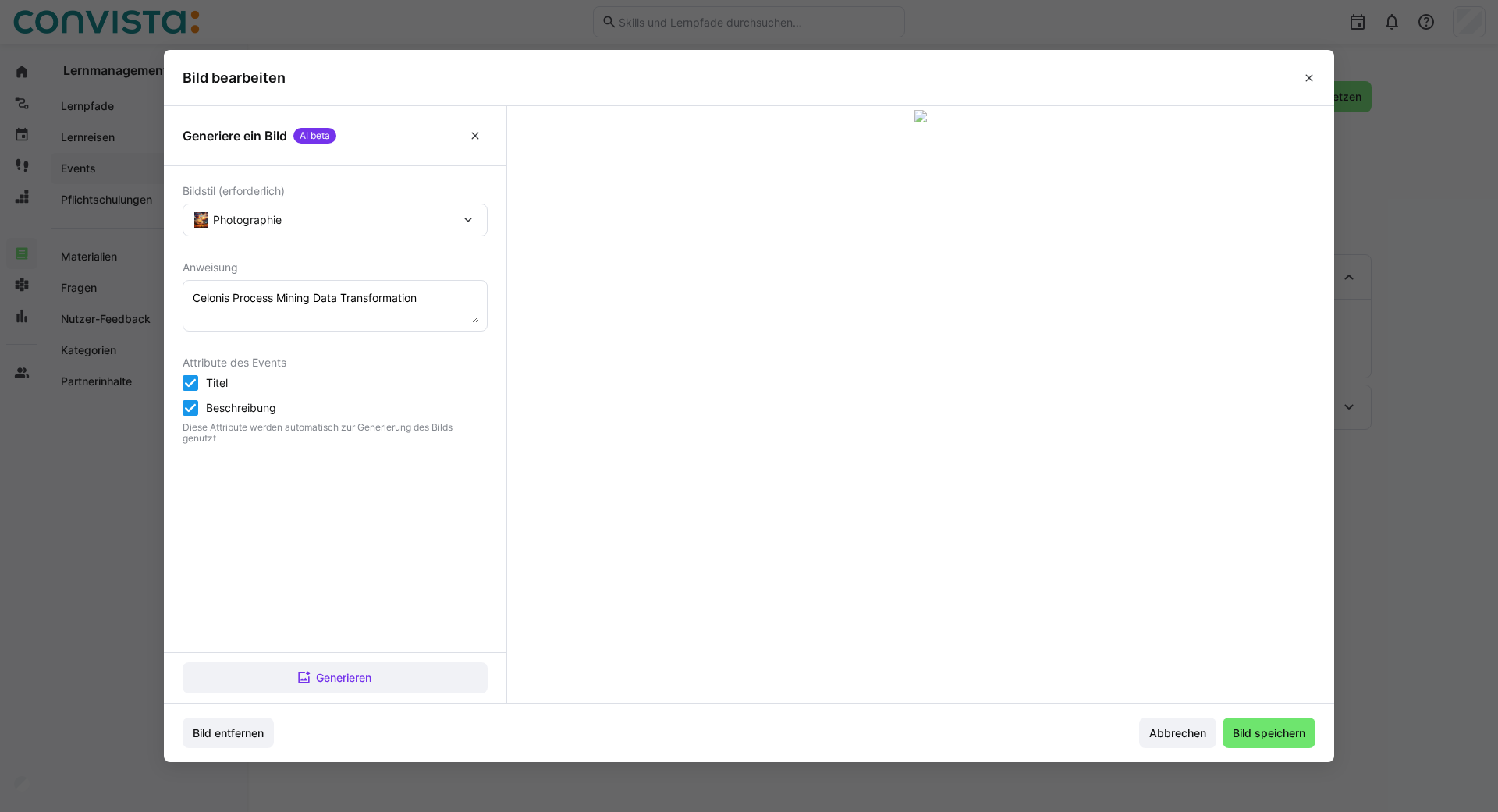
click at [565, 616] on span at bounding box center [920, 613] width 802 height 17
click at [345, 684] on span "Generieren" at bounding box center [344, 678] width 60 height 16
click at [1144, 738] on span "Abbrechen" at bounding box center [1178, 733] width 77 height 32
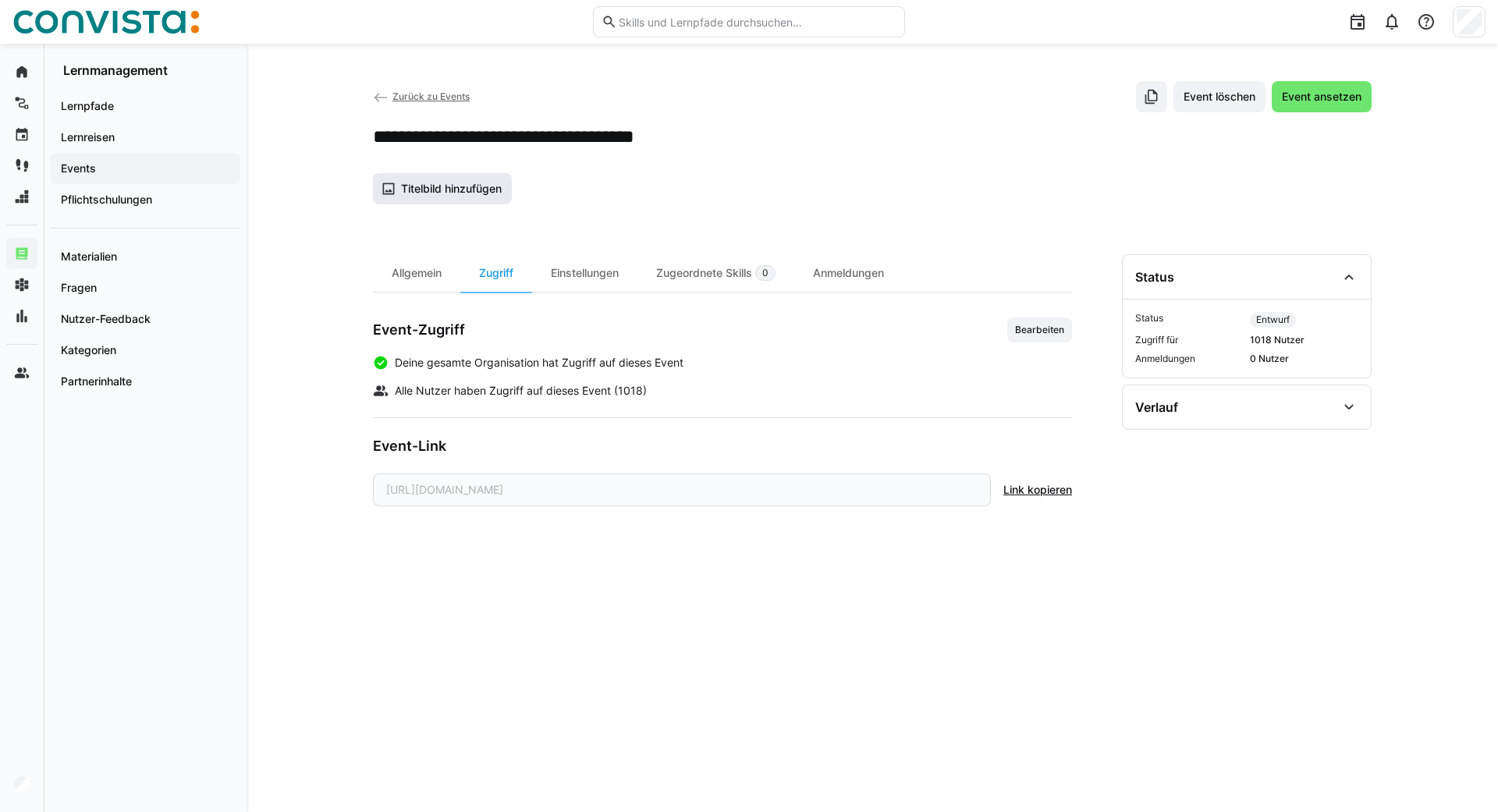
click at [460, 192] on span "Titelbild hinzufügen" at bounding box center [452, 189] width 106 height 16
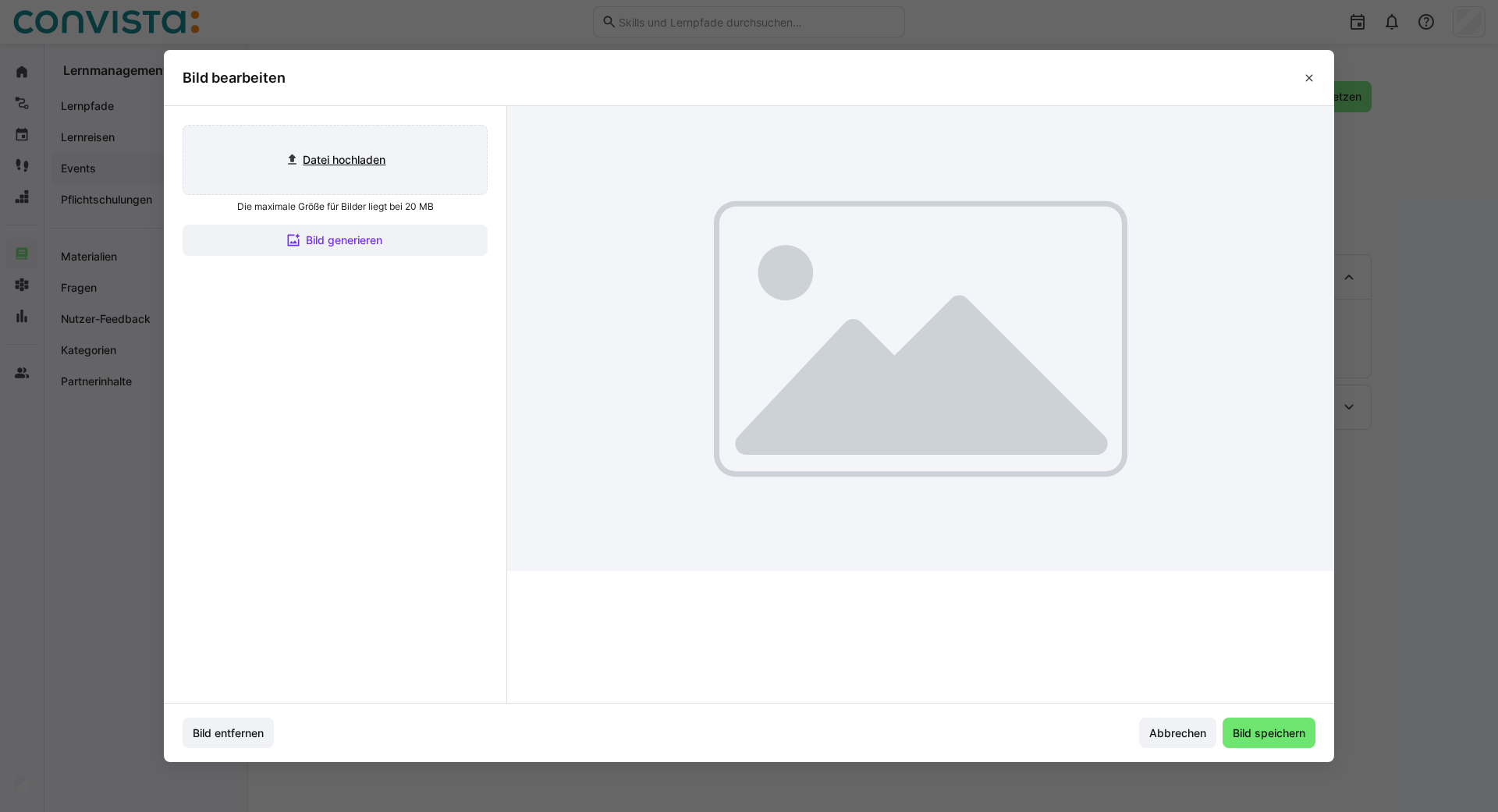
click at [332, 150] on input "file" at bounding box center [335, 159] width 304 height 69
type input "C:\fakepath\AdobeStock_716390663.jpeg"
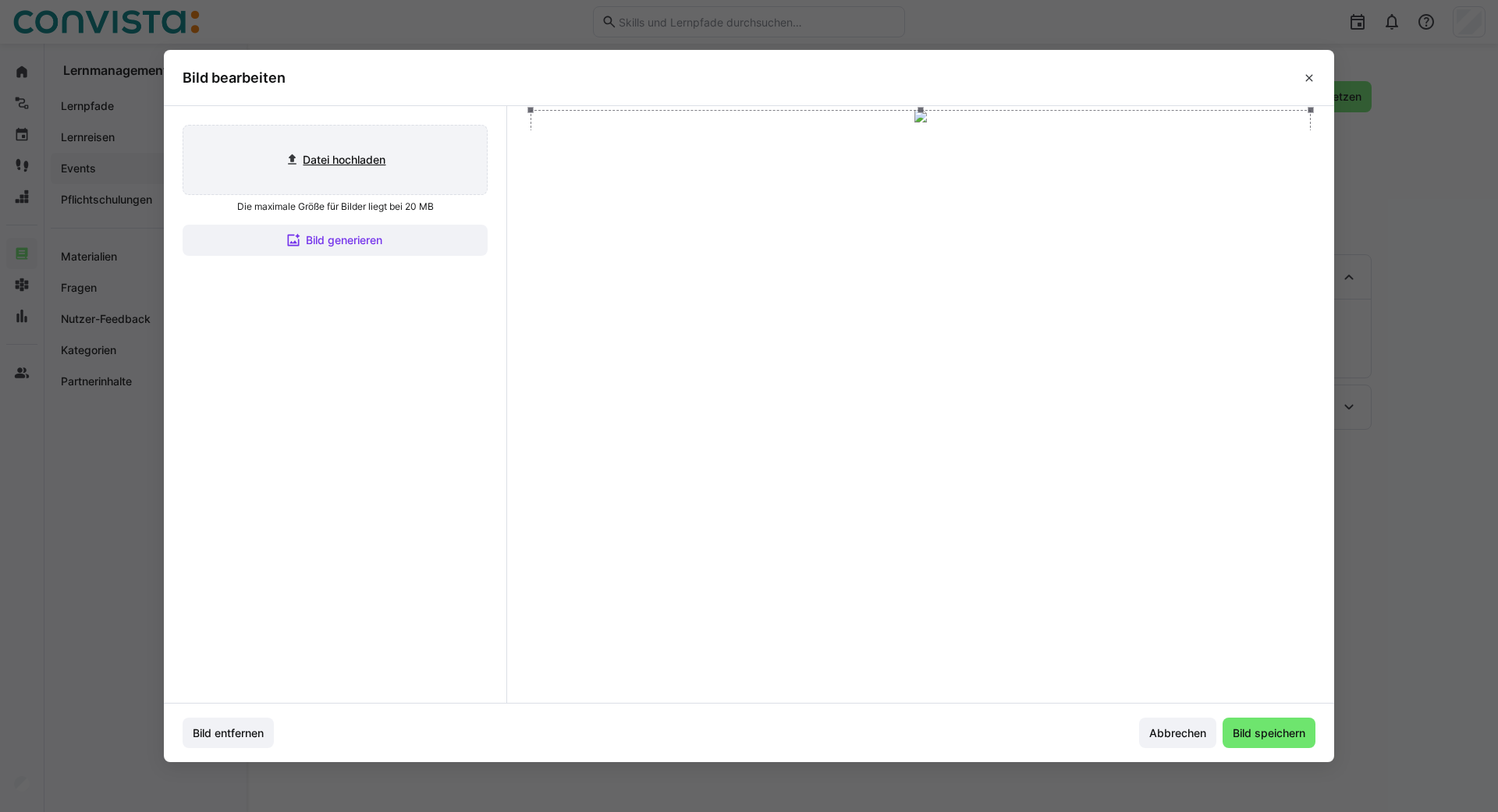
click at [325, 168] on input "file" at bounding box center [335, 159] width 304 height 69
type input "C:\fakepath\Digitales Netzwerk Beispiel.png"
click at [1235, 732] on span "Bild speichern" at bounding box center [1269, 733] width 77 height 16
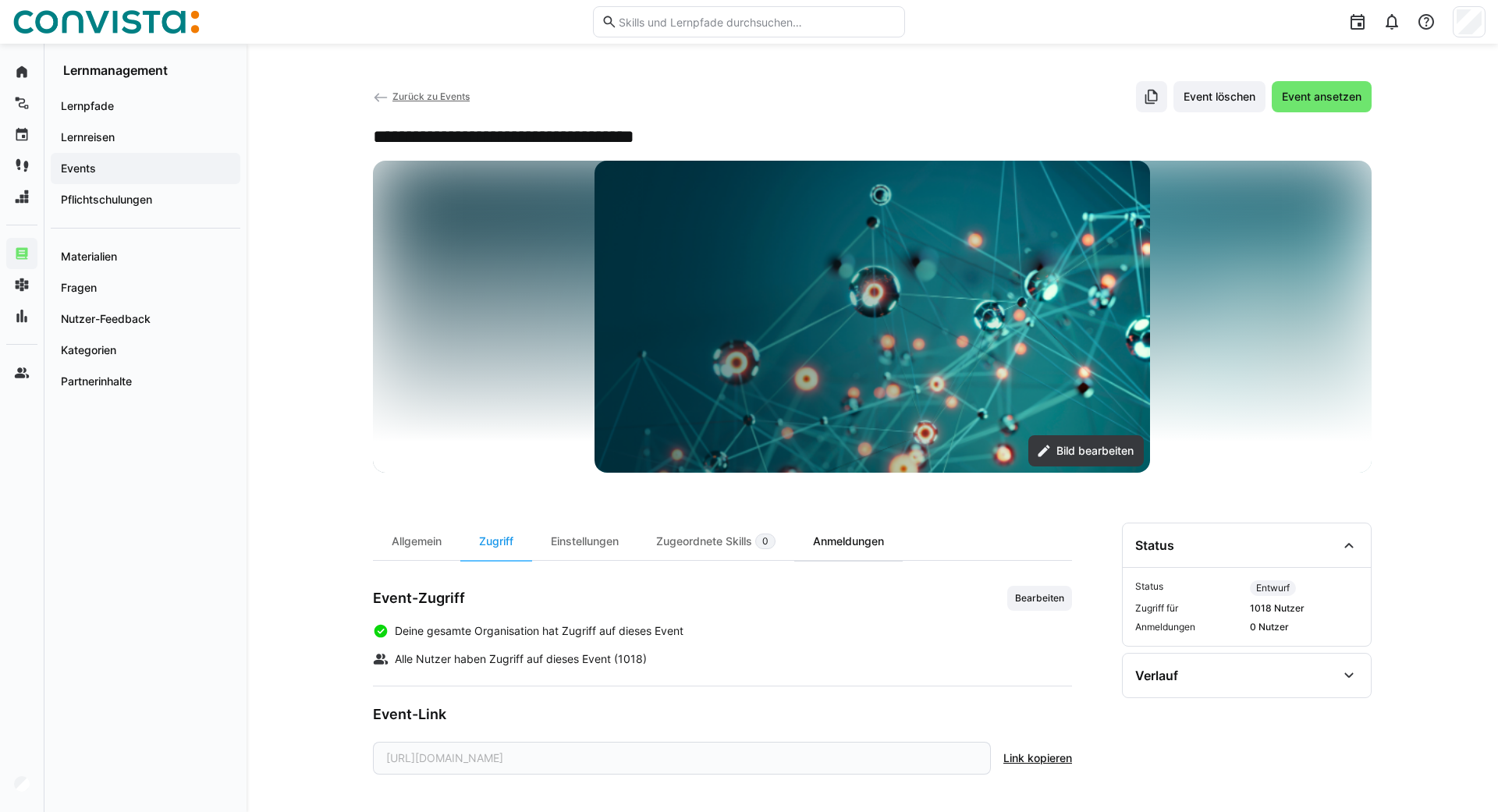
scroll to position [6, 0]
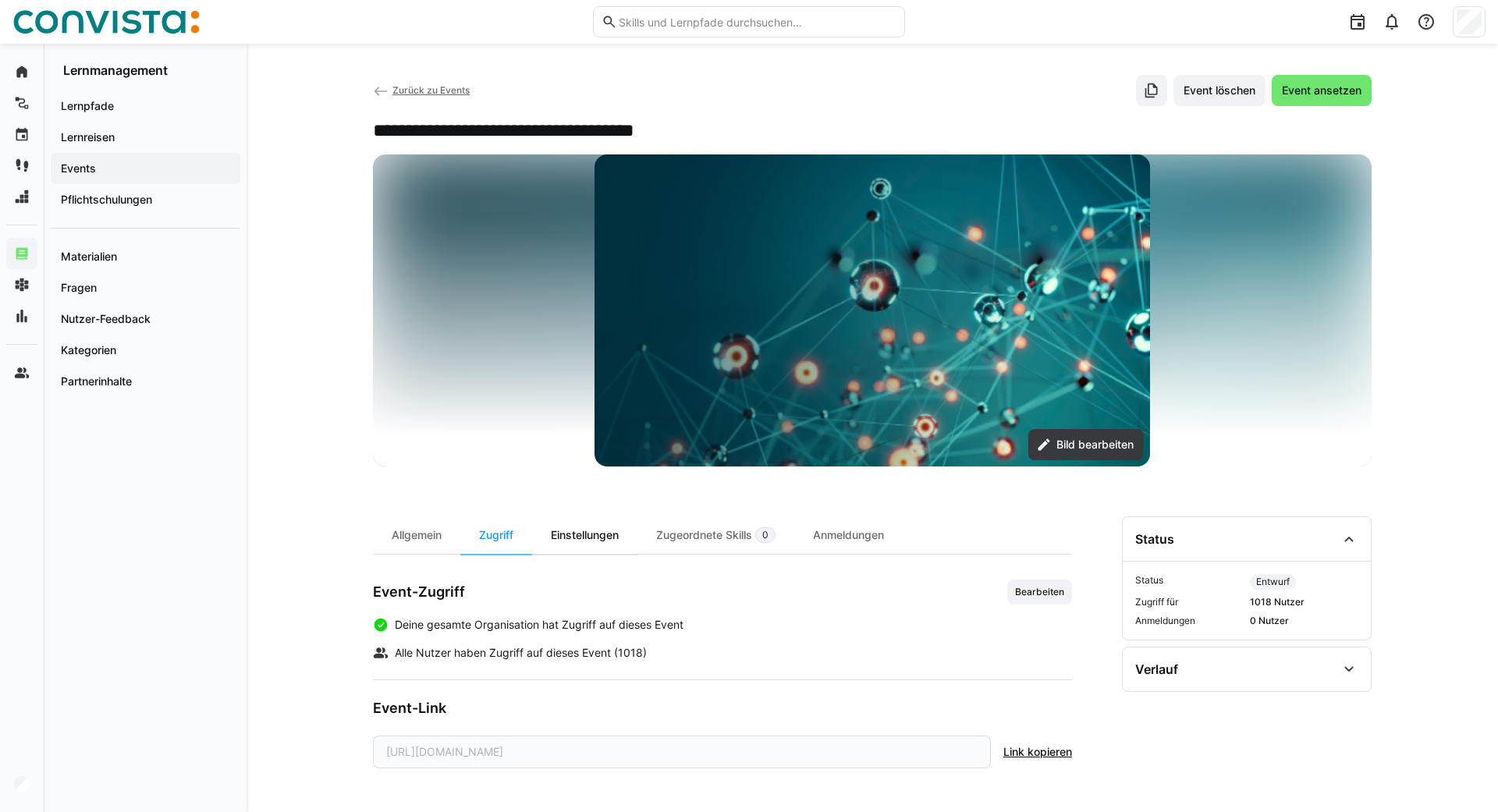
click at [561, 531] on div "Einstellungen" at bounding box center [585, 535] width 106 height 38
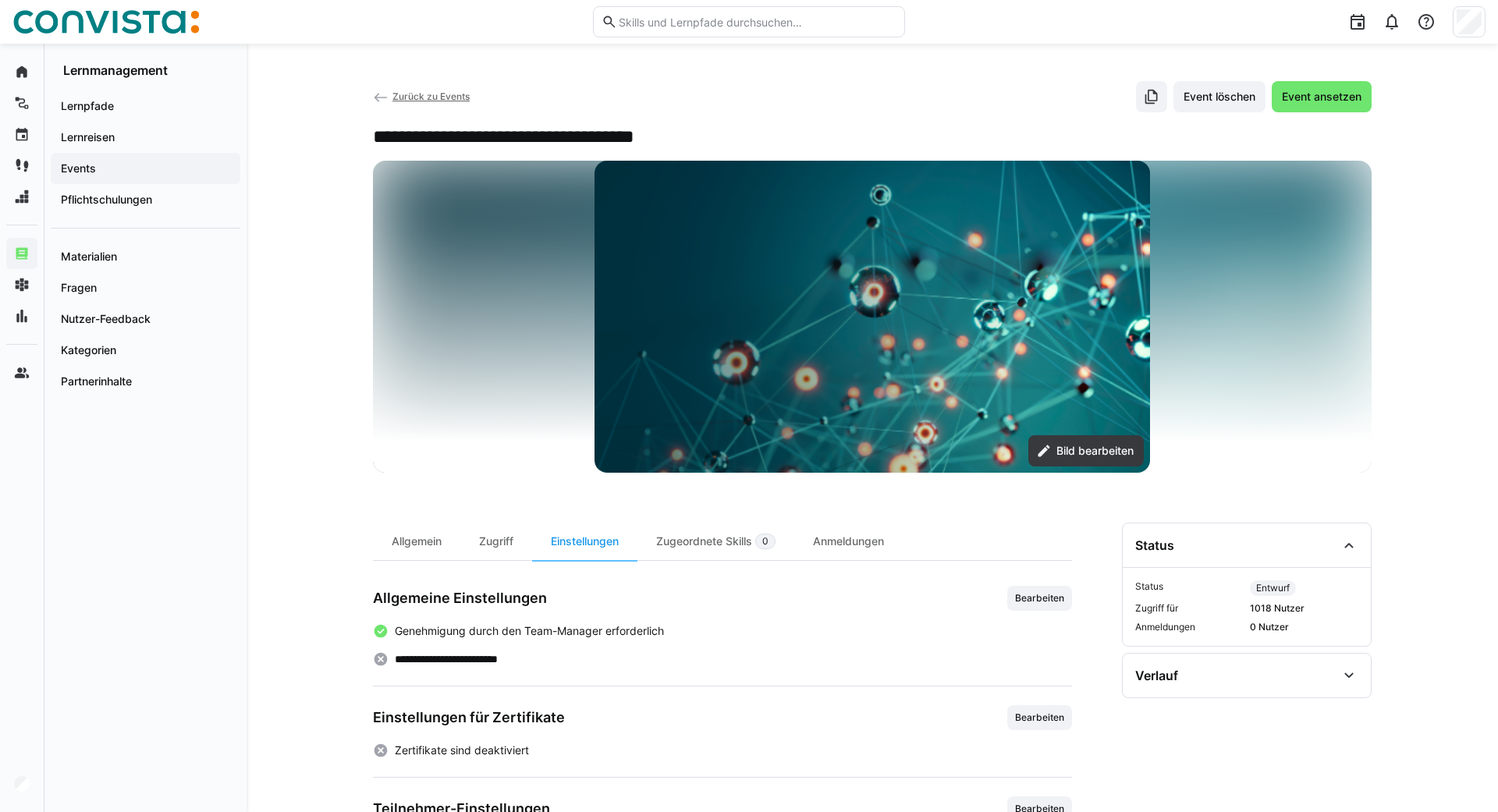
scroll to position [194, 0]
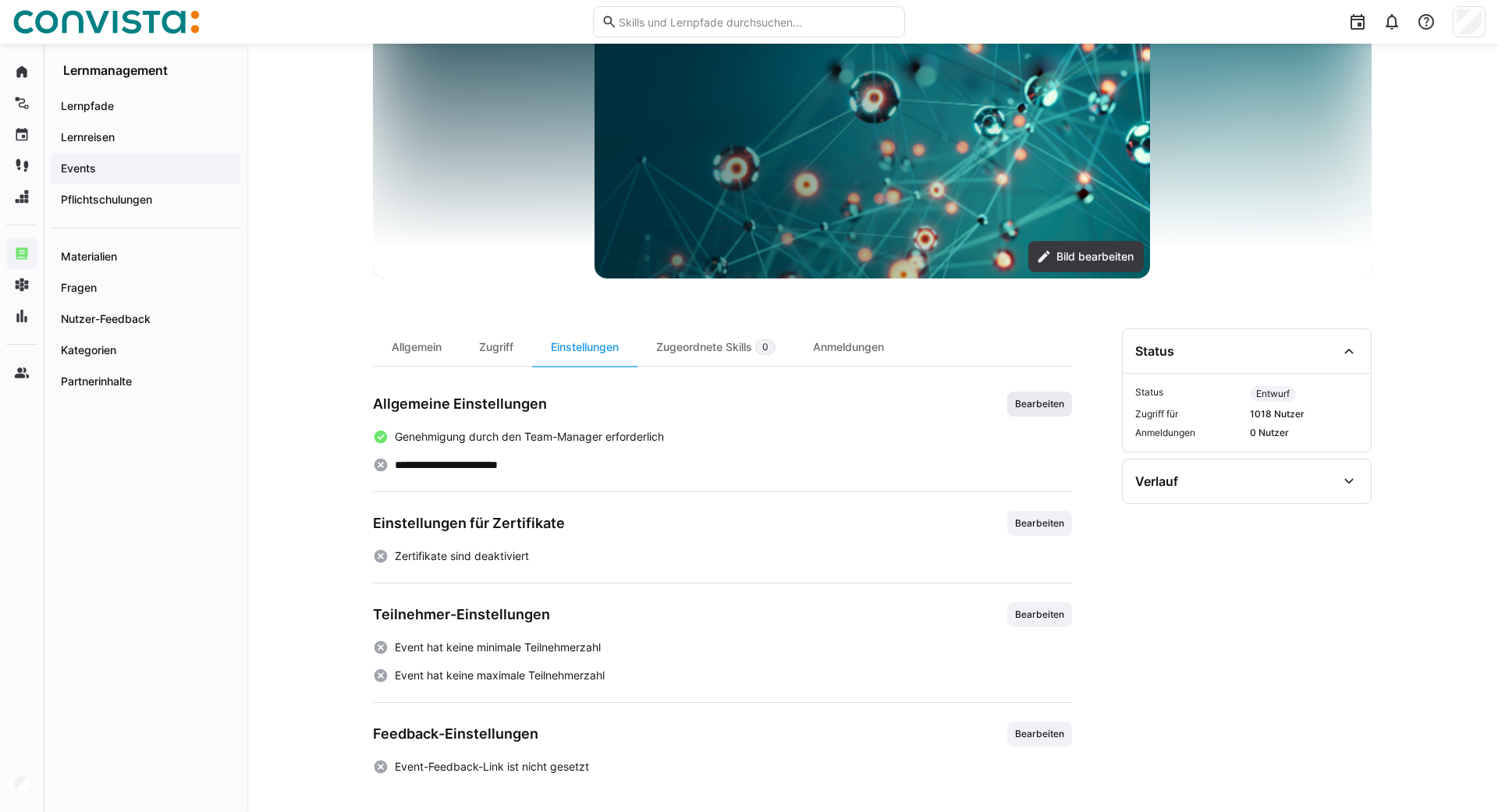
click at [1046, 405] on span "Bearbeiten" at bounding box center [1040, 404] width 52 height 13
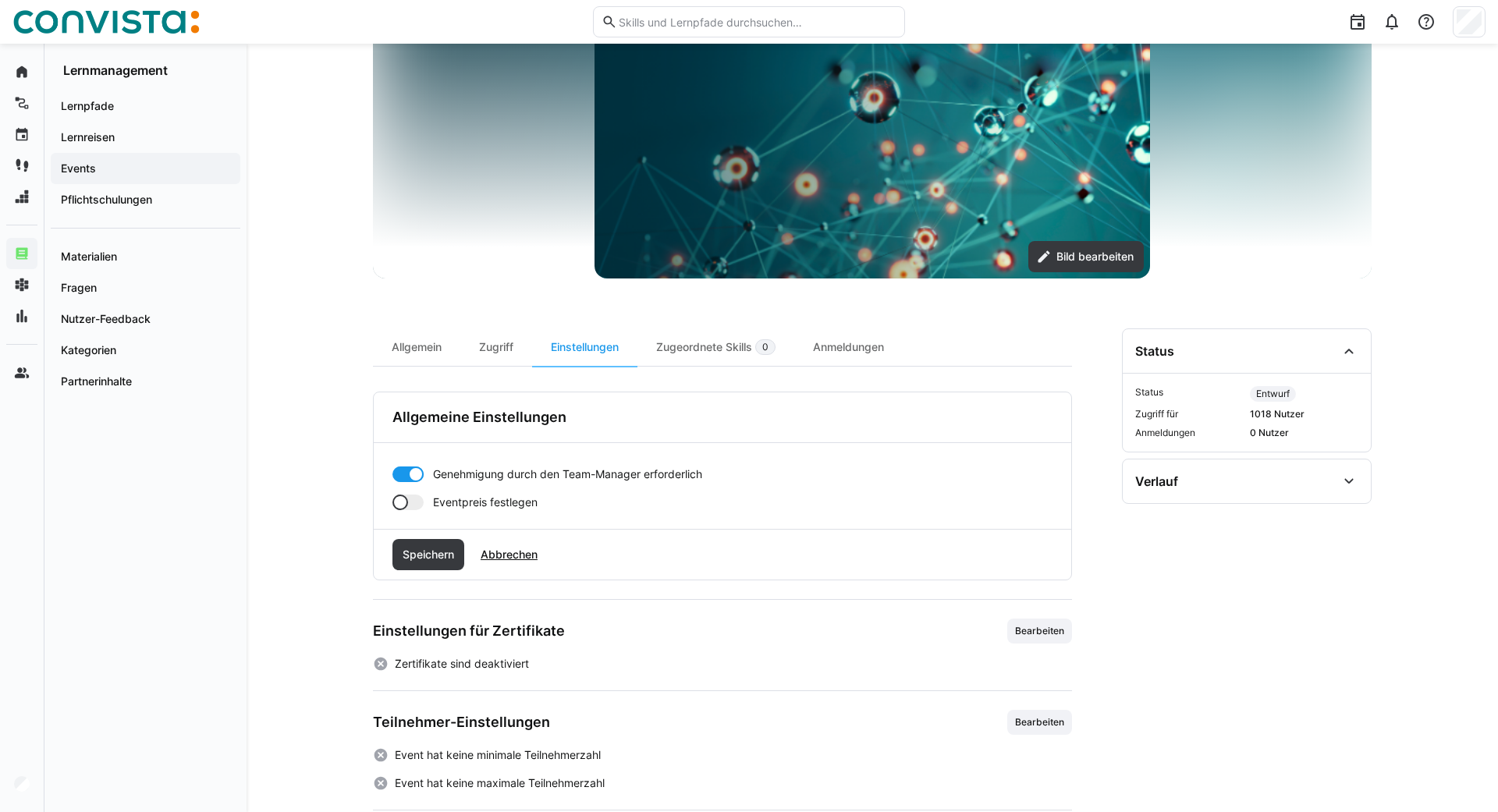
click at [401, 502] on div at bounding box center [401, 502] width 16 height 16
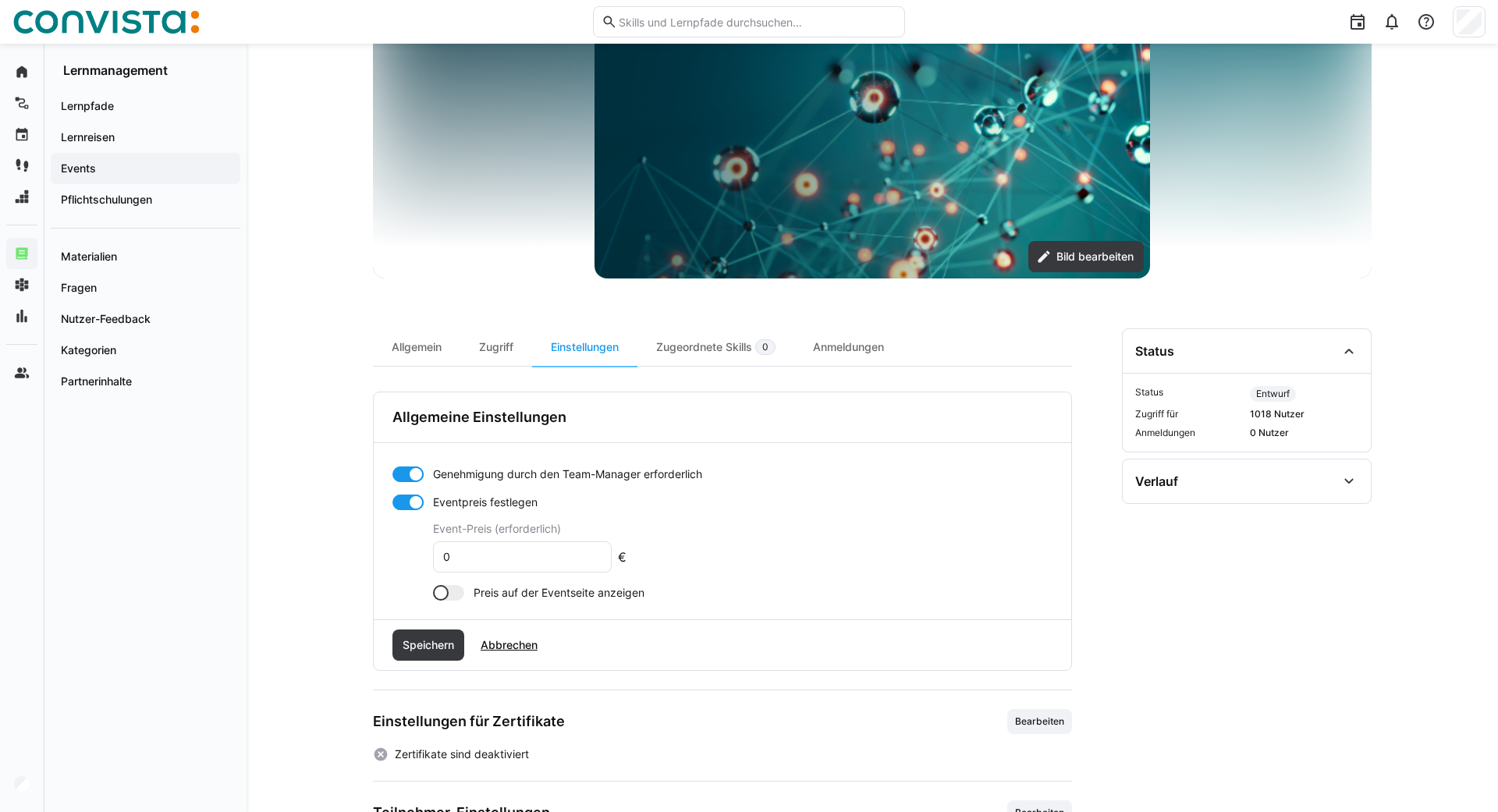
click at [488, 550] on input "0" at bounding box center [522, 557] width 162 height 14
type input "200"
click at [447, 593] on div at bounding box center [441, 593] width 16 height 16
click at [425, 647] on span "Speichern" at bounding box center [428, 646] width 56 height 16
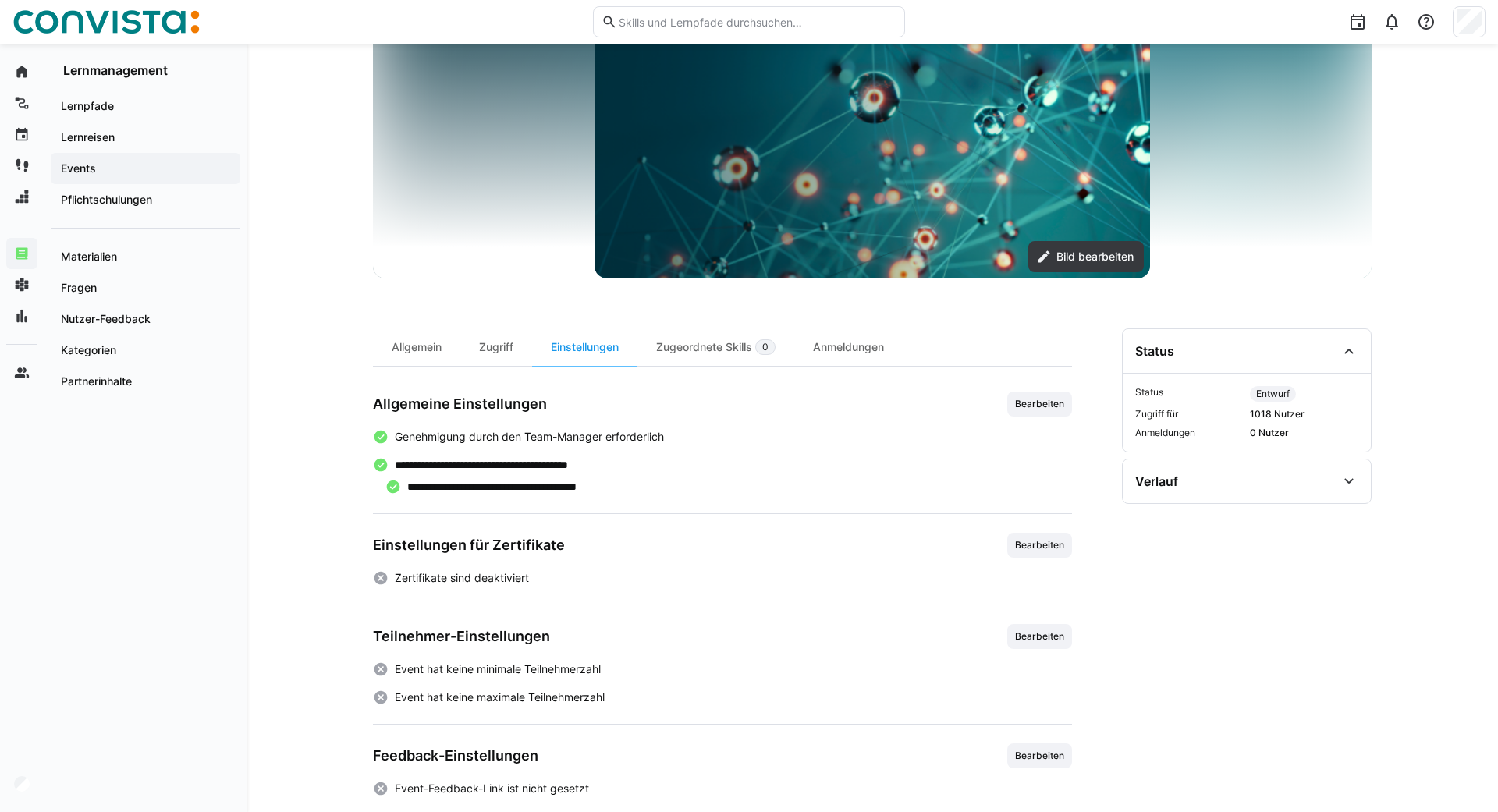
scroll to position [216, 0]
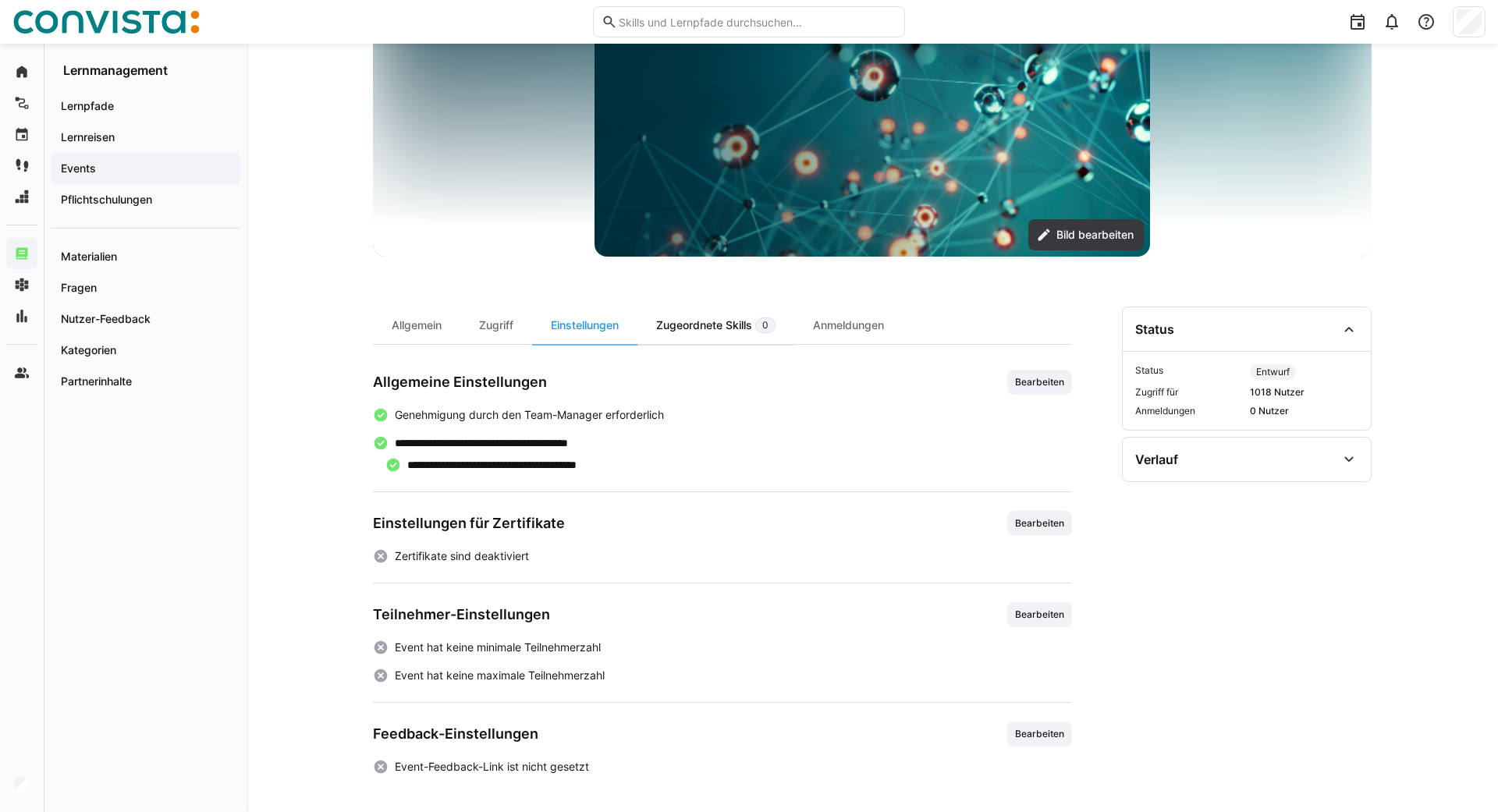
click at [710, 332] on div "Zugeordnete Skills 0" at bounding box center [716, 326] width 157 height 38
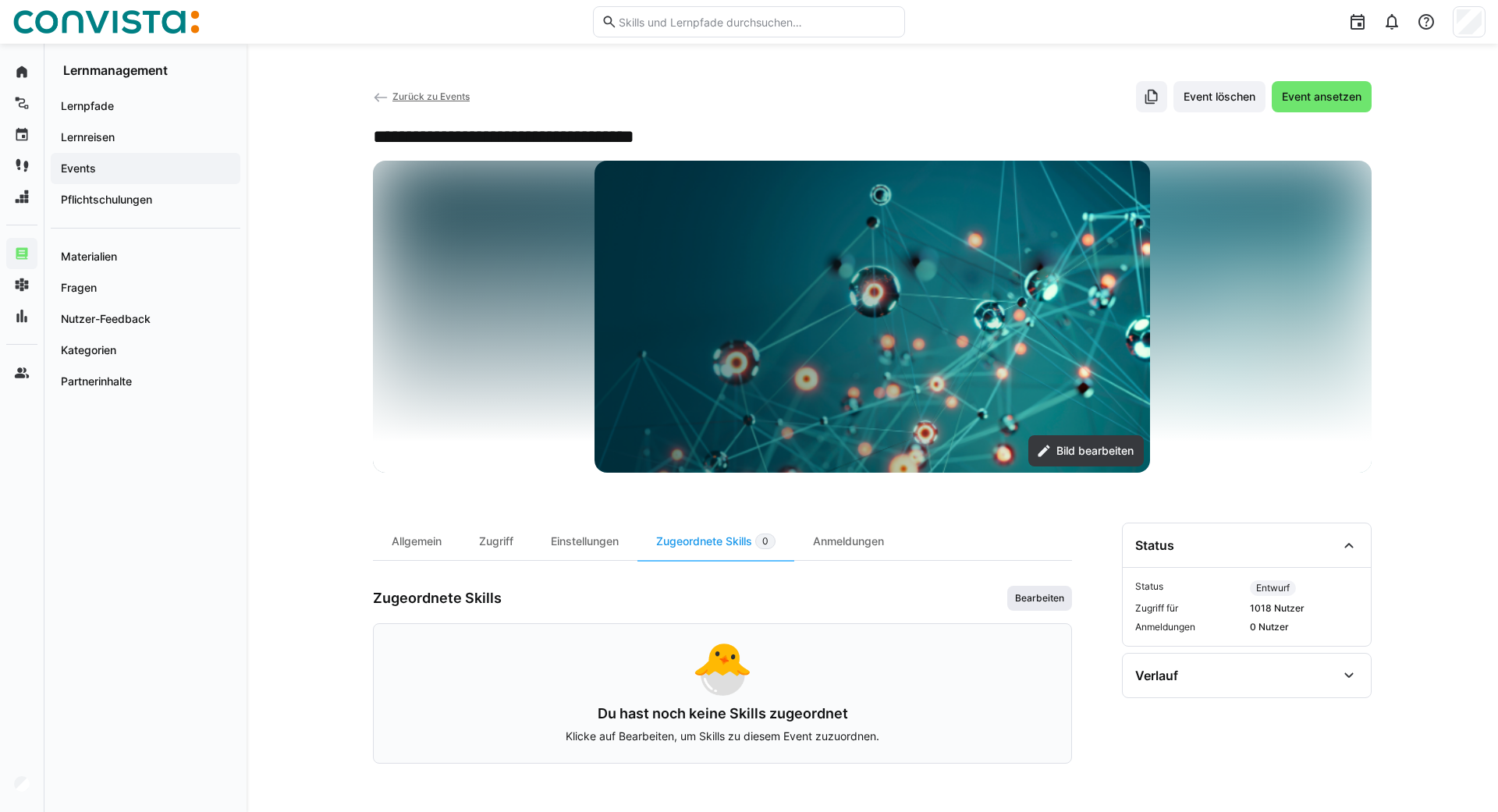
click at [1053, 594] on span "Bearbeiten" at bounding box center [1040, 598] width 52 height 13
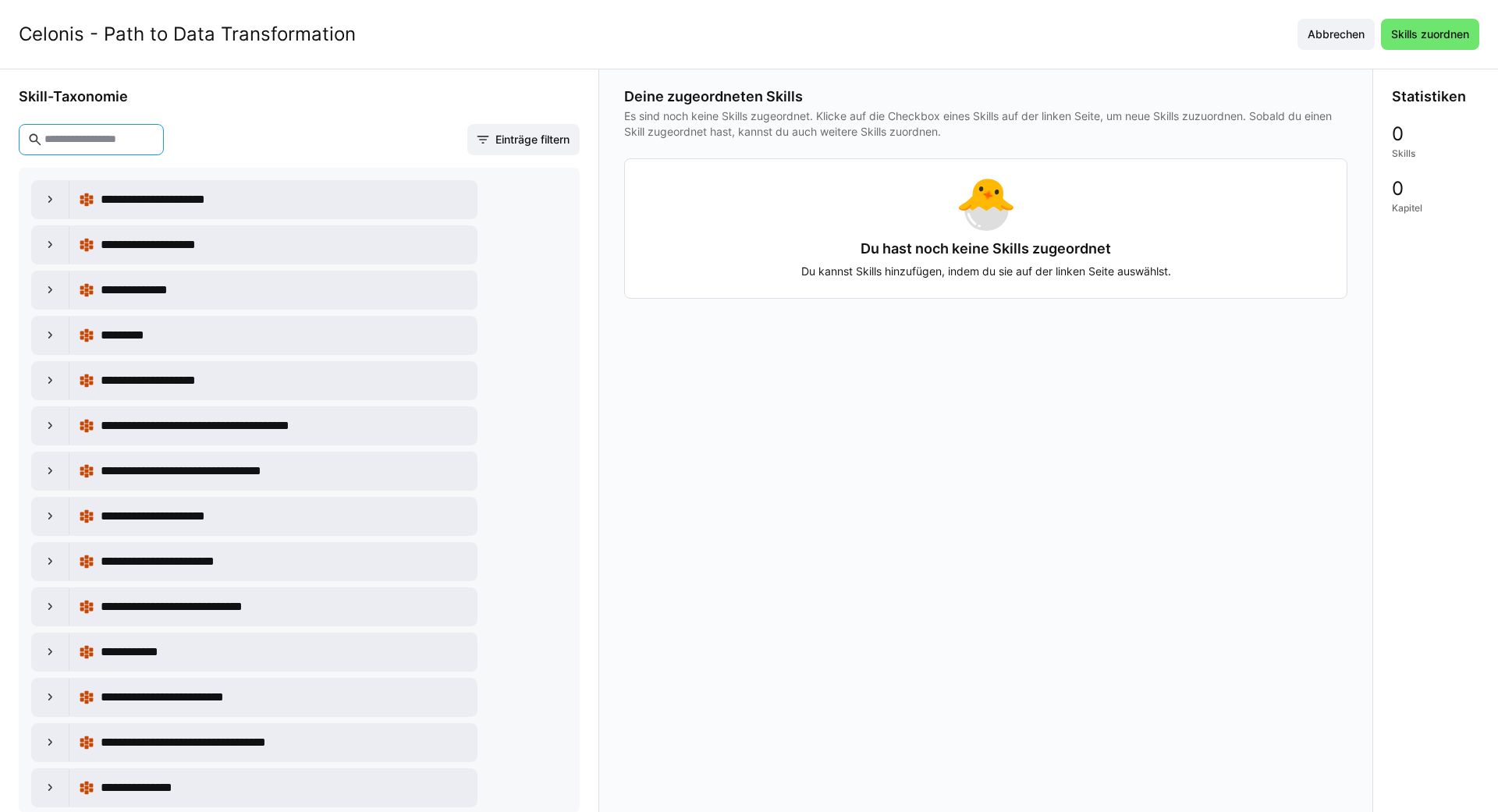
click at [155, 136] on input "text" at bounding box center [99, 140] width 113 height 14
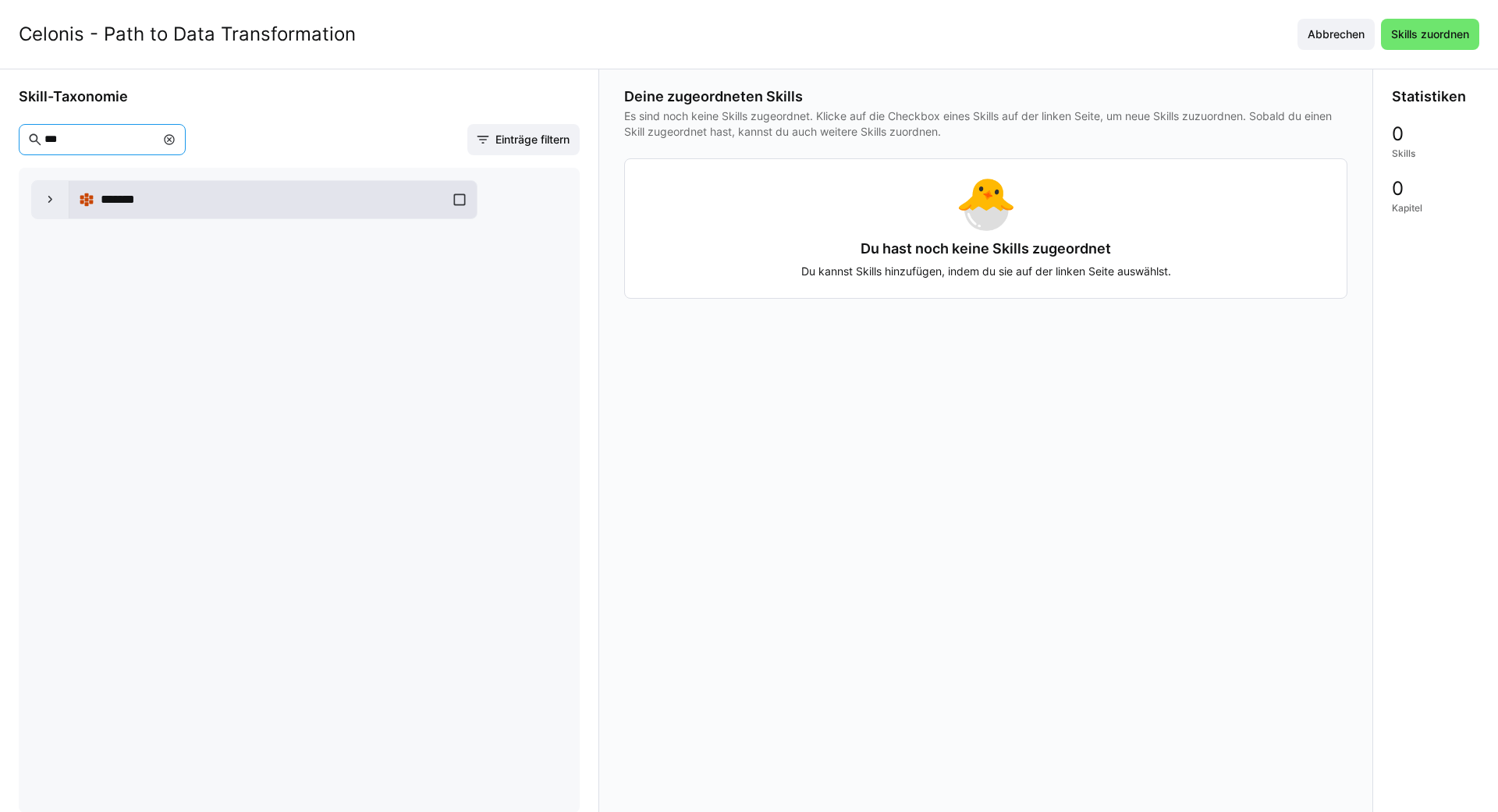
type input "***"
click at [455, 205] on div "*******" at bounding box center [273, 200] width 389 height 32
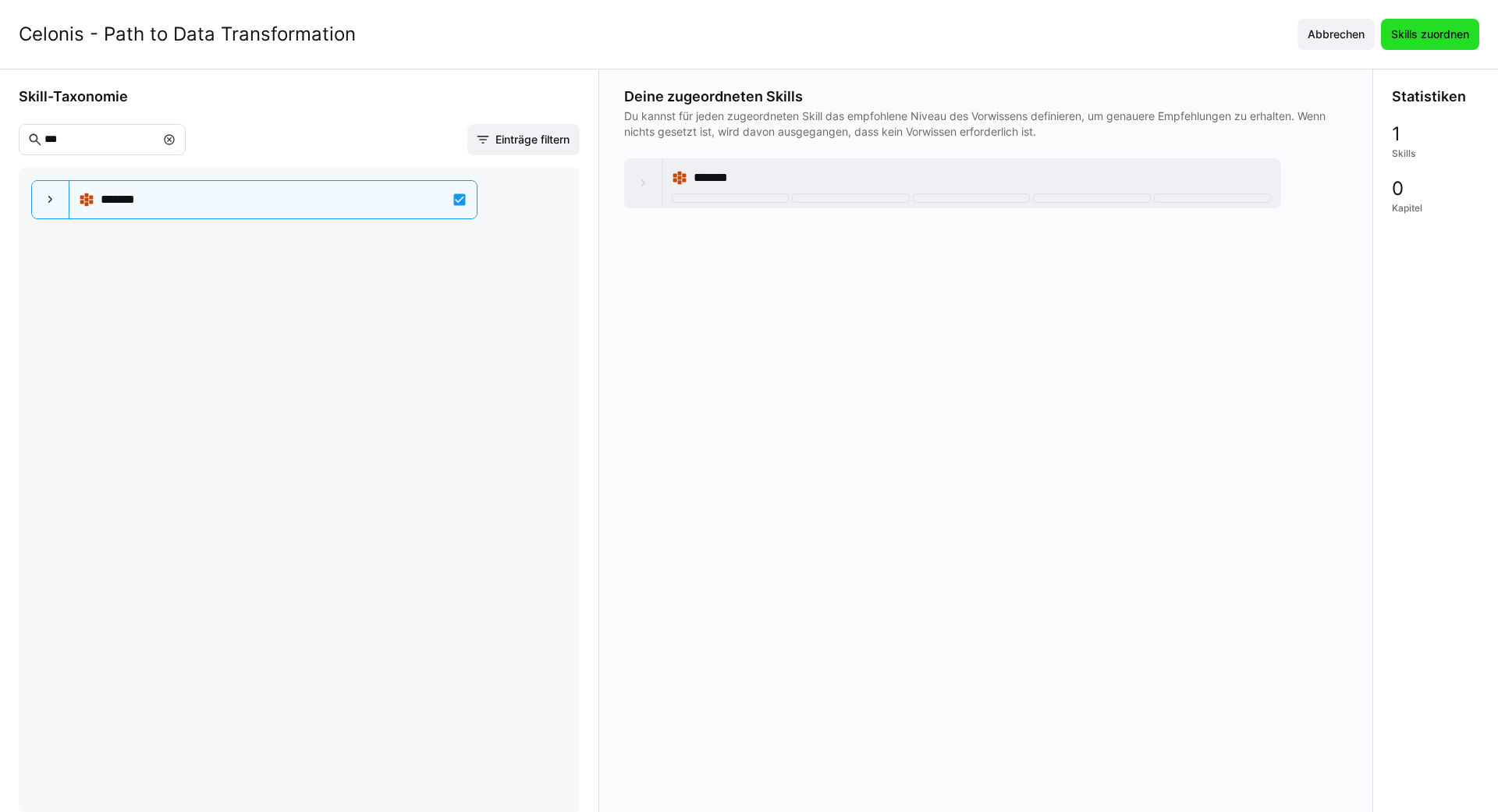
click at [1415, 31] on span "Skills zuordnen" at bounding box center [1430, 35] width 83 height 16
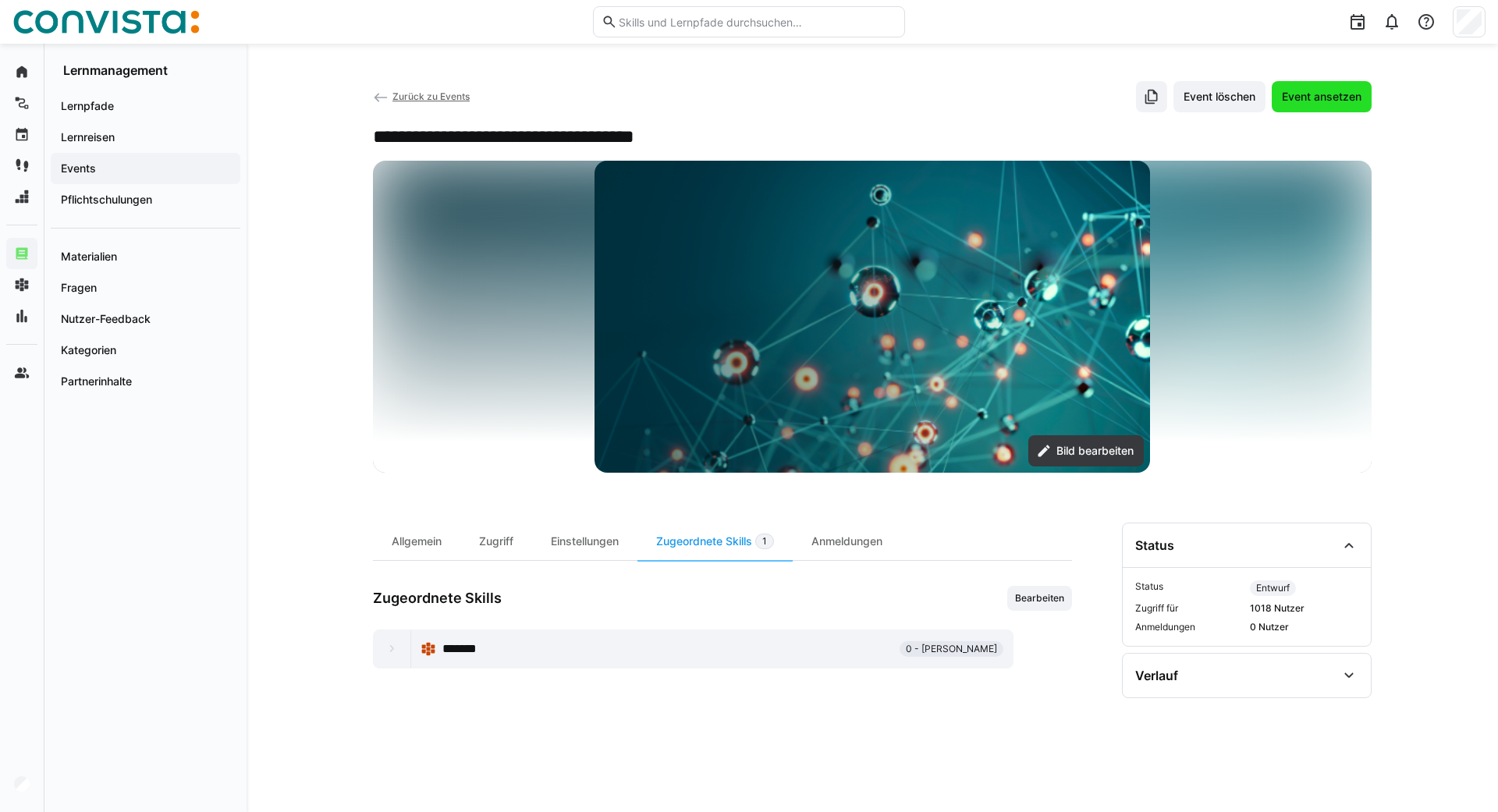
click at [1308, 98] on span "Event ansetzen" at bounding box center [1321, 97] width 84 height 16
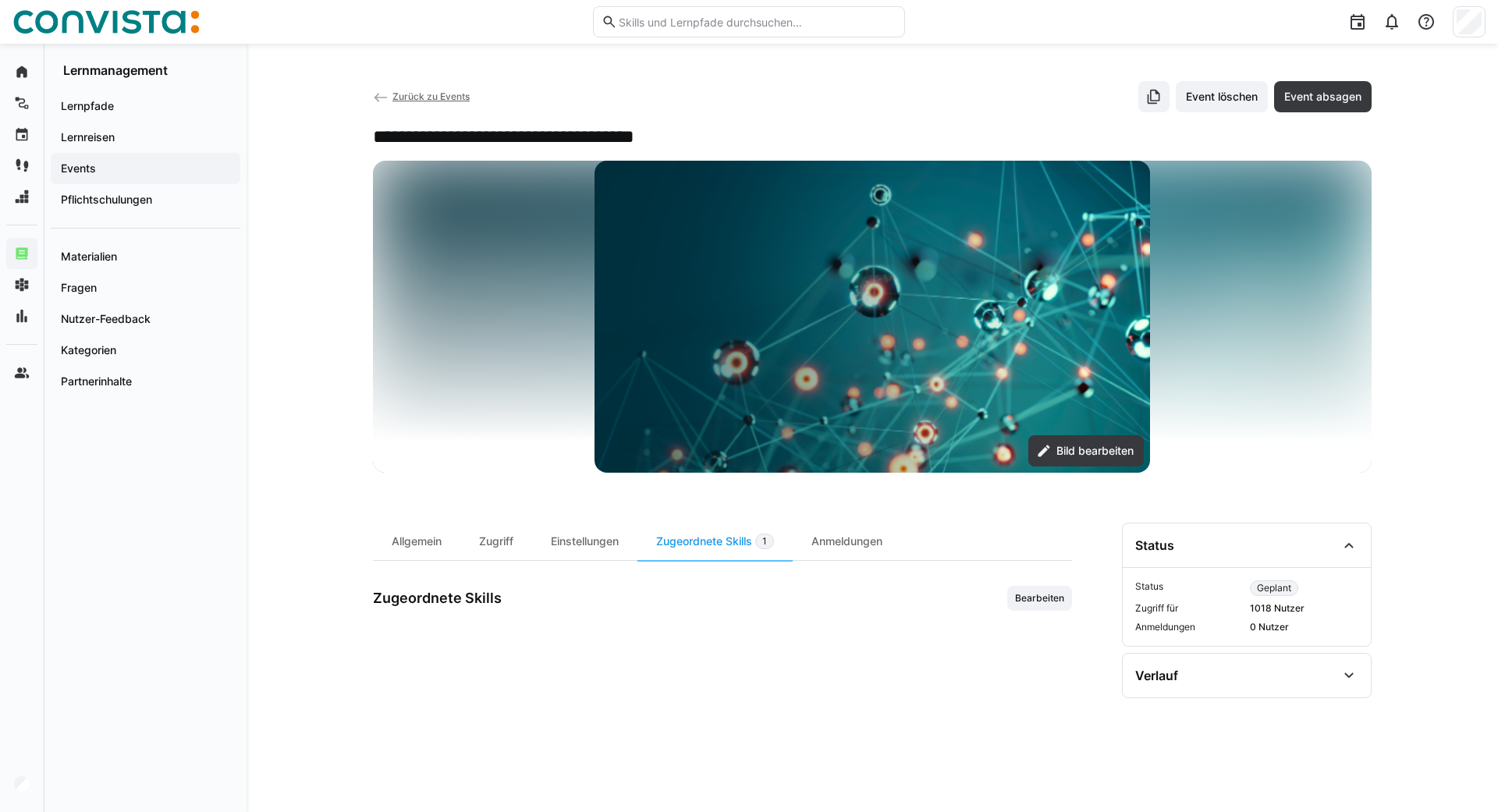
click at [385, 95] on eds-icon at bounding box center [381, 98] width 16 height 16
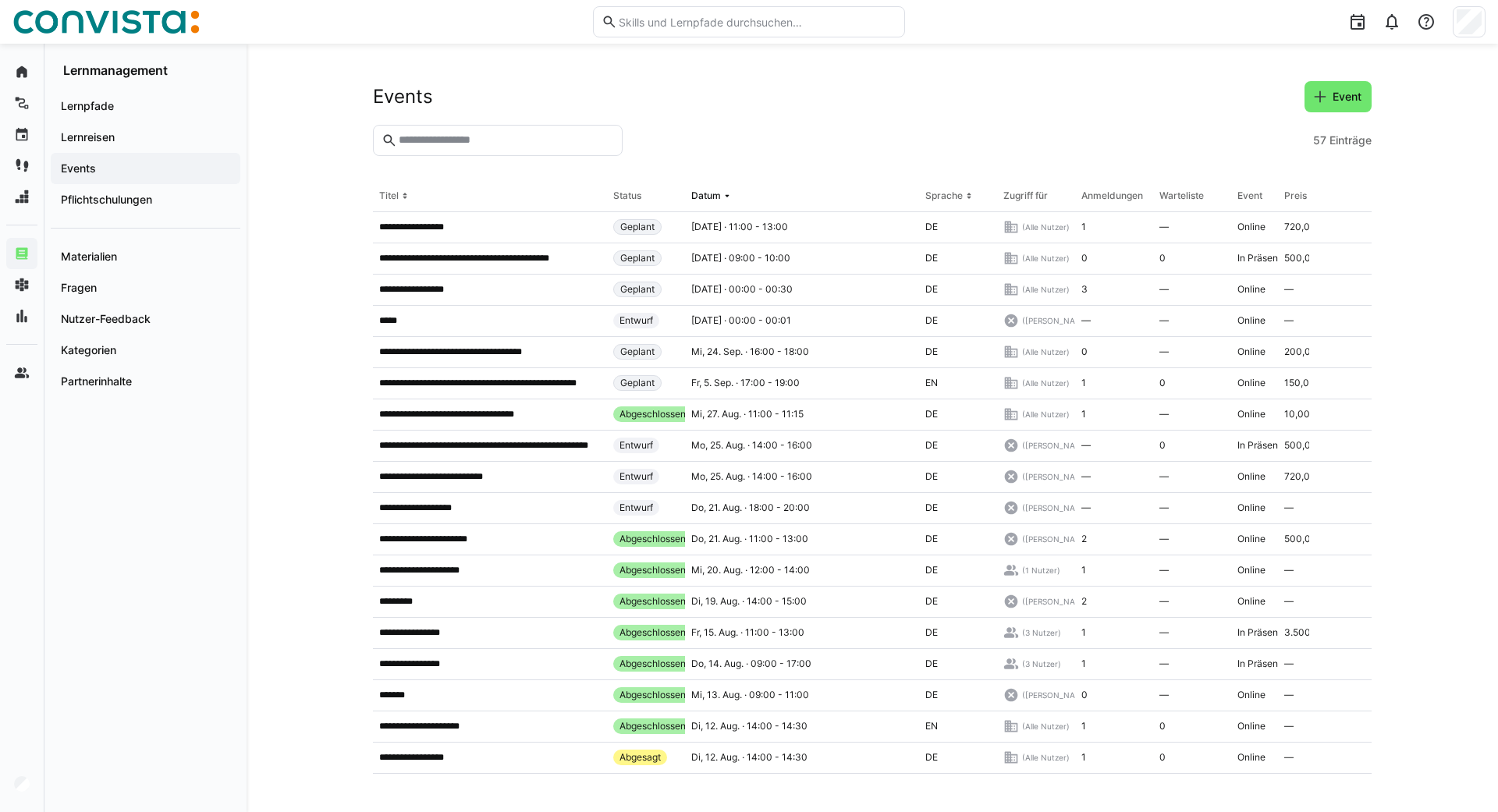
click at [1345, 113] on header "Events Event" at bounding box center [872, 102] width 999 height 43
click at [1330, 99] on span "Event" at bounding box center [1347, 97] width 34 height 16
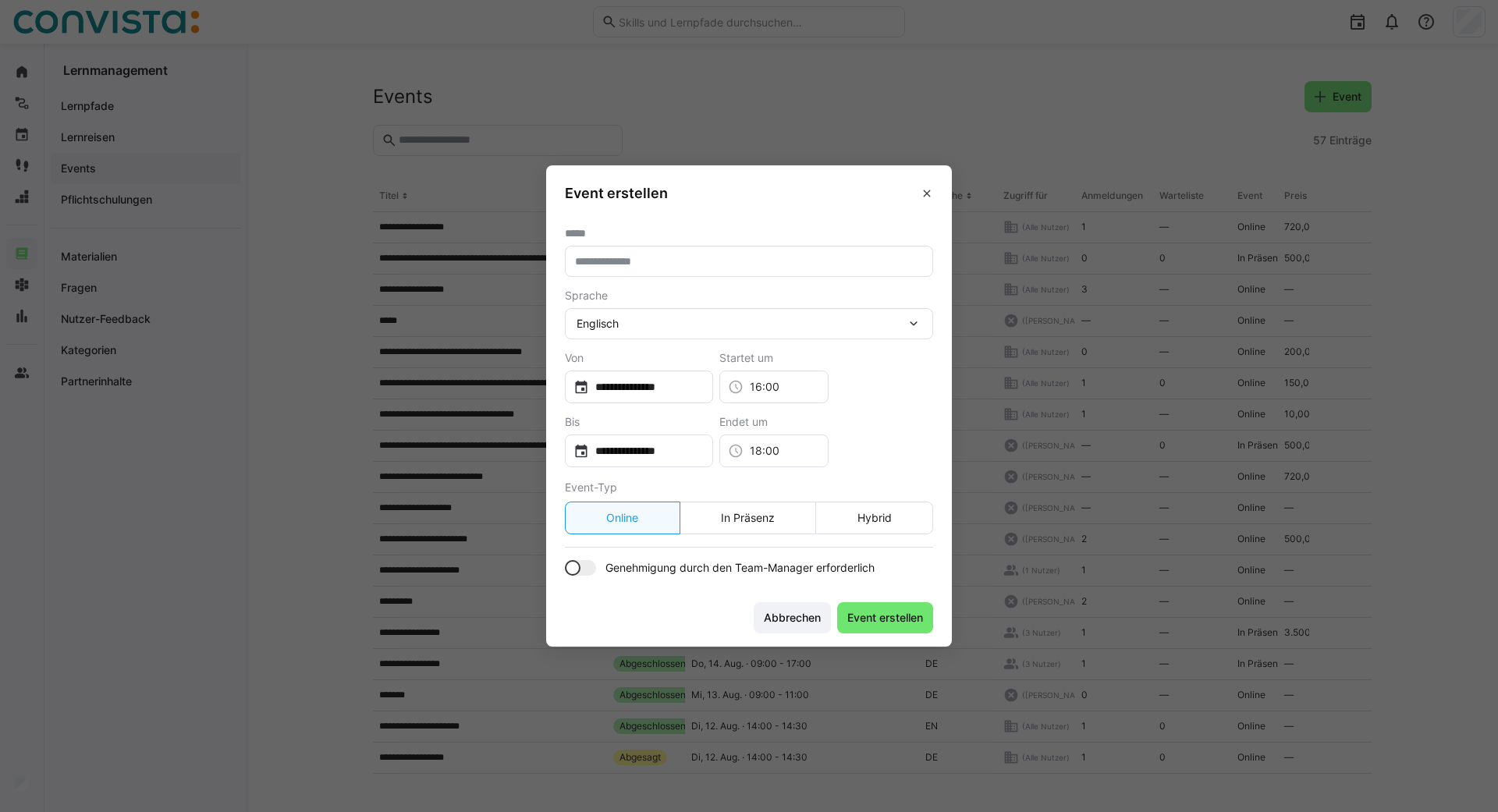
click at [676, 269] on eds-input at bounding box center [748, 262] width 368 height 32
paste input "**********"
type input "**********"
click at [643, 314] on div "Englisch" at bounding box center [748, 324] width 368 height 32
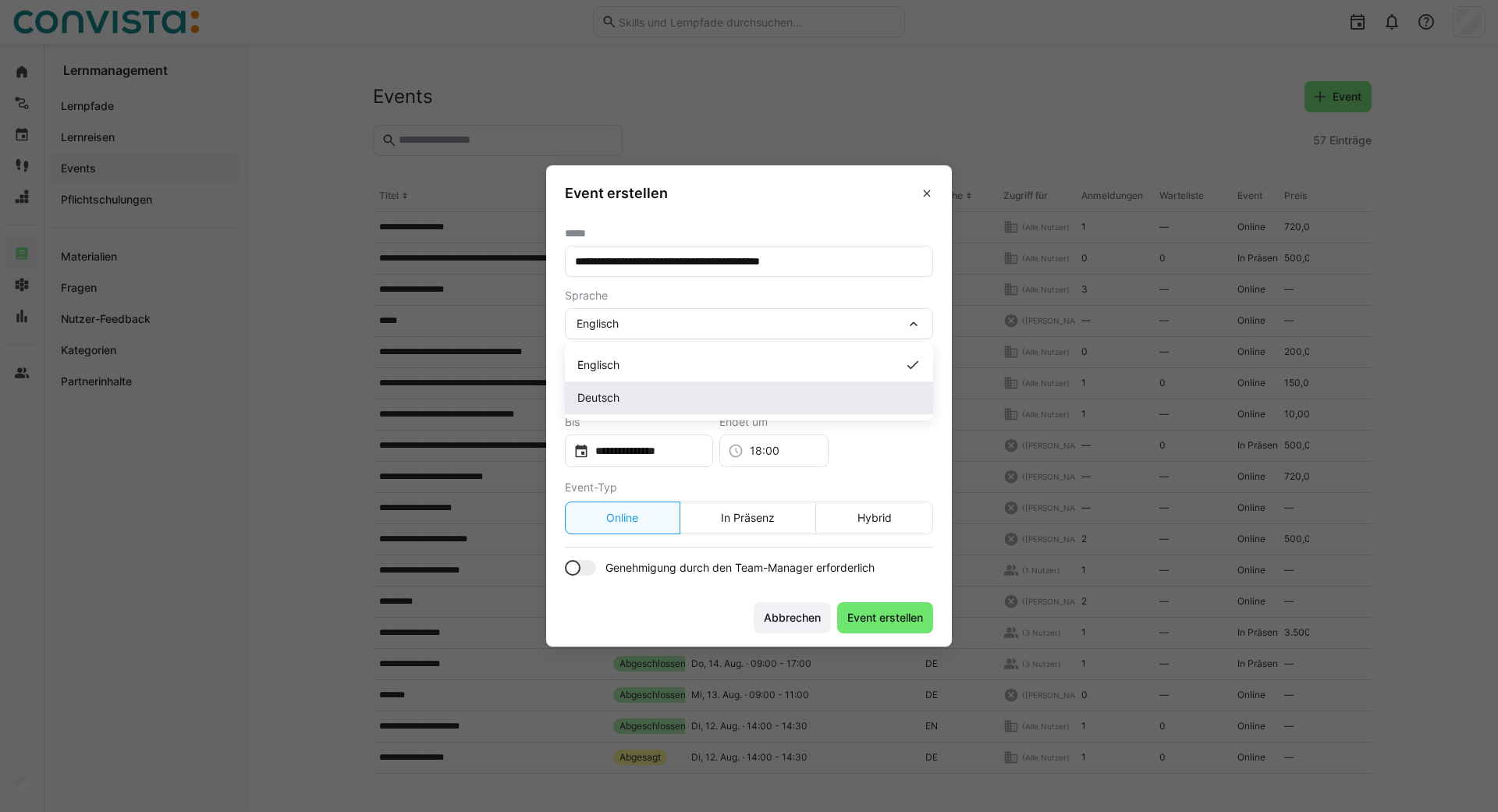
click at [613, 400] on span "Deutsch" at bounding box center [598, 398] width 42 height 16
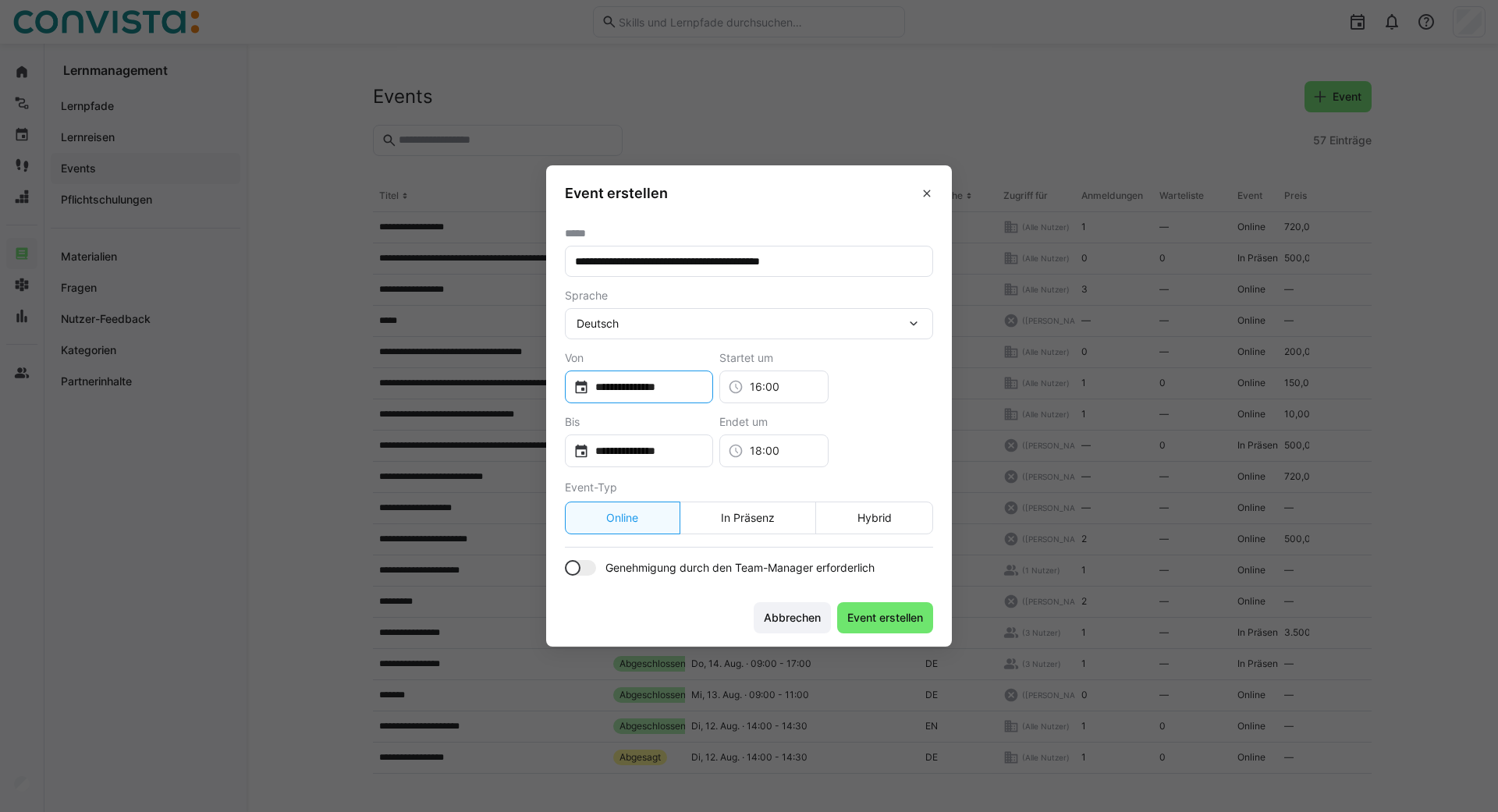
click at [680, 386] on input "**********" at bounding box center [647, 387] width 115 height 16
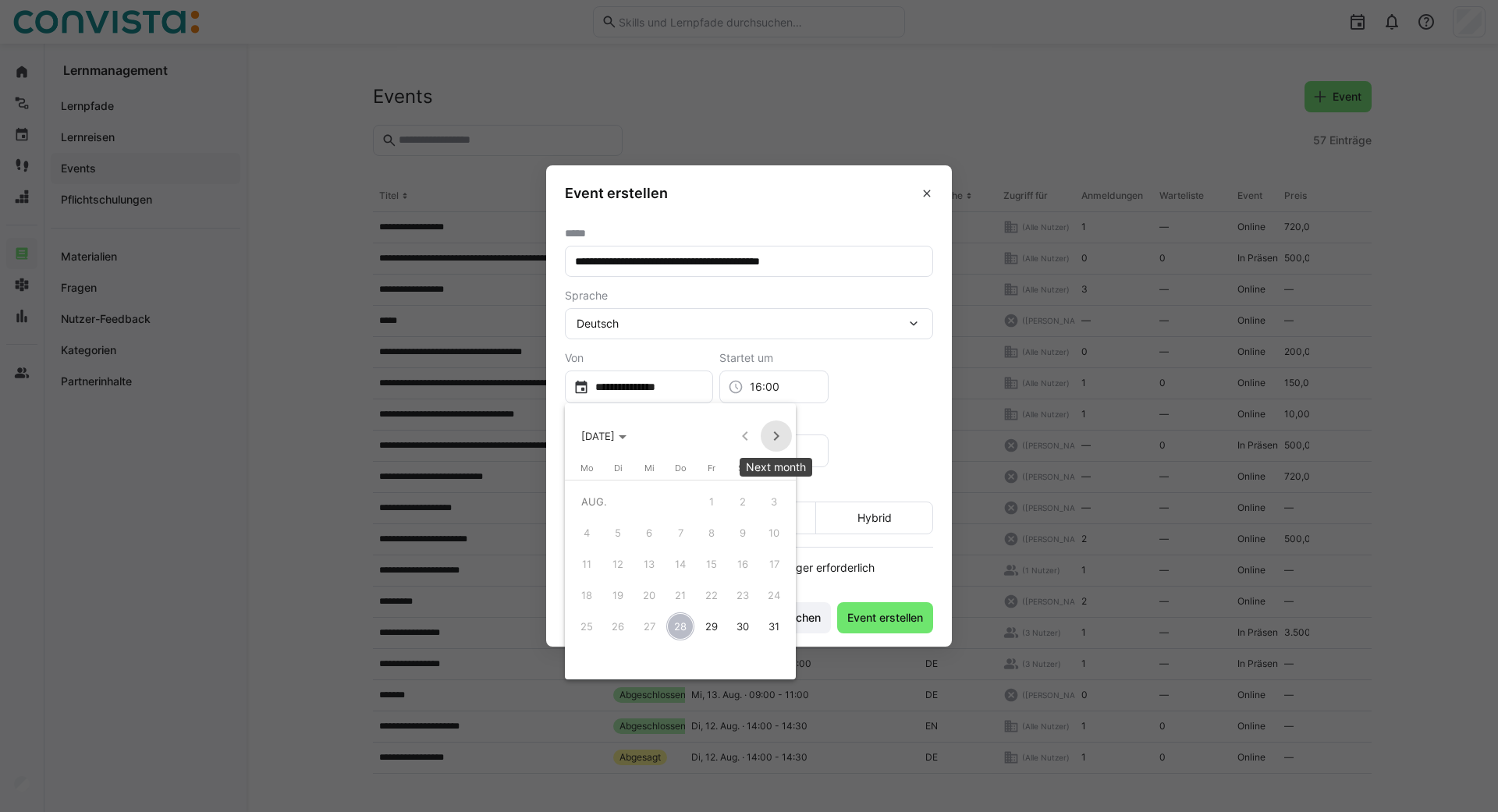
click at [775, 435] on span "Next month" at bounding box center [777, 436] width 32 height 32
click at [650, 596] on span "15" at bounding box center [650, 595] width 28 height 28
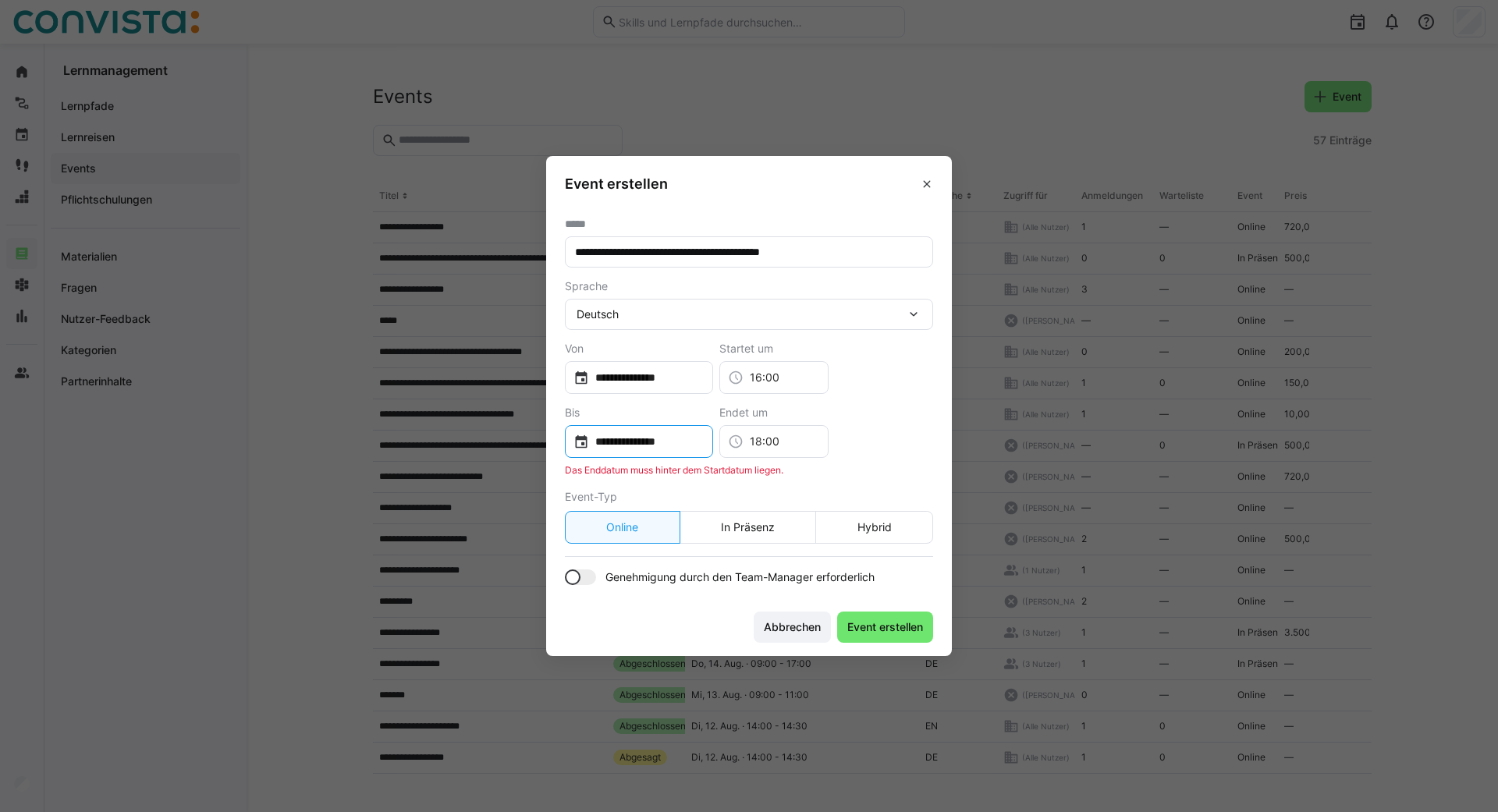
click at [705, 436] on input "**********" at bounding box center [647, 441] width 115 height 16
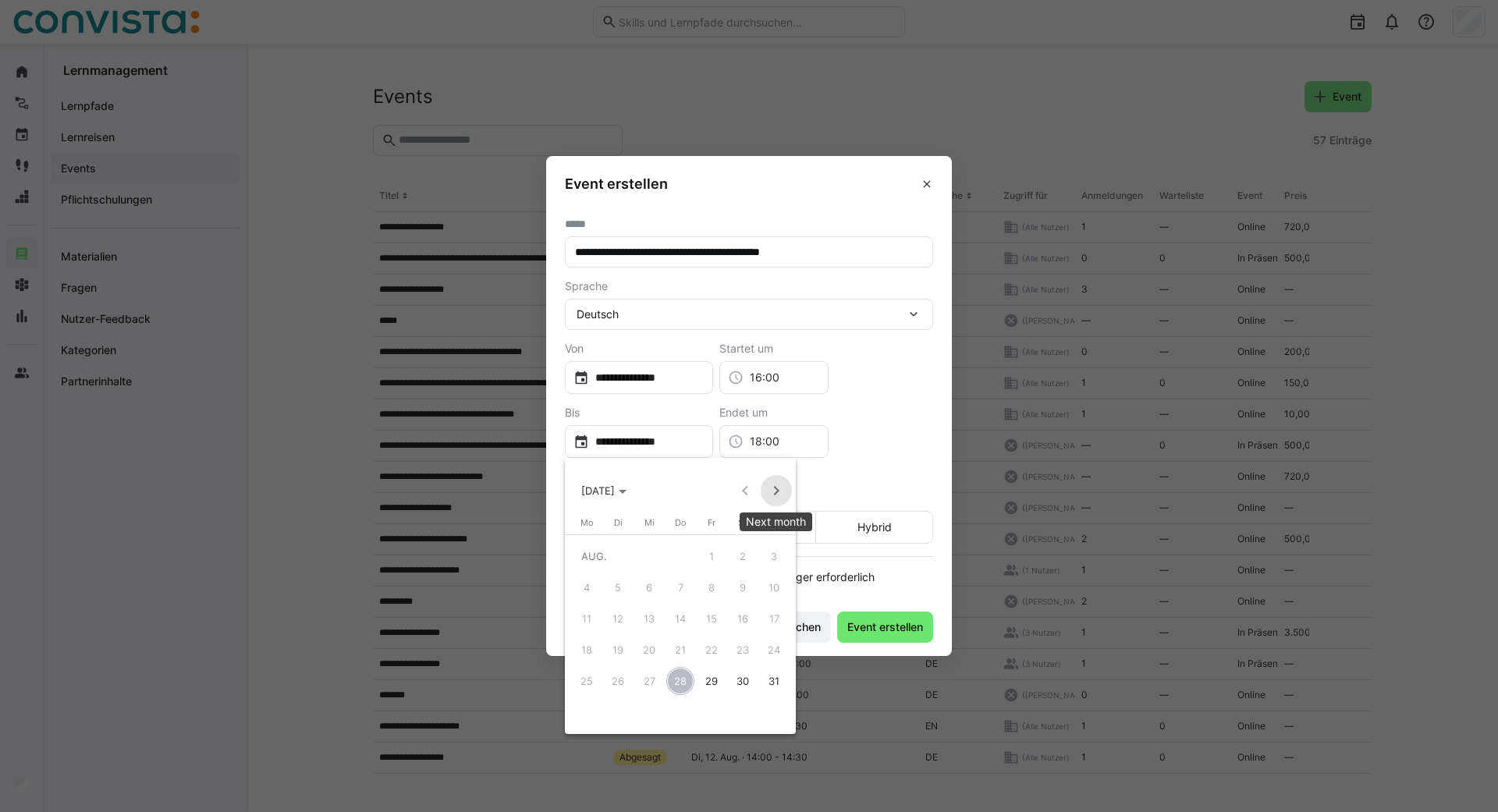
click at [773, 487] on span "Next month" at bounding box center [777, 491] width 32 height 32
click at [646, 648] on span "15" at bounding box center [650, 650] width 28 height 28
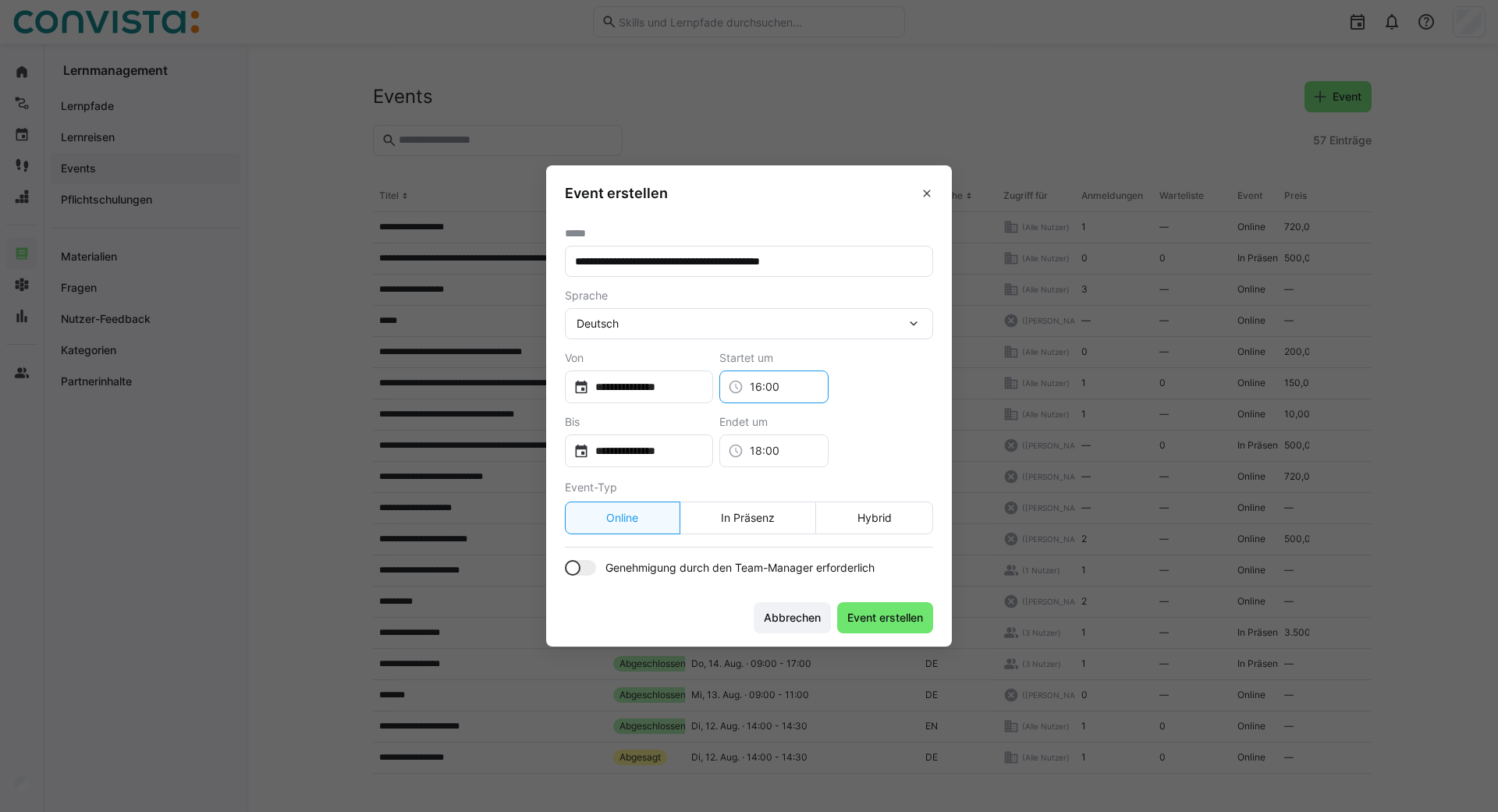
click at [820, 392] on input "16:00" at bounding box center [781, 387] width 76 height 16
drag, startPoint x: 832, startPoint y: 392, endPoint x: 770, endPoint y: 392, distance: 62.0
click at [770, 392] on input "16:00" at bounding box center [781, 387] width 76 height 16
click at [640, 593] on footer "Abbrechen Event erstellen" at bounding box center [749, 617] width 406 height 58
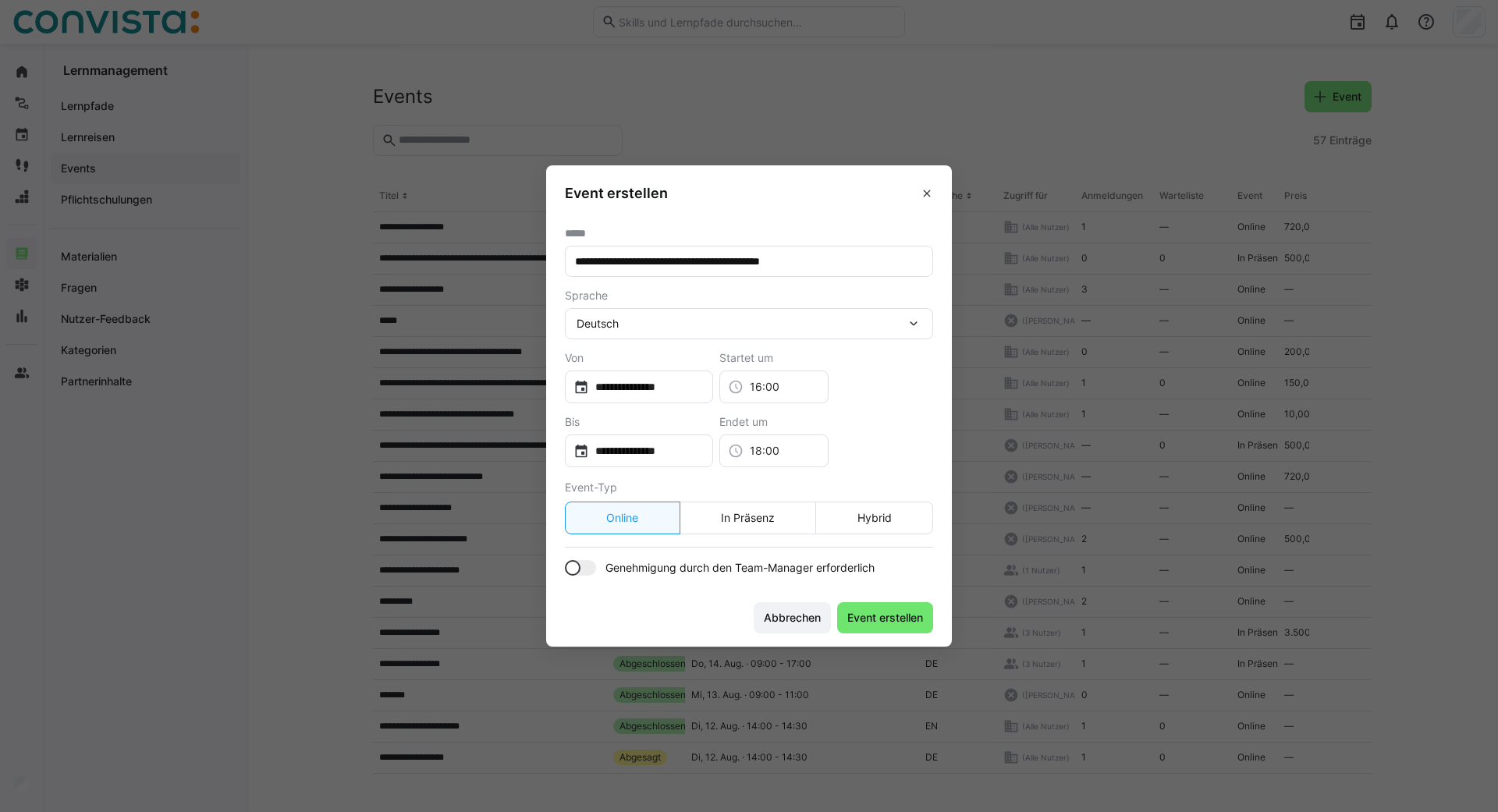
click at [578, 563] on div at bounding box center [572, 568] width 16 height 16
click at [861, 617] on span "Event erstellen" at bounding box center [885, 618] width 80 height 16
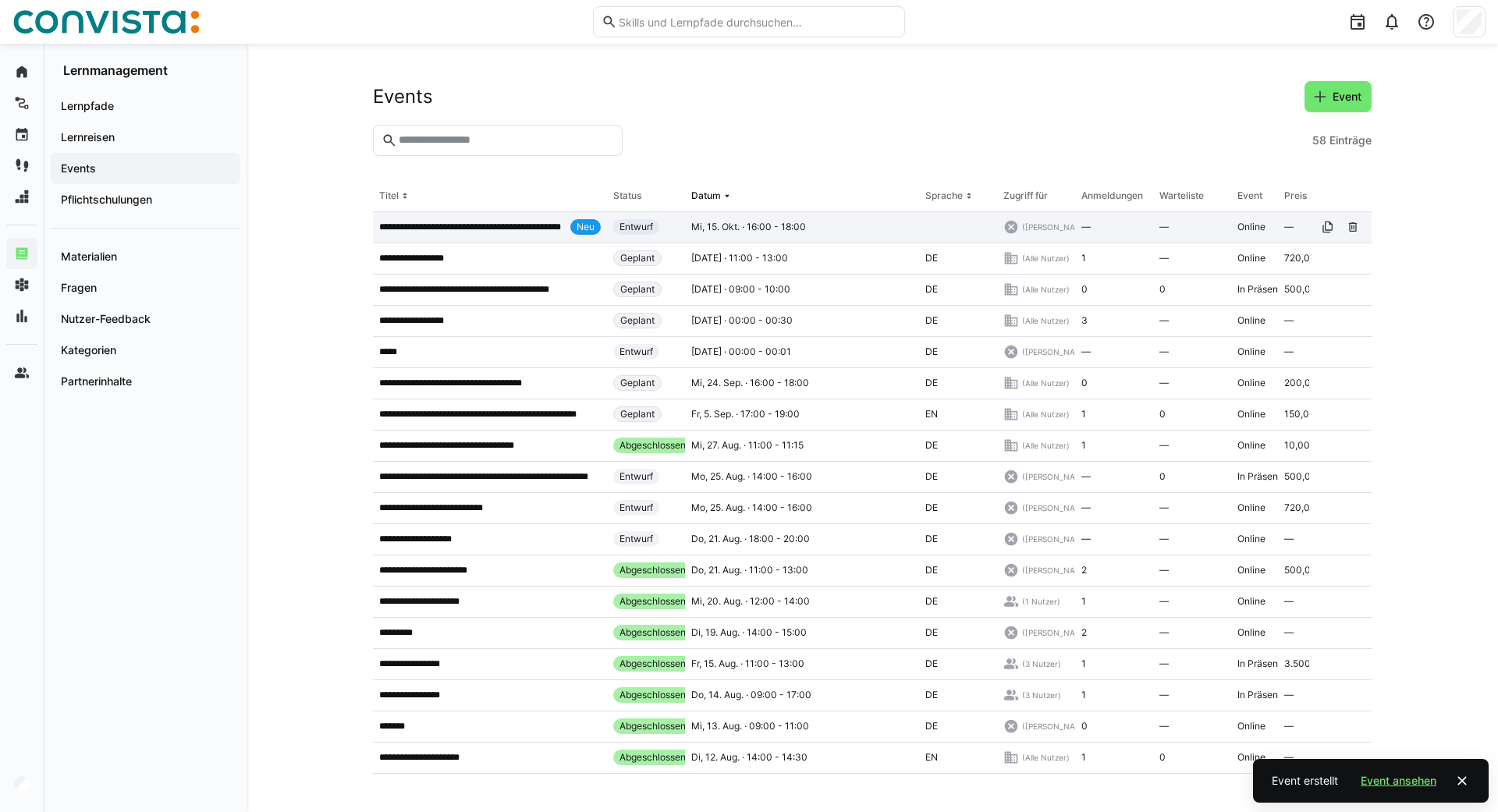
click at [493, 219] on div "**********" at bounding box center [490, 228] width 234 height 32
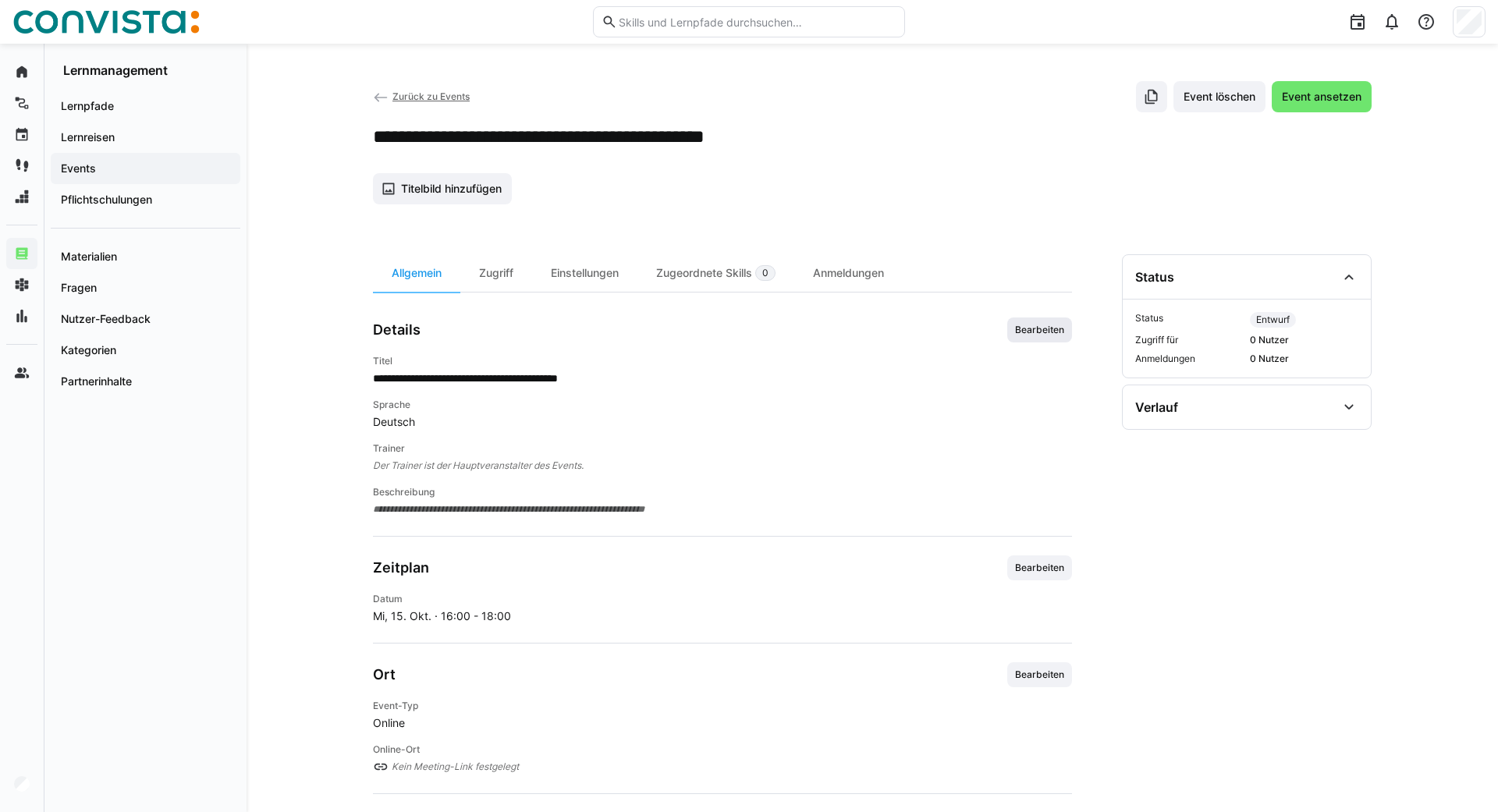
click at [1052, 335] on span "Bearbeiten" at bounding box center [1040, 330] width 52 height 13
